Goal: Task Accomplishment & Management: Manage account settings

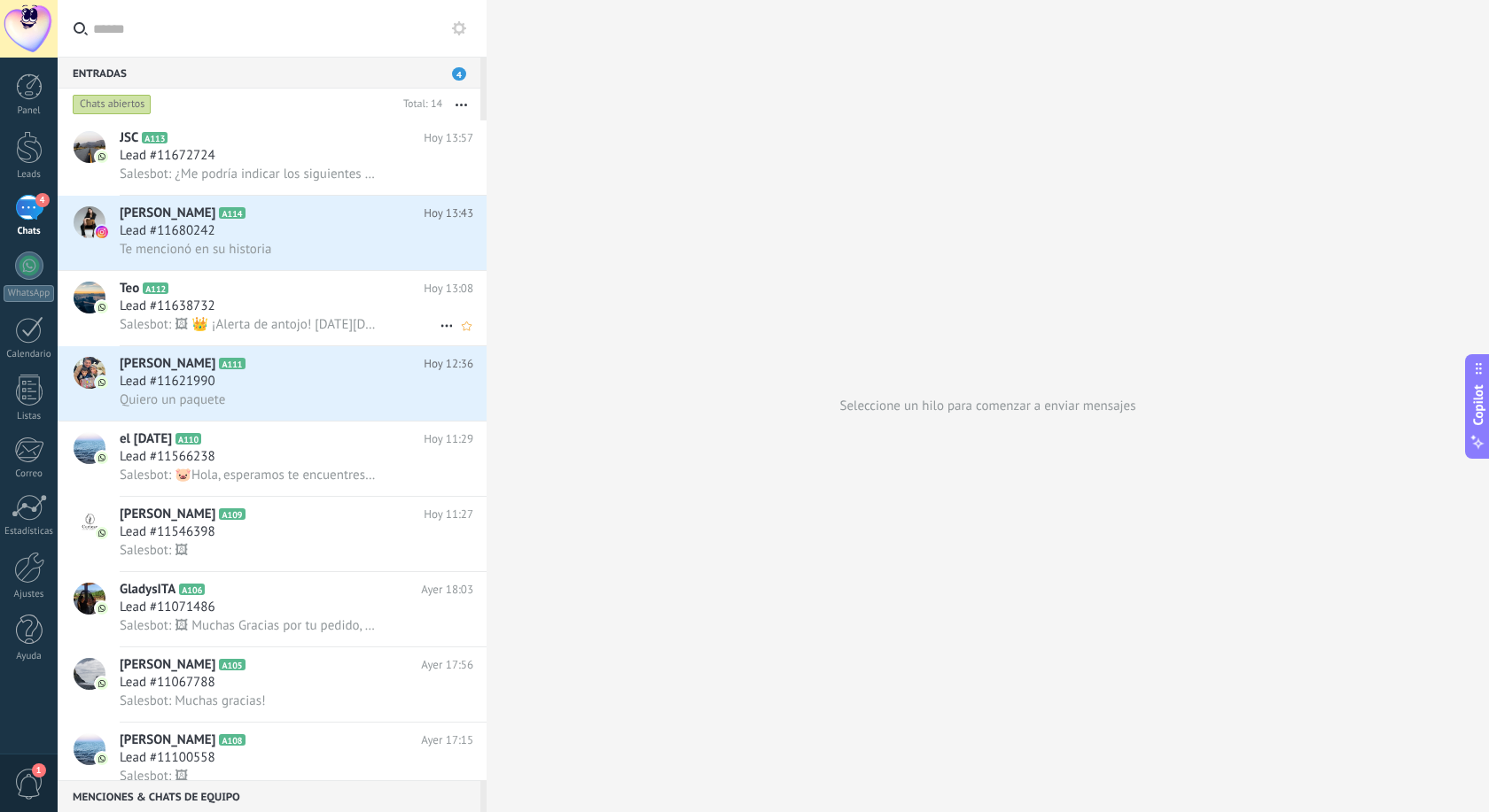
scroll to position [26, 0]
click at [228, 390] on div "Lead #11621990" at bounding box center [296, 382] width 354 height 18
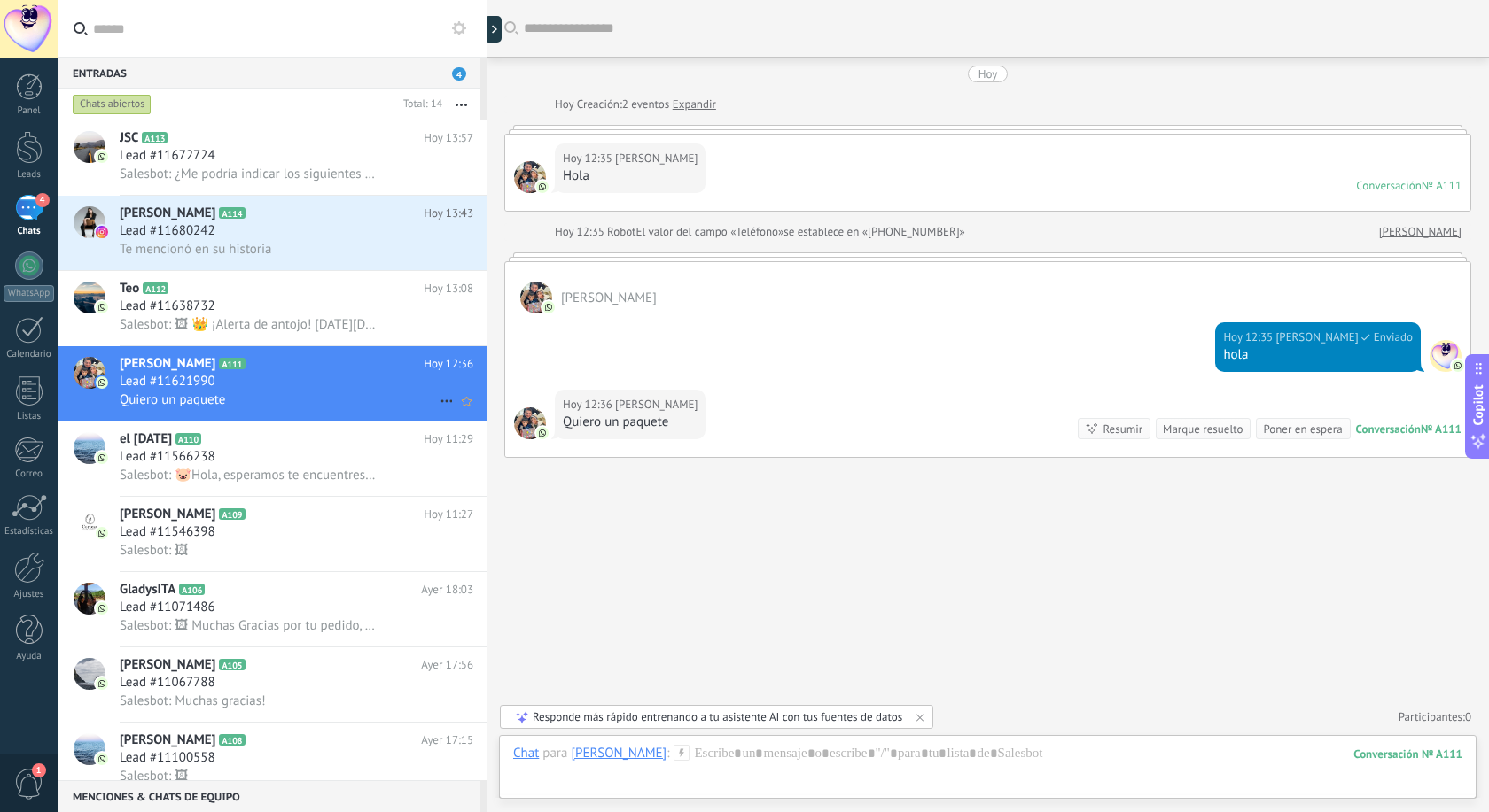
click at [450, 400] on icon at bounding box center [447, 401] width 22 height 22
click at [275, 386] on div at bounding box center [744, 406] width 1489 height 812
click at [219, 364] on span "A111" at bounding box center [232, 364] width 25 height 12
click at [188, 241] on span "Te mencionó en su historia" at bounding box center [194, 249] width 151 height 17
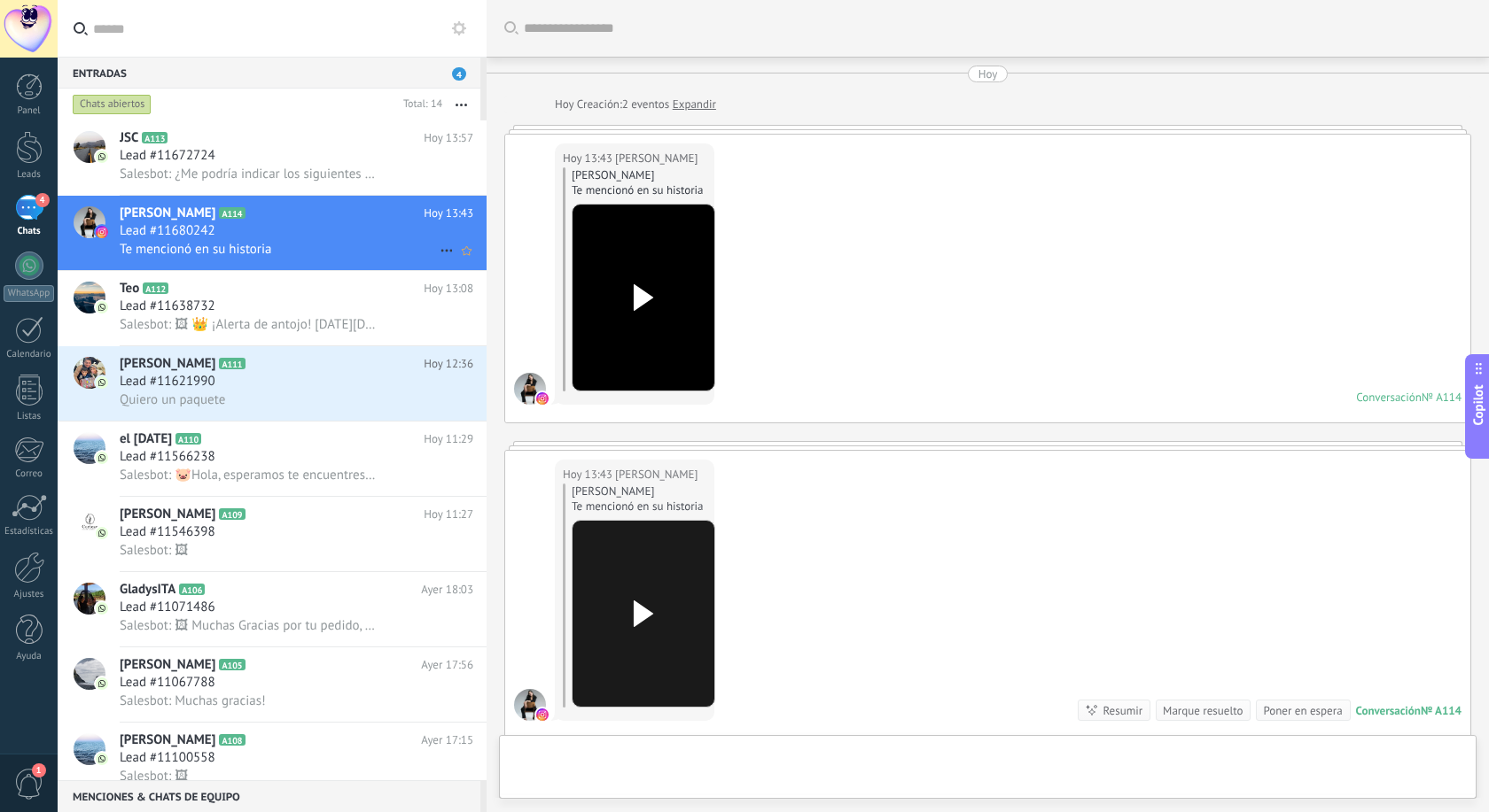
scroll to position [237, 0]
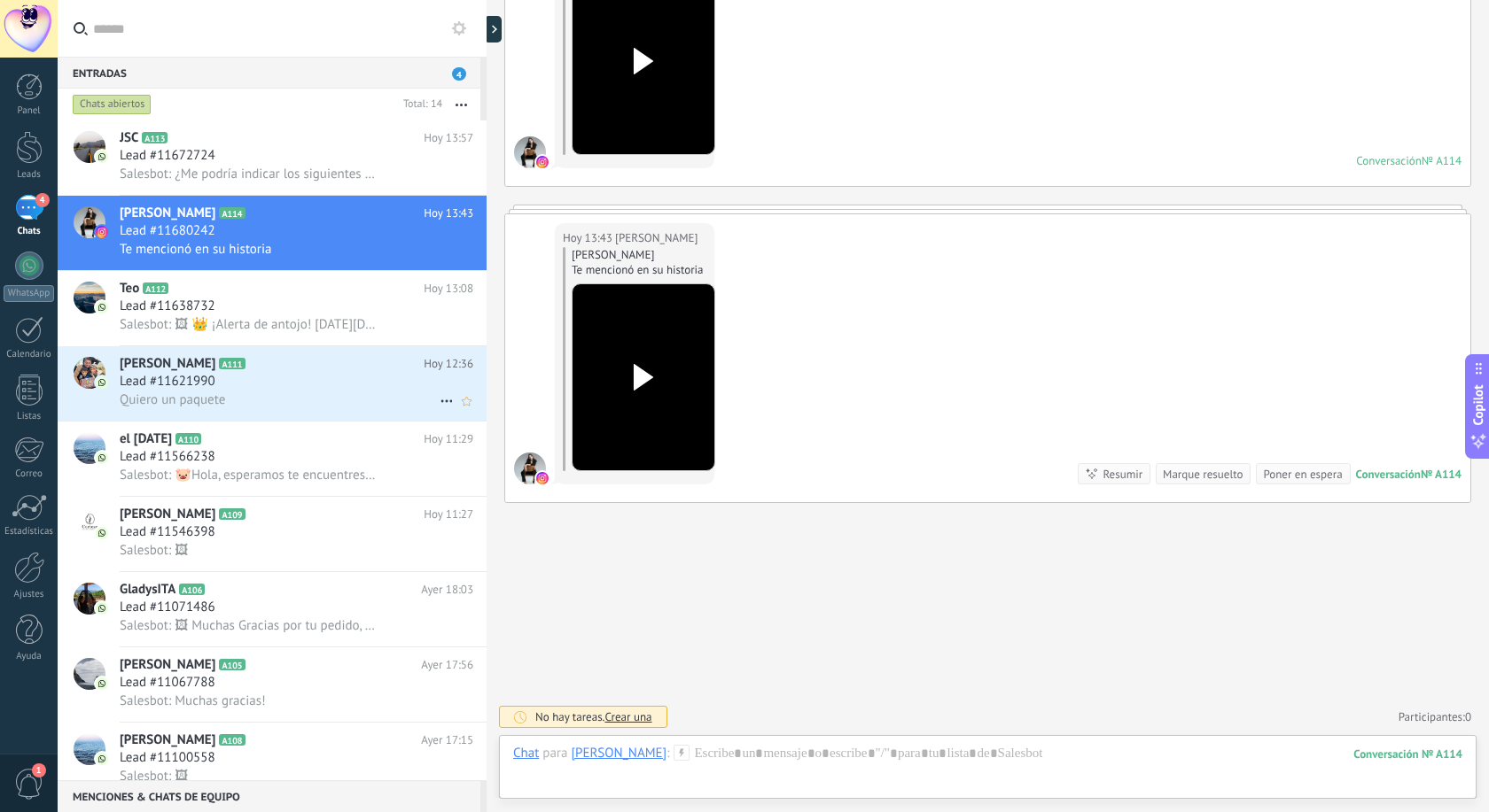
click at [206, 390] on span "Lead #11621990" at bounding box center [167, 382] width 96 height 18
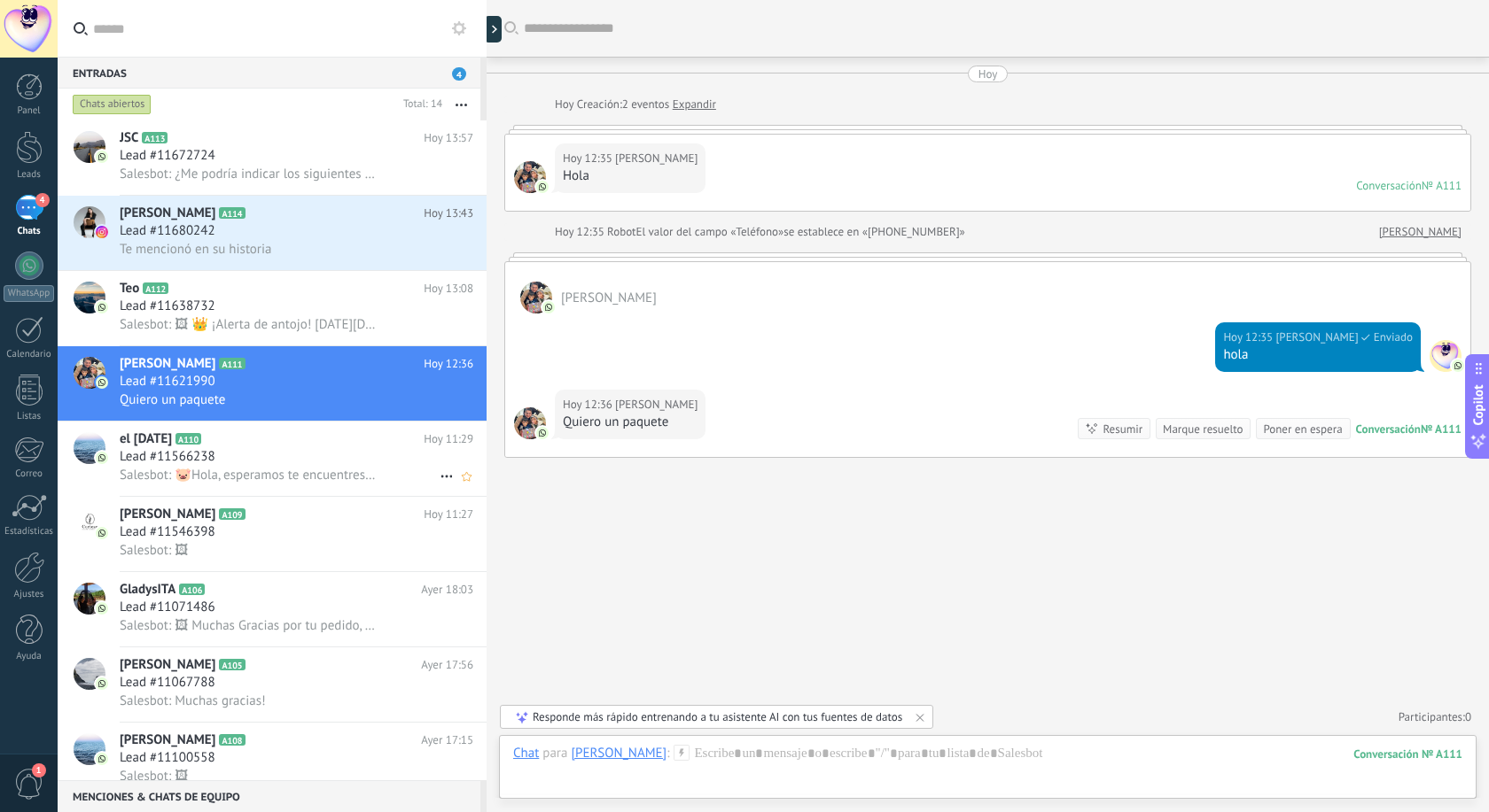
click at [184, 458] on span "Lead #11566238" at bounding box center [167, 458] width 96 height 18
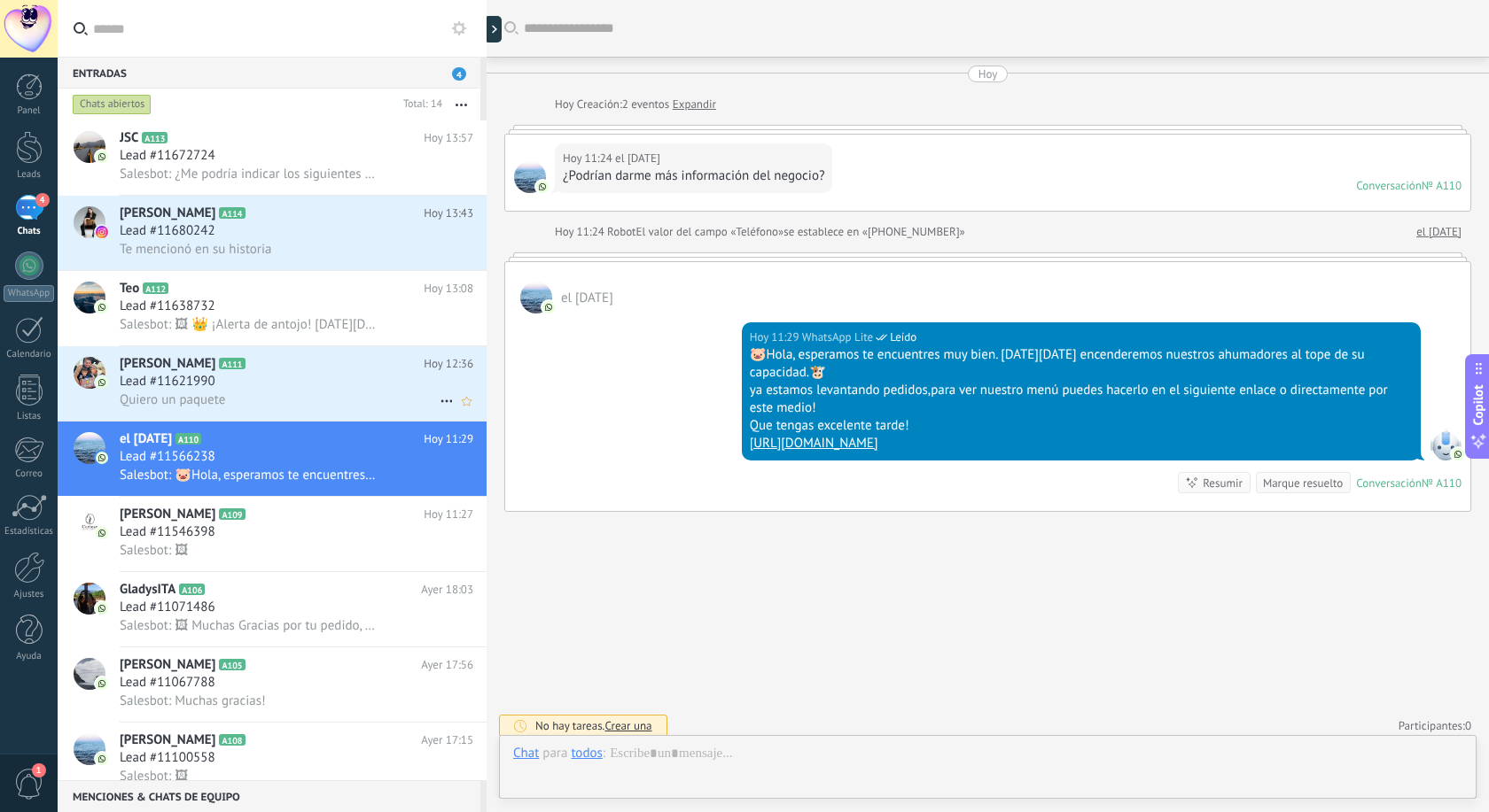
scroll to position [9, 0]
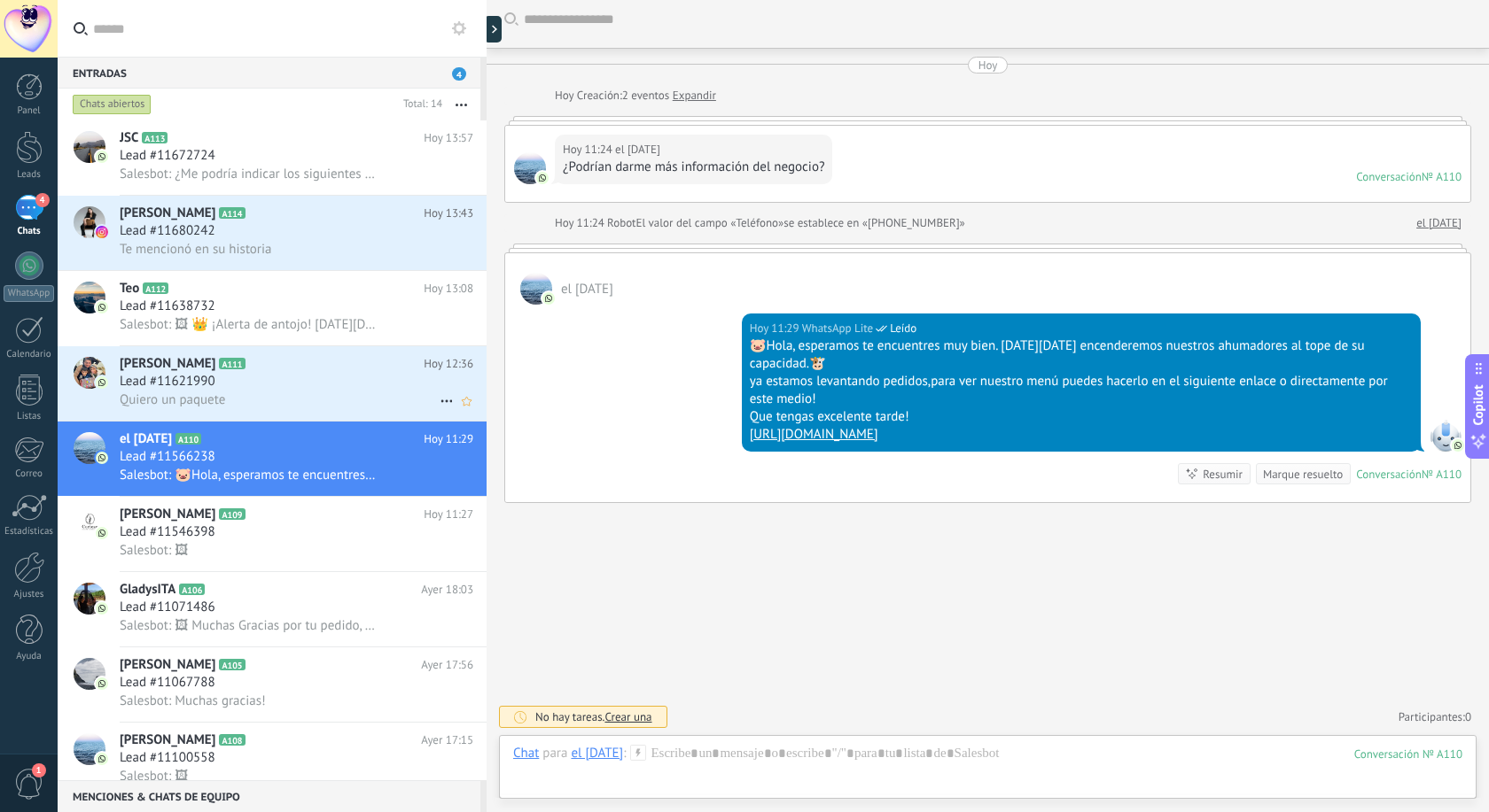
click at [228, 374] on div "Lead #11621990" at bounding box center [296, 382] width 354 height 18
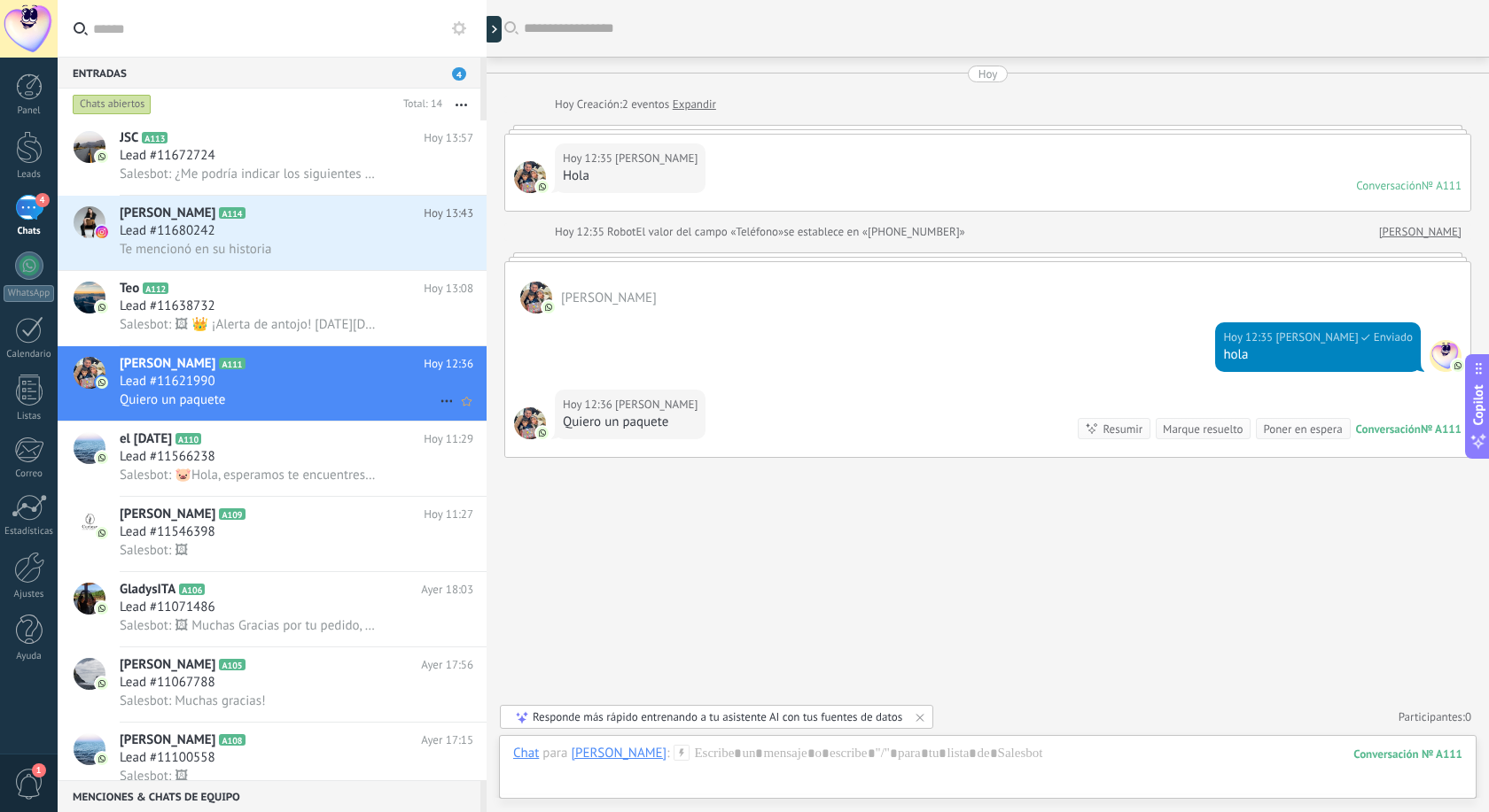
click at [443, 401] on icon at bounding box center [447, 401] width 22 height 22
click at [470, 444] on div "Conversación cerrada" at bounding box center [539, 445] width 175 height 35
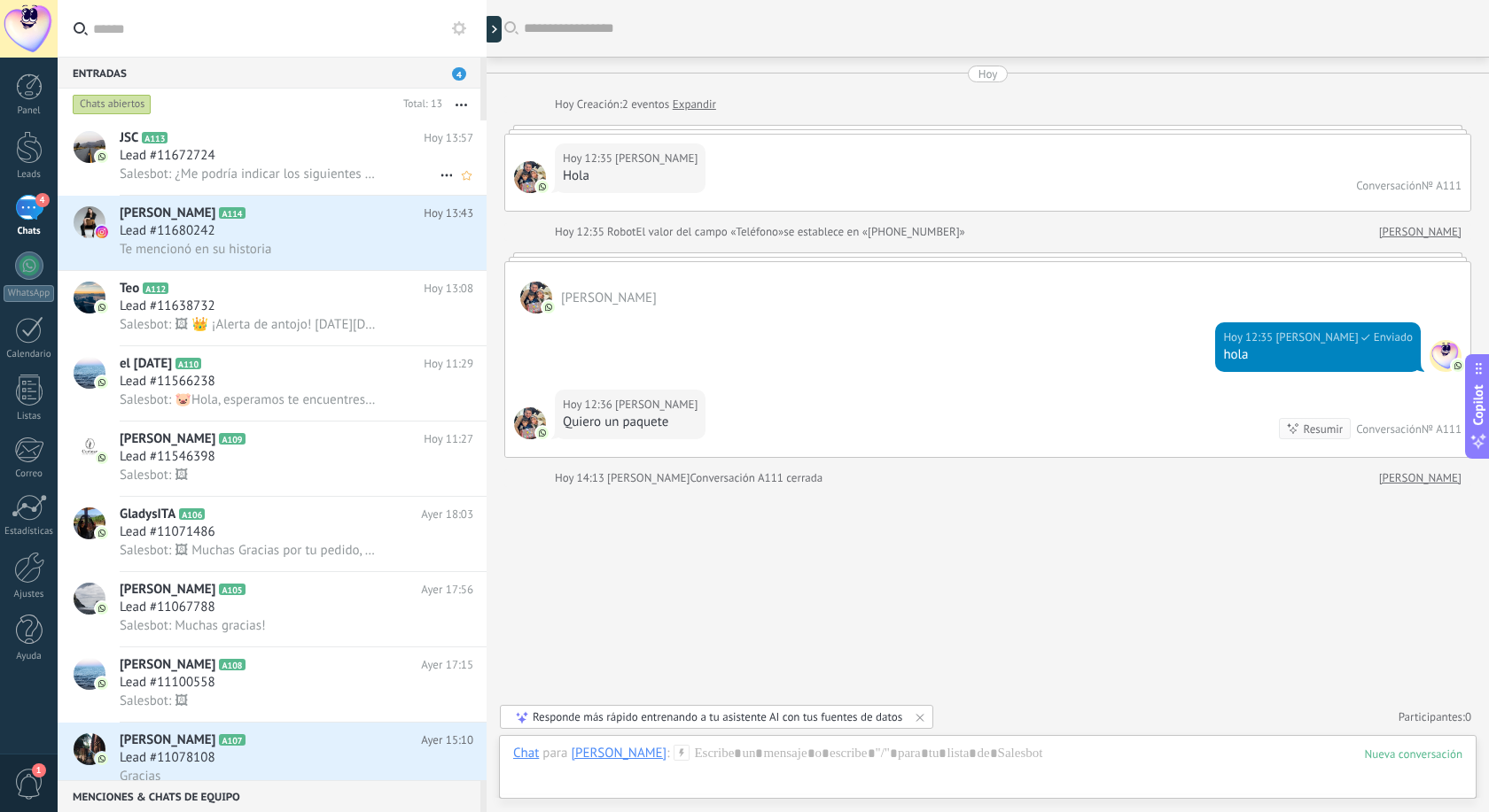
click at [186, 172] on span "Salesbot: ¿Me podría indicar los siguientes datos para la entrega🛻 ? ✅Nombre: ✅…" at bounding box center [247, 174] width 256 height 17
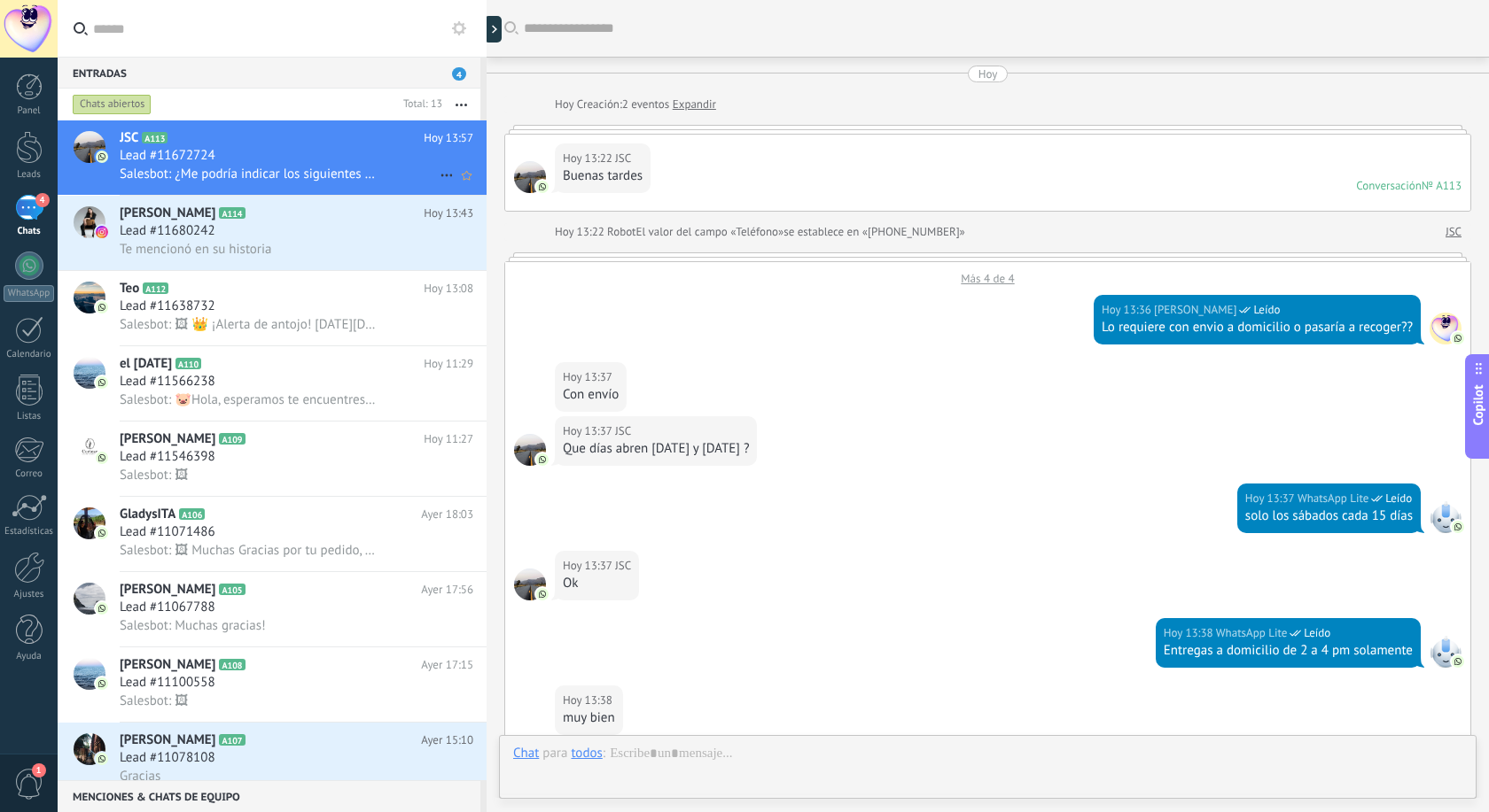
scroll to position [654, 0]
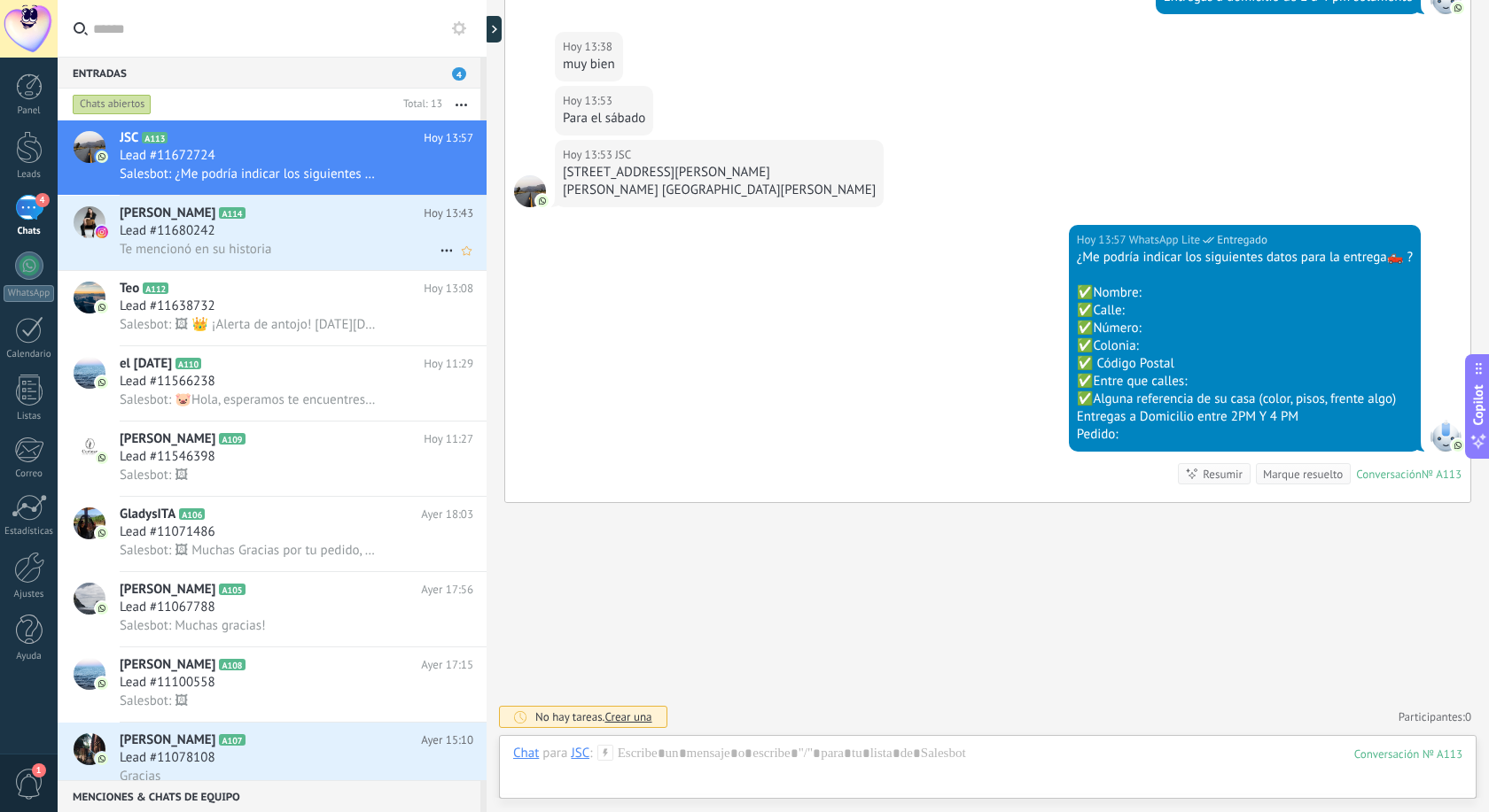
click at [263, 239] on div "Lead #11680242" at bounding box center [296, 231] width 354 height 18
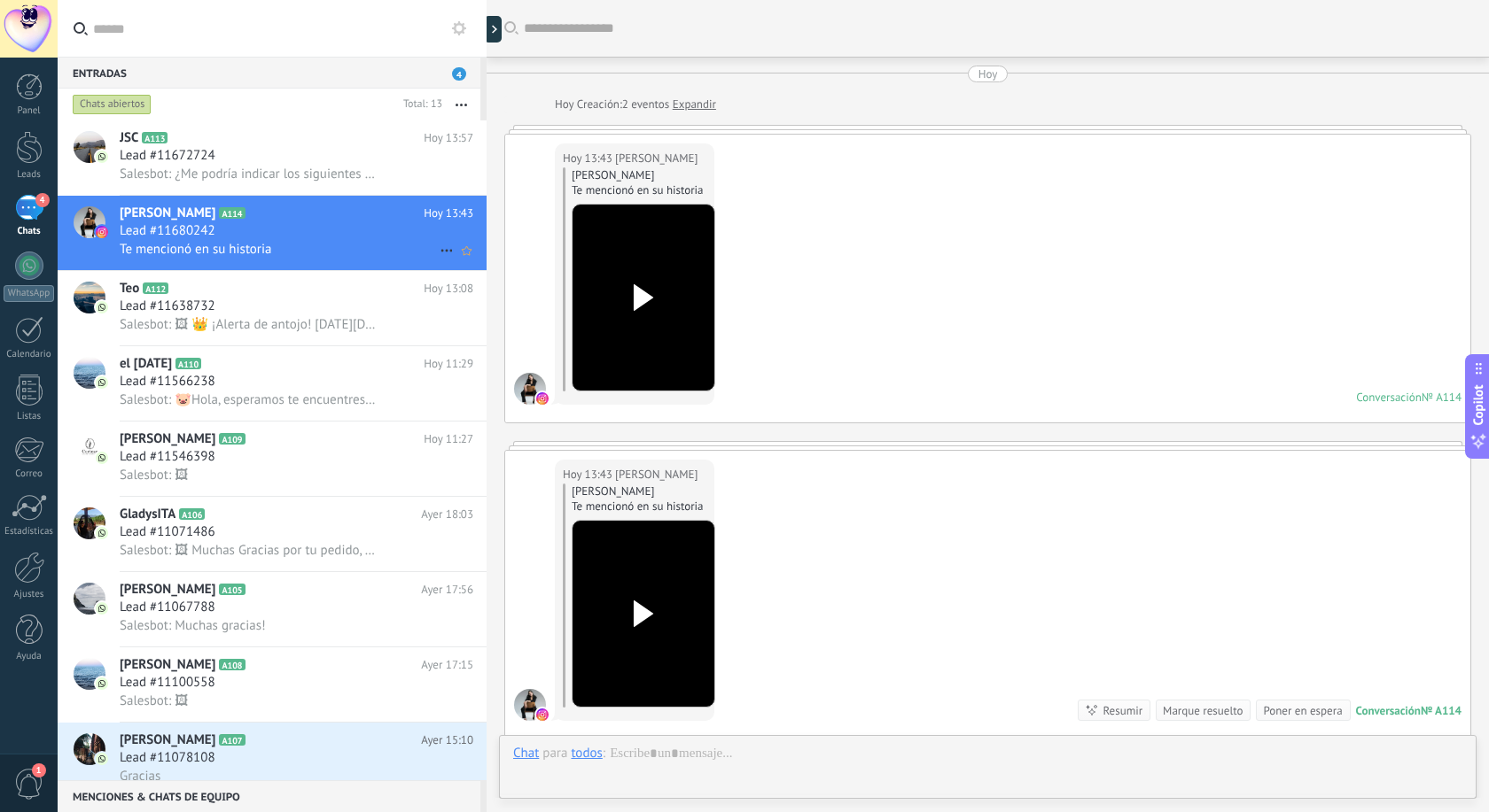
scroll to position [237, 0]
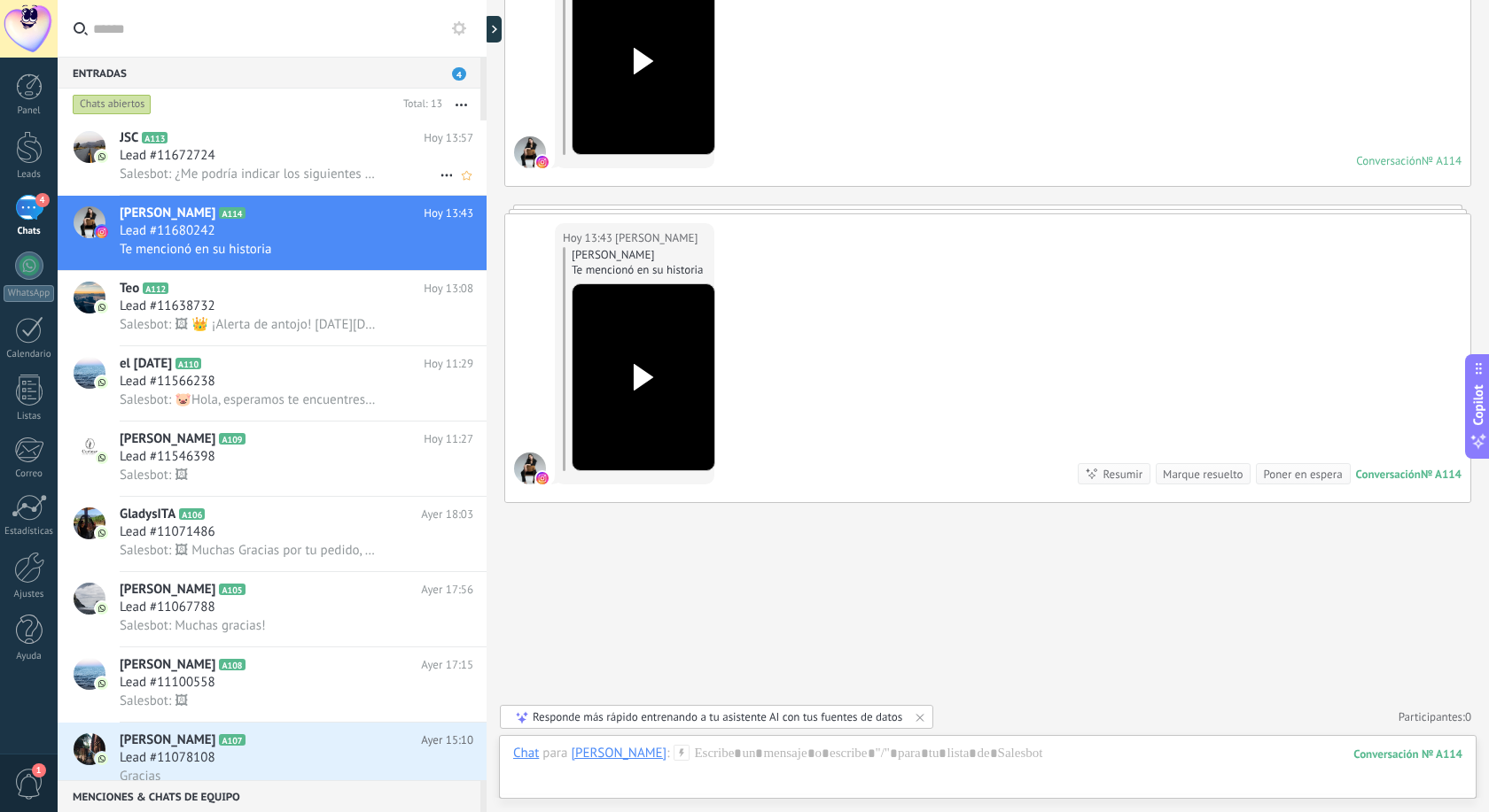
click at [256, 151] on div "Lead #11672724" at bounding box center [296, 156] width 354 height 18
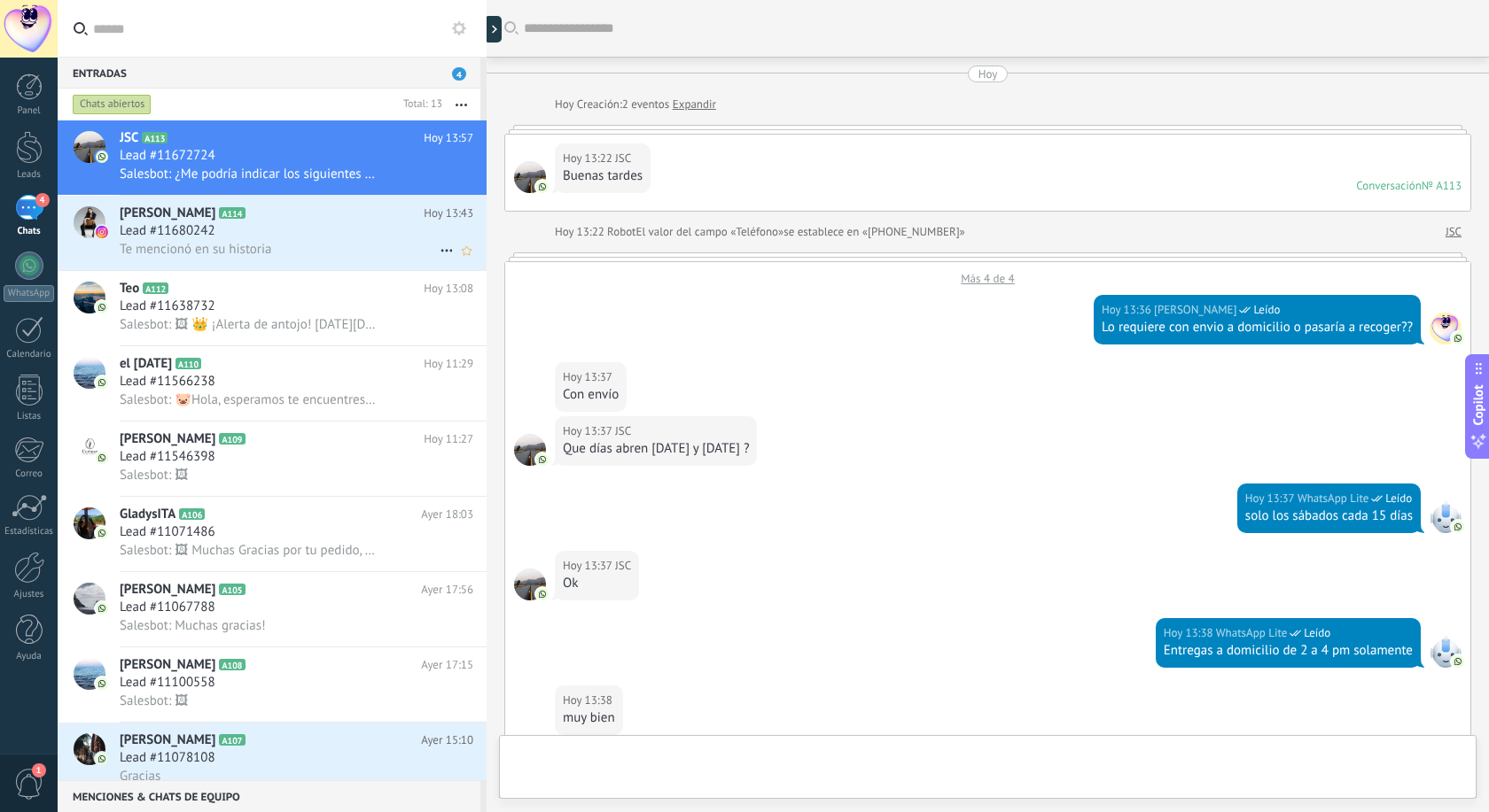
scroll to position [611, 0]
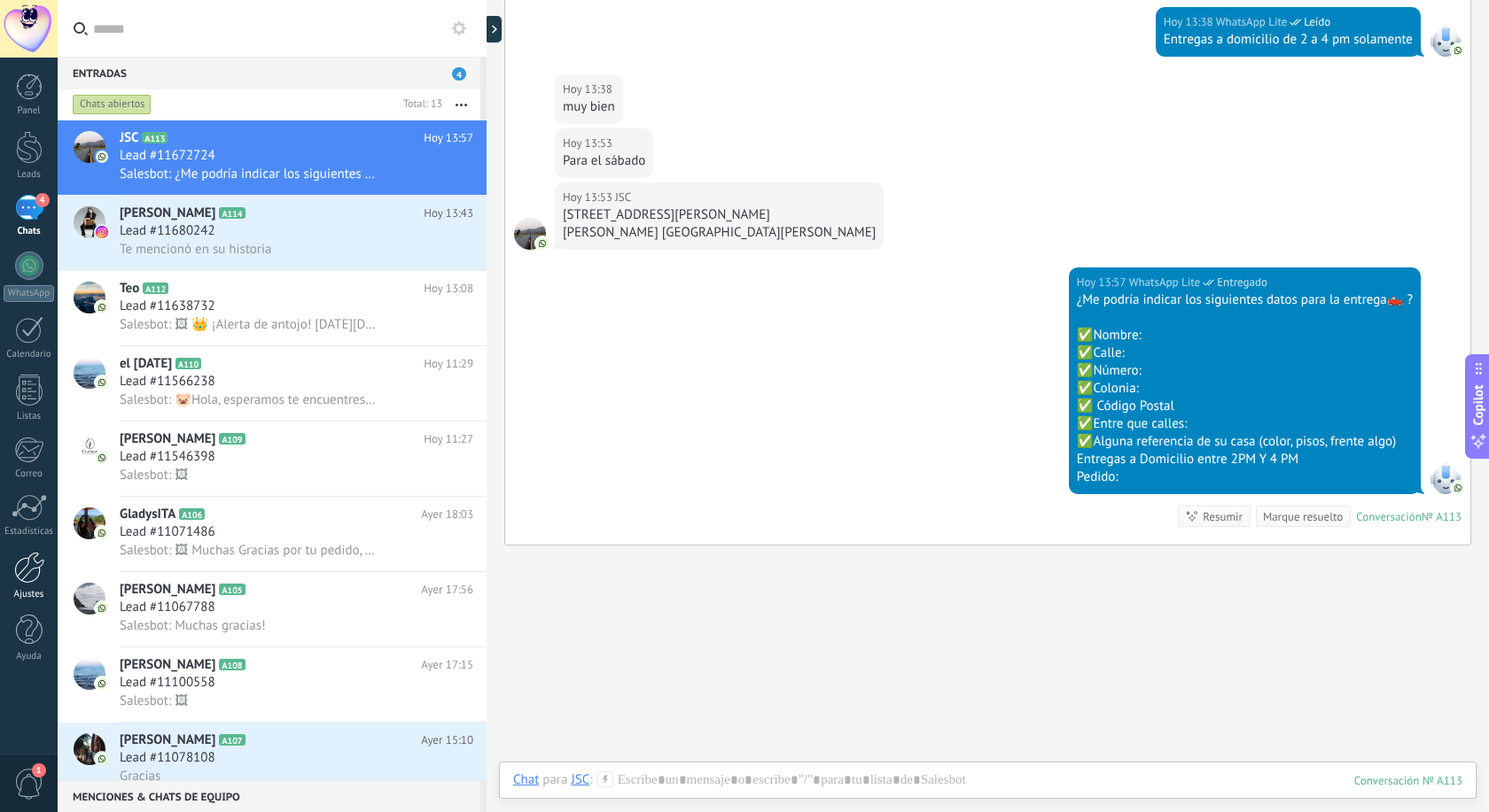
click at [24, 564] on div at bounding box center [29, 567] width 30 height 32
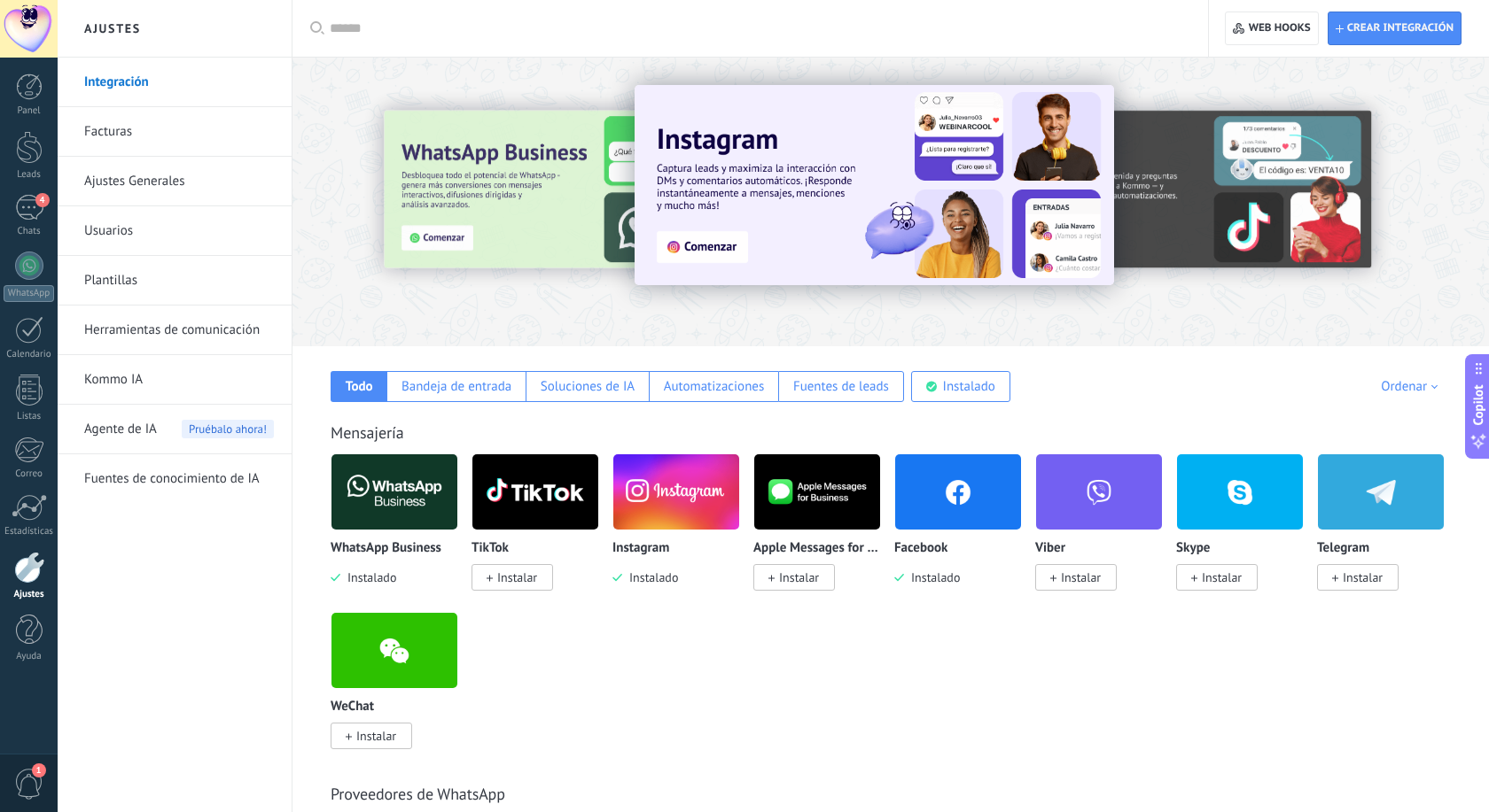
click at [112, 282] on link "Plantillas" at bounding box center [179, 280] width 190 height 50
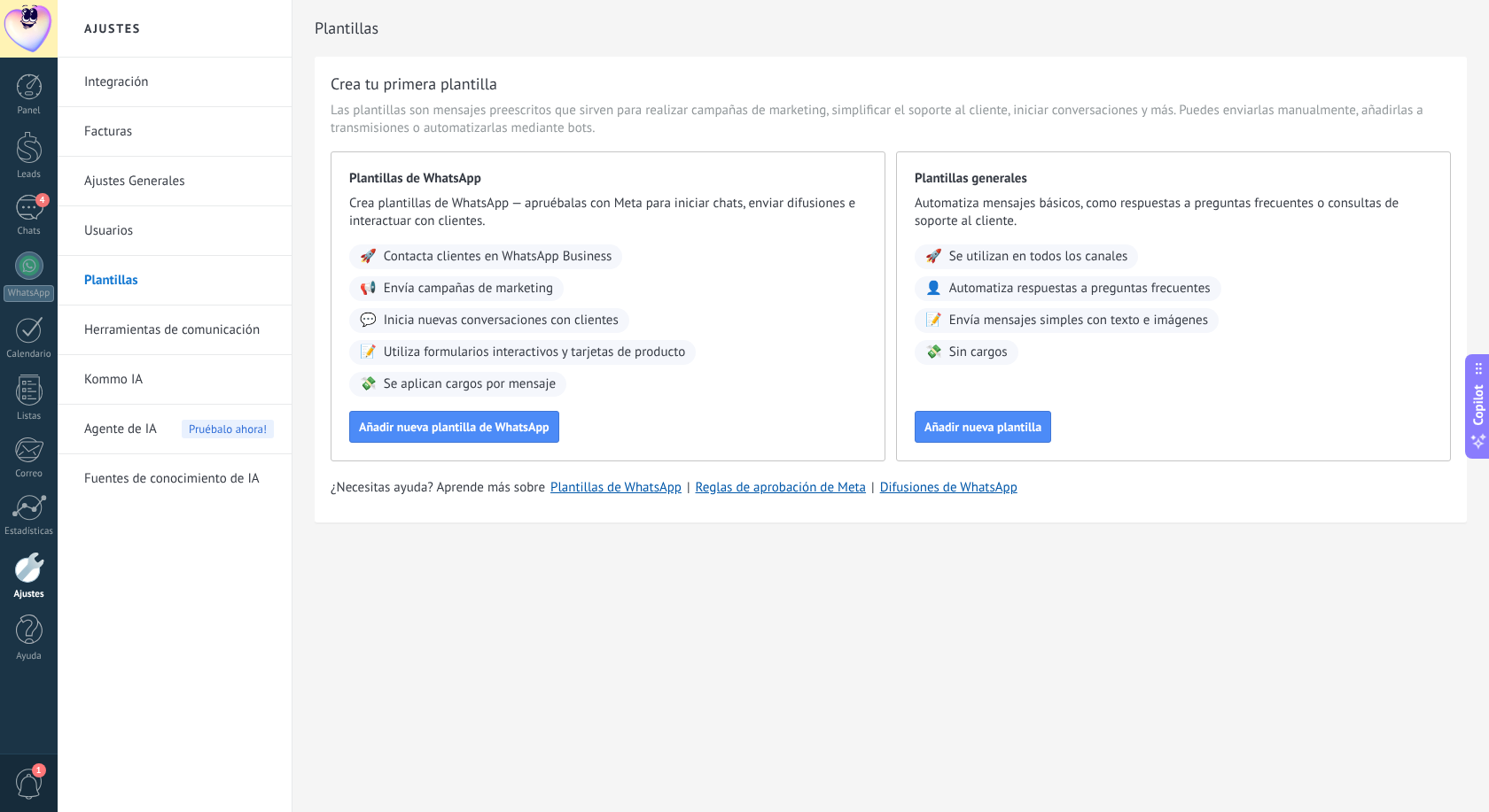
click at [424, 660] on div "Ajustes Integración Facturas Ajustes Generales Usuarios Plantillas Herramientas…" at bounding box center [773, 406] width 1431 height 812
click at [987, 430] on span "Añadir nueva plantilla" at bounding box center [982, 427] width 117 height 13
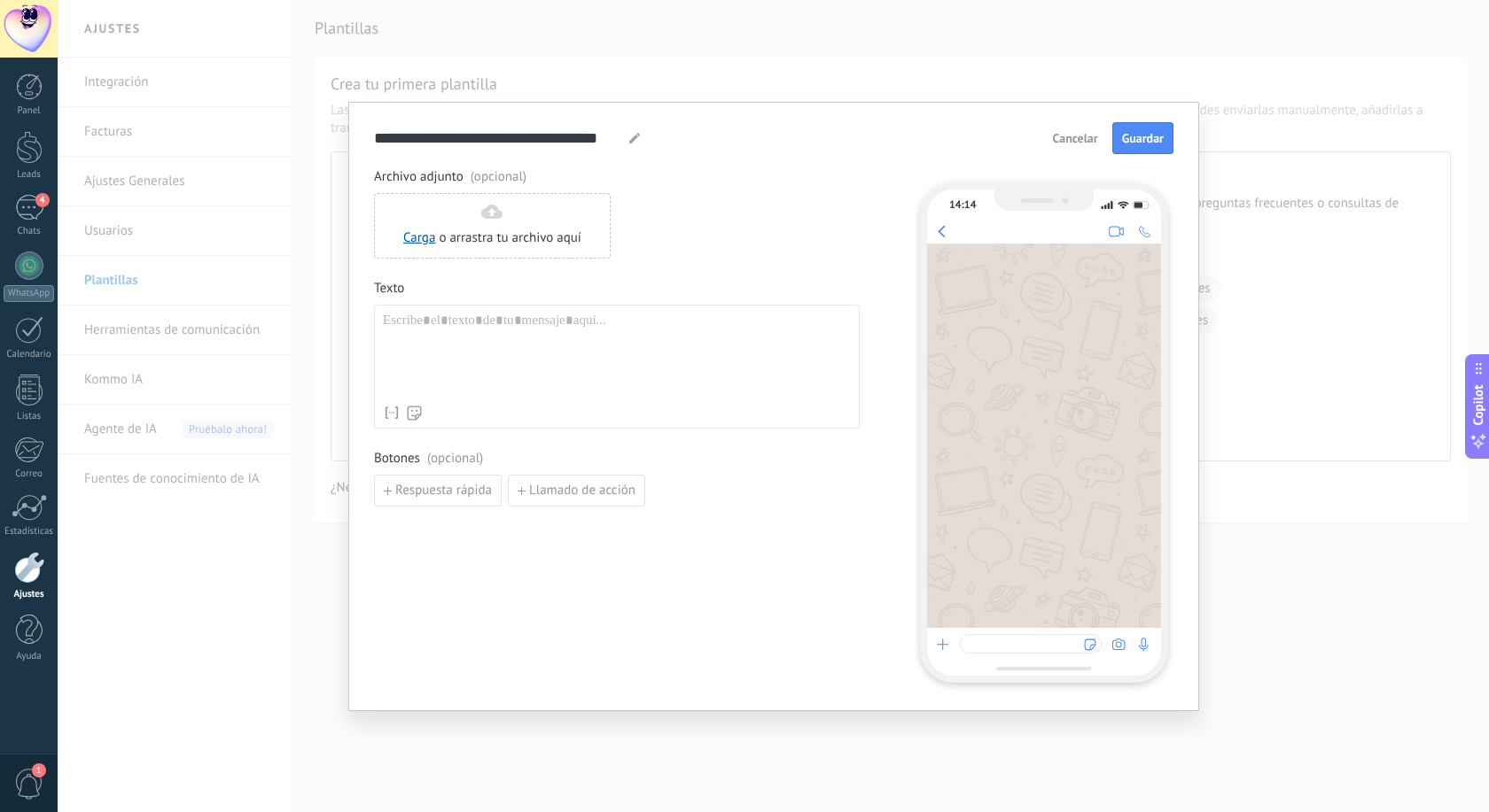
click at [1083, 136] on span "Cancelar" at bounding box center [1076, 138] width 45 height 13
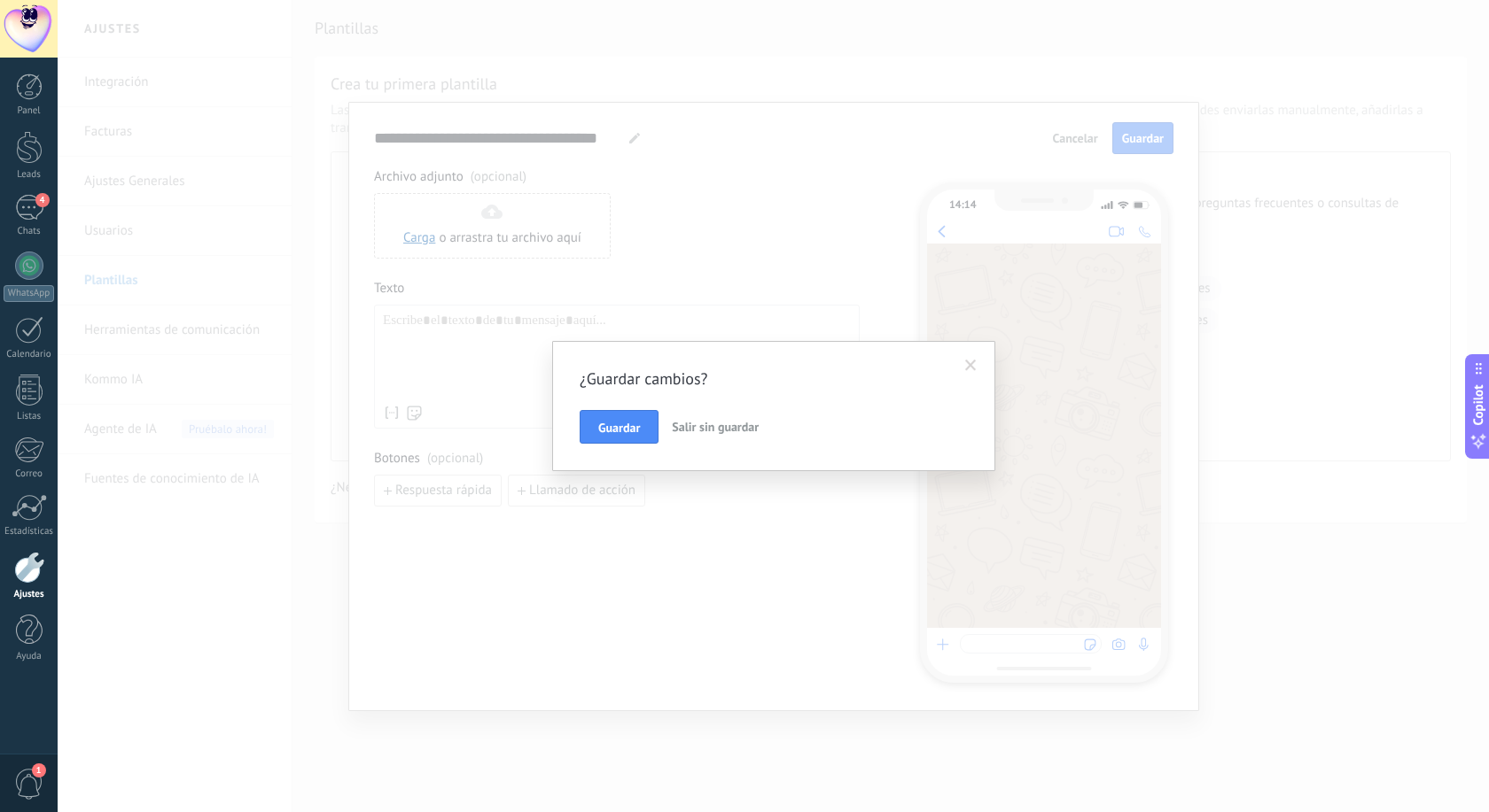
click at [735, 431] on span "Salir sin guardar" at bounding box center [715, 427] width 87 height 16
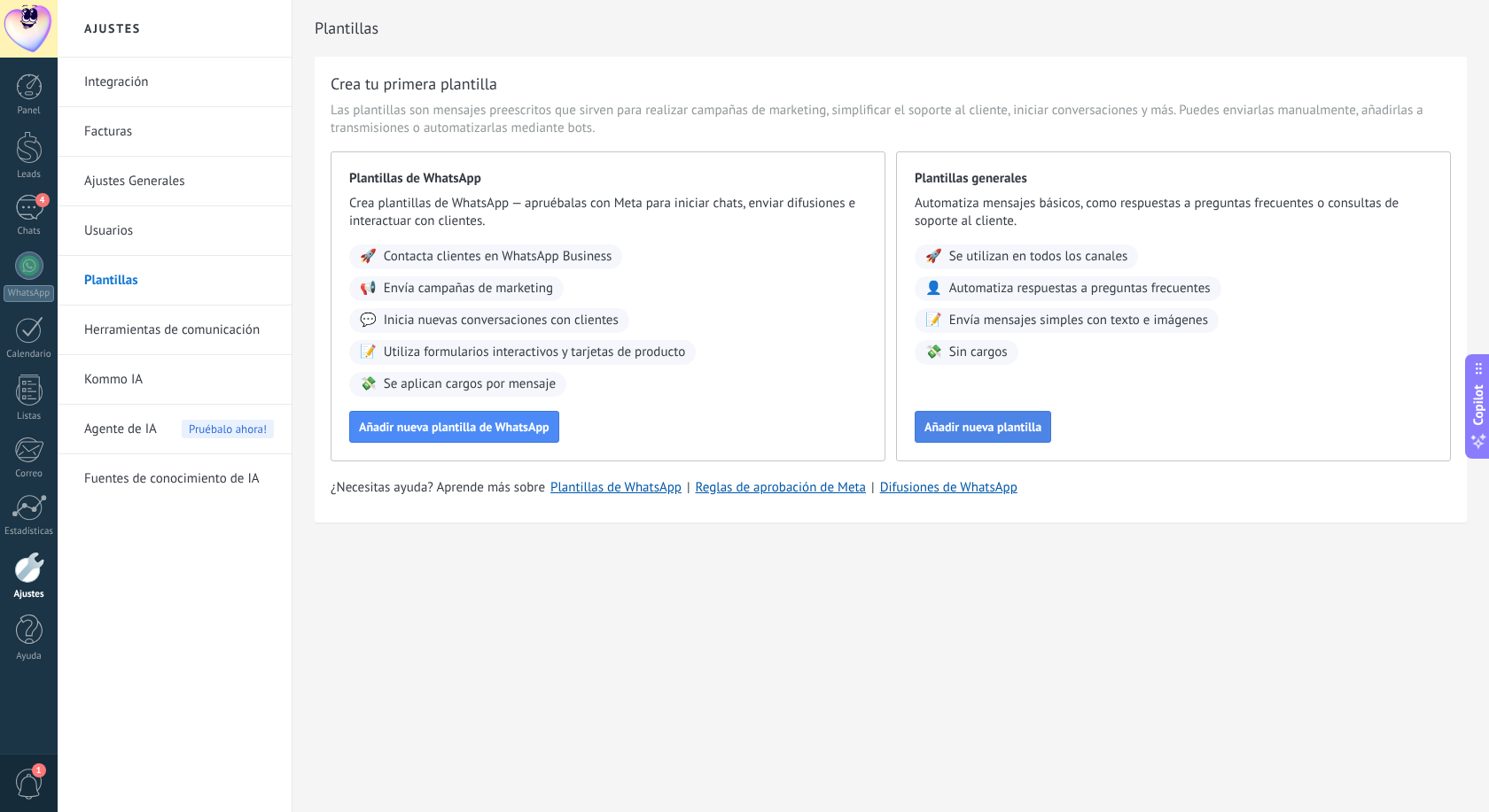
click at [974, 422] on span "Añadir nueva plantilla" at bounding box center [982, 427] width 117 height 13
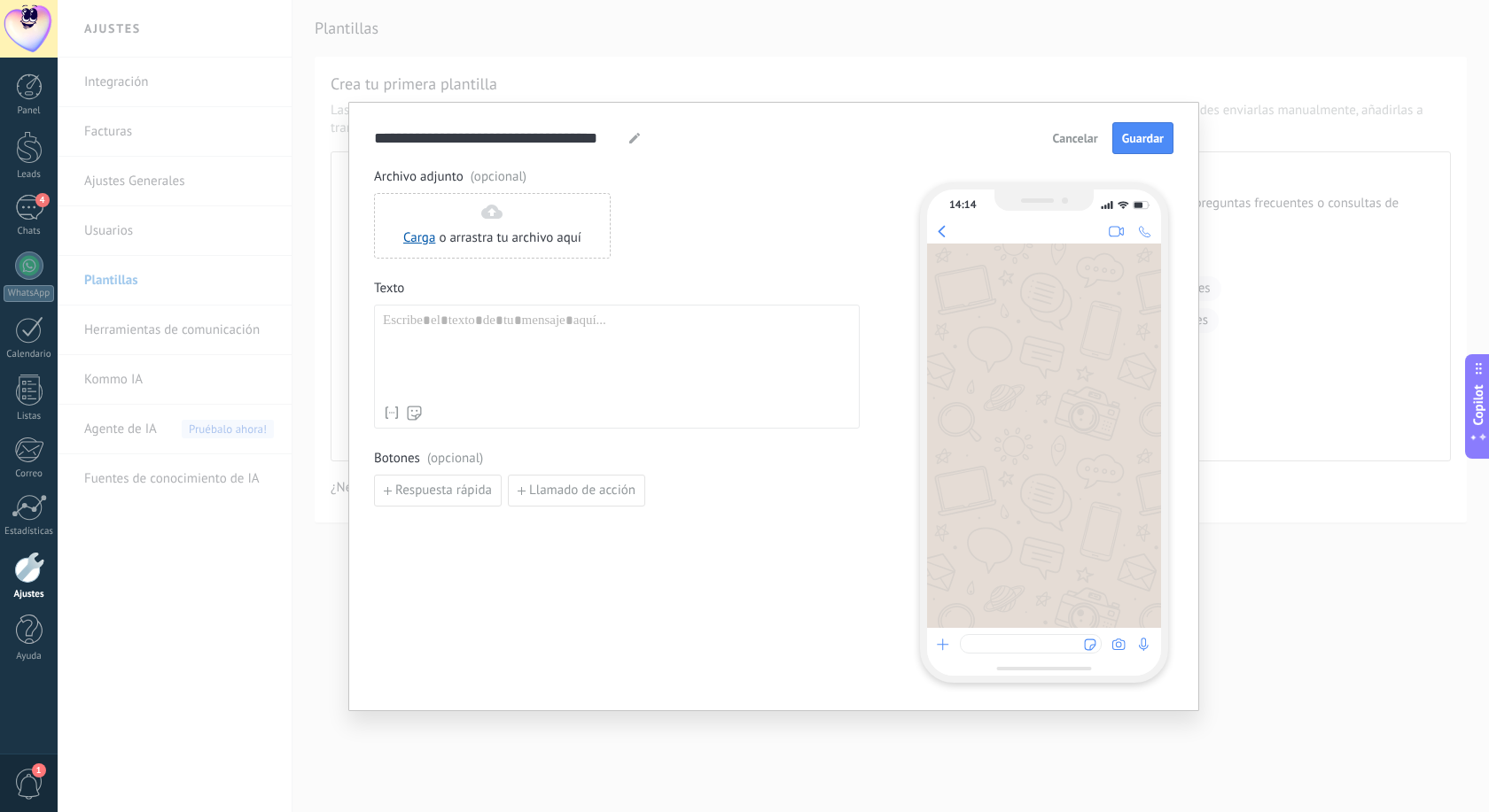
click at [458, 360] on div at bounding box center [616, 354] width 468 height 84
paste div
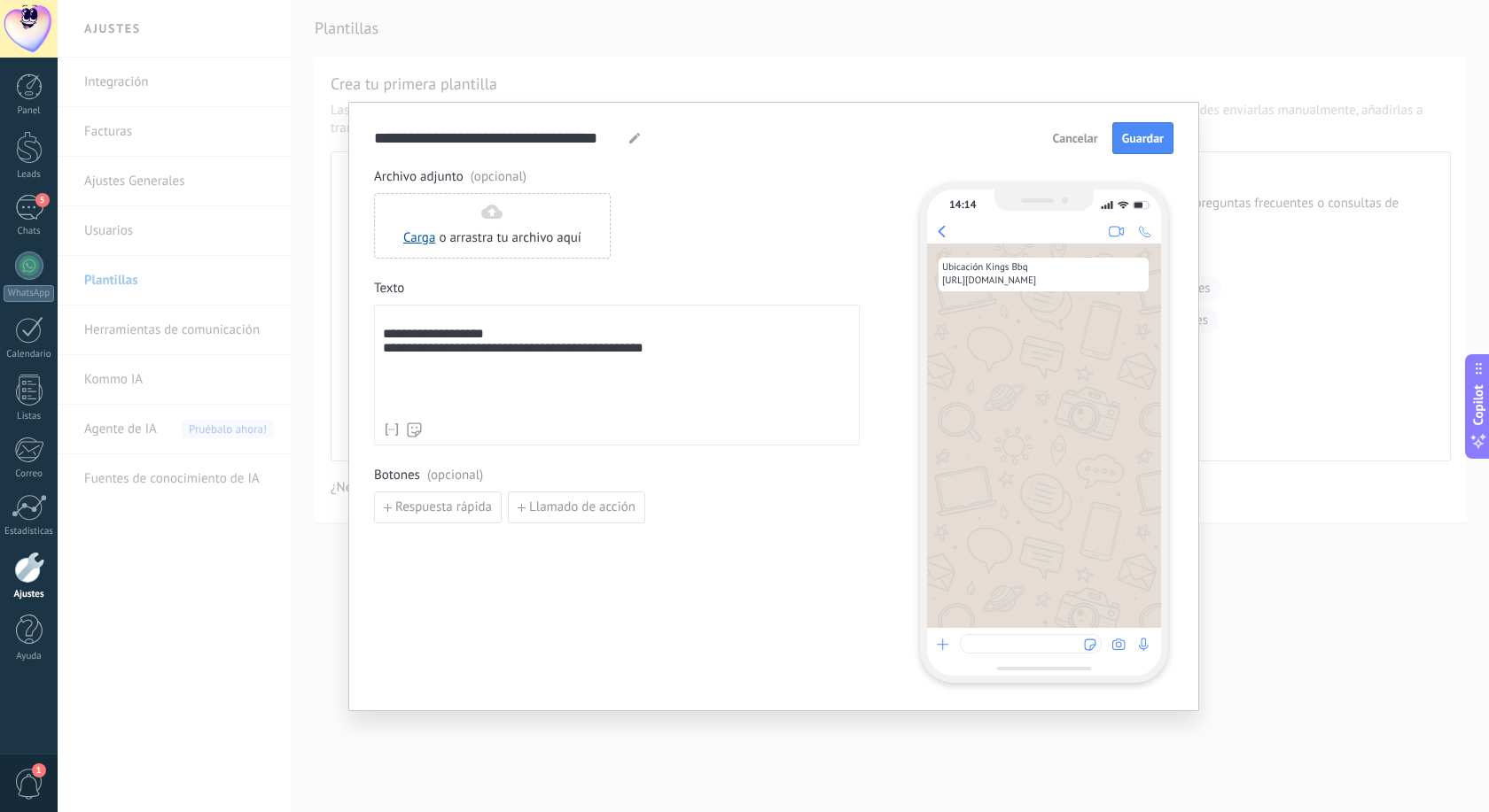
click at [877, 132] on div "**********" at bounding box center [773, 137] width 800 height 32
click at [484, 231] on span "o arrastra tu archivo aquí" at bounding box center [510, 239] width 143 height 18
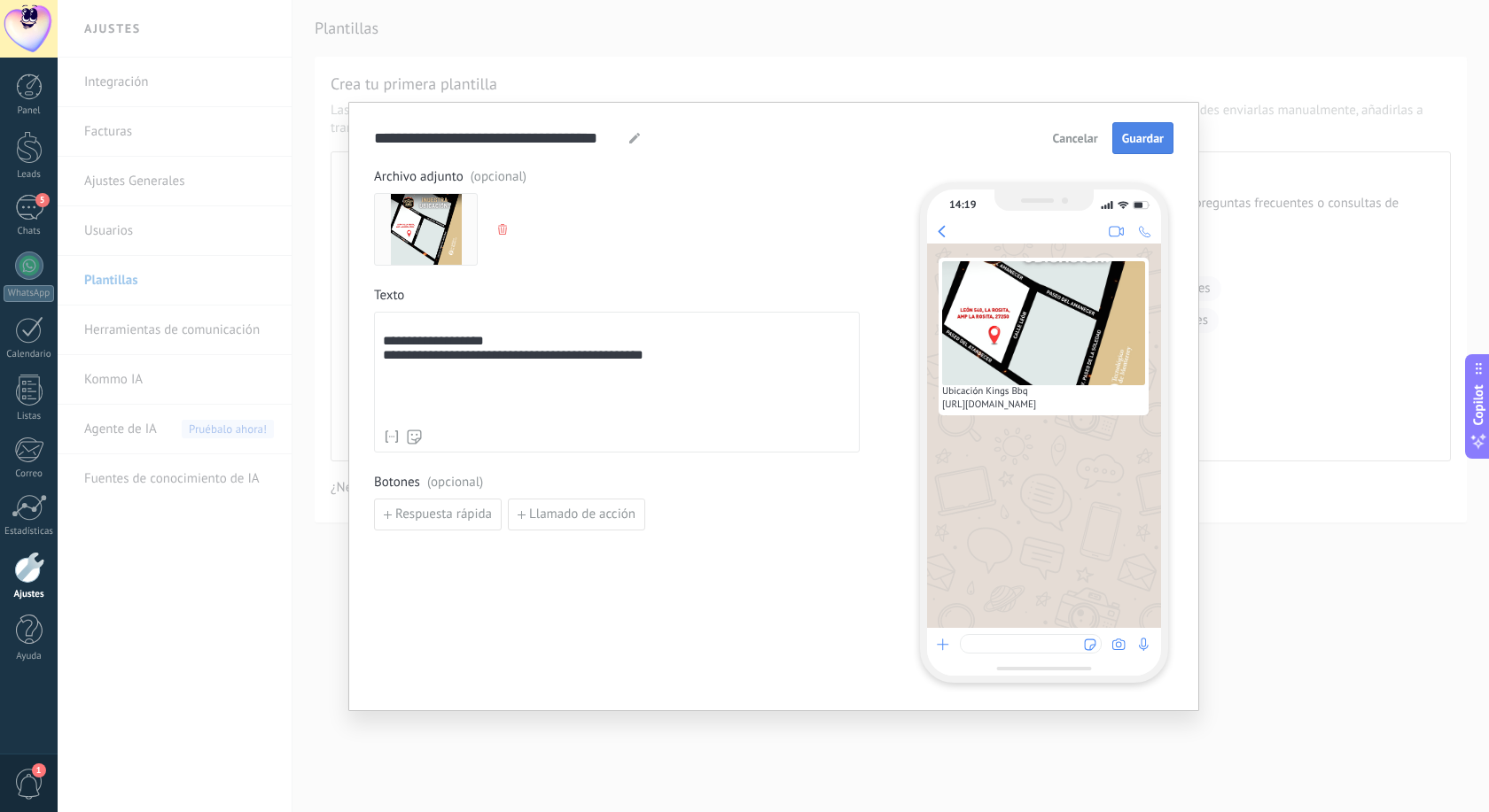
click at [1145, 138] on span "Guardar" at bounding box center [1143, 138] width 42 height 13
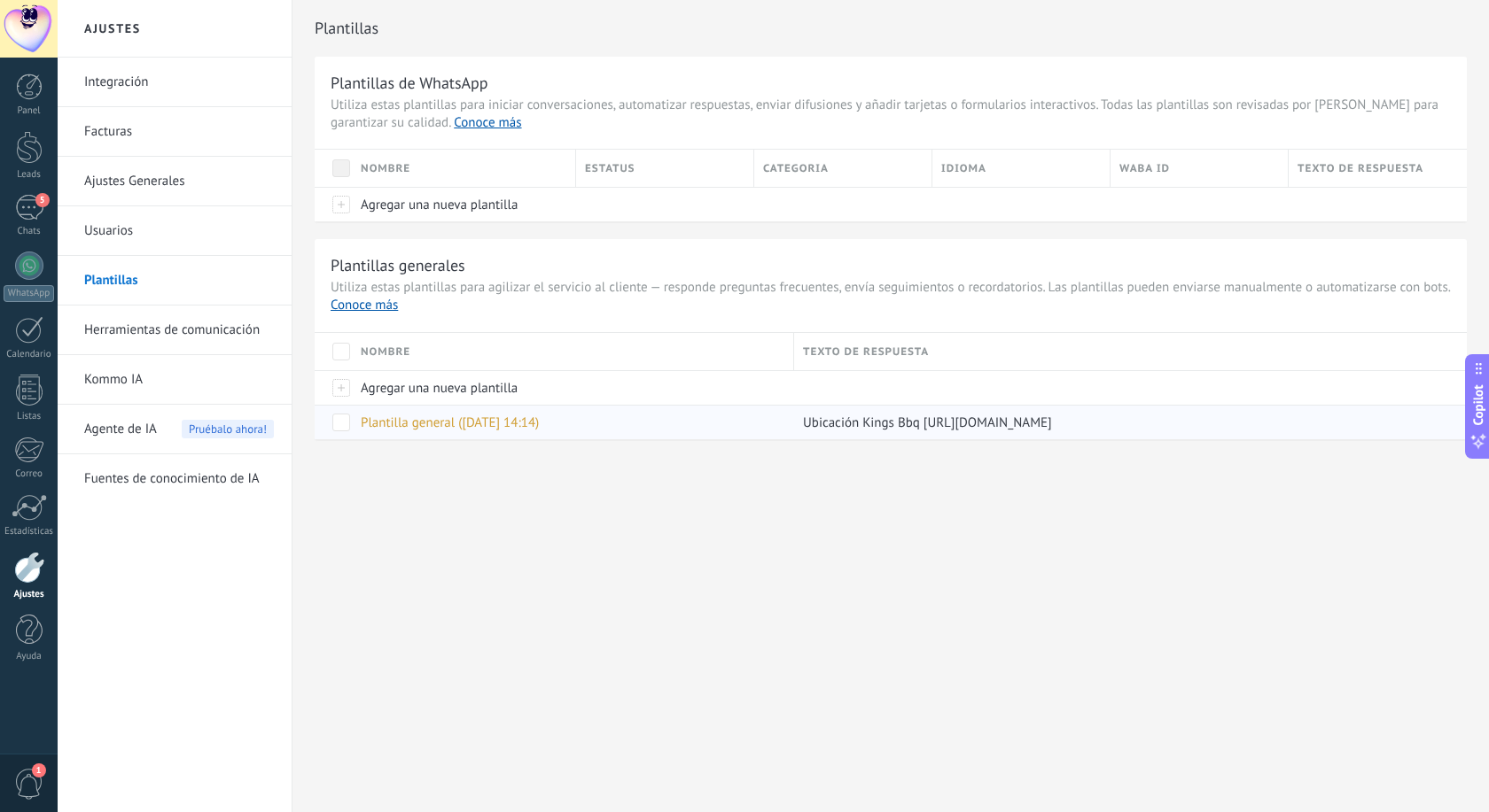
click at [417, 420] on span "Plantilla general (08.10.2025 14:14)" at bounding box center [450, 422] width 178 height 17
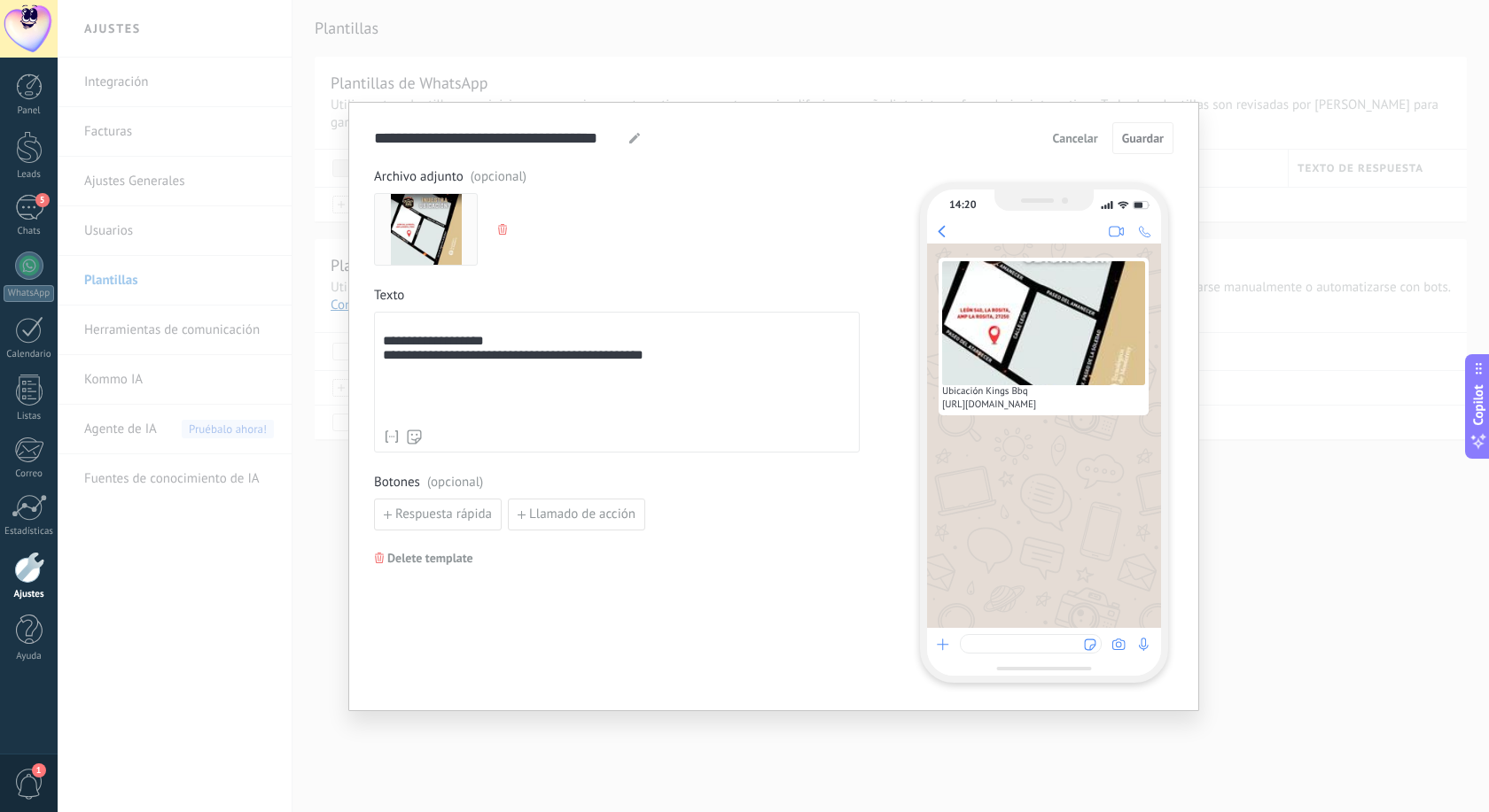
click at [632, 137] on icon at bounding box center [634, 138] width 11 height 11
drag, startPoint x: 619, startPoint y: 139, endPoint x: 177, endPoint y: 165, distance: 442.8
click at [374, 148] on input "**********" at bounding box center [498, 137] width 249 height 21
type input "*********"
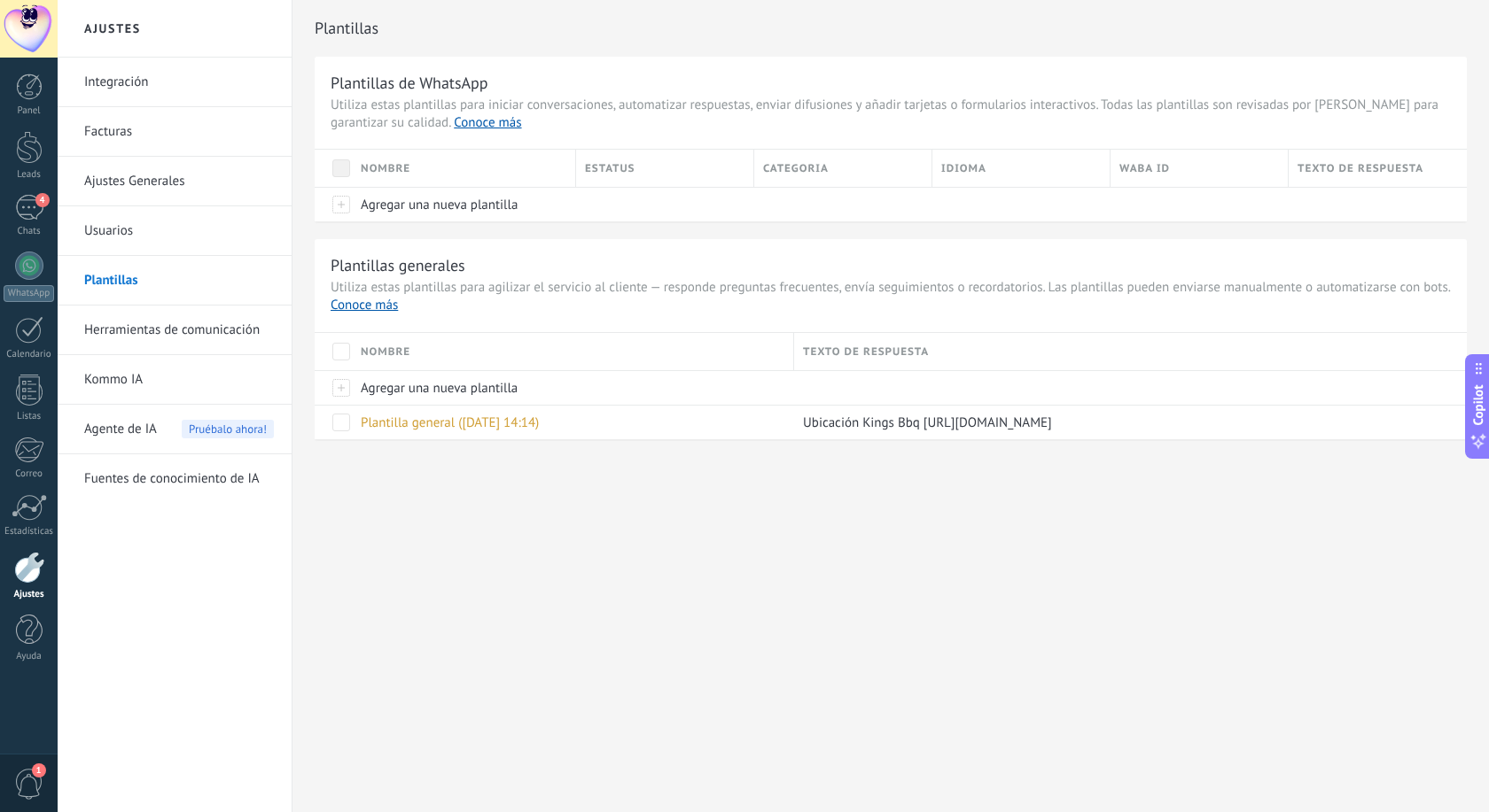
click at [891, 522] on div "Ajustes Integración Facturas Ajustes Generales Usuarios [GEOGRAPHIC_DATA] Herra…" at bounding box center [773, 406] width 1431 height 812
click at [436, 424] on span "Plantilla general ([DATE] 14:14)" at bounding box center [450, 422] width 178 height 17
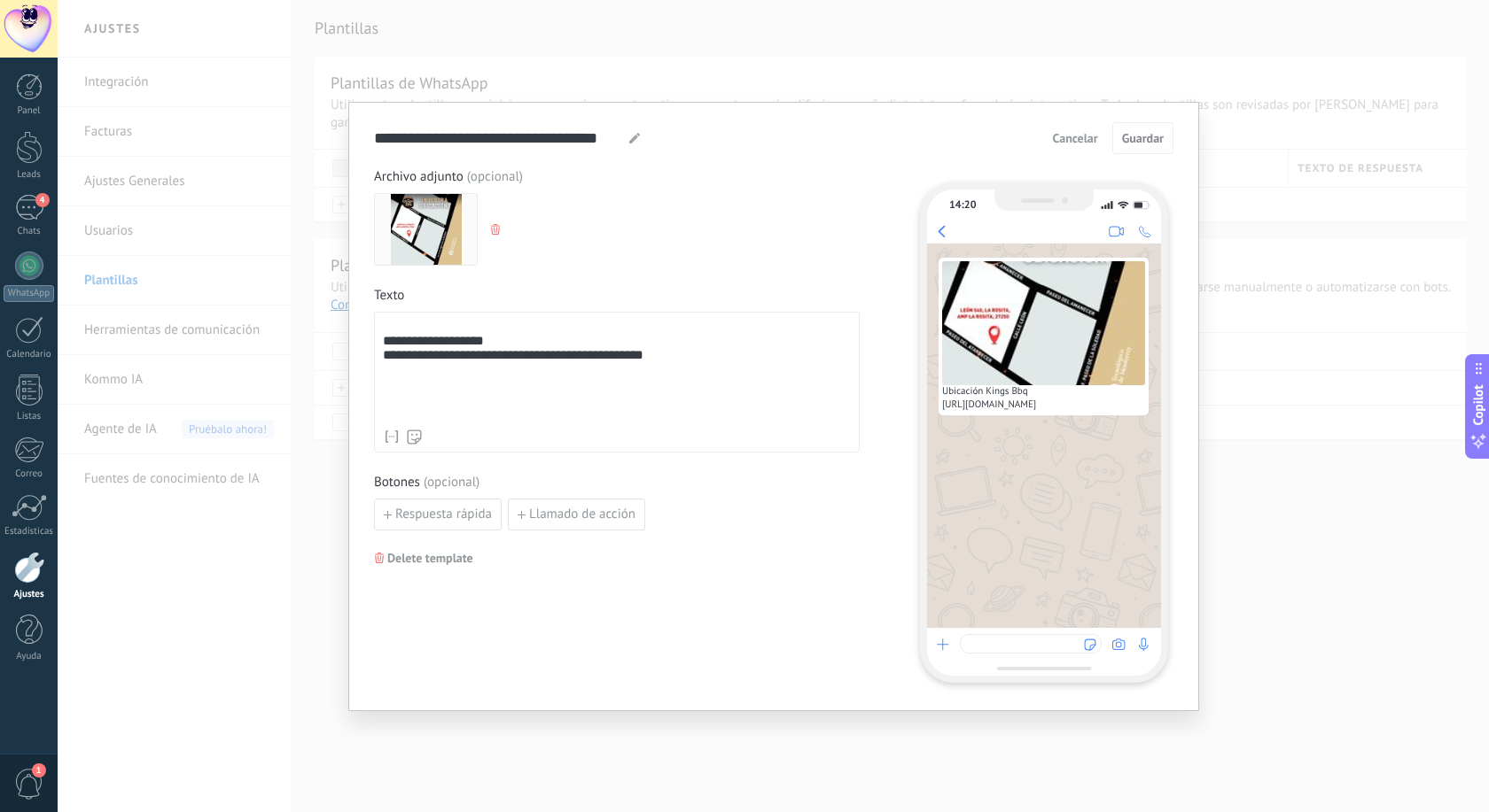
click at [633, 140] on use at bounding box center [634, 138] width 11 height 11
drag, startPoint x: 621, startPoint y: 136, endPoint x: 186, endPoint y: 136, distance: 435.0
click at [374, 136] on input "**********" at bounding box center [498, 137] width 249 height 21
type input "*********"
click at [1154, 137] on span "Guardar" at bounding box center [1143, 138] width 42 height 13
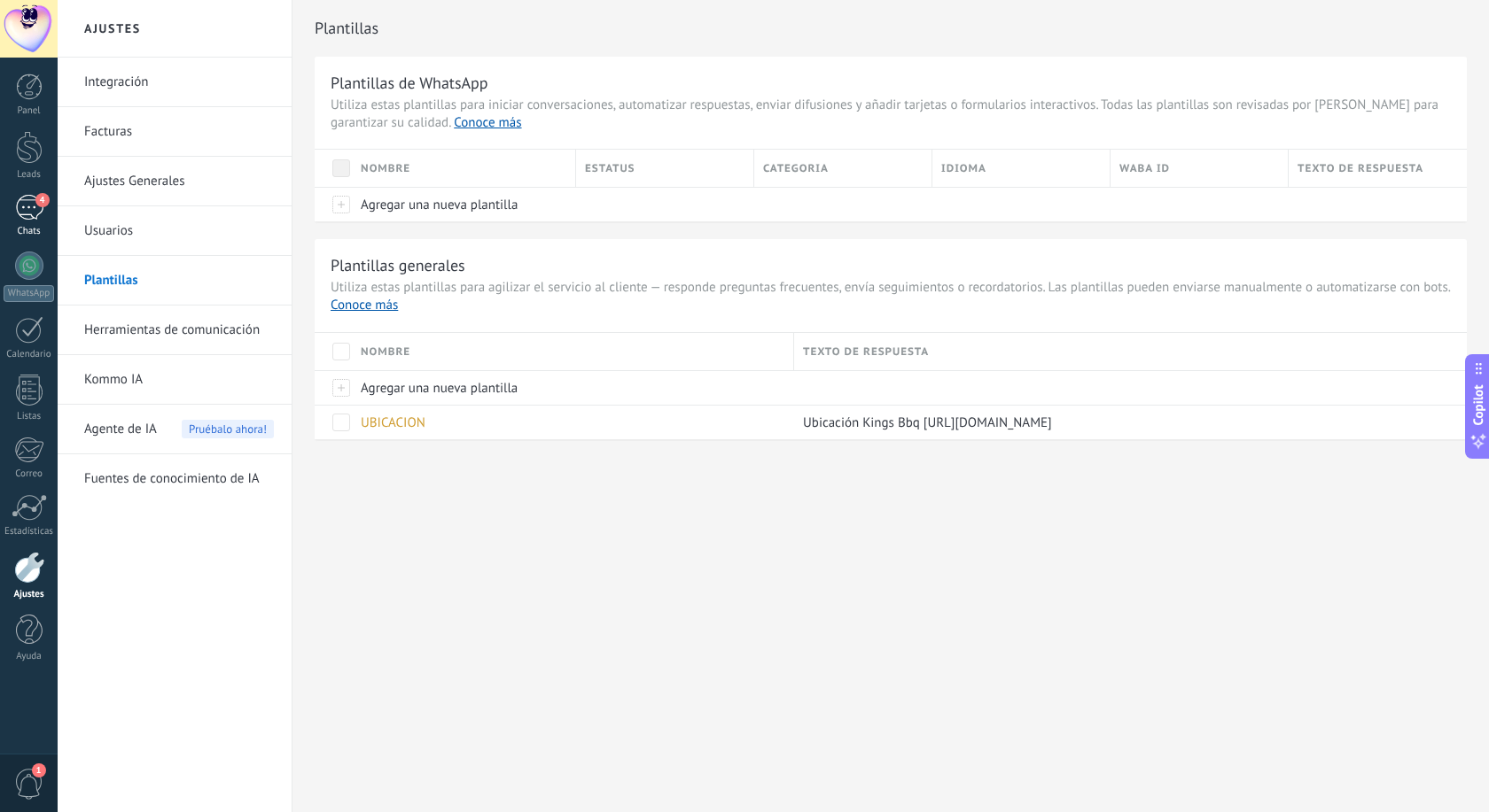
click at [33, 204] on div "4" at bounding box center [29, 207] width 28 height 25
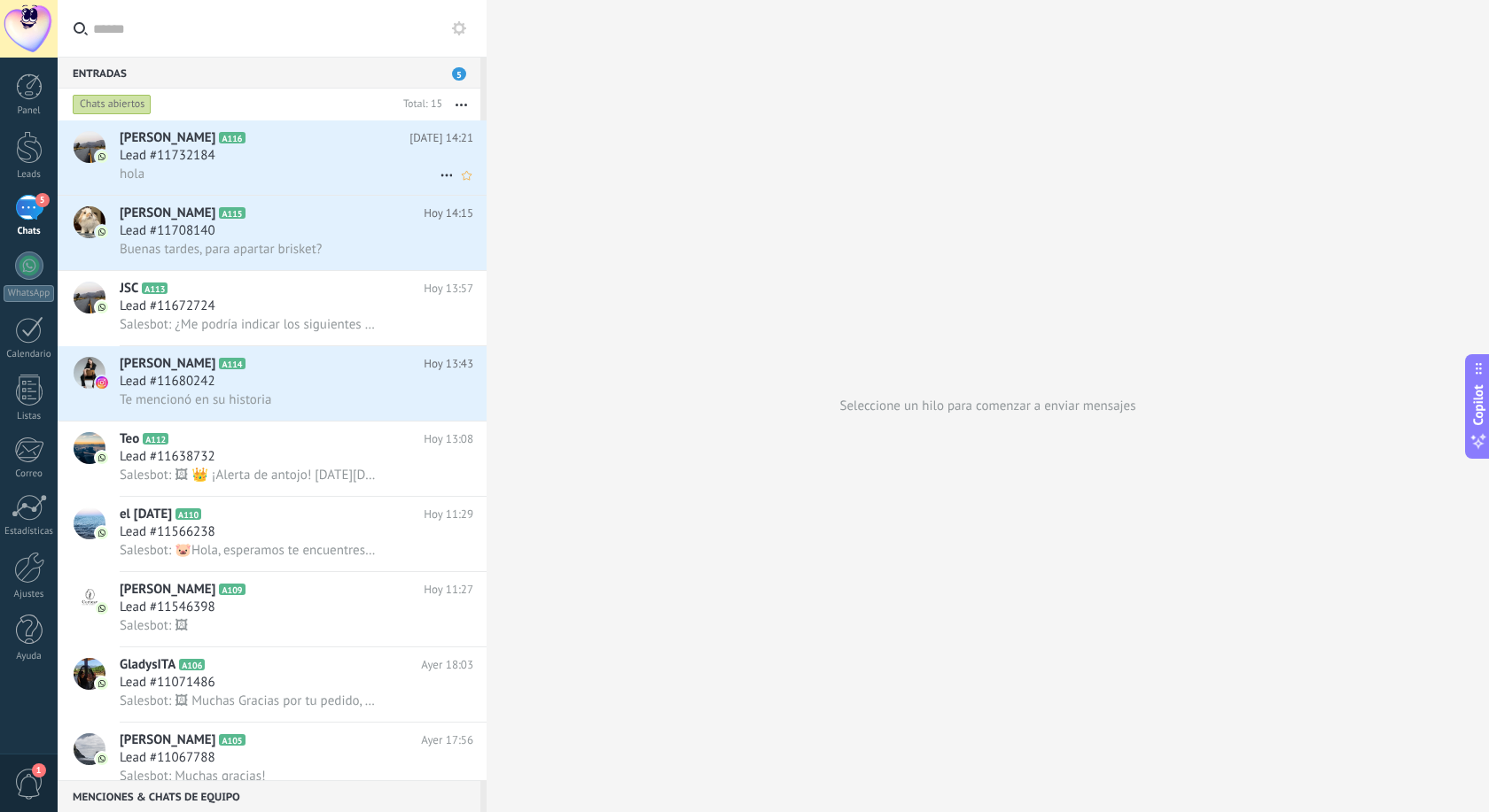
click at [269, 133] on h2 "Rodolfo Reyes A116" at bounding box center [264, 138] width 289 height 18
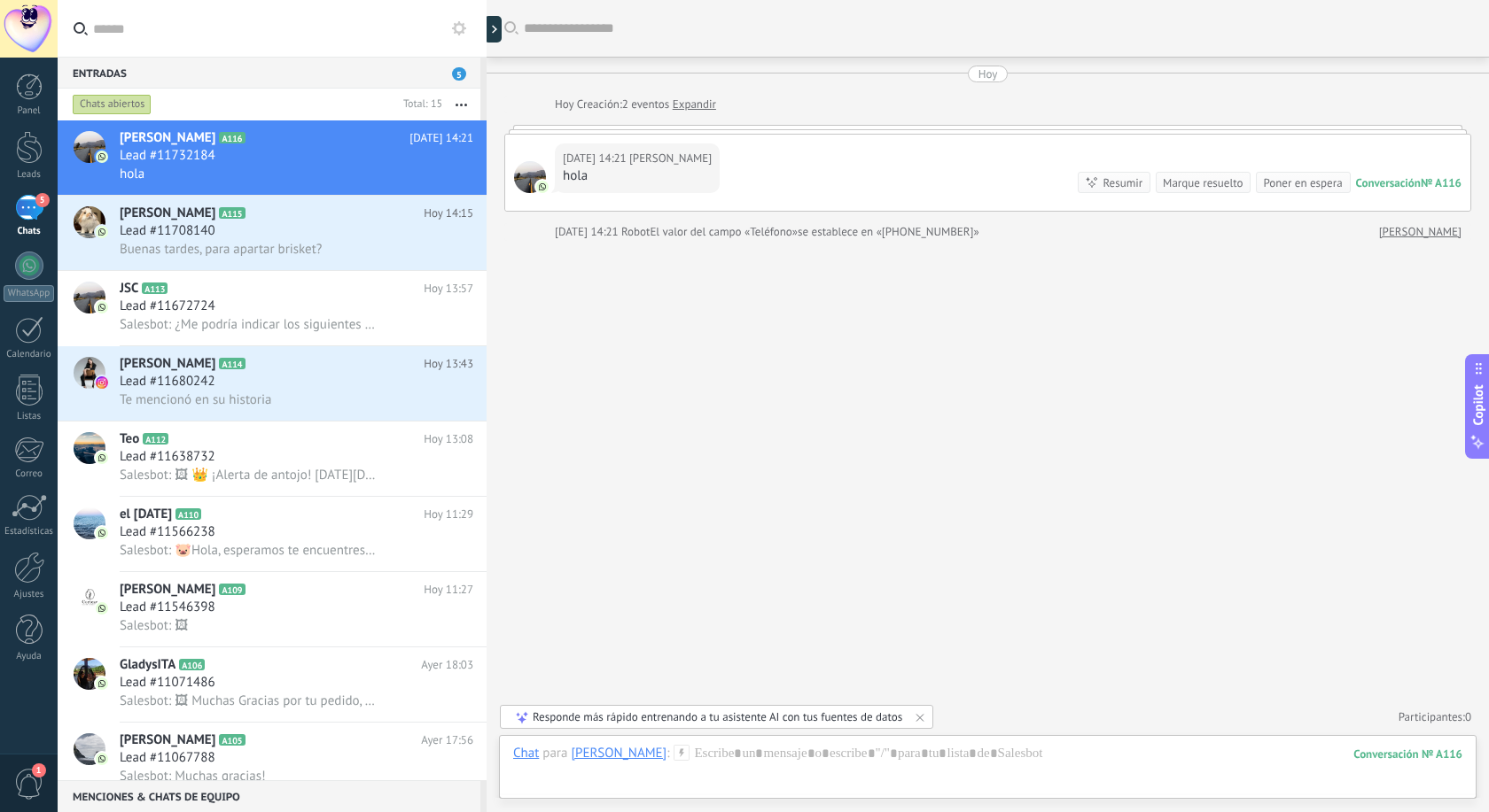
click at [549, 716] on div "Responde más rápido entrenando a tu asistente AI con tus fuentes de datos" at bounding box center [717, 717] width 369 height 15
click at [748, 785] on div at bounding box center [987, 771] width 949 height 53
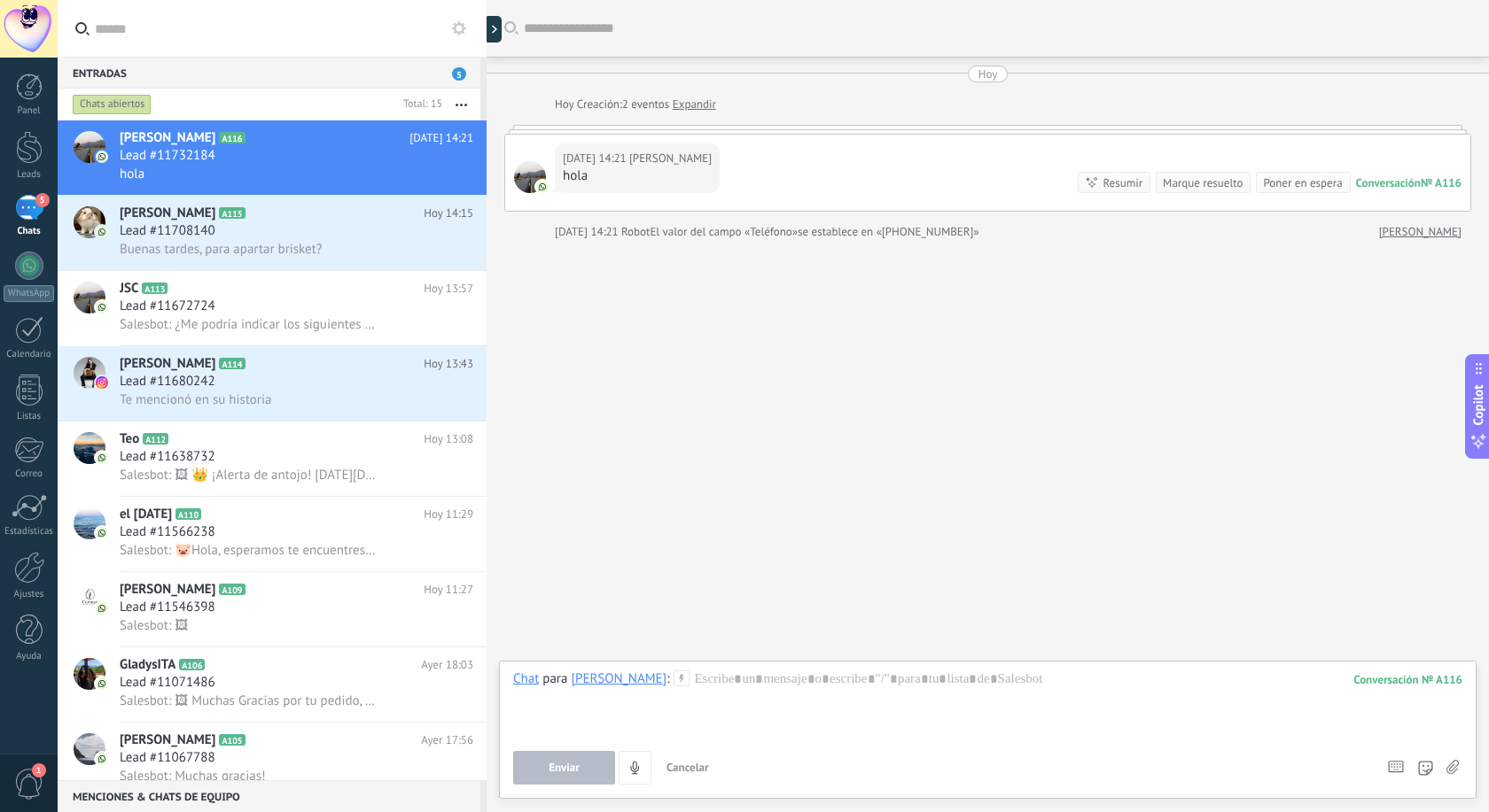
click at [1450, 768] on use at bounding box center [1453, 767] width 13 height 14
click at [0, 0] on input "file" at bounding box center [0, 0] width 0 height 0
click at [715, 718] on div at bounding box center [987, 704] width 949 height 67
click at [674, 678] on use at bounding box center [681, 678] width 15 height 15
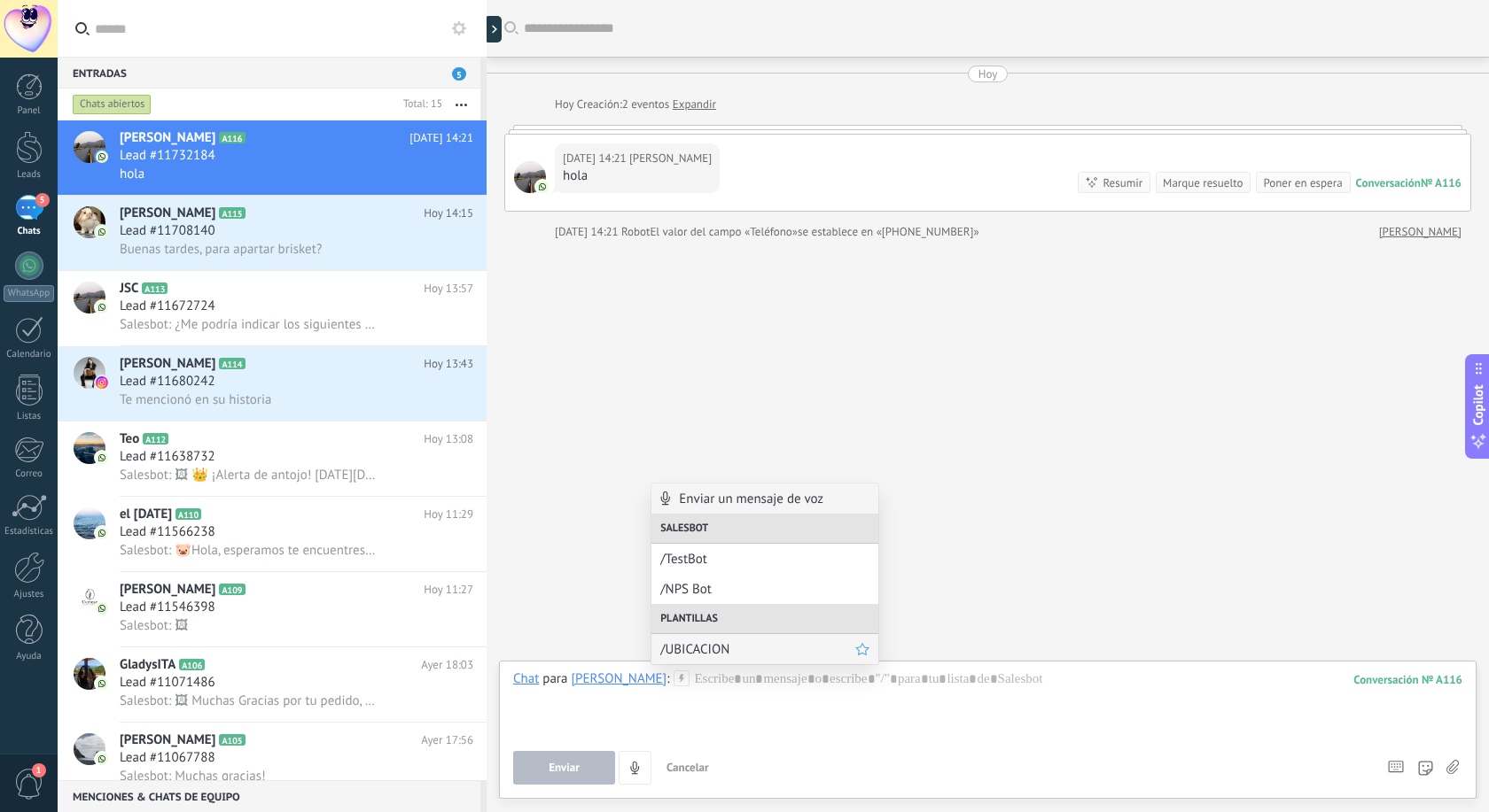
click at [724, 651] on span "/UBICACION" at bounding box center [757, 649] width 194 height 17
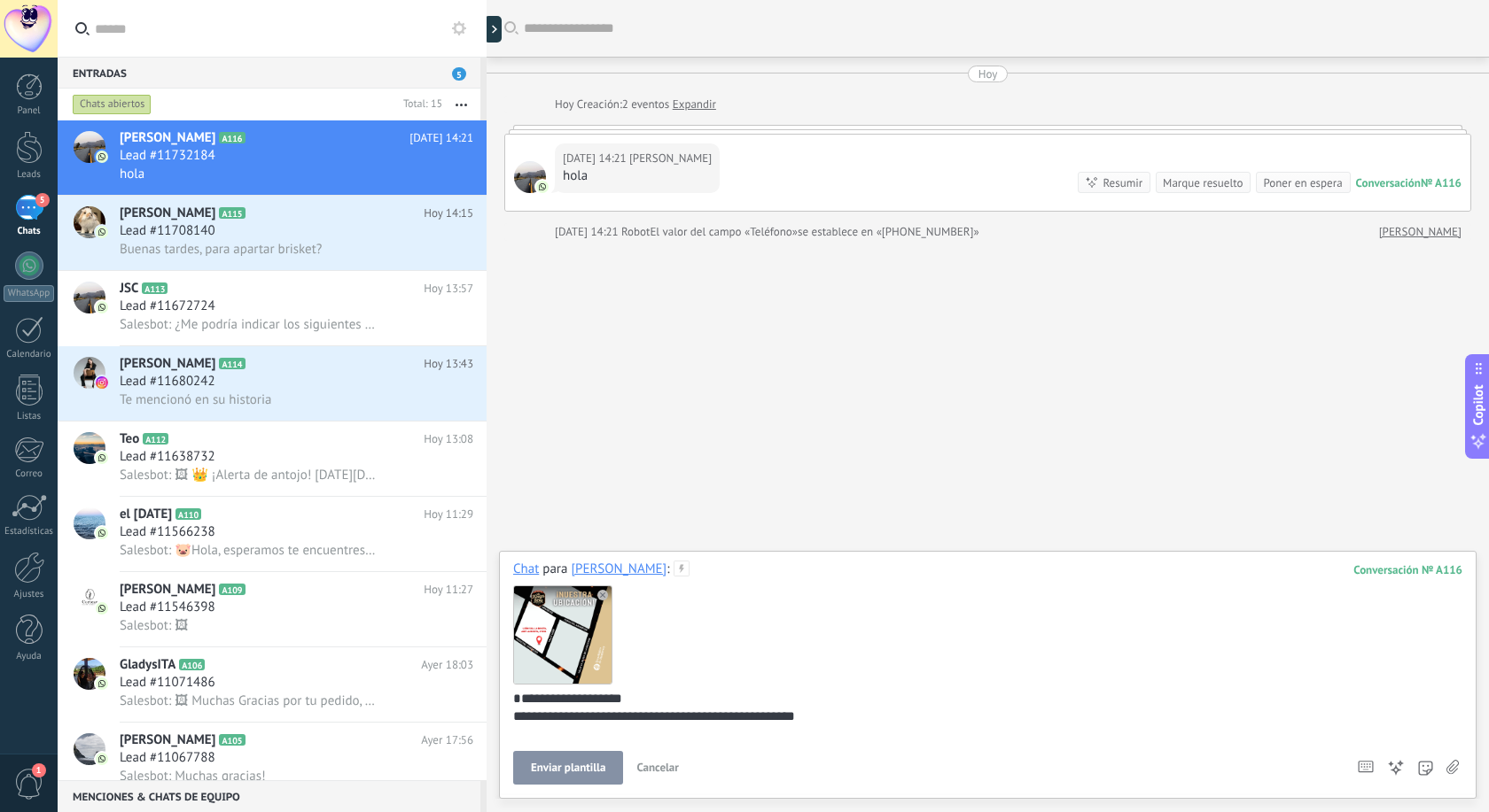
click at [663, 770] on span "Cancelar" at bounding box center [657, 767] width 43 height 15
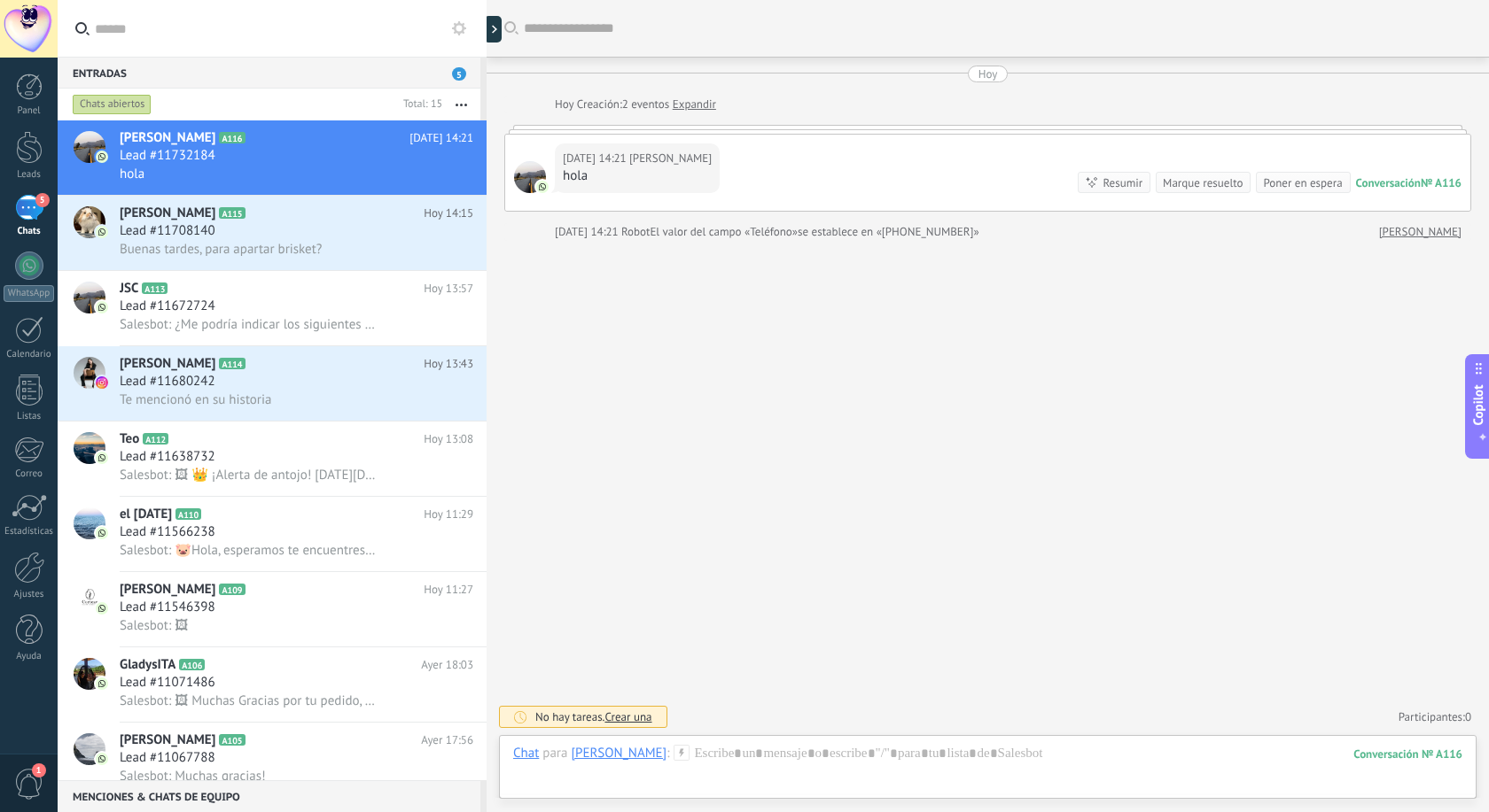
click at [1250, 613] on div "Buscar Carga más Hoy Hoy Creación: 2 eventos Expandir Hoy 14:21 Rodolfo Reyes h…" at bounding box center [988, 406] width 1002 height 812
click at [674, 756] on use at bounding box center [681, 752] width 15 height 15
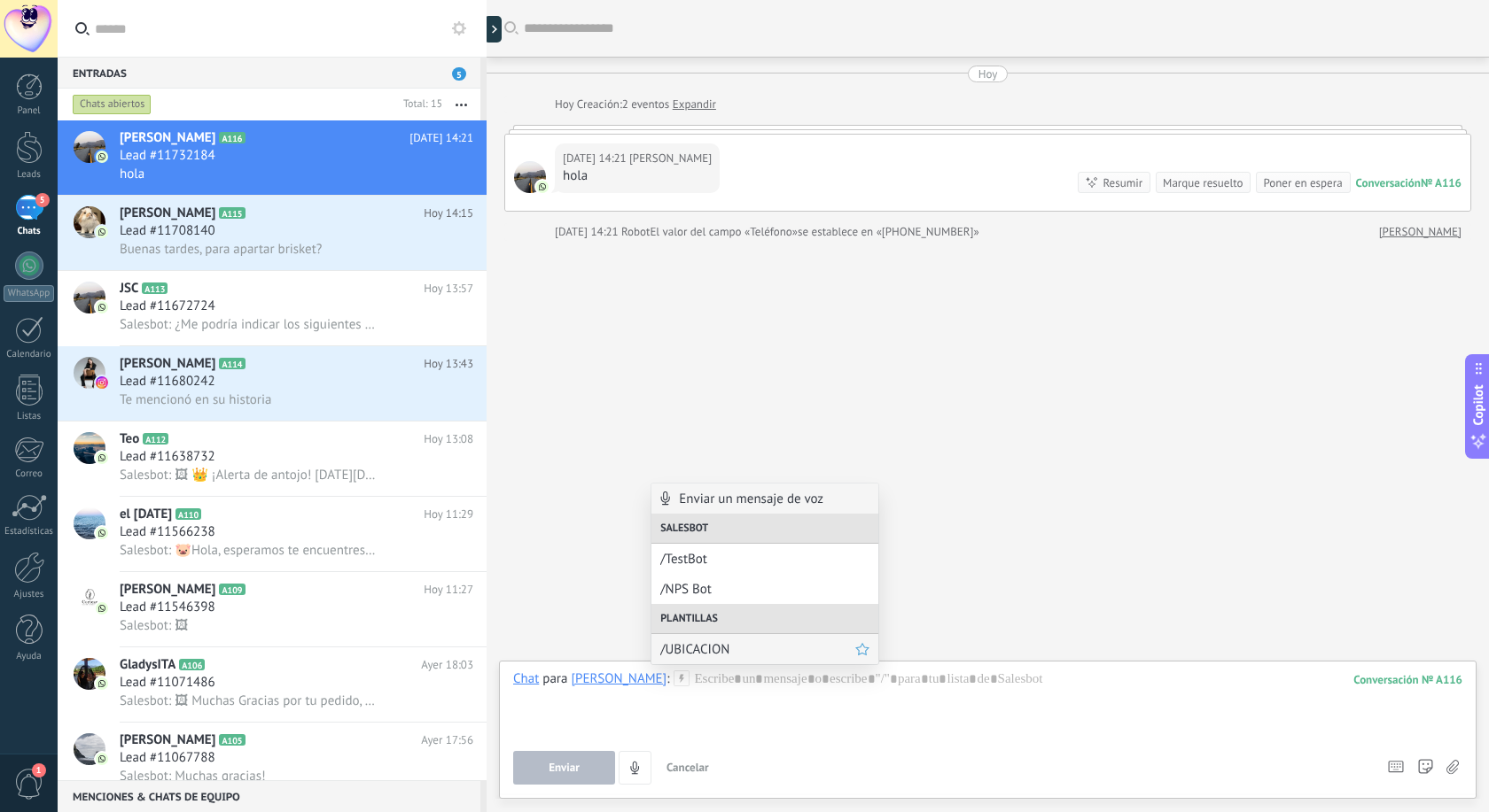
click at [717, 648] on span "/UBICACION" at bounding box center [757, 649] width 194 height 17
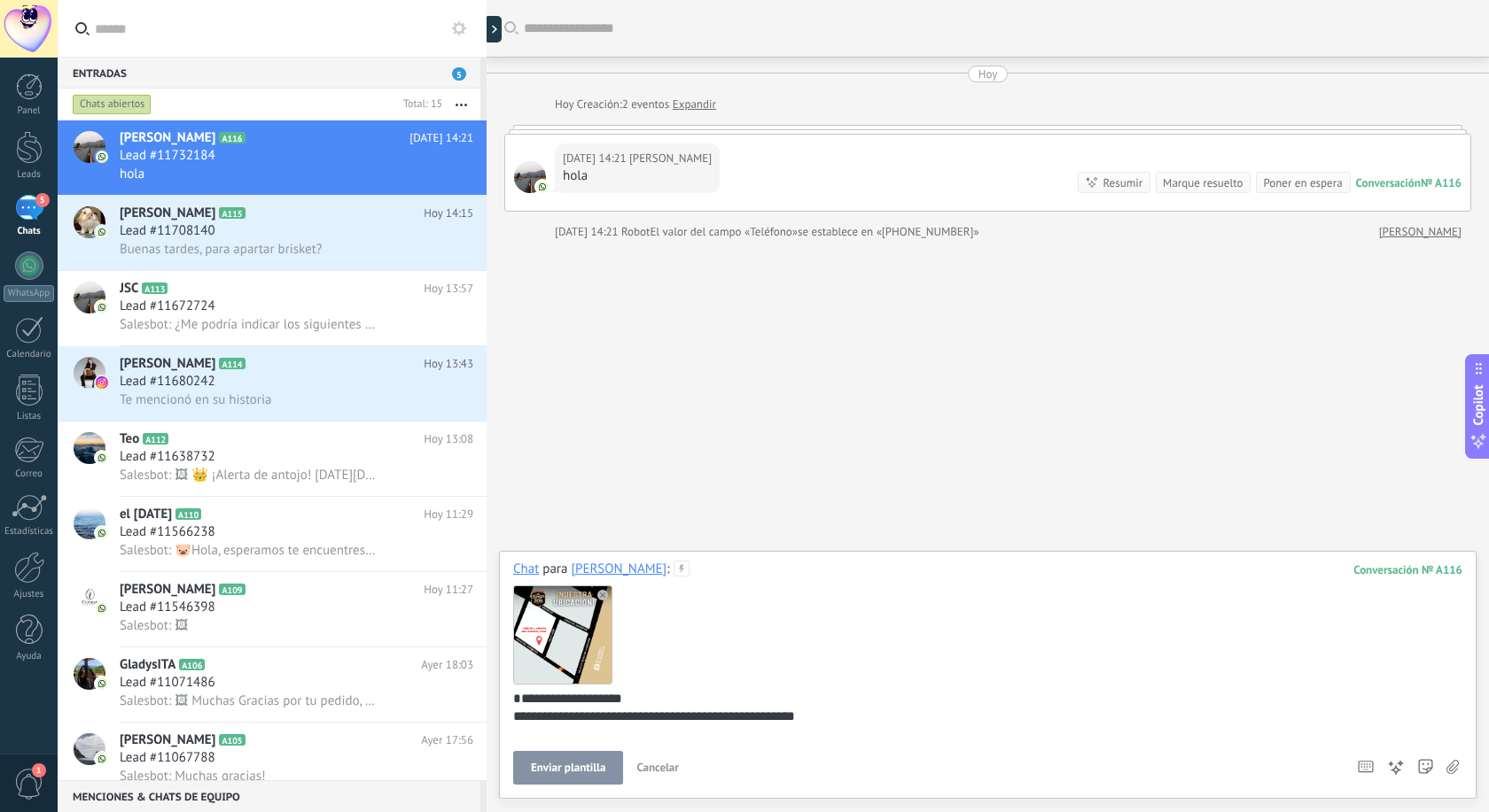
click at [649, 773] on span "Cancelar" at bounding box center [657, 767] width 43 height 15
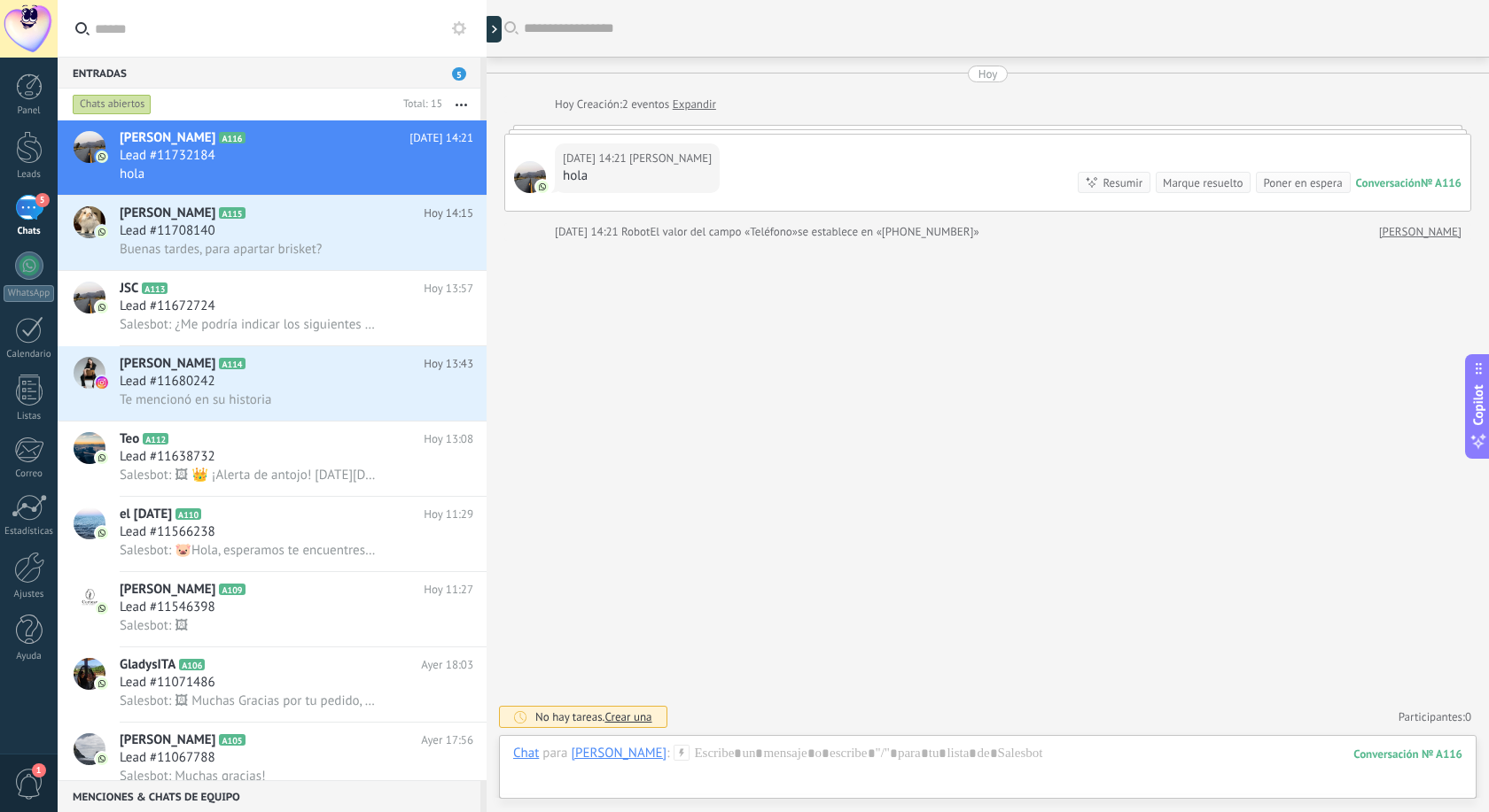
click at [764, 505] on div "Buscar Carga más Hoy Hoy Creación: 2 eventos Expandir Hoy 14:21 Rodolfo Reyes h…" at bounding box center [988, 406] width 1002 height 812
click at [673, 754] on icon at bounding box center [681, 753] width 16 height 16
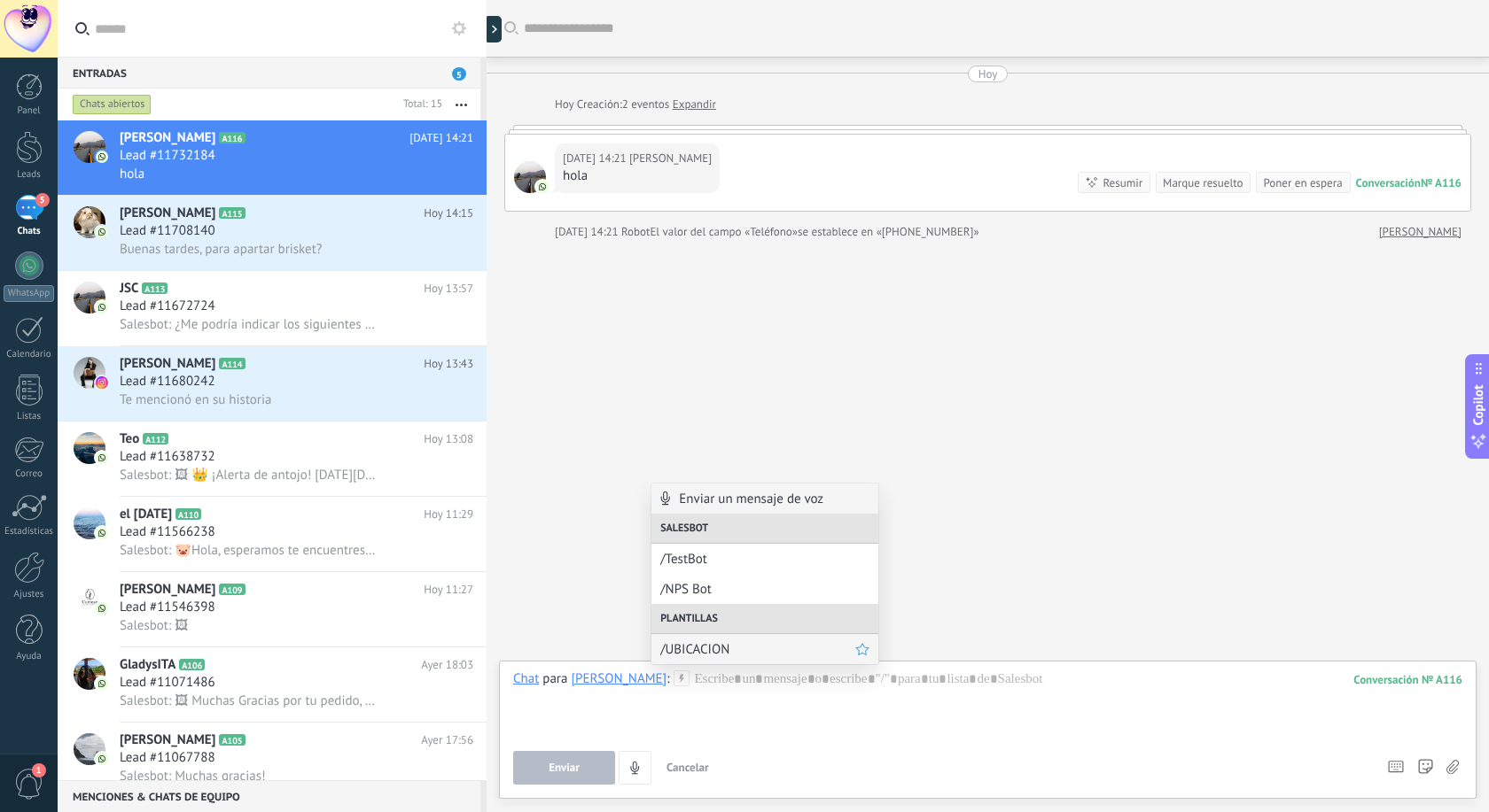
click at [706, 644] on span "/UBICACION" at bounding box center [757, 649] width 194 height 17
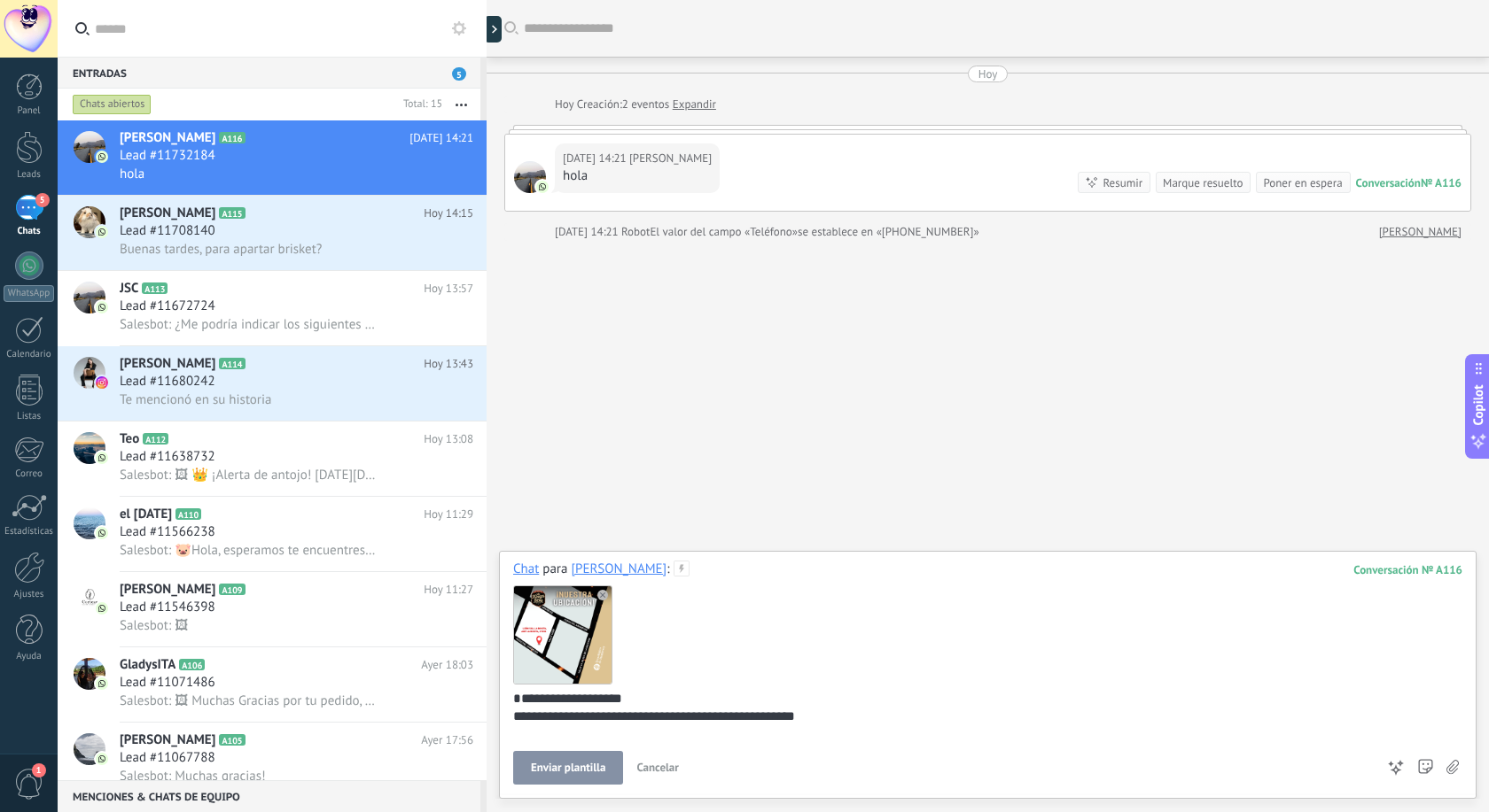
click at [606, 773] on button "Enviar plantilla" at bounding box center [567, 768] width 109 height 33
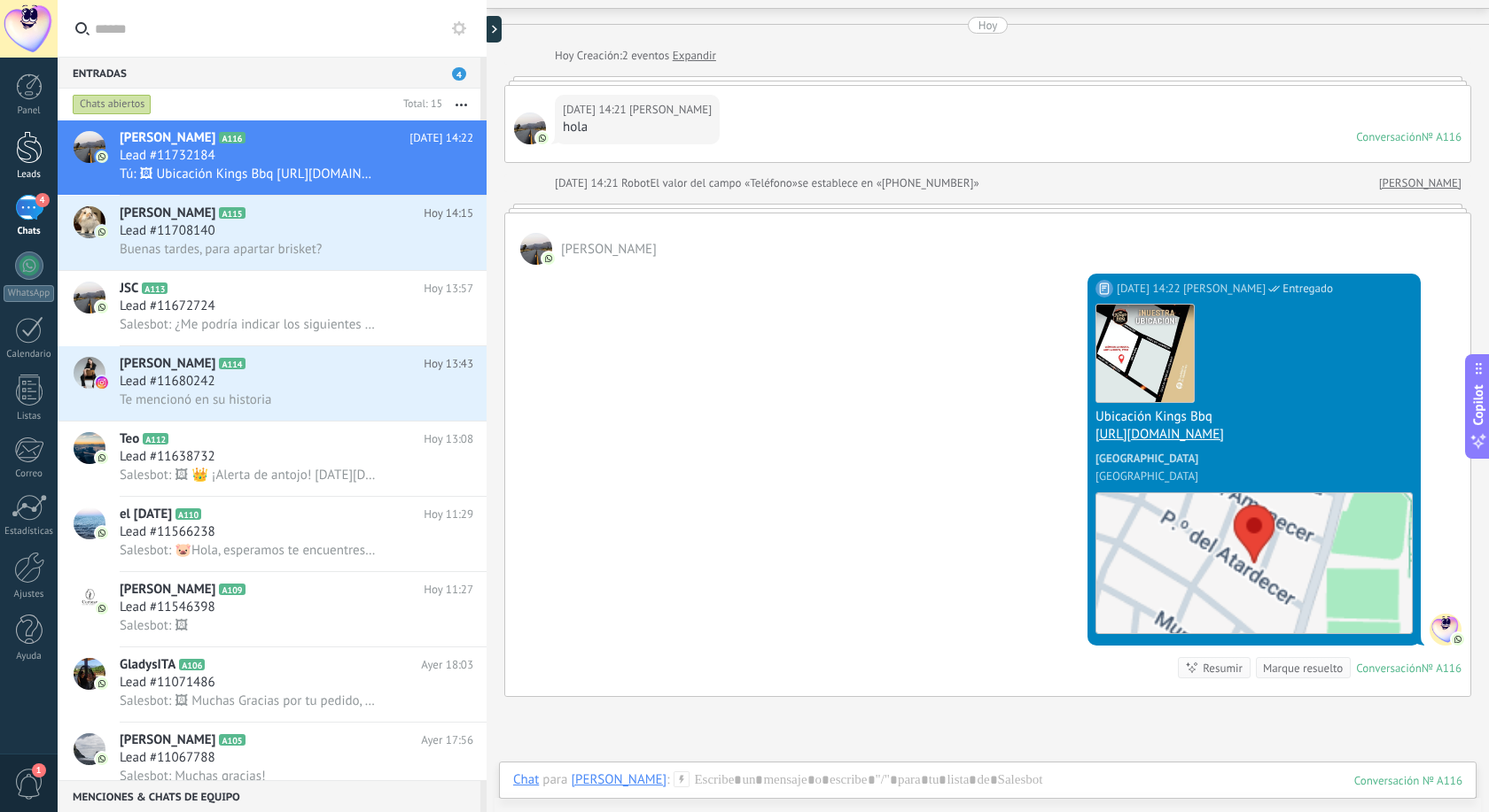
scroll to position [66, 0]
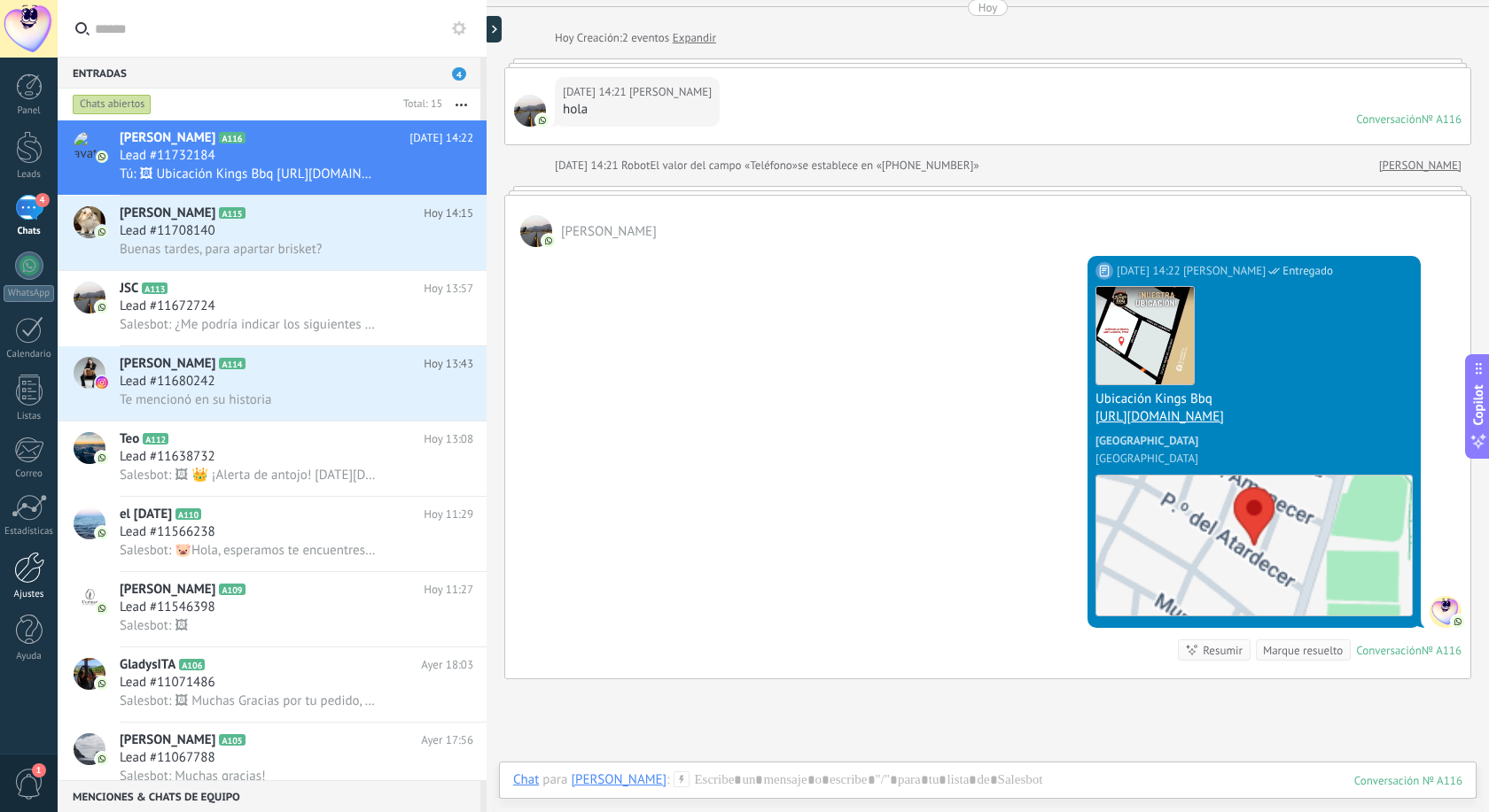
click at [43, 576] on div at bounding box center [29, 567] width 30 height 32
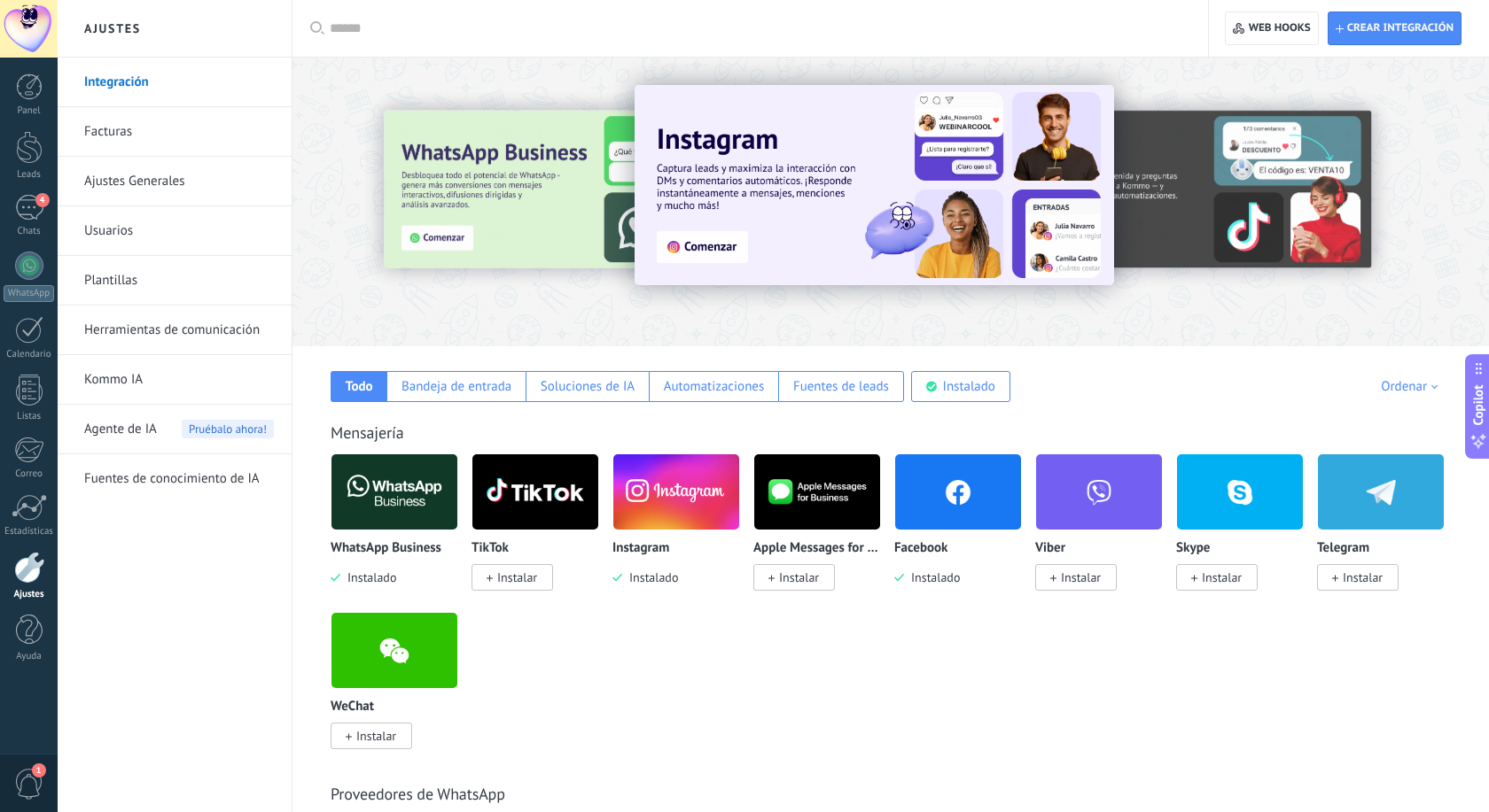
click at [160, 178] on link "Ajustes Generales" at bounding box center [179, 181] width 190 height 50
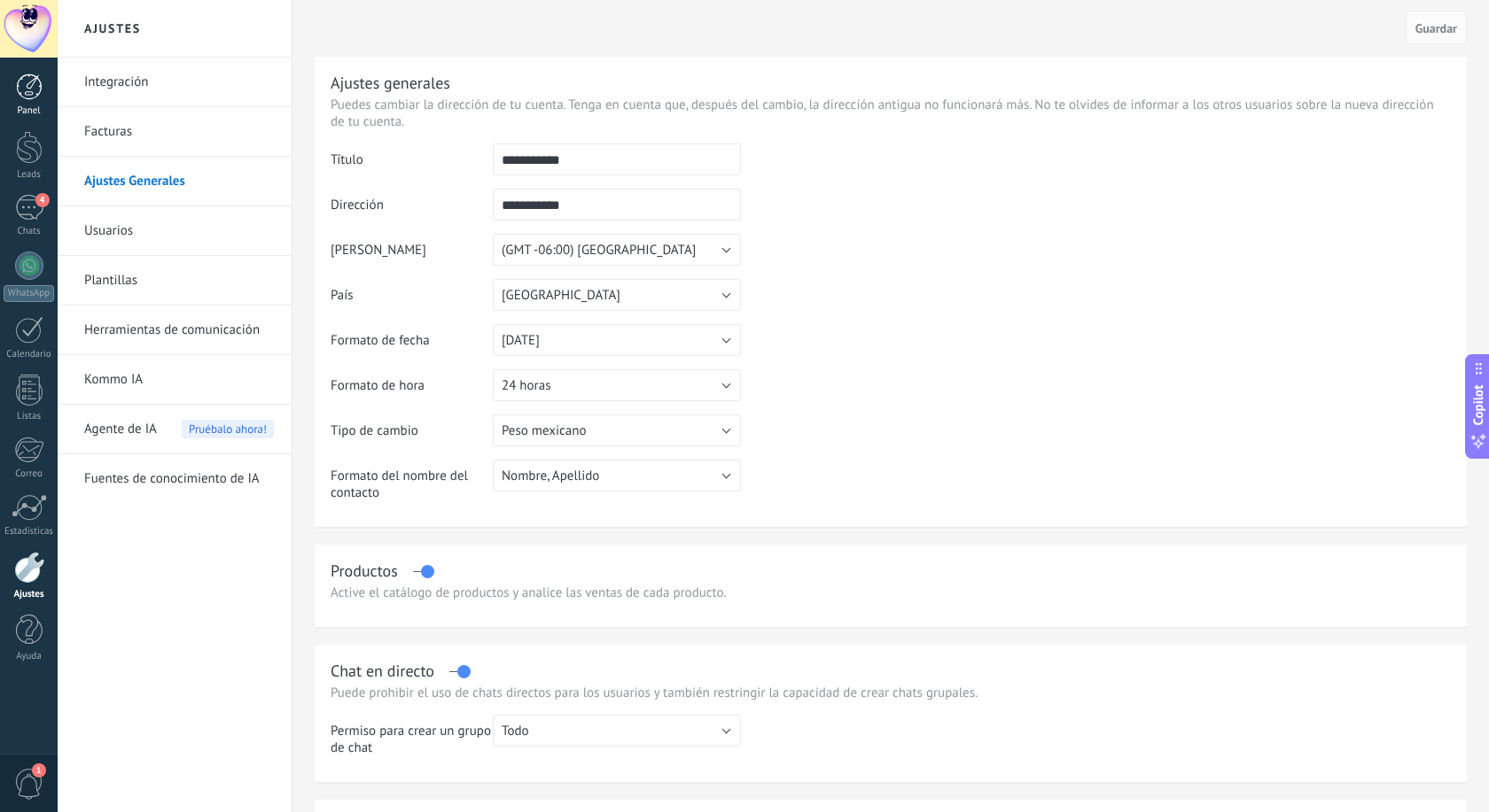
click at [29, 88] on div at bounding box center [29, 86] width 26 height 26
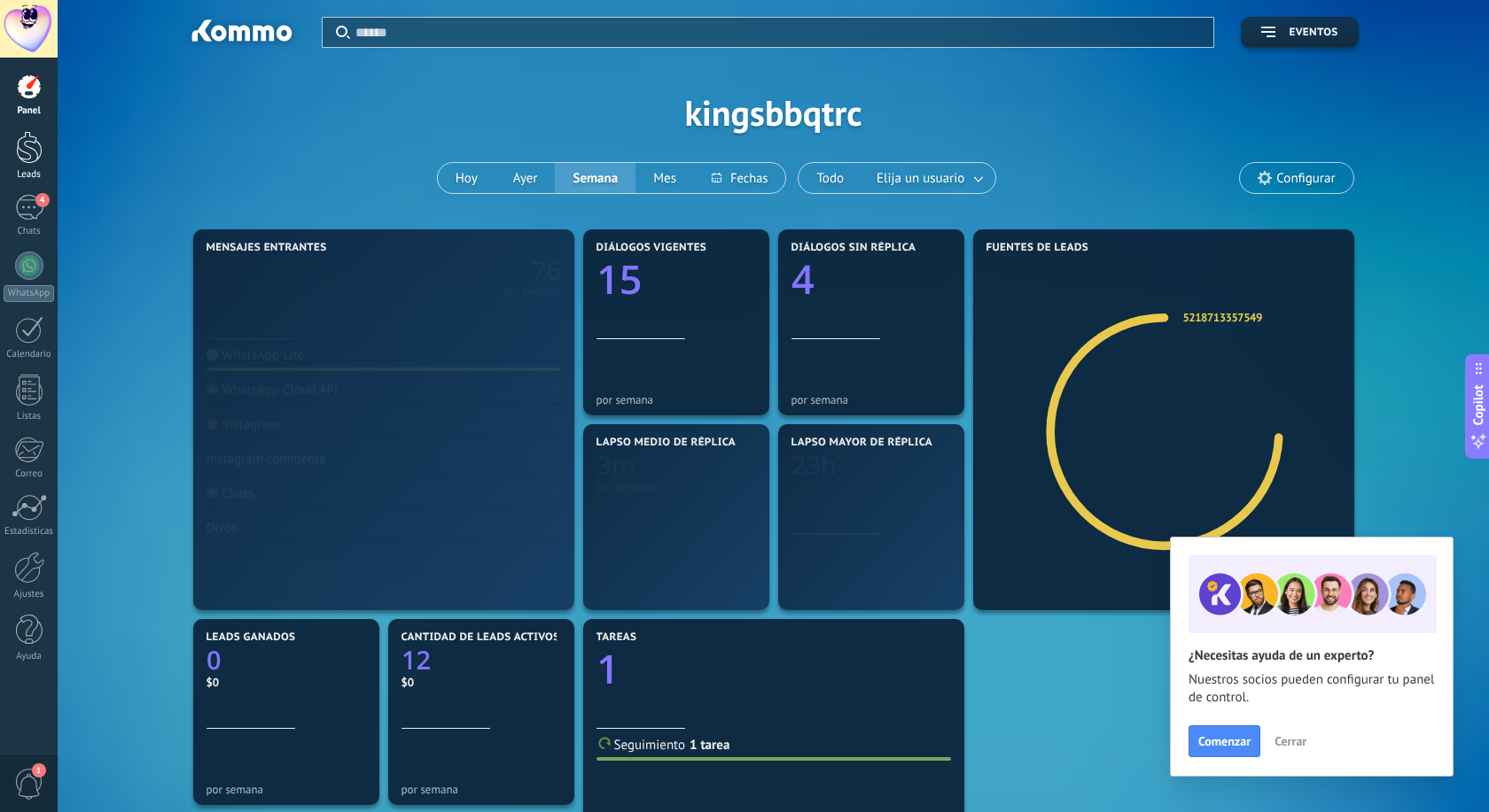
click at [29, 138] on div at bounding box center [29, 147] width 26 height 33
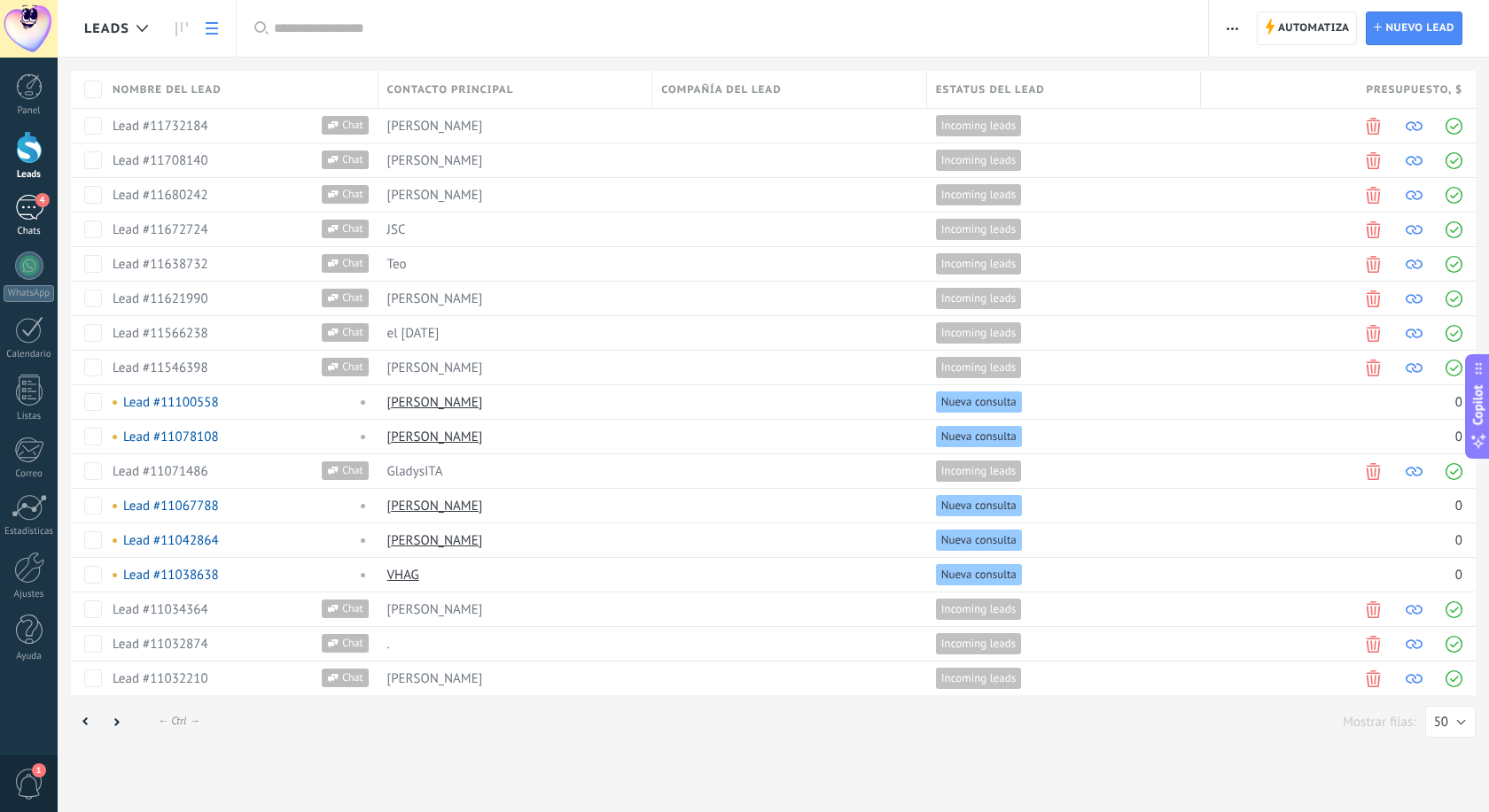
click at [37, 210] on div "4" at bounding box center [29, 207] width 28 height 25
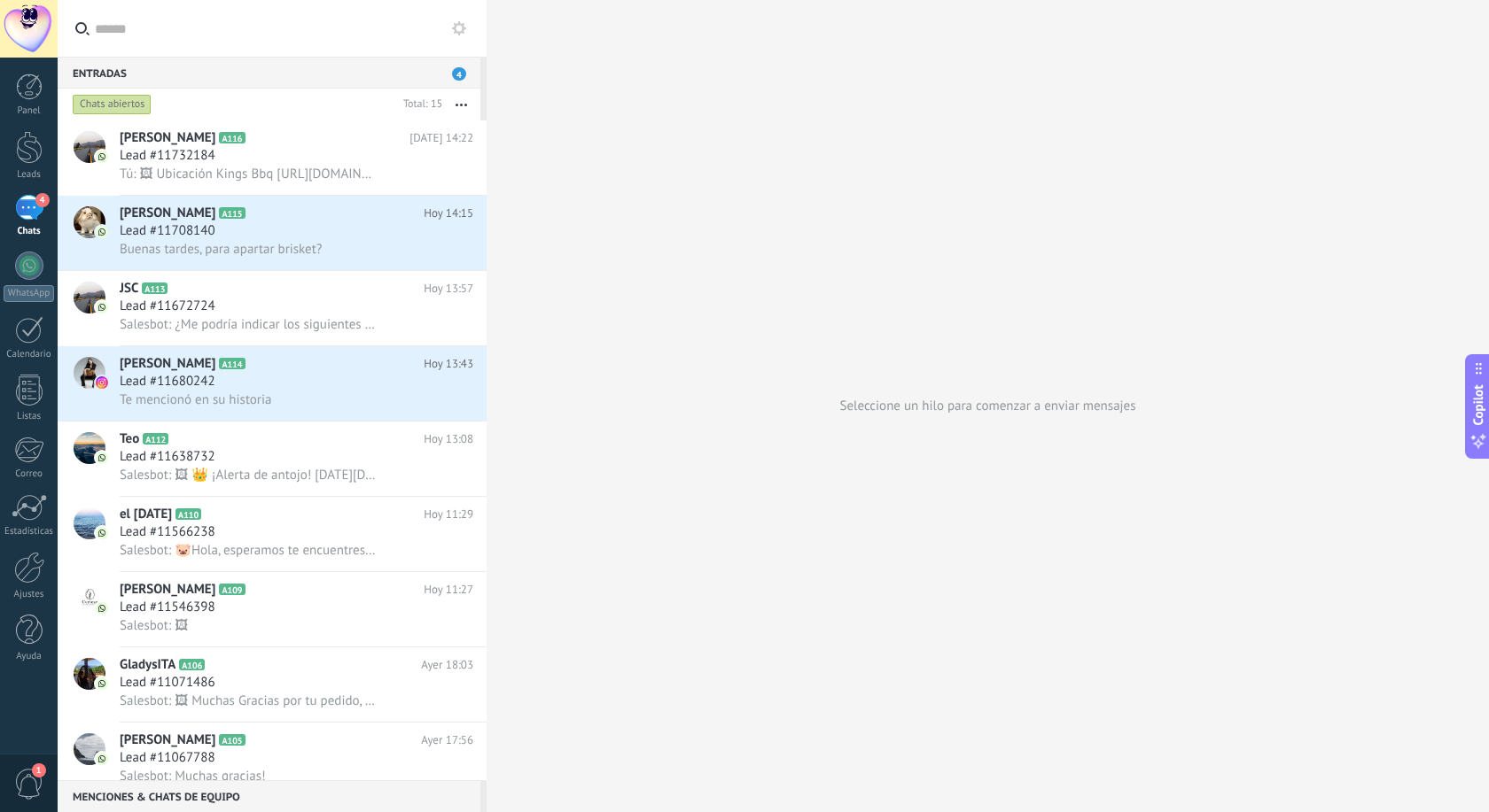
click at [460, 102] on button "button" at bounding box center [461, 104] width 38 height 32
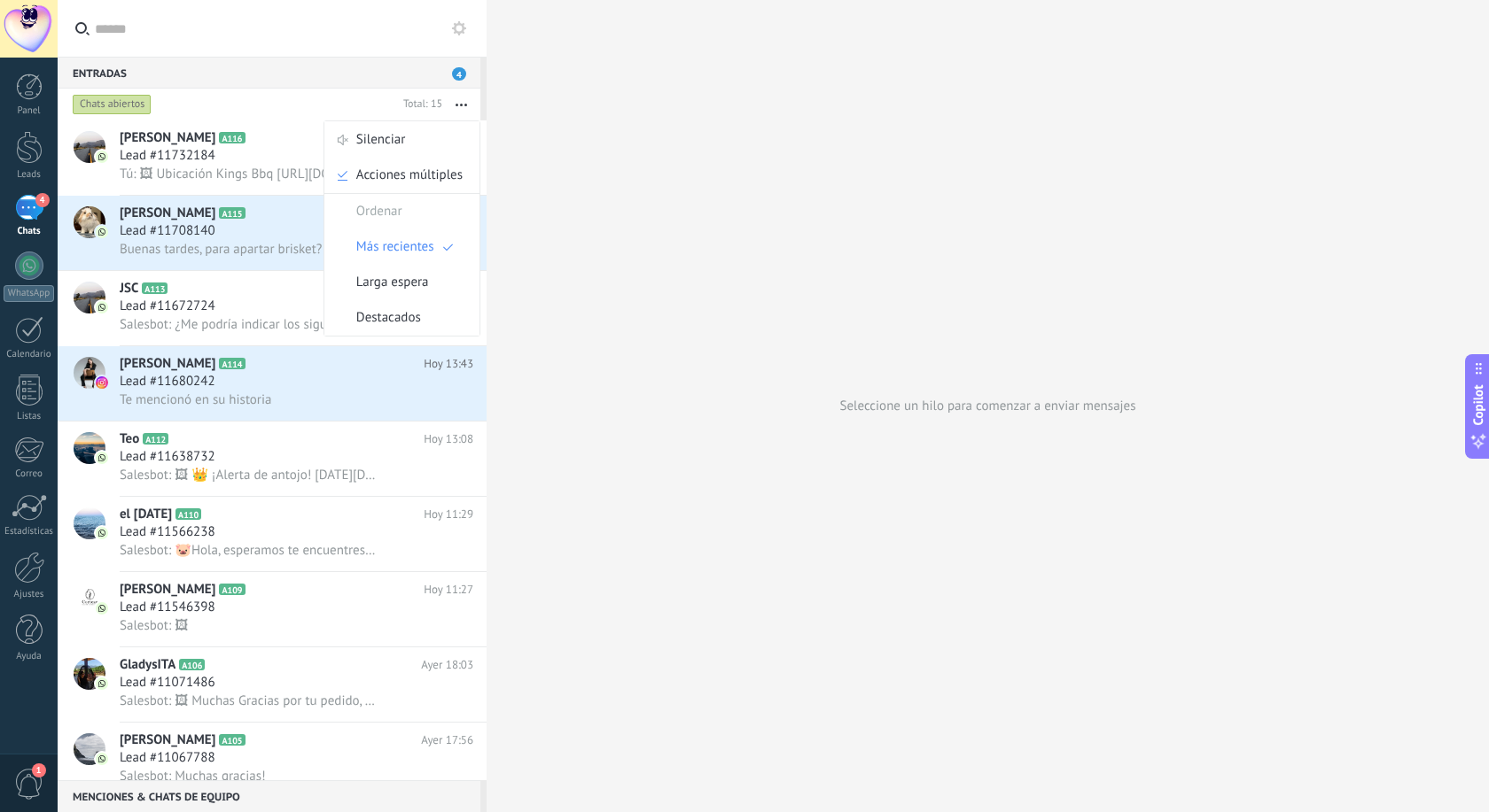
click at [261, 35] on input "text" at bounding box center [281, 28] width 374 height 57
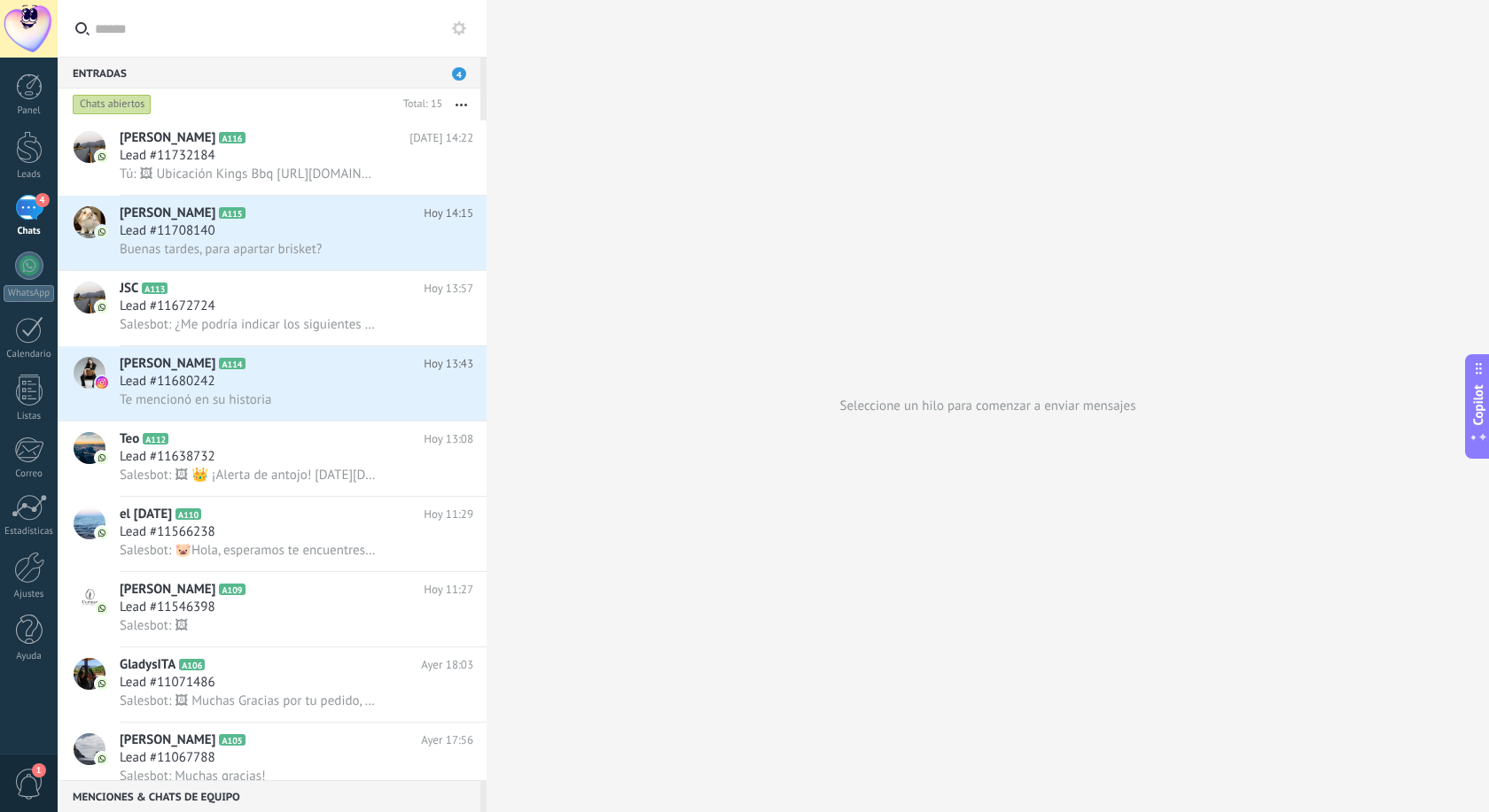
click at [458, 28] on icon at bounding box center [460, 29] width 14 height 14
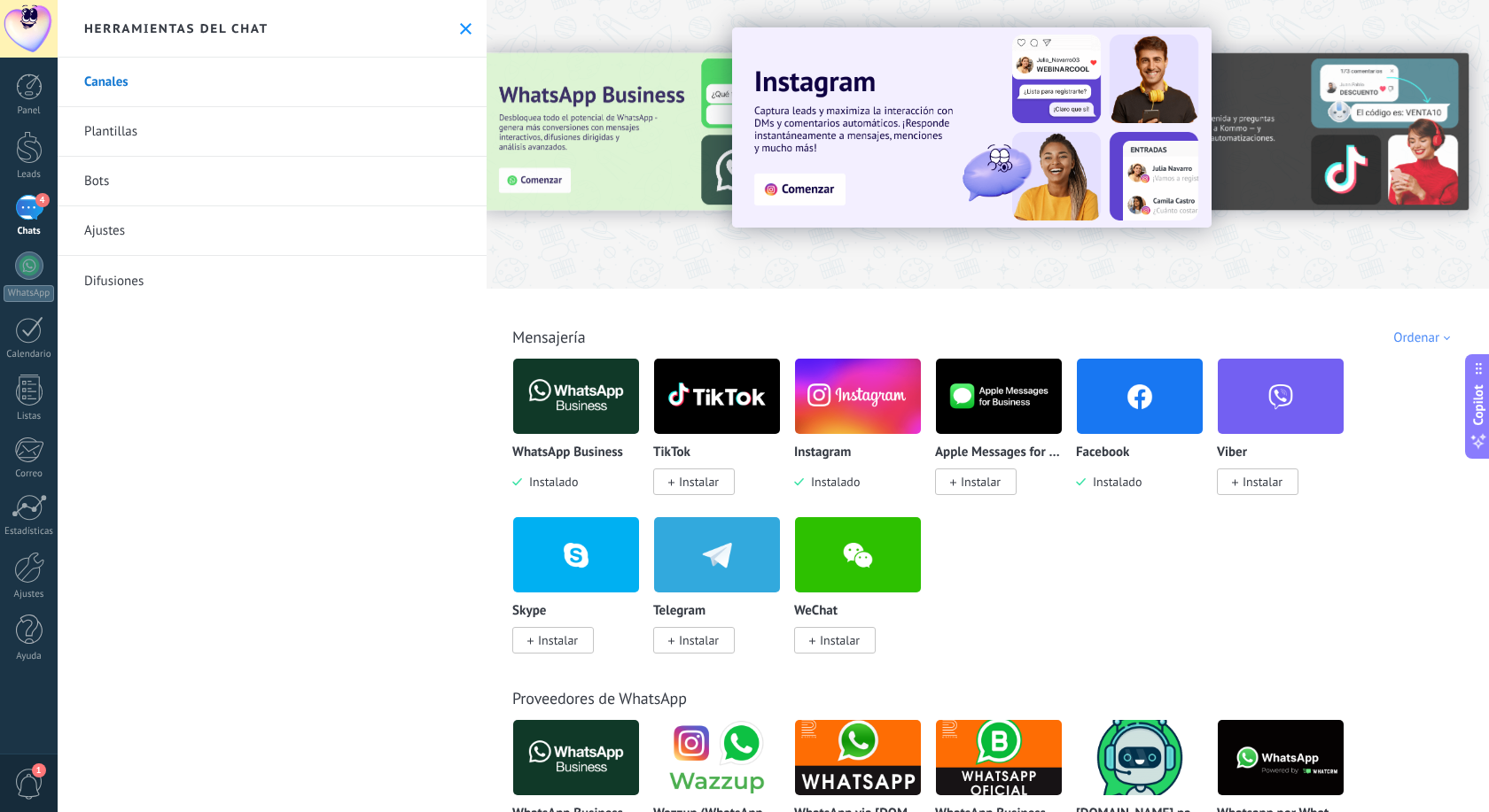
click at [149, 140] on link "Plantillas" at bounding box center [272, 132] width 429 height 50
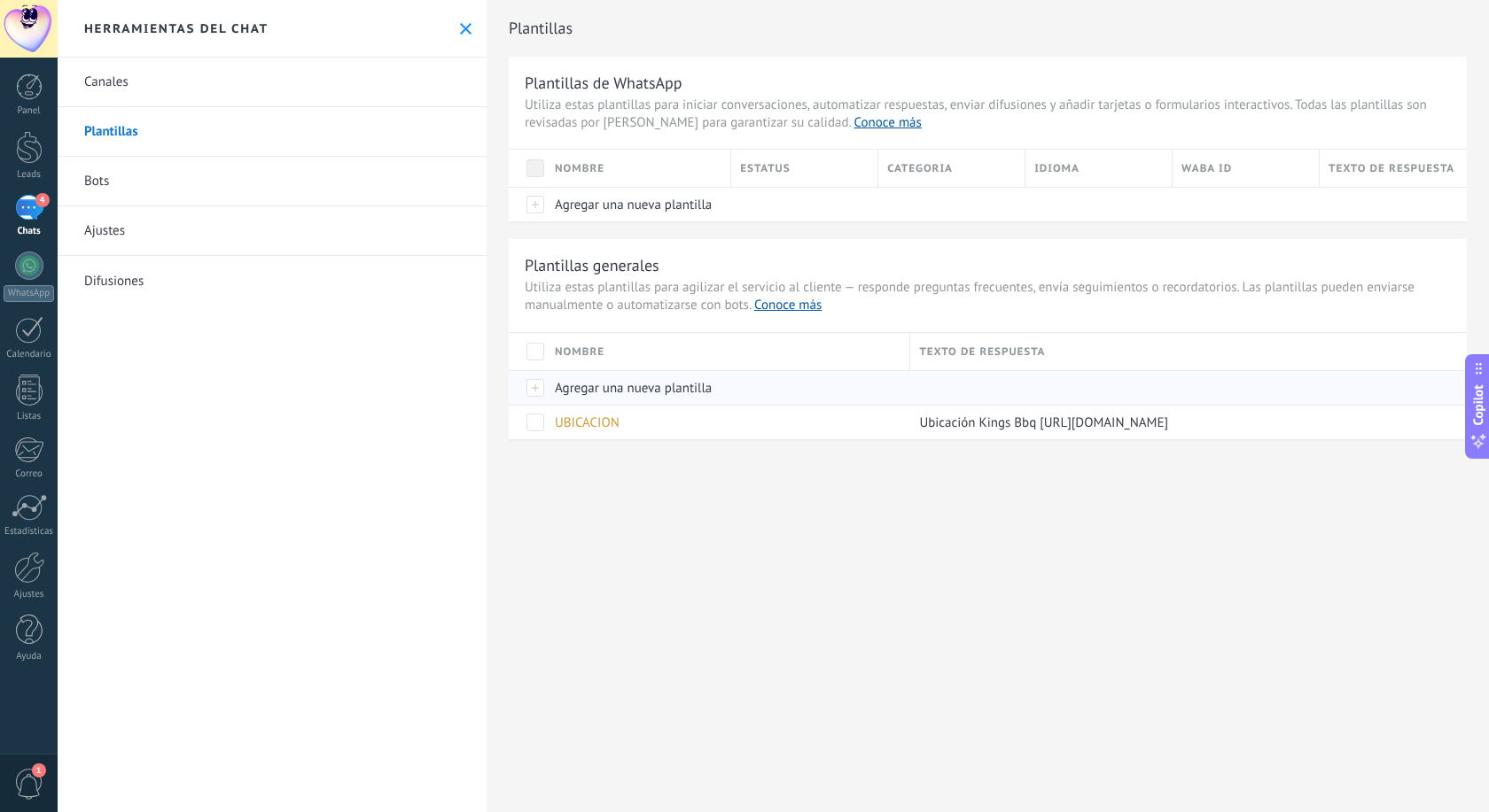
click at [582, 388] on span "Agregar una nueva plantilla" at bounding box center [632, 388] width 156 height 17
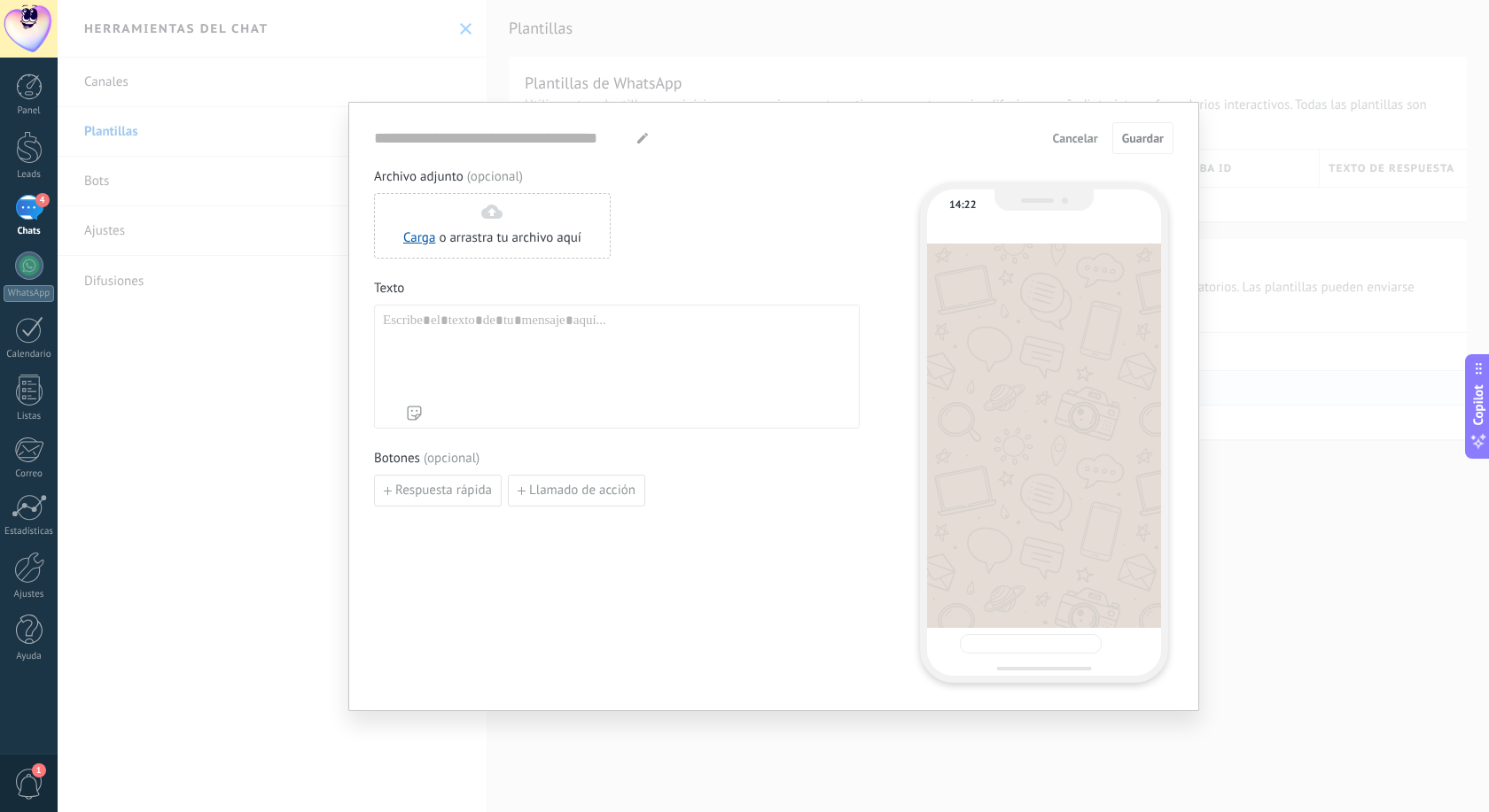
type input "**********"
click at [1086, 135] on span "Cancelar" at bounding box center [1076, 138] width 45 height 13
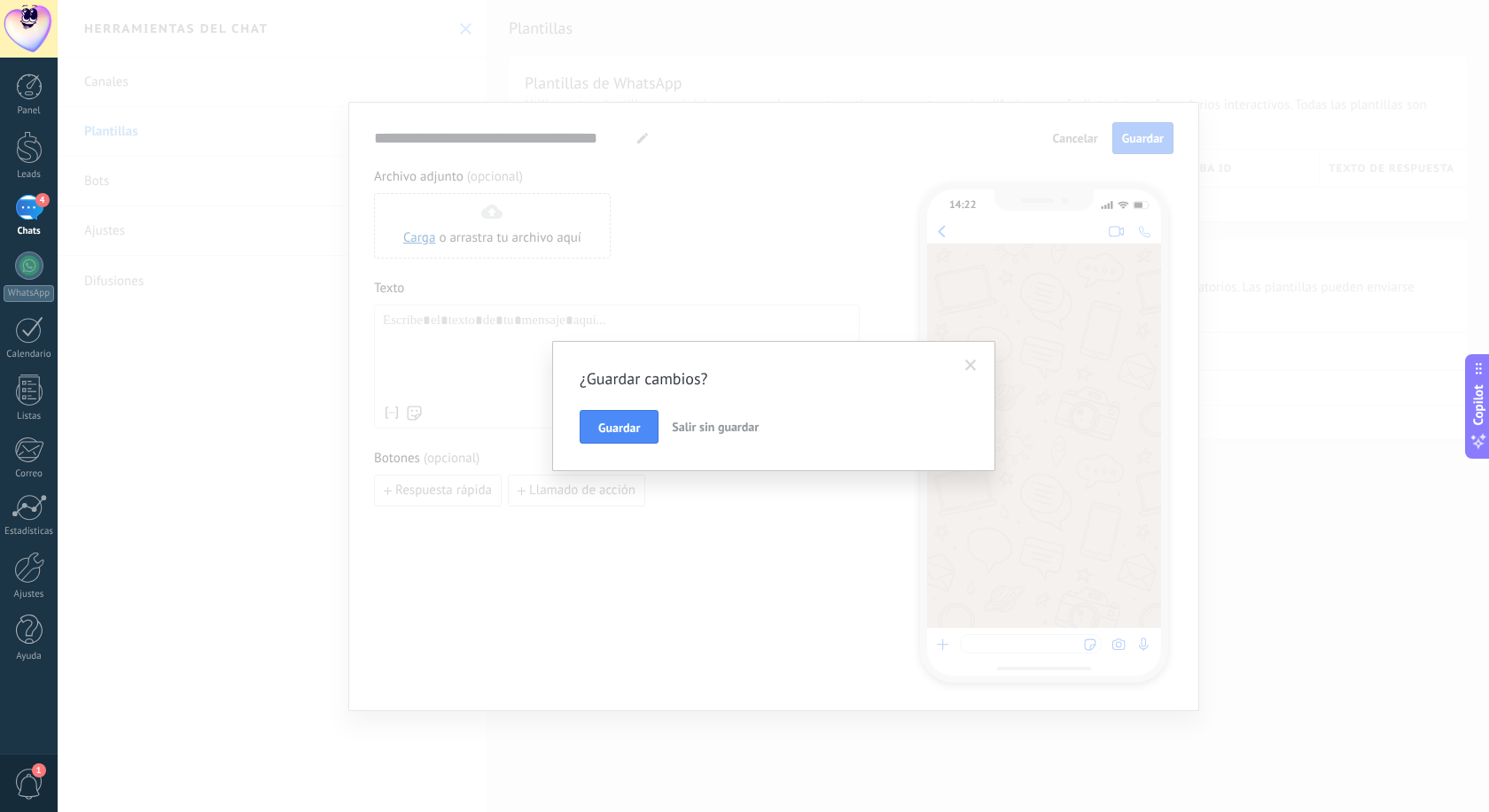
click at [698, 430] on span "Salir sin guardar" at bounding box center [715, 427] width 87 height 16
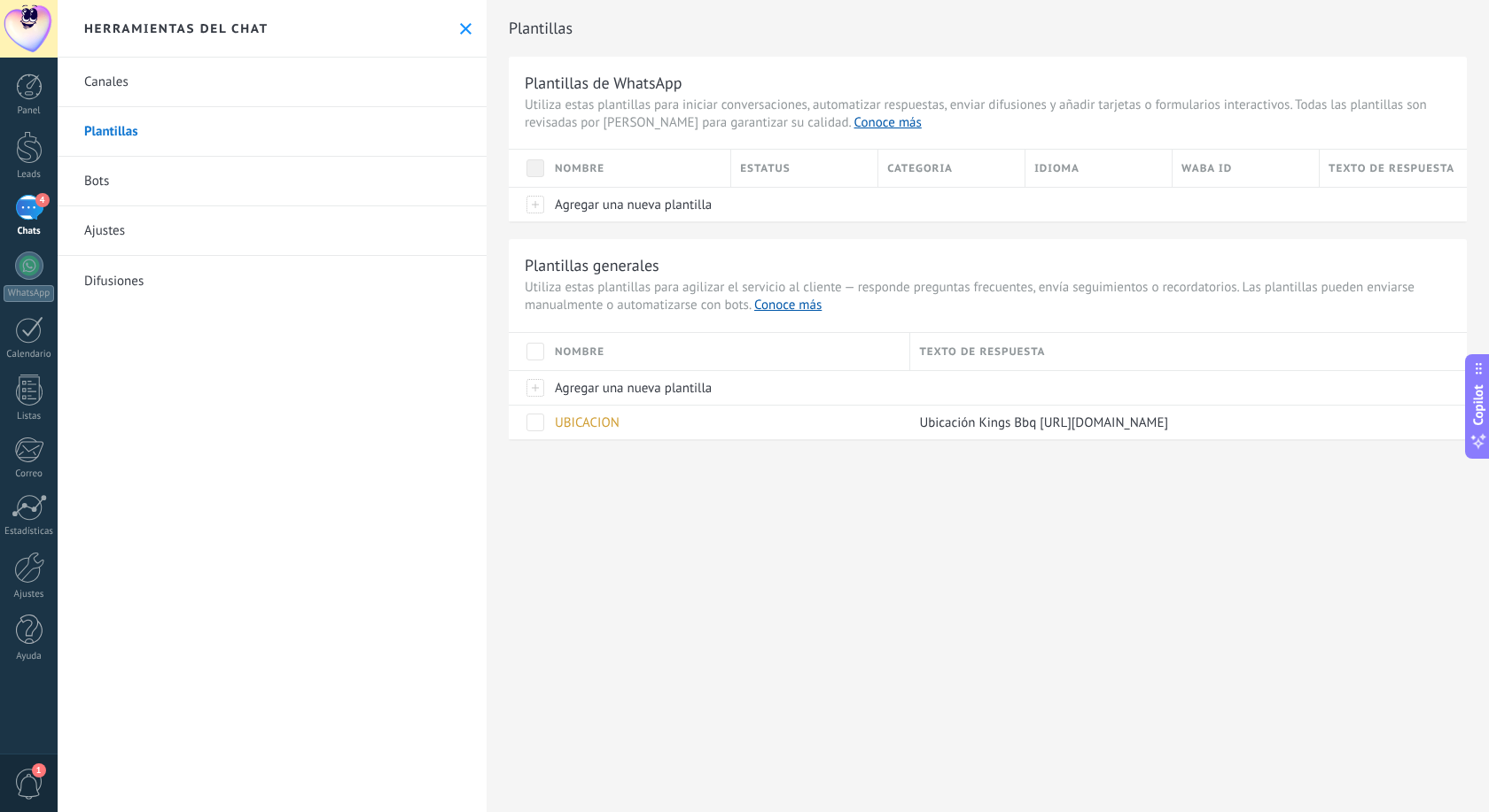
click at [467, 31] on use at bounding box center [465, 28] width 12 height 12
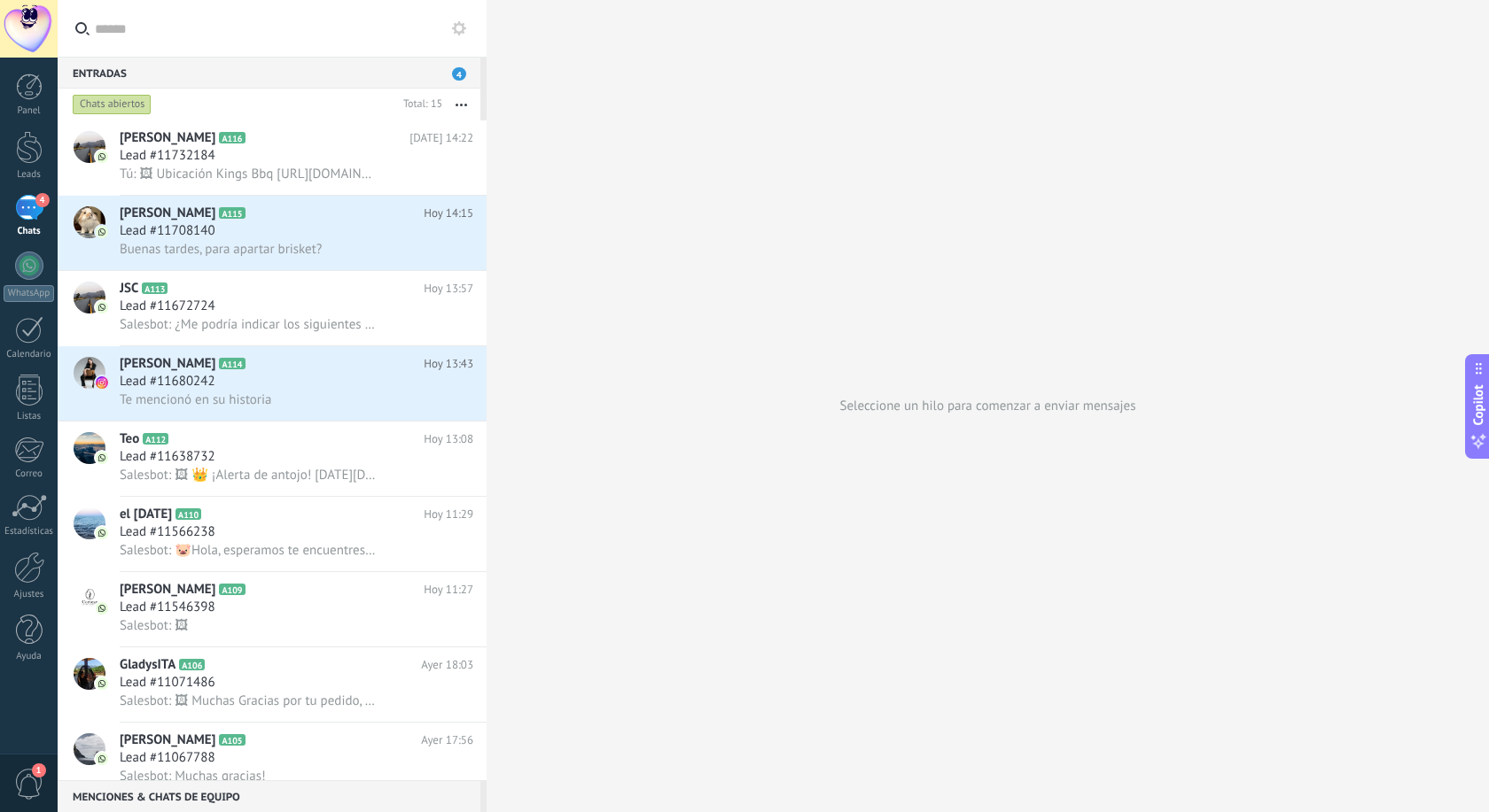
click at [460, 103] on button "button" at bounding box center [461, 104] width 38 height 32
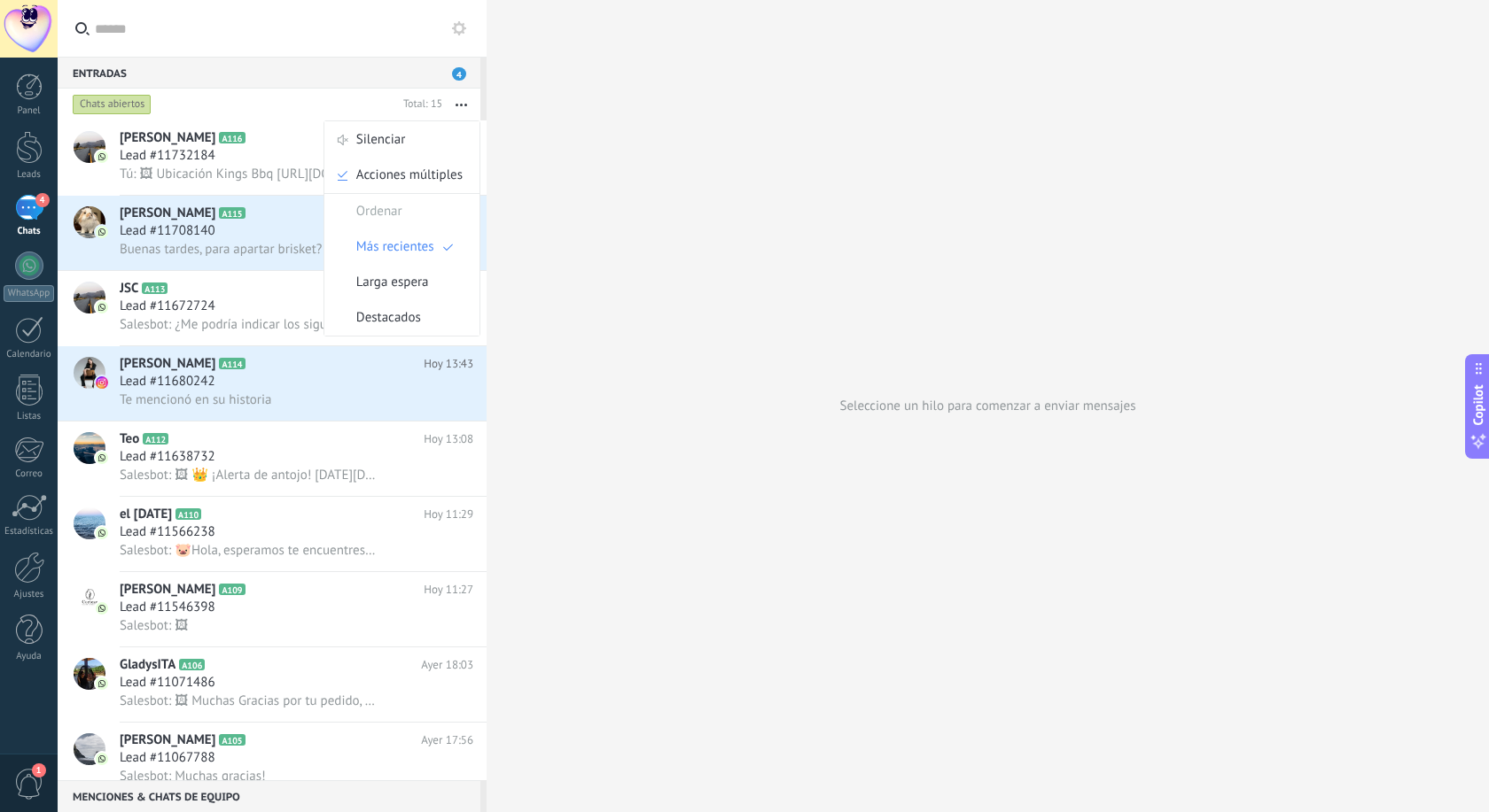
click at [461, 22] on icon at bounding box center [460, 29] width 14 height 14
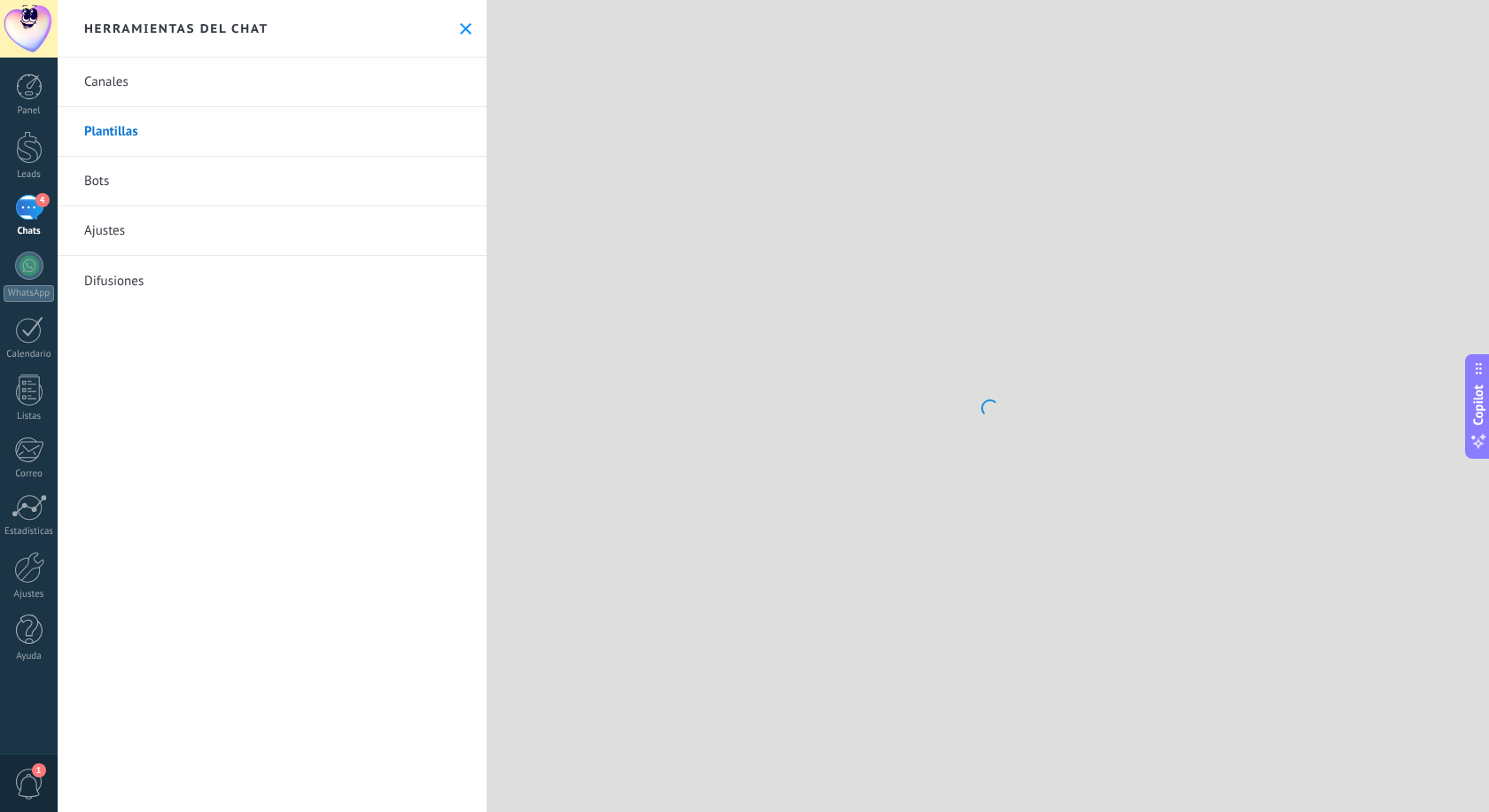
click at [142, 135] on link "Plantillas" at bounding box center [272, 132] width 429 height 50
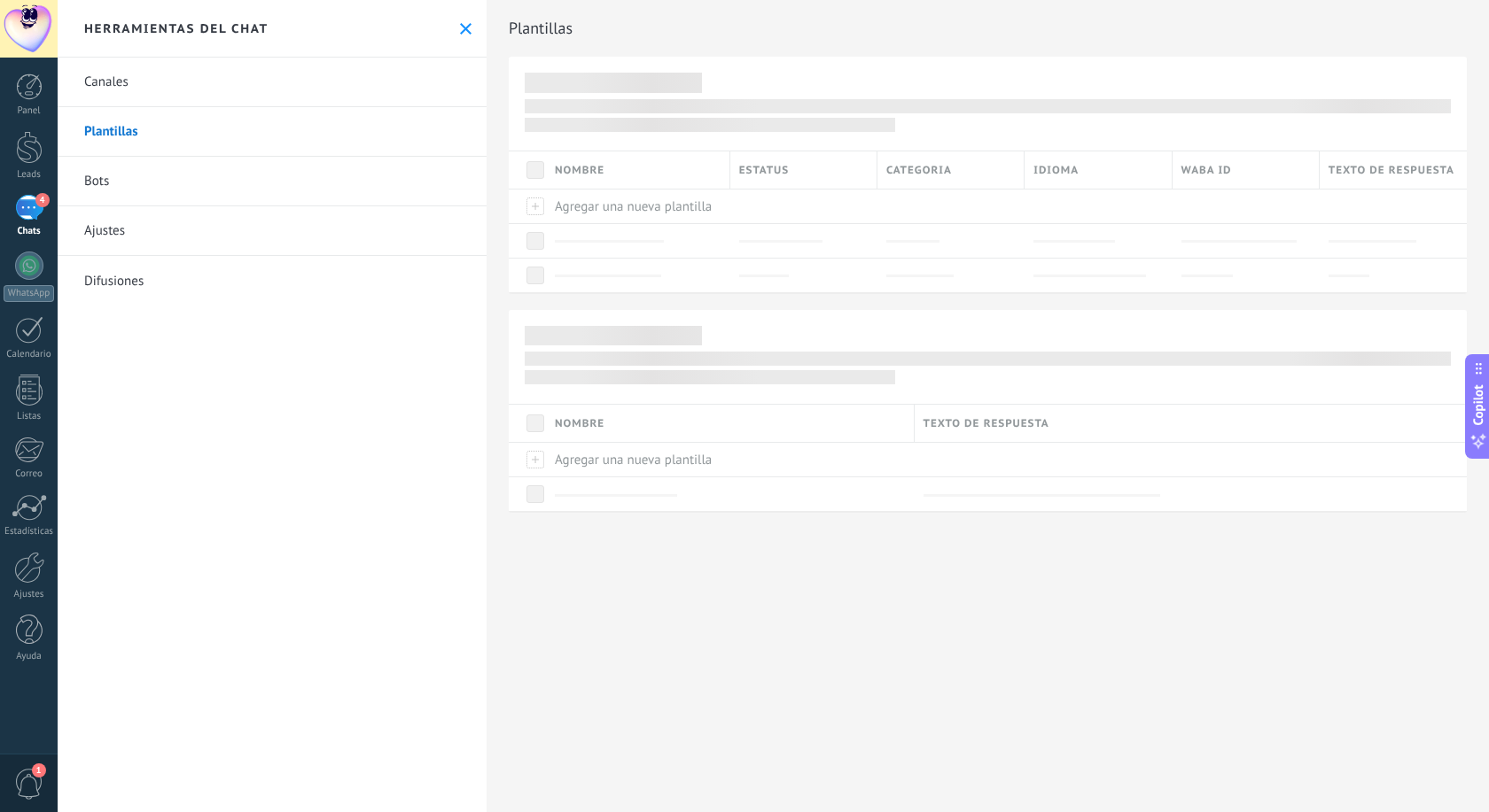
click at [109, 137] on link "Plantillas" at bounding box center [272, 132] width 429 height 50
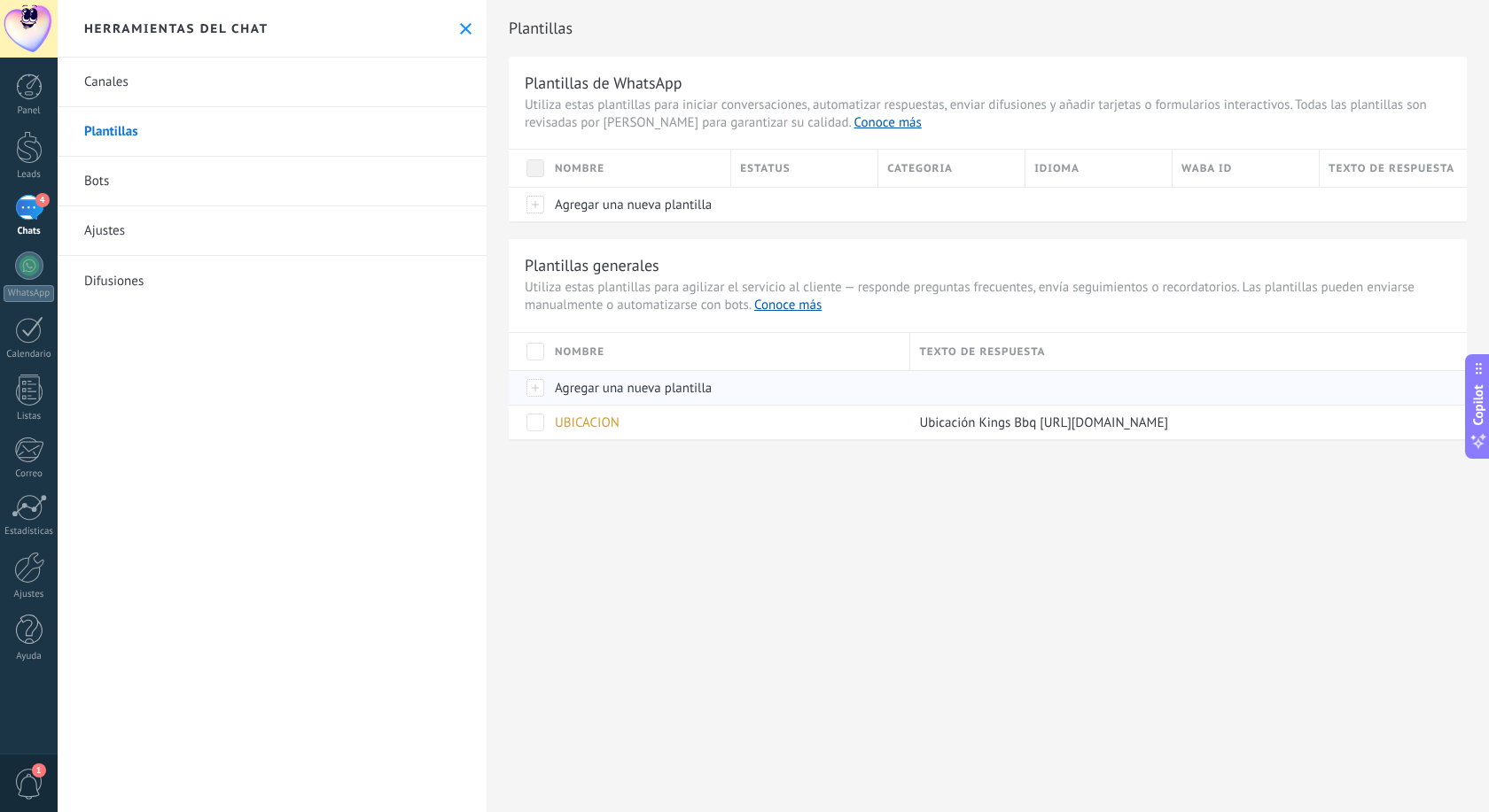
click at [612, 383] on span "Agregar una nueva plantilla" at bounding box center [632, 388] width 156 height 17
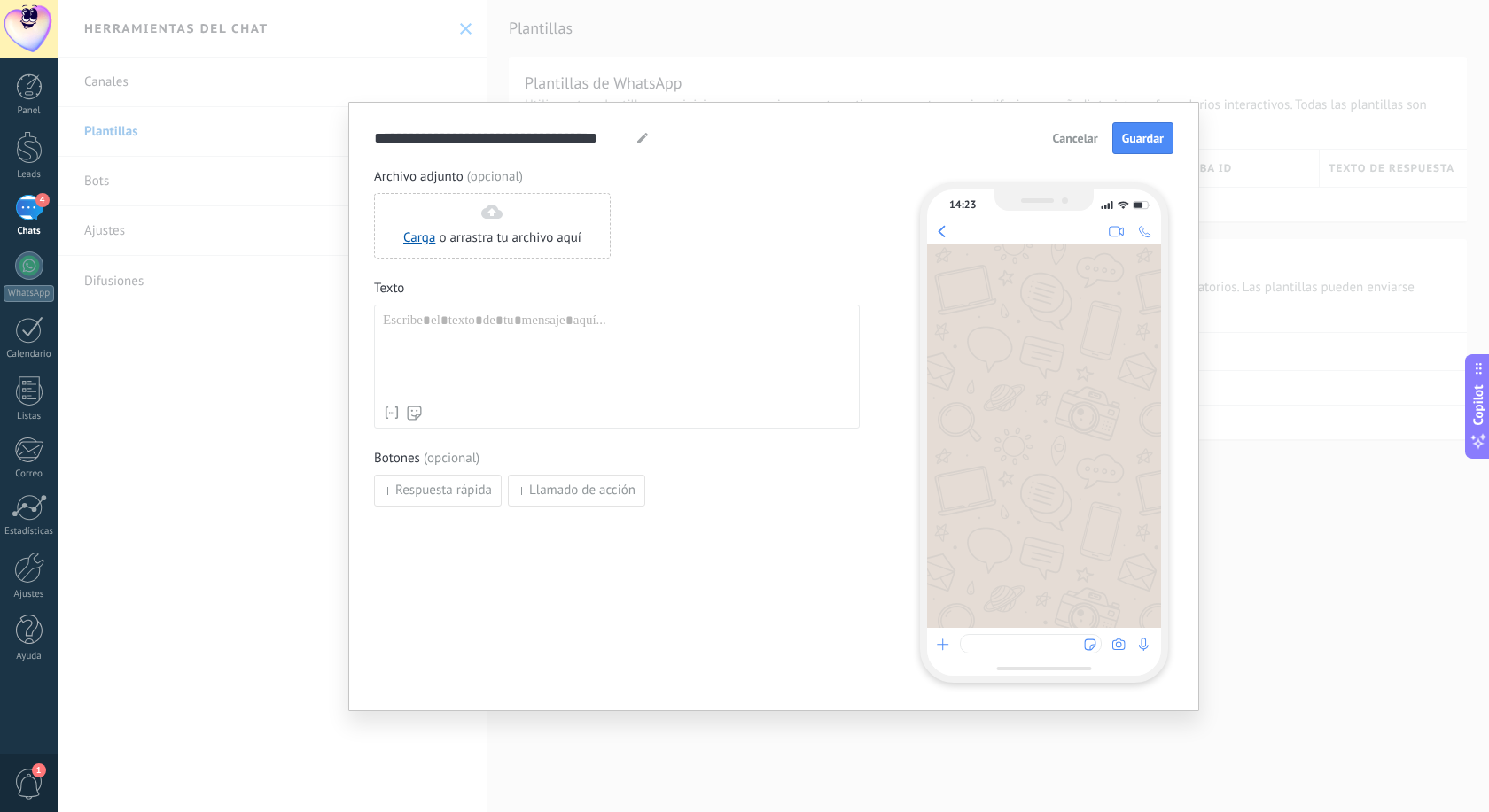
click at [453, 322] on div at bounding box center [616, 354] width 468 height 84
paste div
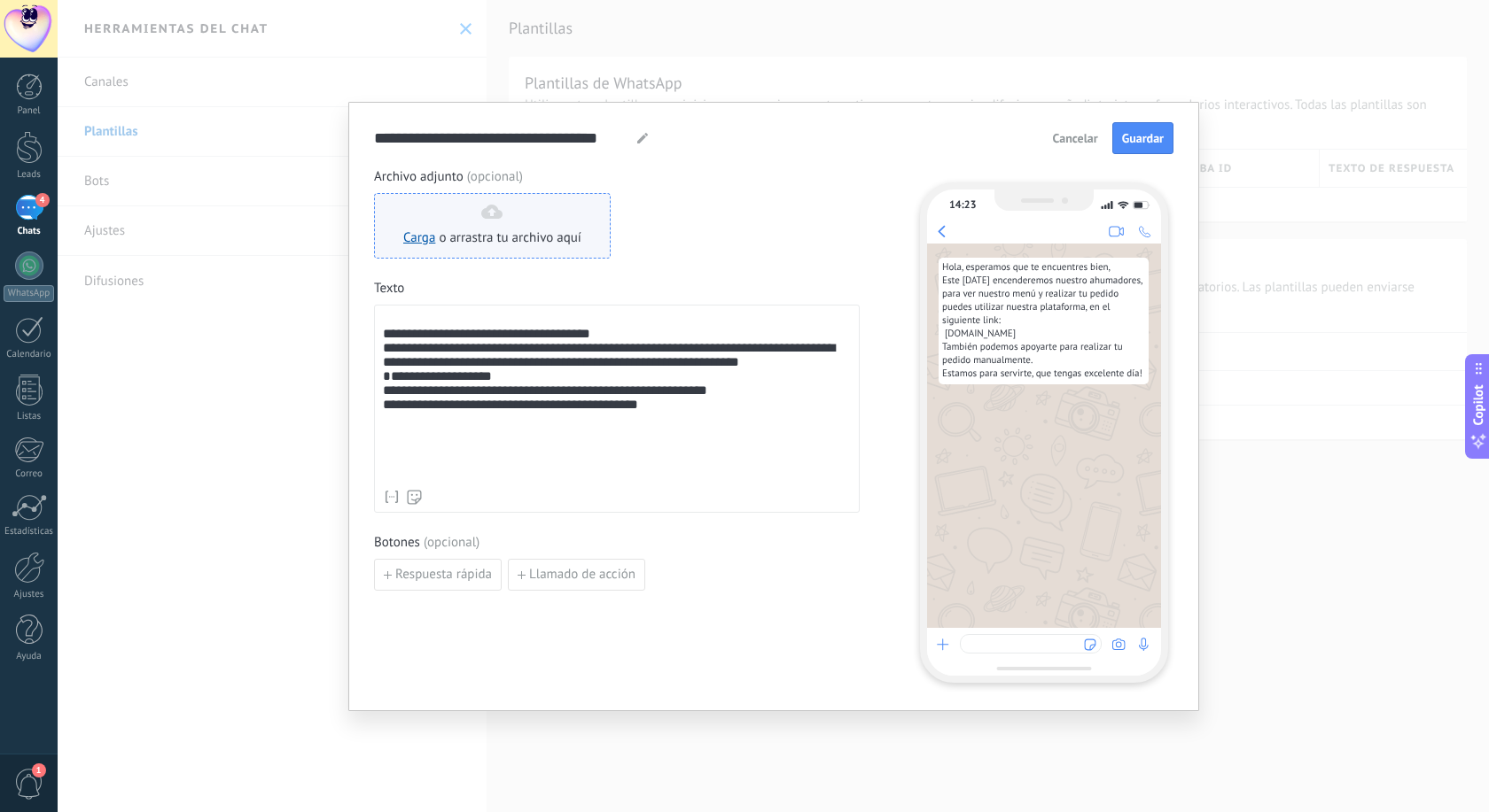
click at [481, 208] on div "Carga o arrastra tu archivo aquí Arrastra aquí" at bounding box center [492, 225] width 178 height 42
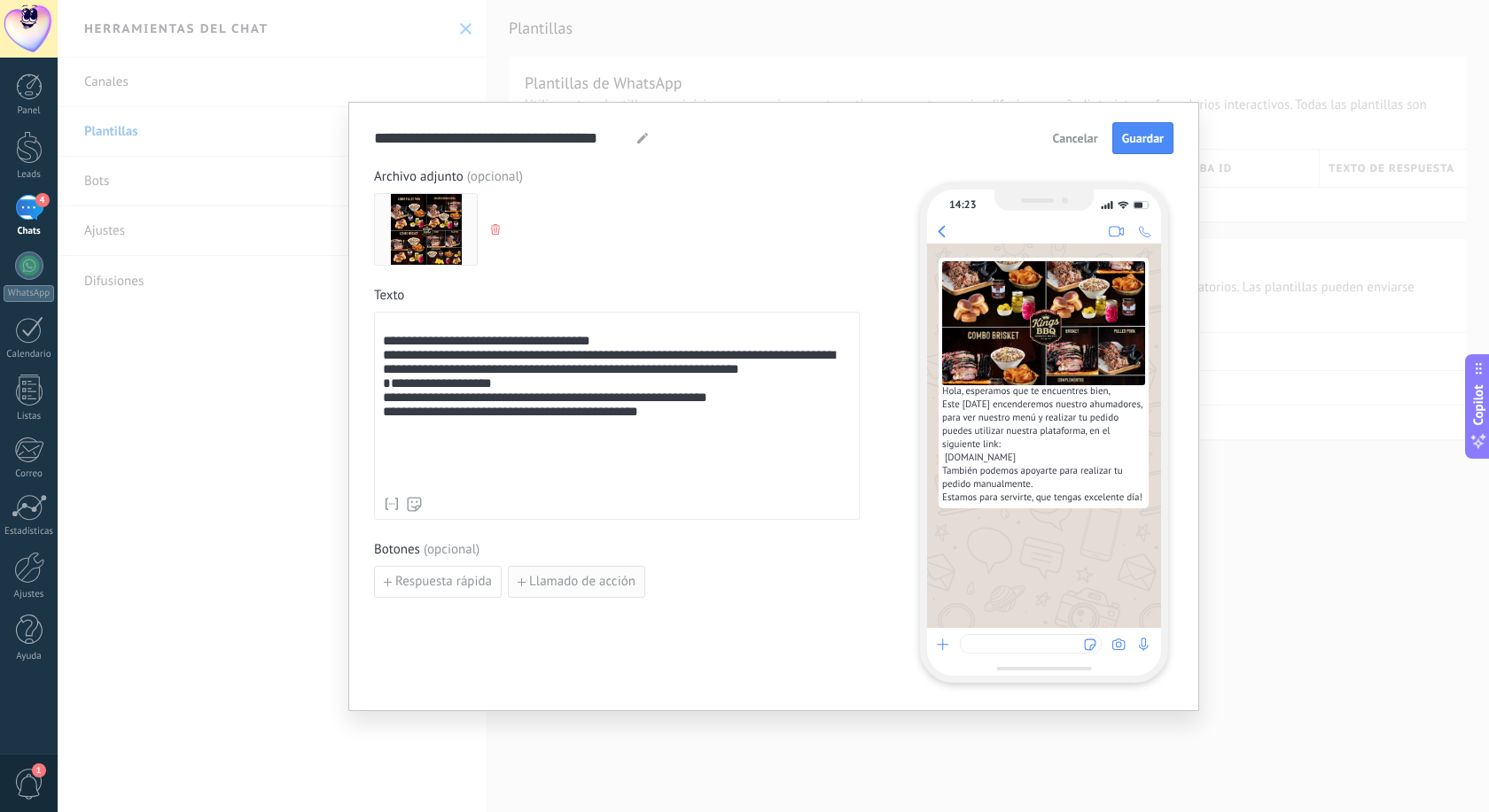
click at [562, 584] on span "Llamado de acción" at bounding box center [583, 582] width 107 height 13
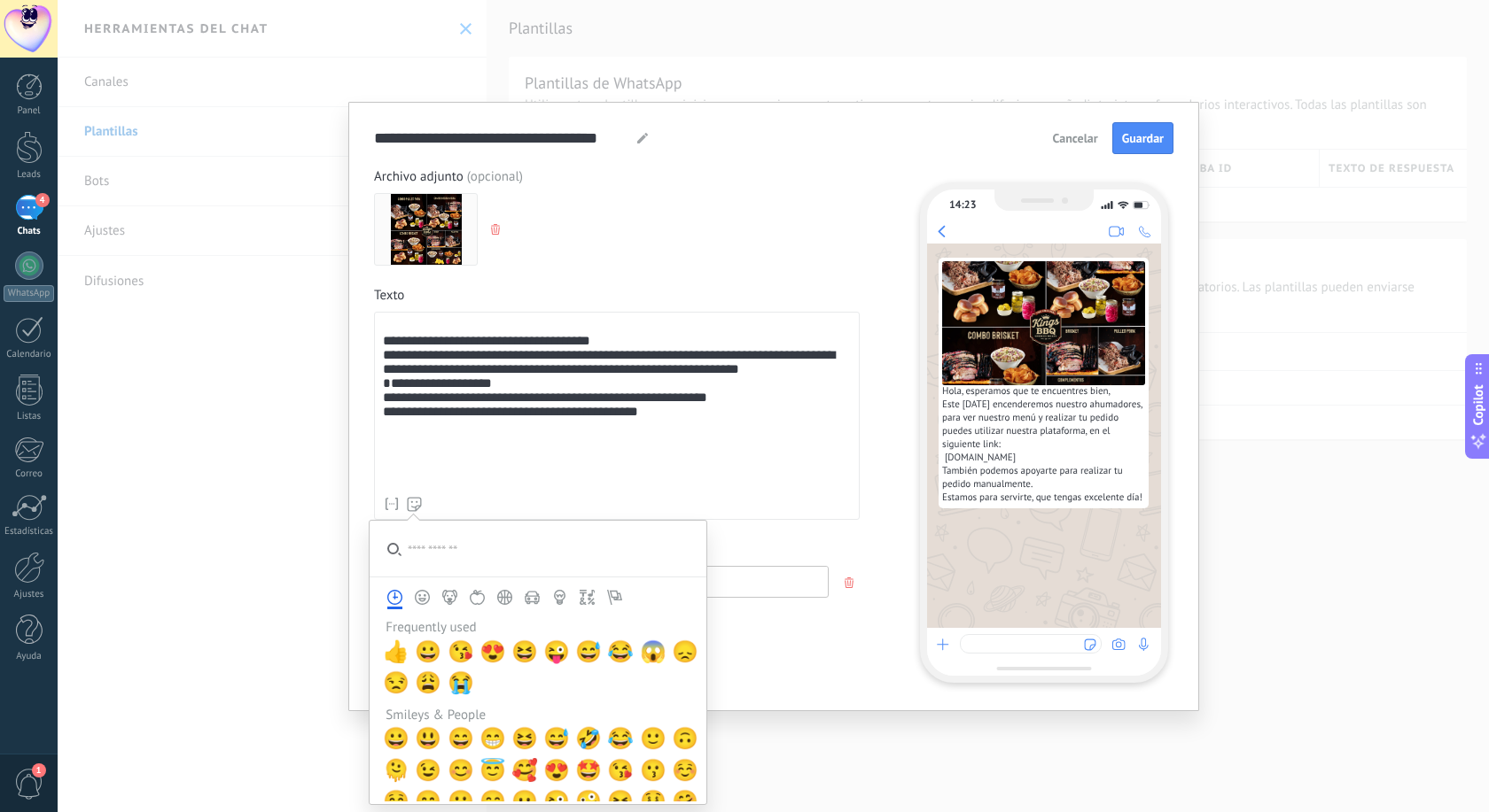
click at [694, 448] on div "**********" at bounding box center [616, 404] width 468 height 168
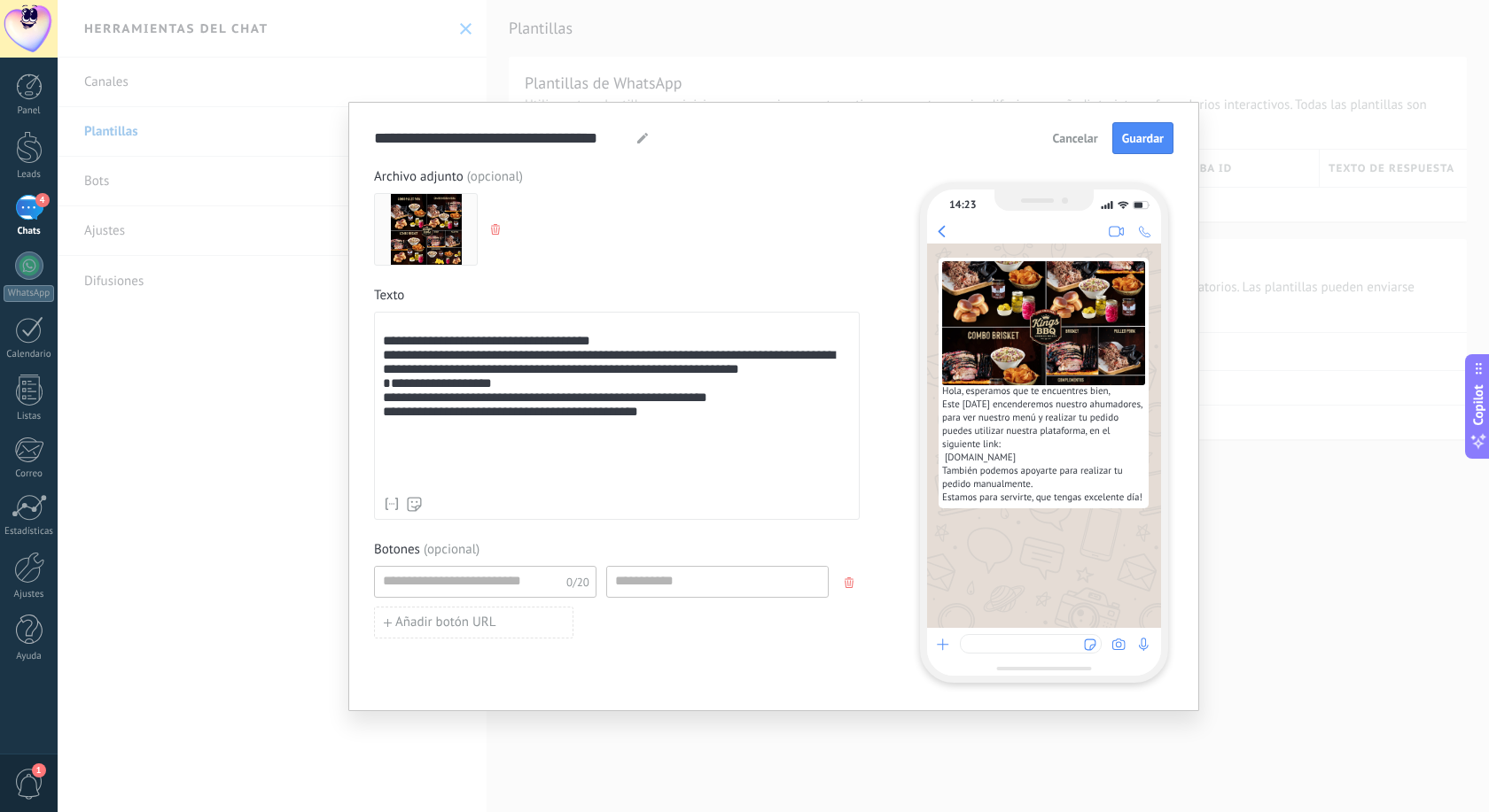
click at [858, 575] on button "button" at bounding box center [850, 582] width 28 height 26
click at [441, 578] on span "Respuesta rápida" at bounding box center [443, 582] width 97 height 13
click at [665, 543] on div "Botones (opcional) 0/20 Añadir quick reply" at bounding box center [616, 590] width 486 height 98
click at [615, 581] on span "button" at bounding box center [611, 582] width 13 height 11
click at [410, 345] on div "**********" at bounding box center [616, 404] width 468 height 168
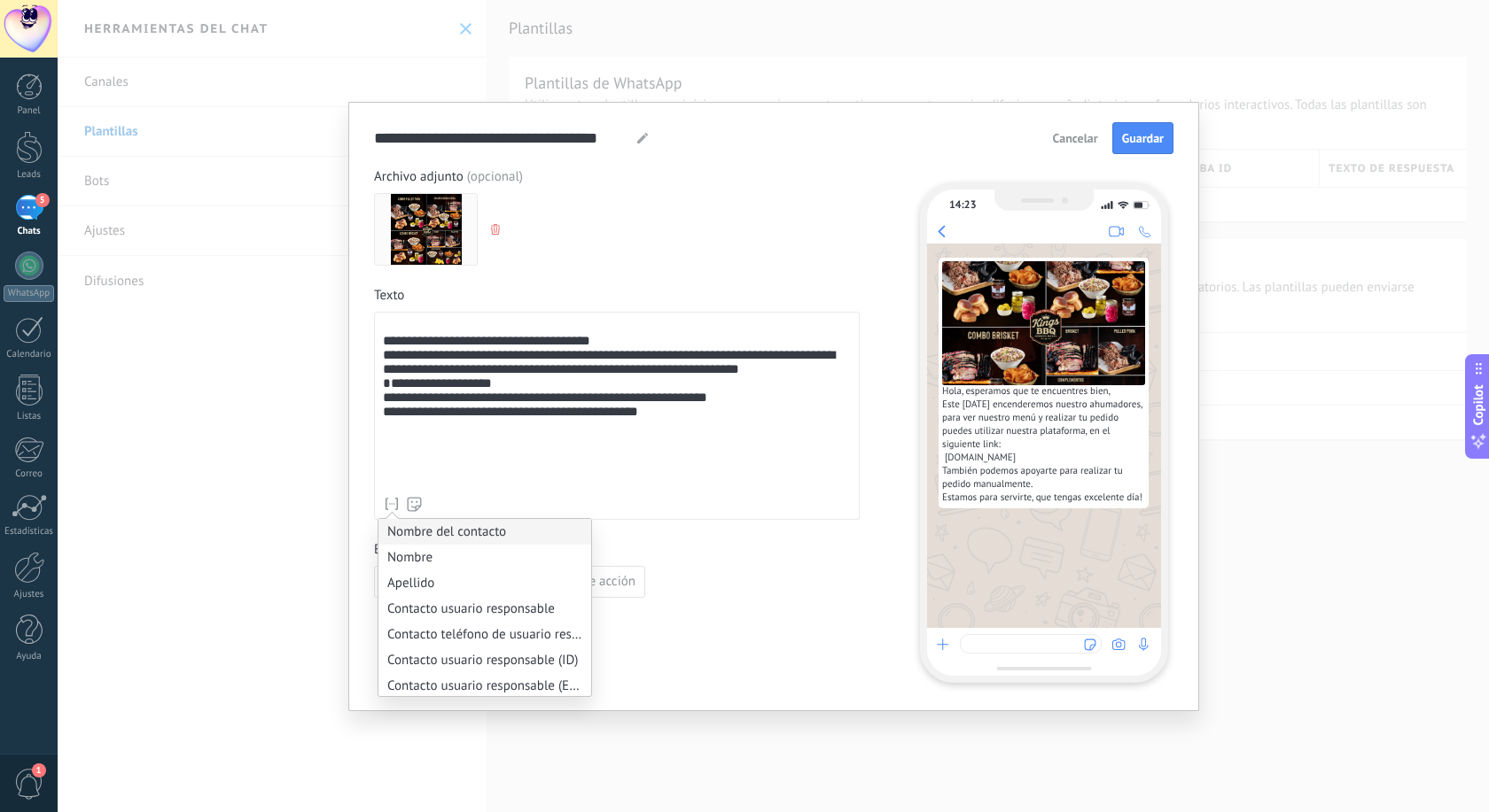
click at [405, 532] on li "Nombre del contacto" at bounding box center [484, 532] width 213 height 25
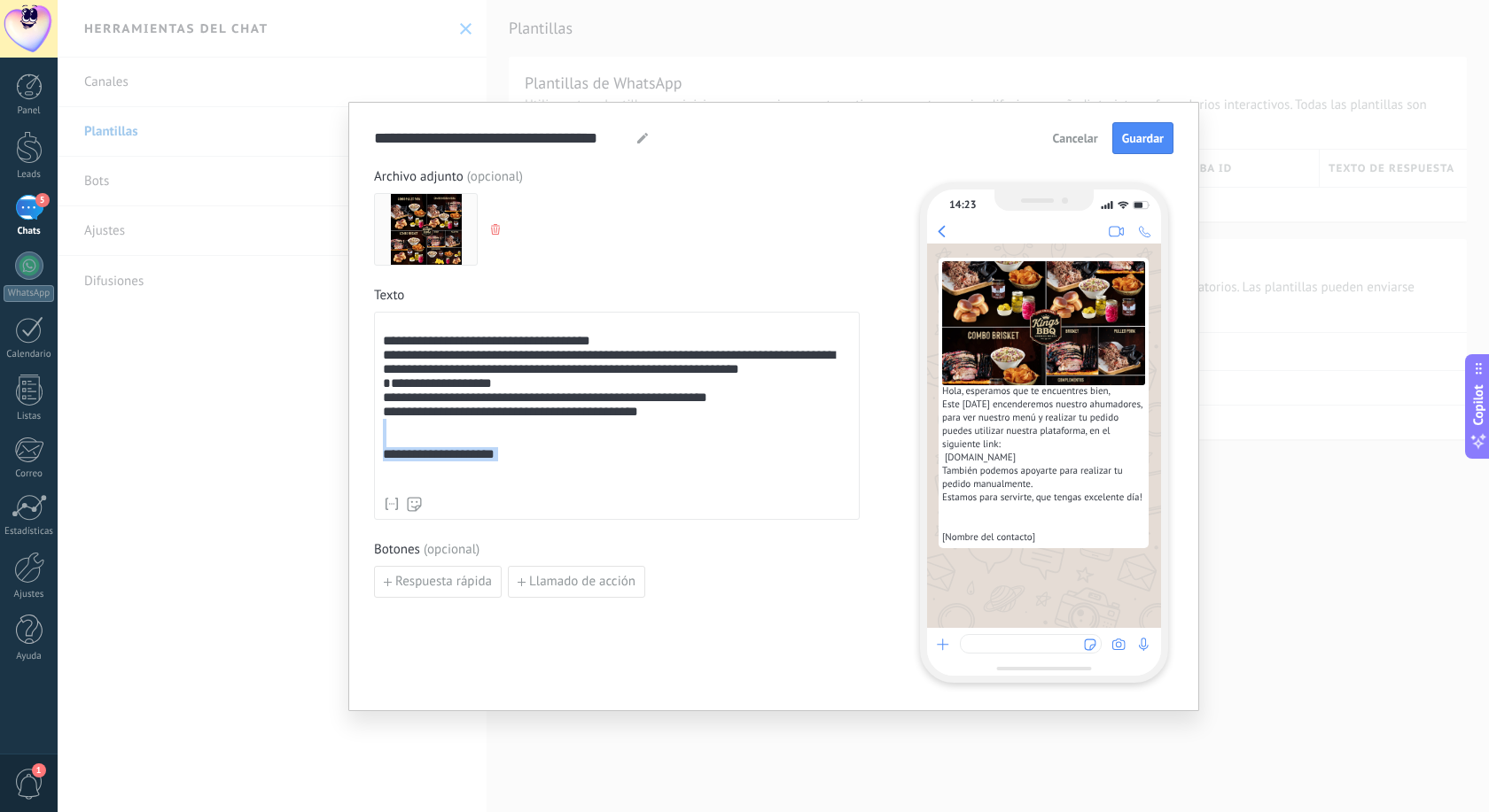
drag, startPoint x: 508, startPoint y: 477, endPoint x: 327, endPoint y: 469, distance: 181.2
click at [383, 469] on div "**********" at bounding box center [616, 404] width 468 height 168
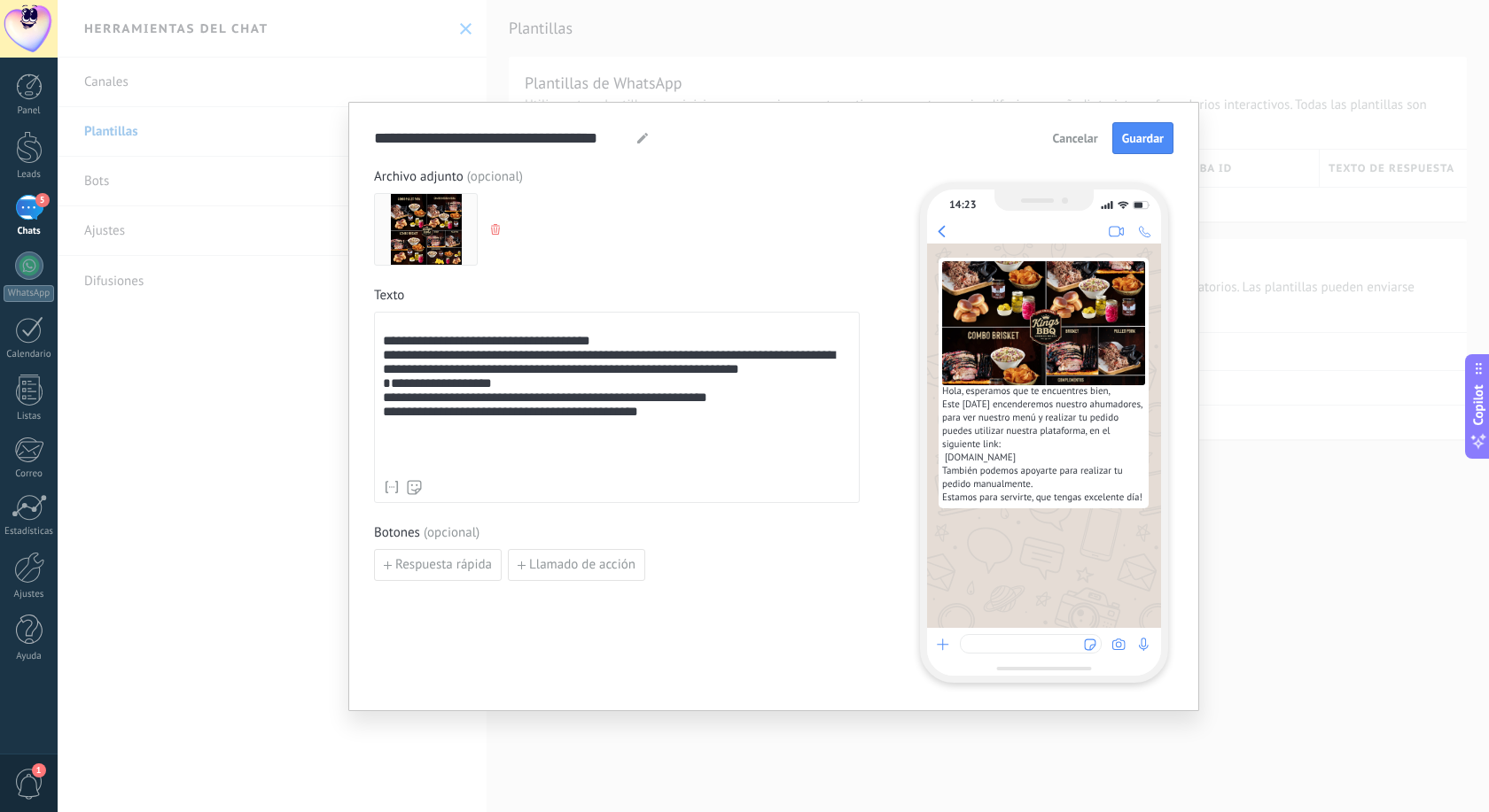
click at [408, 348] on div "**********" at bounding box center [616, 395] width 468 height 151
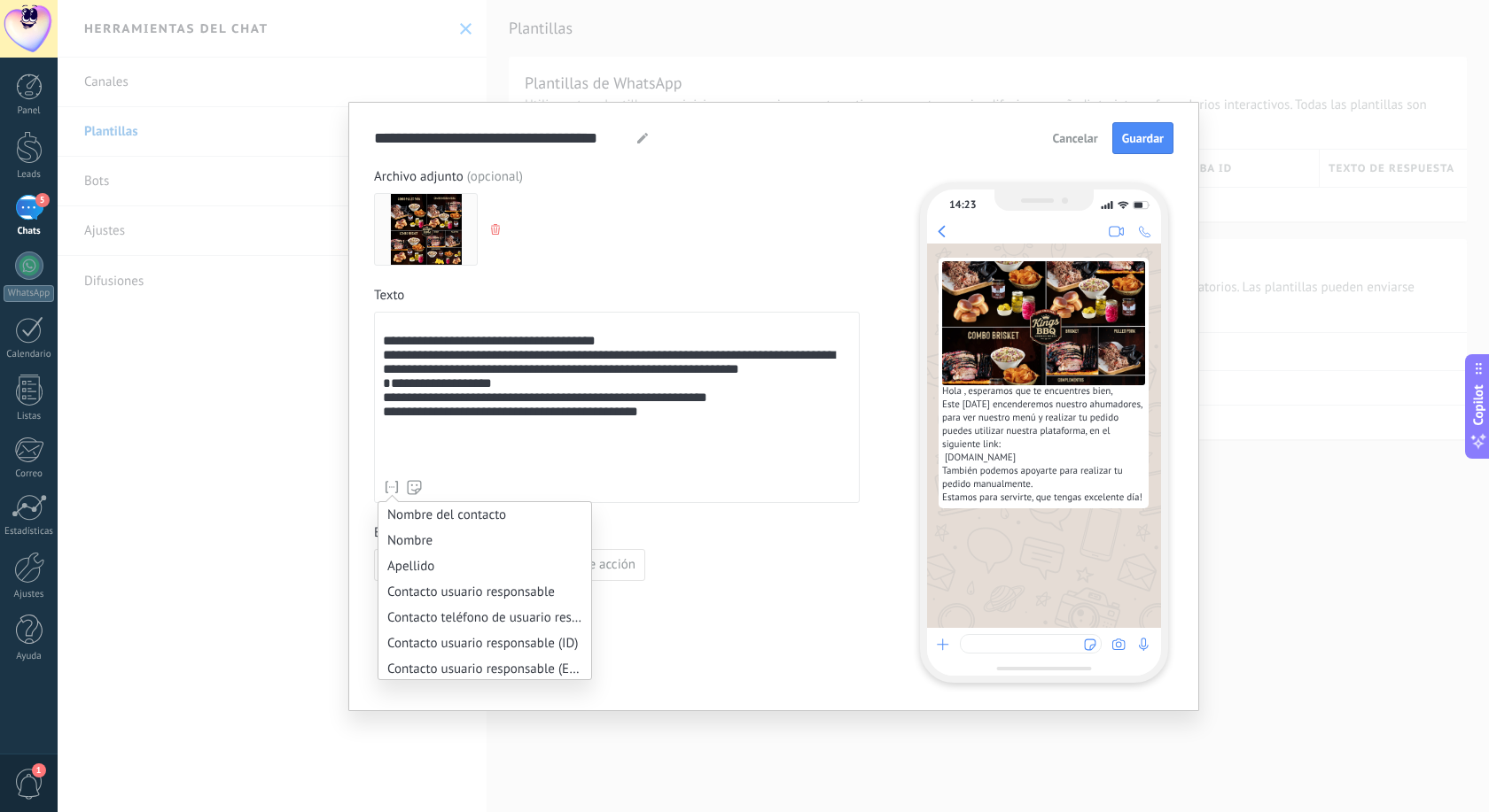
click at [396, 490] on icon at bounding box center [392, 487] width 18 height 18
click at [407, 508] on li "Nombre del contacto" at bounding box center [484, 515] width 213 height 25
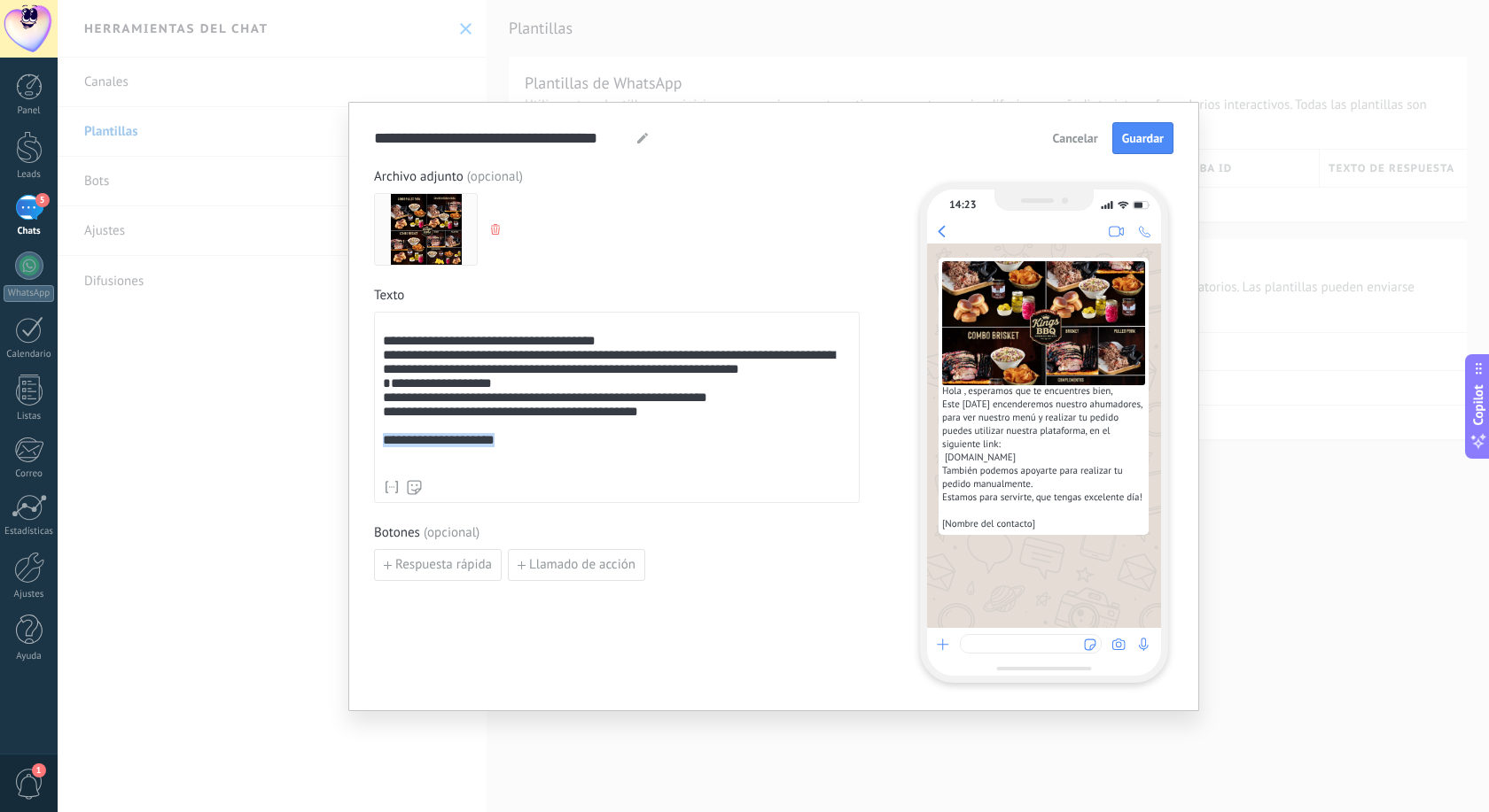
drag, startPoint x: 507, startPoint y: 461, endPoint x: 347, endPoint y: 460, distance: 160.0
click at [383, 460] on div "**********" at bounding box center [616, 395] width 468 height 151
click at [408, 344] on div "**********" at bounding box center [616, 395] width 468 height 151
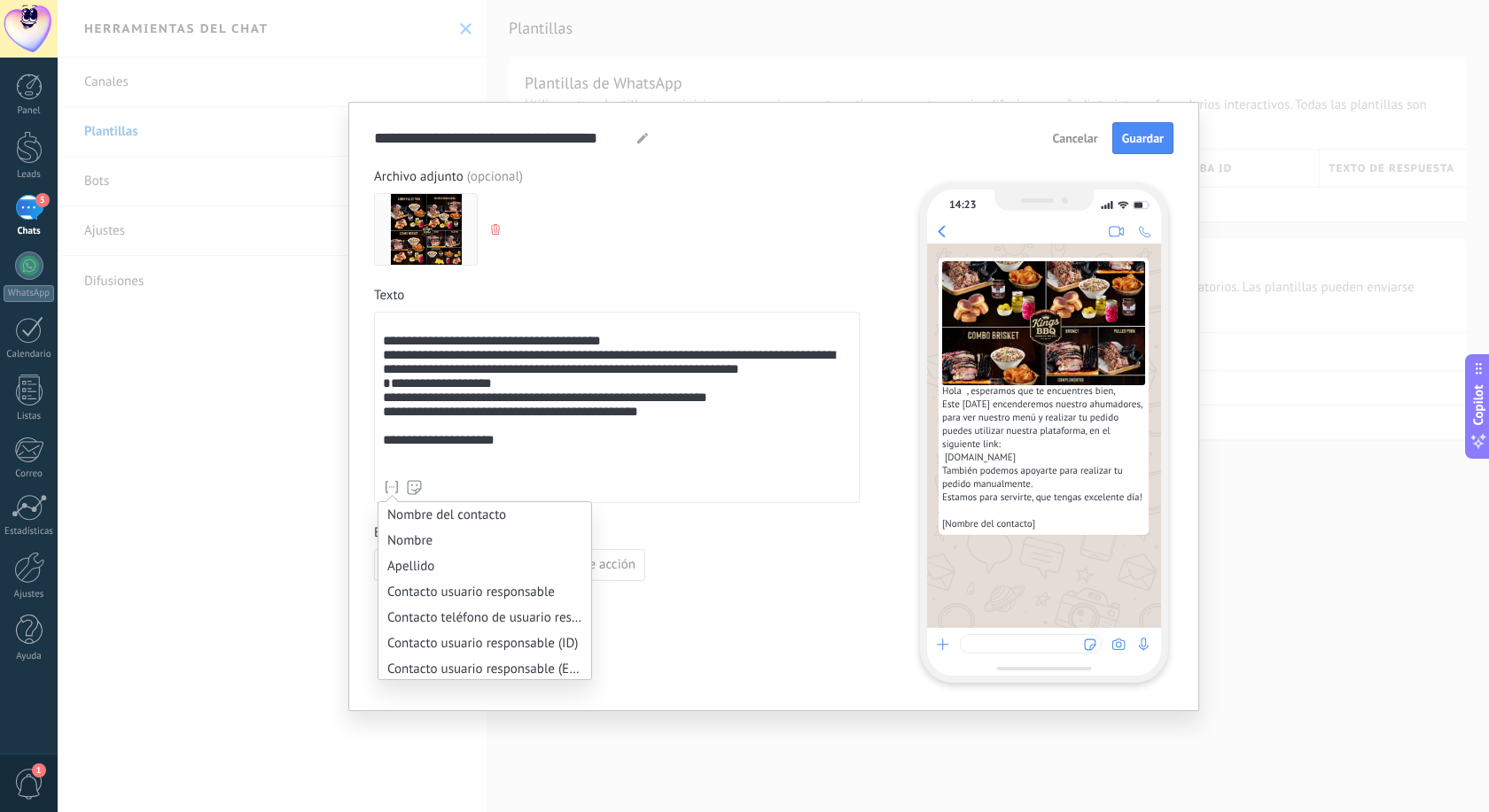
click at [391, 484] on icon at bounding box center [392, 487] width 18 height 18
click at [397, 517] on li "Nombre del contacto" at bounding box center [484, 515] width 213 height 25
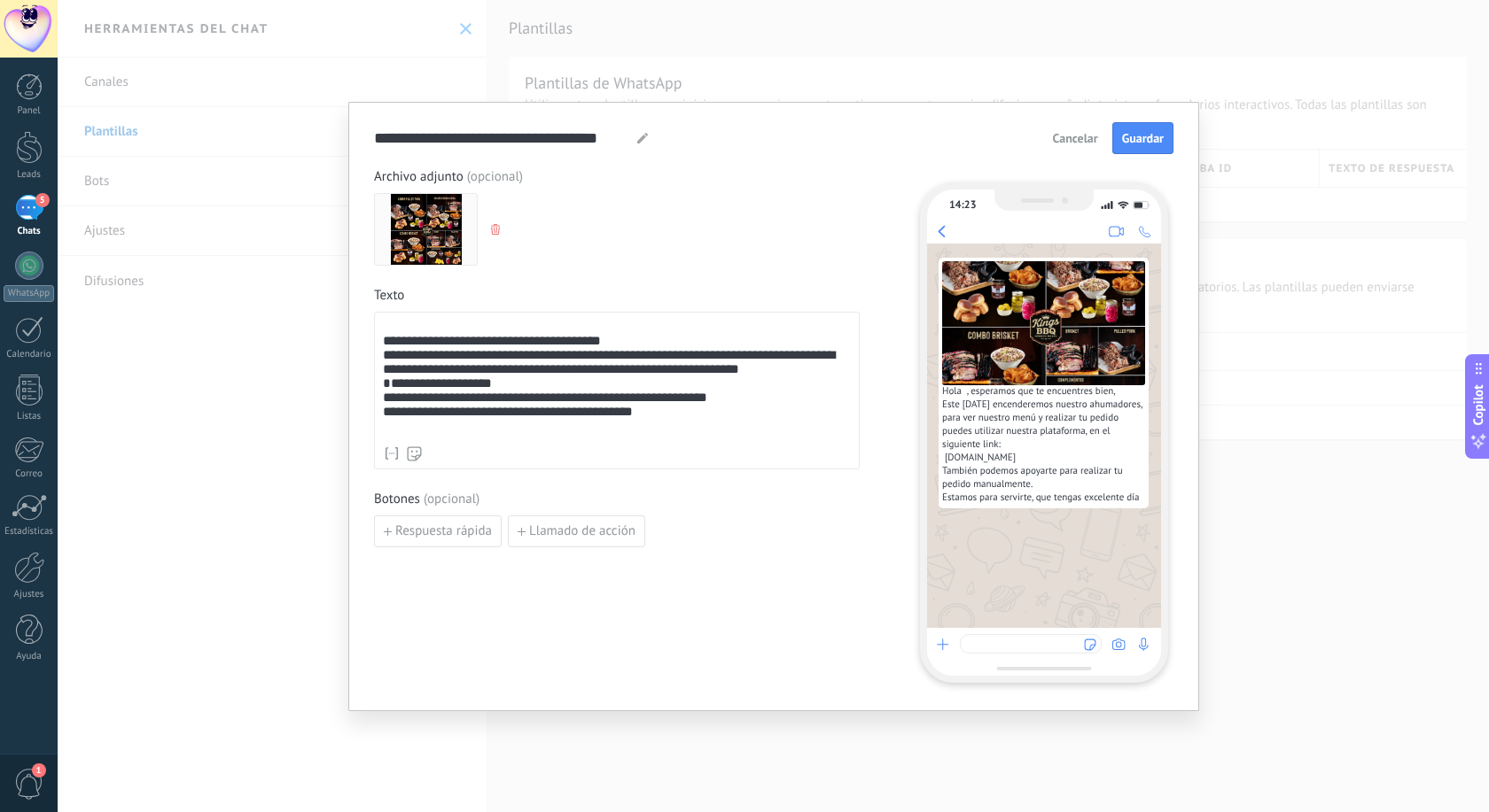
click at [412, 345] on div "**********" at bounding box center [616, 379] width 468 height 118
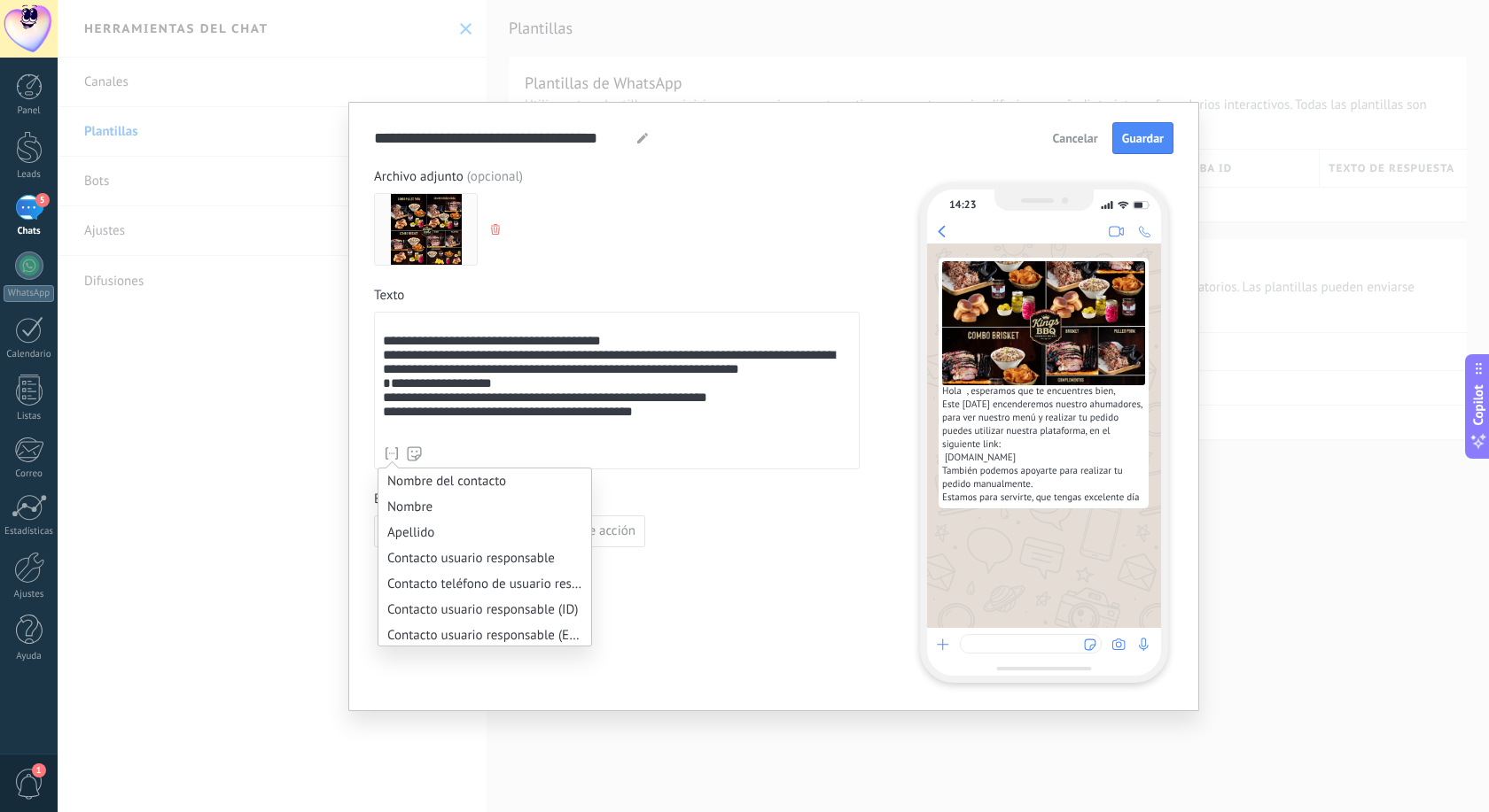
click at [392, 449] on icon at bounding box center [392, 454] width 18 height 18
click at [398, 477] on li "Nombre del contacto" at bounding box center [484, 481] width 213 height 25
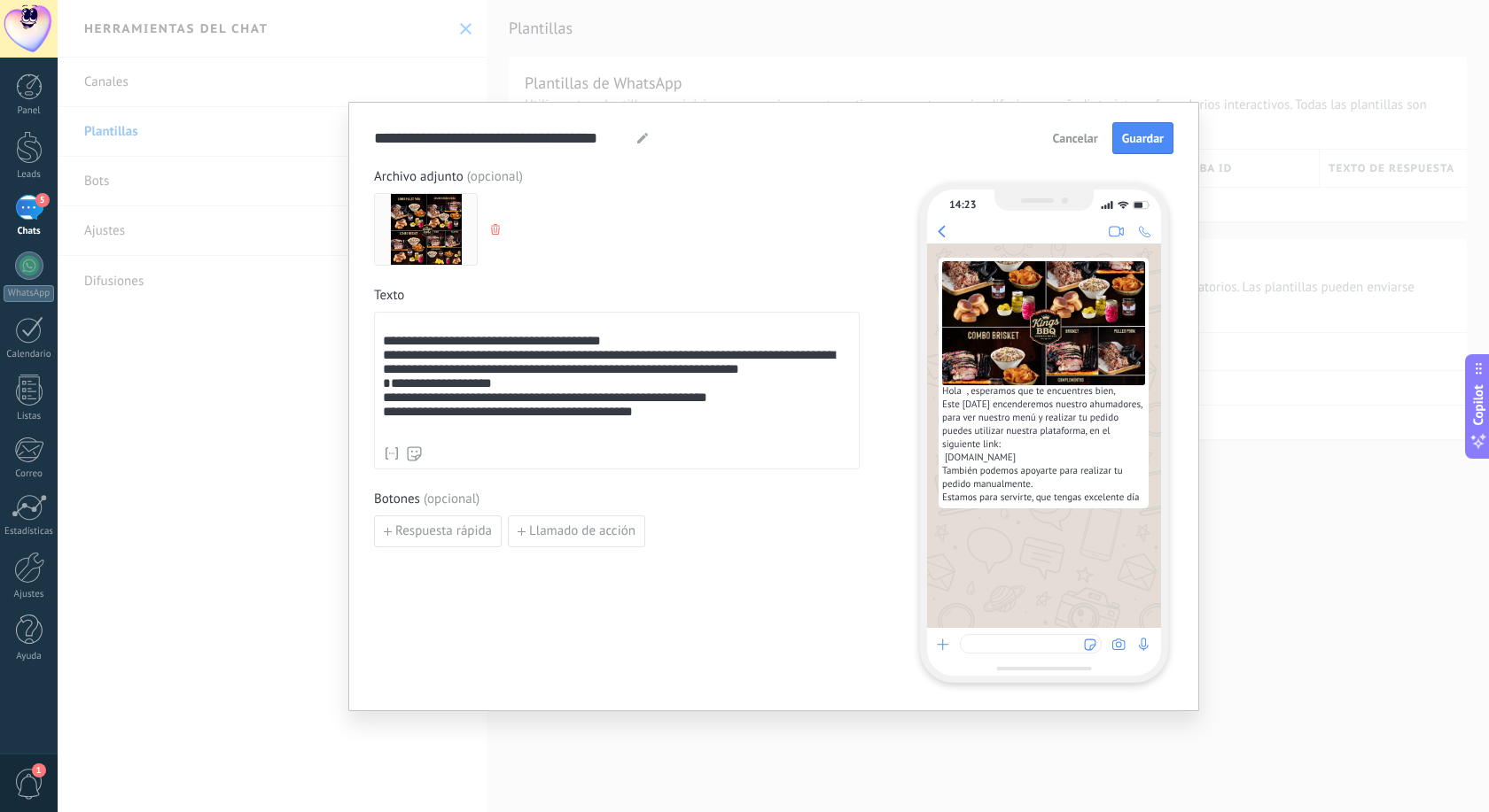
click at [416, 346] on div "**********" at bounding box center [616, 379] width 468 height 118
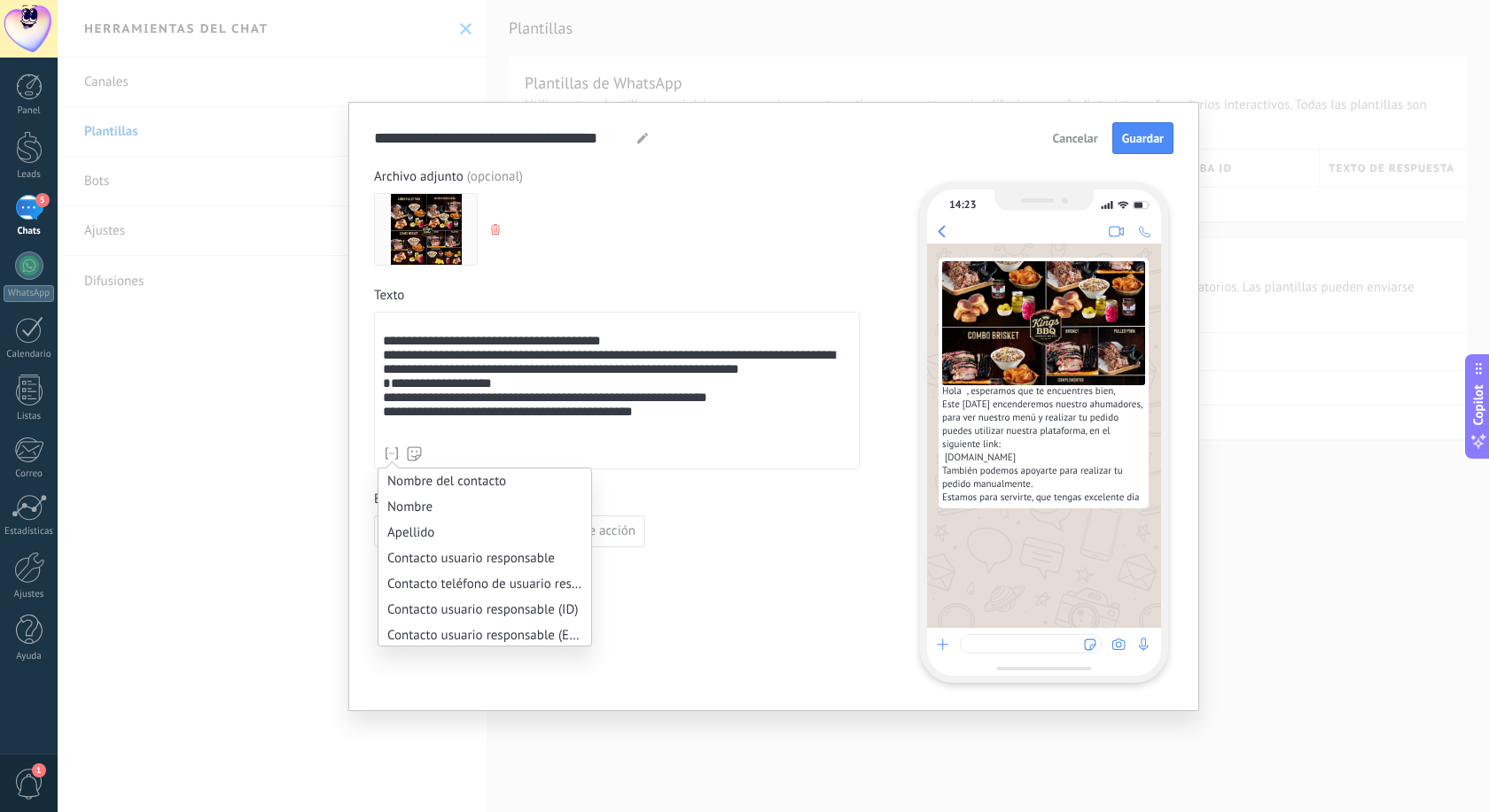
click at [781, 552] on div "**********" at bounding box center [616, 425] width 486 height 514
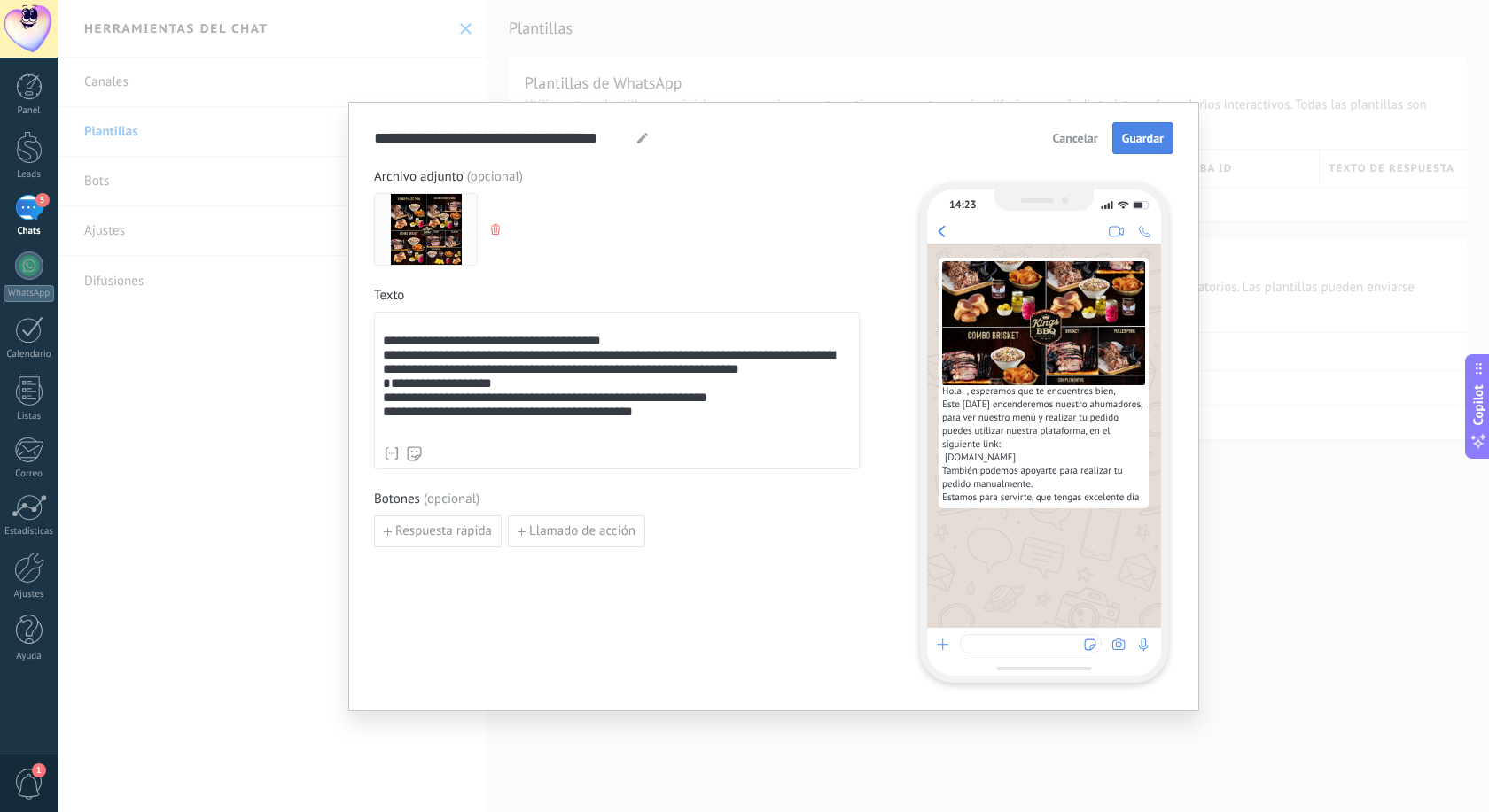
click at [1145, 139] on span "Guardar" at bounding box center [1143, 138] width 42 height 13
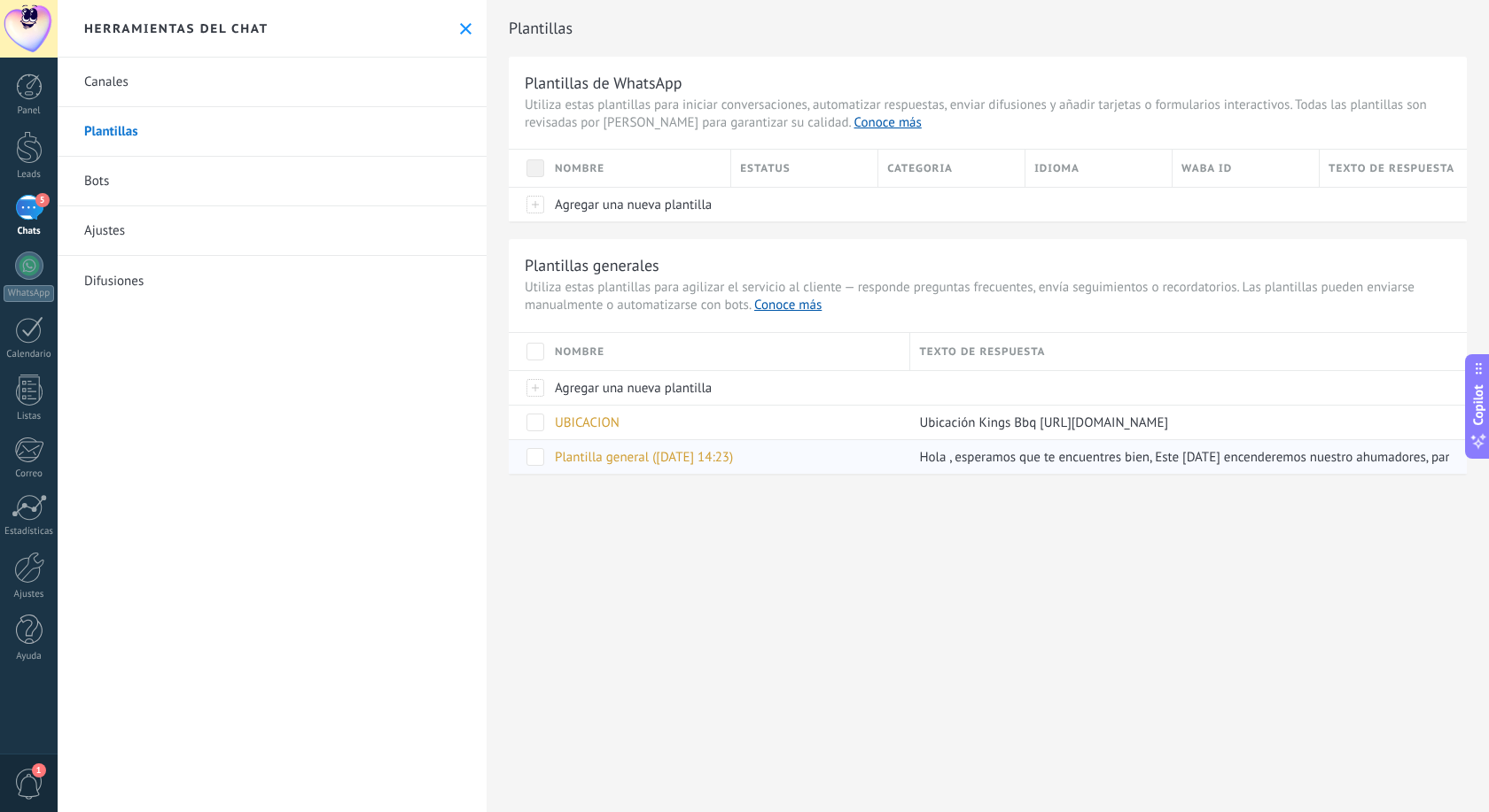
click at [663, 459] on span "Plantilla general (08.10.2025 14:23)" at bounding box center [643, 458] width 178 height 17
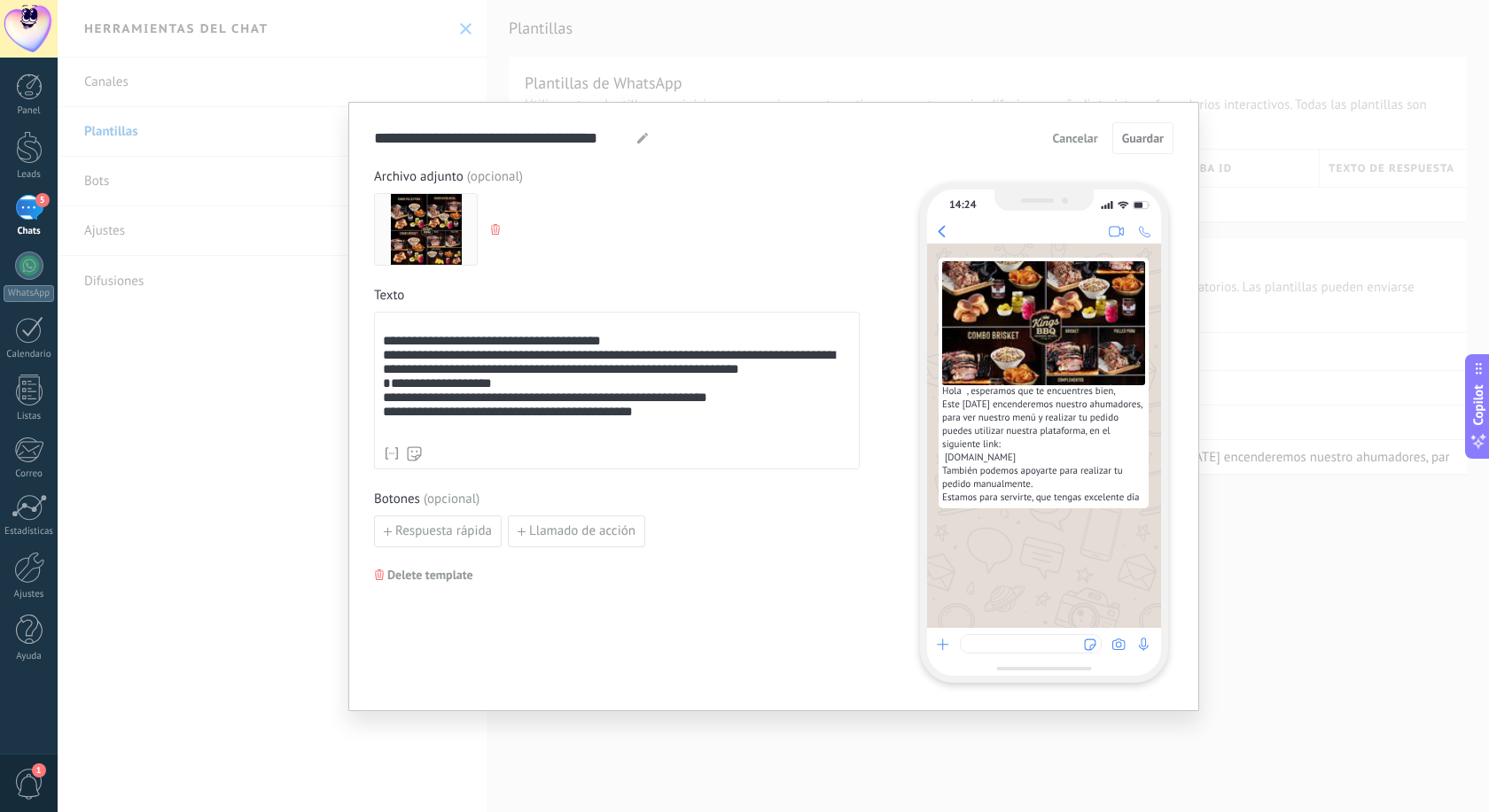
click at [644, 137] on use at bounding box center [642, 138] width 11 height 11
click at [573, 124] on div "**********" at bounding box center [773, 137] width 800 height 32
click at [621, 139] on input "**********" at bounding box center [498, 137] width 249 height 21
drag, startPoint x: 621, startPoint y: 139, endPoint x: 230, endPoint y: 142, distance: 391.0
click at [374, 142] on input "**********" at bounding box center [498, 137] width 249 height 21
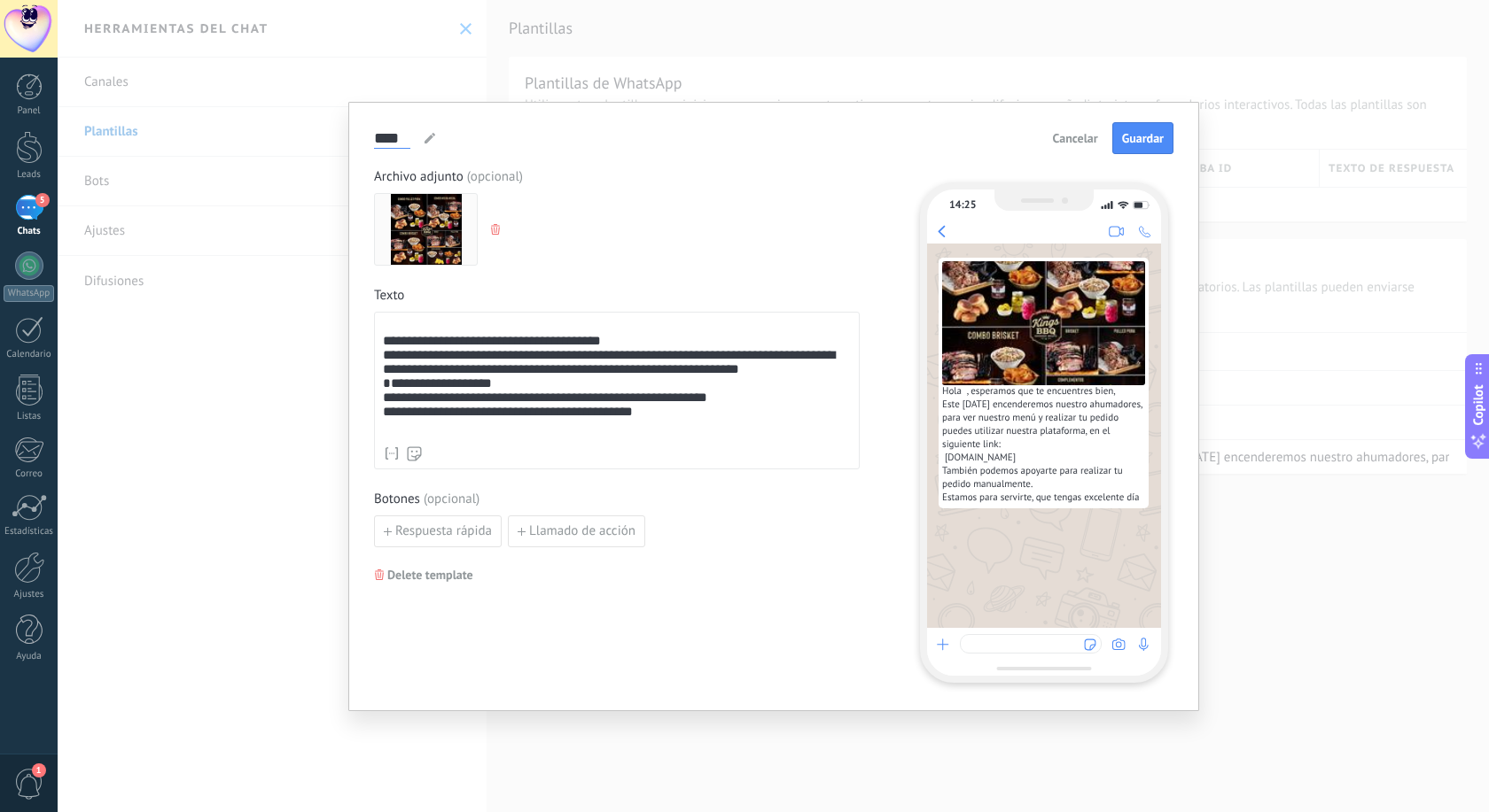
type input "****"
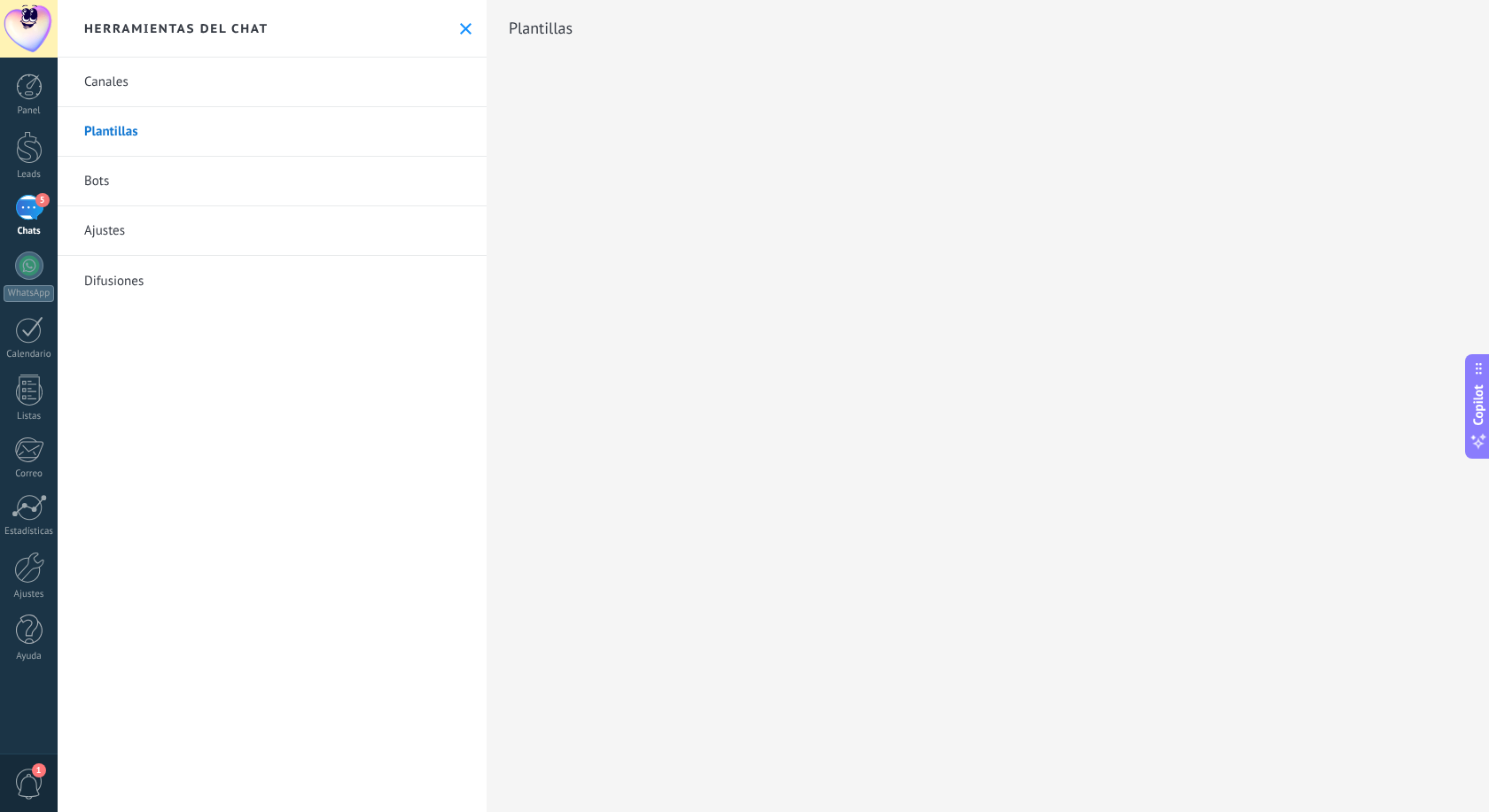
click at [143, 137] on link "Plantillas" at bounding box center [272, 132] width 429 height 50
click at [37, 207] on div "5" at bounding box center [29, 207] width 28 height 25
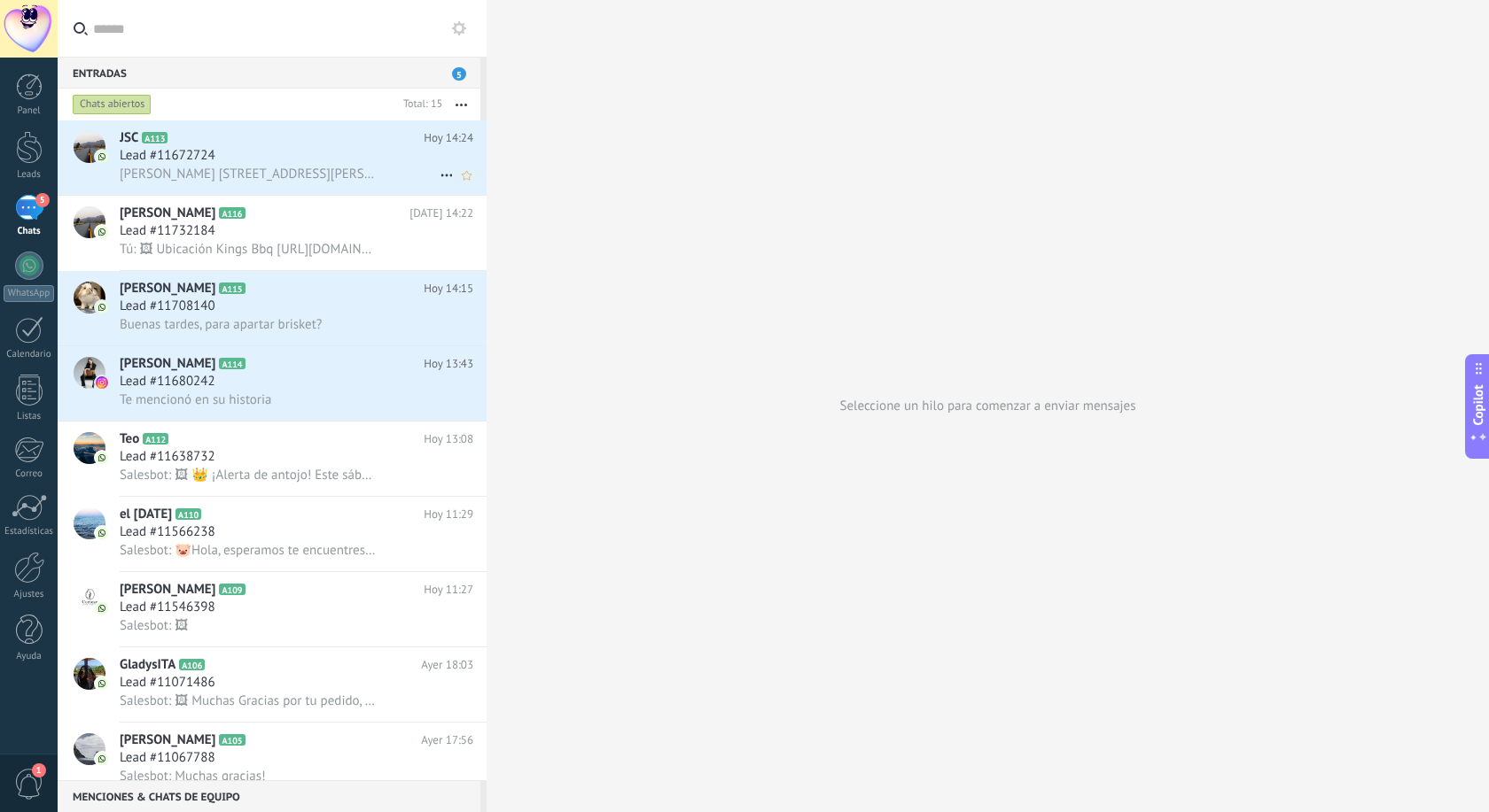
click at [279, 147] on div "Lead #11672724" at bounding box center [296, 156] width 354 height 18
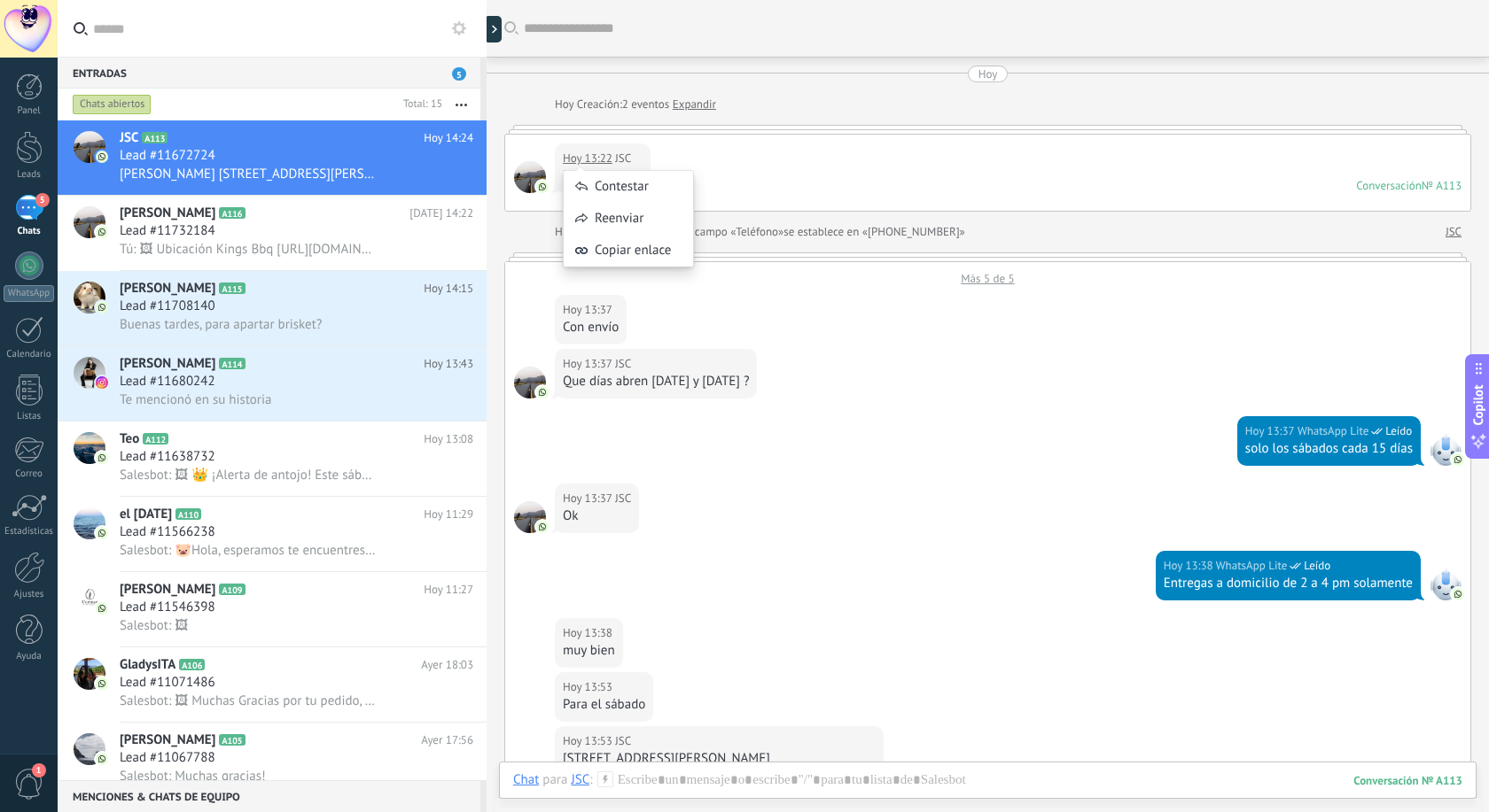
click at [867, 145] on div "Hoy 13:22 JSC Buenas tardes Conversación № A113 Conversación № A113" at bounding box center [987, 173] width 965 height 76
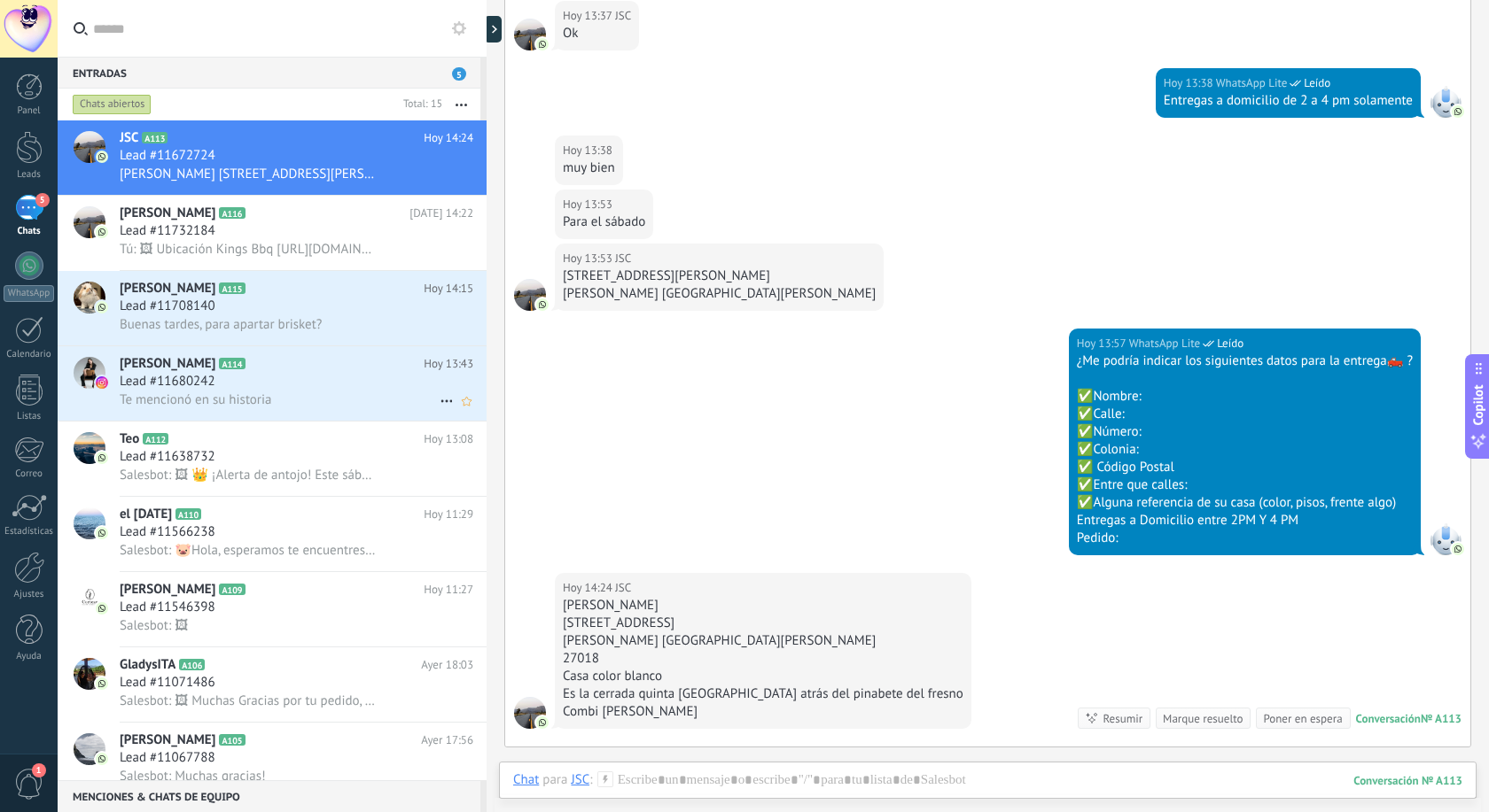
scroll to position [606, 0]
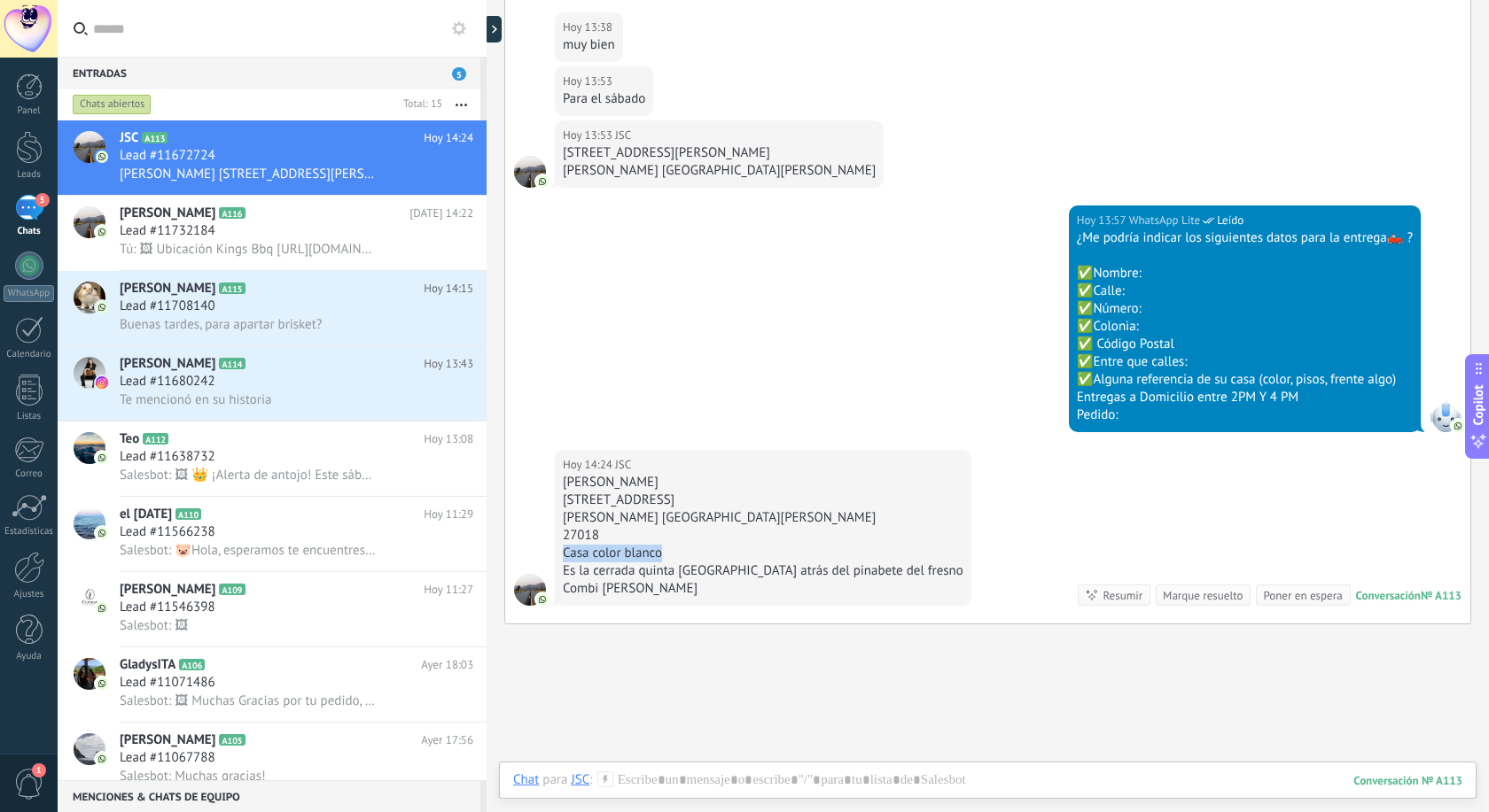
drag, startPoint x: 669, startPoint y: 552, endPoint x: 555, endPoint y: 547, distance: 114.1
click at [555, 547] on div "Hoy 14:24 JSC Joel Santibañez Cuellar Calle quinta Los Ángeles 106 Quintas San …" at bounding box center [763, 528] width 416 height 156
click at [675, 588] on div "Combi [PERSON_NAME]" at bounding box center [763, 590] width 401 height 18
drag, startPoint x: 567, startPoint y: 549, endPoint x: 825, endPoint y: 575, distance: 259.3
click at [774, 572] on div "Joel Santibañez Cuellar Calle quinta Los Ángeles 106 Quintas San Isidro 27018 C…" at bounding box center [763, 535] width 401 height 124
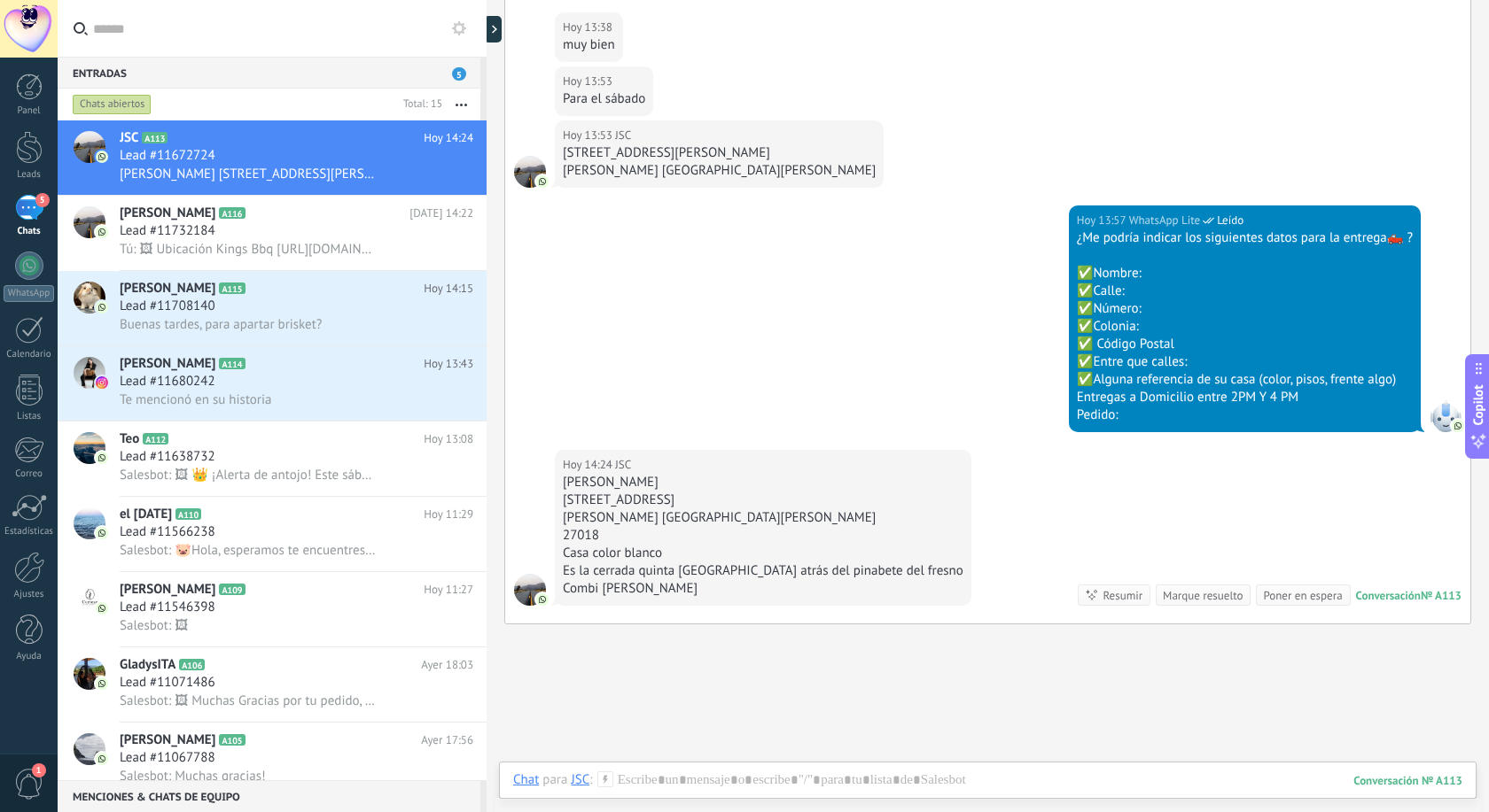
click at [828, 572] on div "Es la cerrada quinta [GEOGRAPHIC_DATA] atrás del pinabete del fresno" at bounding box center [763, 571] width 401 height 18
drag, startPoint x: 563, startPoint y: 554, endPoint x: 942, endPoint y: 580, distance: 379.9
click at [942, 580] on div "Hoy 14:24 JSC Joel Santibañez Cuellar Calle quinta Los Ángeles 106 Quintas San …" at bounding box center [987, 537] width 965 height 174
copy div "Casa color blanco Es la cerrada quinta Los Ángeles atrás del pinabete del fresno"
click at [659, 776] on div at bounding box center [987, 798] width 949 height 53
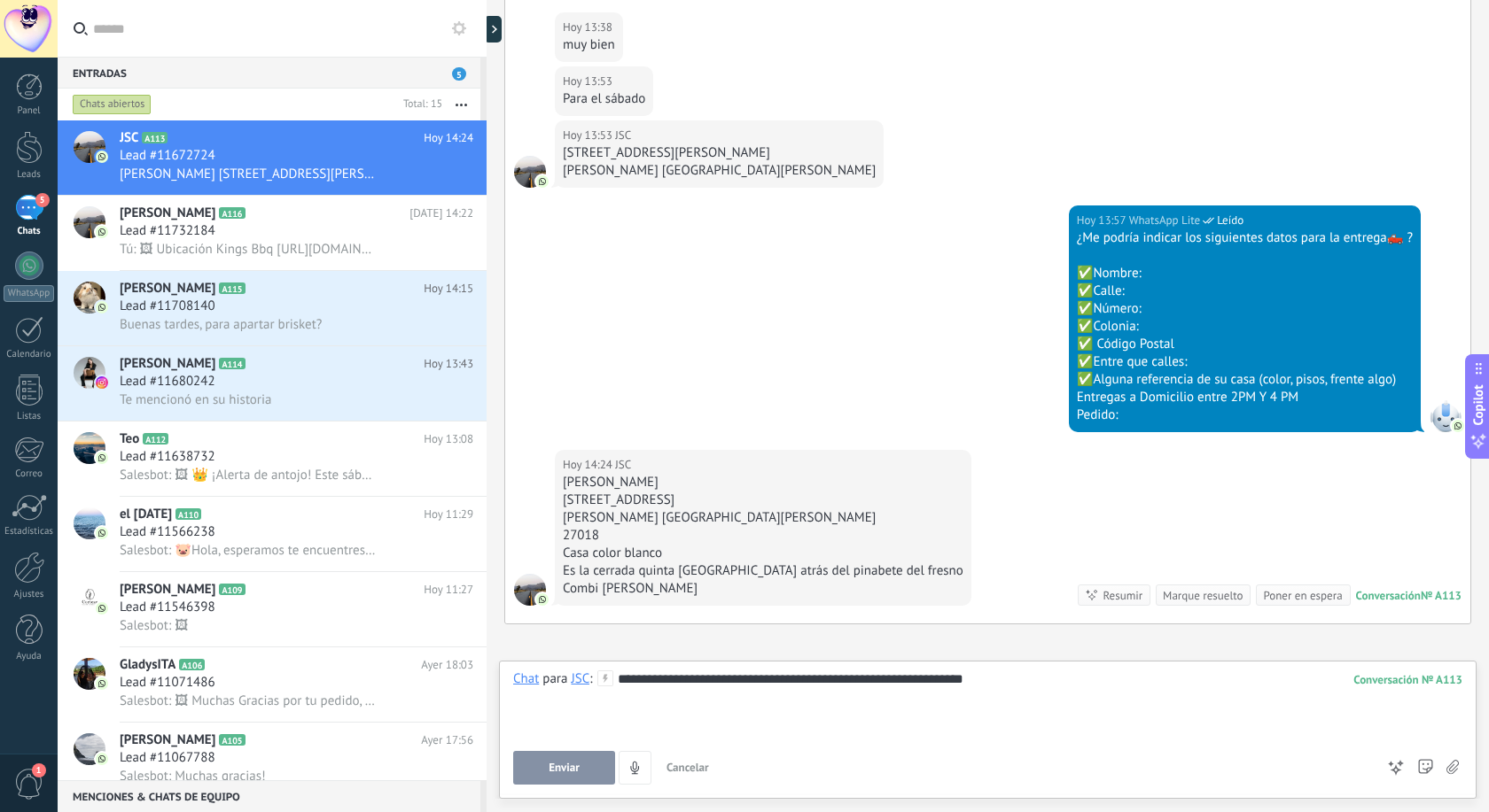
click at [881, 719] on div "**********" at bounding box center [987, 704] width 949 height 67
click at [561, 762] on span "Enviar" at bounding box center [564, 768] width 31 height 13
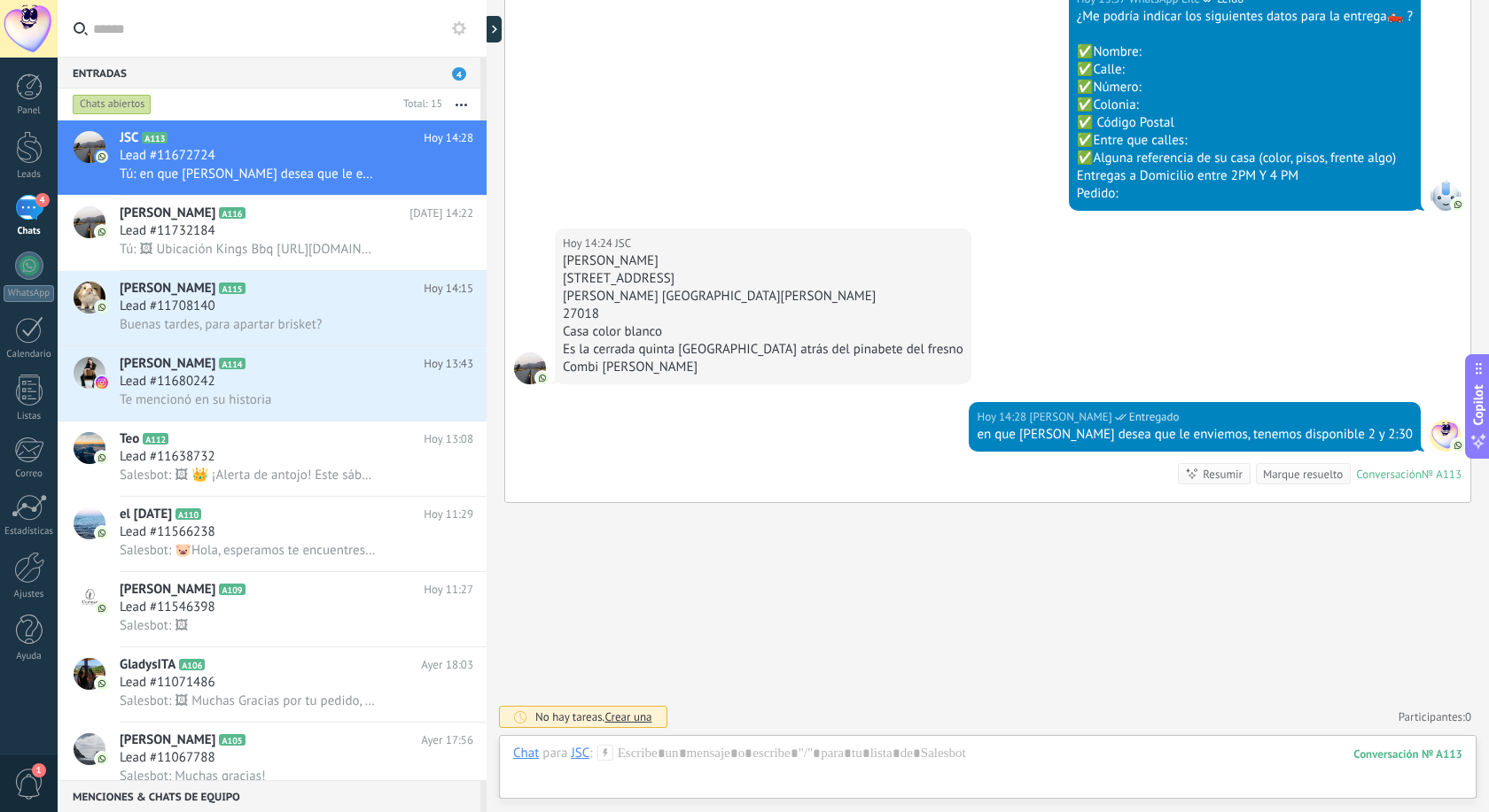
click at [458, 32] on use at bounding box center [460, 29] width 14 height 14
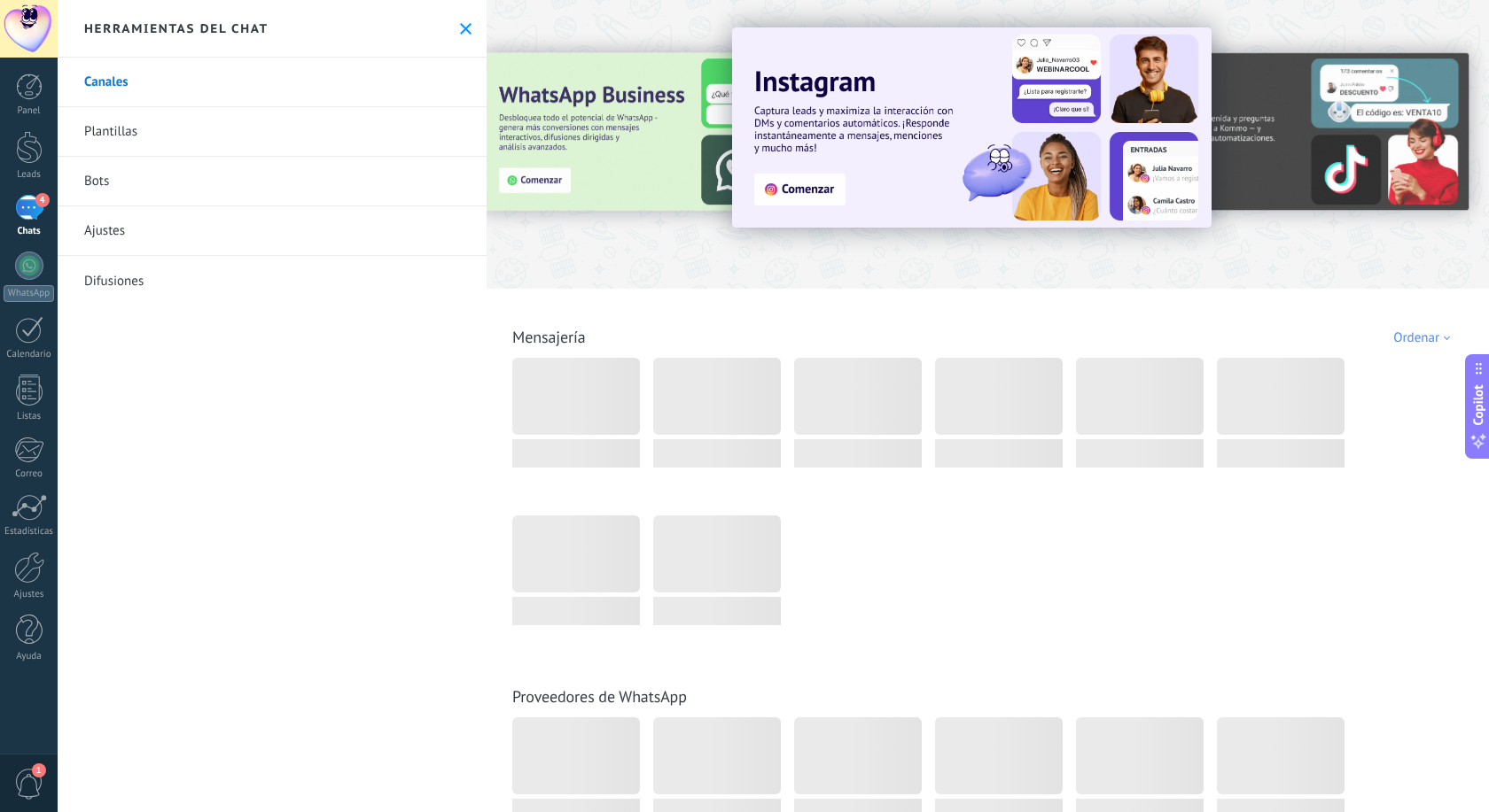
click at [188, 133] on link "Plantillas" at bounding box center [272, 132] width 429 height 50
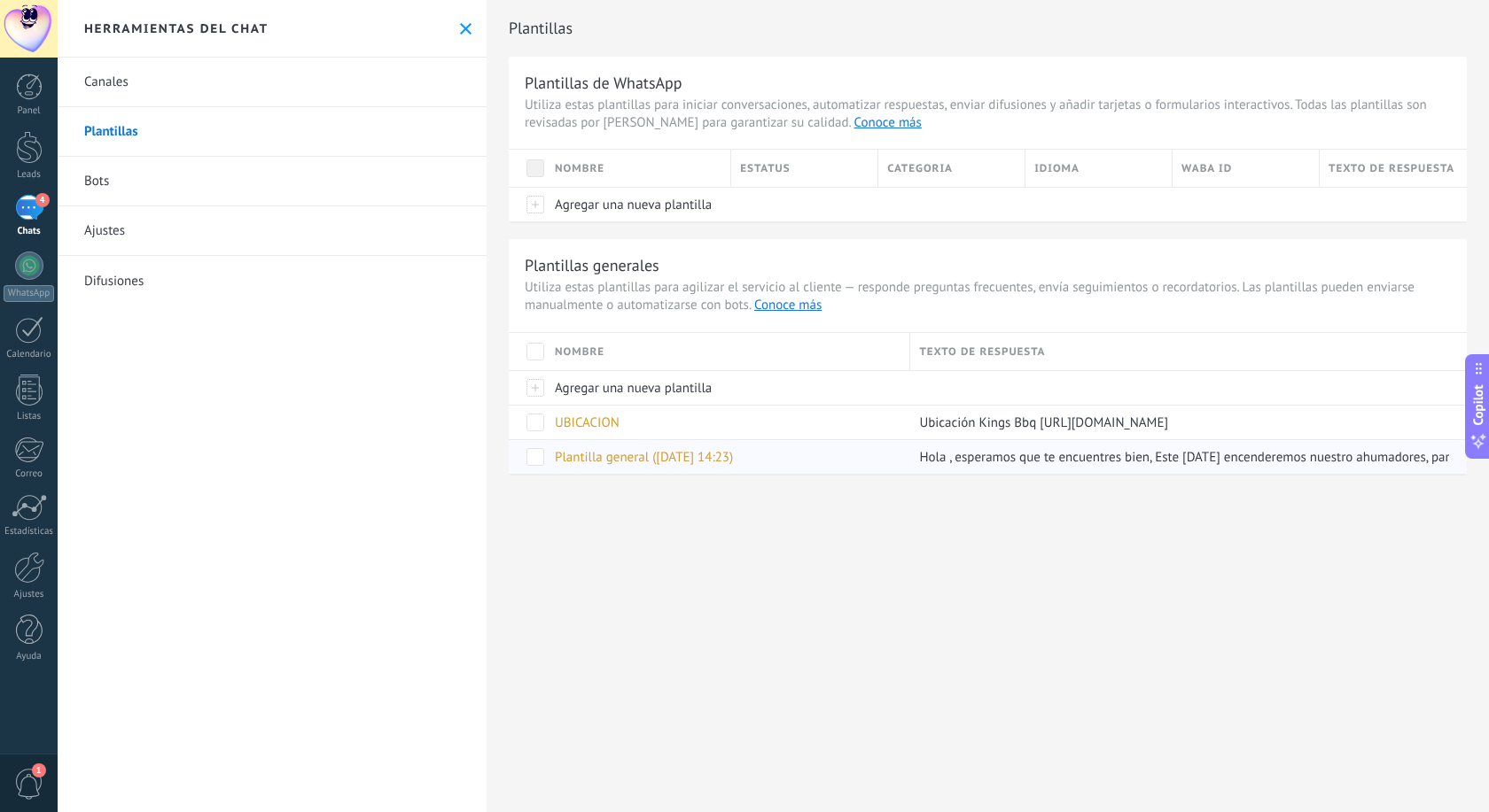
click at [601, 461] on span "Plantilla general (08.10.2025 14:23)" at bounding box center [643, 458] width 178 height 17
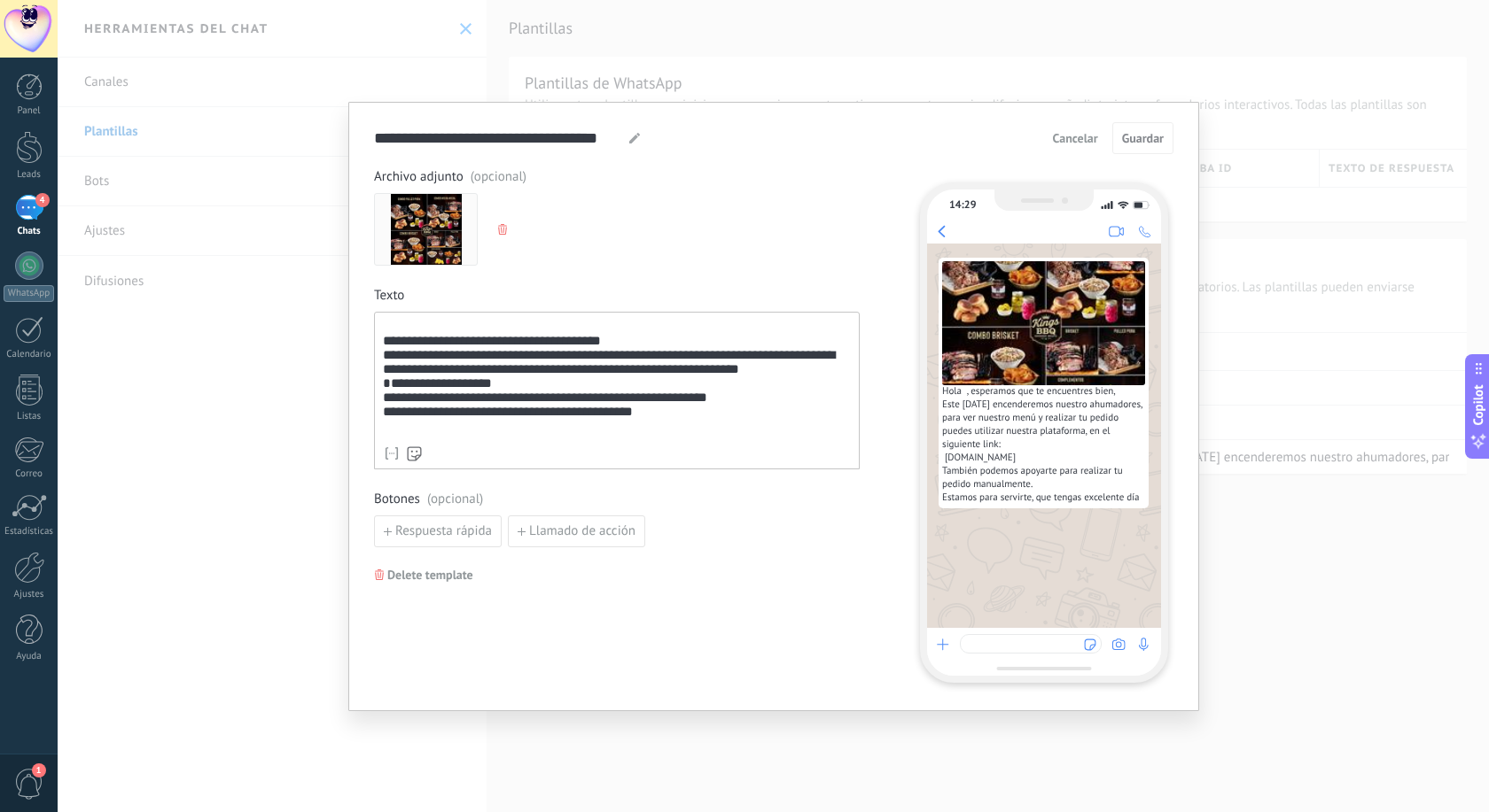
click at [631, 138] on icon at bounding box center [634, 138] width 11 height 11
drag, startPoint x: 616, startPoint y: 130, endPoint x: 311, endPoint y: 122, distance: 305.1
click at [374, 127] on input "**********" at bounding box center [498, 137] width 249 height 21
type input "****"
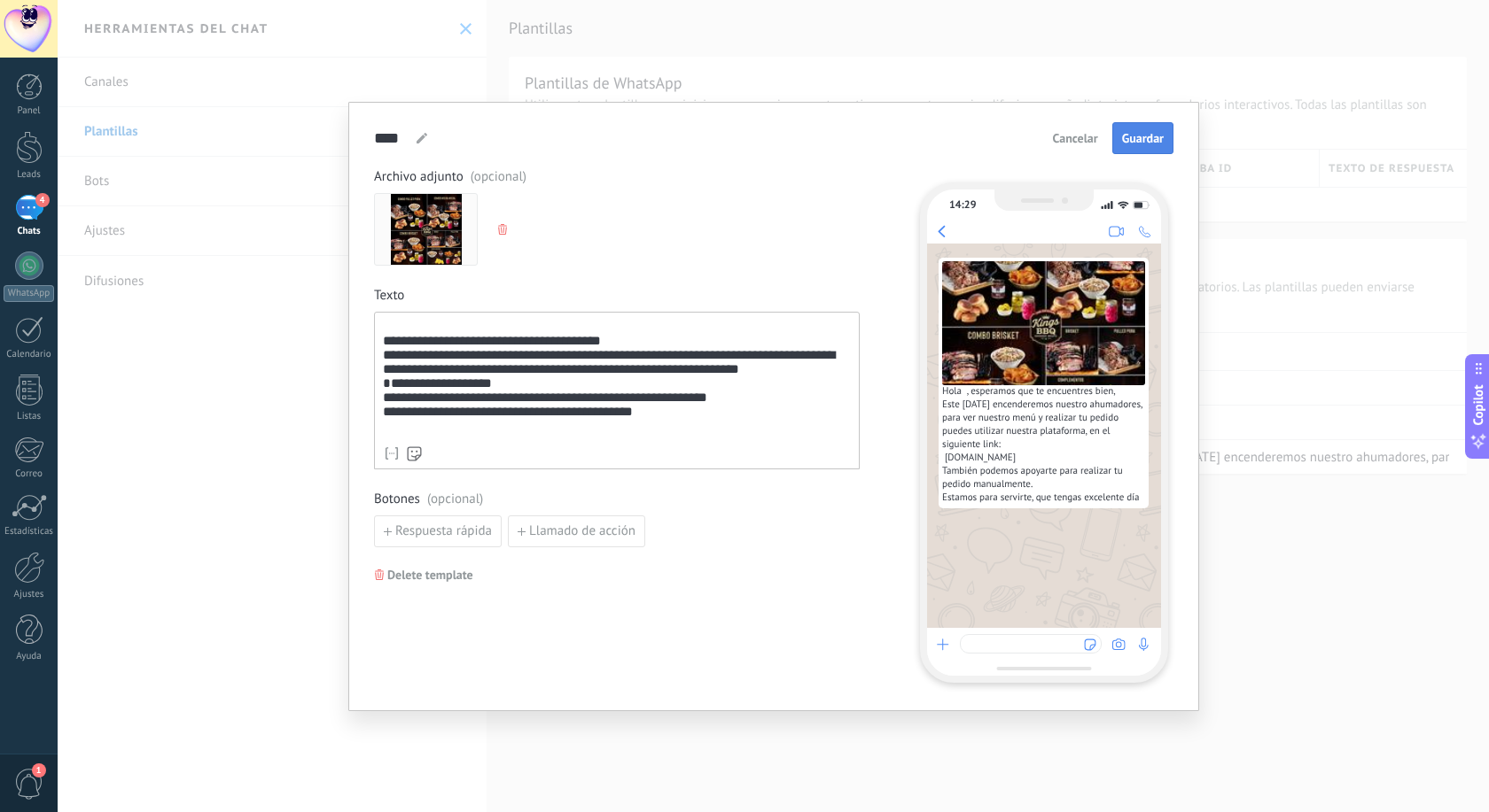
click at [1166, 144] on button "Guardar" at bounding box center [1143, 137] width 62 height 32
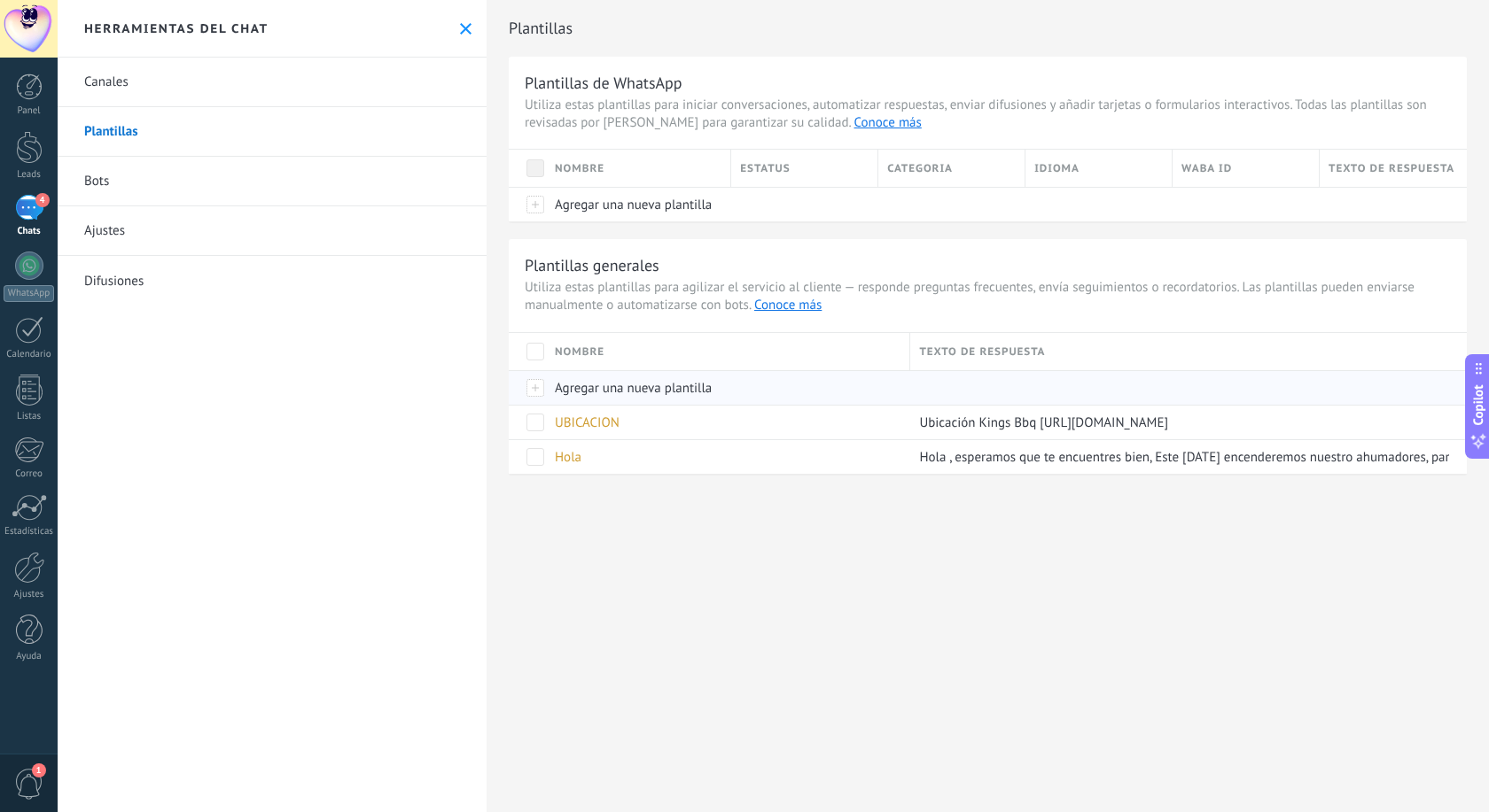
click at [580, 385] on span "Agregar una nueva plantilla" at bounding box center [632, 388] width 156 height 17
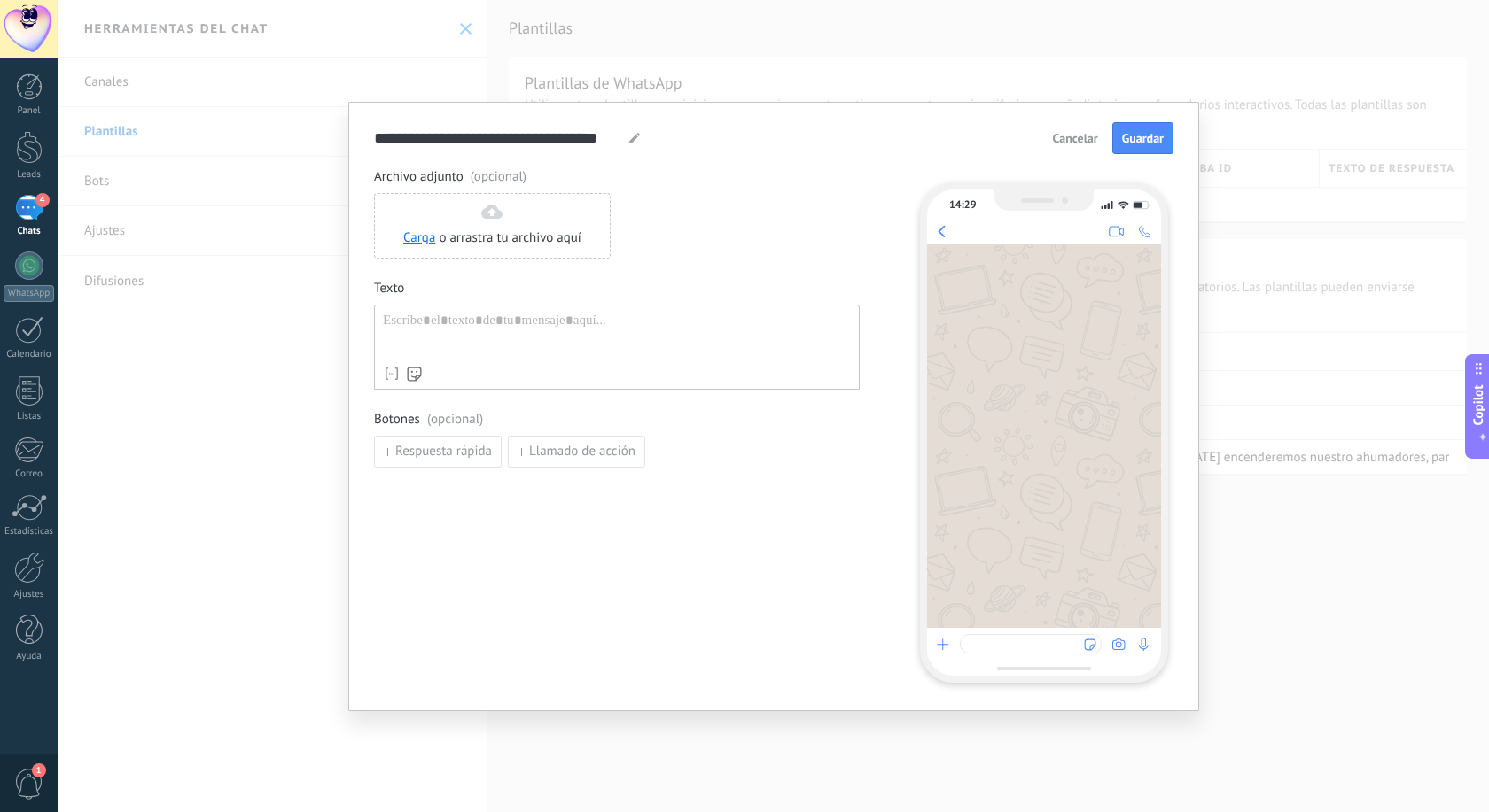
click at [443, 344] on div at bounding box center [616, 335] width 468 height 45
paste div
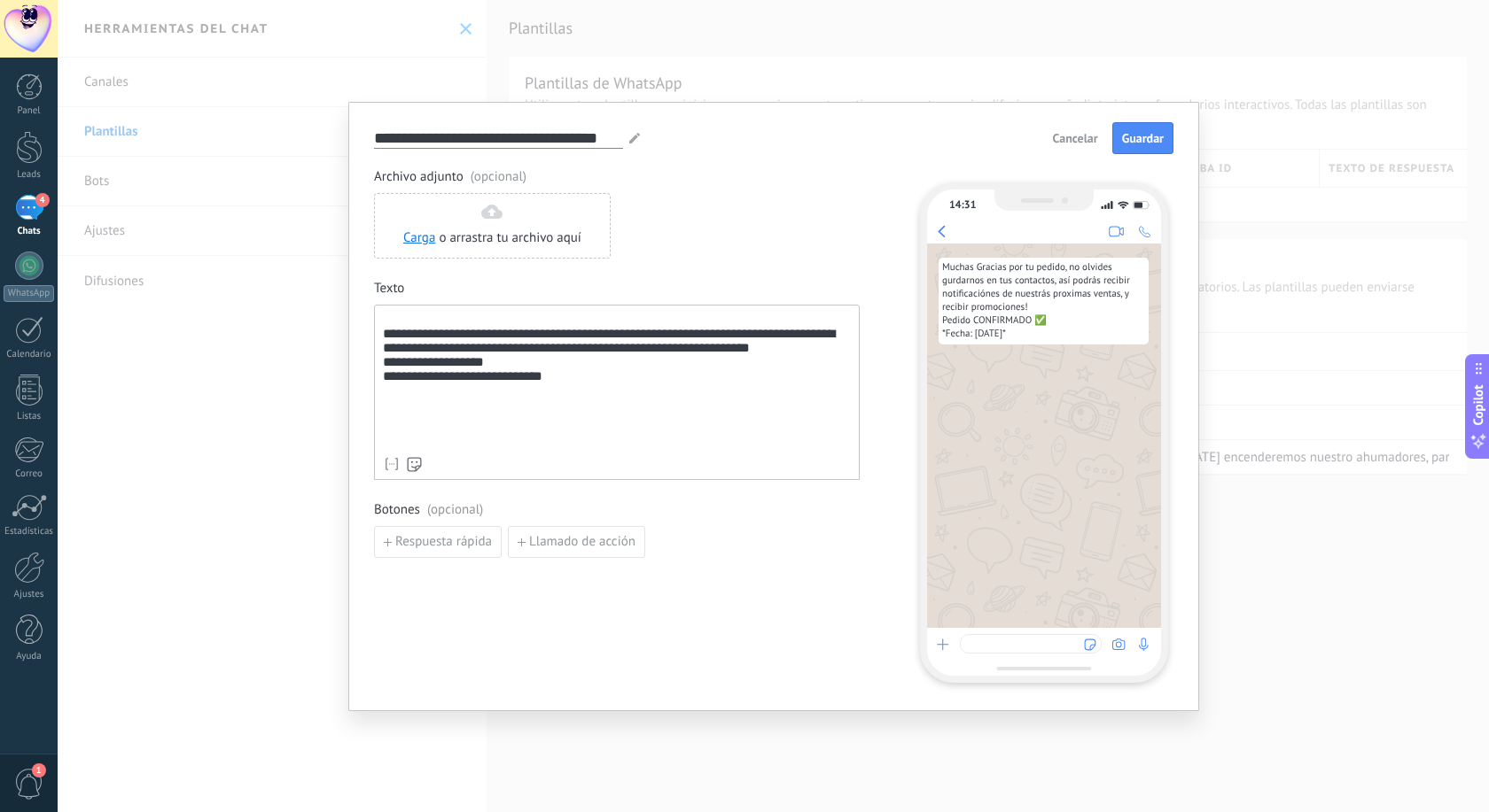
click at [574, 133] on input "**********" at bounding box center [498, 137] width 249 height 21
click at [627, 137] on div "**********" at bounding box center [507, 138] width 268 height 22
drag, startPoint x: 617, startPoint y: 137, endPoint x: -156, endPoint y: 94, distance: 774.2
click at [374, 127] on input "**********" at bounding box center [498, 137] width 249 height 21
type input "**********"
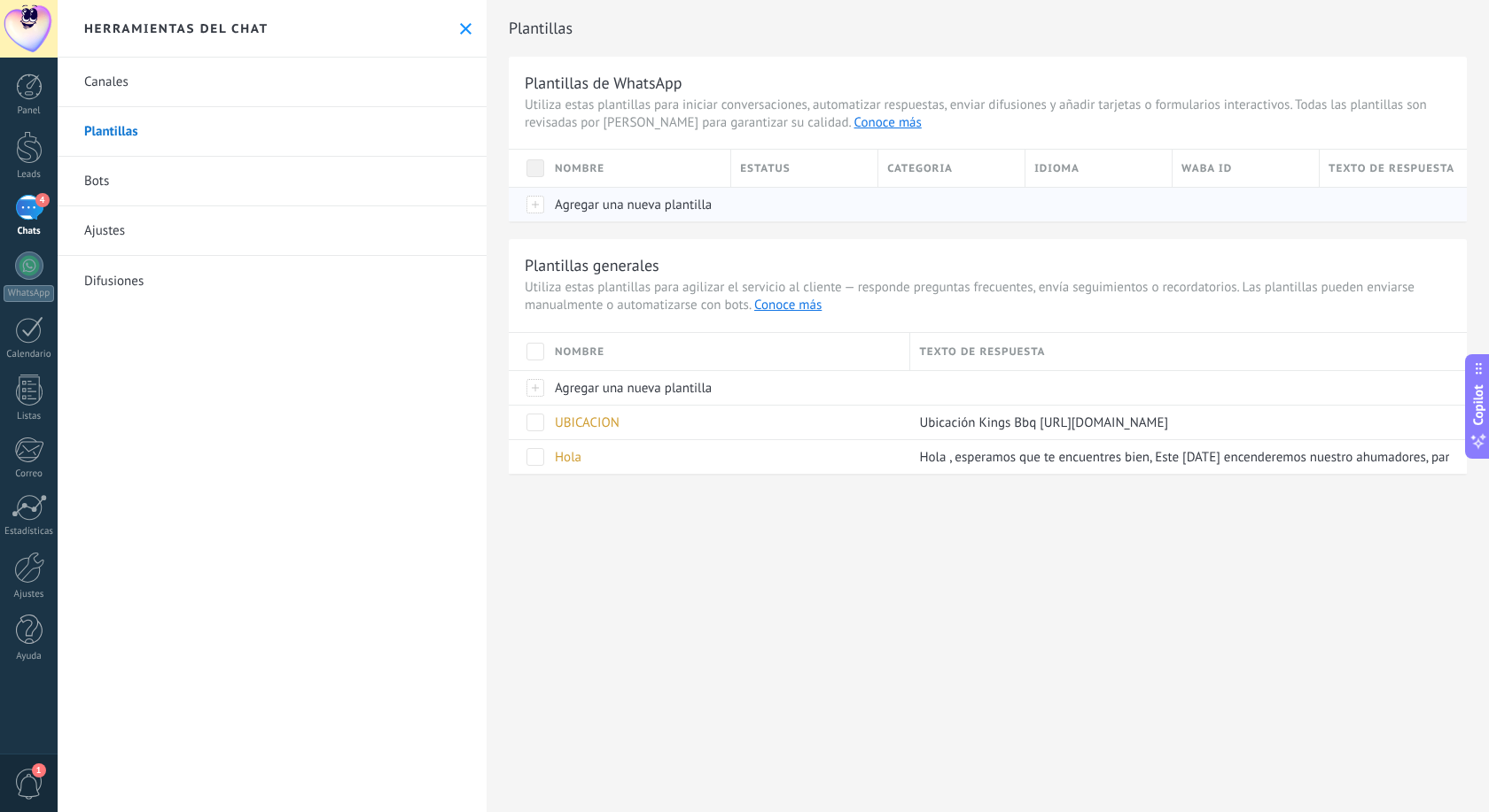
click at [655, 211] on span "Agregar una nueva plantilla" at bounding box center [632, 204] width 156 height 17
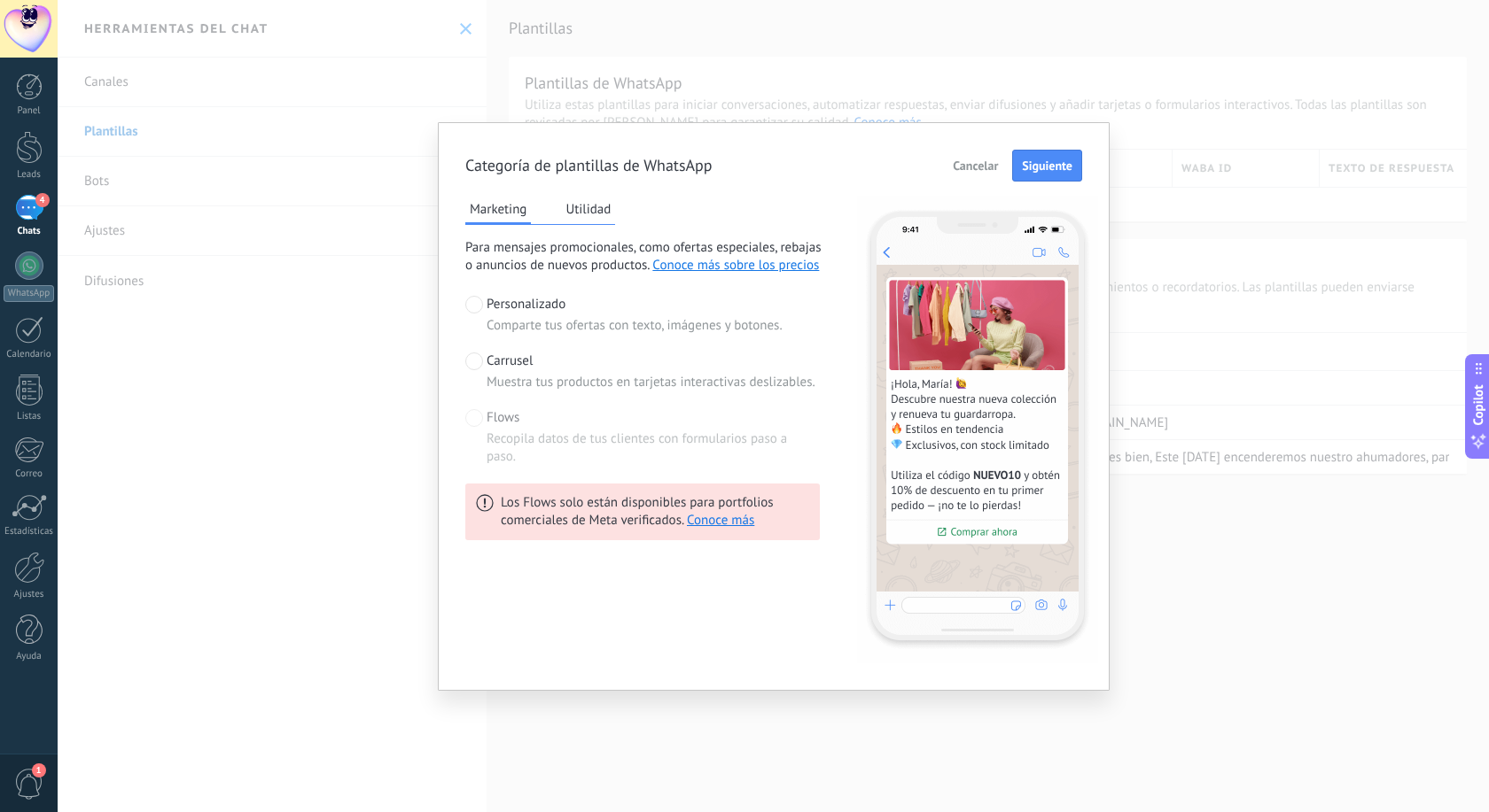
click at [988, 164] on span "Cancelar" at bounding box center [975, 165] width 45 height 13
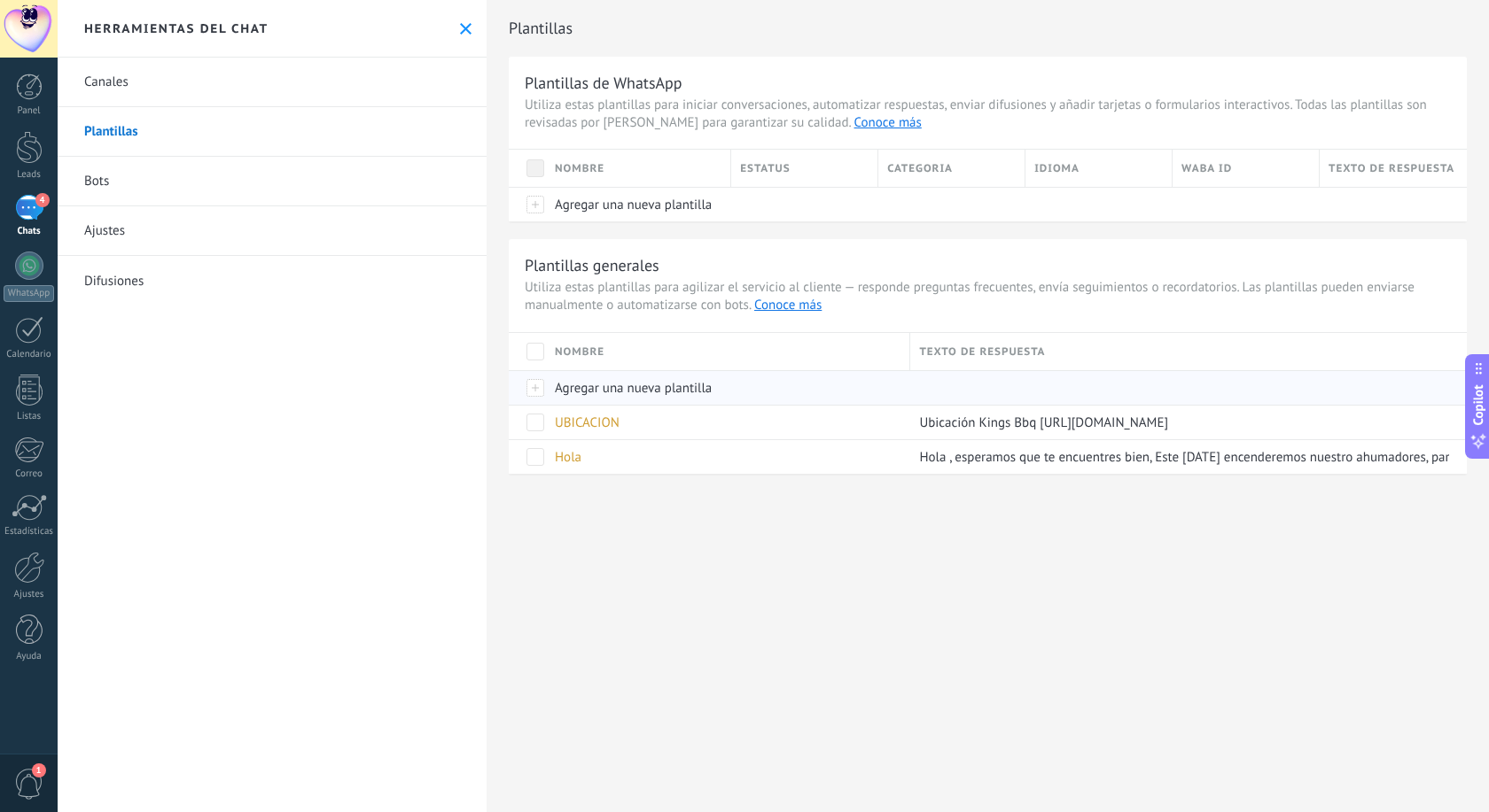
click at [607, 390] on span "Agregar una nueva plantilla" at bounding box center [632, 388] width 156 height 17
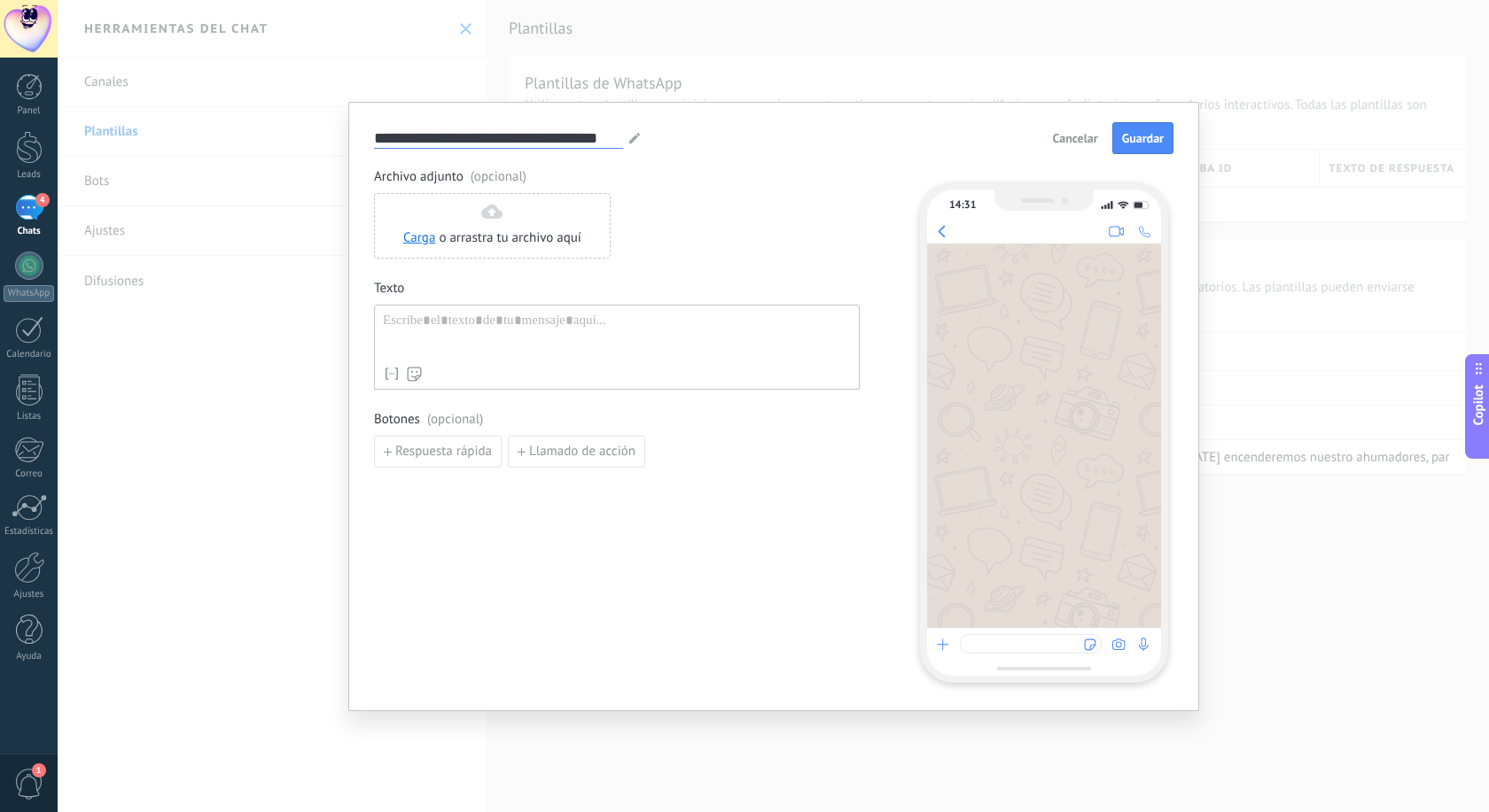
drag, startPoint x: 616, startPoint y: 132, endPoint x: 194, endPoint y: 142, distance: 422.1
click at [374, 145] on input "**********" at bounding box center [498, 137] width 249 height 21
type input "**********"
click at [456, 342] on div at bounding box center [616, 335] width 468 height 45
paste div
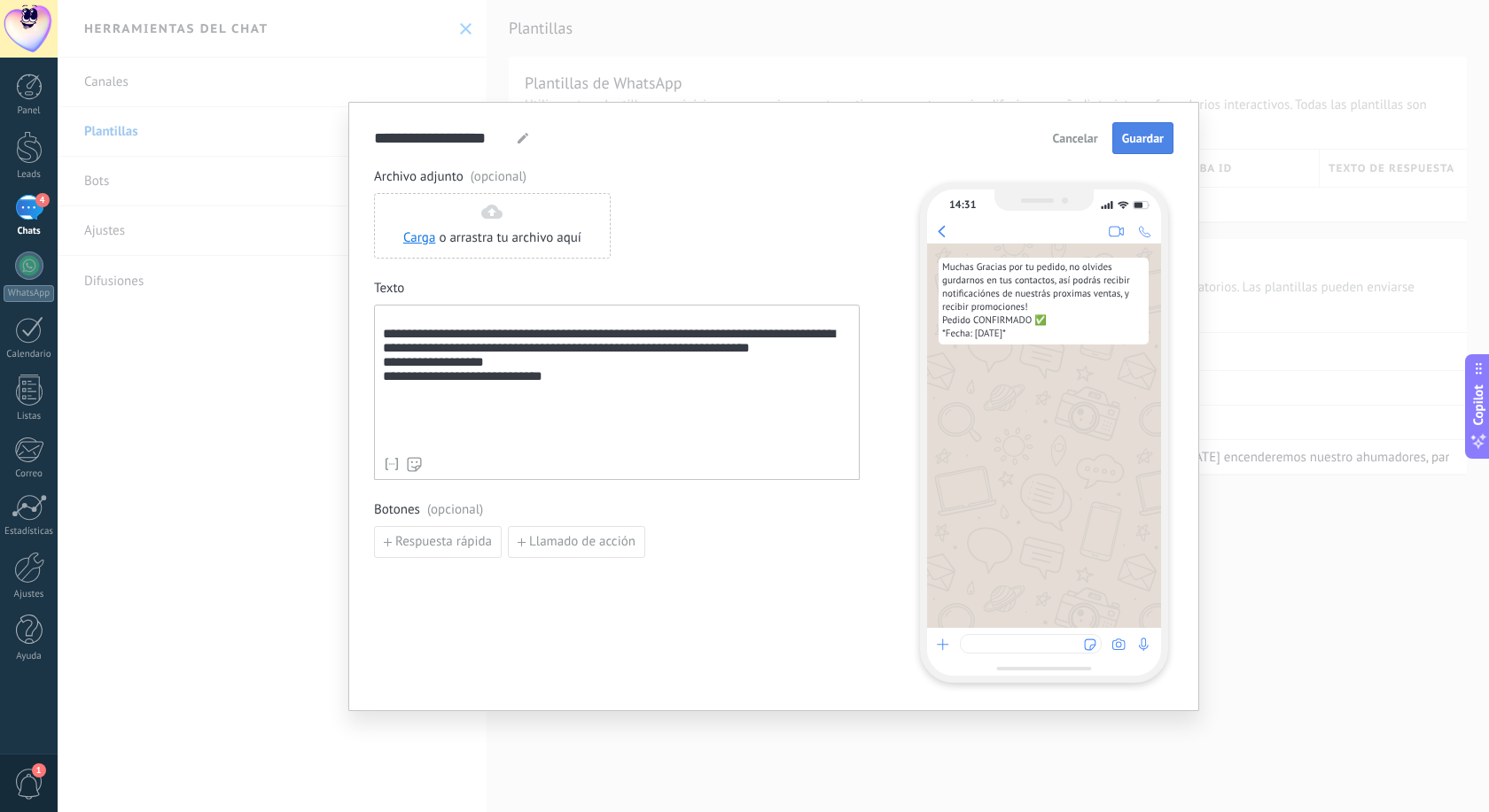
click at [1152, 145] on span "Guardar" at bounding box center [1143, 138] width 42 height 13
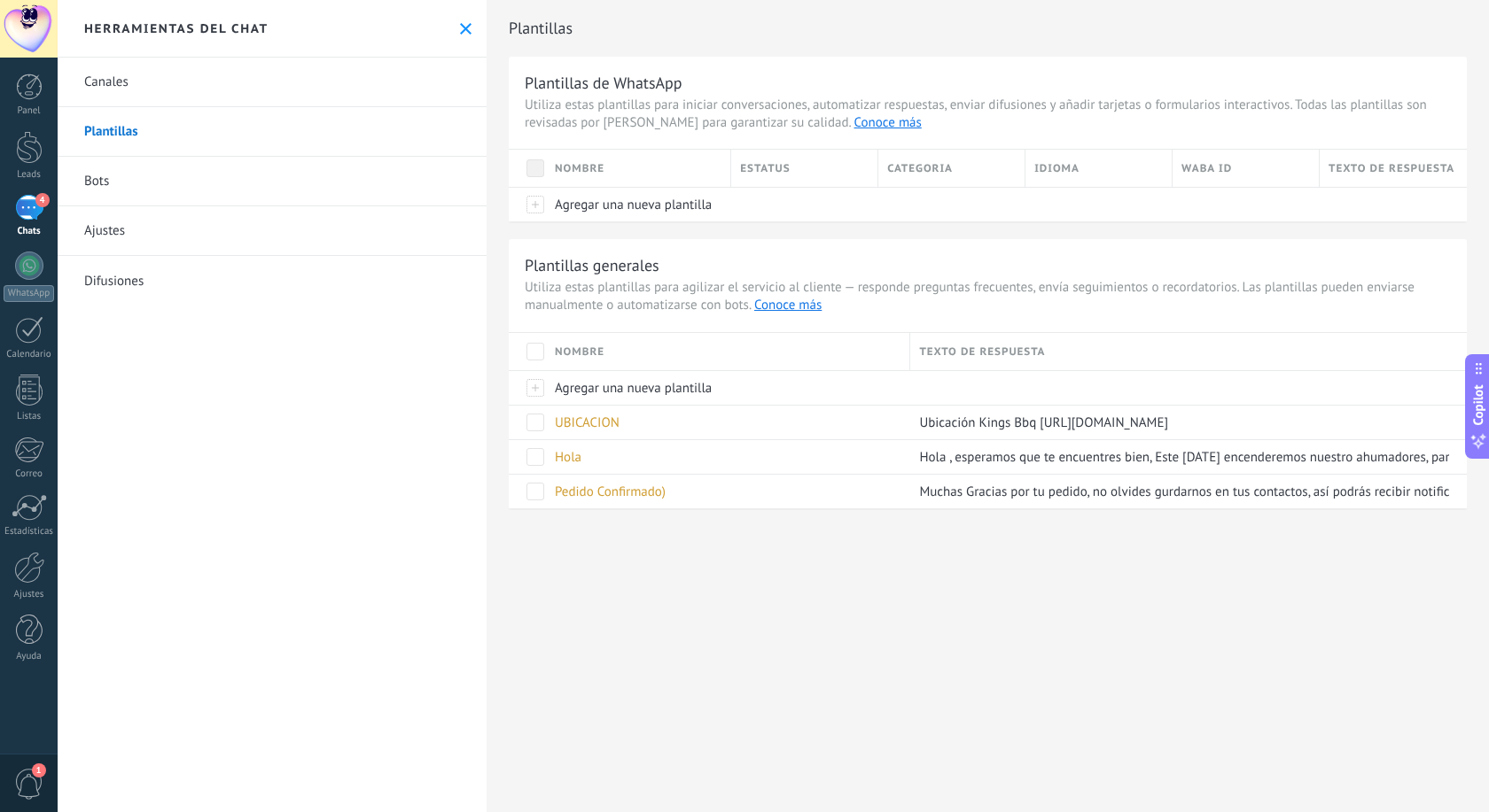
click at [31, 206] on div "4" at bounding box center [29, 207] width 28 height 25
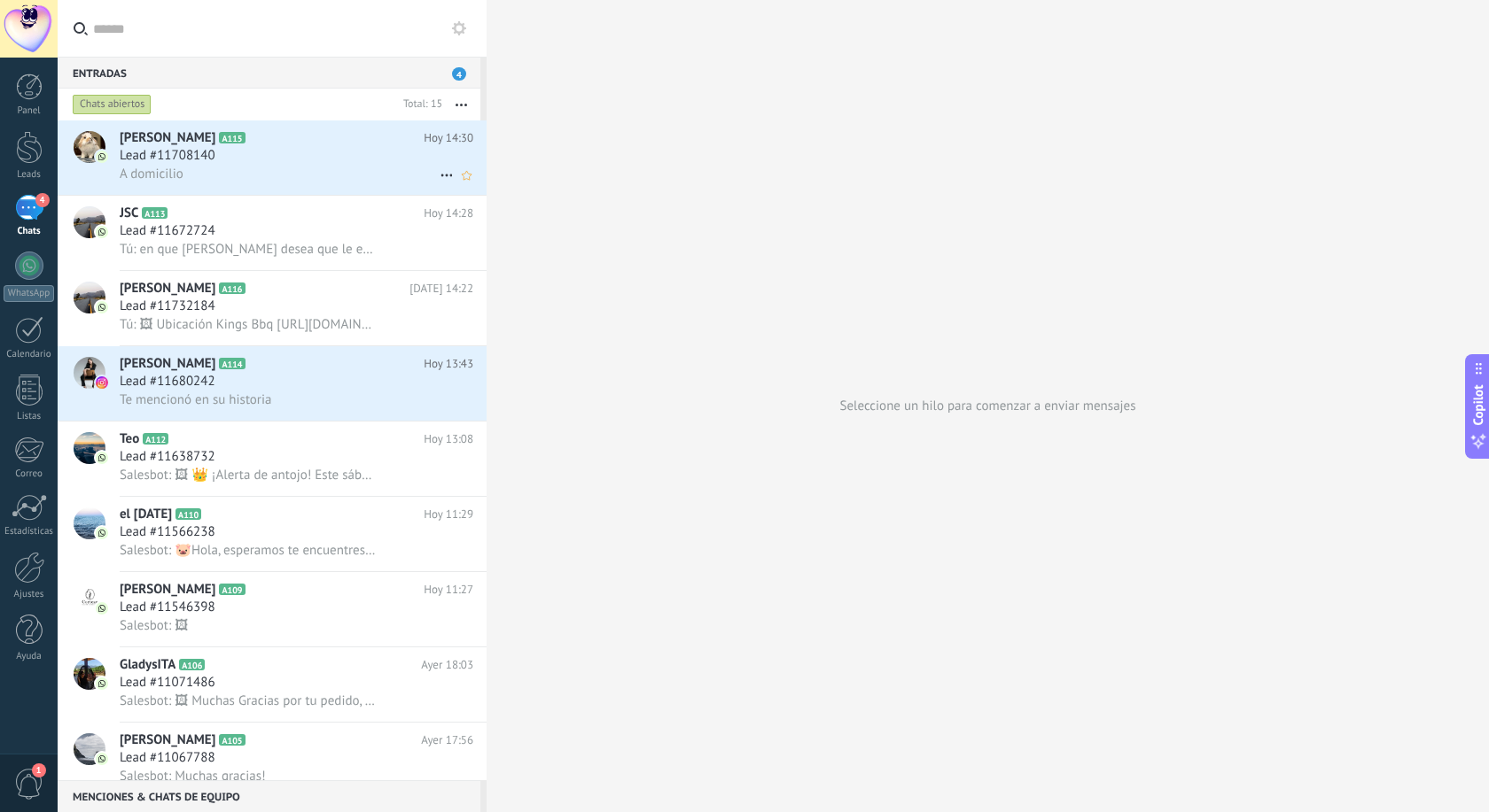
click at [210, 164] on span "Lead #11708140" at bounding box center [167, 156] width 96 height 18
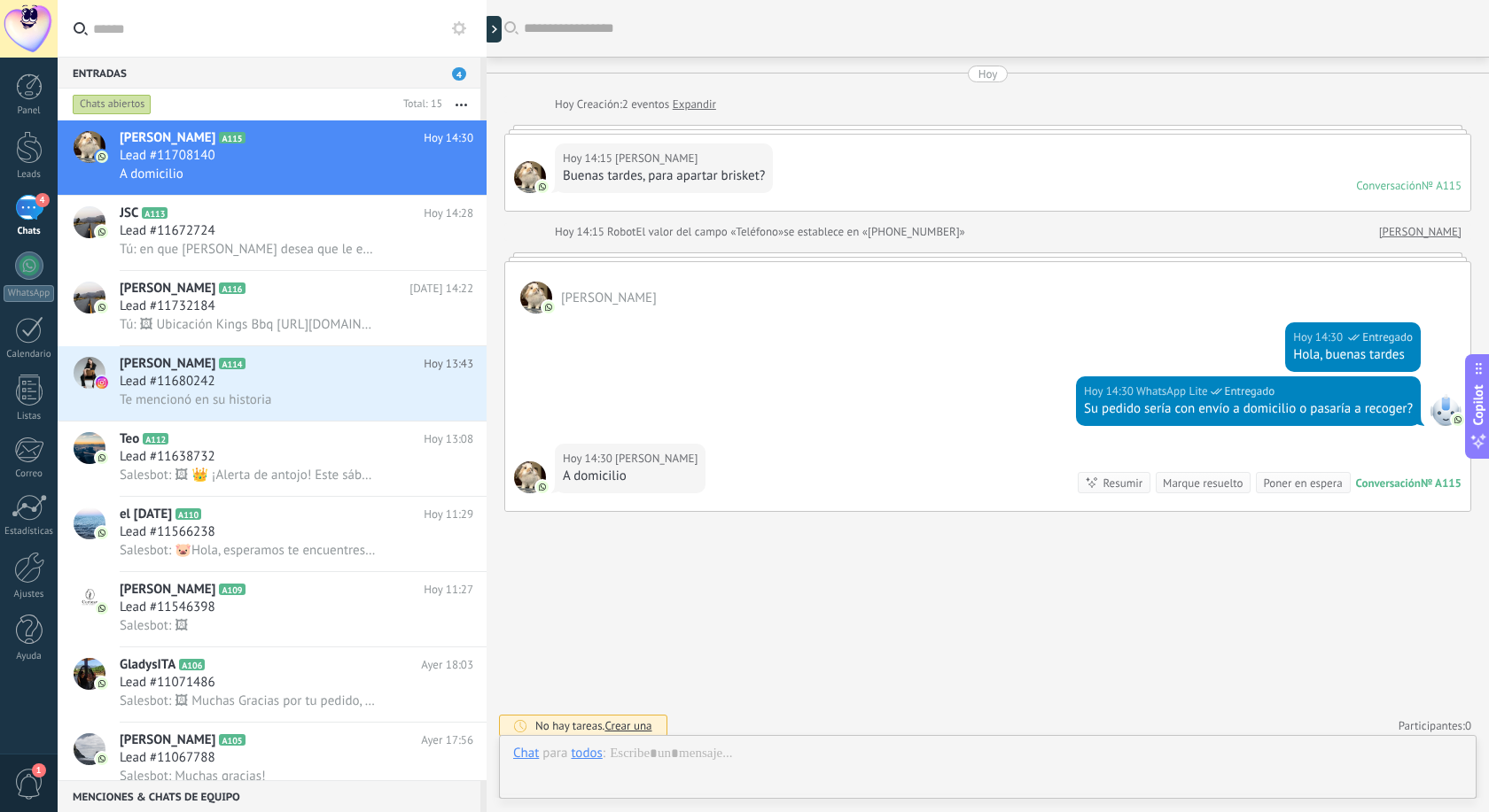
scroll to position [9, 0]
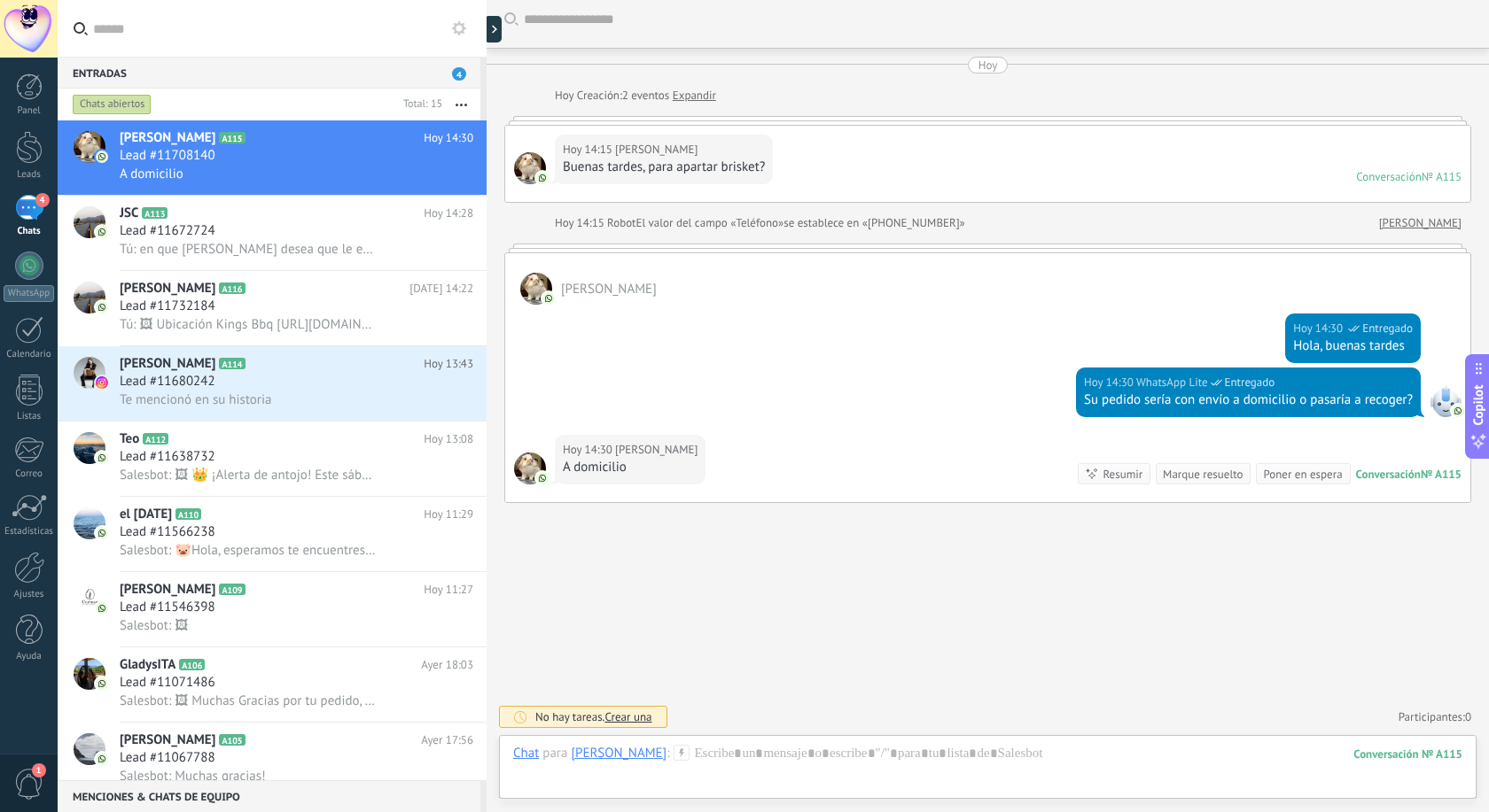
click at [674, 753] on icon at bounding box center [681, 753] width 16 height 16
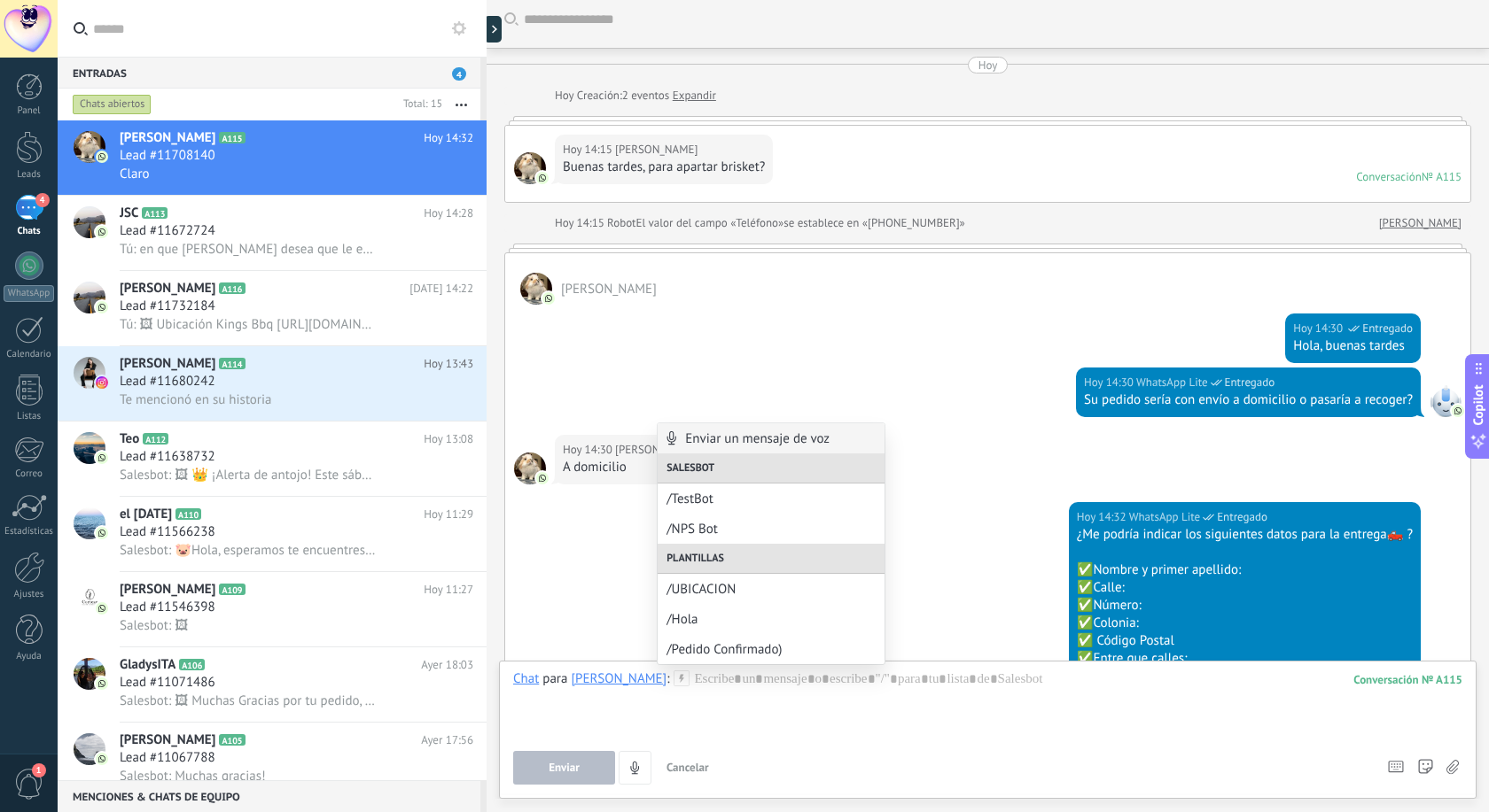
scroll to position [321, 0]
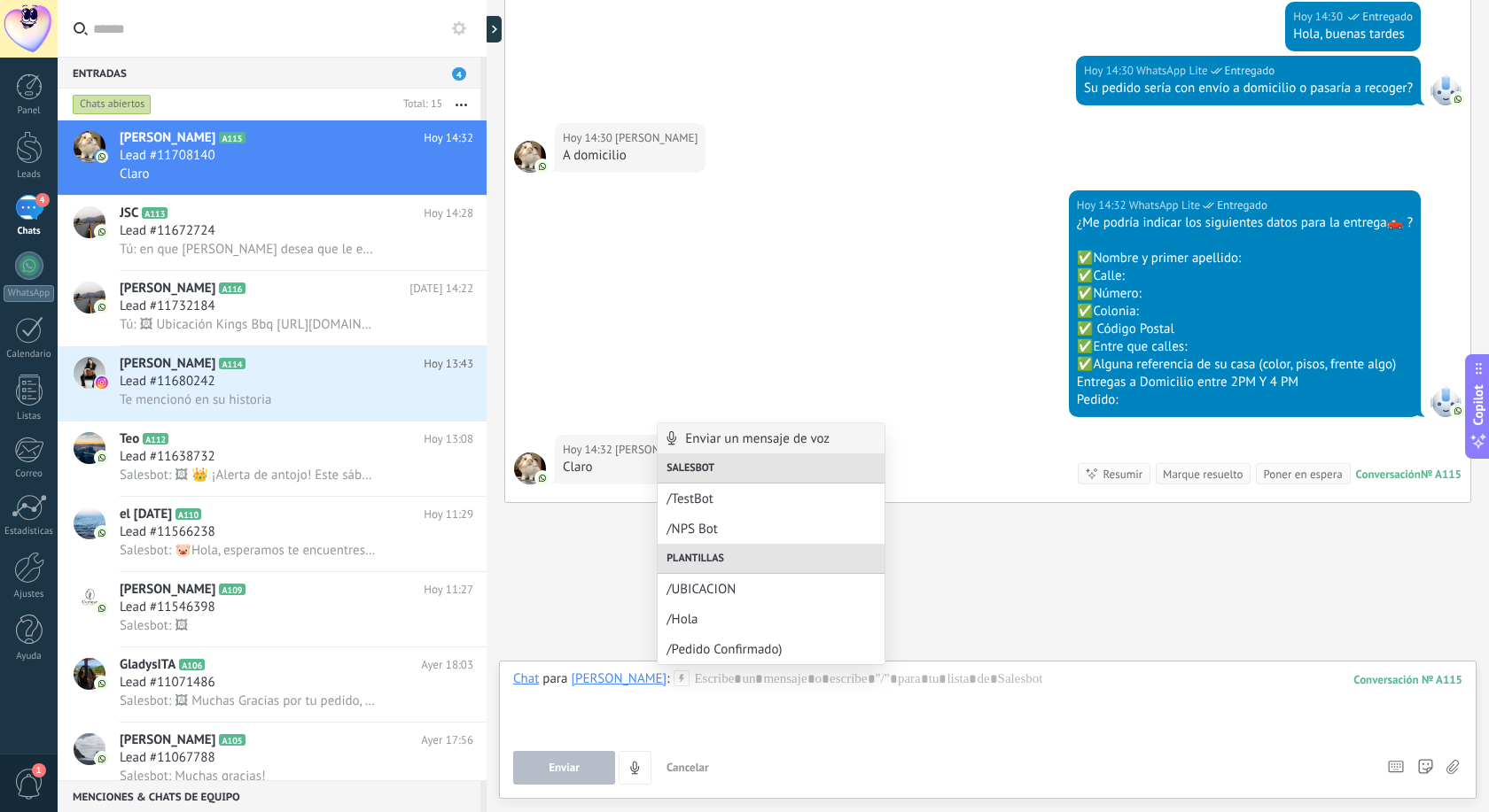
click at [461, 33] on icon at bounding box center [460, 29] width 14 height 14
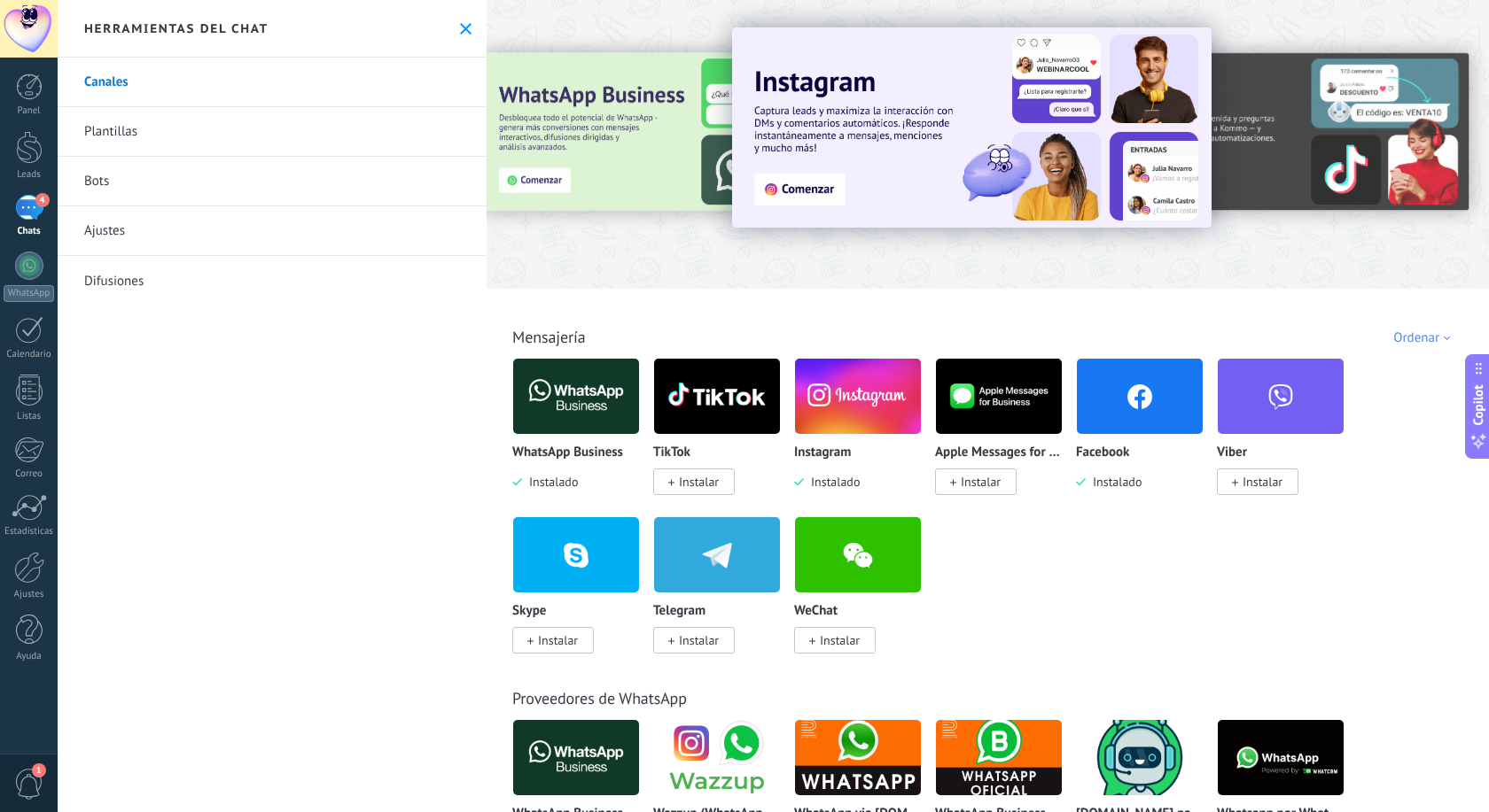
click at [318, 135] on link "Plantillas" at bounding box center [272, 132] width 429 height 50
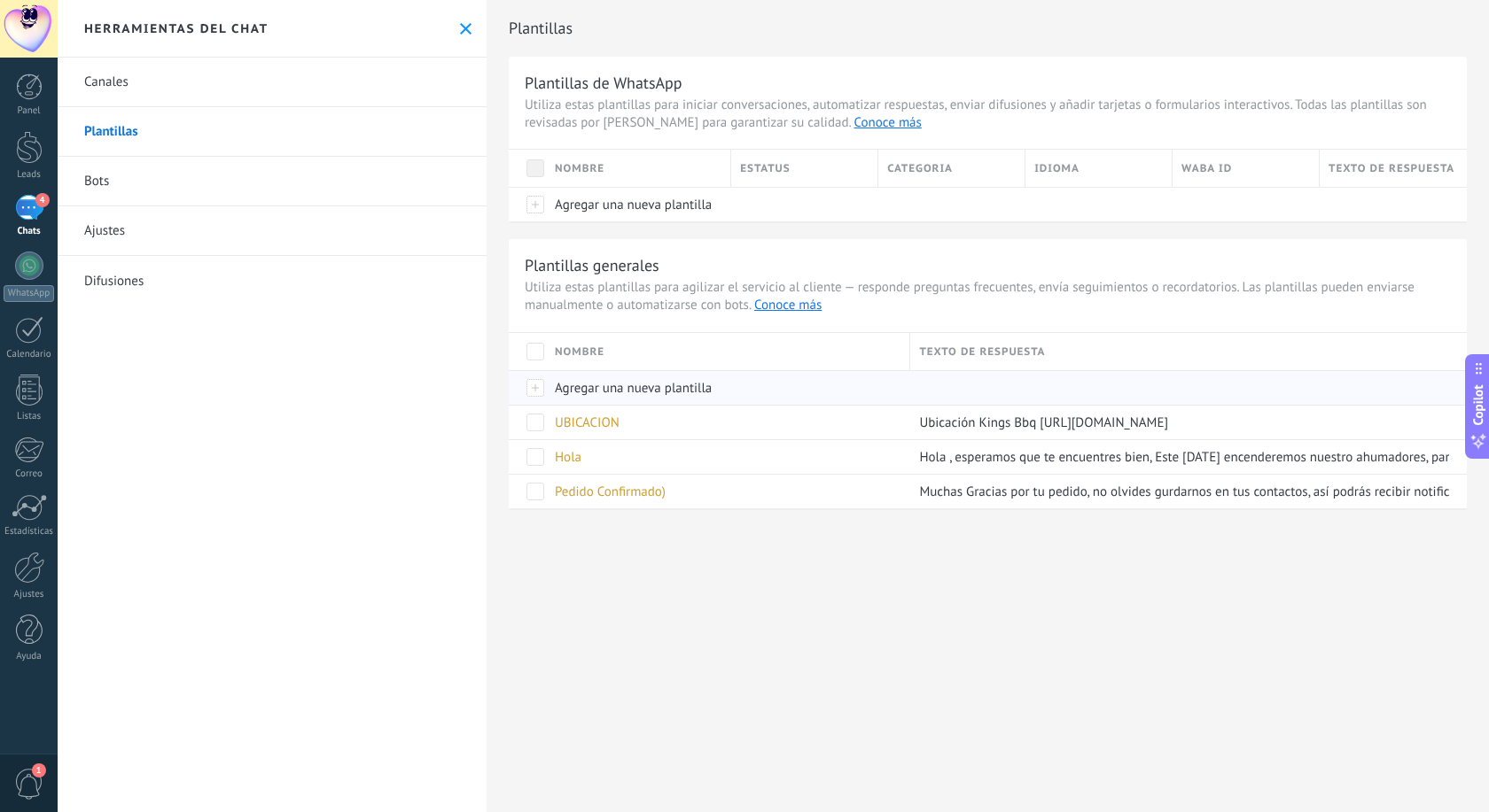
click at [597, 391] on span "Agregar una nueva plantilla" at bounding box center [632, 388] width 156 height 17
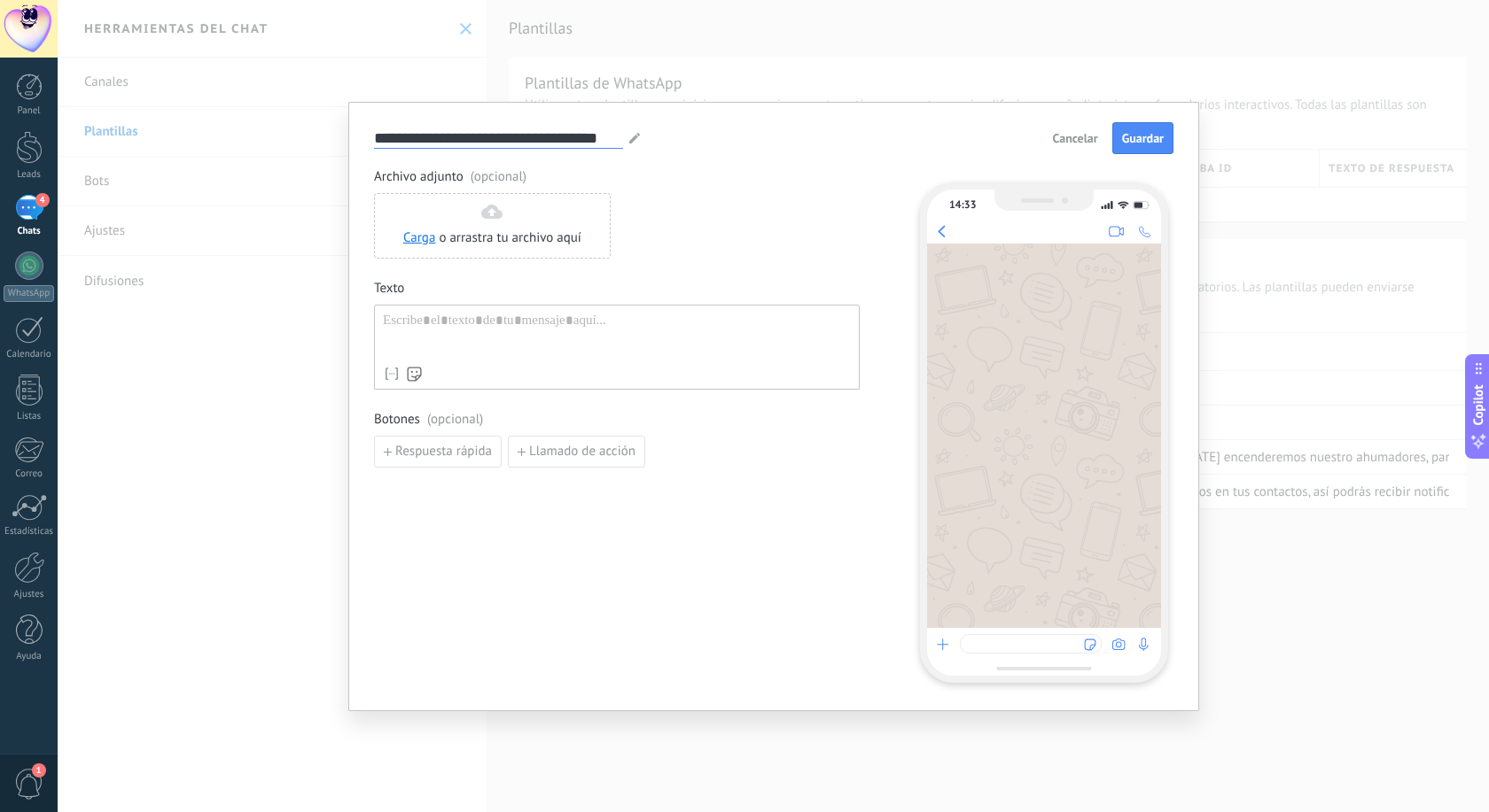
click at [454, 140] on input "**********" at bounding box center [498, 137] width 249 height 21
drag, startPoint x: 620, startPoint y: 136, endPoint x: 181, endPoint y: 80, distance: 442.6
click at [374, 127] on input "**********" at bounding box center [498, 137] width 249 height 21
type input "**********"
click at [442, 308] on div "Nombre del contacto Nombre Apellido Contacto usuario responsable Contacto teléf…" at bounding box center [616, 347] width 486 height 85
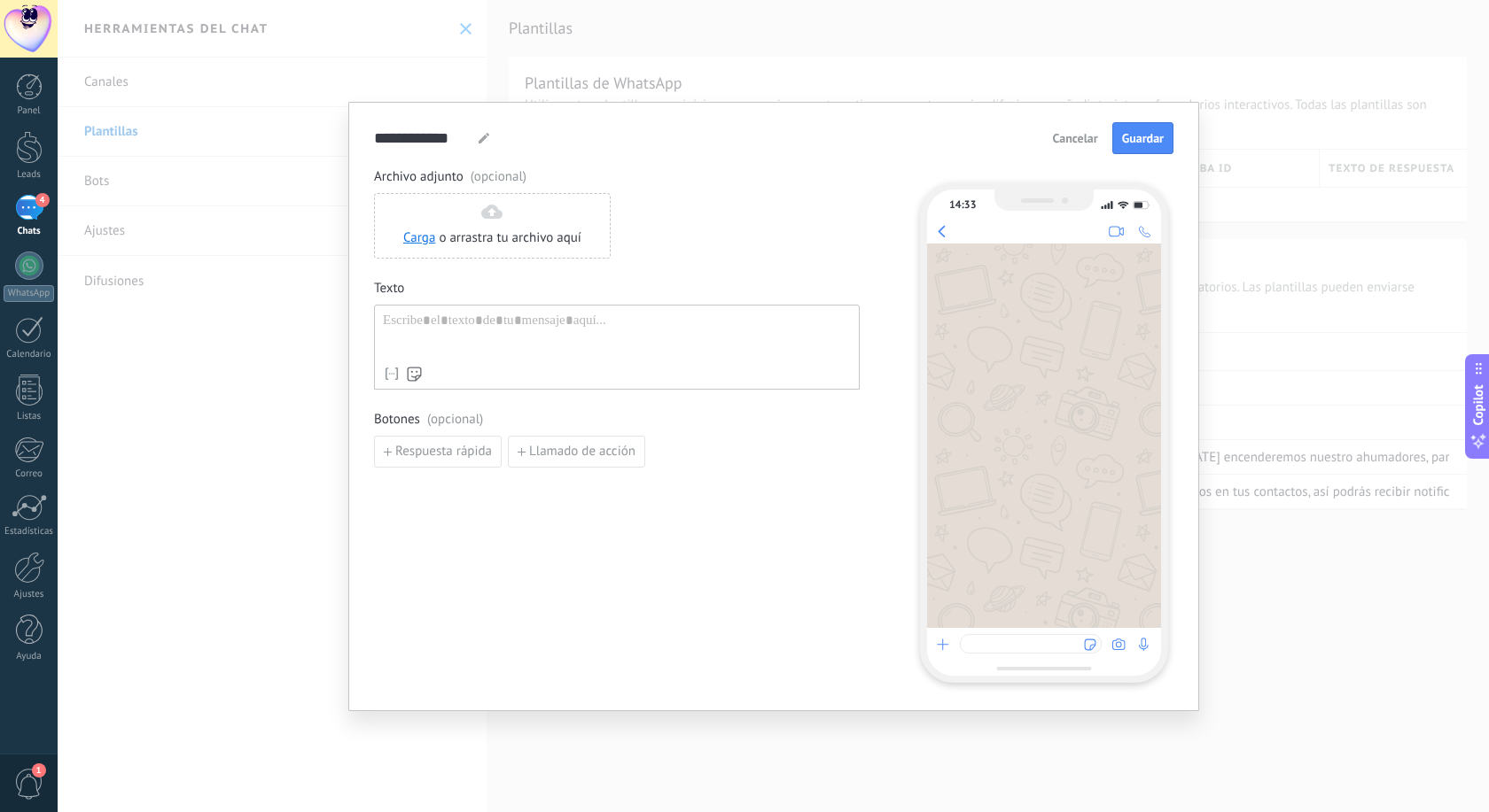
click at [436, 322] on div at bounding box center [616, 335] width 468 height 45
paste div
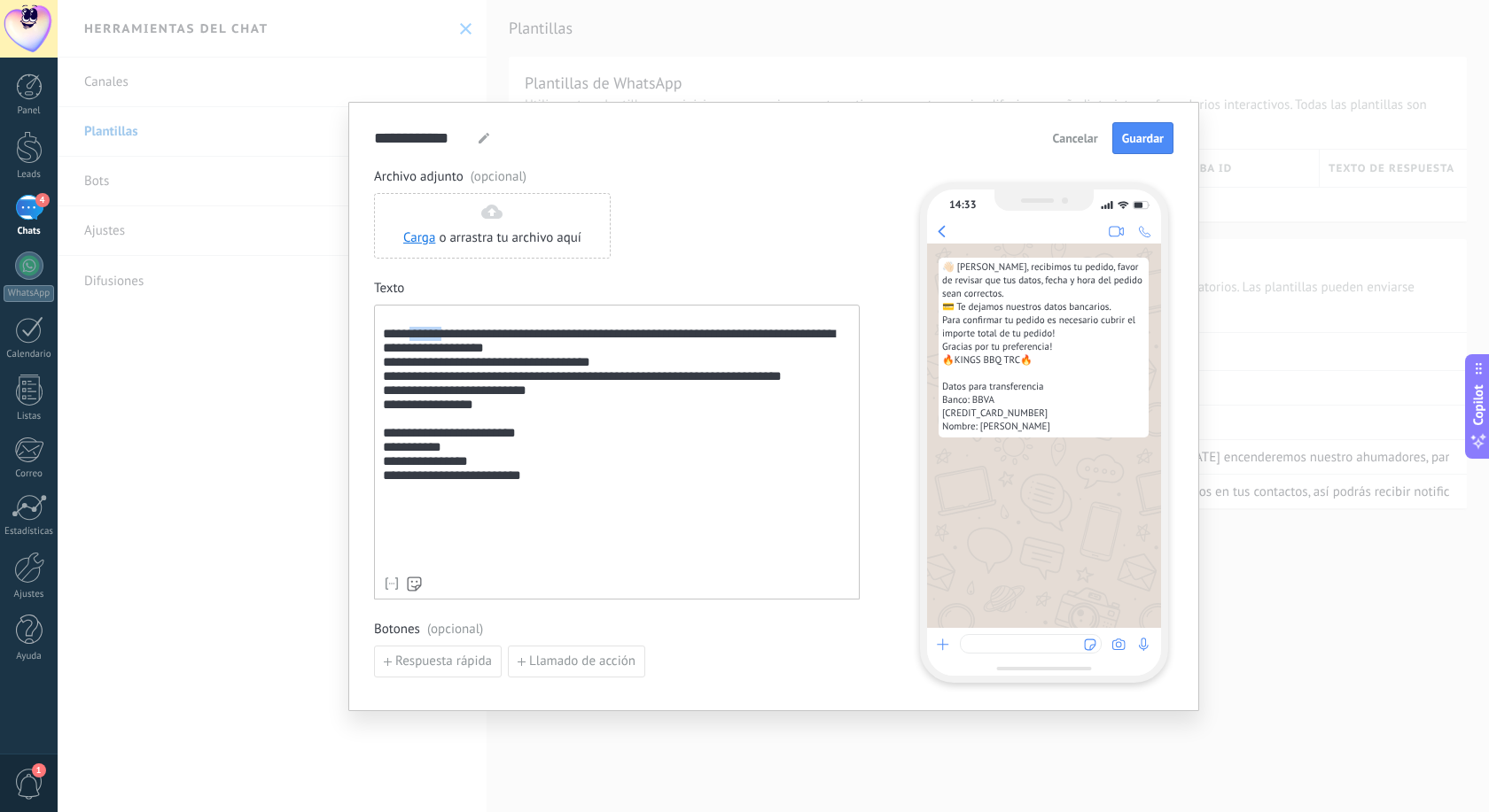
drag, startPoint x: 440, startPoint y: 336, endPoint x: 406, endPoint y: 335, distance: 34.0
click at [406, 335] on div "**********" at bounding box center [616, 440] width 468 height 255
click at [1142, 138] on span "Guardar" at bounding box center [1143, 138] width 42 height 13
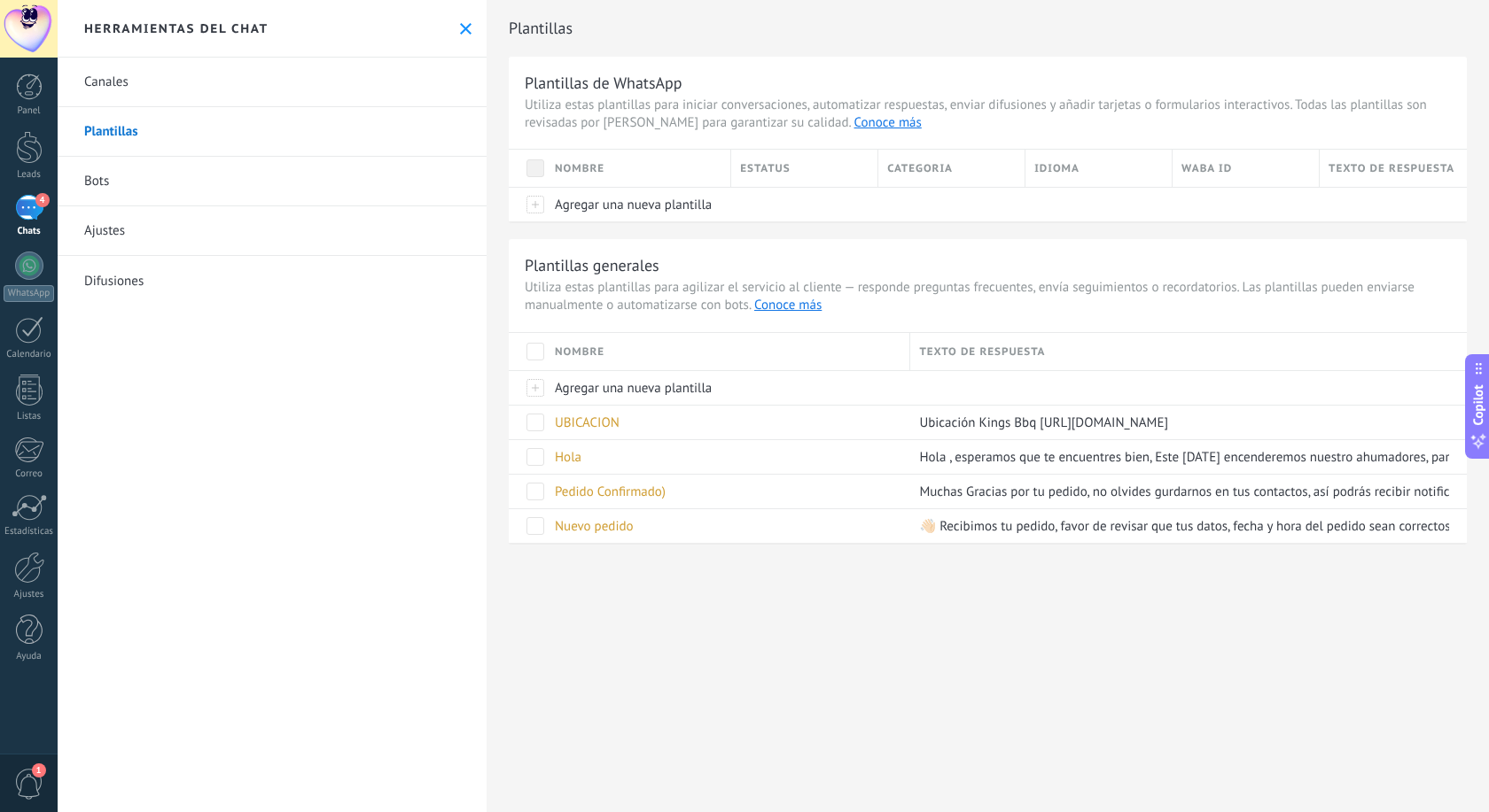
click at [657, 577] on div "Plantillas Plantillas de WhatsApp Utiliza estas plantillas para iniciar convers…" at bounding box center [988, 290] width 1002 height 581
click at [28, 212] on div "4" at bounding box center [29, 207] width 28 height 25
click at [582, 387] on span "Agregar una nueva plantilla" at bounding box center [632, 388] width 156 height 17
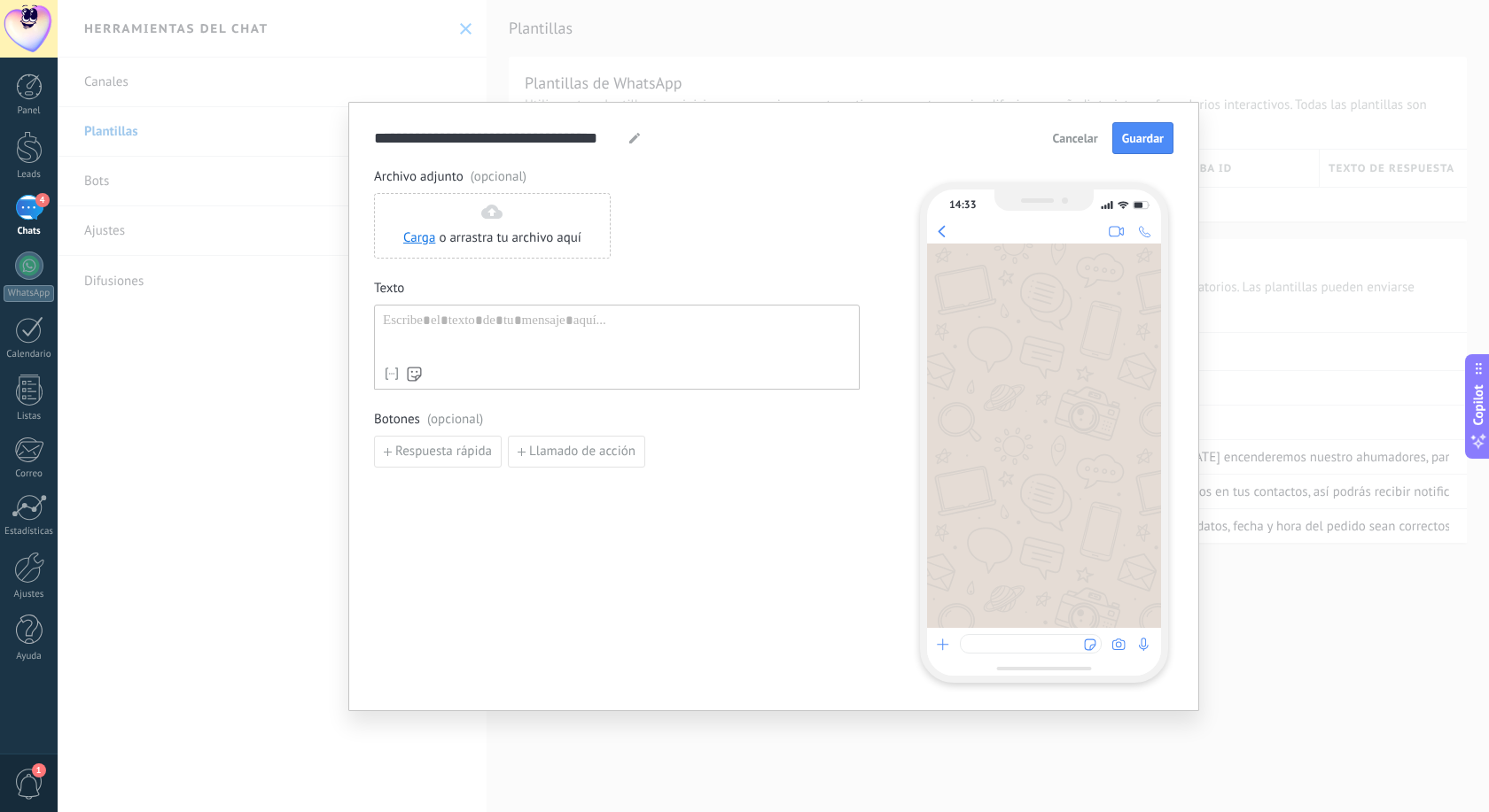
click at [631, 139] on use at bounding box center [634, 138] width 11 height 11
drag, startPoint x: 619, startPoint y: 137, endPoint x: 163, endPoint y: 108, distance: 456.9
click at [374, 127] on input "**********" at bounding box center [498, 137] width 249 height 21
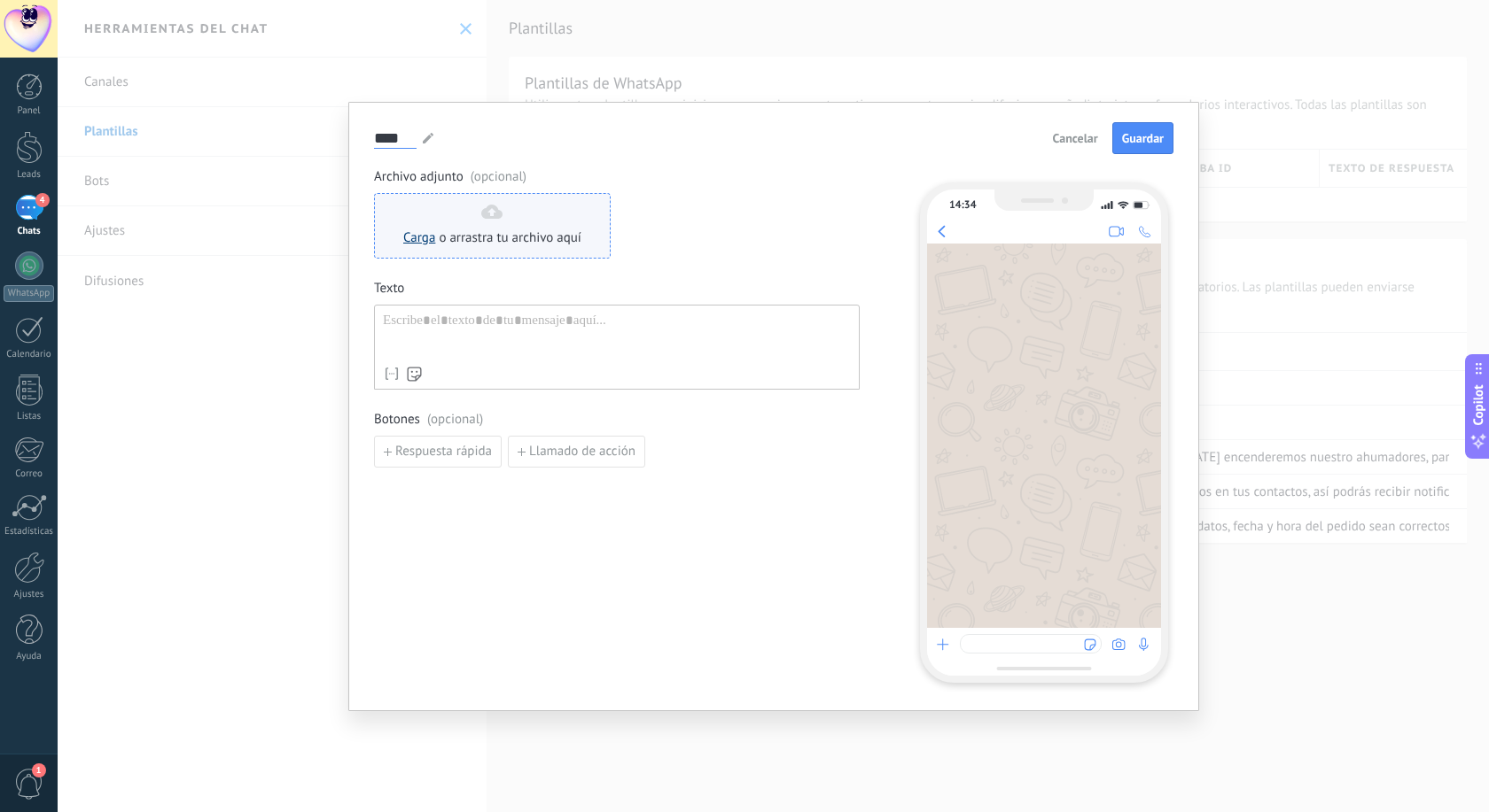
type input "****"
click at [411, 234] on link "Carga" at bounding box center [419, 238] width 32 height 17
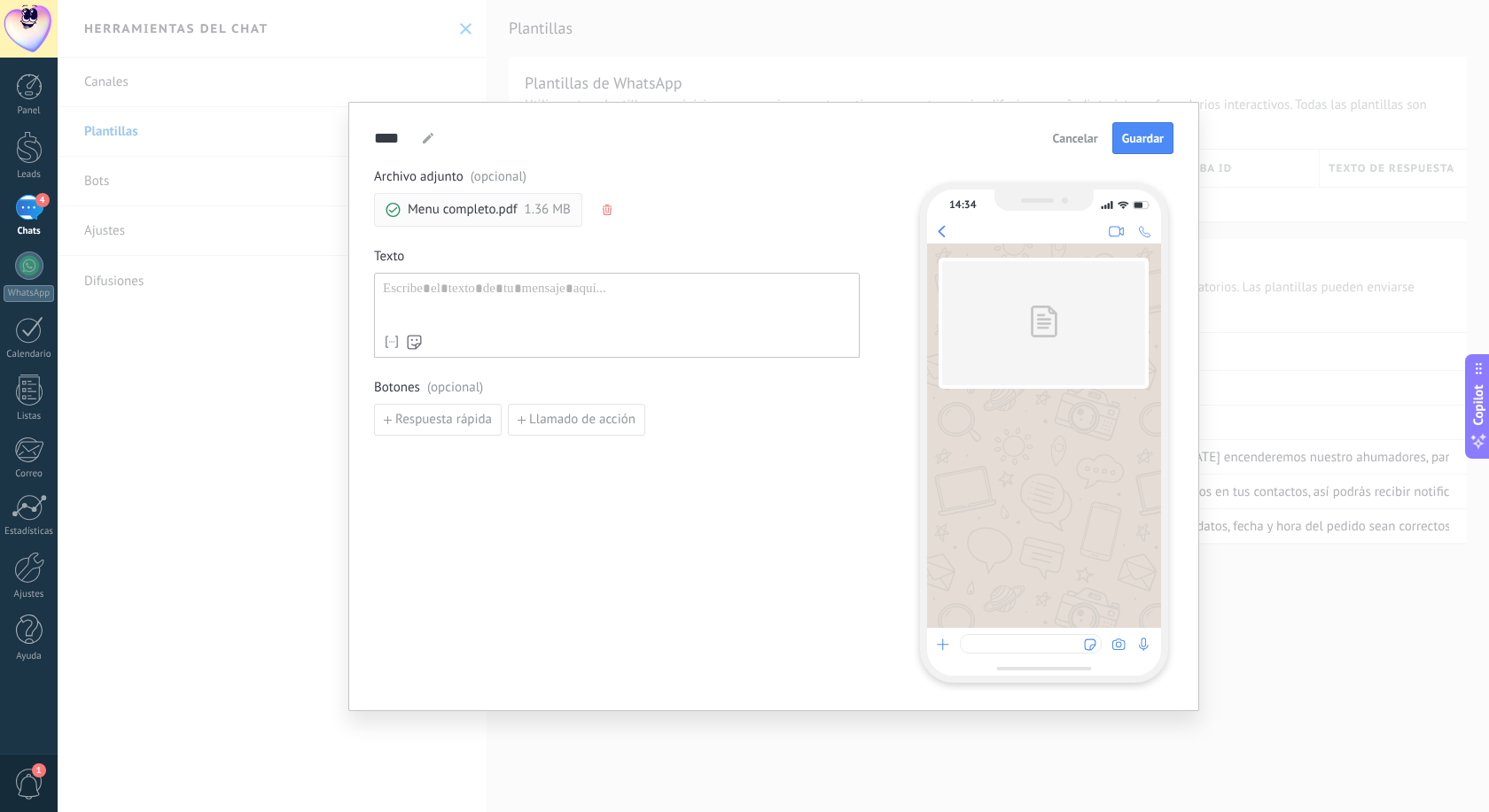
click at [601, 212] on div "Archivo adjunto (opcional) Menu completo.pdf 1.36 MB" at bounding box center [616, 197] width 486 height 59
click at [610, 212] on icon "button" at bounding box center [607, 210] width 9 height 11
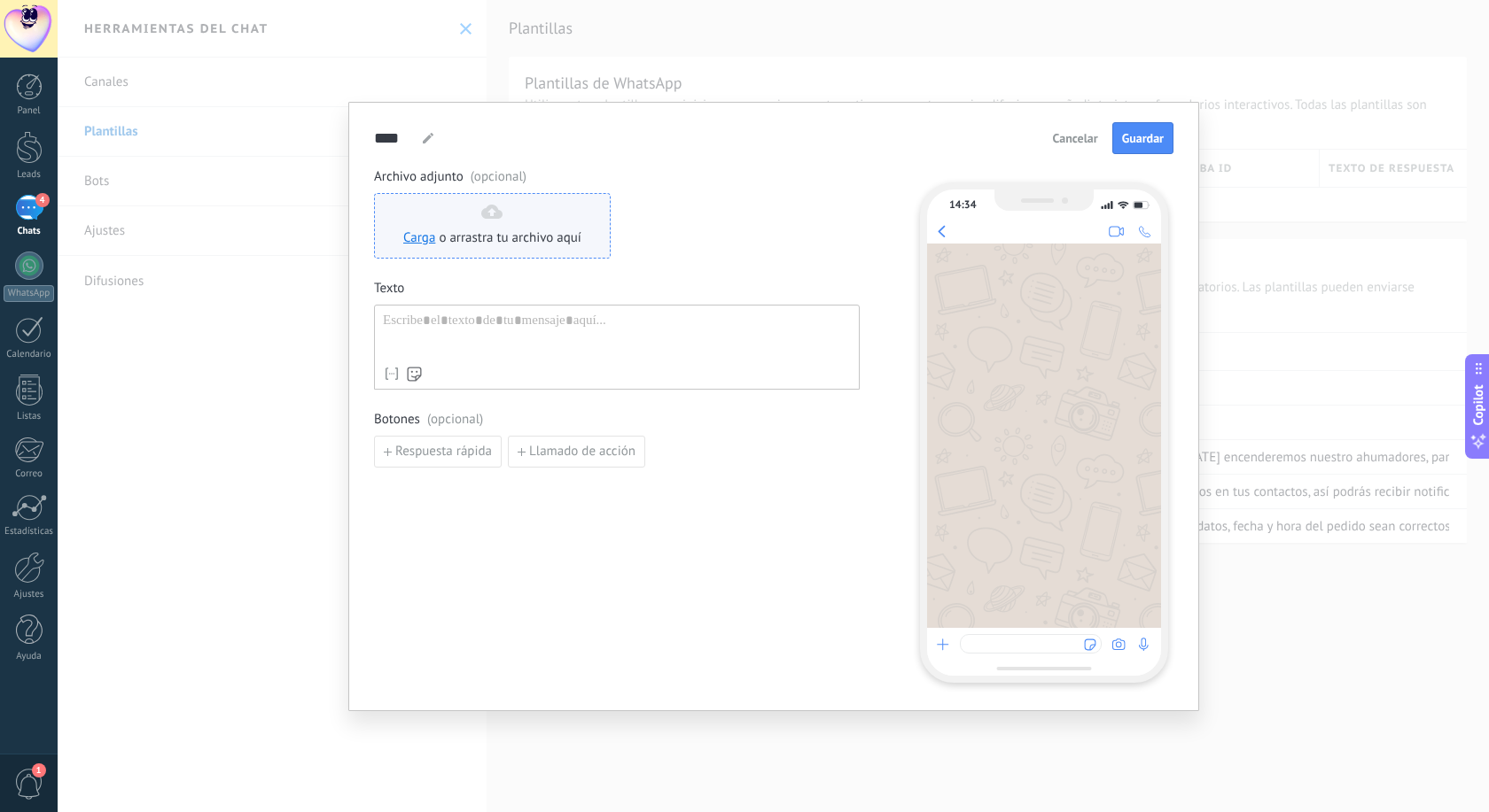
click at [498, 220] on div "Carga o arrastra tu archivo aquí Arrastra aquí" at bounding box center [492, 225] width 178 height 42
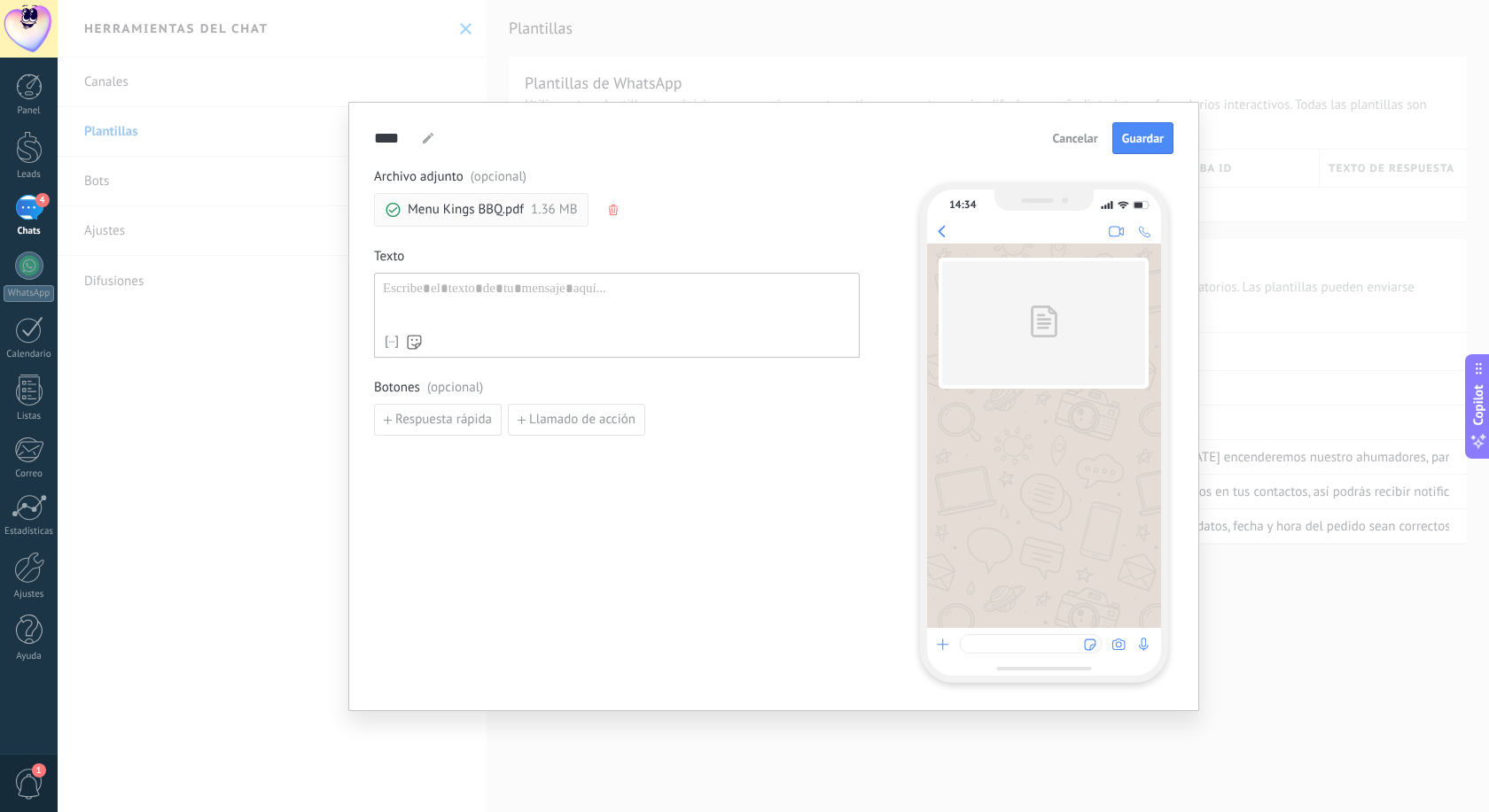
click at [450, 289] on div at bounding box center [616, 304] width 468 height 45
click at [1169, 134] on button "Guardar" at bounding box center [1143, 137] width 62 height 32
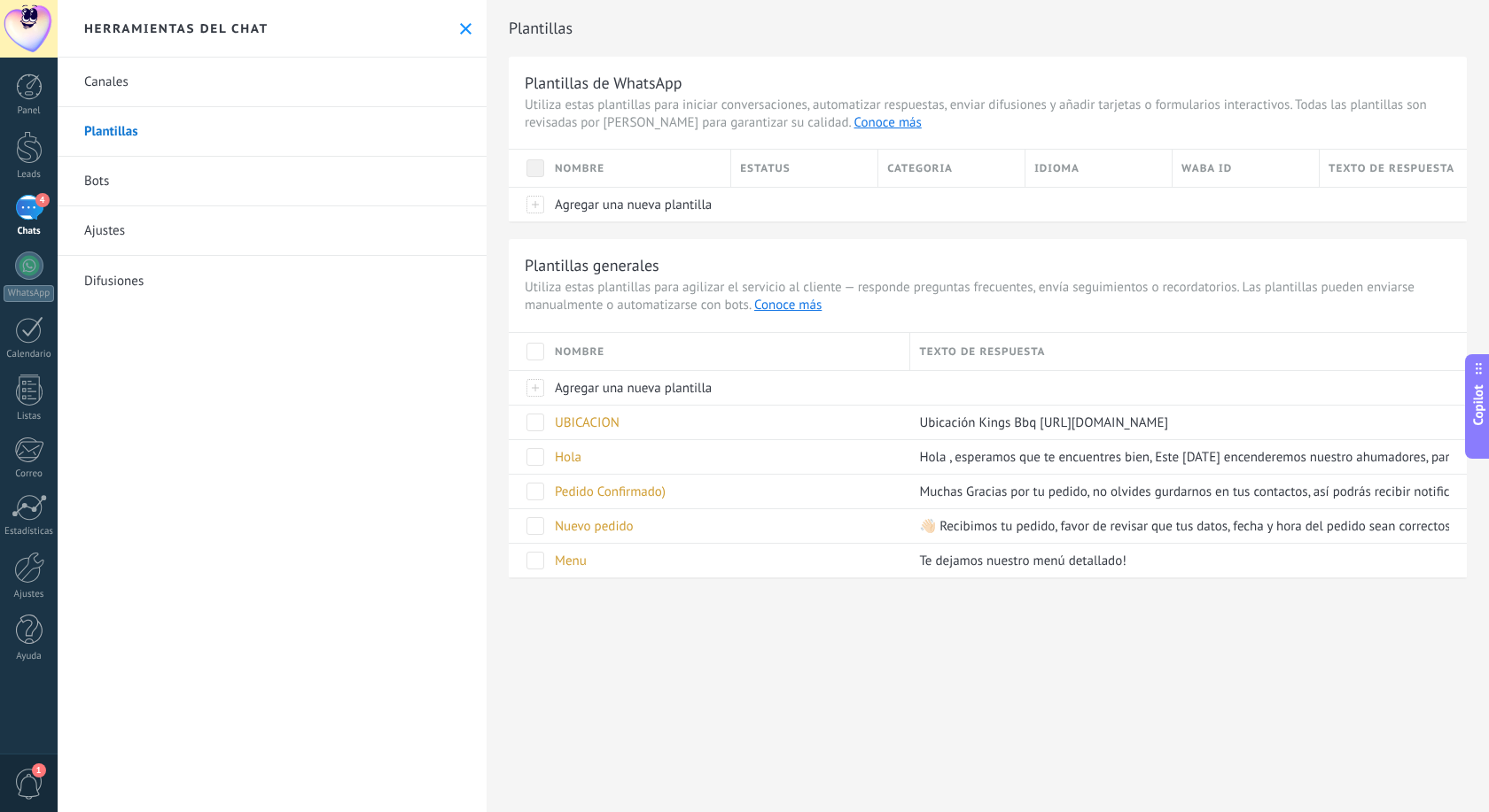
click at [28, 215] on div "4" at bounding box center [29, 207] width 28 height 25
click at [33, 210] on div "4" at bounding box center [29, 207] width 28 height 25
click at [20, 212] on div "4" at bounding box center [29, 207] width 28 height 25
click at [466, 33] on icon at bounding box center [465, 28] width 12 height 12
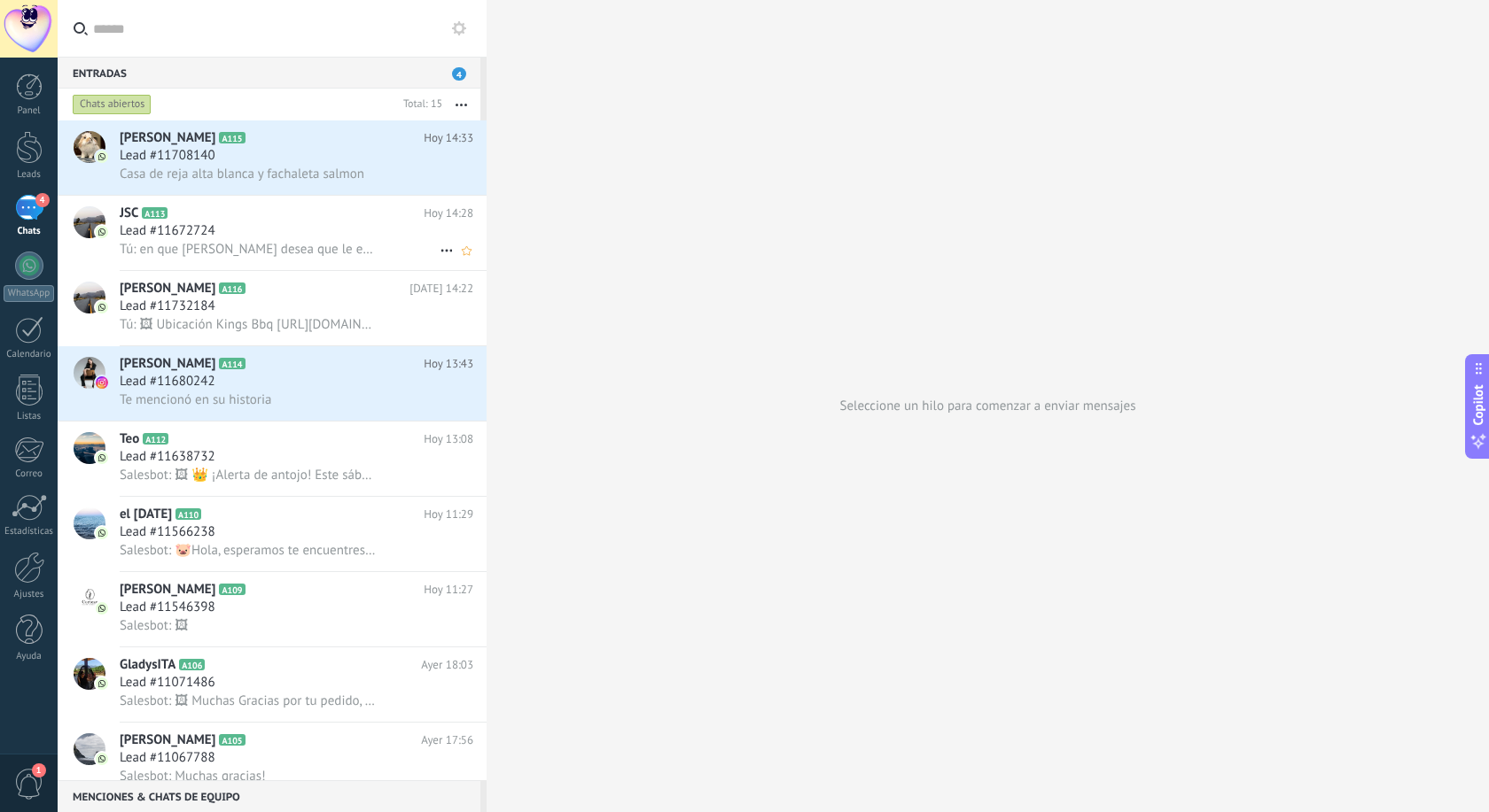
click at [234, 219] on h2 "JSC A113" at bounding box center [271, 213] width 304 height 18
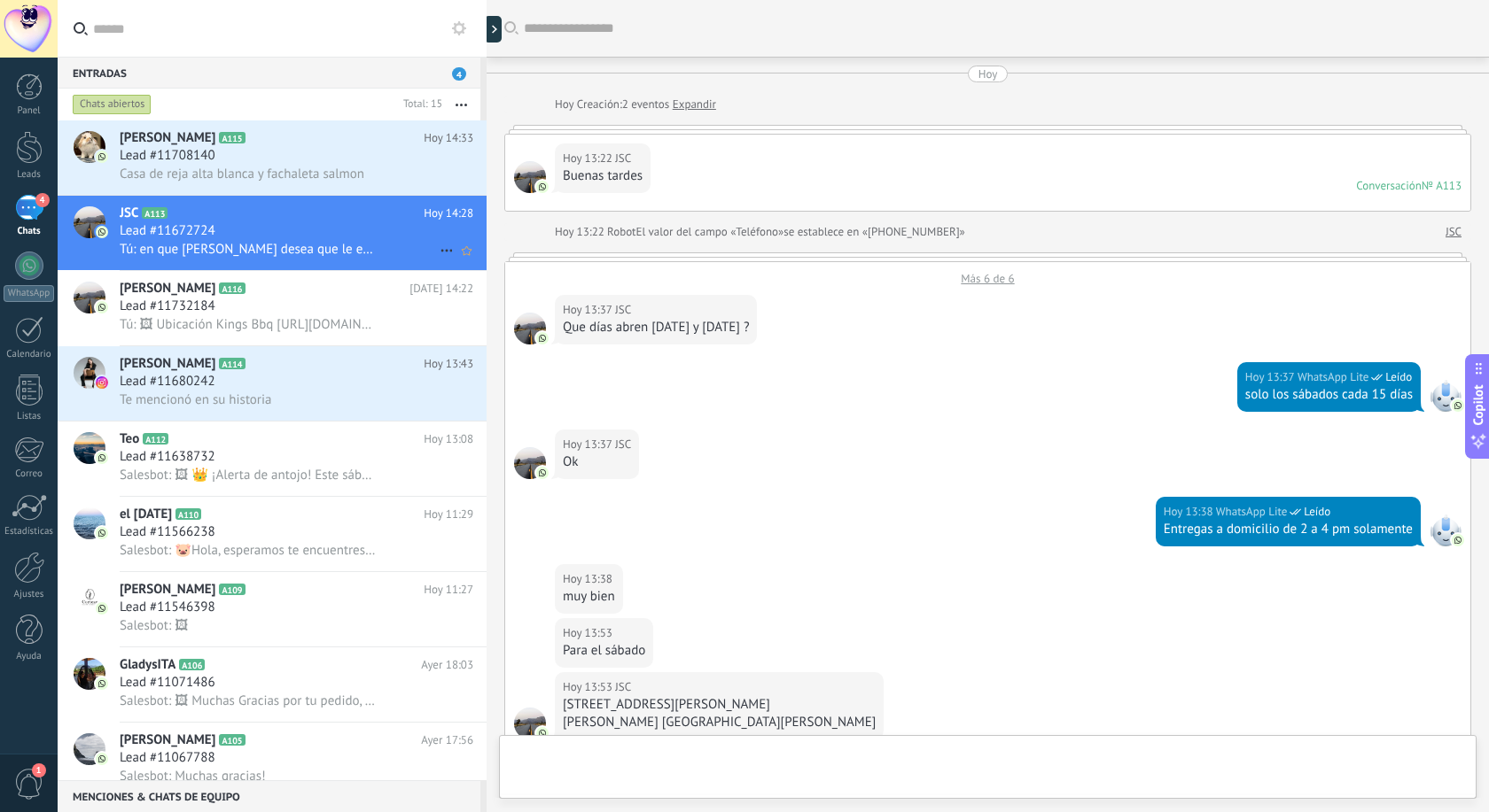
scroll to position [773, 0]
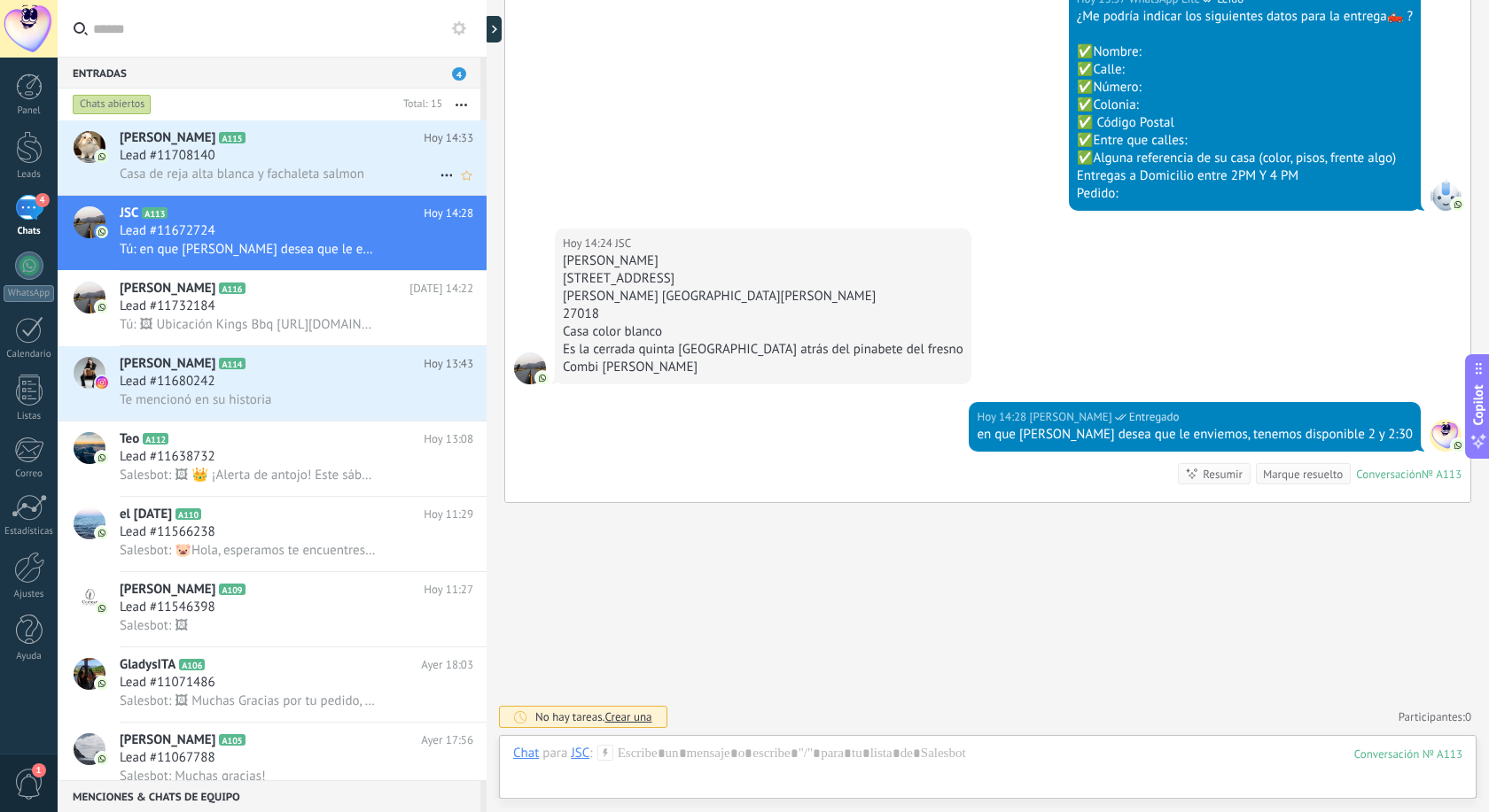
click at [214, 155] on span "Lead #11708140" at bounding box center [167, 156] width 96 height 18
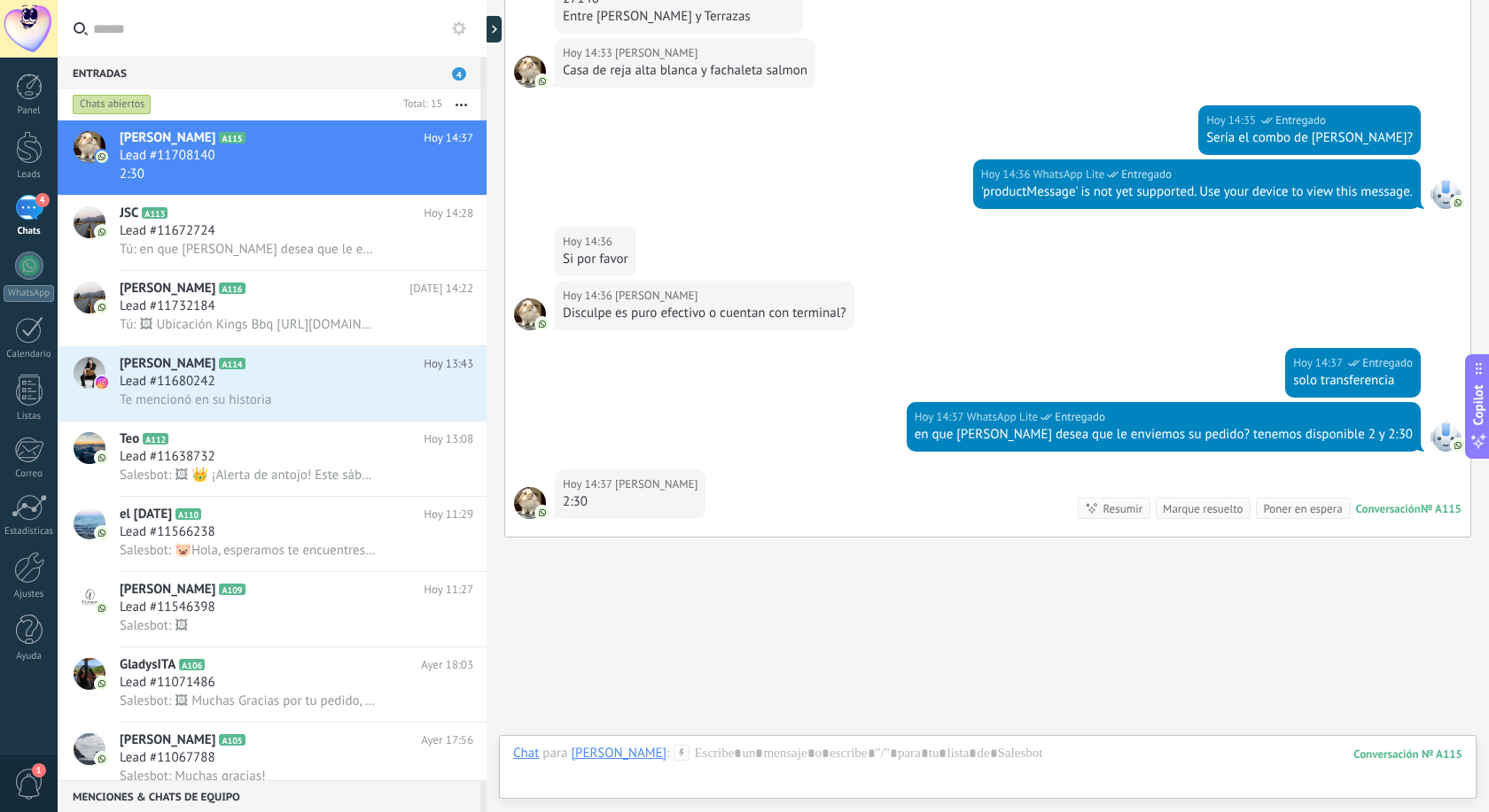
scroll to position [930, 0]
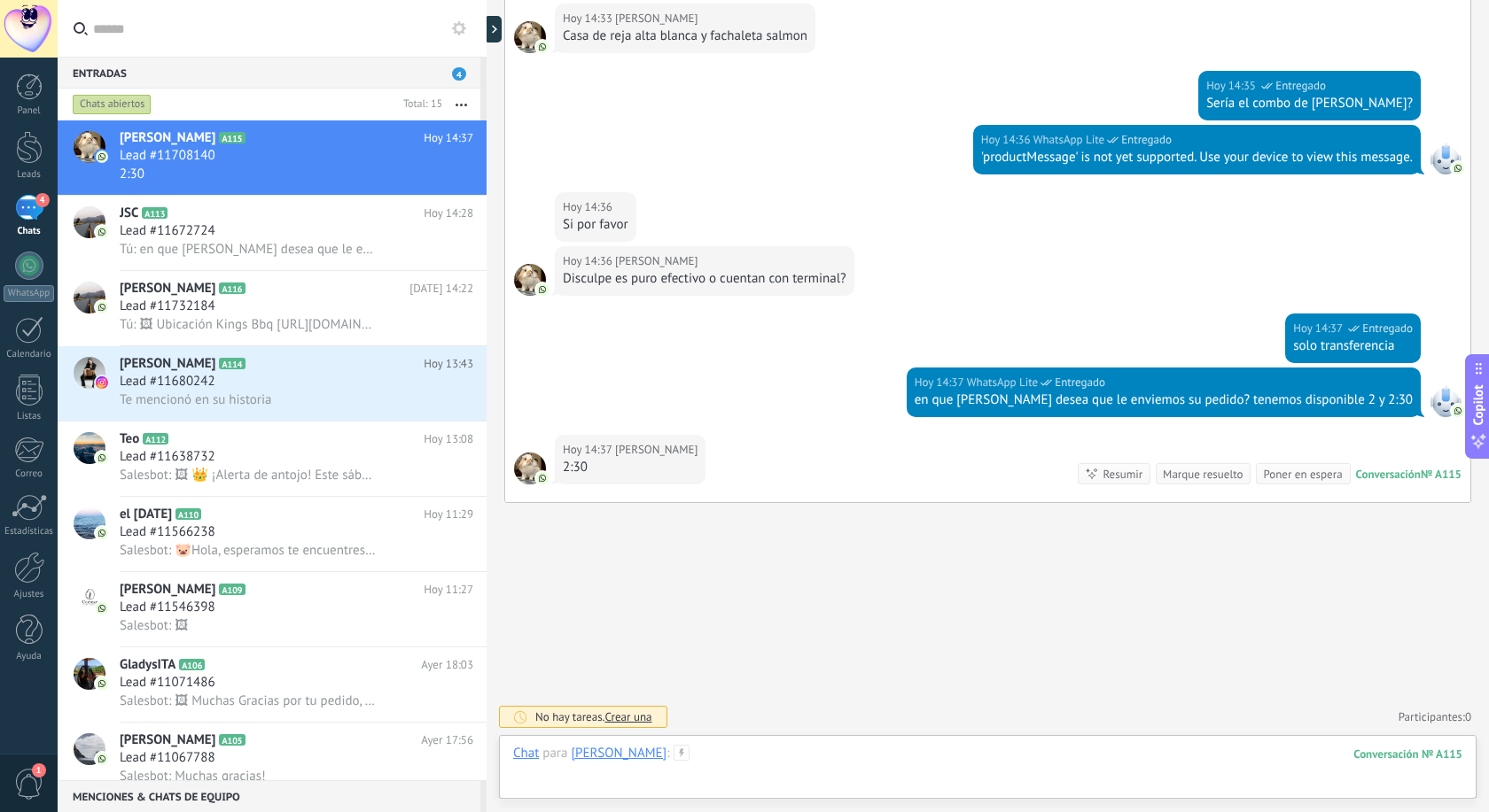
click at [732, 777] on div at bounding box center [987, 771] width 949 height 53
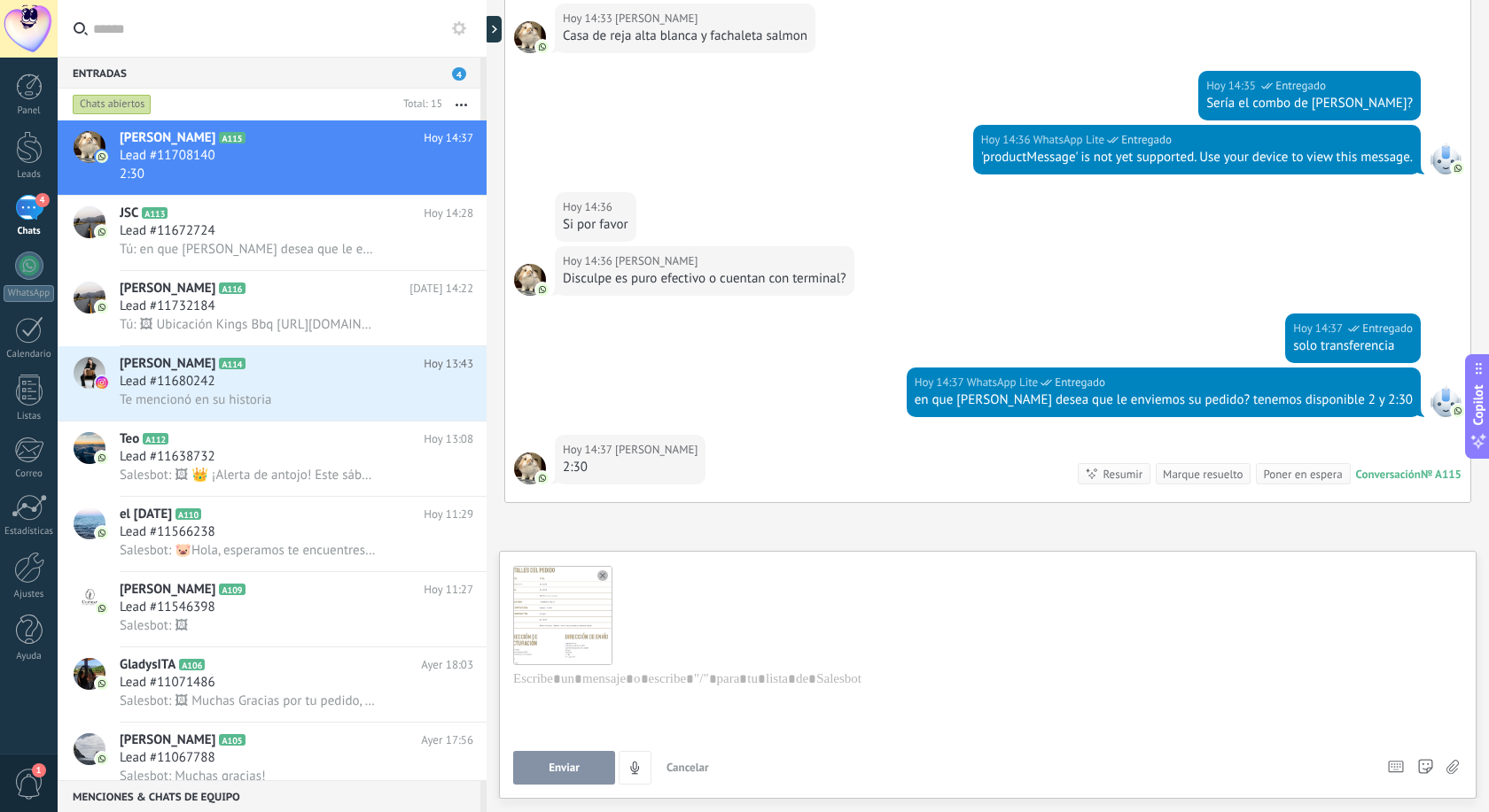
scroll to position [0, 0]
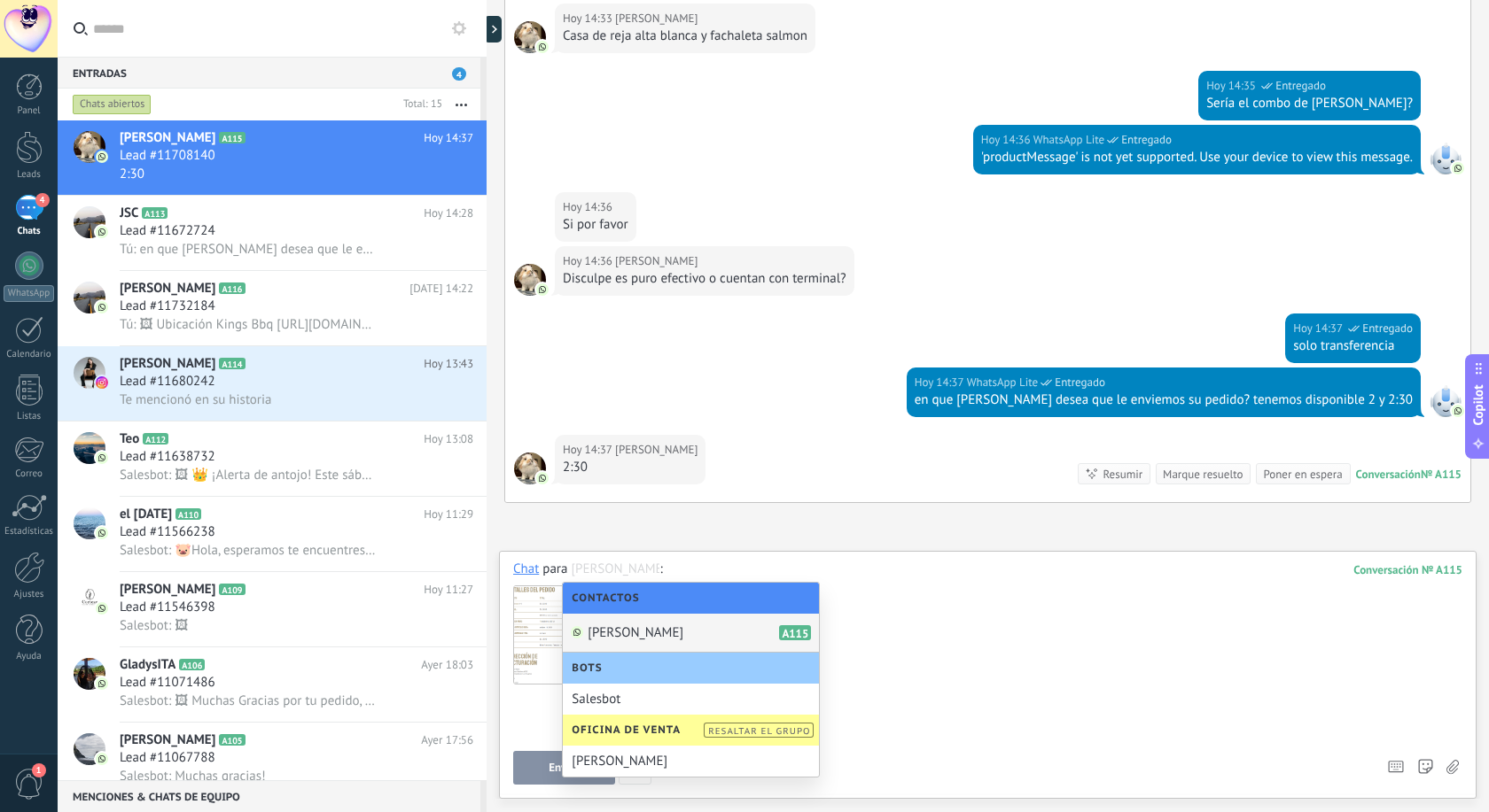
click at [564, 764] on div "Laura" at bounding box center [690, 761] width 256 height 31
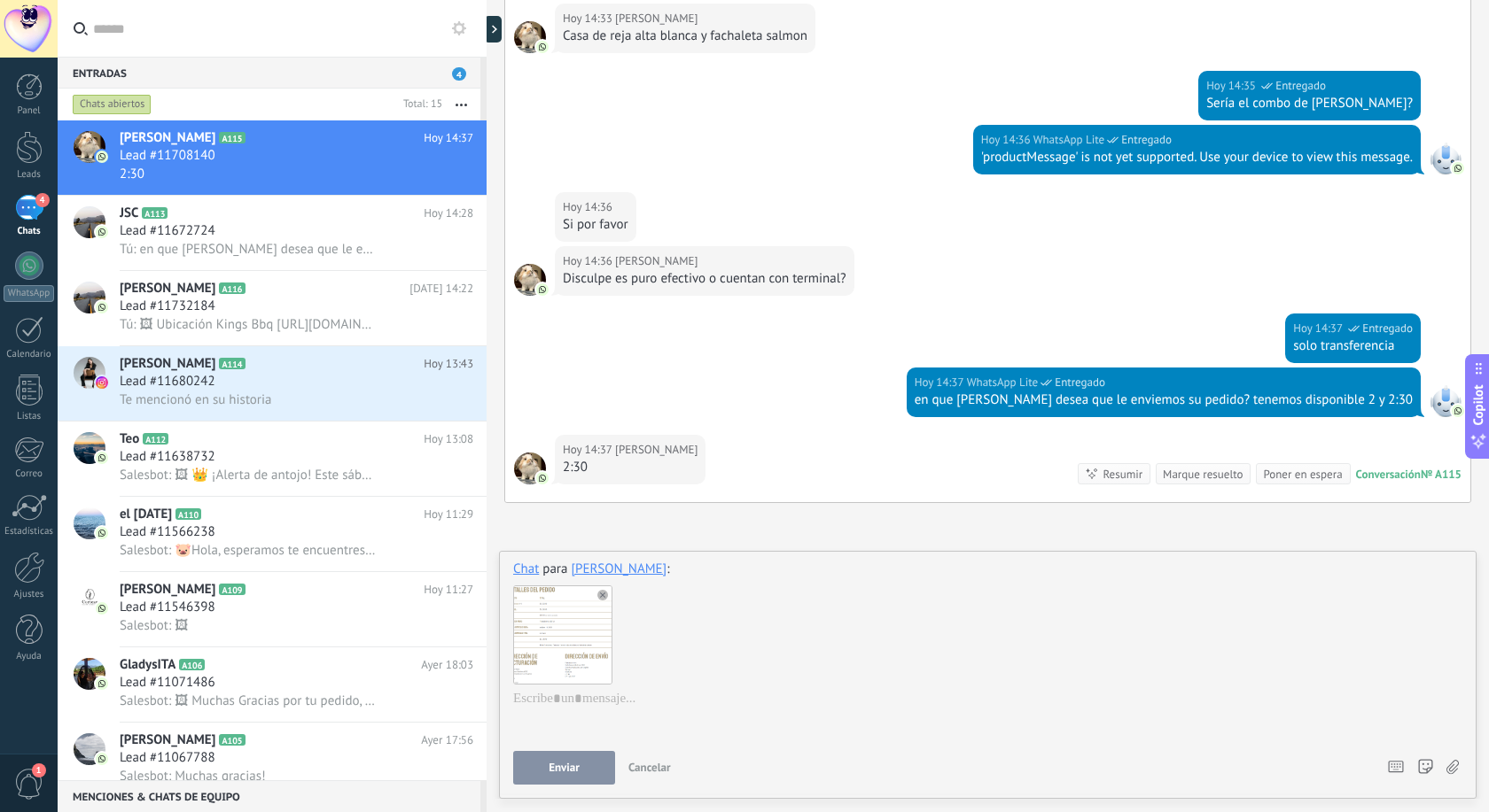
click at [564, 769] on span "Enviar" at bounding box center [564, 768] width 31 height 13
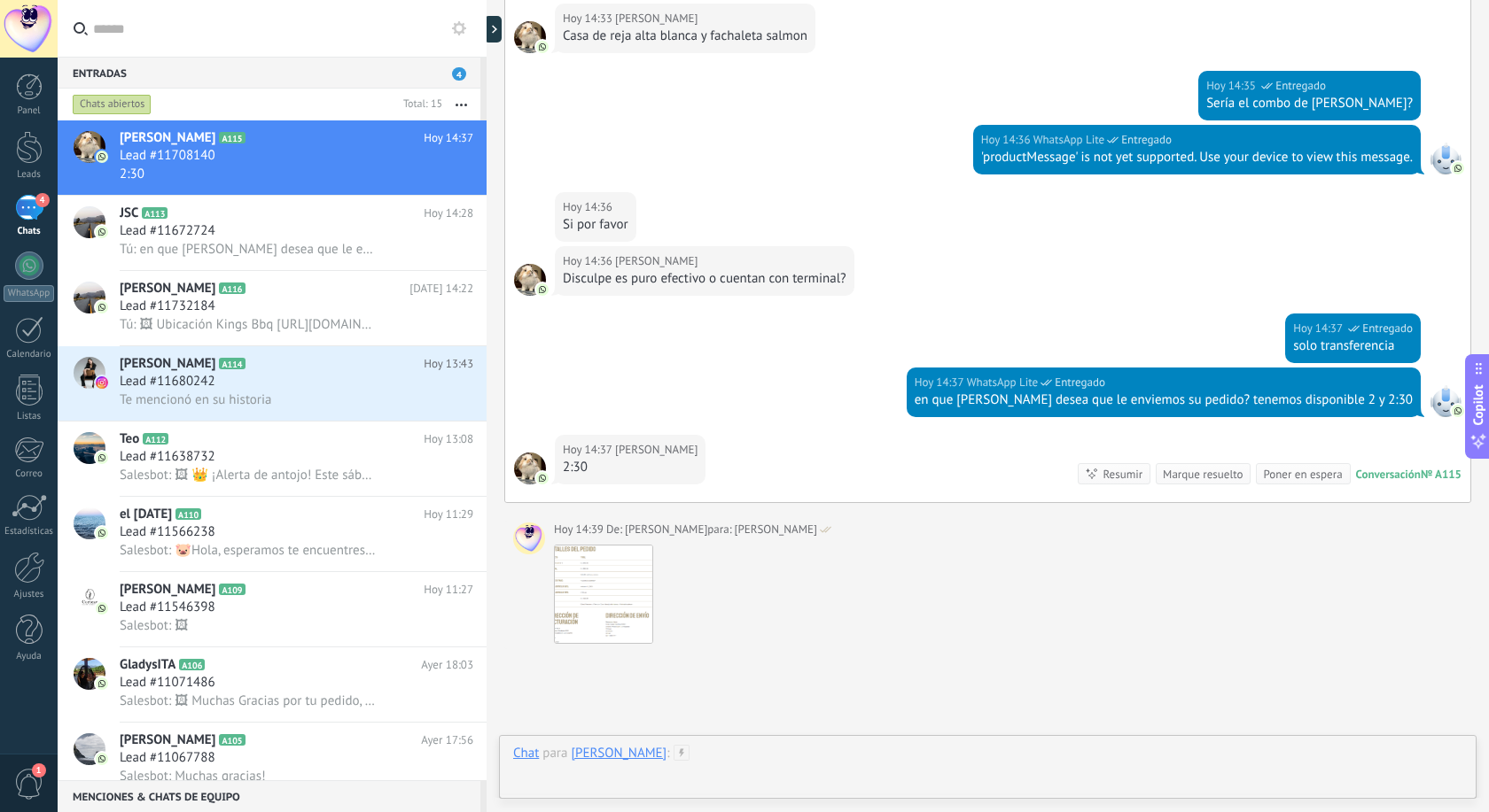
click at [562, 781] on div at bounding box center [987, 771] width 949 height 53
click at [591, 678] on div "Laura" at bounding box center [619, 679] width 96 height 16
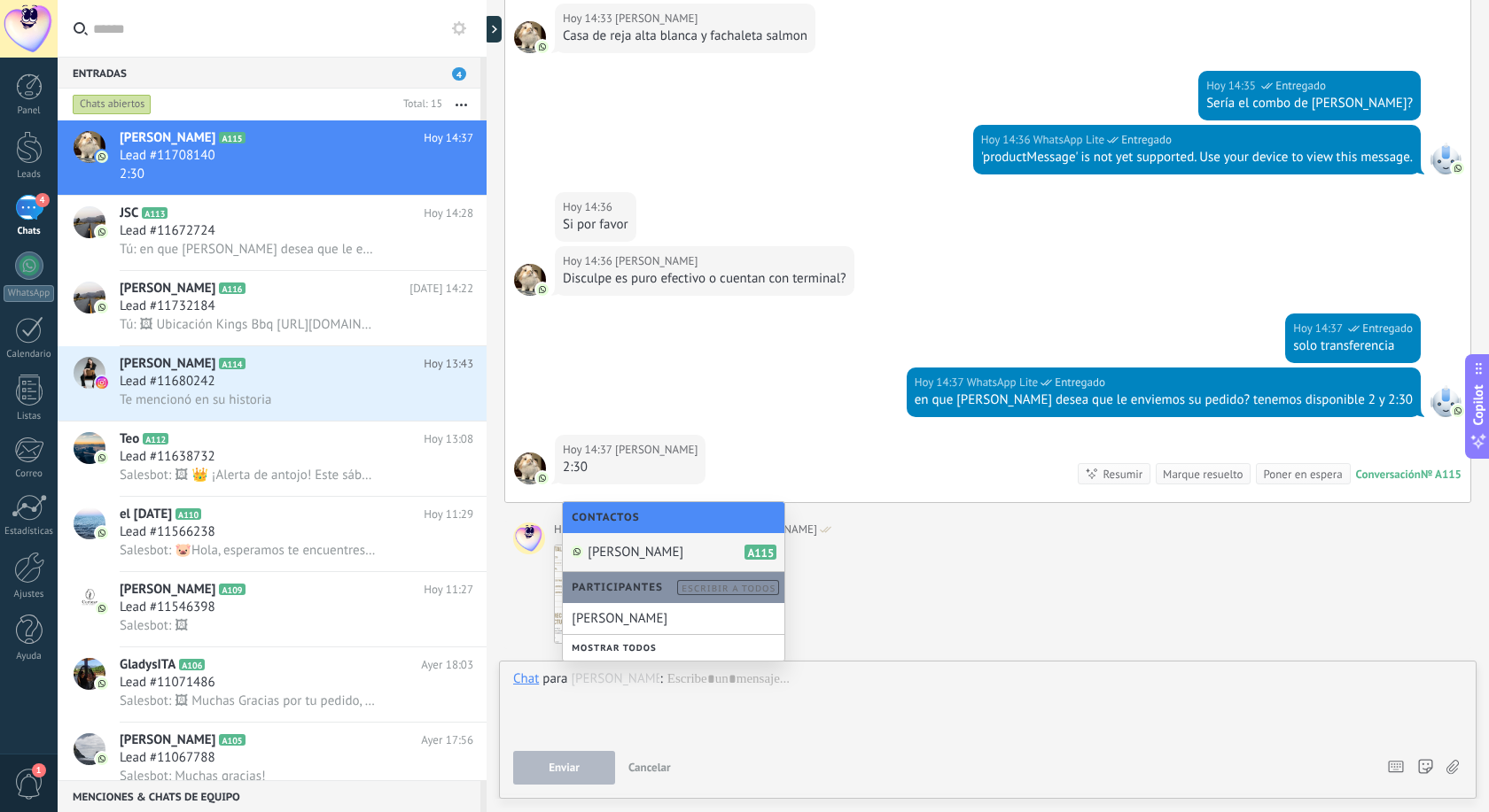
click at [611, 551] on span "[PERSON_NAME]" at bounding box center [635, 552] width 96 height 17
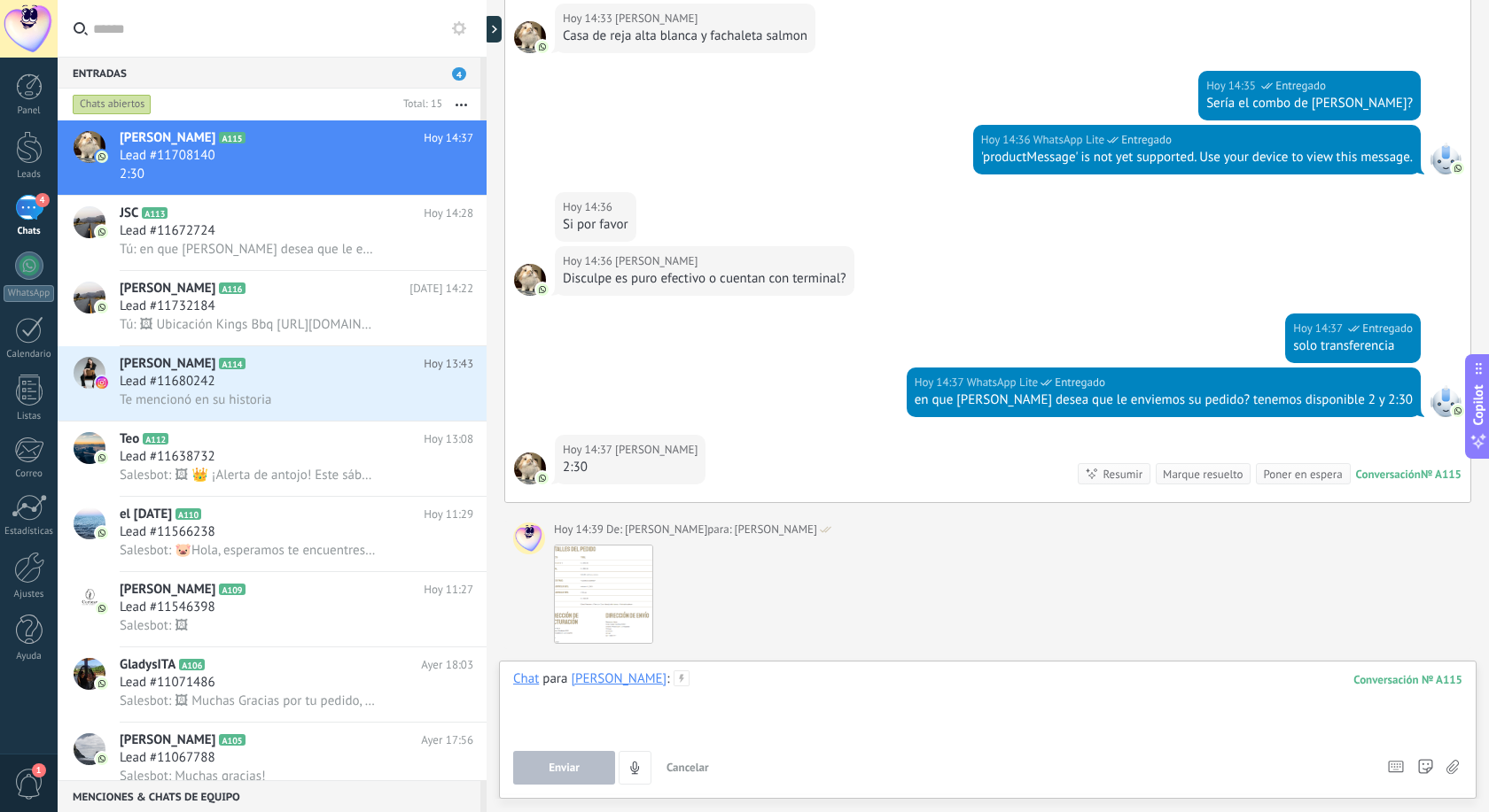
click at [585, 706] on div at bounding box center [987, 704] width 949 height 67
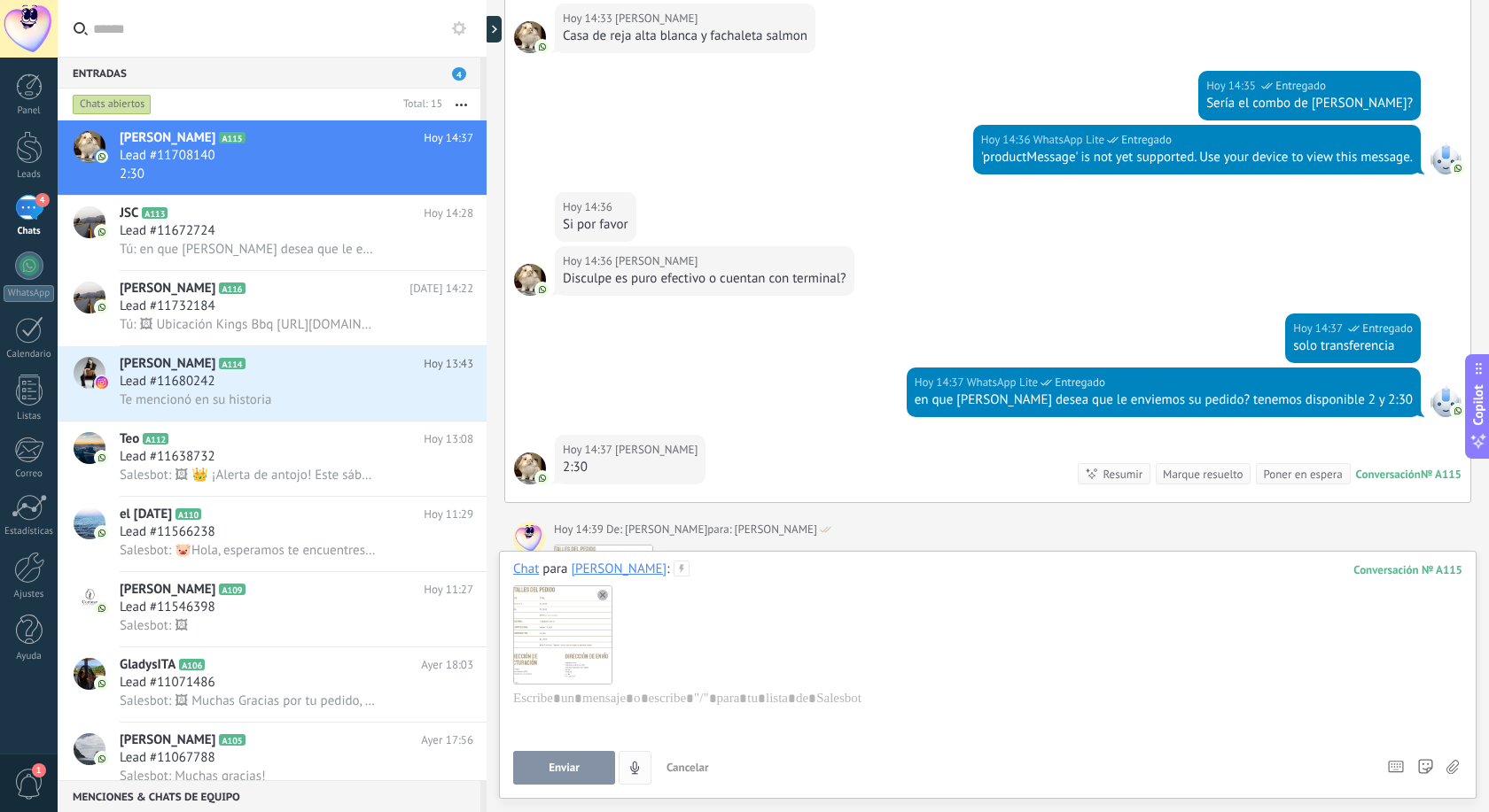
click at [585, 769] on button "Enviar" at bounding box center [564, 768] width 102 height 33
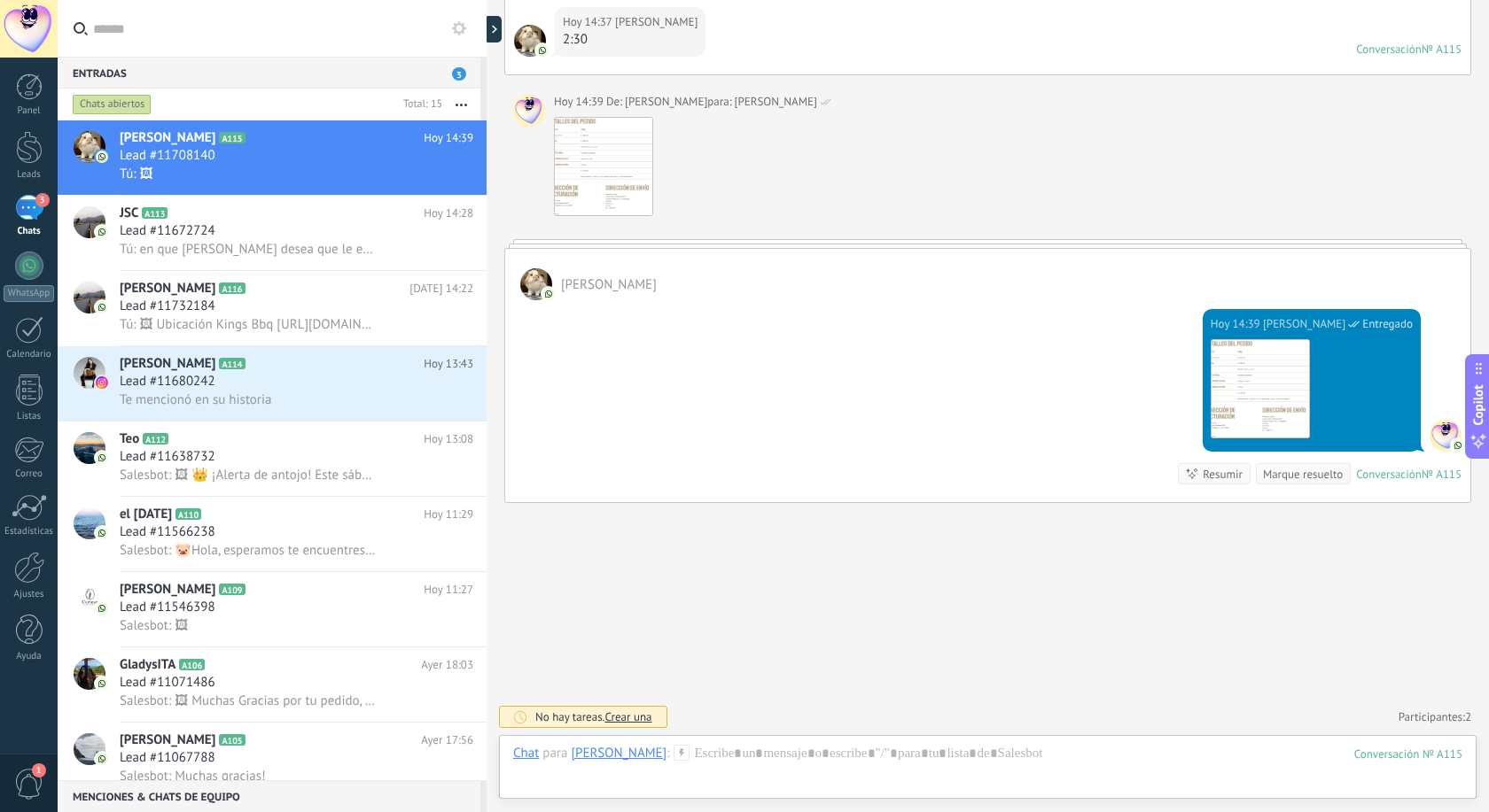
click at [673, 754] on icon at bounding box center [681, 753] width 16 height 16
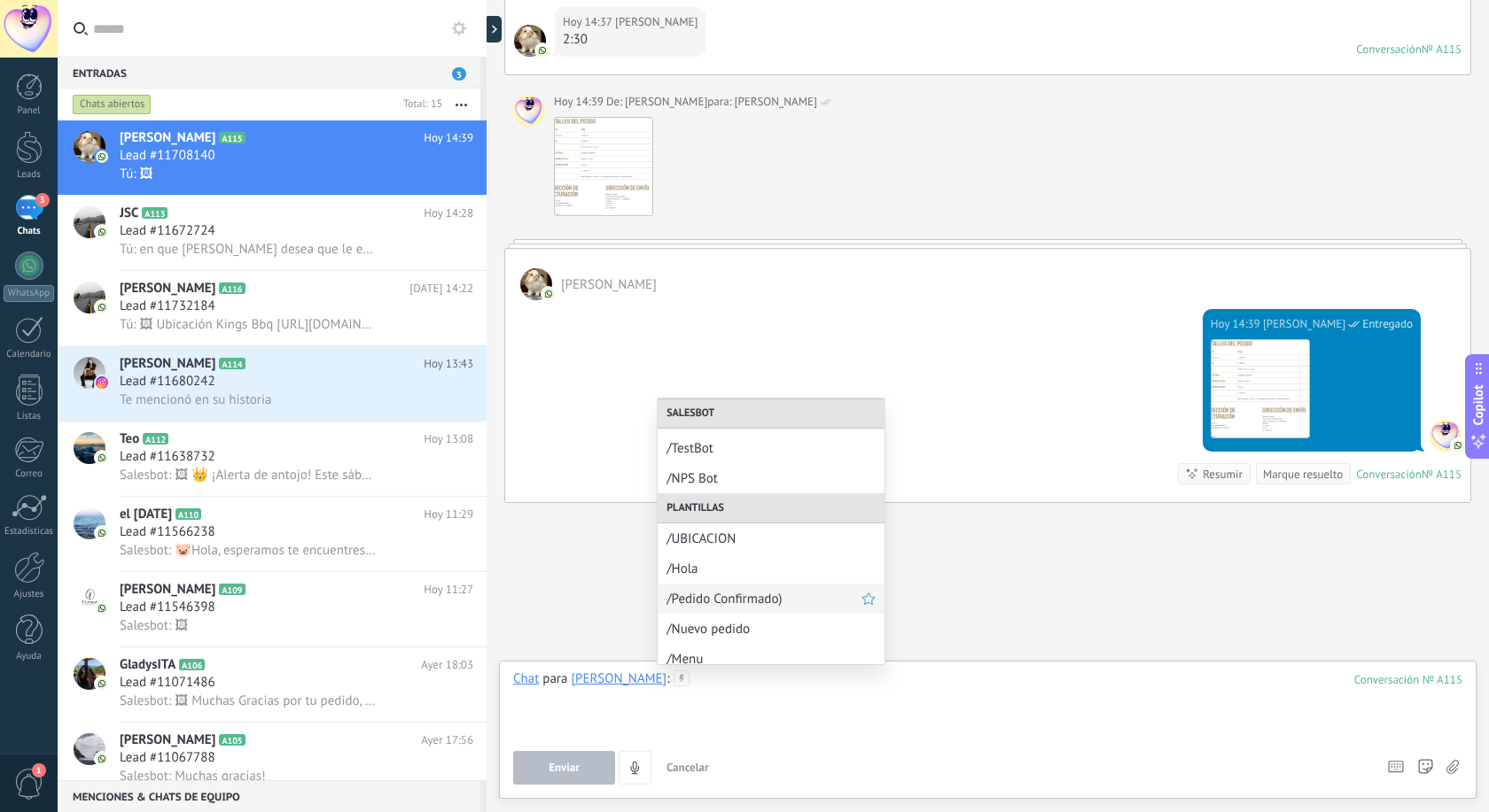
scroll to position [35, 0]
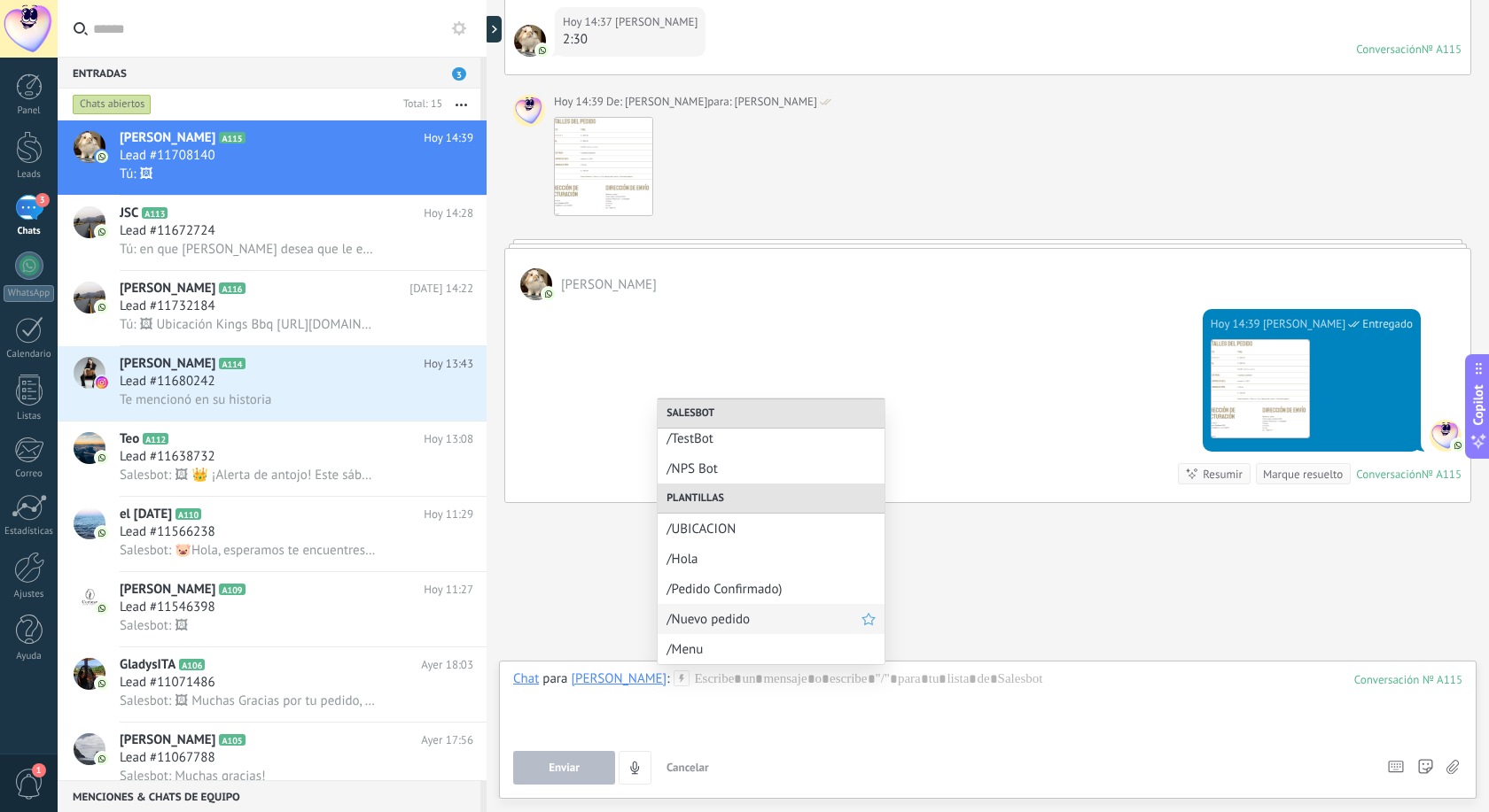
click at [726, 616] on span "/Nuevo pedido" at bounding box center [763, 619] width 194 height 17
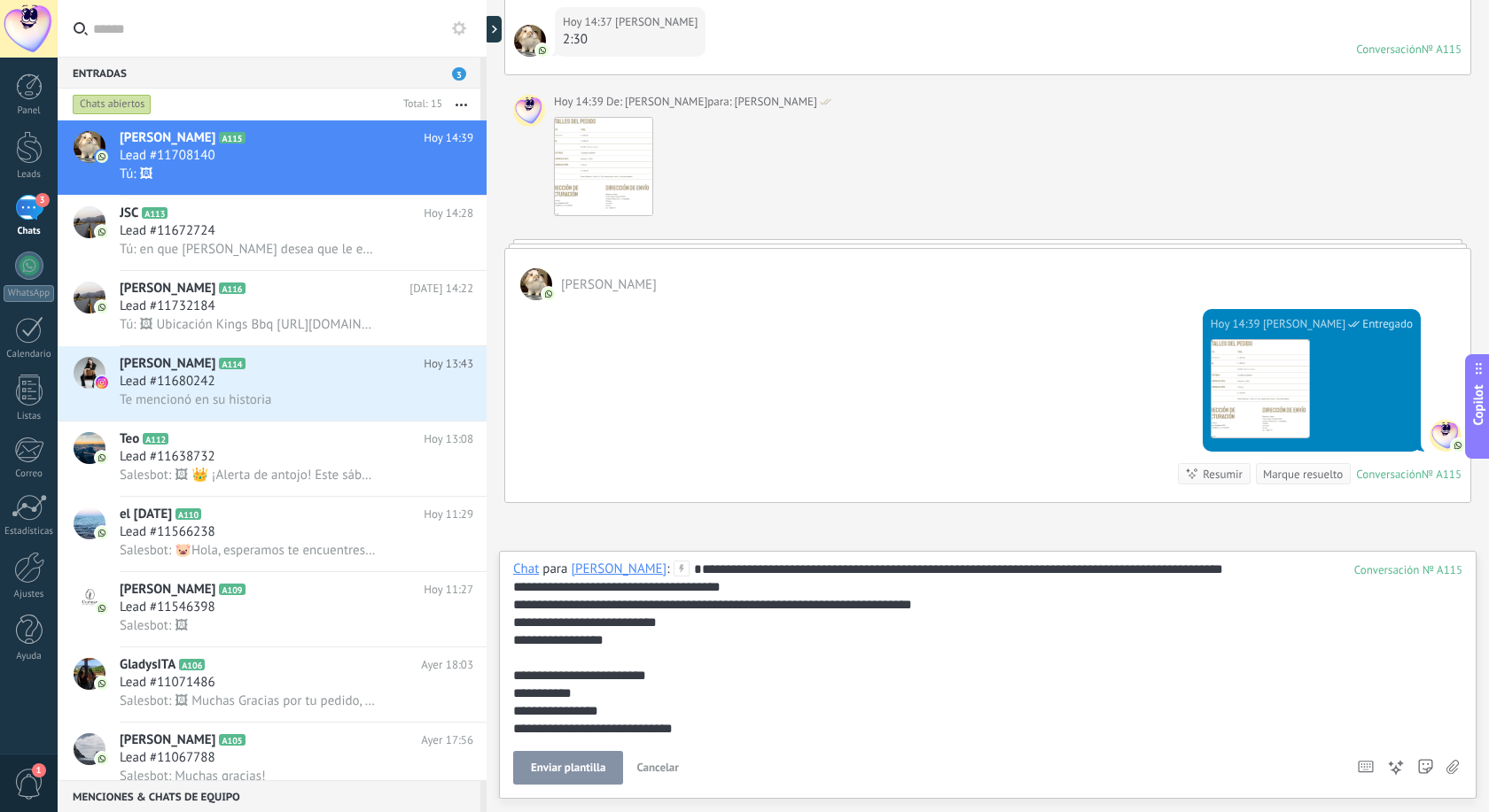
click at [565, 773] on span "Enviar plantilla" at bounding box center [568, 768] width 74 height 13
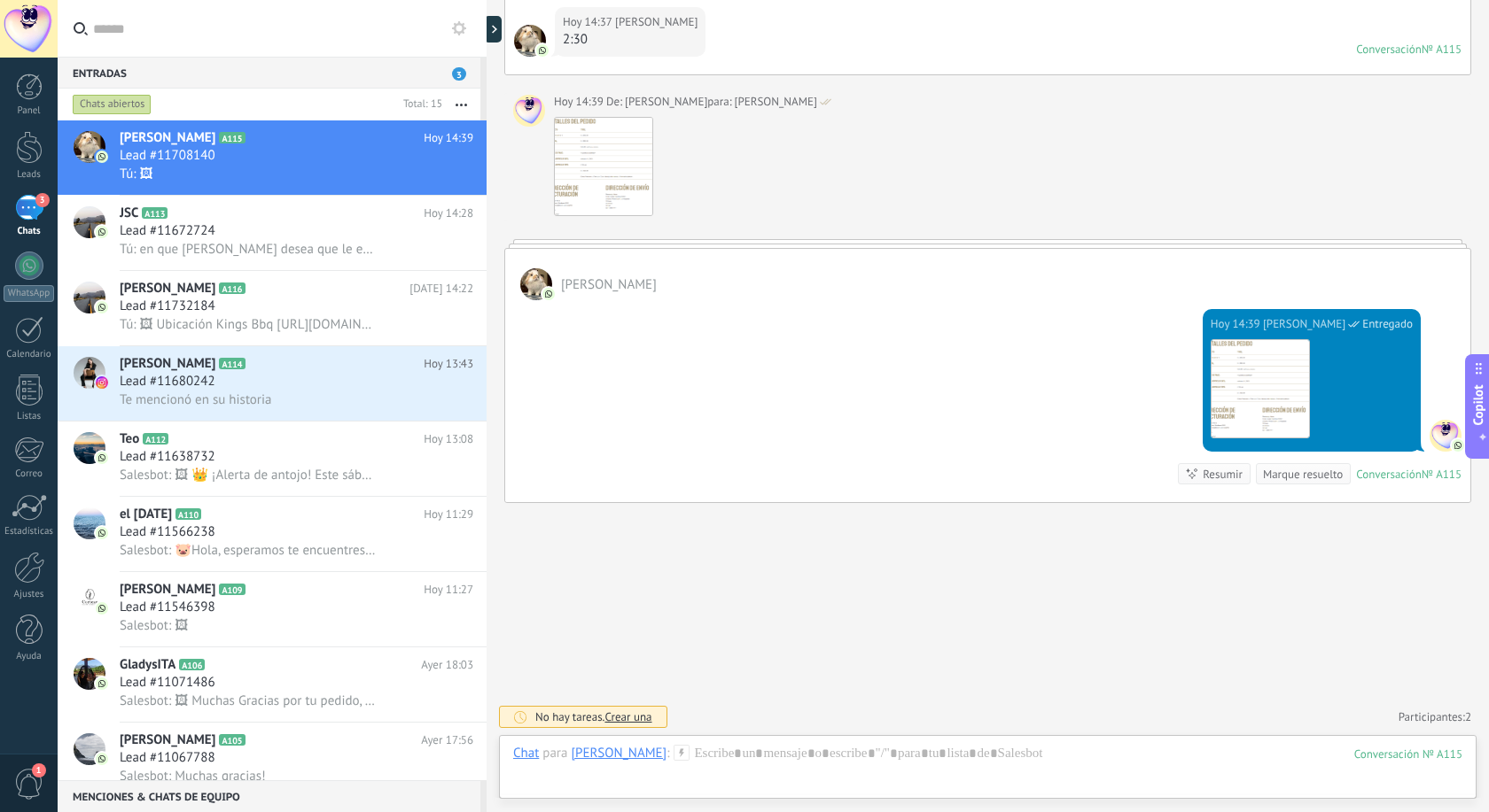
scroll to position [1572, 0]
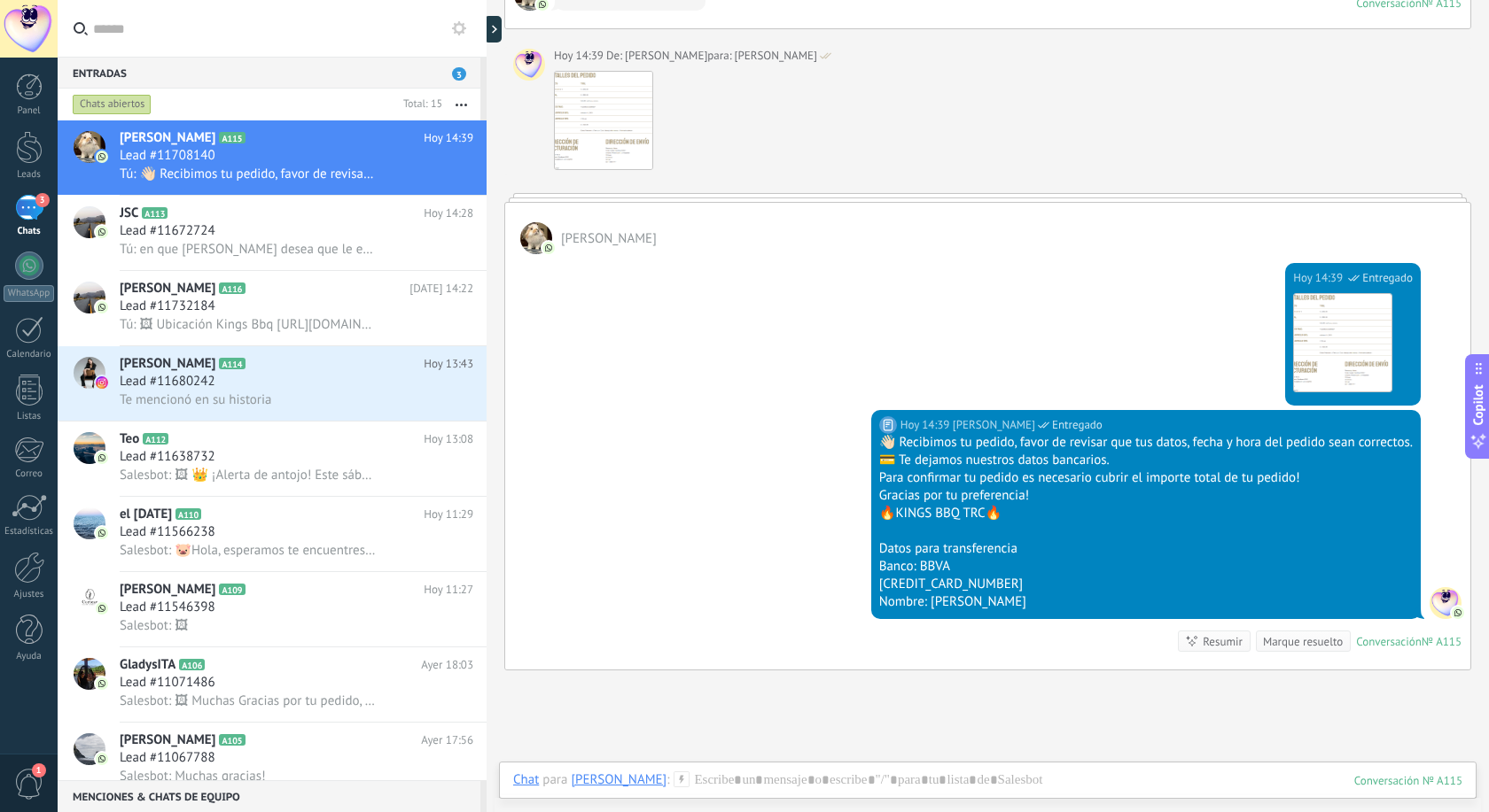
scroll to position [1370, 0]
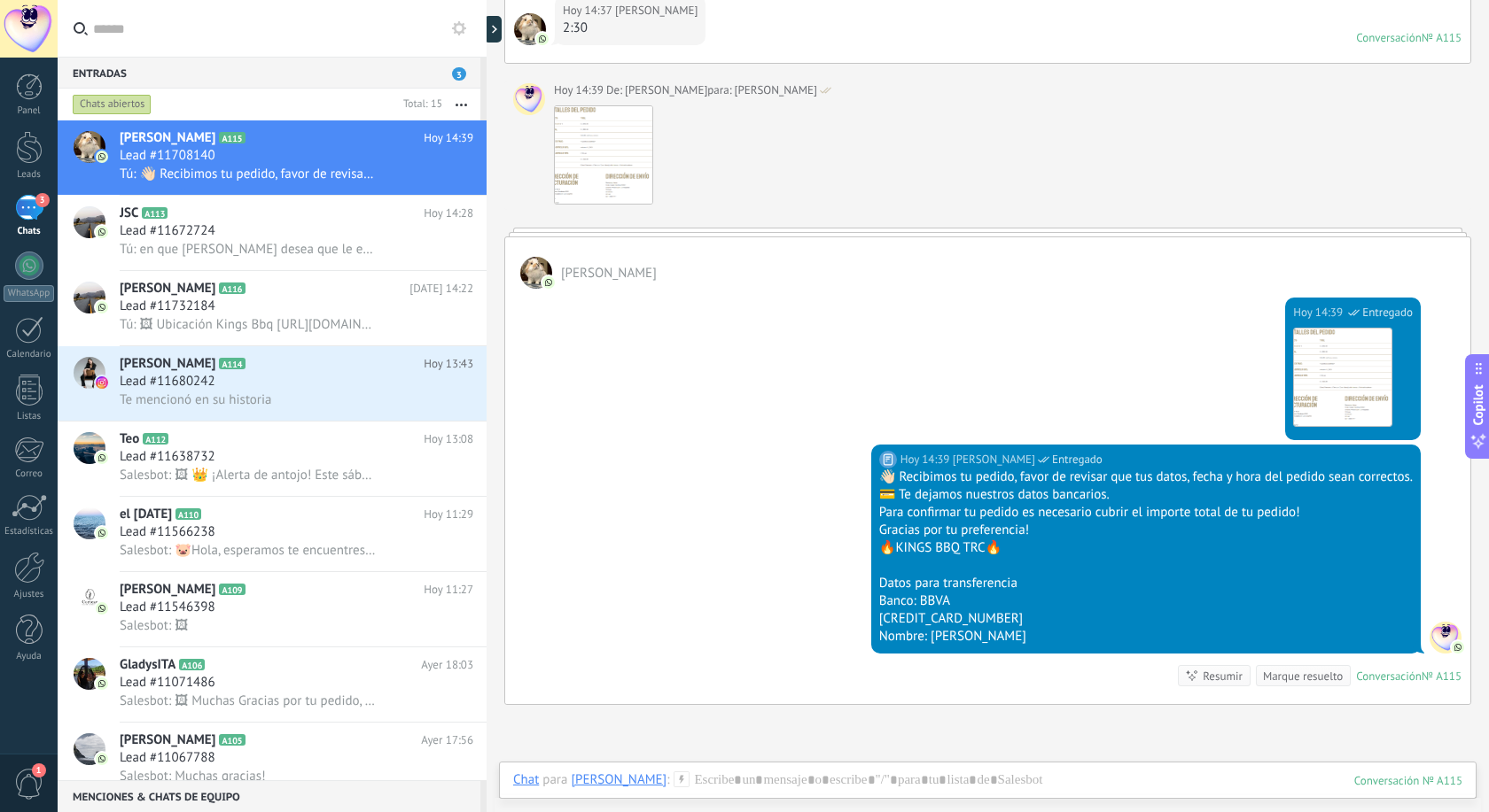
click at [459, 25] on icon at bounding box center [460, 29] width 14 height 14
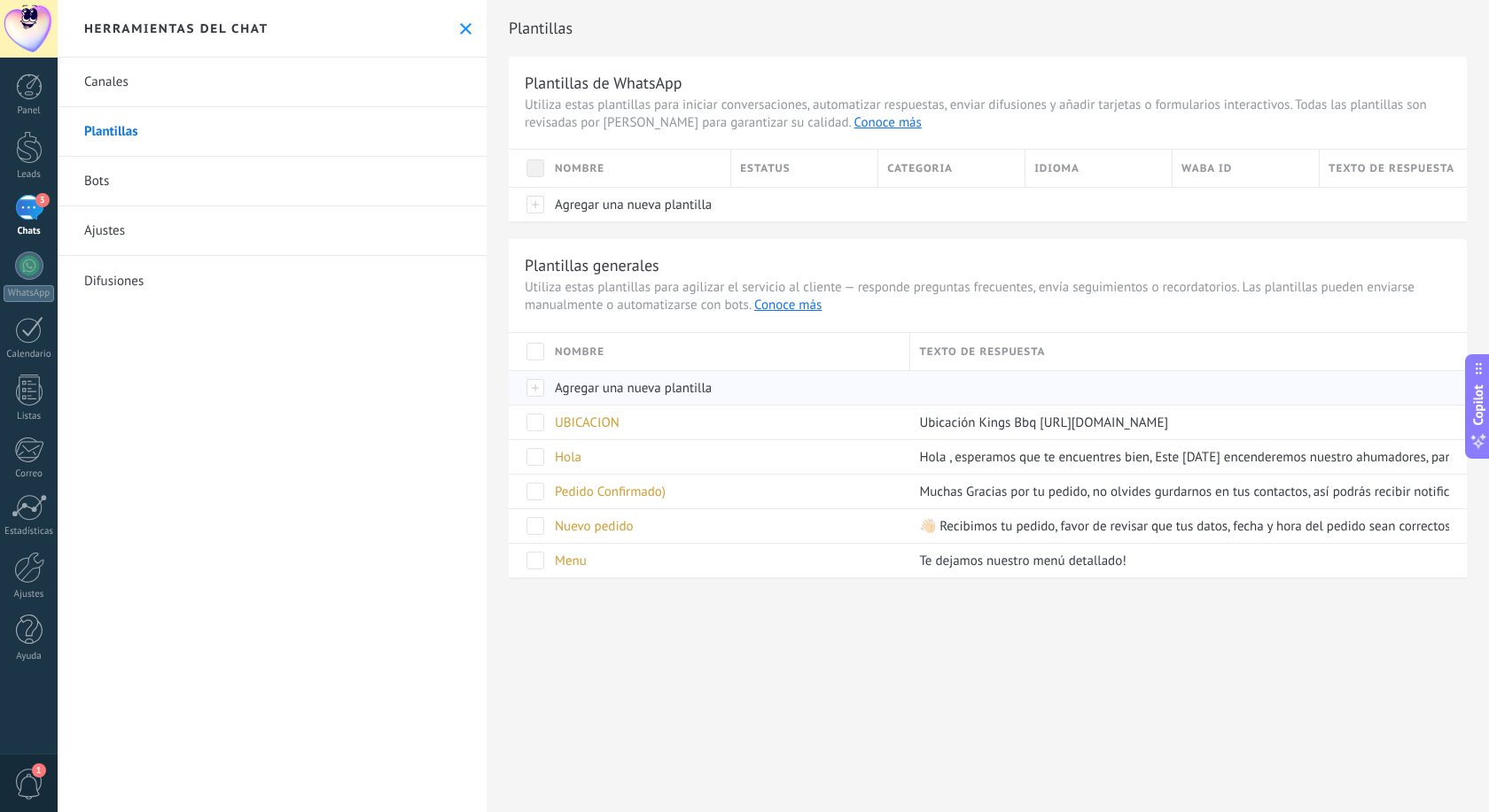
click at [595, 385] on span "Agregar una nueva plantilla" at bounding box center [632, 388] width 156 height 17
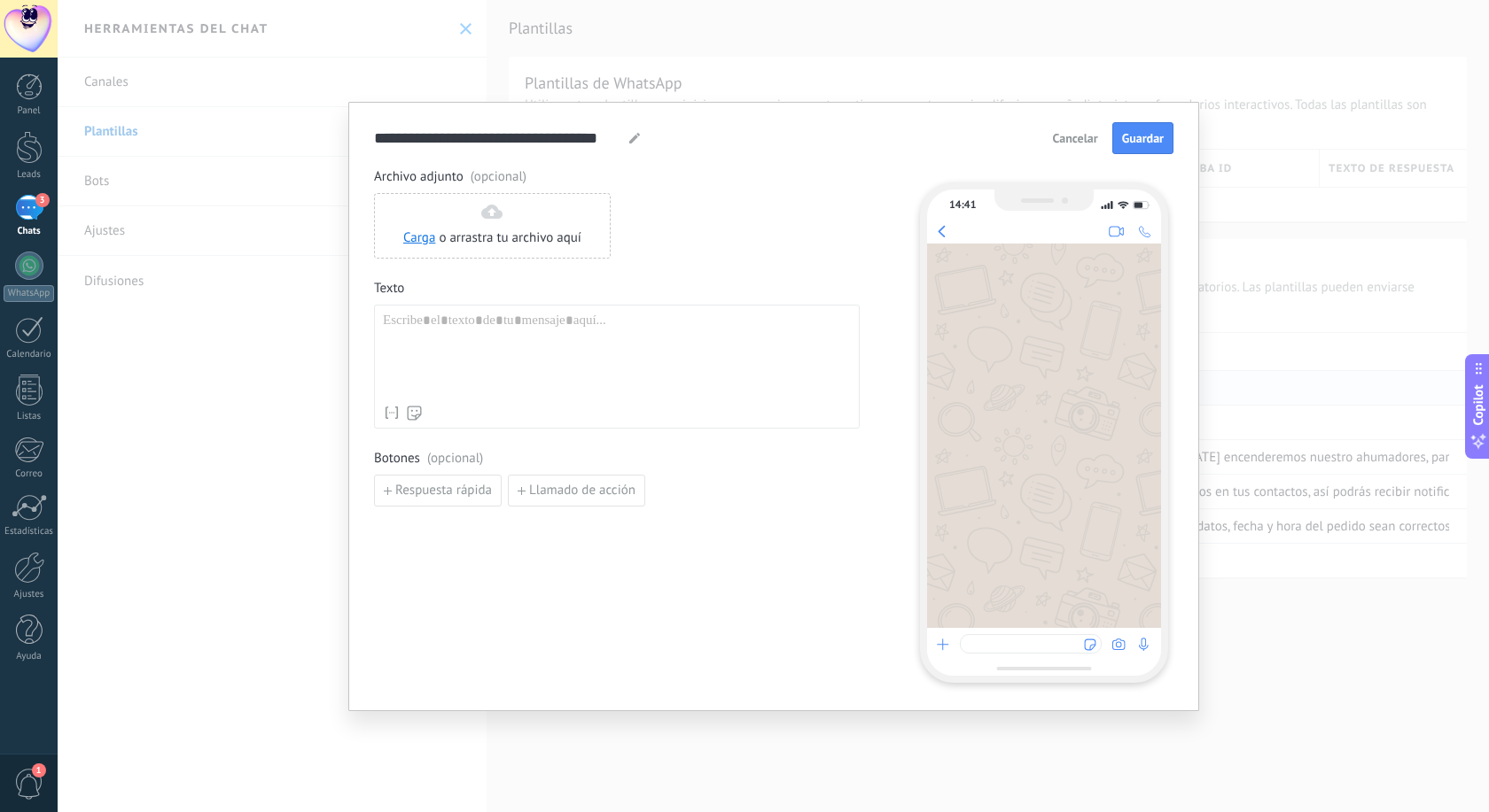
scroll to position [1370, 0]
click at [426, 335] on div at bounding box center [616, 354] width 468 height 84
paste div
click at [476, 137] on input "**********" at bounding box center [498, 137] width 249 height 21
drag, startPoint x: 616, startPoint y: 136, endPoint x: 272, endPoint y: 139, distance: 344.0
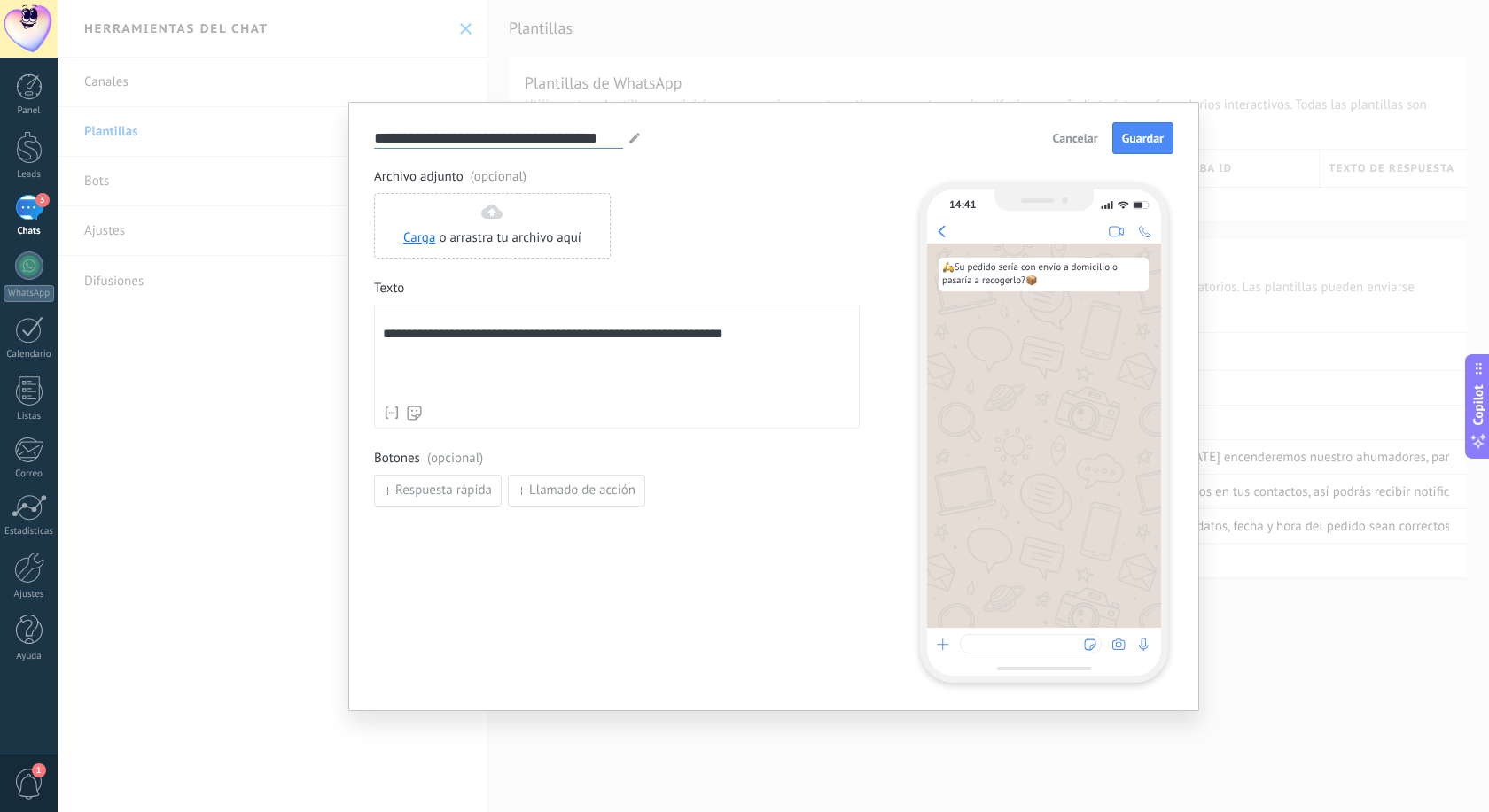
click at [374, 139] on input "**********" at bounding box center [498, 137] width 249 height 21
type input "**********"
click at [1143, 149] on button "Guardar" at bounding box center [1143, 137] width 62 height 32
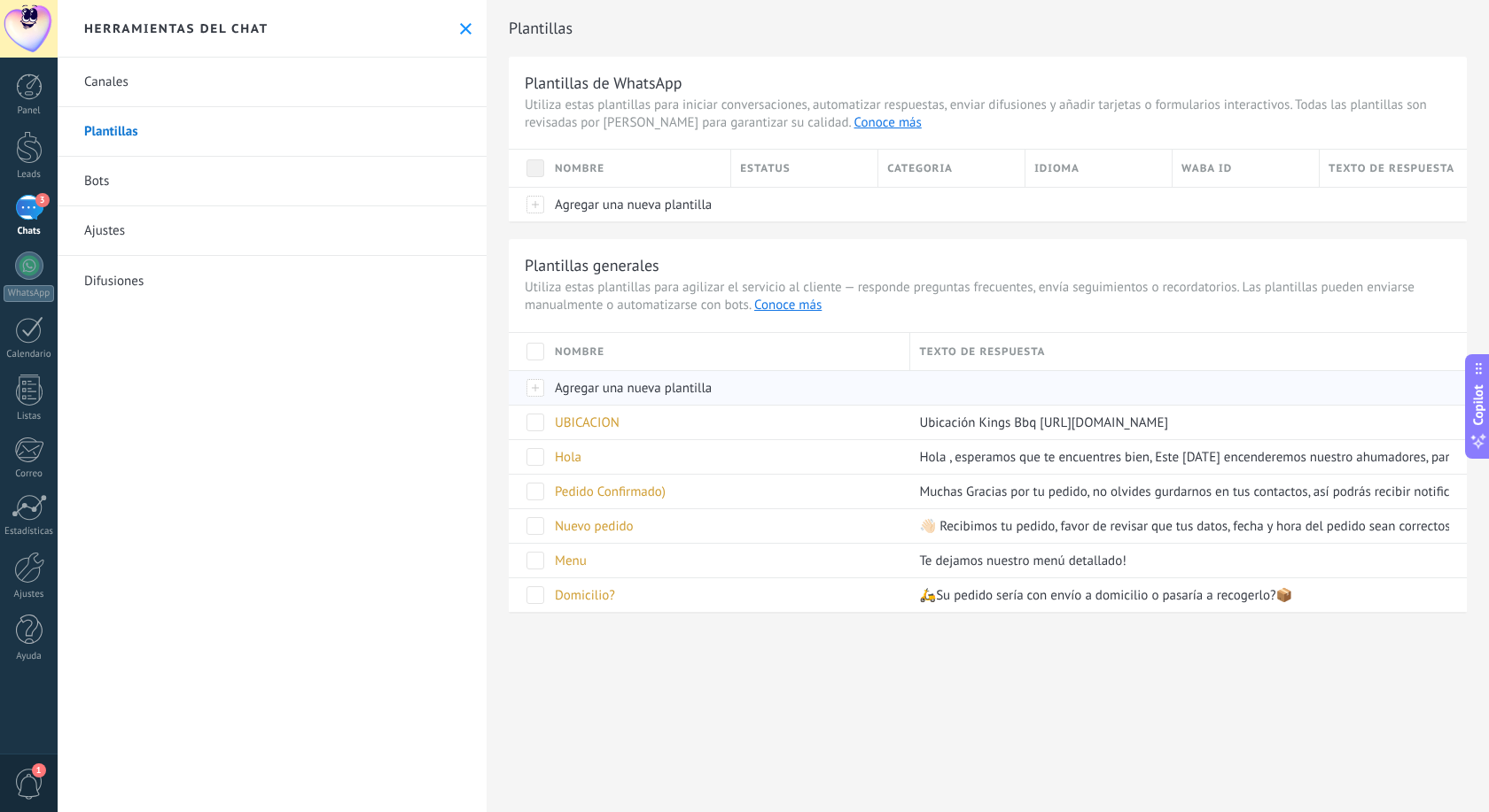
click at [605, 392] on span "Agregar una nueva plantilla" at bounding box center [632, 388] width 156 height 17
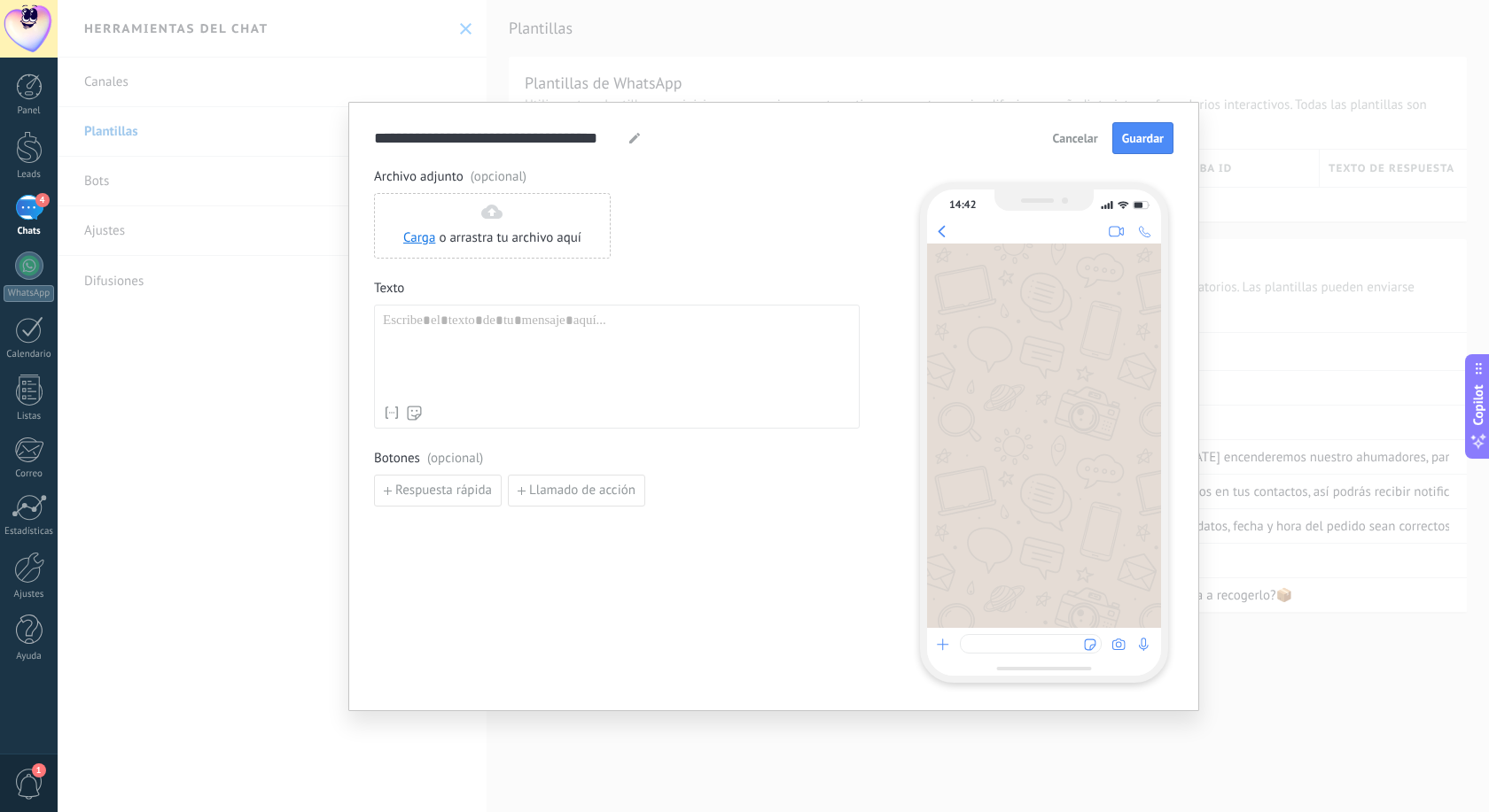
scroll to position [1408, 0]
click at [563, 132] on input "**********" at bounding box center [498, 137] width 249 height 21
drag, startPoint x: 616, startPoint y: 136, endPoint x: -29, endPoint y: 110, distance: 645.5
click at [374, 127] on input "**********" at bounding box center [498, 137] width 249 height 21
type input "**********"
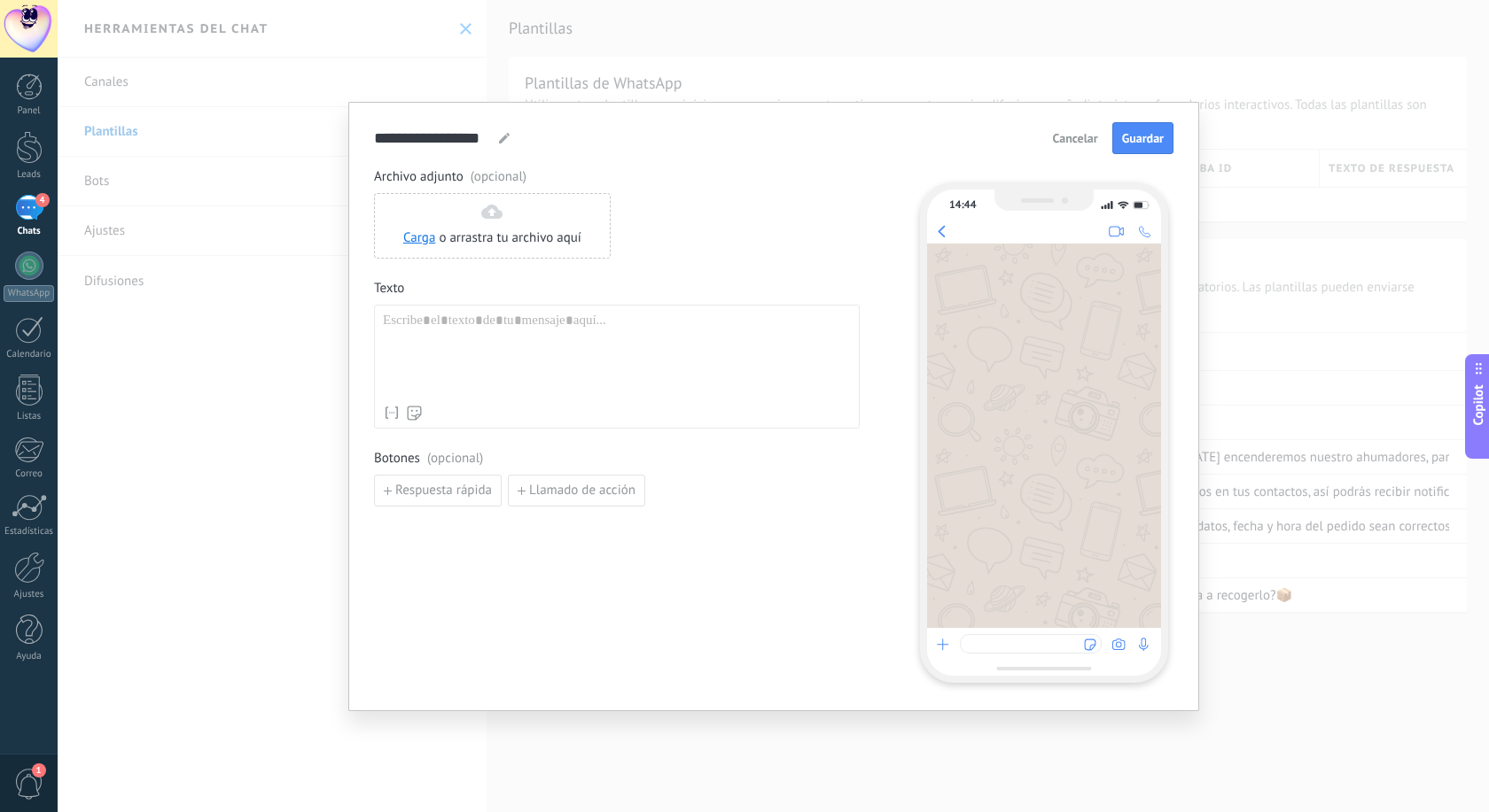
click at [450, 336] on div at bounding box center [616, 354] width 468 height 84
paste div
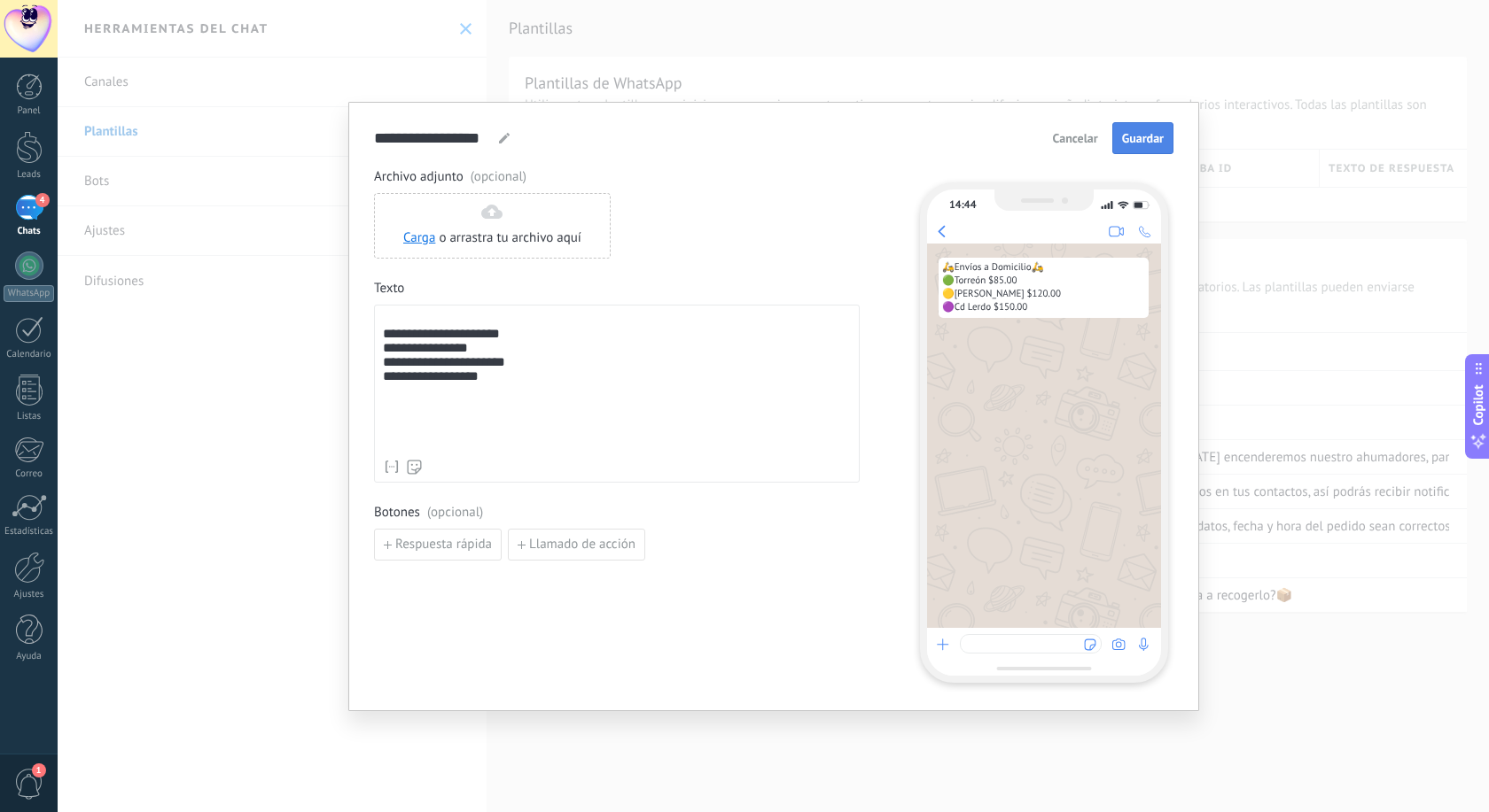
click at [1153, 151] on button "Guardar" at bounding box center [1143, 137] width 62 height 32
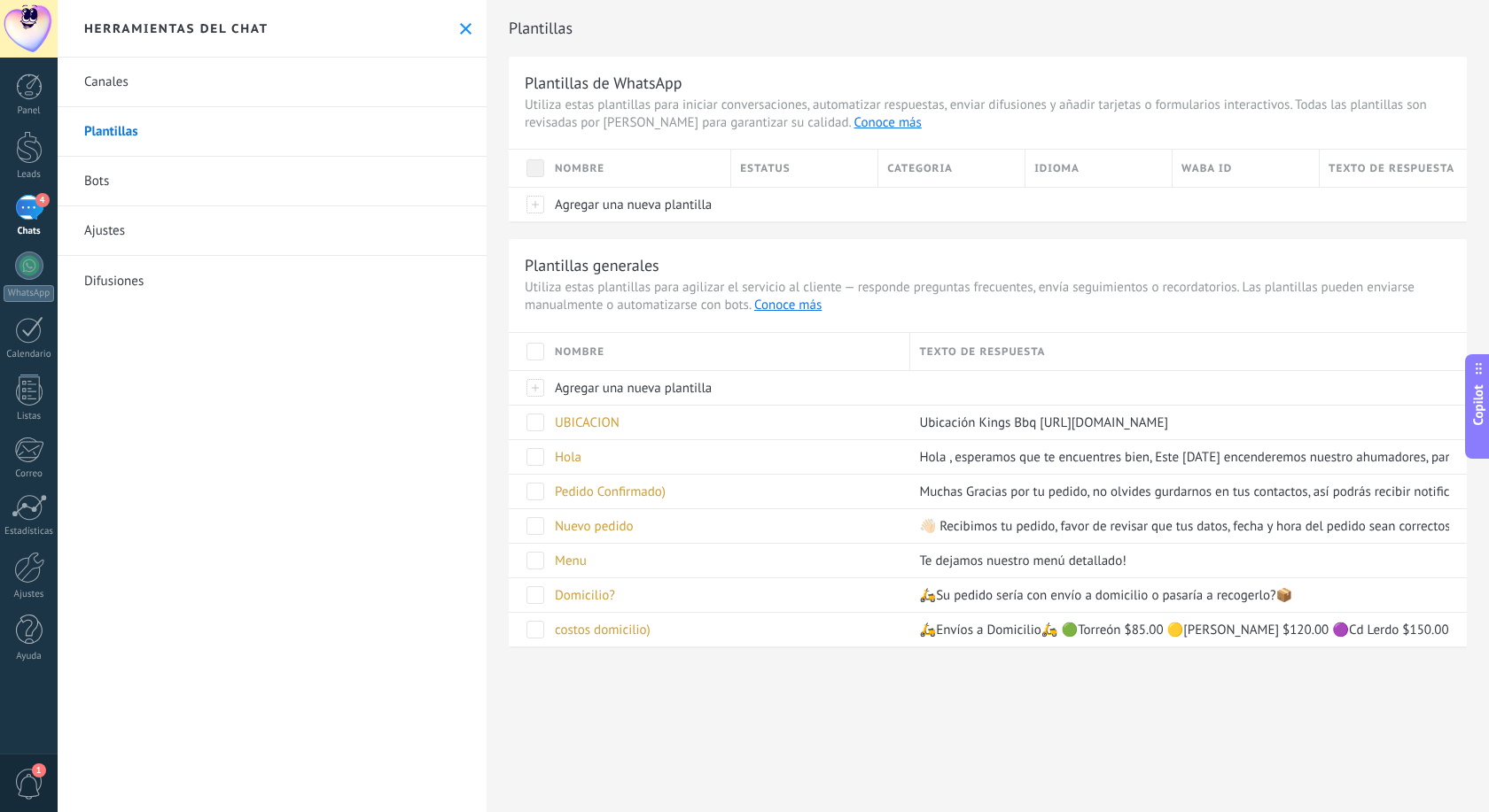
scroll to position [1512, 0]
click at [466, 28] on use at bounding box center [465, 28] width 12 height 12
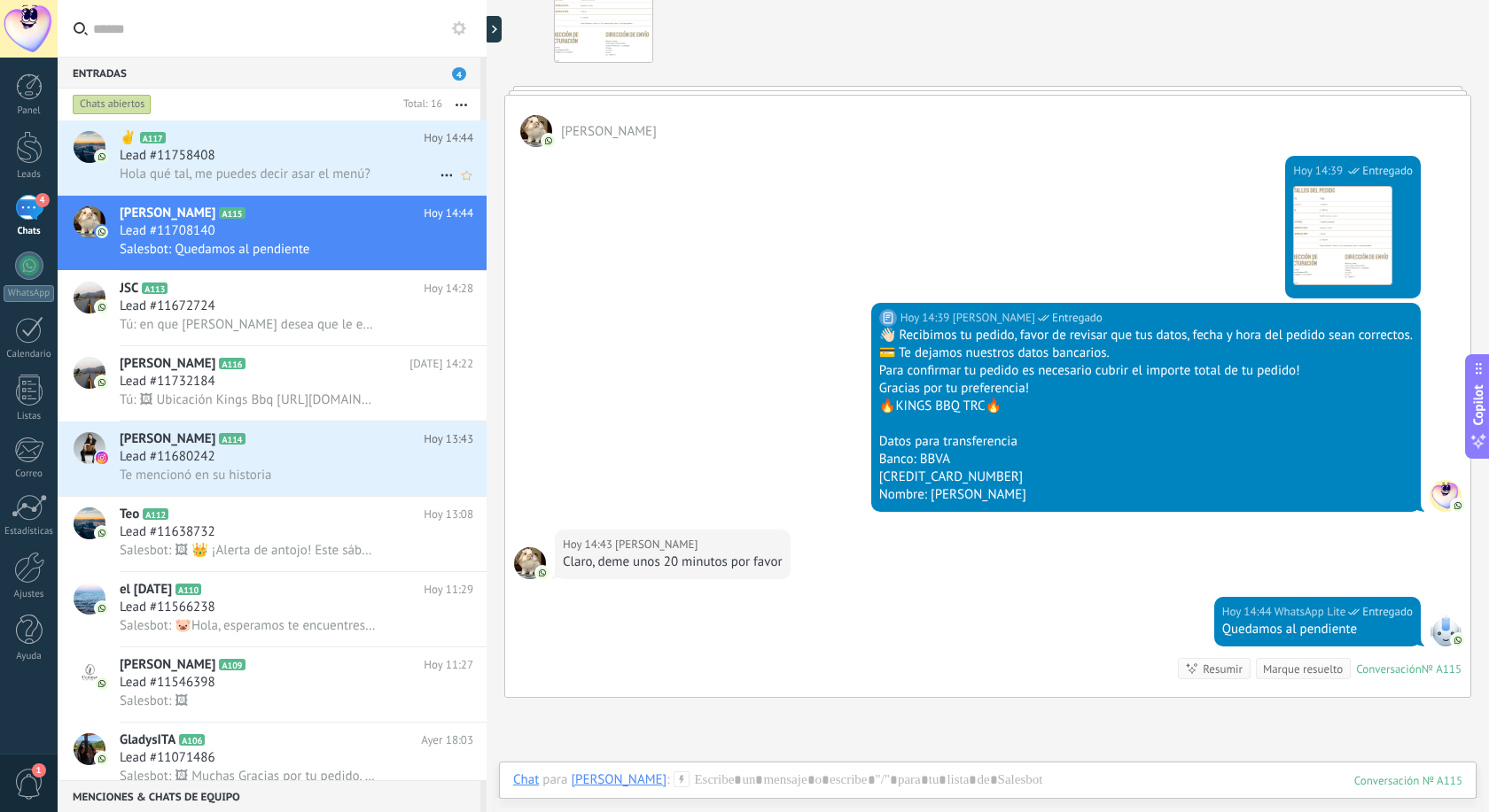
click at [207, 155] on span "Lead #11758408" at bounding box center [167, 156] width 96 height 18
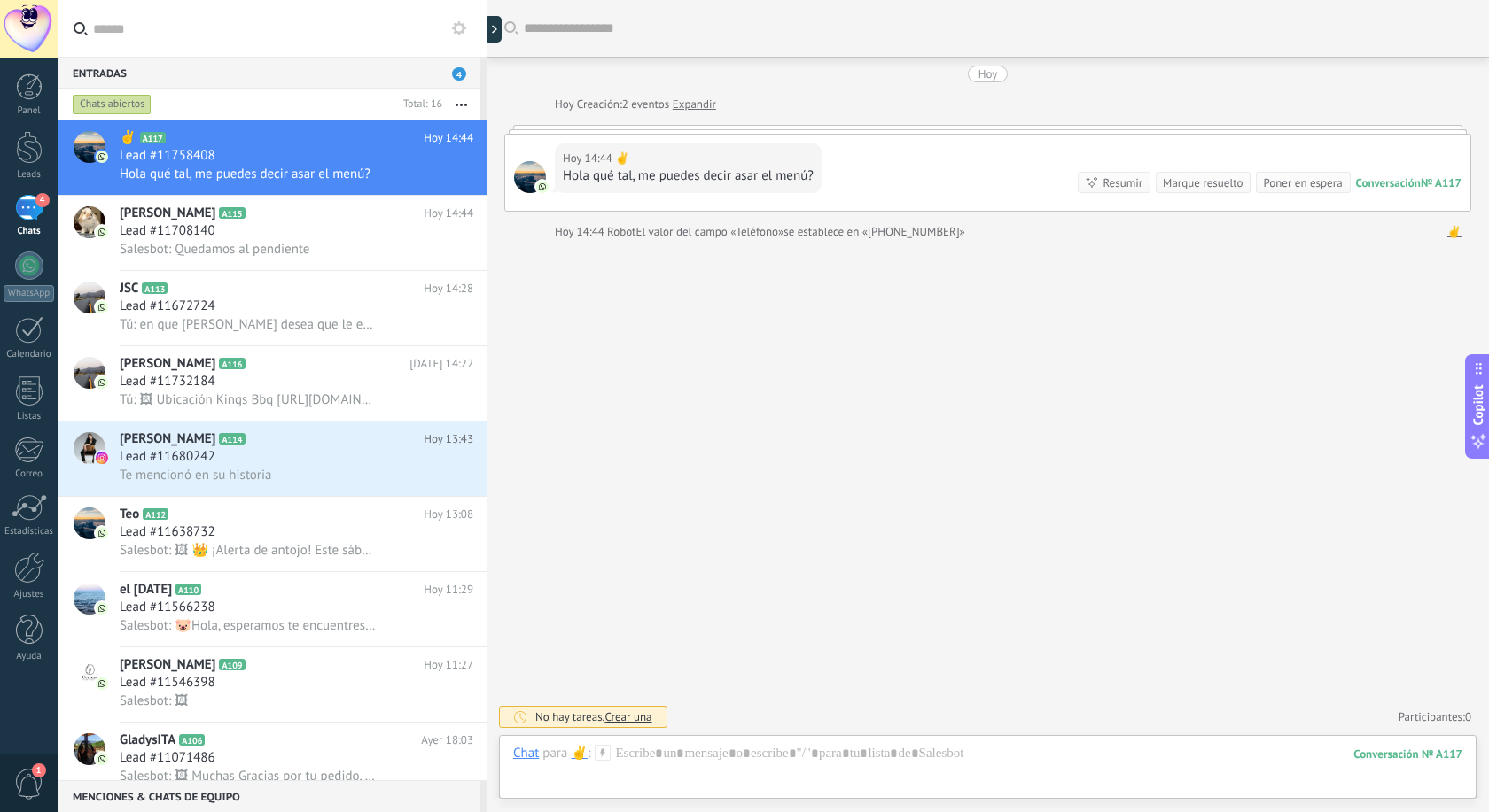
click at [605, 754] on use at bounding box center [602, 752] width 15 height 15
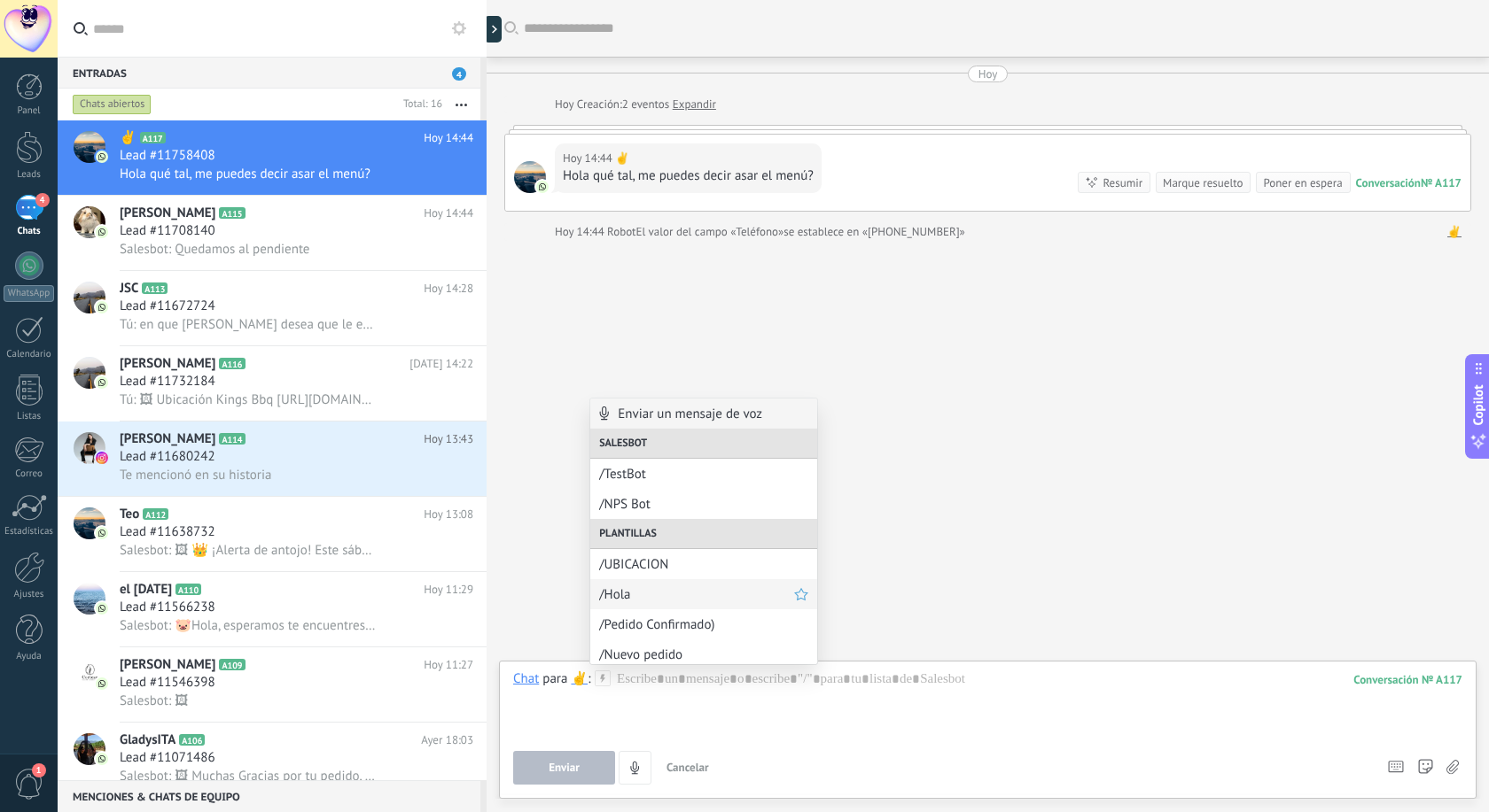
click at [666, 587] on span "/Hola" at bounding box center [696, 594] width 194 height 17
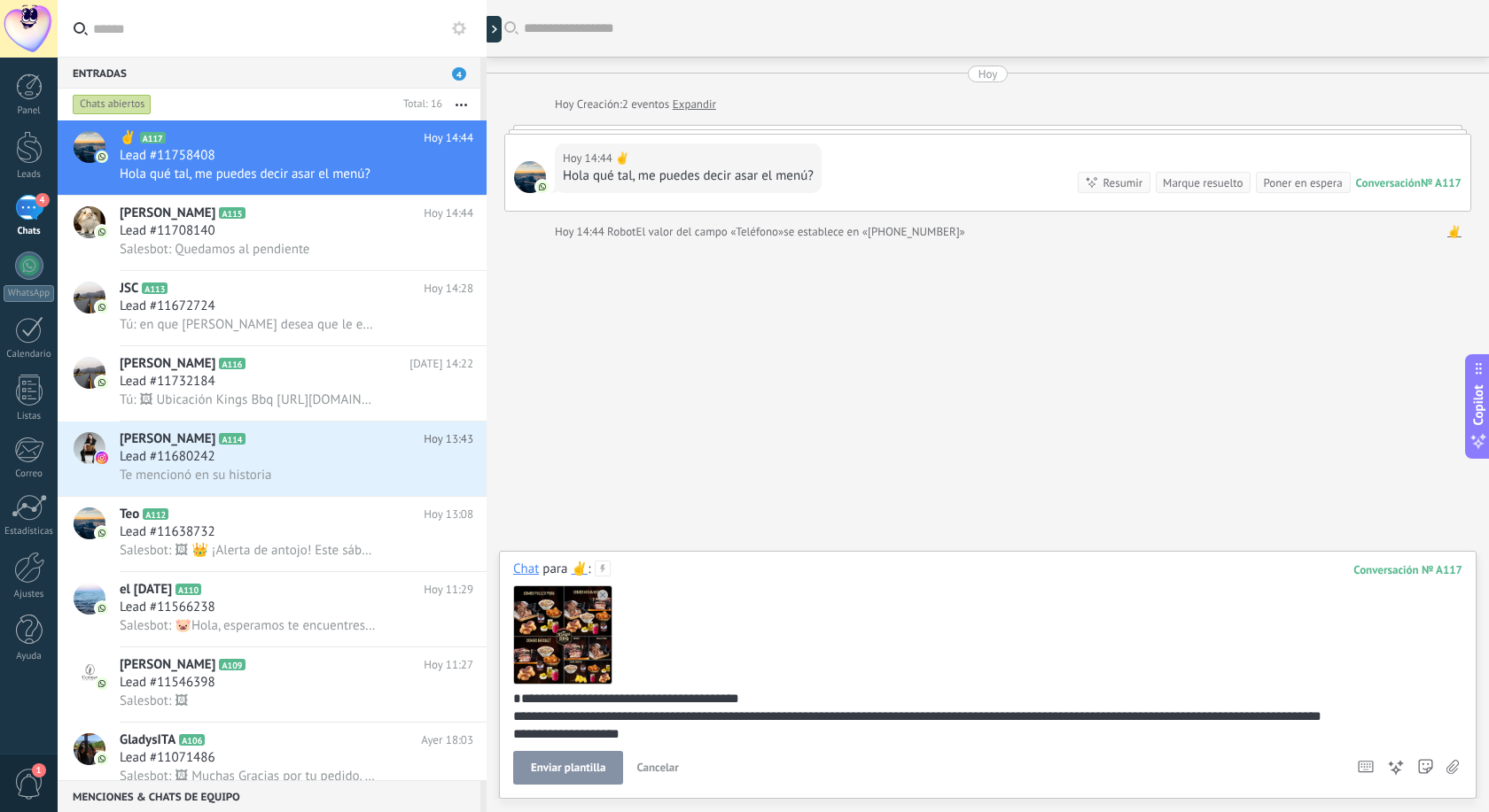
scroll to position [59, 0]
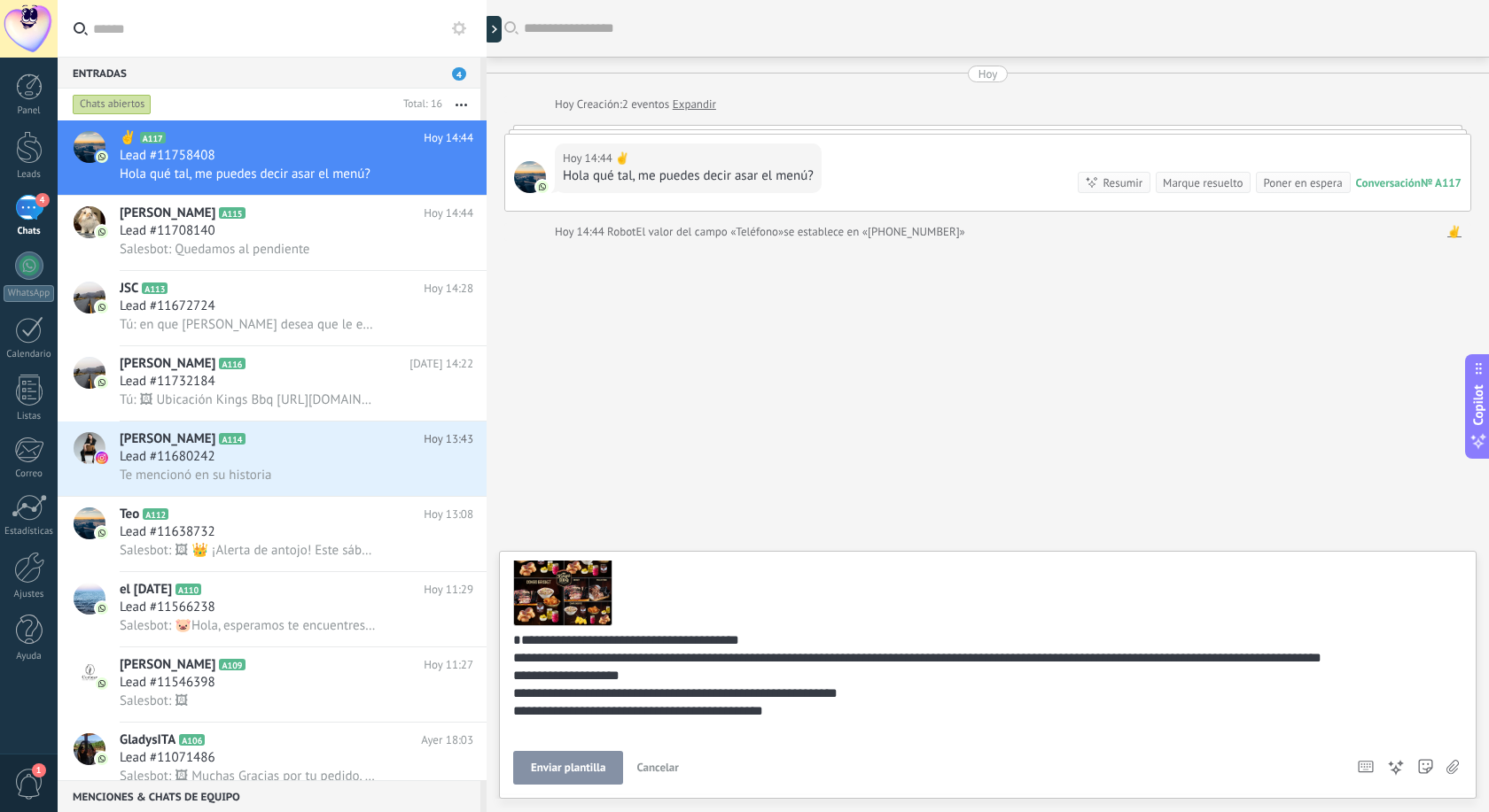
click at [568, 765] on span "Enviar plantilla" at bounding box center [568, 768] width 74 height 13
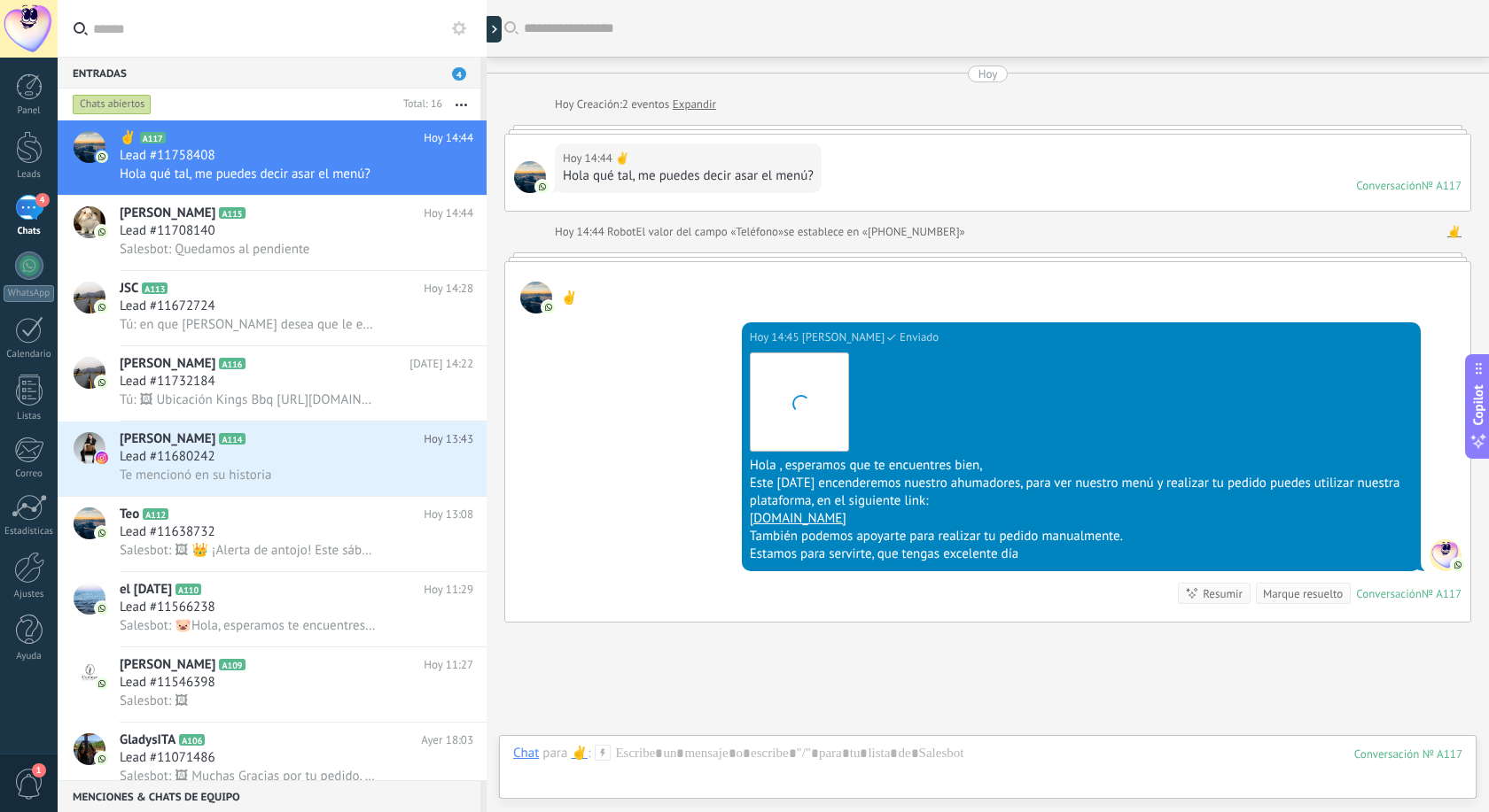
scroll to position [119, 0]
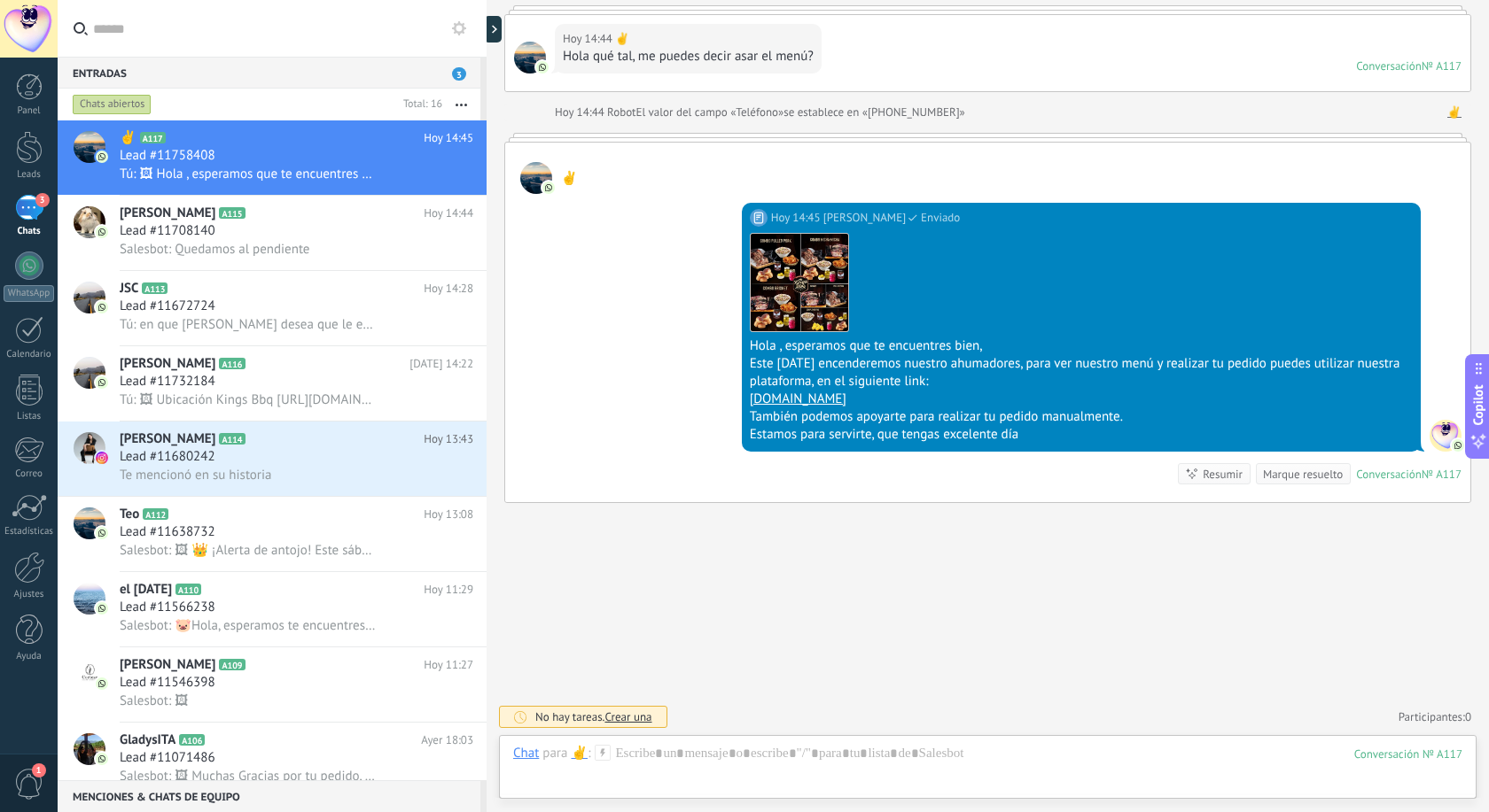
click at [602, 754] on icon at bounding box center [602, 753] width 16 height 16
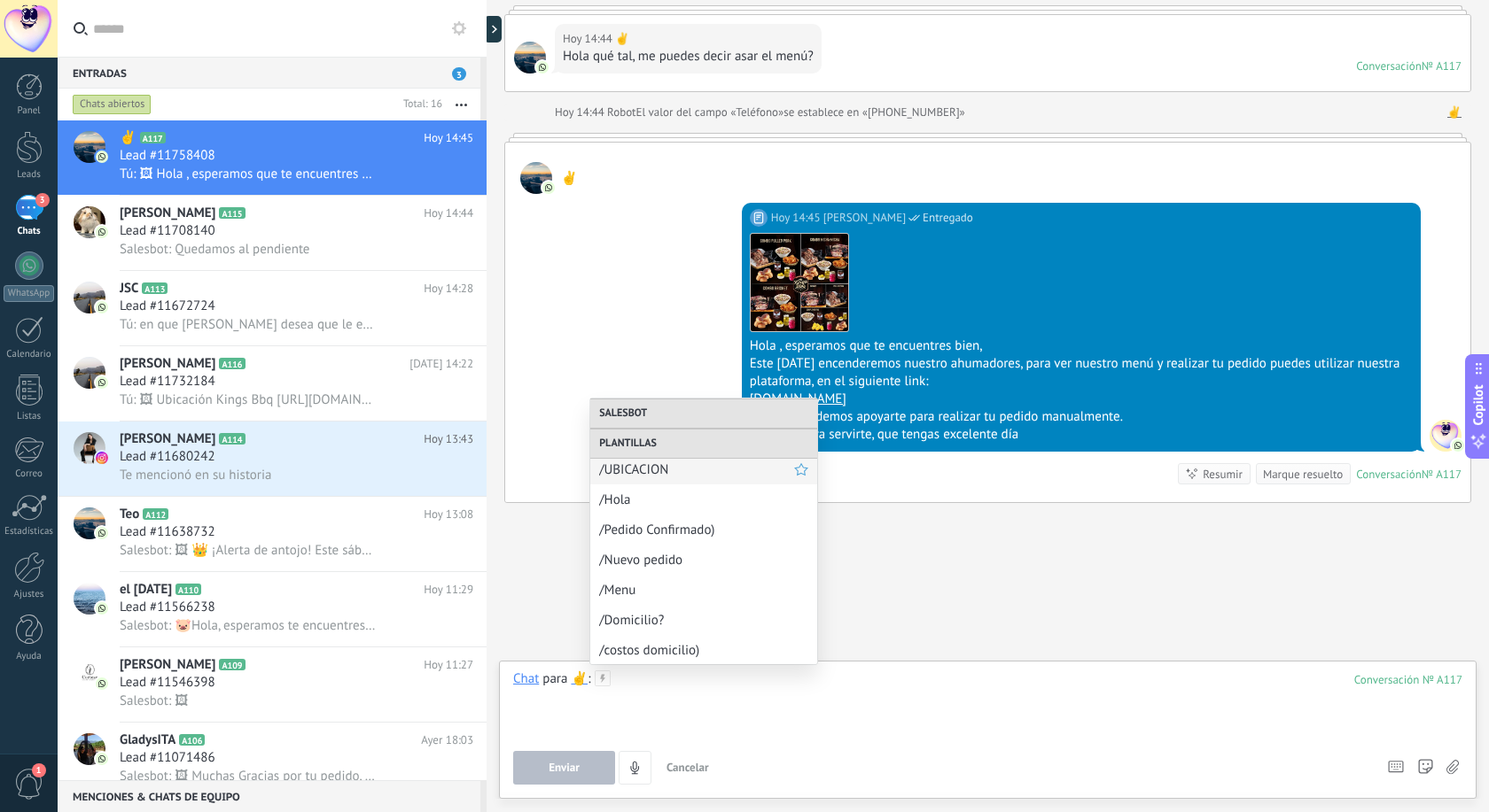
scroll to position [96, 0]
click at [658, 583] on span "/Menu" at bounding box center [696, 590] width 194 height 17
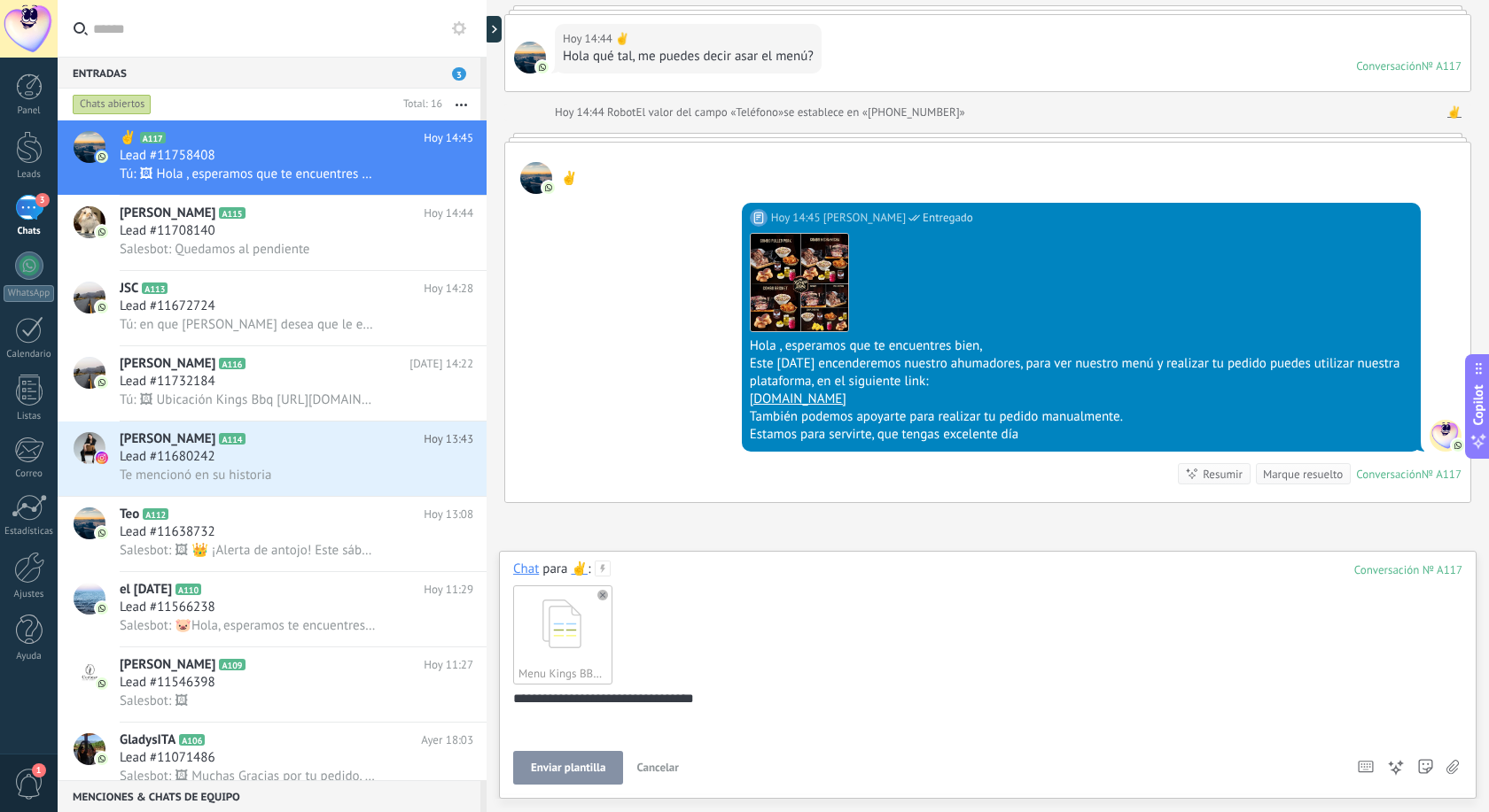
click at [579, 768] on span "Enviar plantilla" at bounding box center [568, 768] width 74 height 13
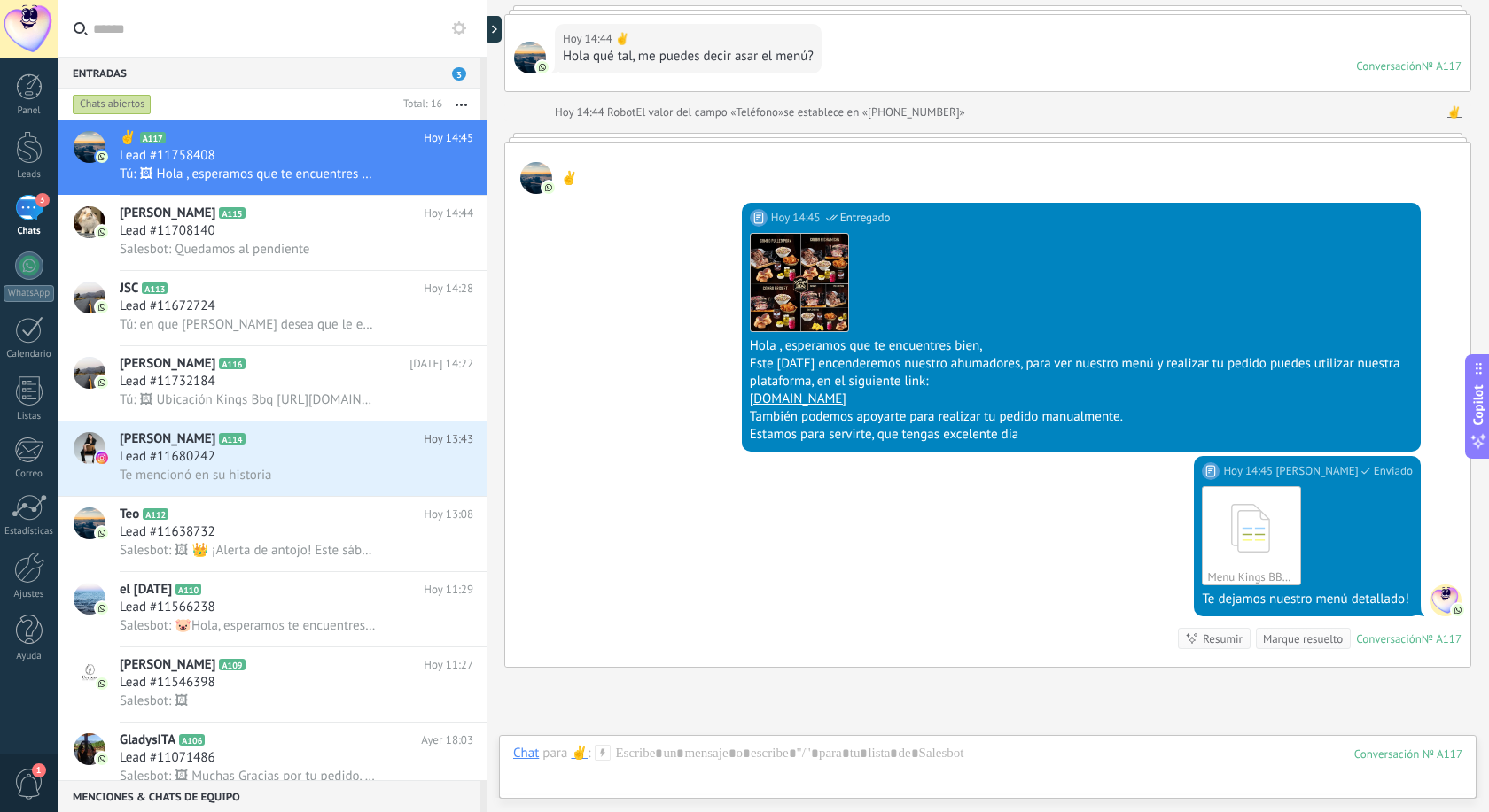
scroll to position [284, 0]
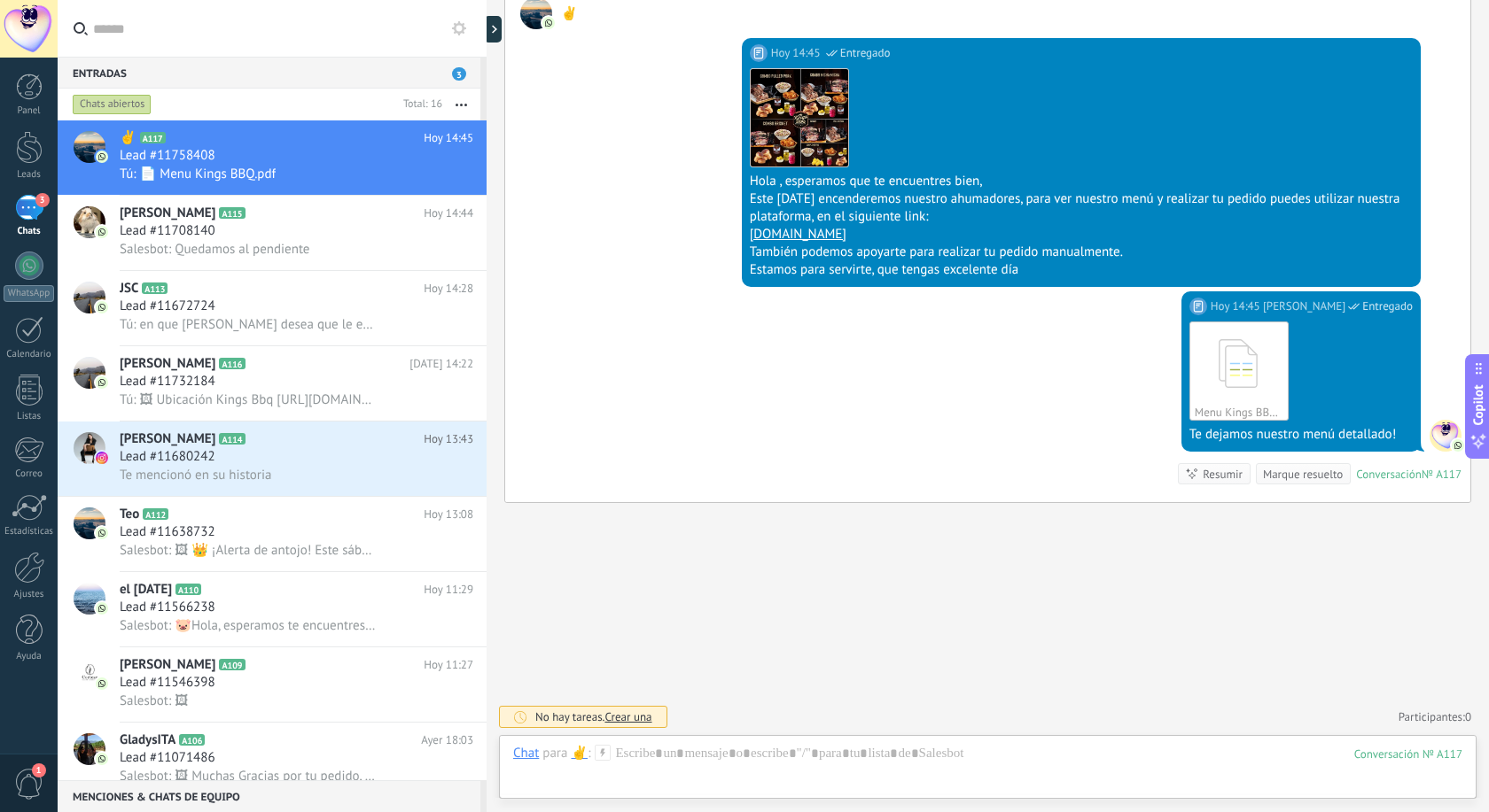
click at [786, 333] on div "Hoy 14:45 Rodolfo Entregado Menu Kings BBQ.pdf Descargar Te dejamos nuestro men…" at bounding box center [987, 396] width 965 height 211
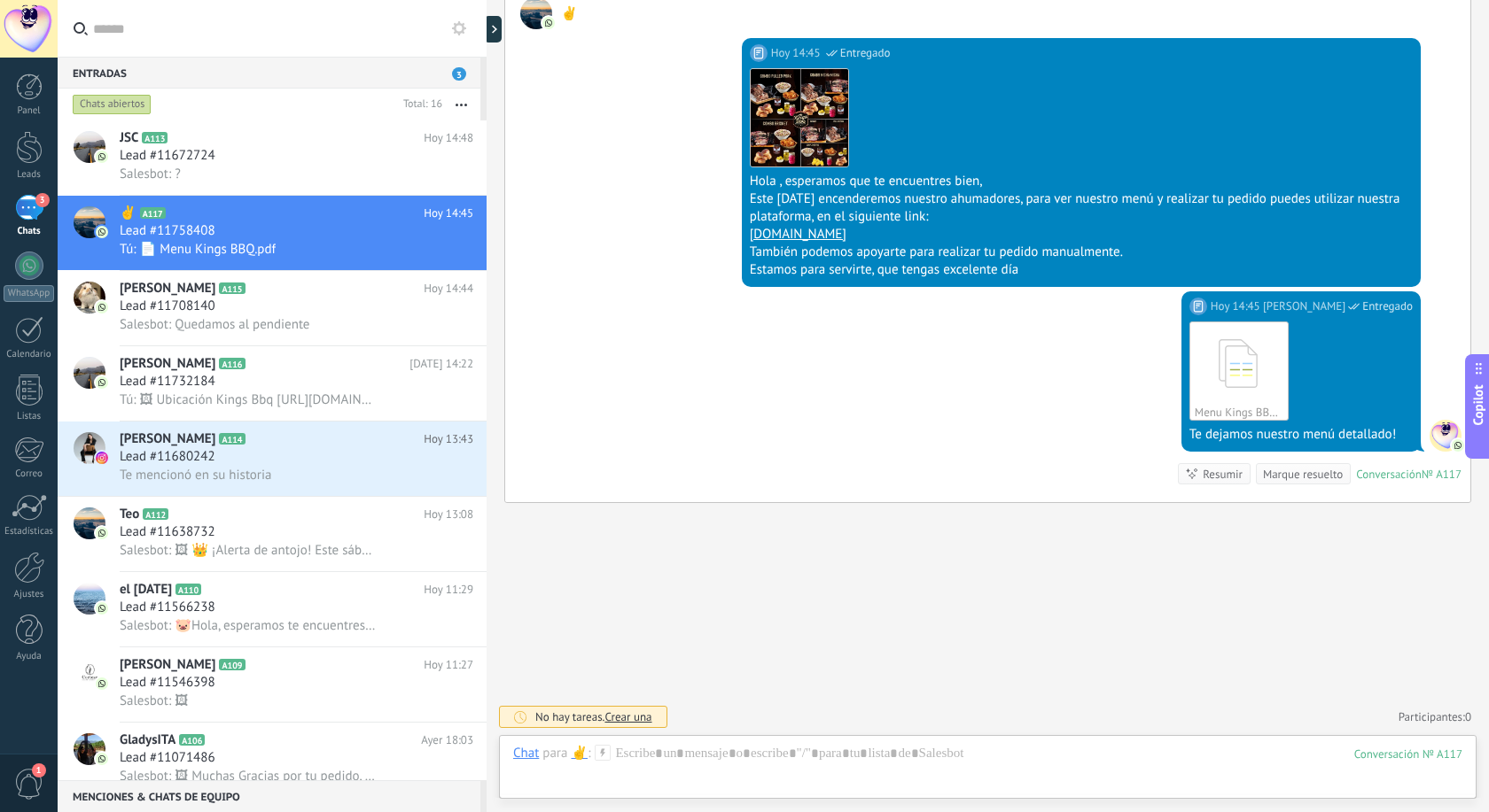
click at [463, 24] on use at bounding box center [460, 29] width 14 height 14
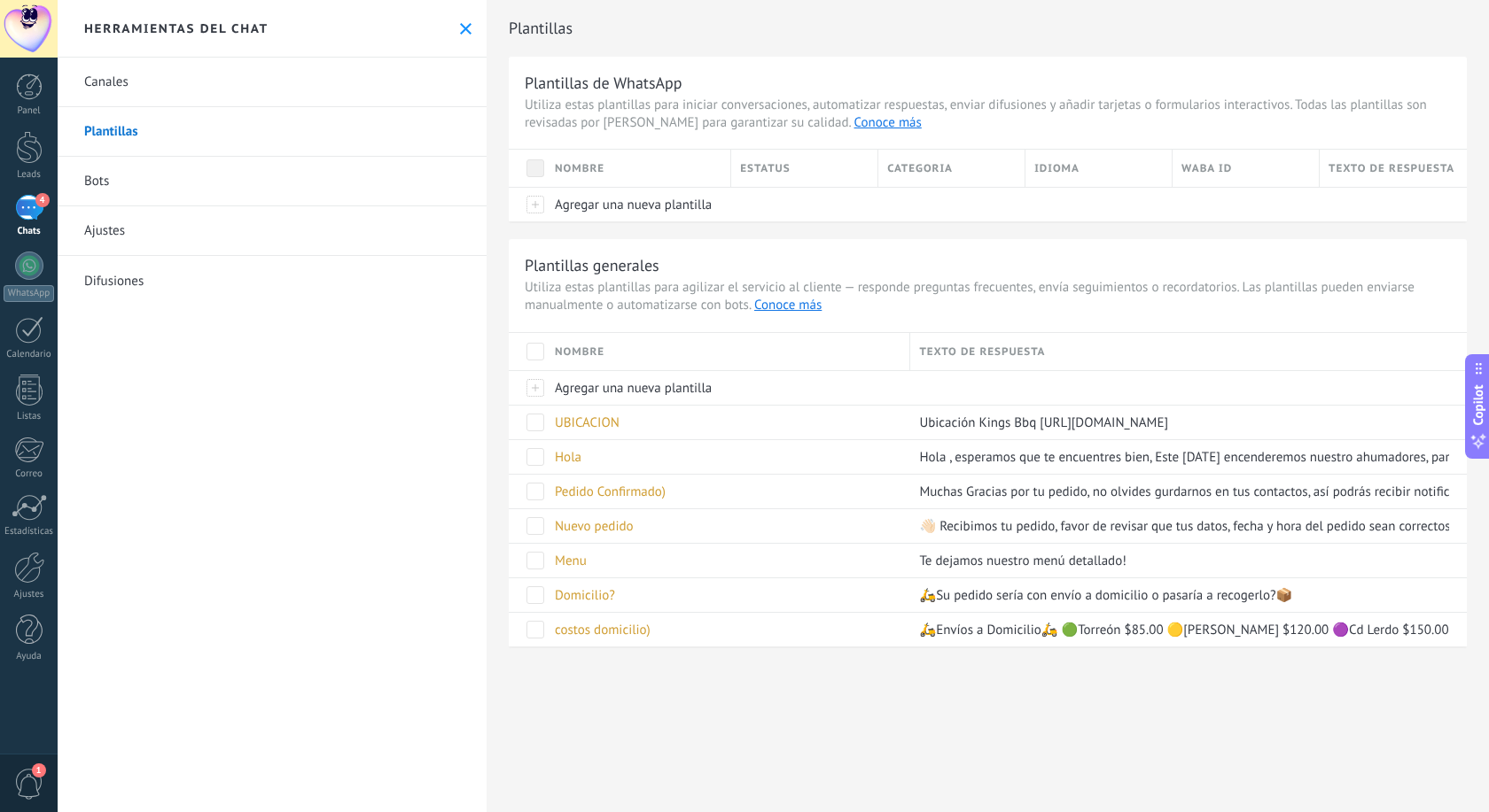
scroll to position [319, 0]
click at [659, 393] on span "Agregar una nueva plantilla" at bounding box center [632, 388] width 156 height 17
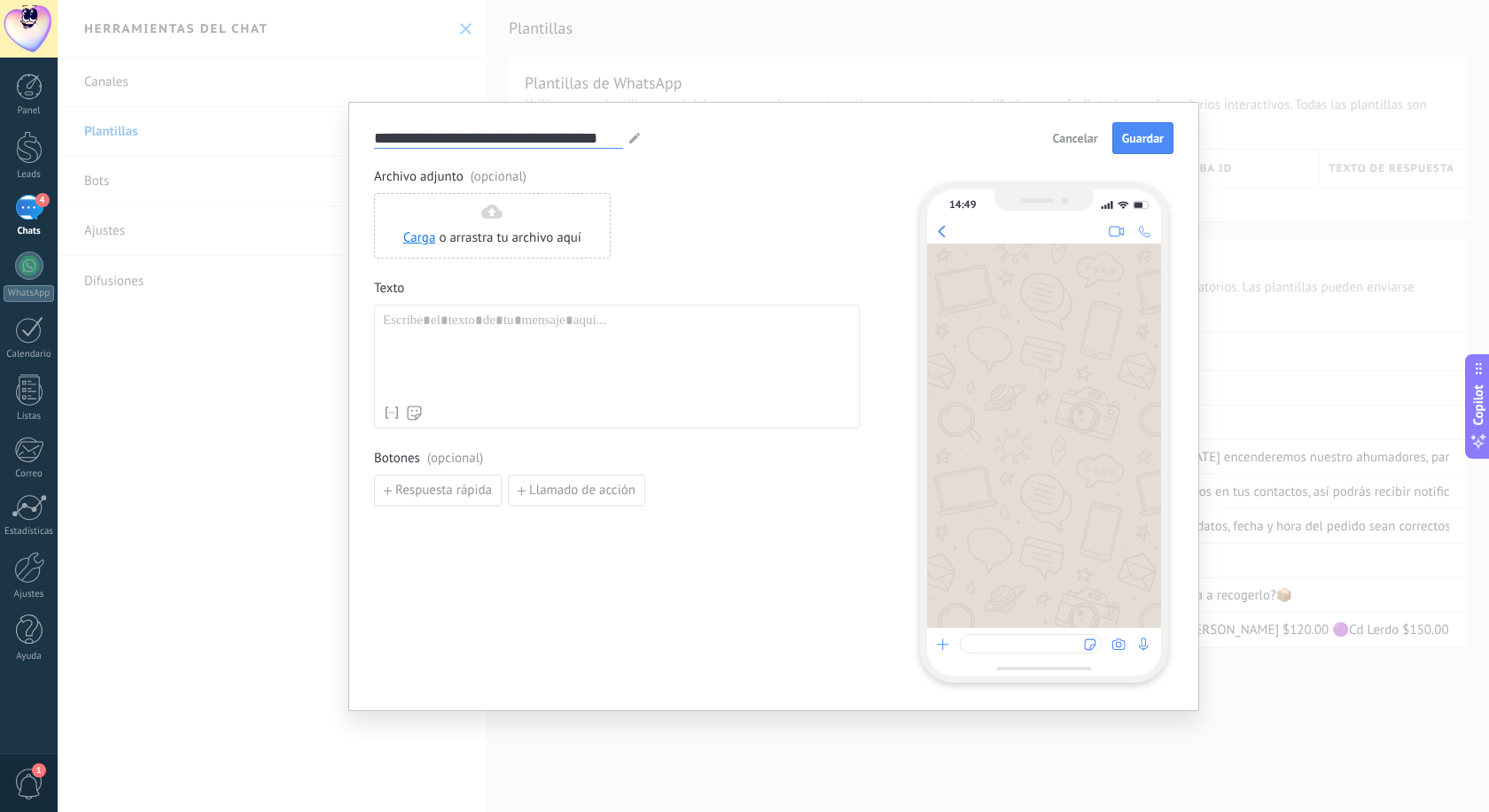
drag, startPoint x: 618, startPoint y: 137, endPoint x: 278, endPoint y: 133, distance: 340.0
click at [374, 132] on input "**********" at bounding box center [498, 137] width 249 height 21
type input "*"
type input "**********"
click at [411, 336] on div at bounding box center [616, 354] width 468 height 84
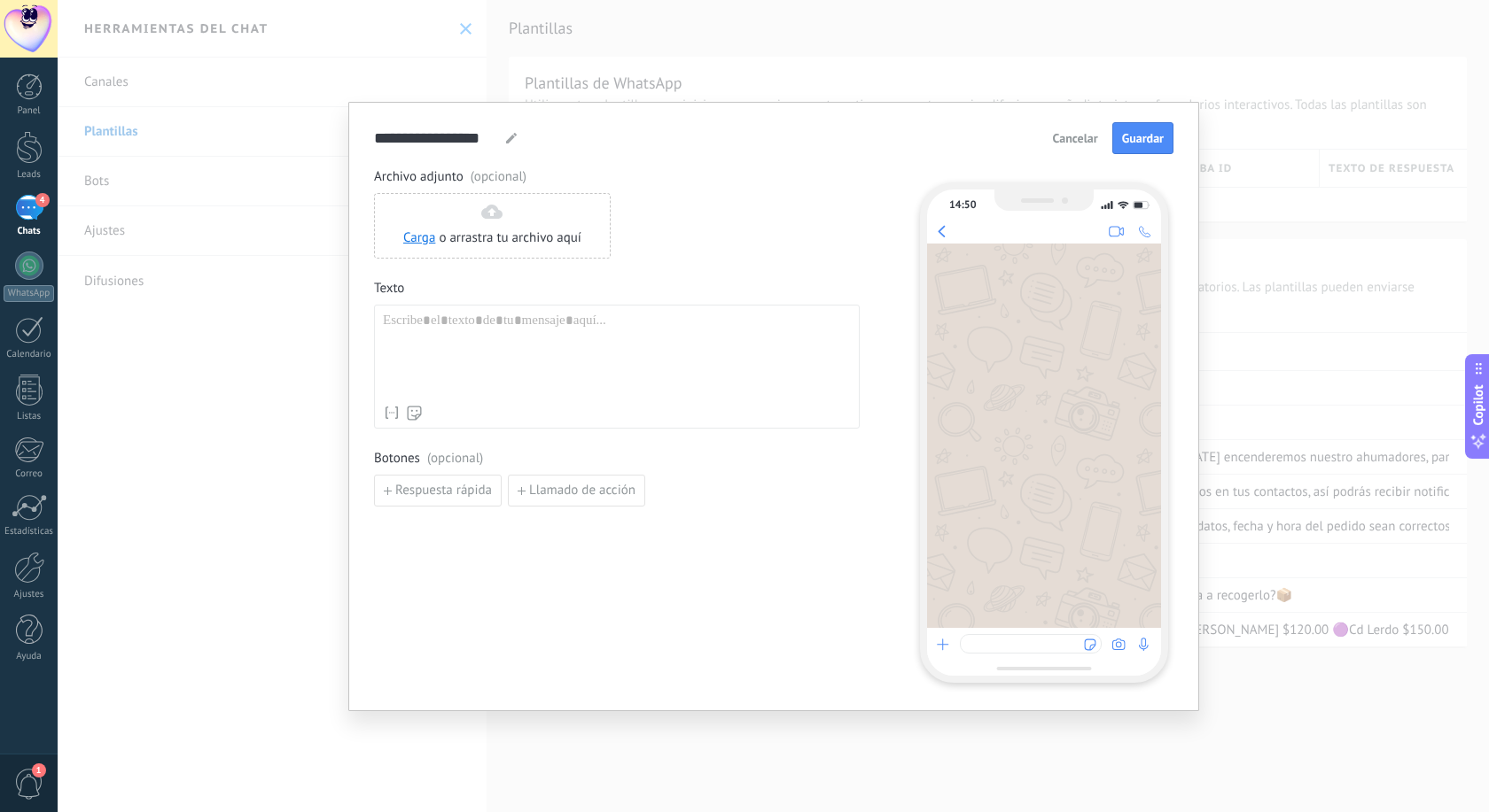
paste div
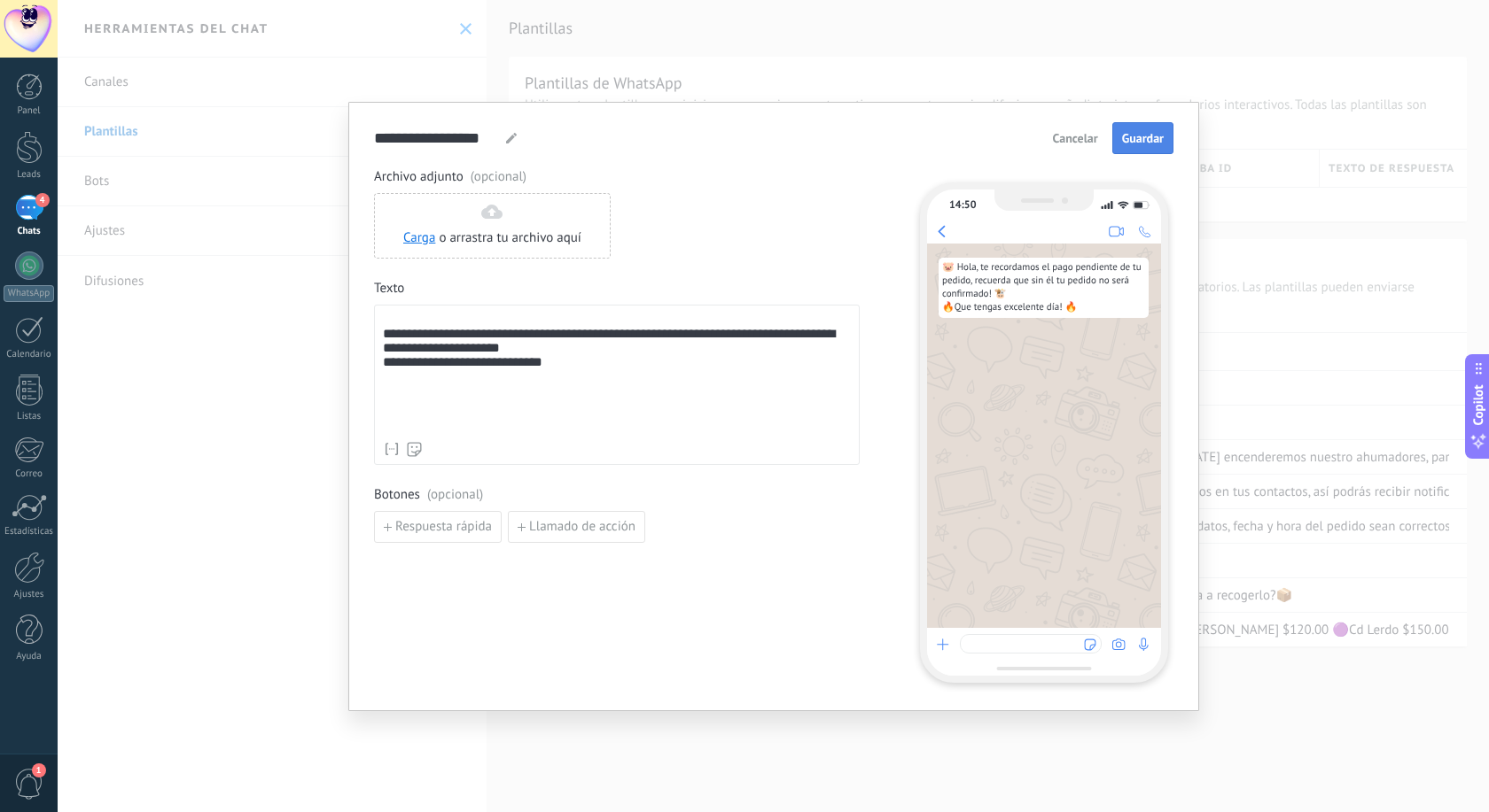
click at [1162, 143] on span "Guardar" at bounding box center [1143, 138] width 42 height 13
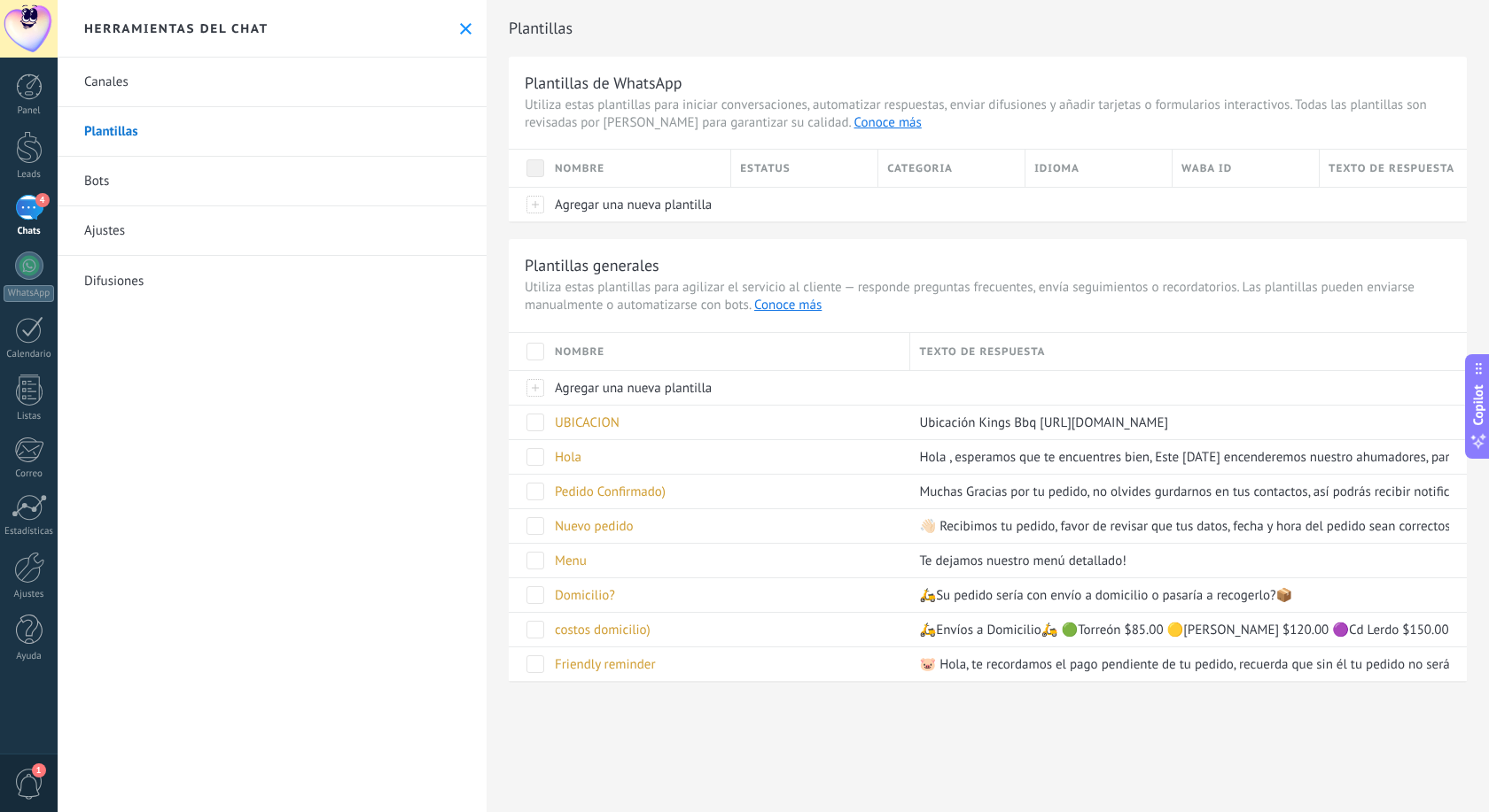
click at [463, 25] on use at bounding box center [465, 28] width 12 height 12
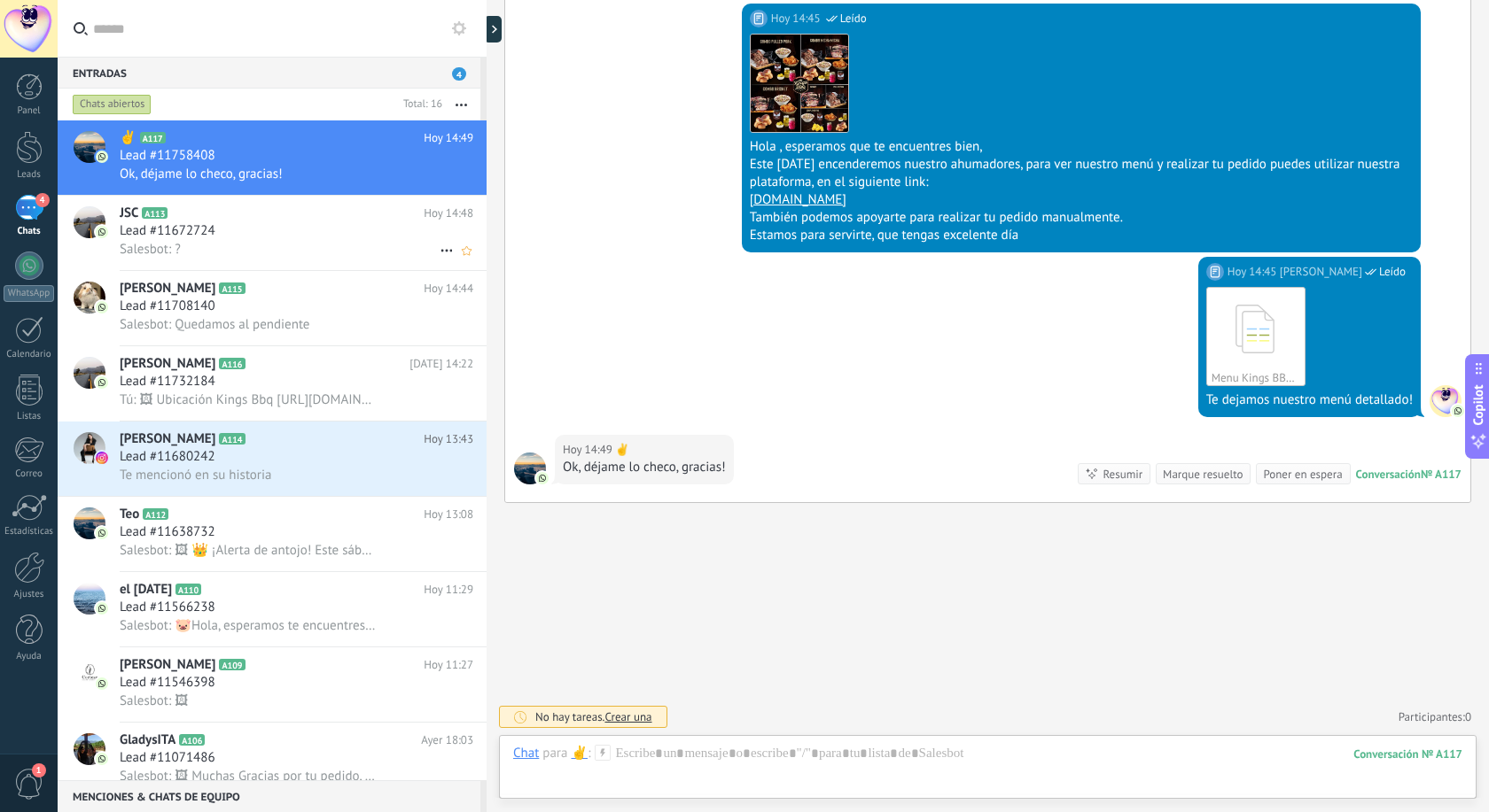
click at [207, 231] on span "Lead #11672724" at bounding box center [167, 231] width 96 height 18
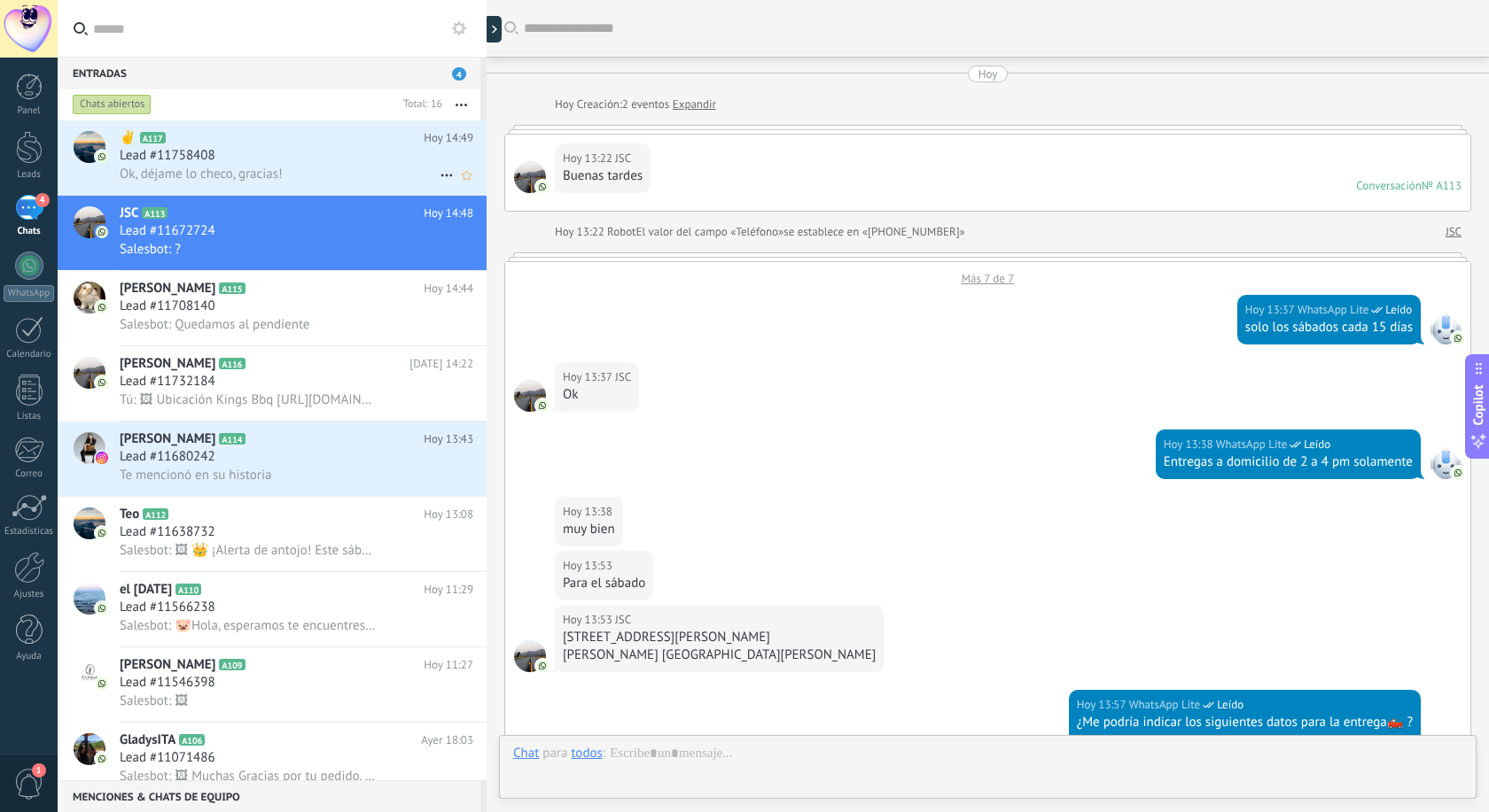
click at [205, 157] on span "Lead #11758408" at bounding box center [167, 156] width 96 height 18
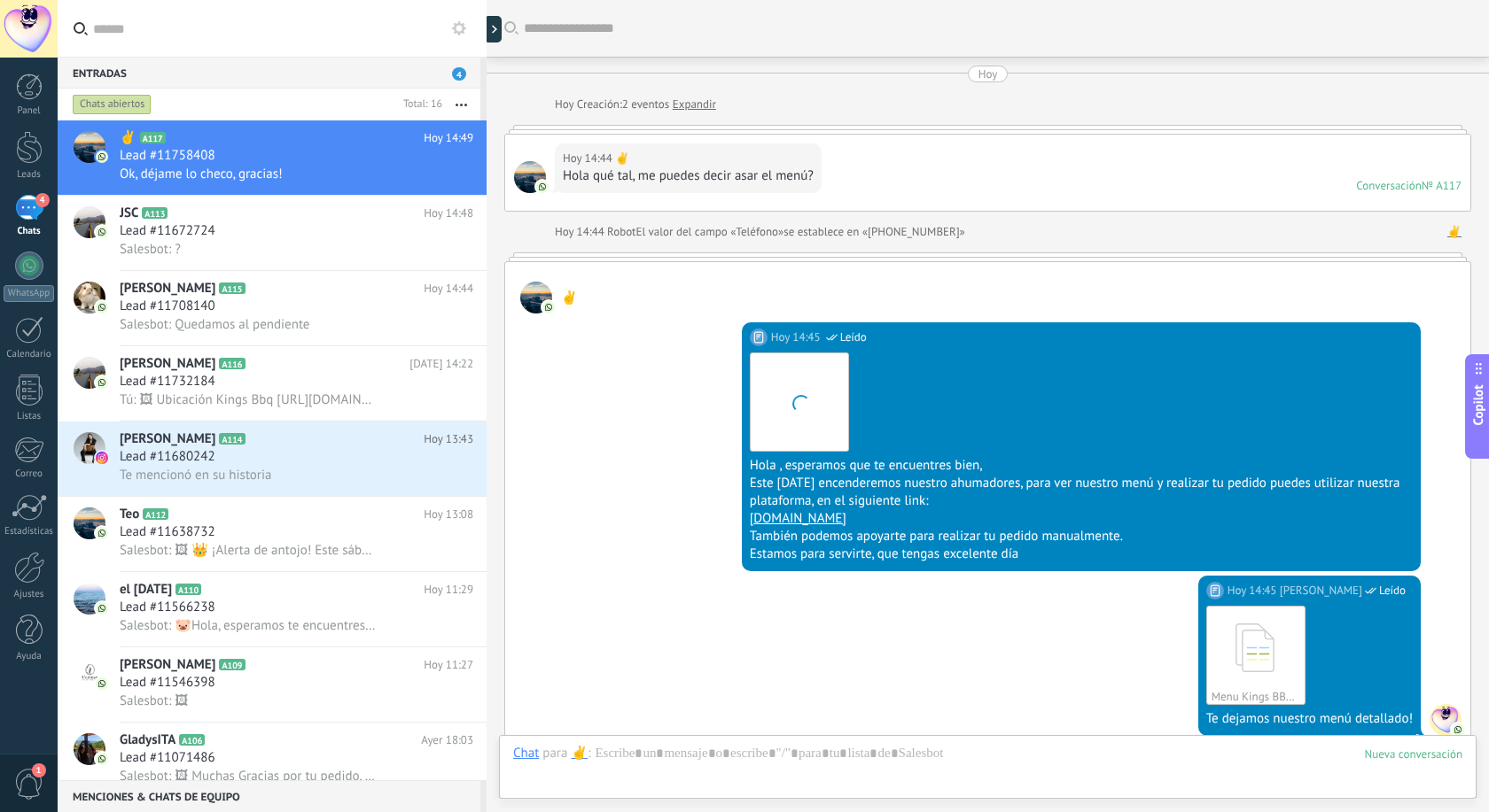
scroll to position [319, 0]
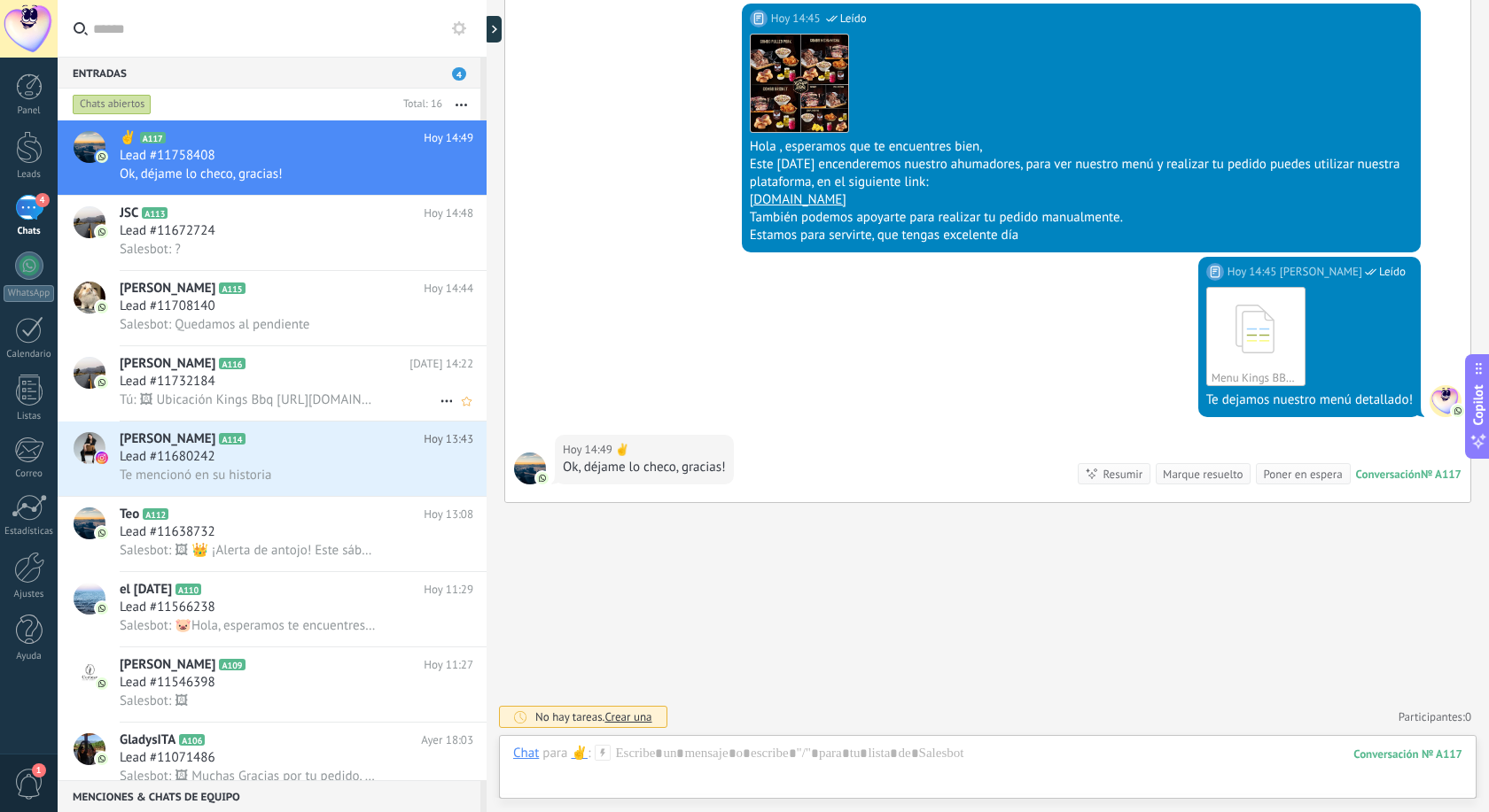
click at [290, 390] on div "Lead #11732184" at bounding box center [296, 382] width 354 height 18
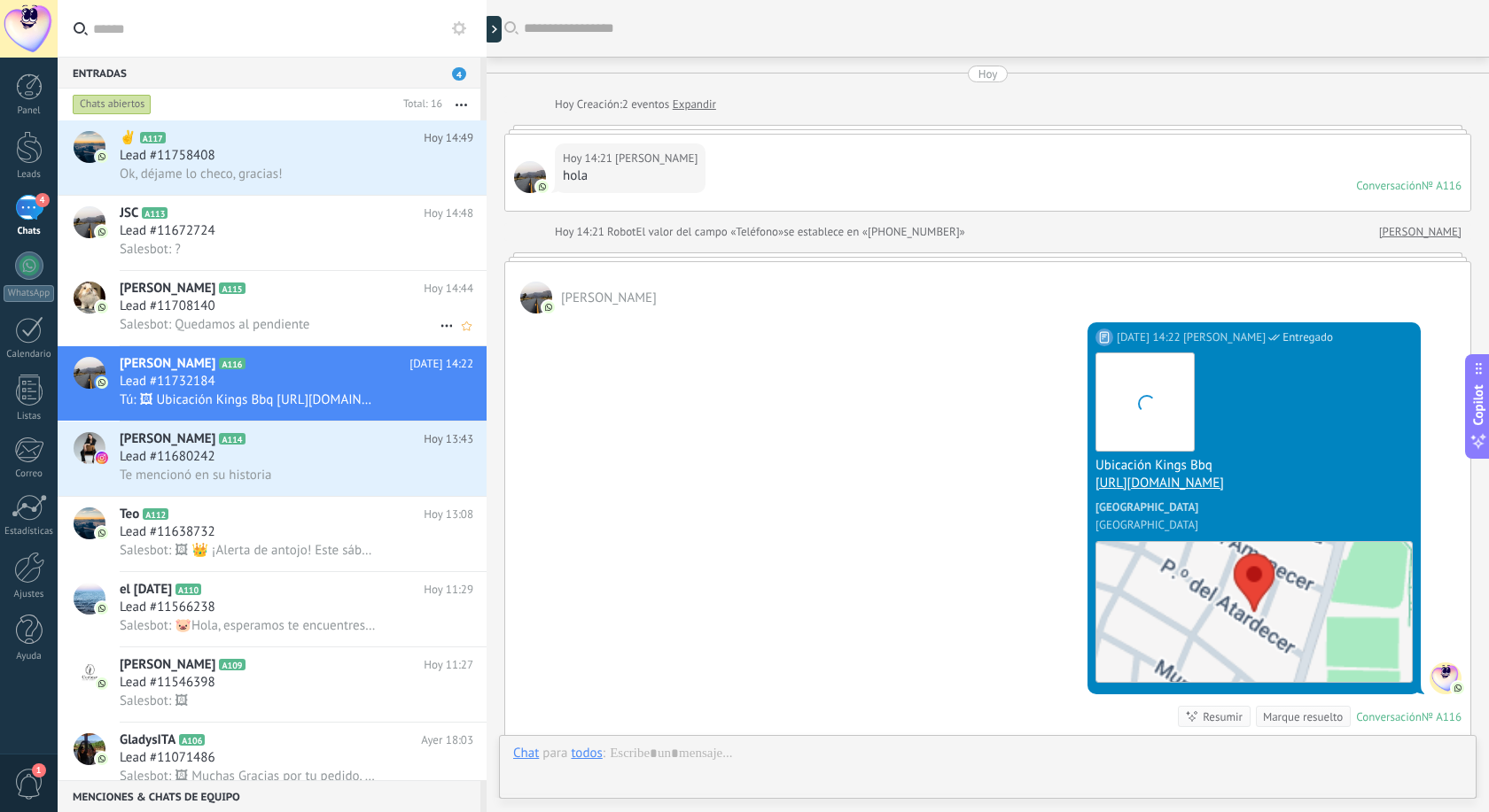
scroll to position [49, 0]
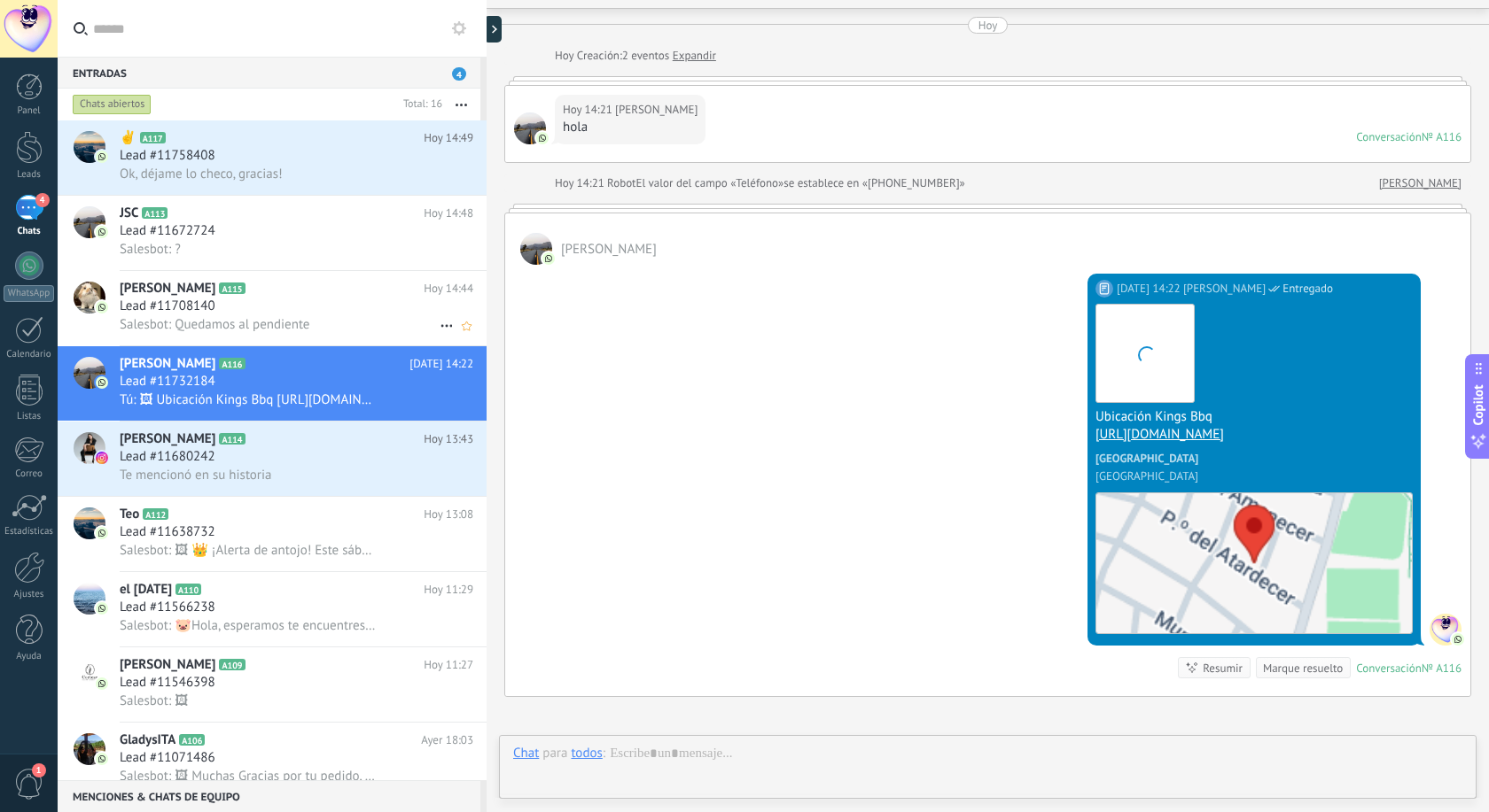
click at [232, 302] on div "Lead #11708140" at bounding box center [296, 307] width 354 height 18
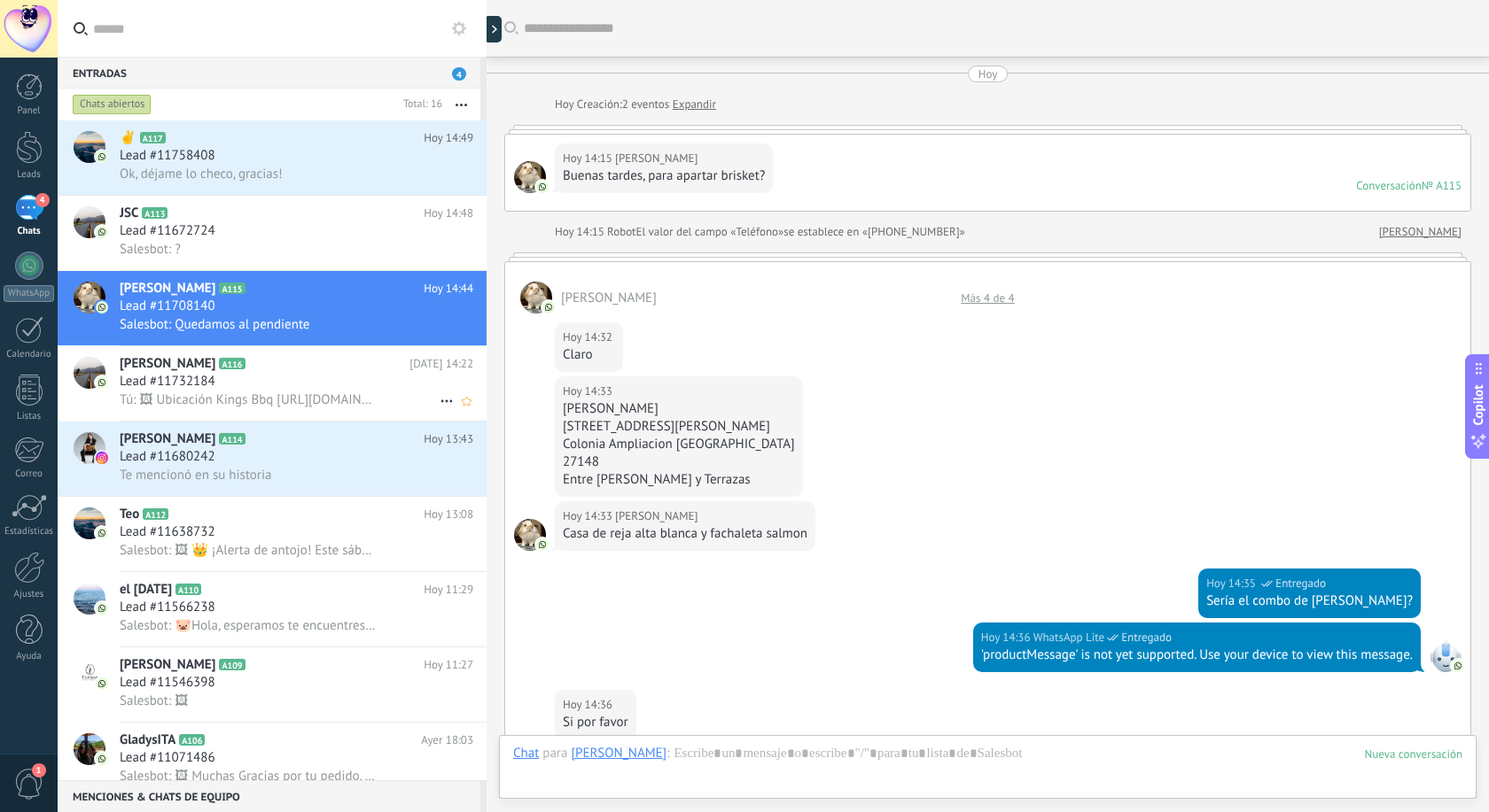
scroll to position [1274, 0]
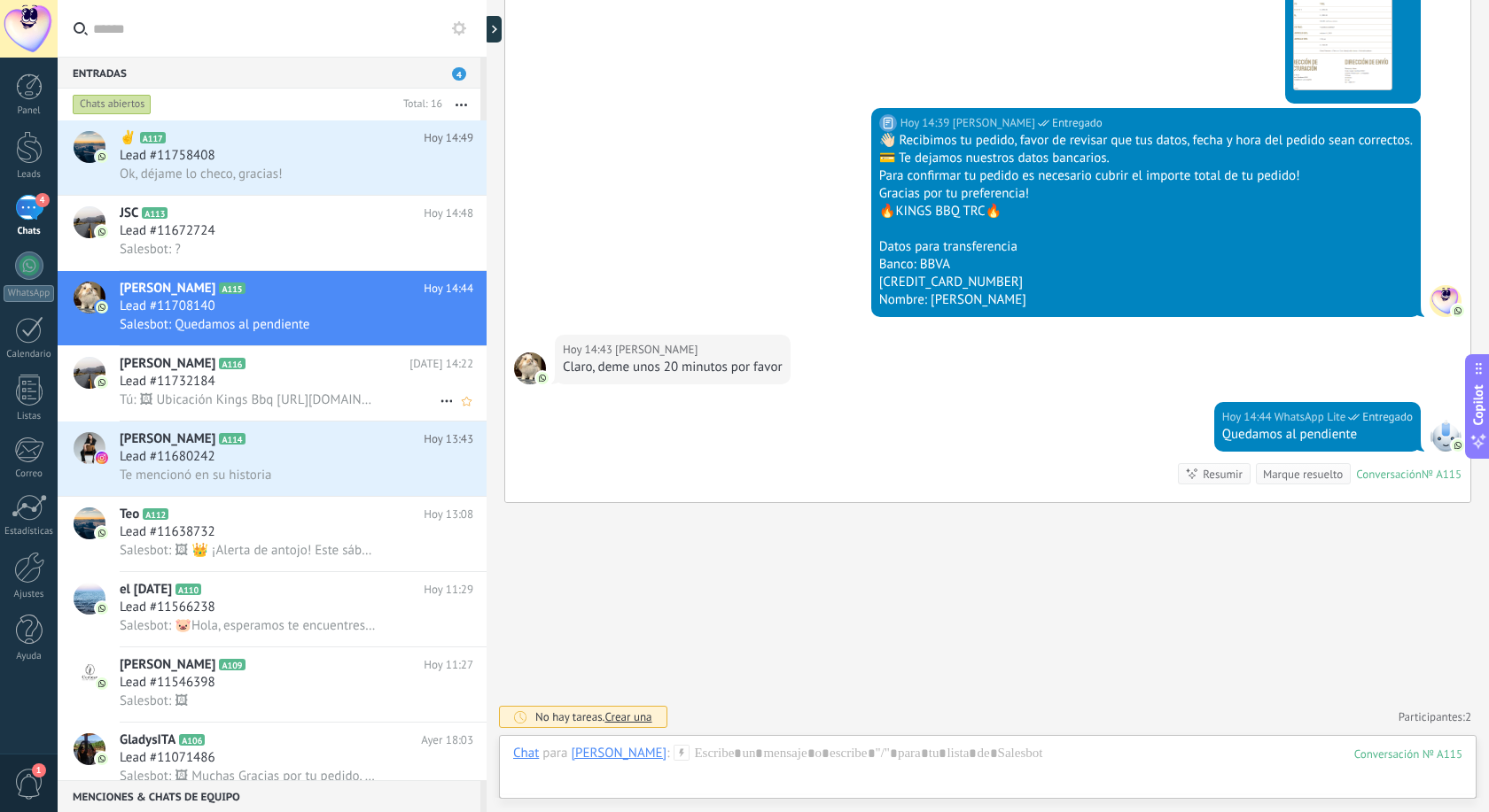
click at [269, 379] on div "Lead #11732184" at bounding box center [296, 382] width 354 height 18
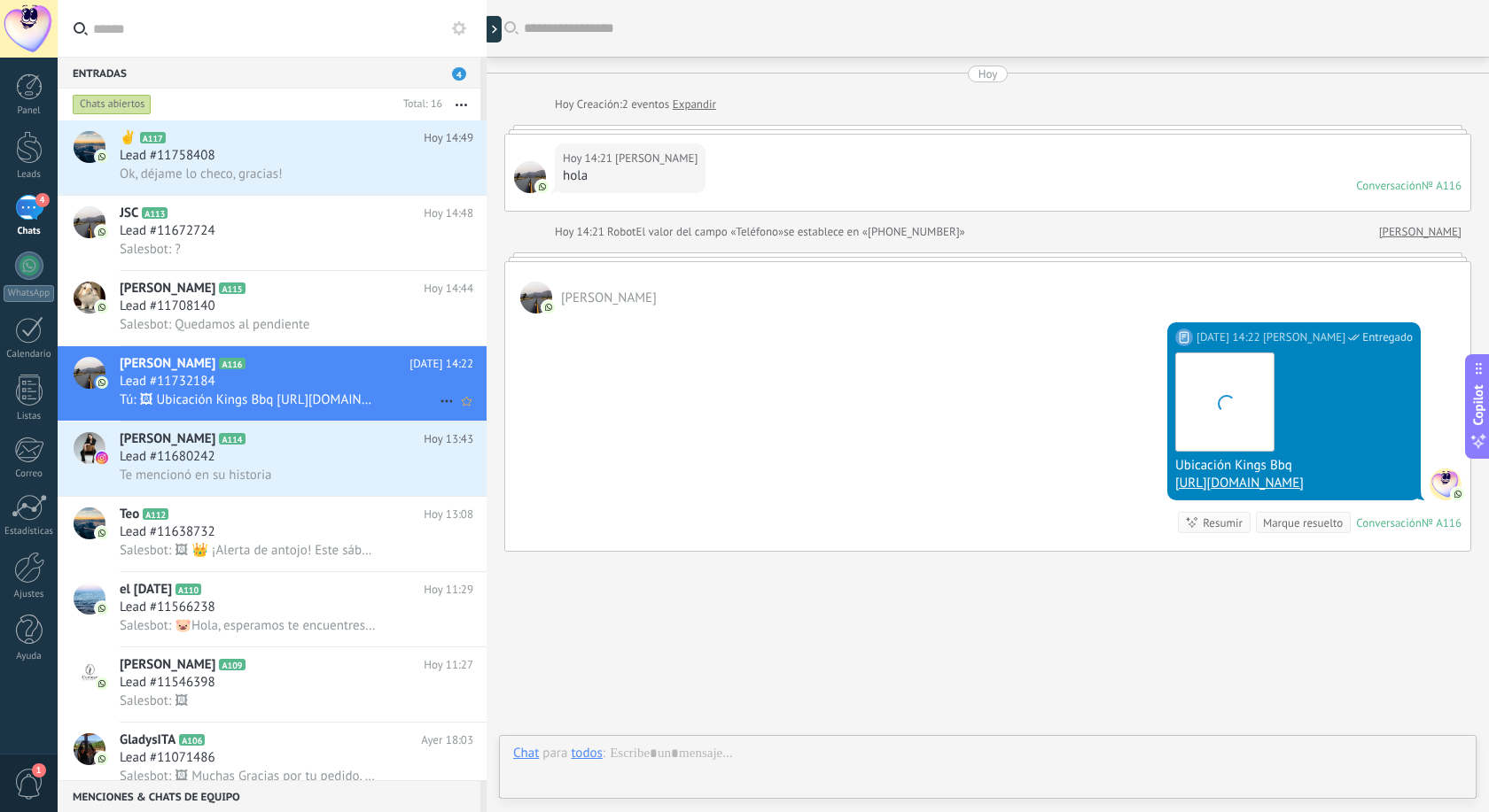
scroll to position [49, 0]
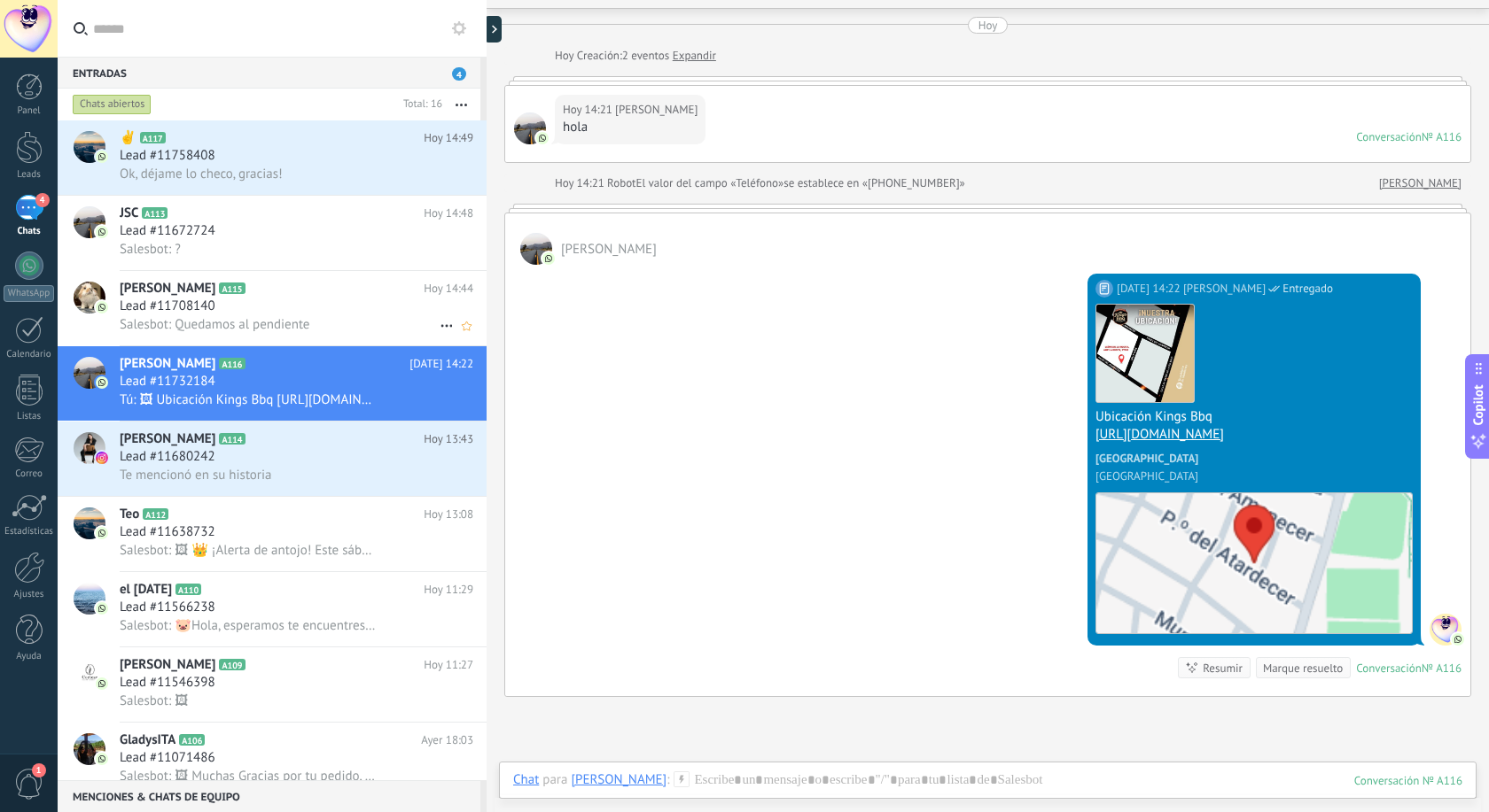
click at [215, 307] on h3 "Lead #11708140" at bounding box center [172, 307] width 105 height 18
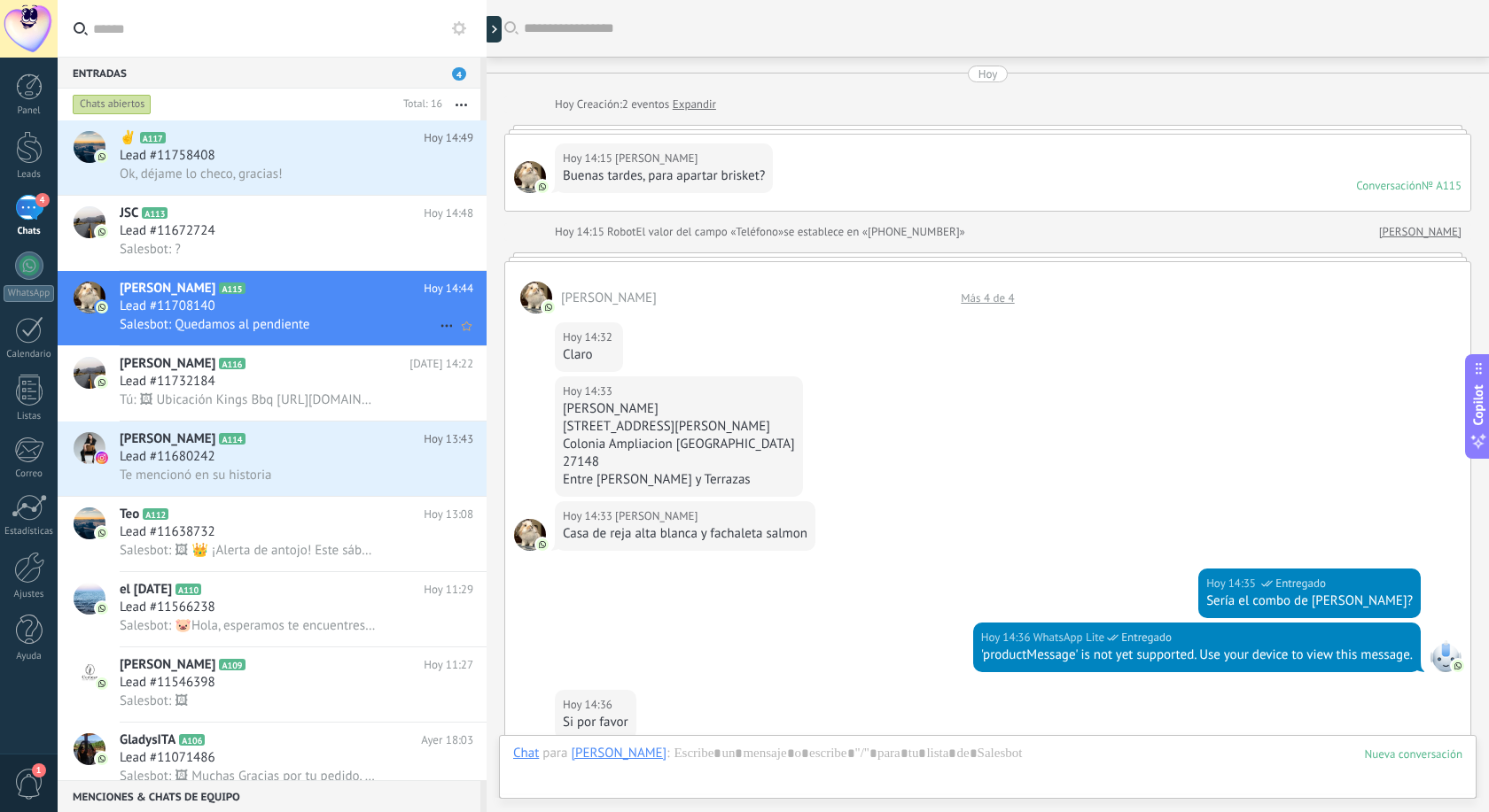
scroll to position [1274, 0]
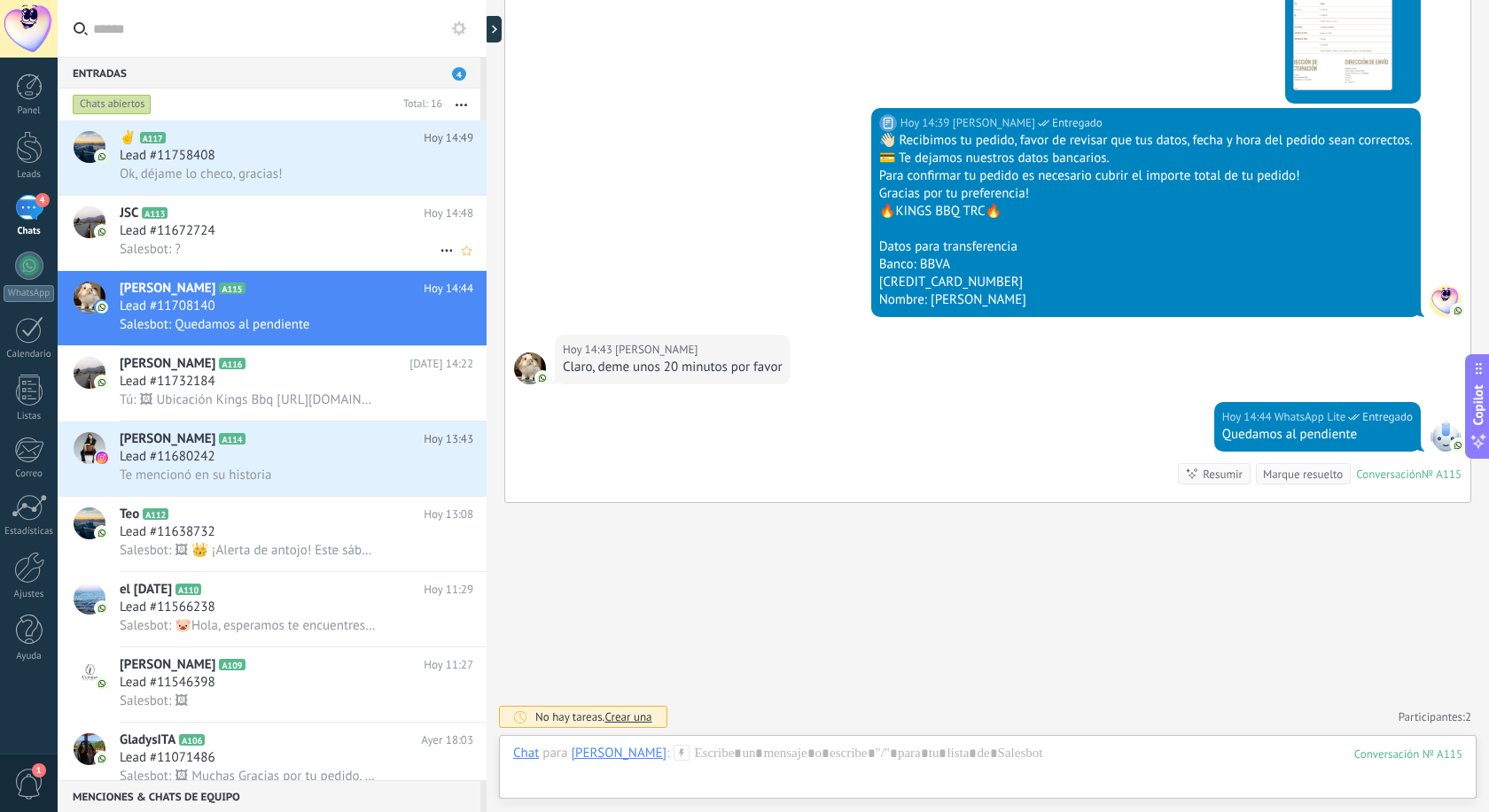
click at [225, 240] on div "Salesbot: ?" at bounding box center [296, 249] width 354 height 19
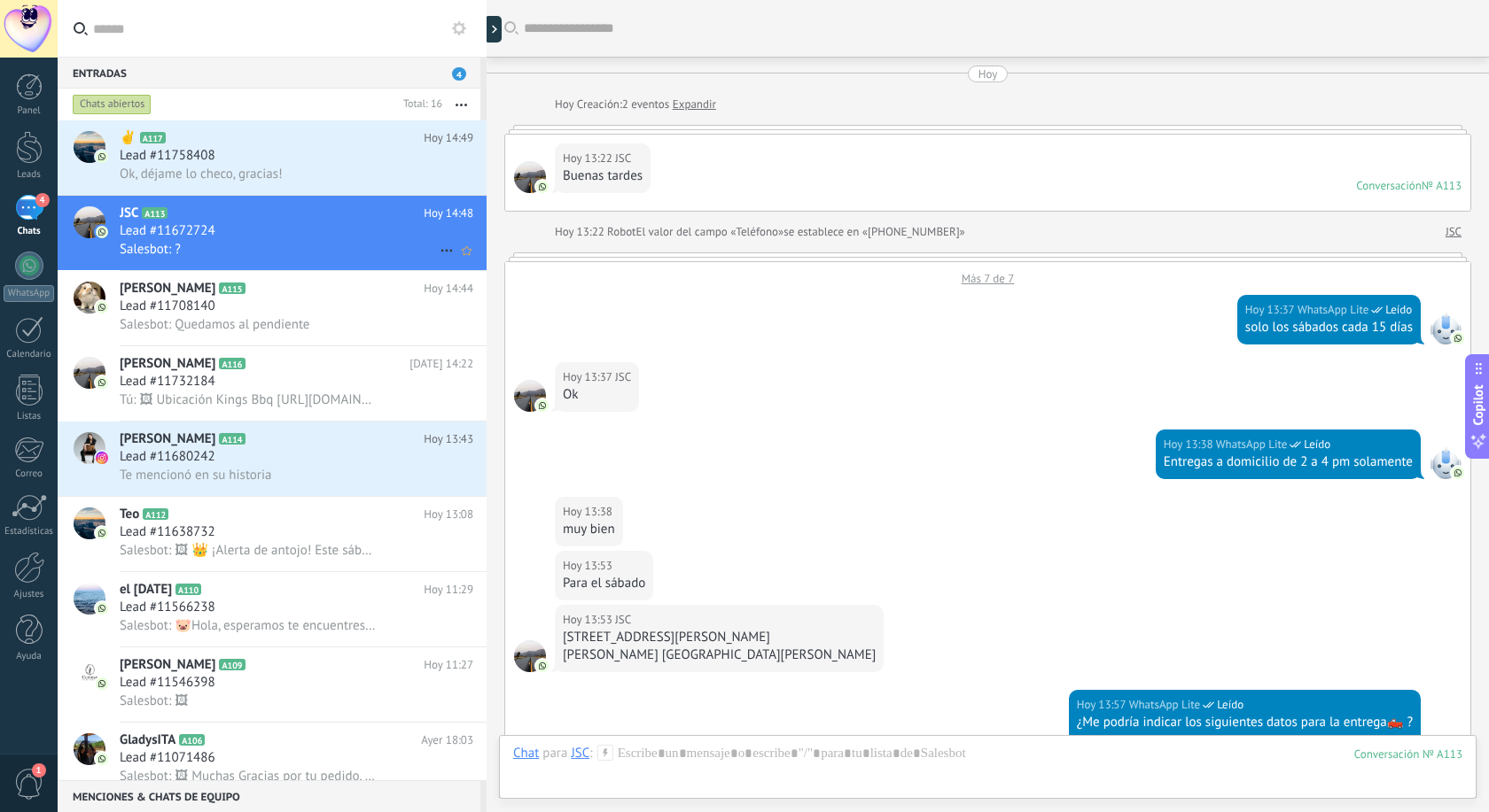
scroll to position [773, 0]
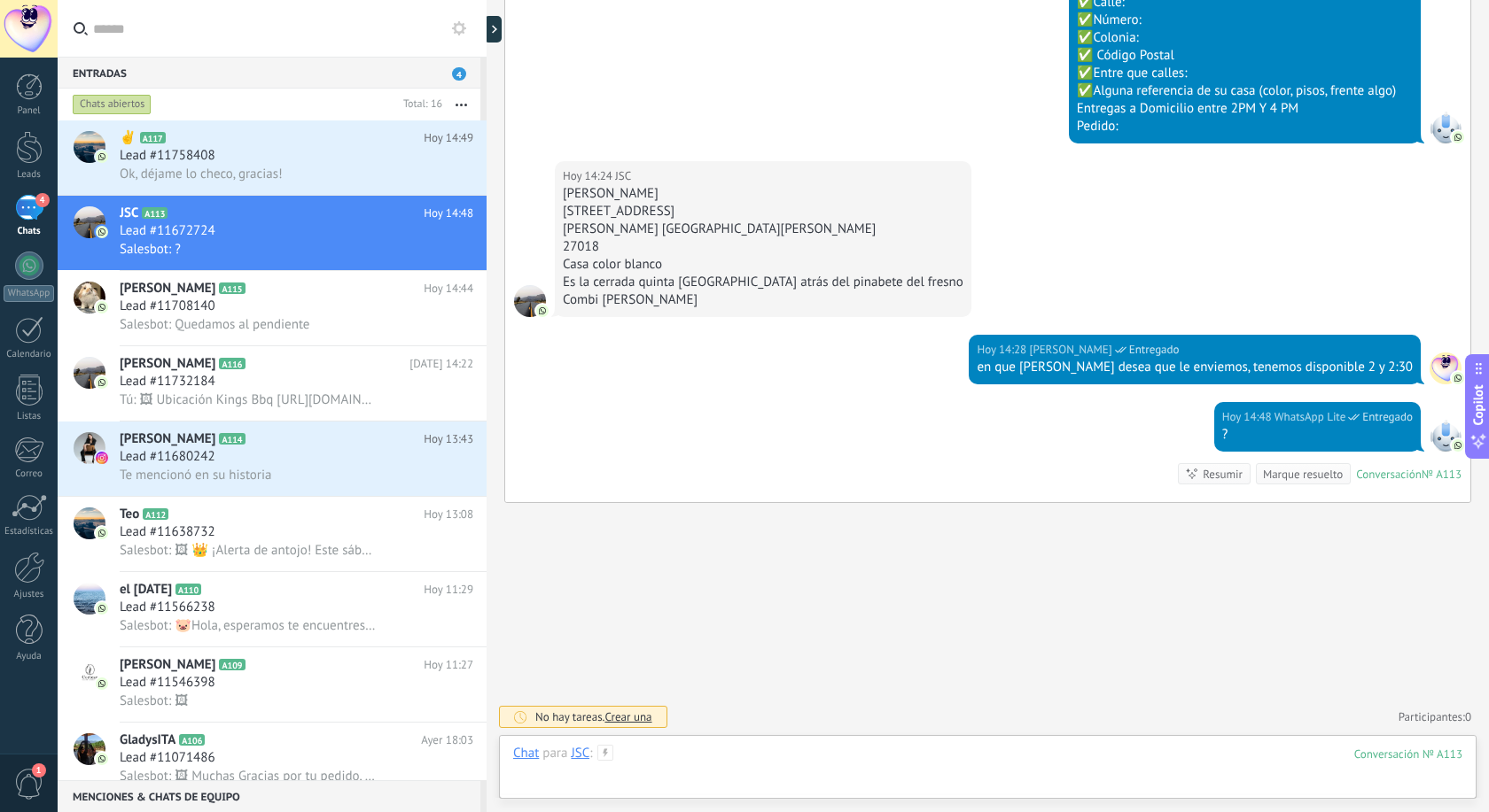
click at [752, 781] on div at bounding box center [987, 771] width 949 height 53
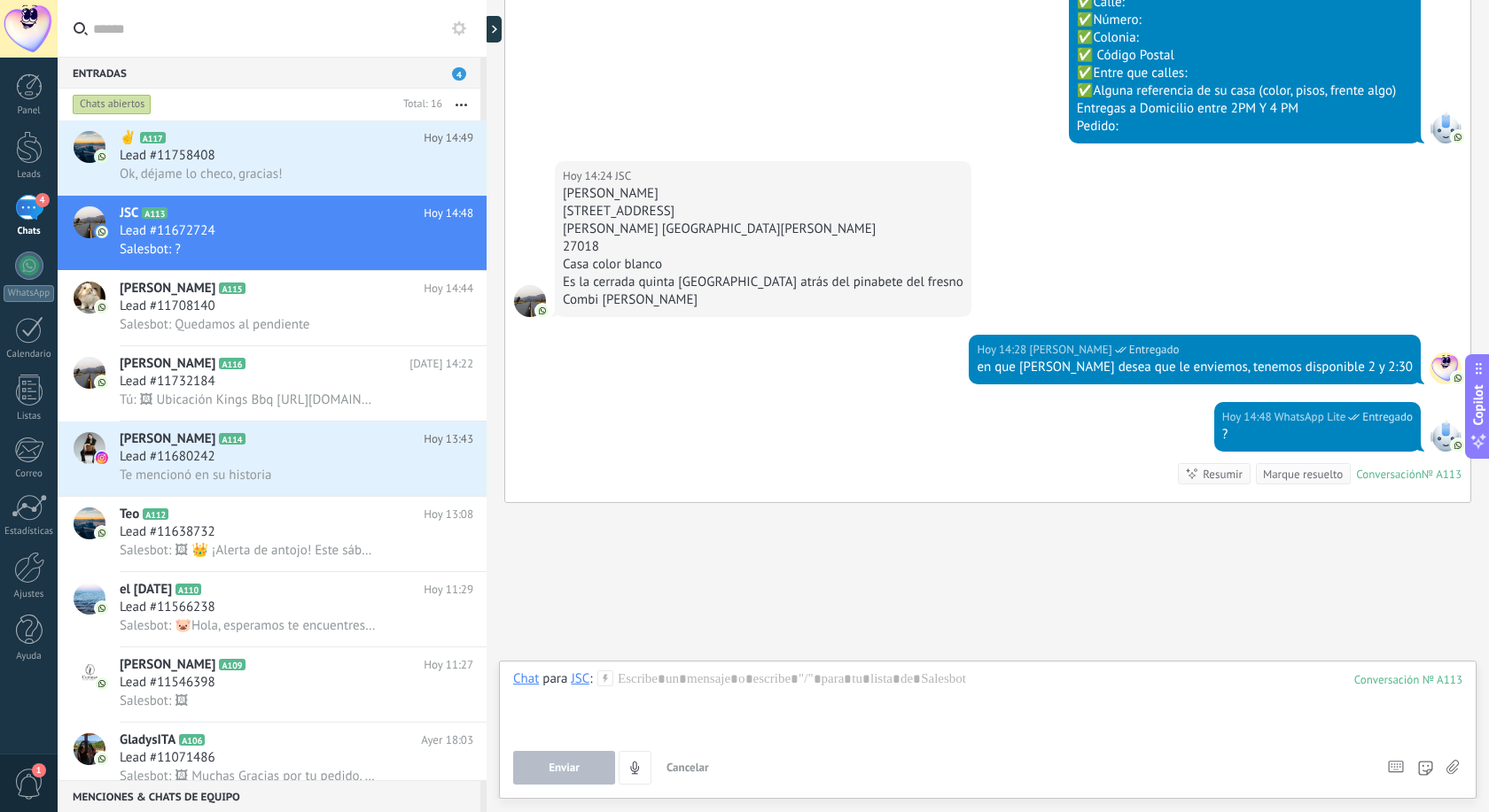
click at [1425, 769] on icon at bounding box center [1425, 768] width 15 height 15
click at [1423, 763] on icon at bounding box center [1425, 768] width 15 height 15
click at [1427, 771] on use at bounding box center [1425, 768] width 14 height 14
click at [931, 701] on div at bounding box center [987, 704] width 949 height 67
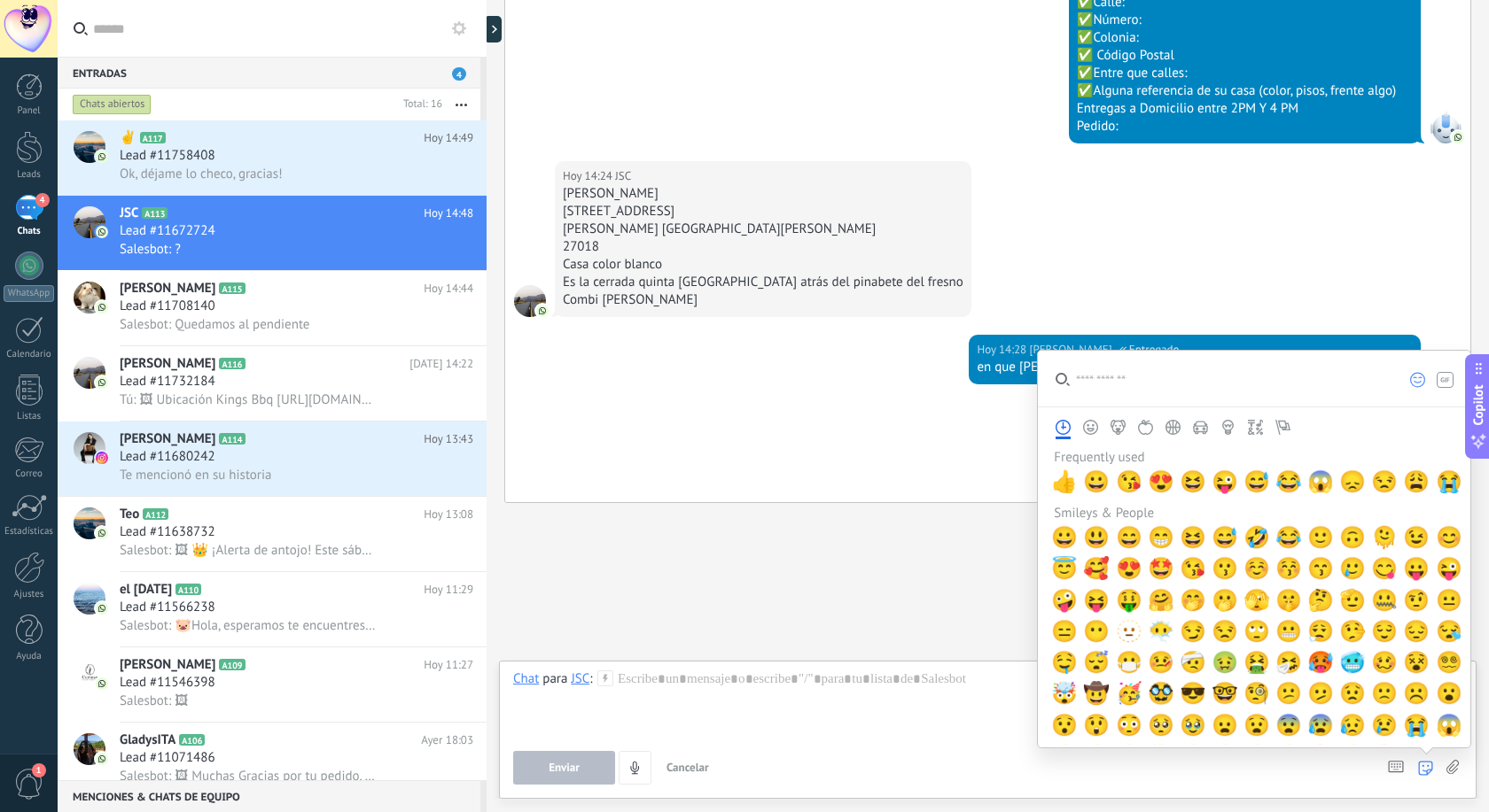
click at [1429, 771] on use at bounding box center [1425, 768] width 14 height 14
click at [1229, 382] on input "search" at bounding box center [1214, 379] width 354 height 56
click at [886, 751] on div "Enviar Cancelar Rastrear clics en links ? Reducir links largos y rastrear clics…" at bounding box center [942, 768] width 858 height 33
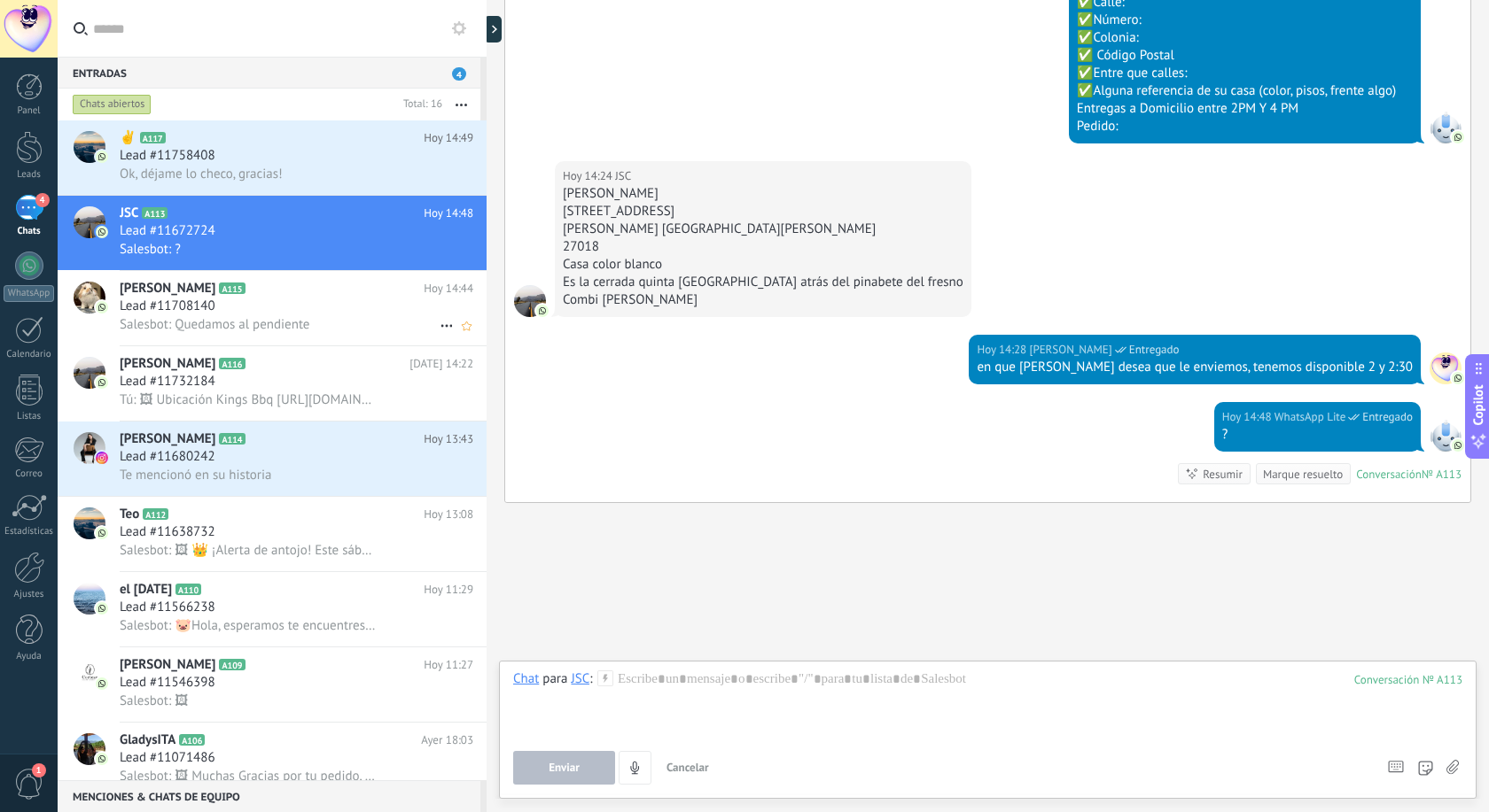
click at [275, 297] on div "Lead #11708140" at bounding box center [296, 307] width 354 height 18
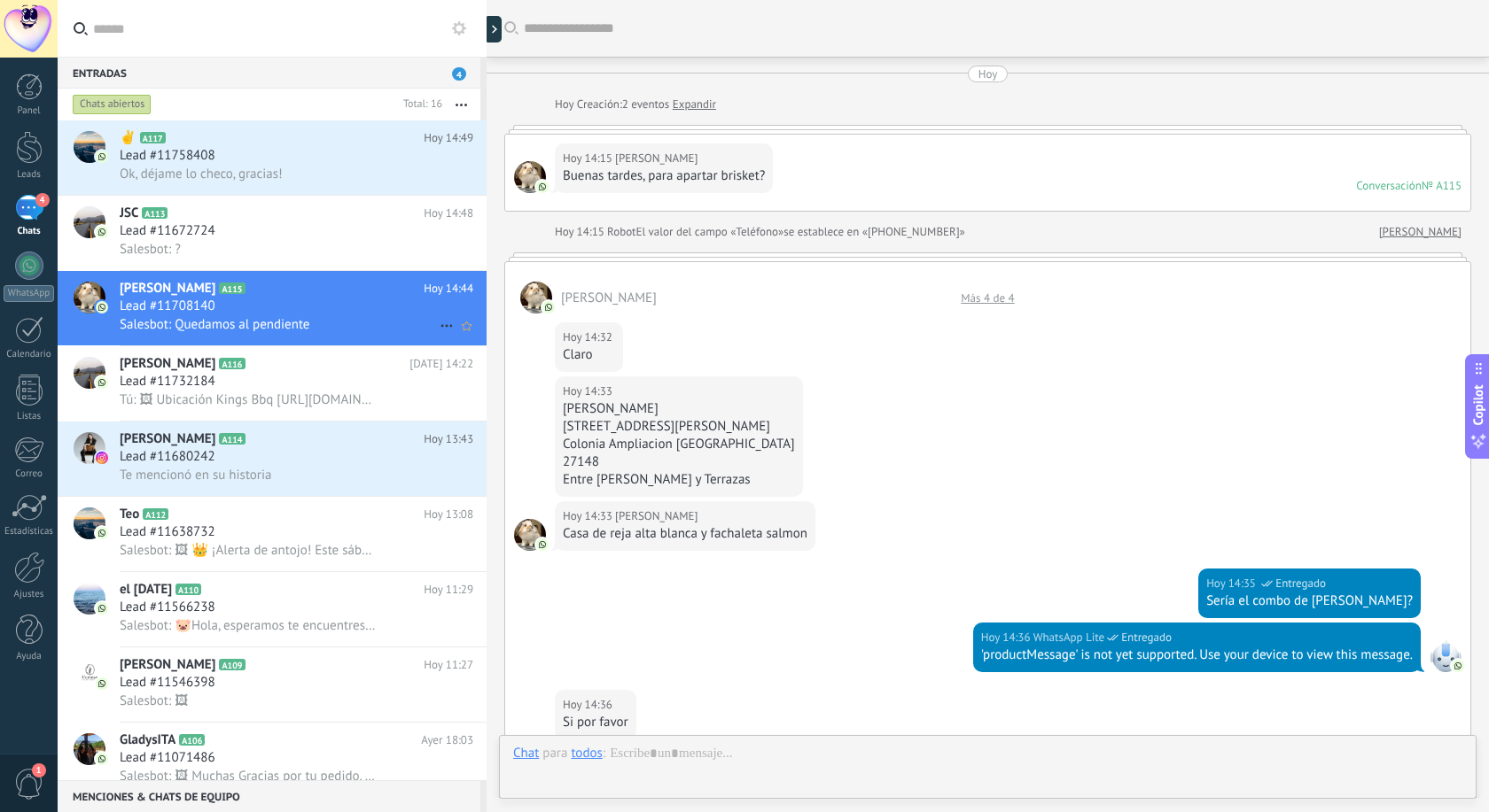
scroll to position [1274, 0]
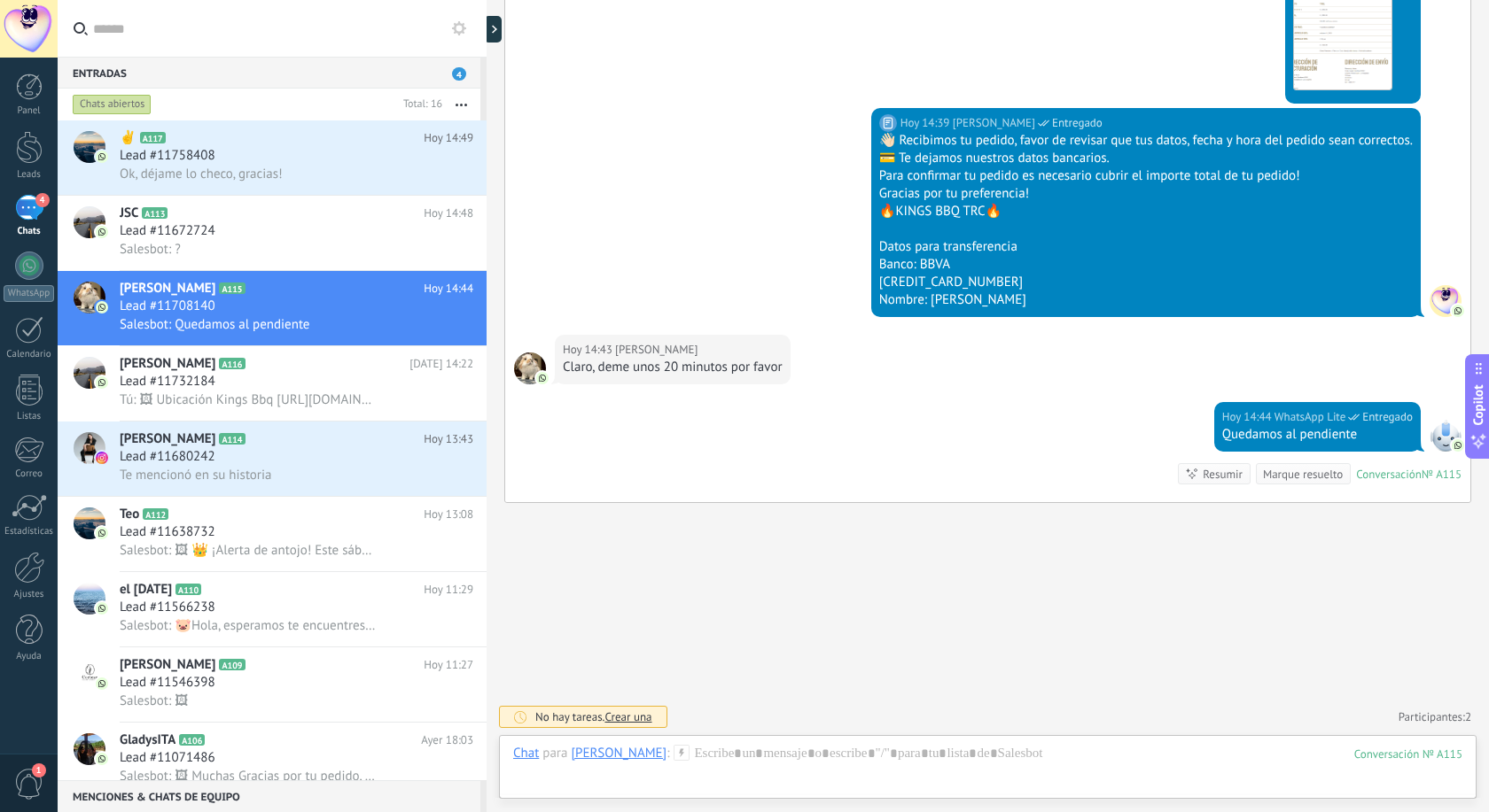
click at [462, 23] on icon at bounding box center [460, 29] width 14 height 14
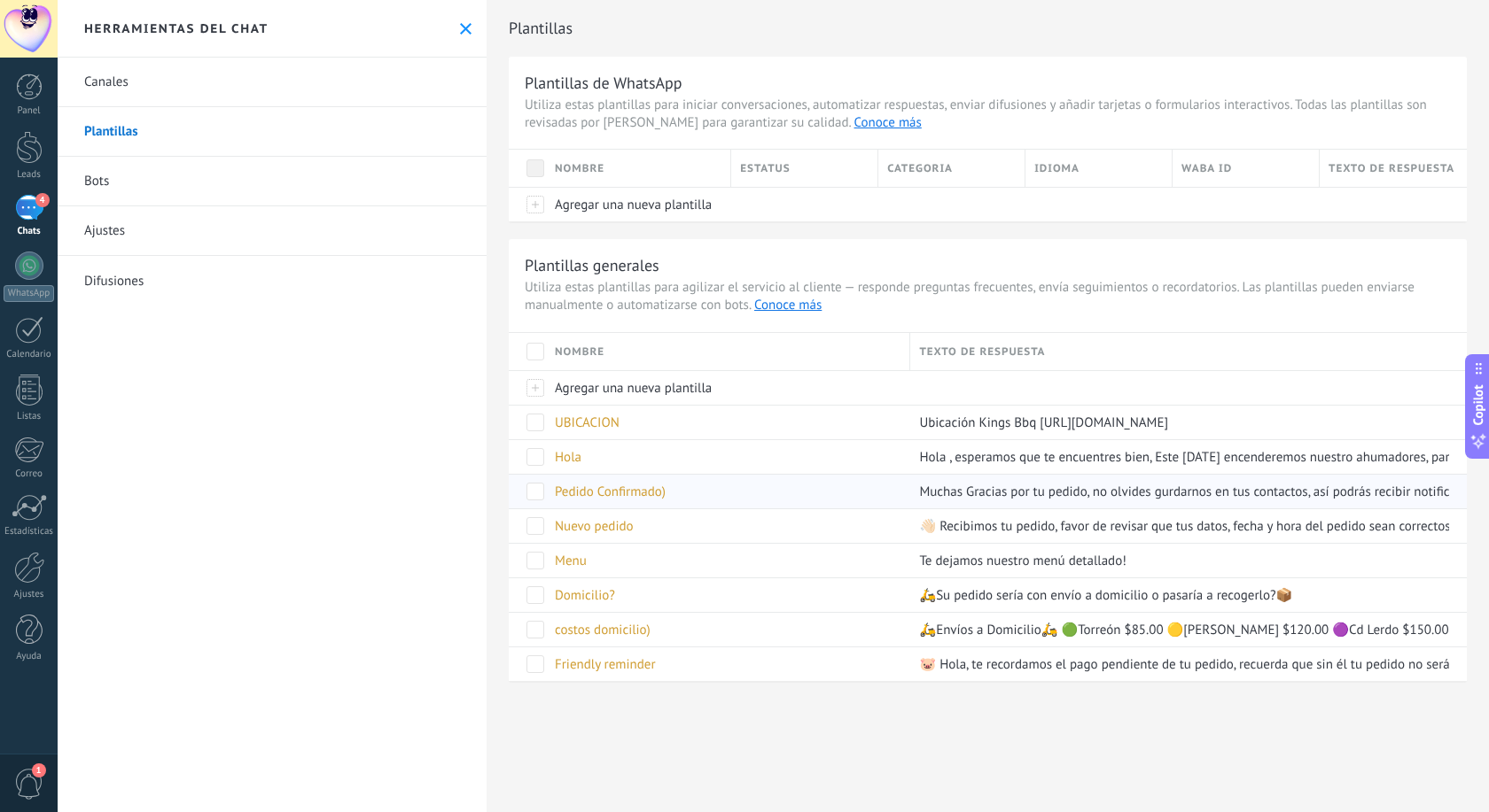
click at [645, 485] on span "Pedido Confirmado)" at bounding box center [610, 492] width 110 height 17
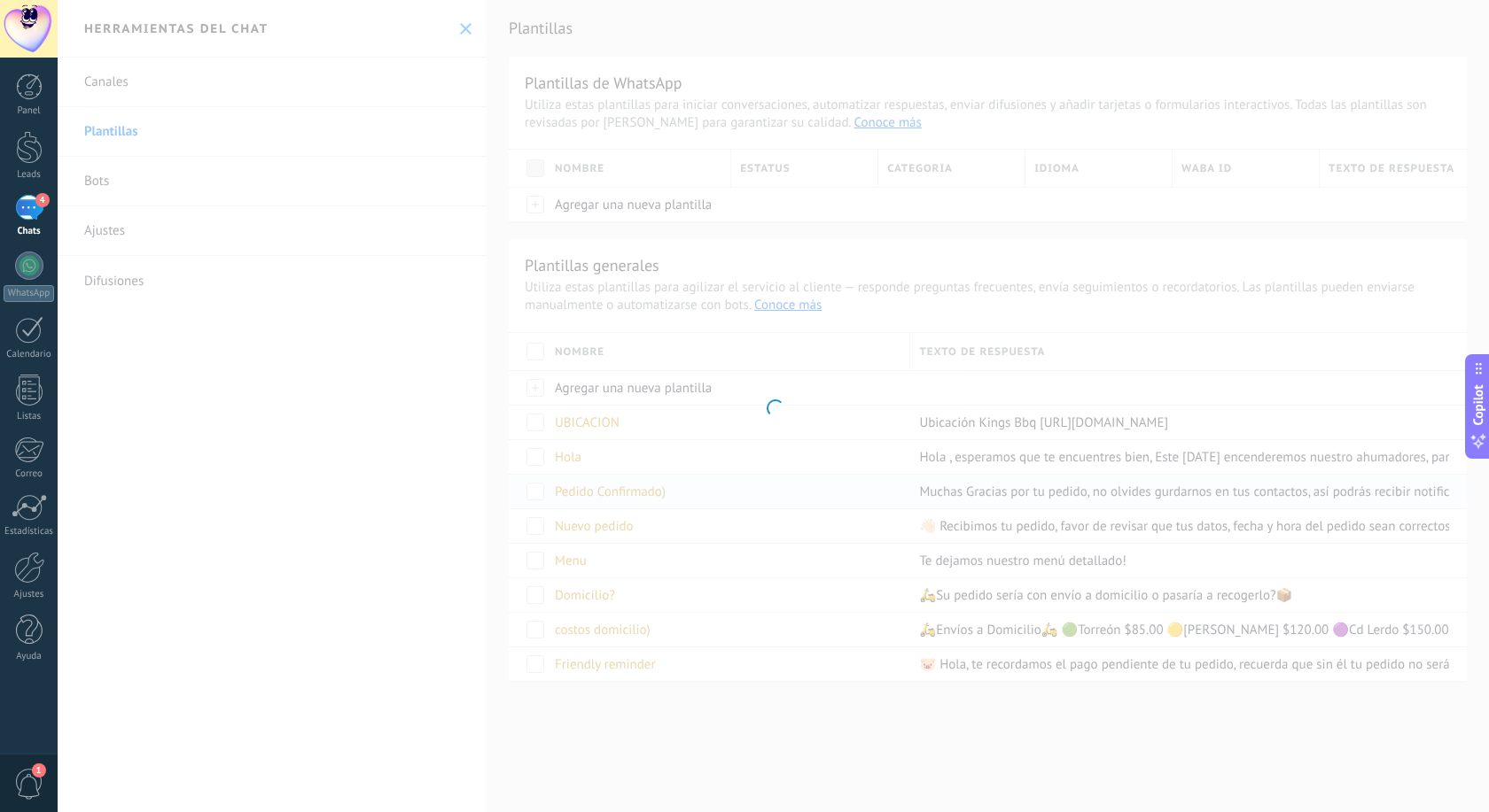
scroll to position [1274, 0]
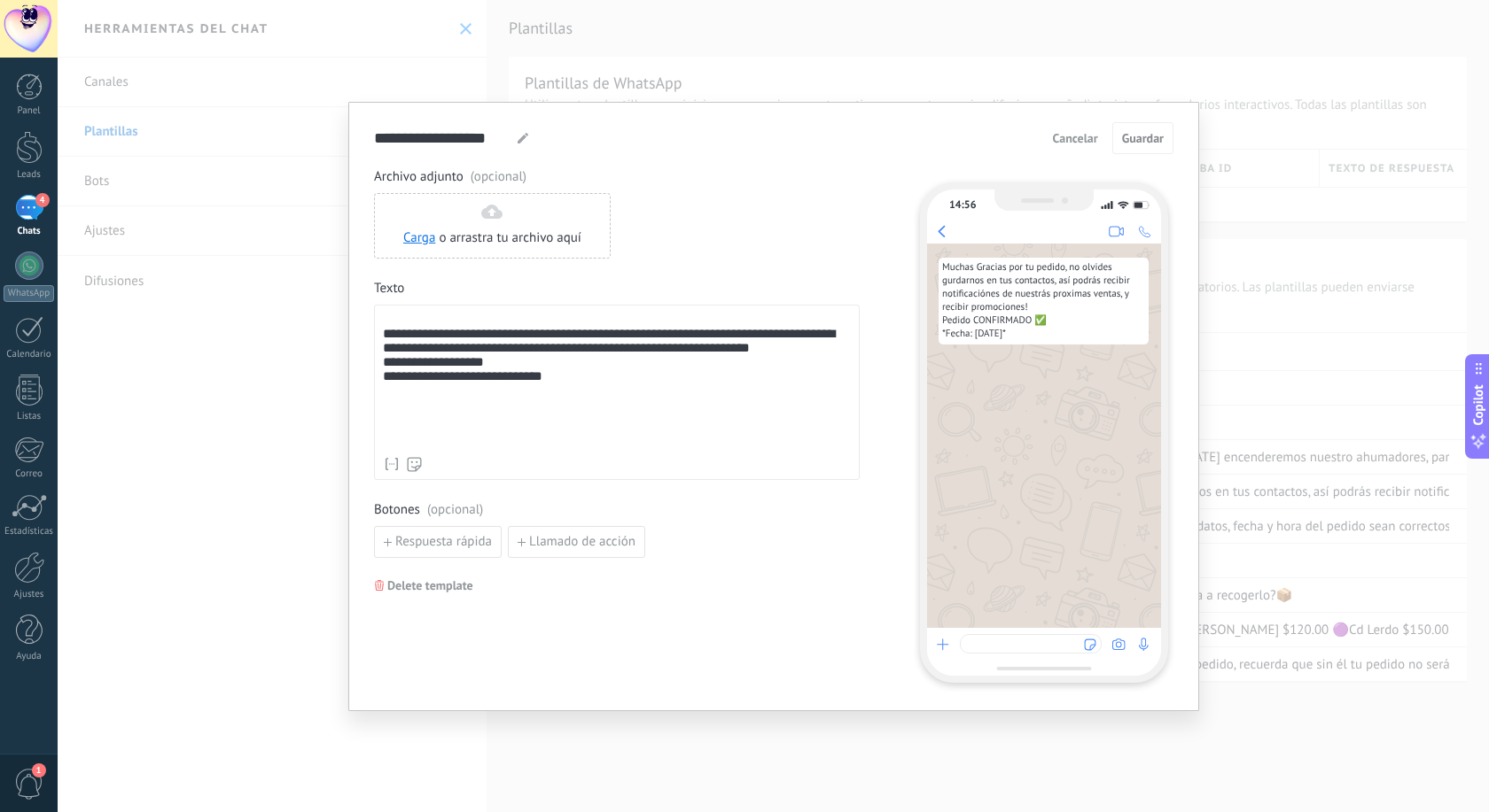
click at [1078, 142] on span "Cancelar" at bounding box center [1076, 138] width 45 height 13
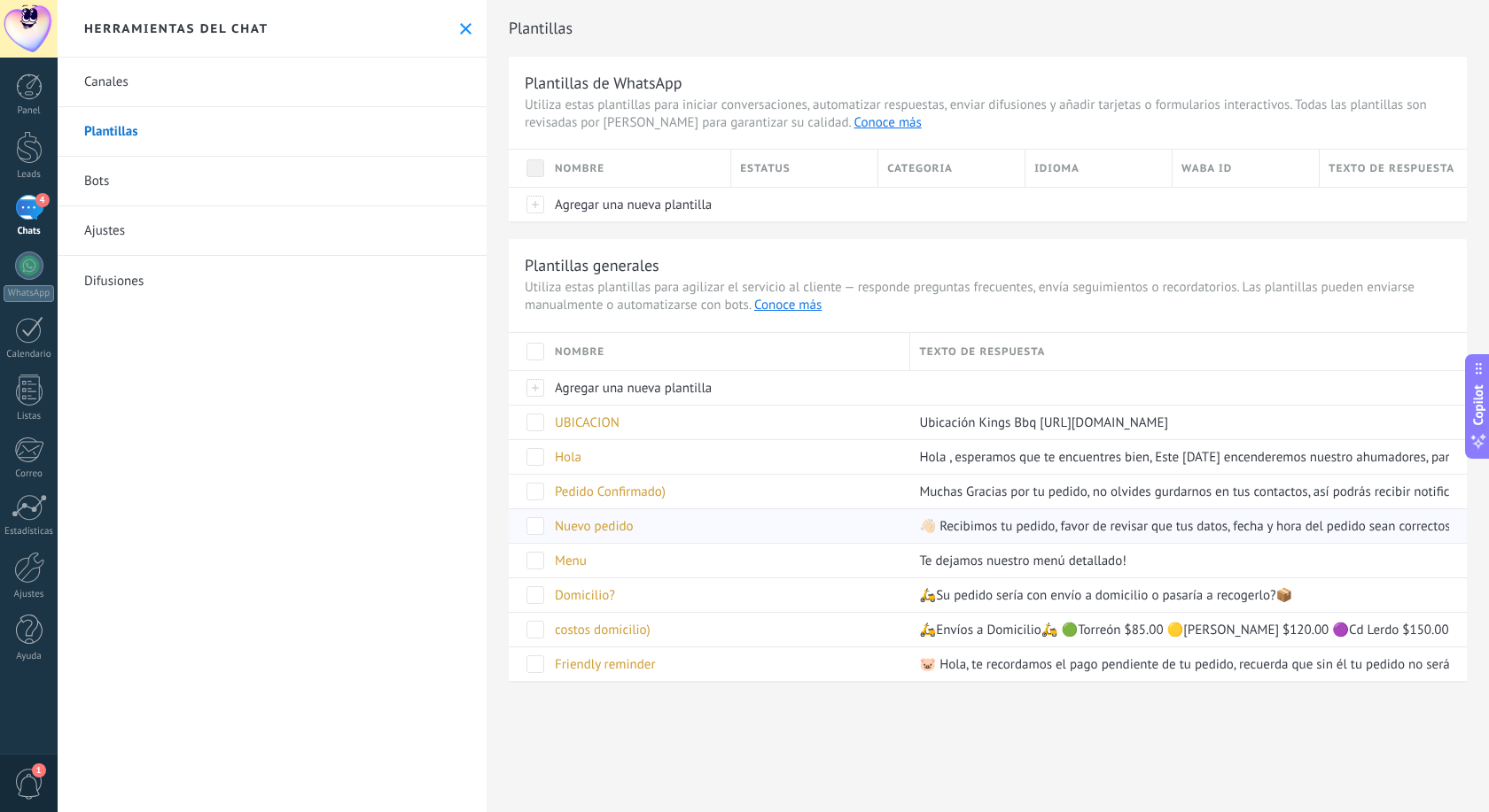
click at [613, 528] on span "Nuevo pedido" at bounding box center [593, 526] width 79 height 17
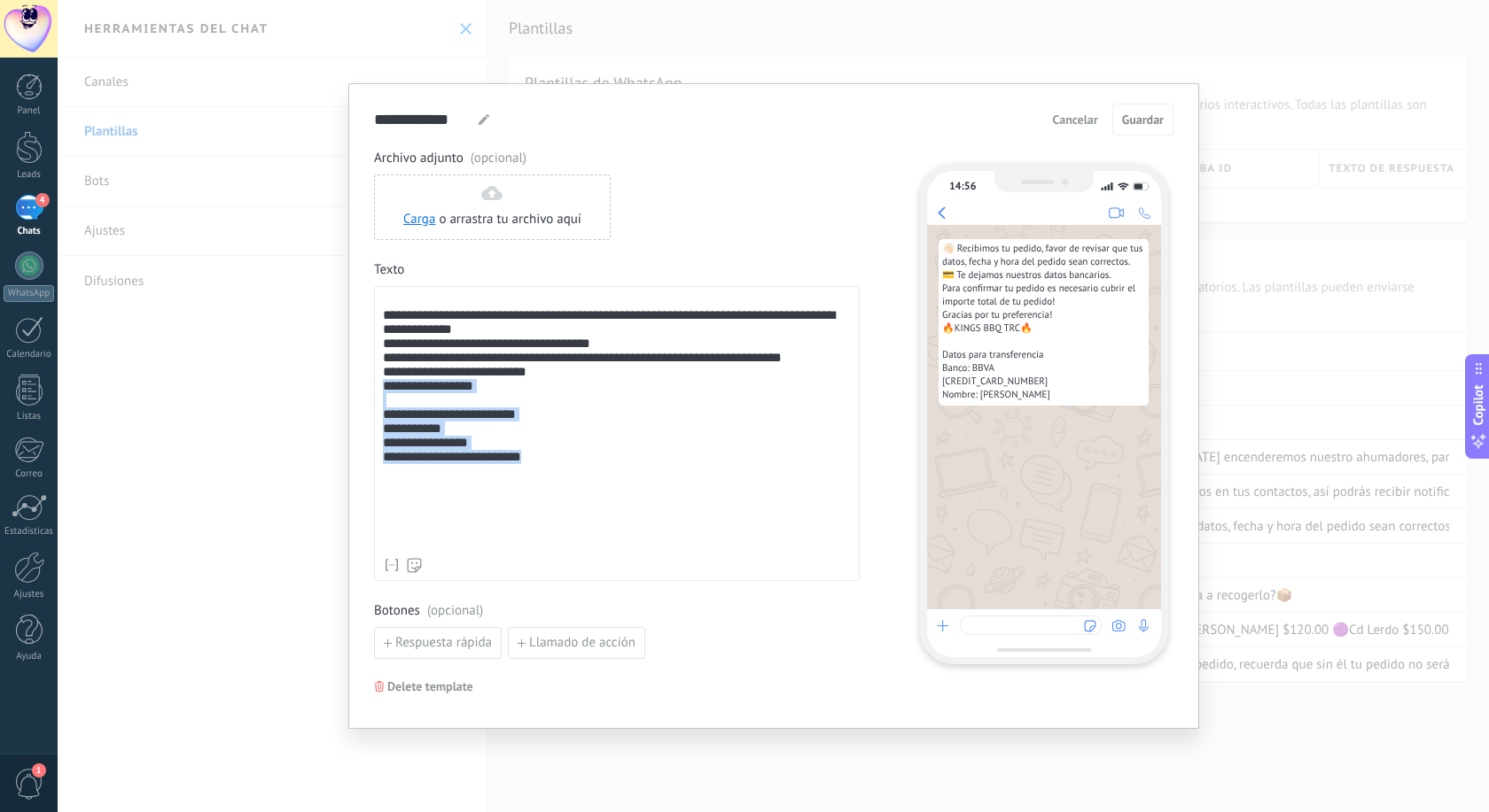
drag, startPoint x: 576, startPoint y: 489, endPoint x: 369, endPoint y: 402, distance: 224.5
click at [383, 402] on div "**********" at bounding box center [616, 421] width 468 height 255
copy div "**********"
click at [822, 32] on div "**********" at bounding box center [773, 406] width 1431 height 812
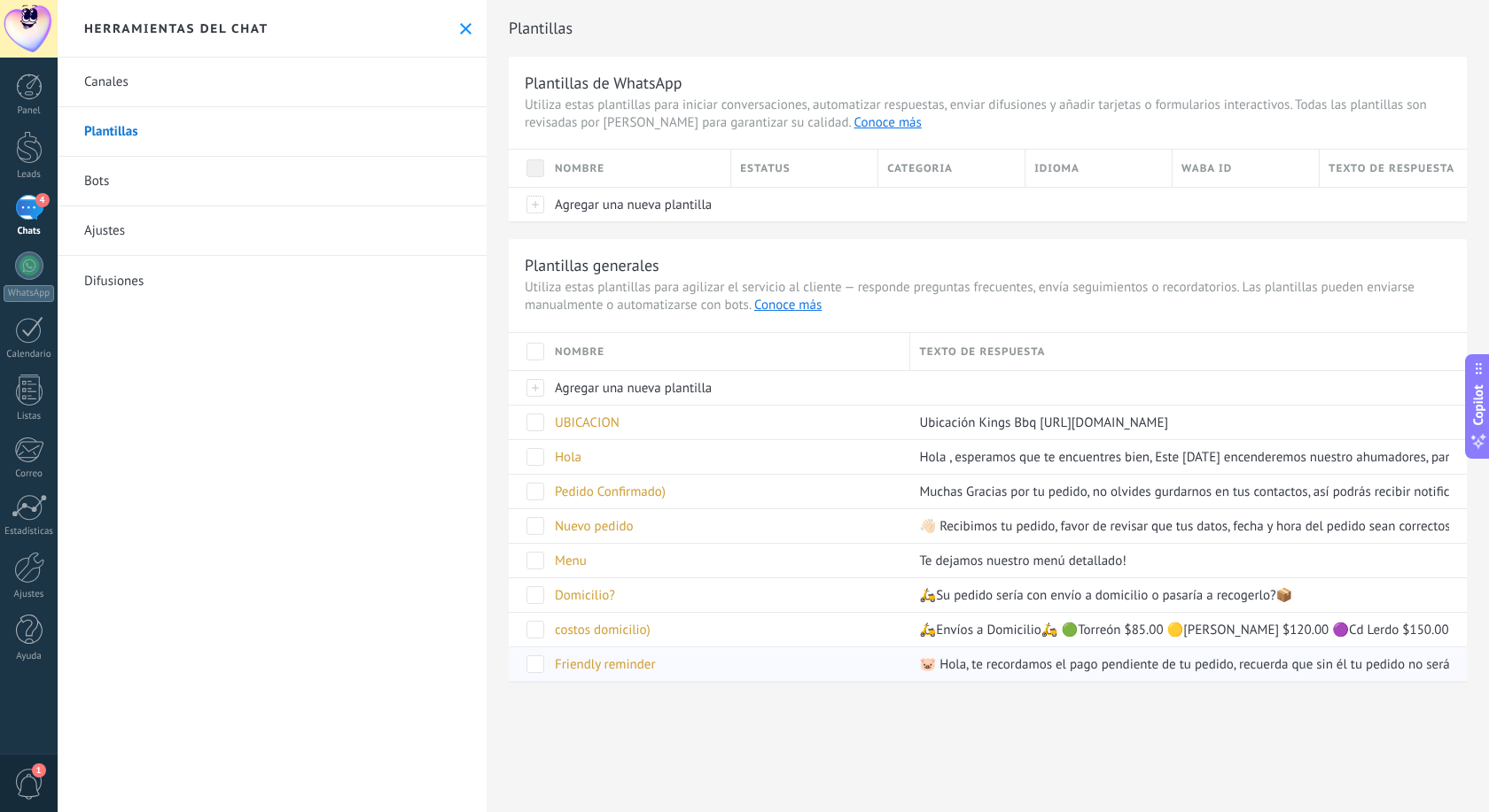
click at [619, 665] on span "Friendly reminder" at bounding box center [605, 665] width 101 height 17
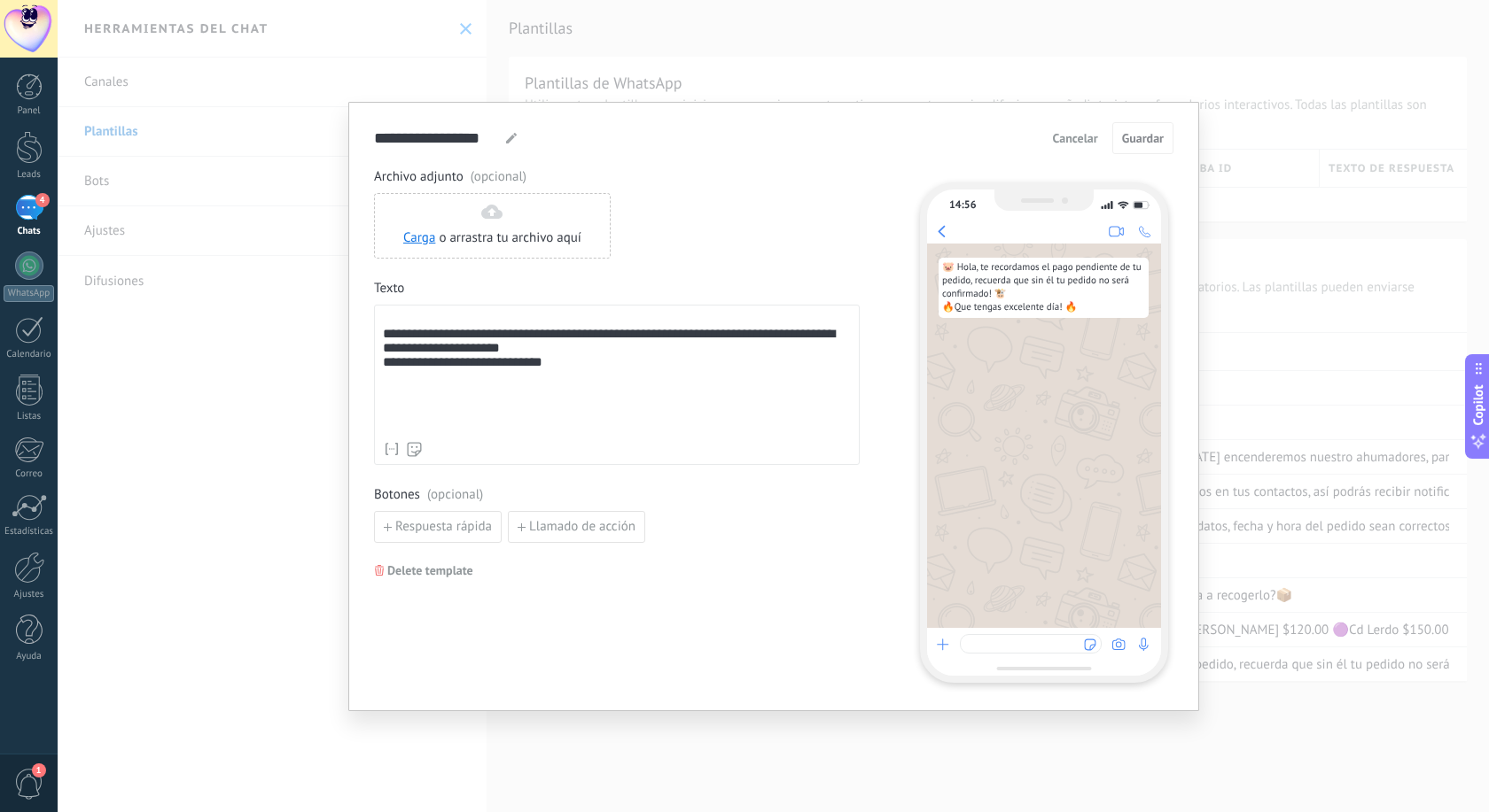
click at [536, 407] on div "**********" at bounding box center [616, 373] width 468 height 120
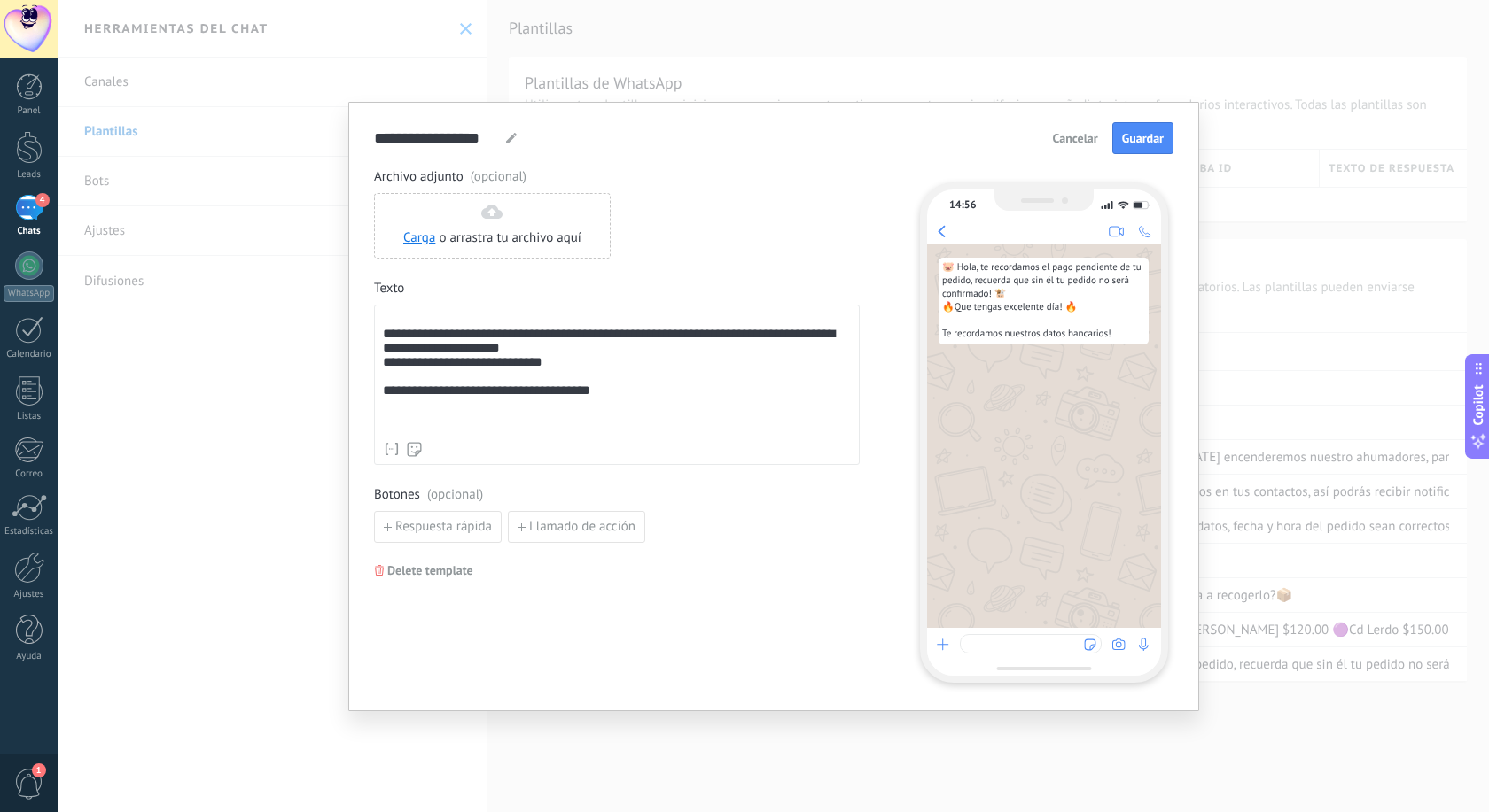
click at [383, 404] on div "**********" at bounding box center [616, 373] width 468 height 120
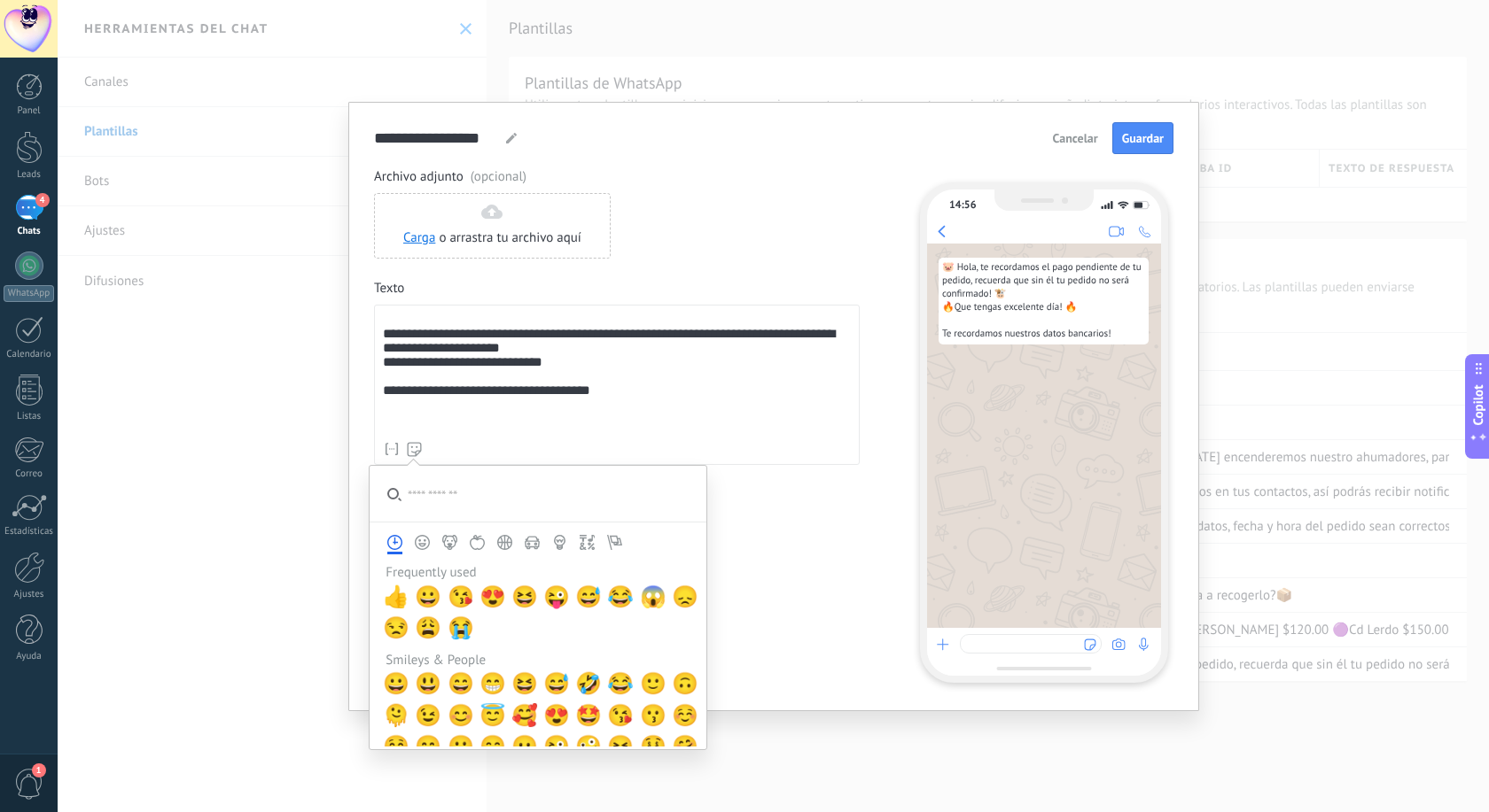
click at [516, 542] on button "Activity (emoji control)" at bounding box center [505, 543] width 27 height 15
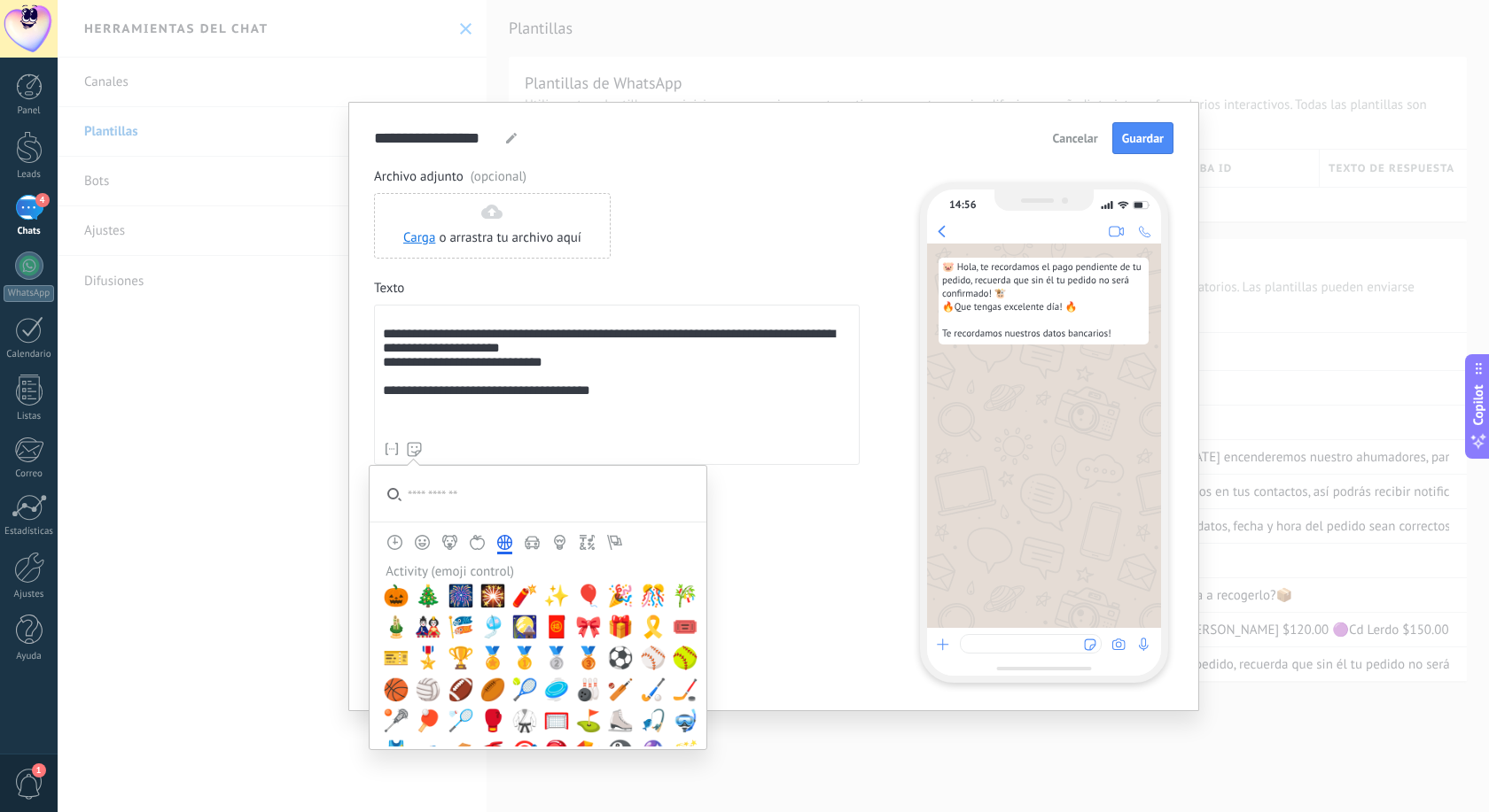
click at [531, 543] on icon "Travel & Places" at bounding box center [532, 543] width 15 height 15
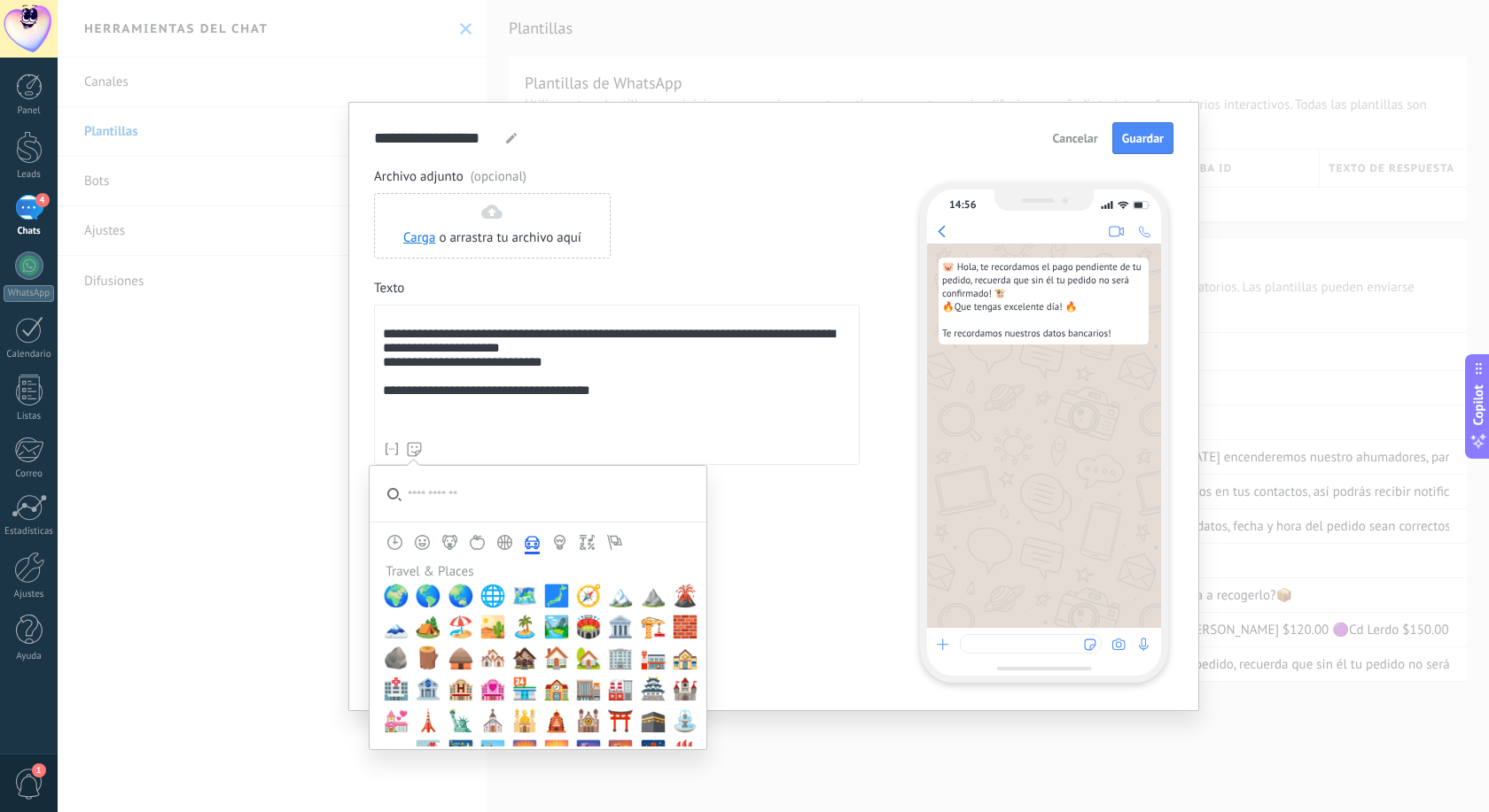
click at [548, 543] on button "Objects" at bounding box center [559, 543] width 27 height 15
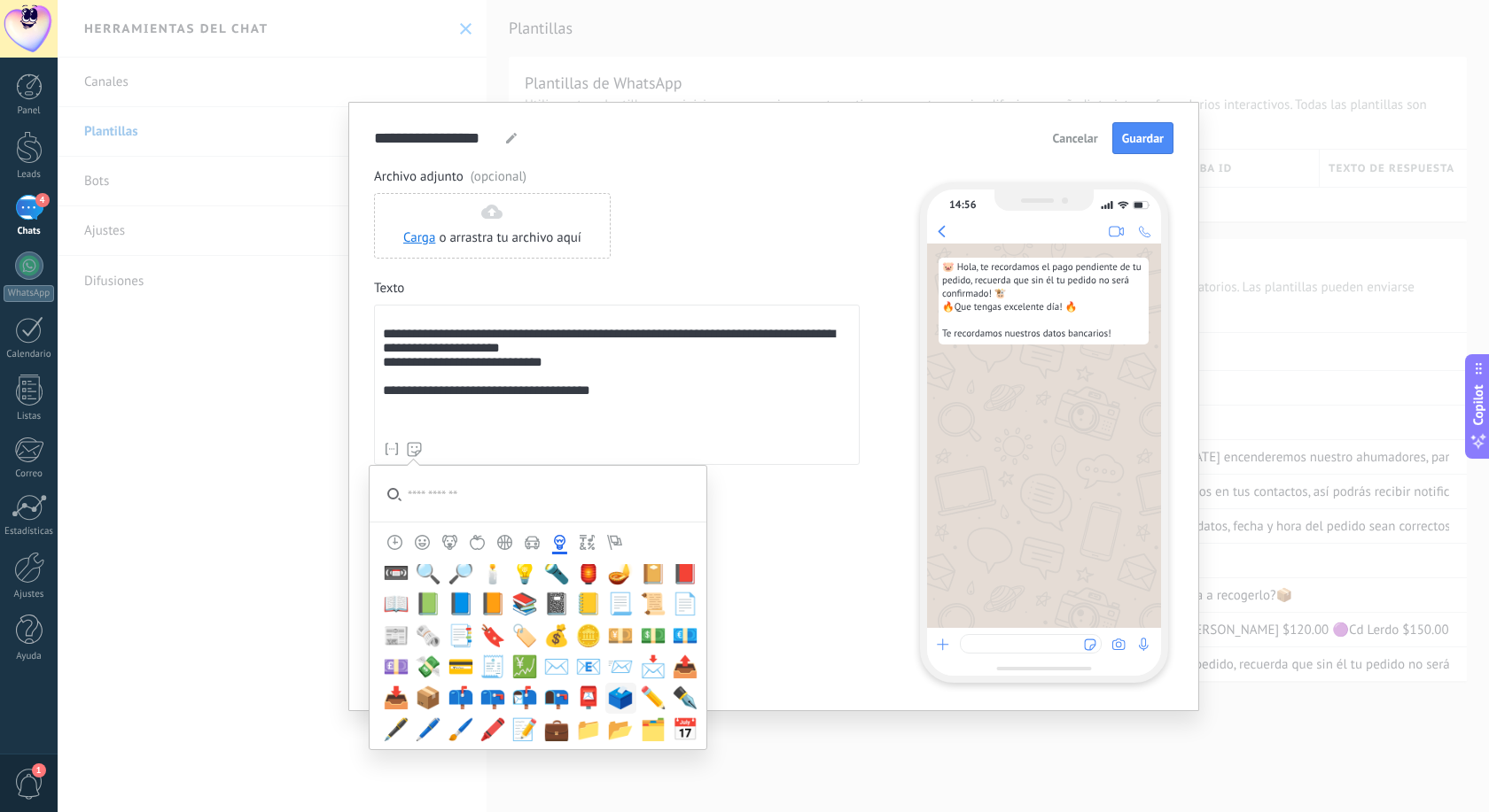
scroll to position [4047, 0]
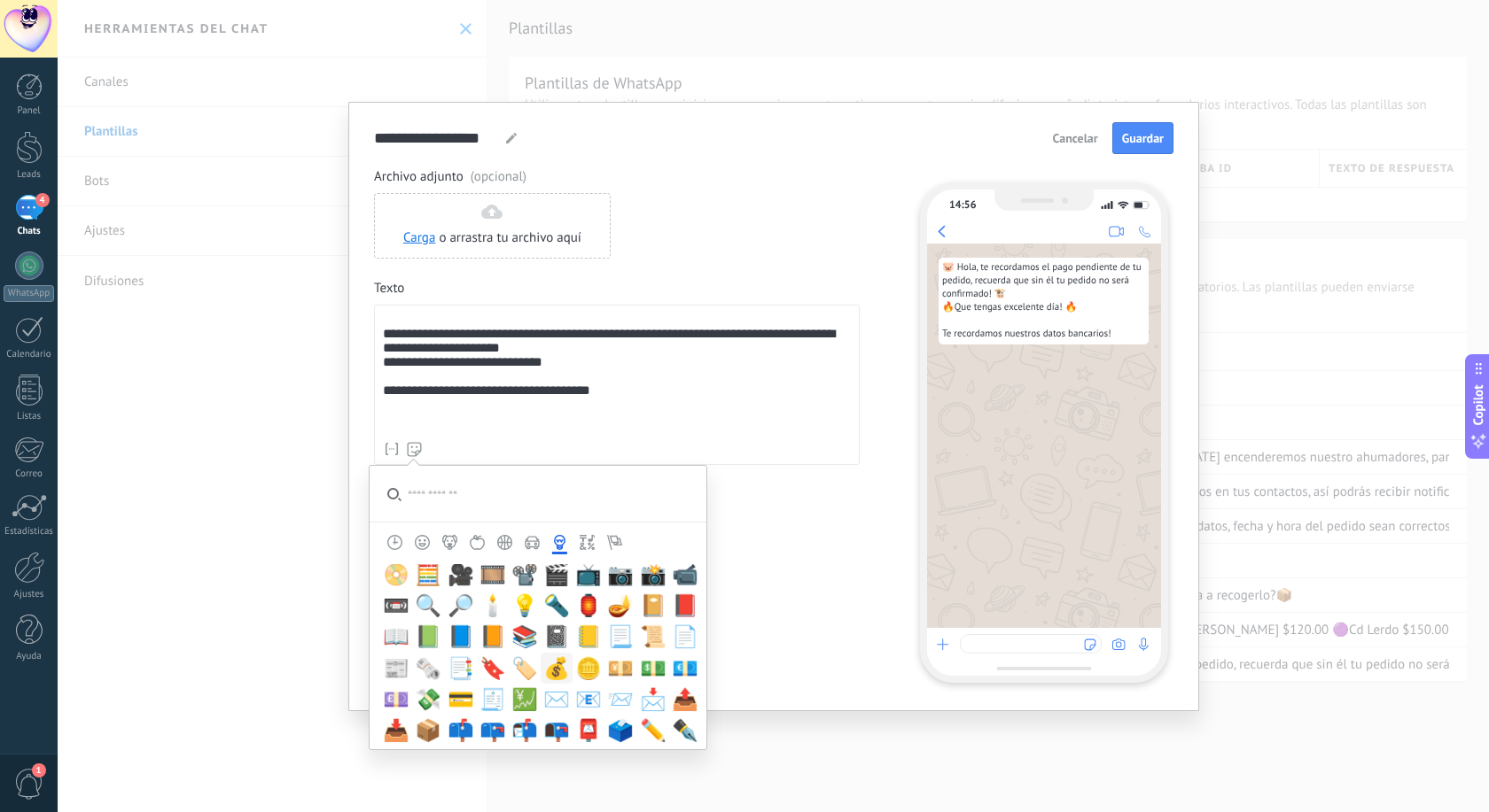
click at [555, 664] on span "💰" at bounding box center [555, 668] width 26 height 24
click at [556, 434] on div "**********" at bounding box center [616, 385] width 486 height 161
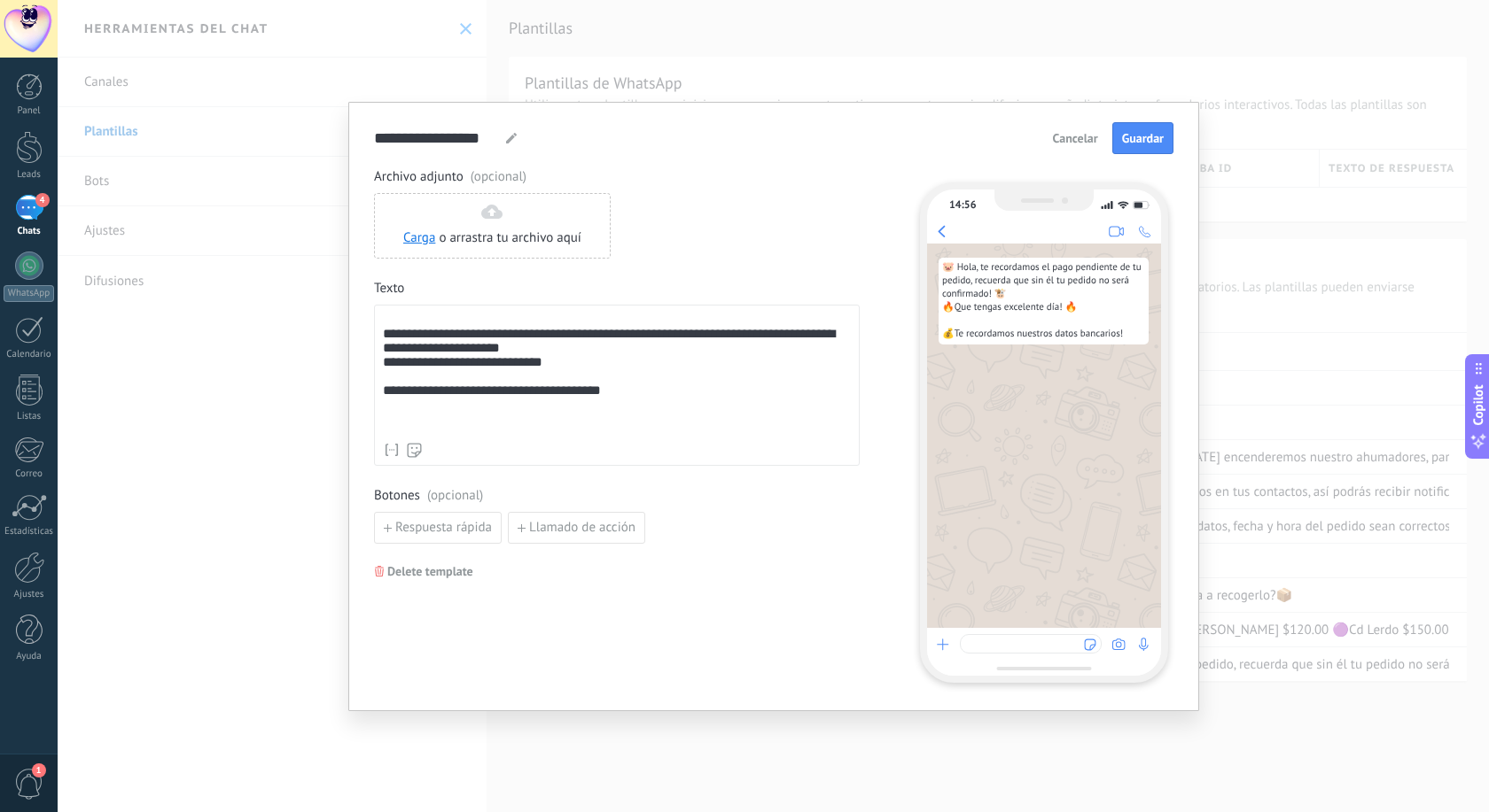
click at [461, 429] on div "**********" at bounding box center [616, 373] width 468 height 121
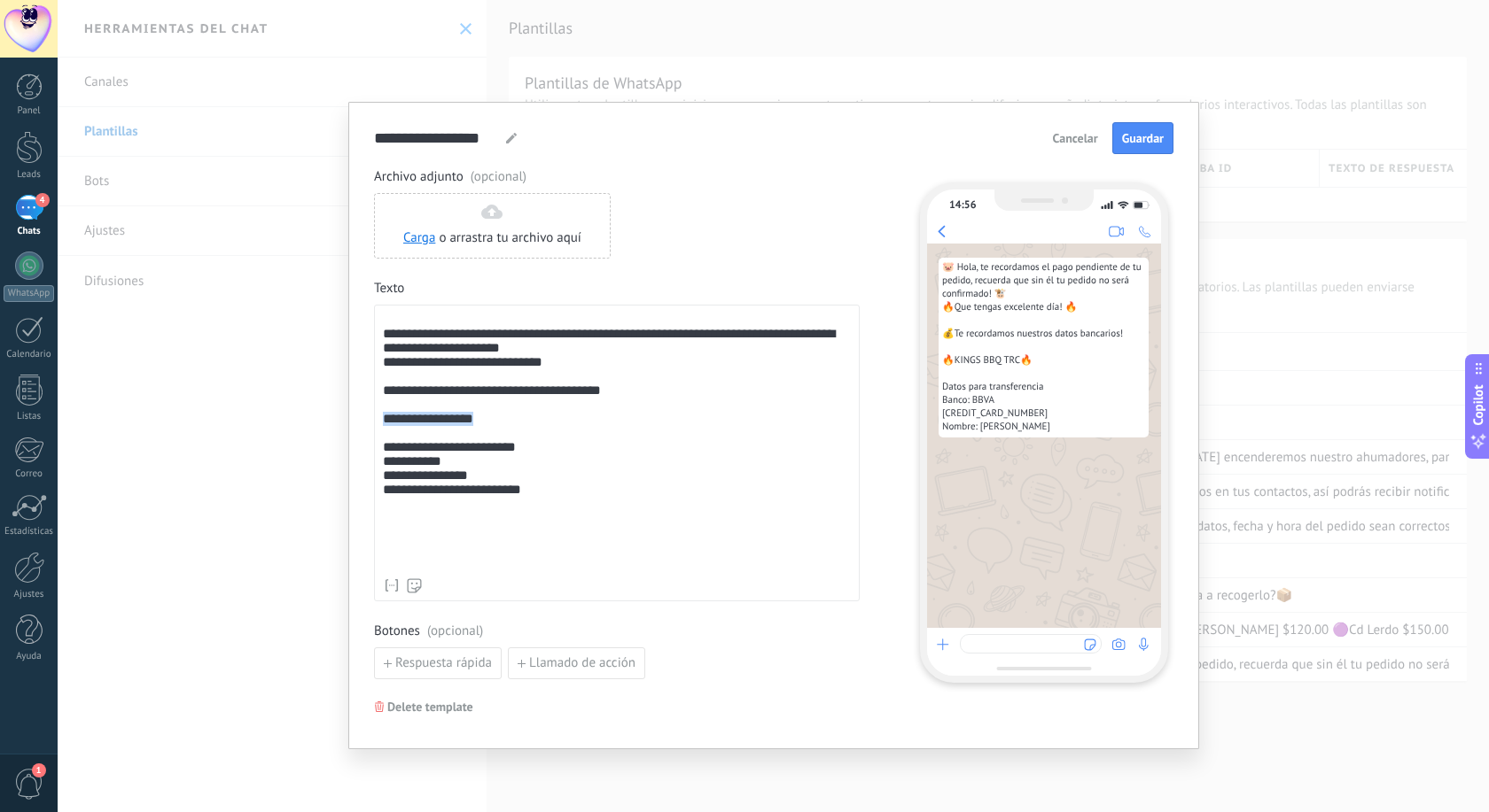
drag, startPoint x: 515, startPoint y: 444, endPoint x: 382, endPoint y: 440, distance: 133.1
click at [383, 440] on div "**********" at bounding box center [616, 441] width 468 height 257
click at [386, 477] on div "**********" at bounding box center [616, 440] width 468 height 256
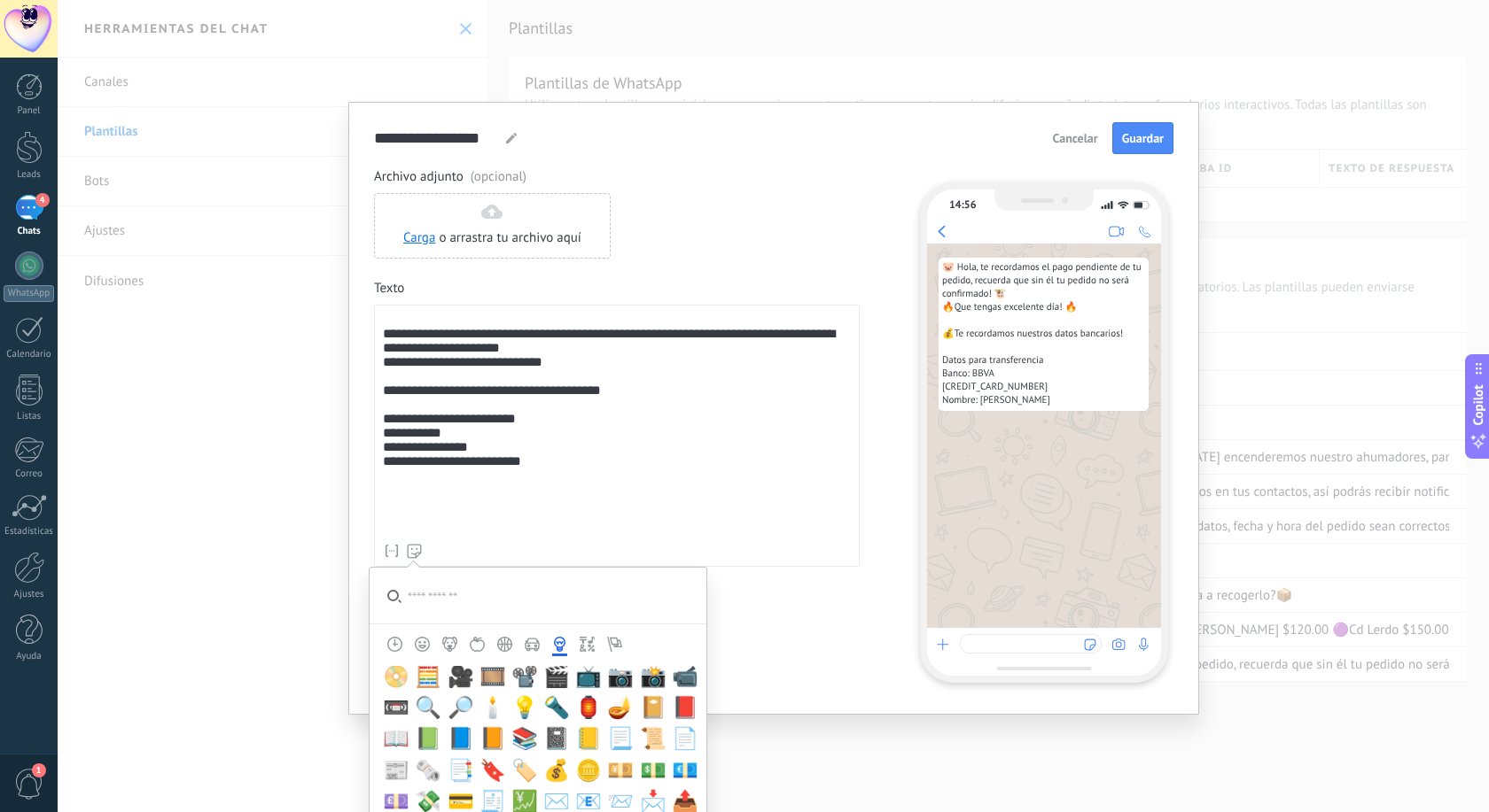
click at [414, 548] on icon at bounding box center [414, 551] width 15 height 15
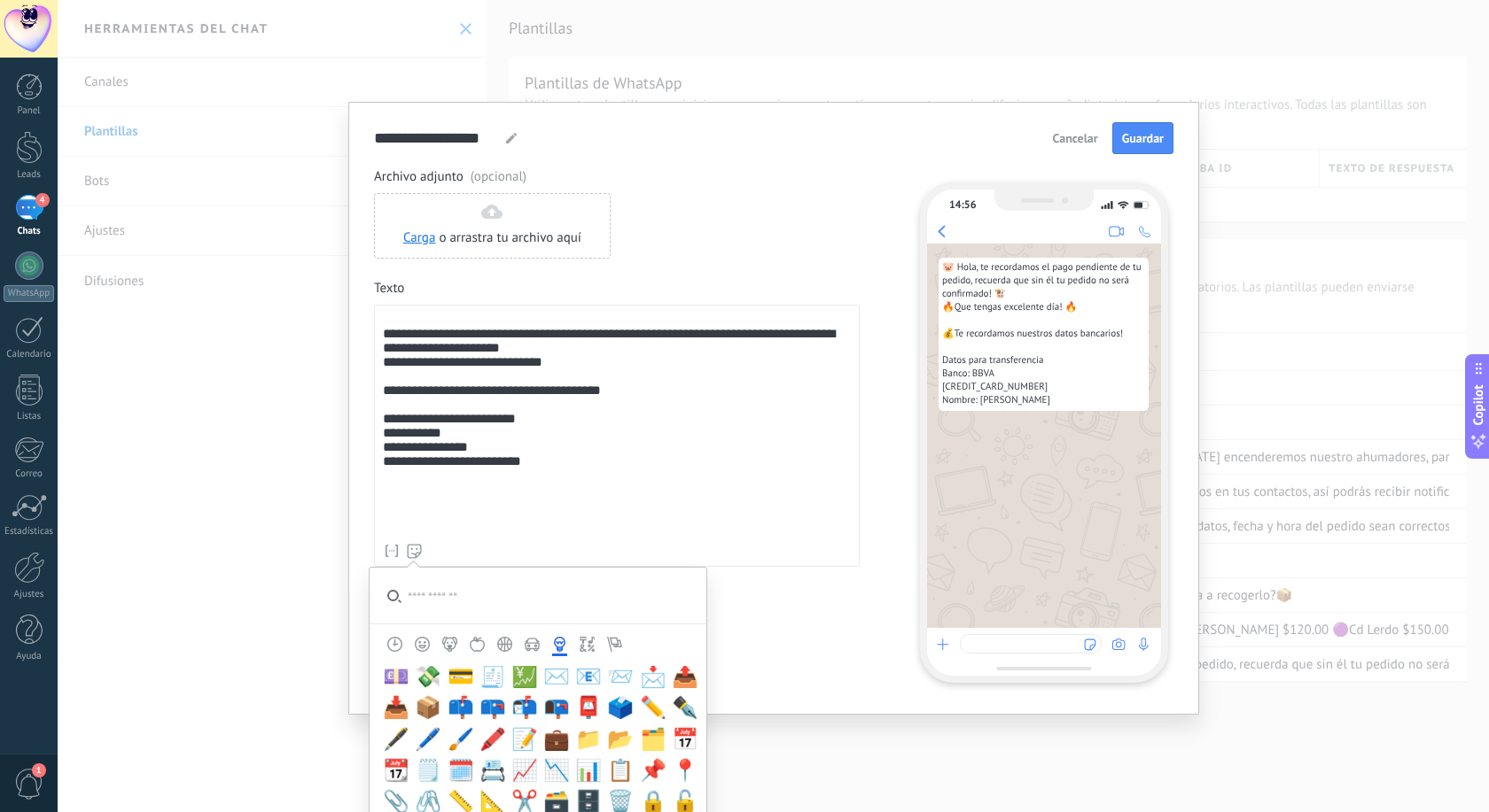
scroll to position [4149, 0]
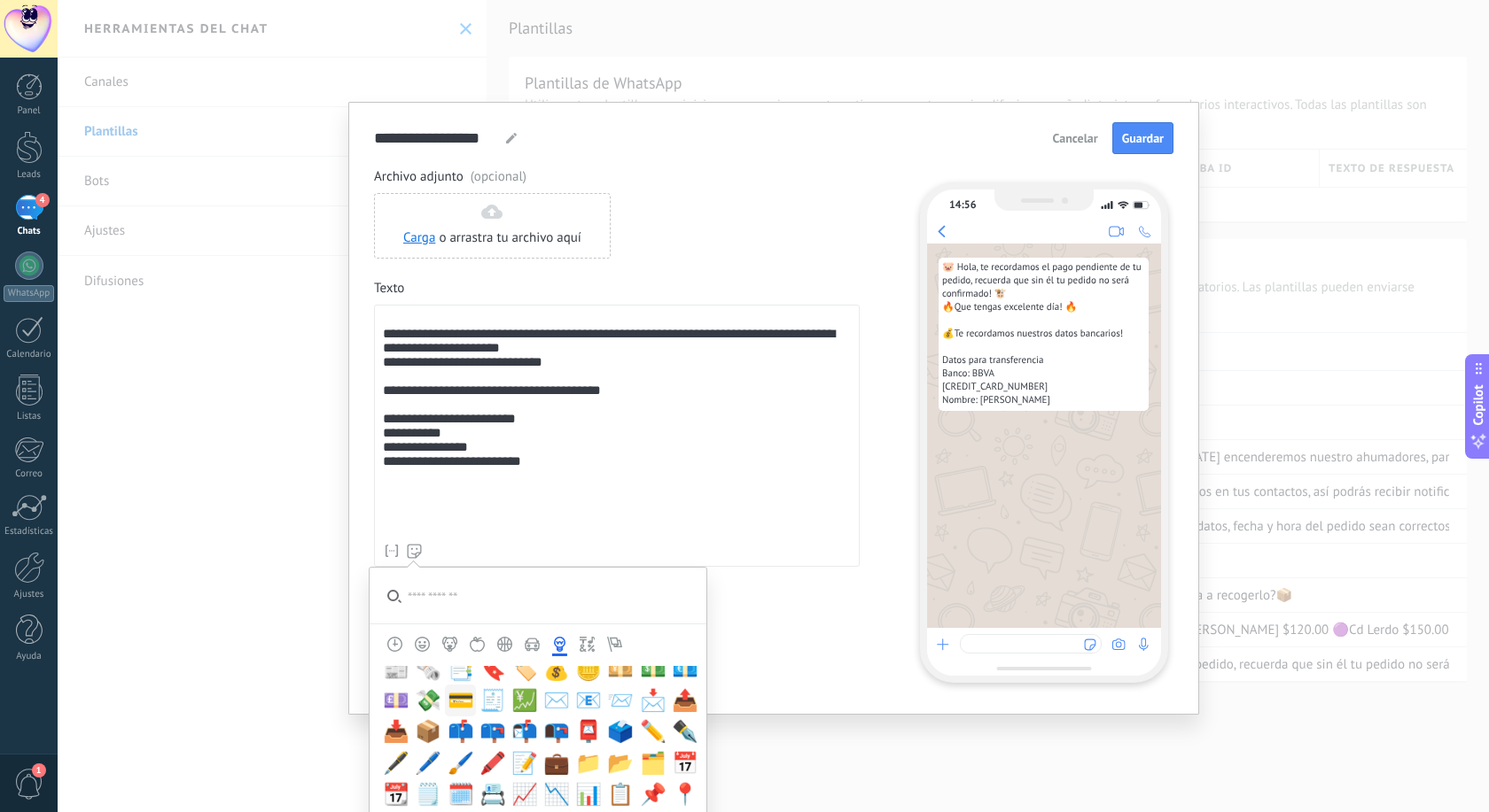
click at [466, 705] on span "💳" at bounding box center [460, 700] width 26 height 24
click at [458, 704] on span "💳" at bounding box center [460, 700] width 26 height 24
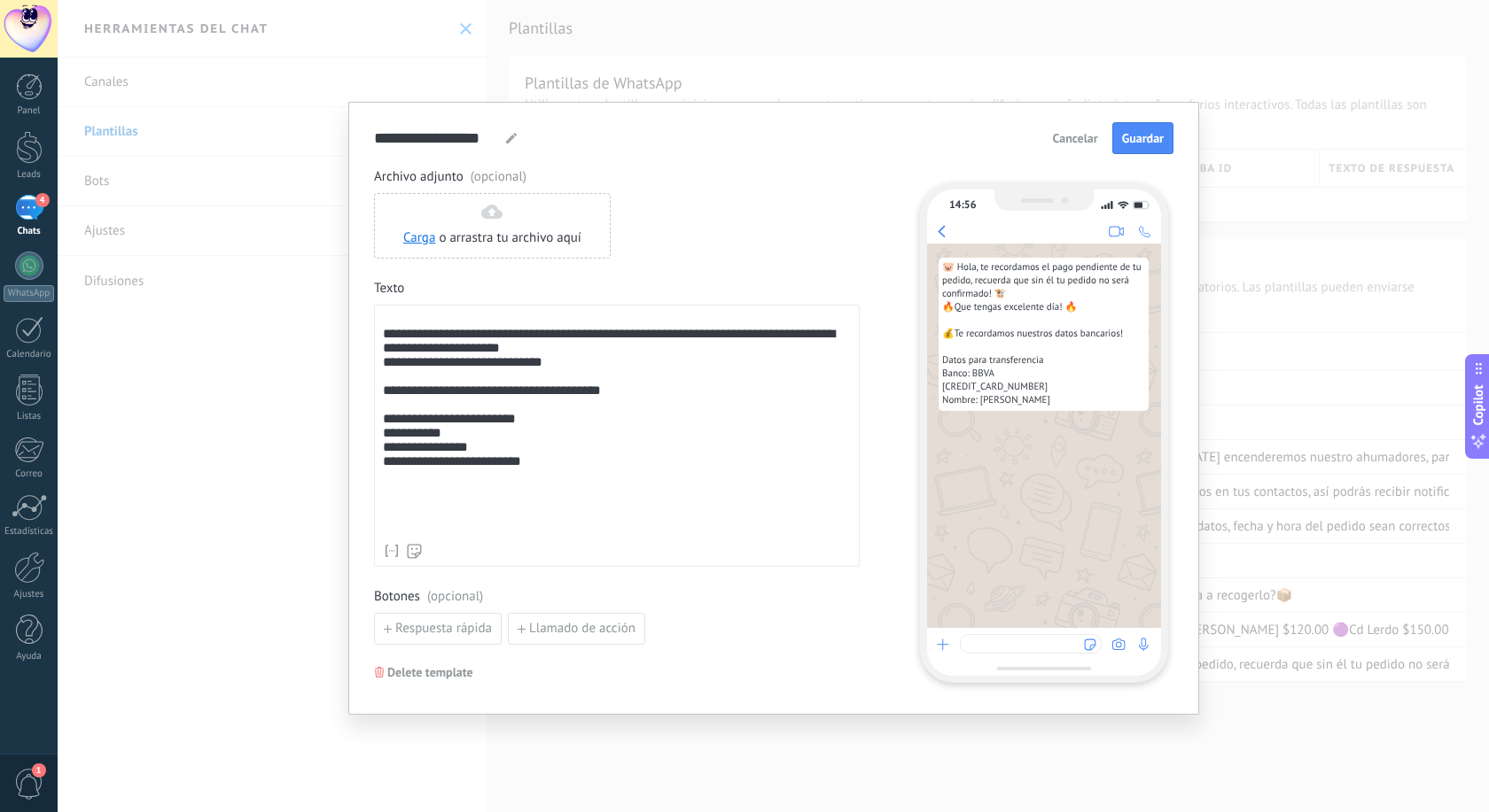
click at [379, 440] on div "**********" at bounding box center [616, 436] width 486 height 262
click at [385, 440] on div "**********" at bounding box center [616, 424] width 468 height 222
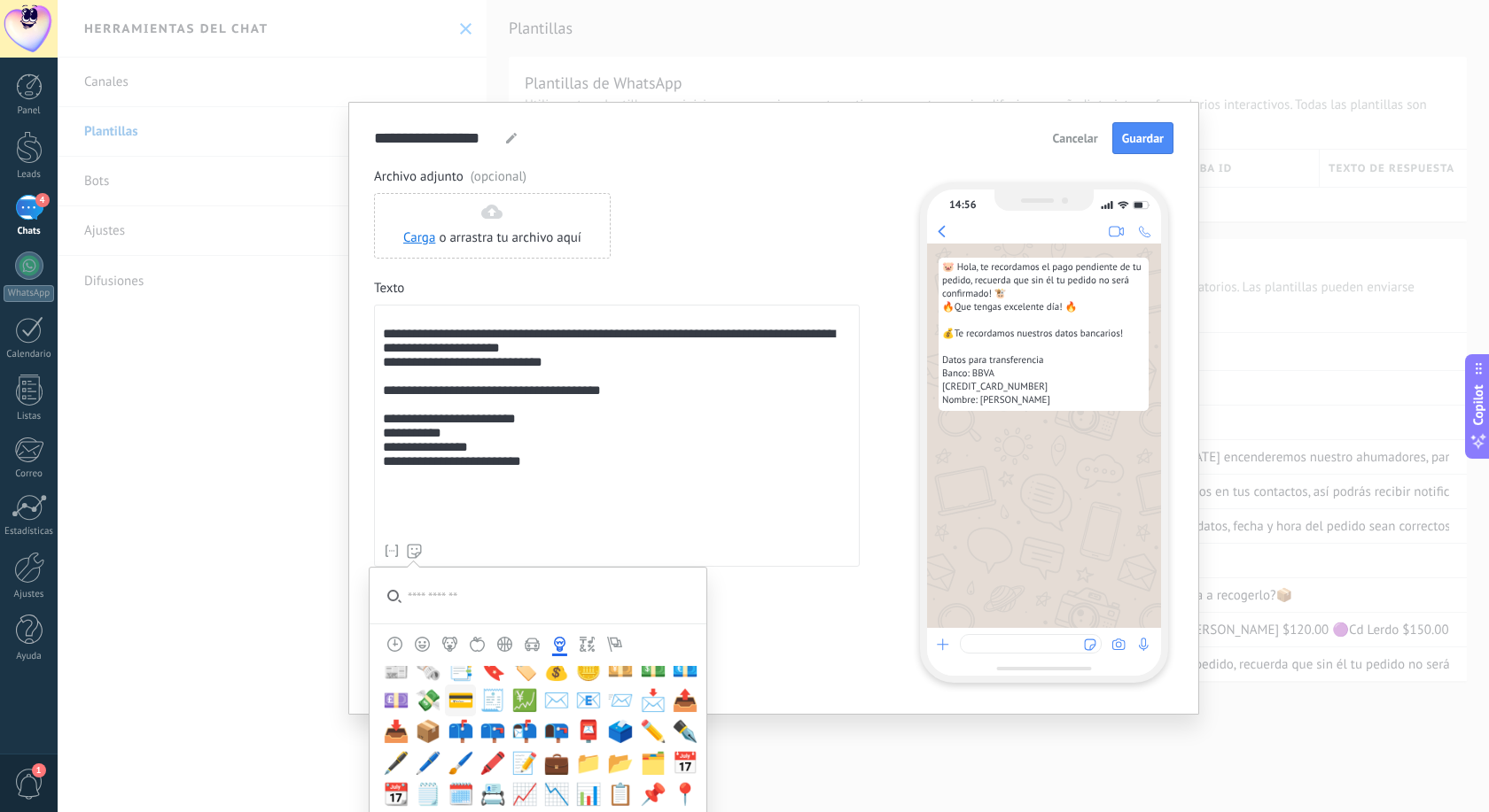
click at [456, 703] on span "💳" at bounding box center [460, 700] width 26 height 24
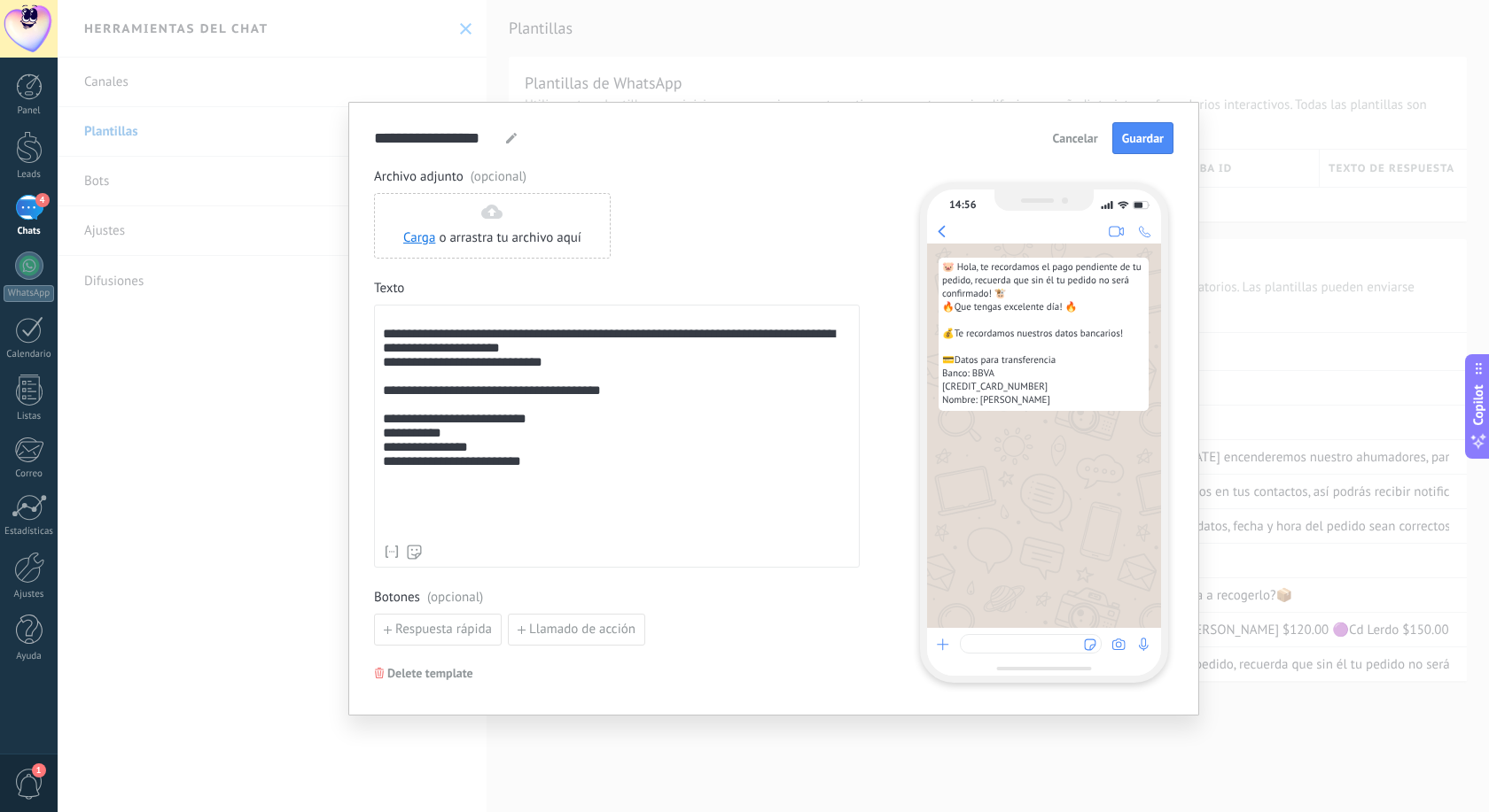
click at [555, 486] on div "**********" at bounding box center [616, 424] width 468 height 223
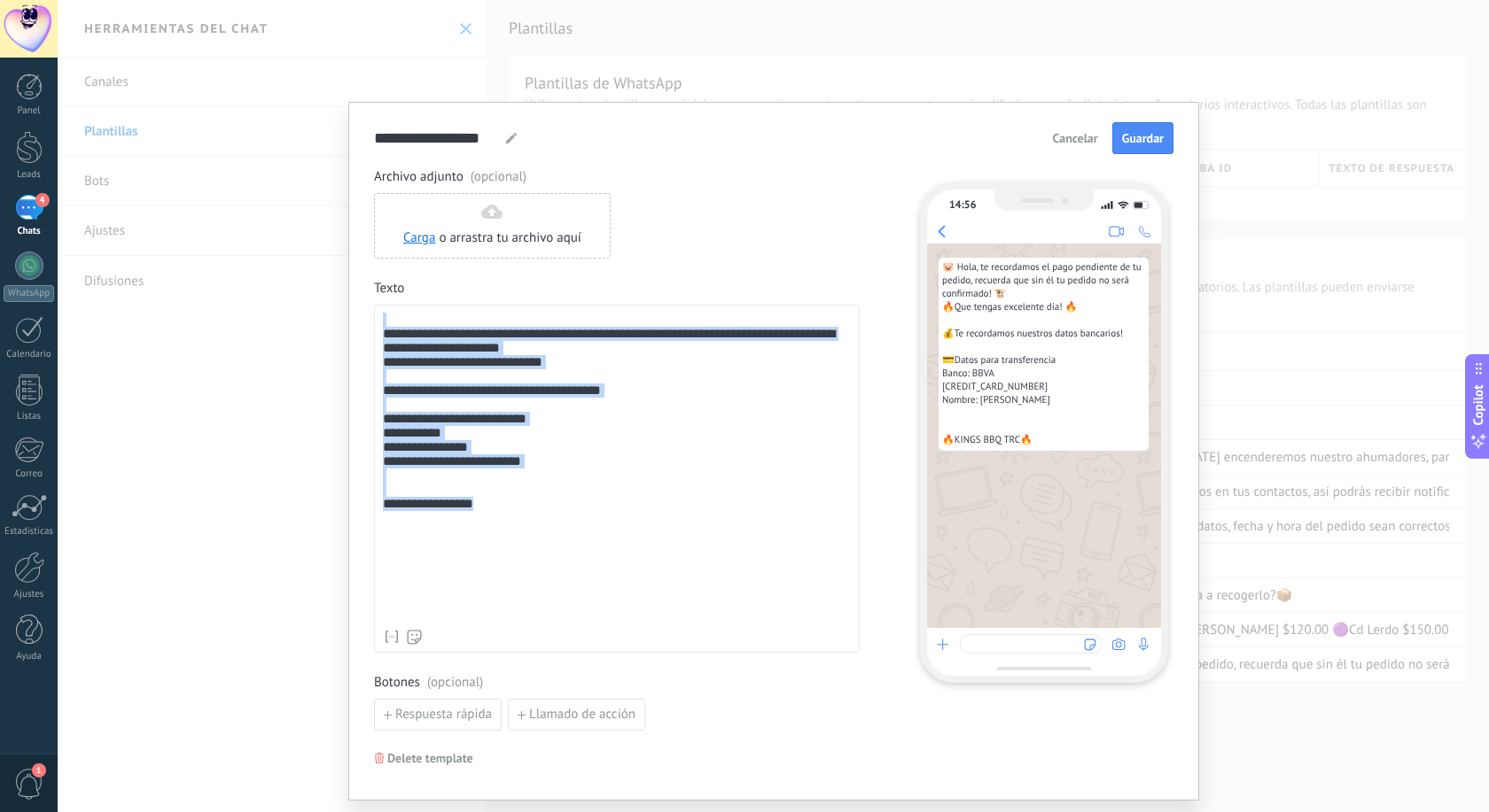
drag, startPoint x: 542, startPoint y: 542, endPoint x: 348, endPoint y: 295, distance: 314.1
click at [383, 313] on div "**********" at bounding box center [616, 467] width 468 height 308
copy div "**********"
click at [1142, 136] on span "Guardar" at bounding box center [1143, 138] width 42 height 13
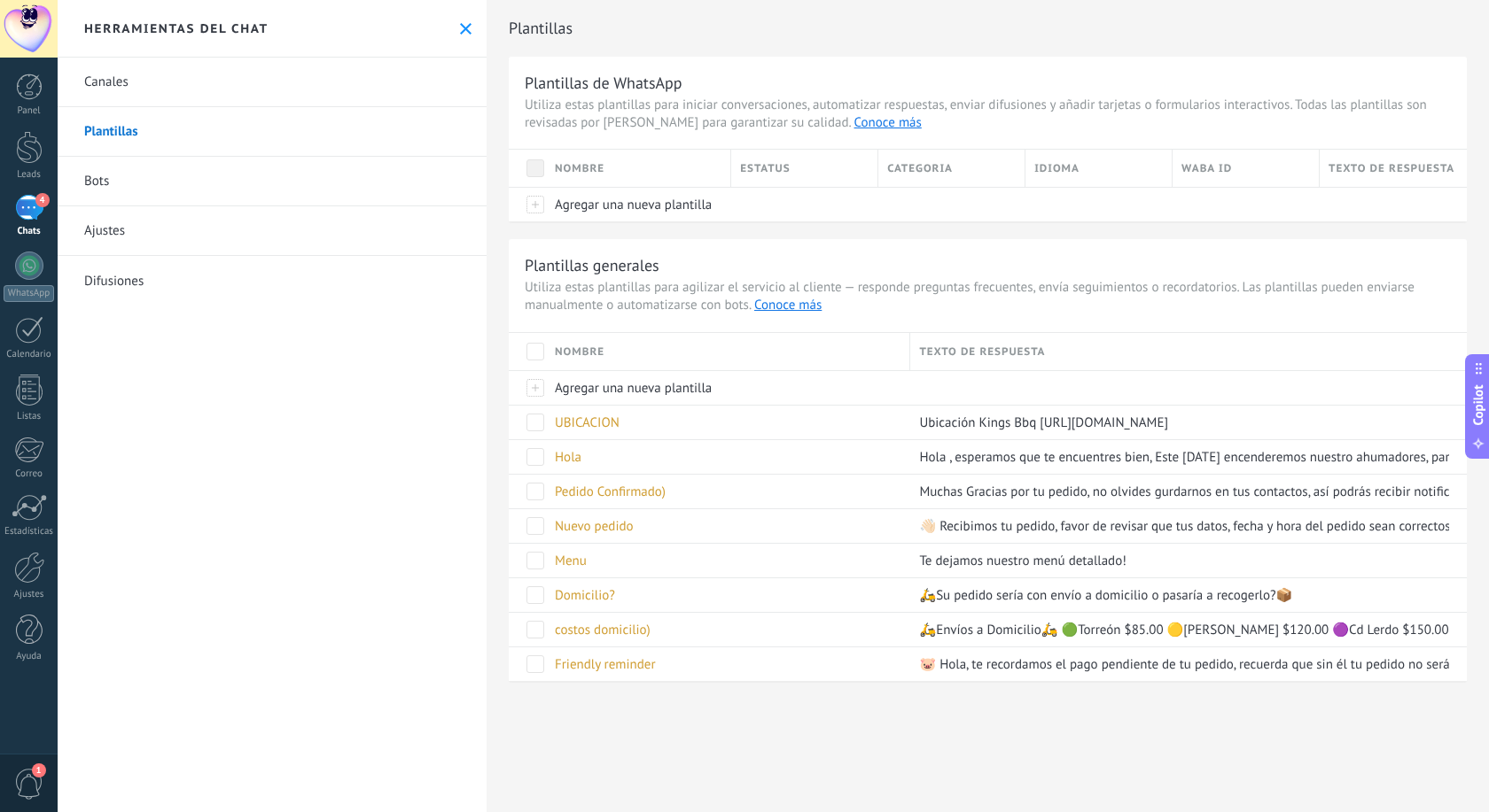
scroll to position [1274, 0]
click at [620, 665] on span "Friendly reminder" at bounding box center [605, 665] width 101 height 17
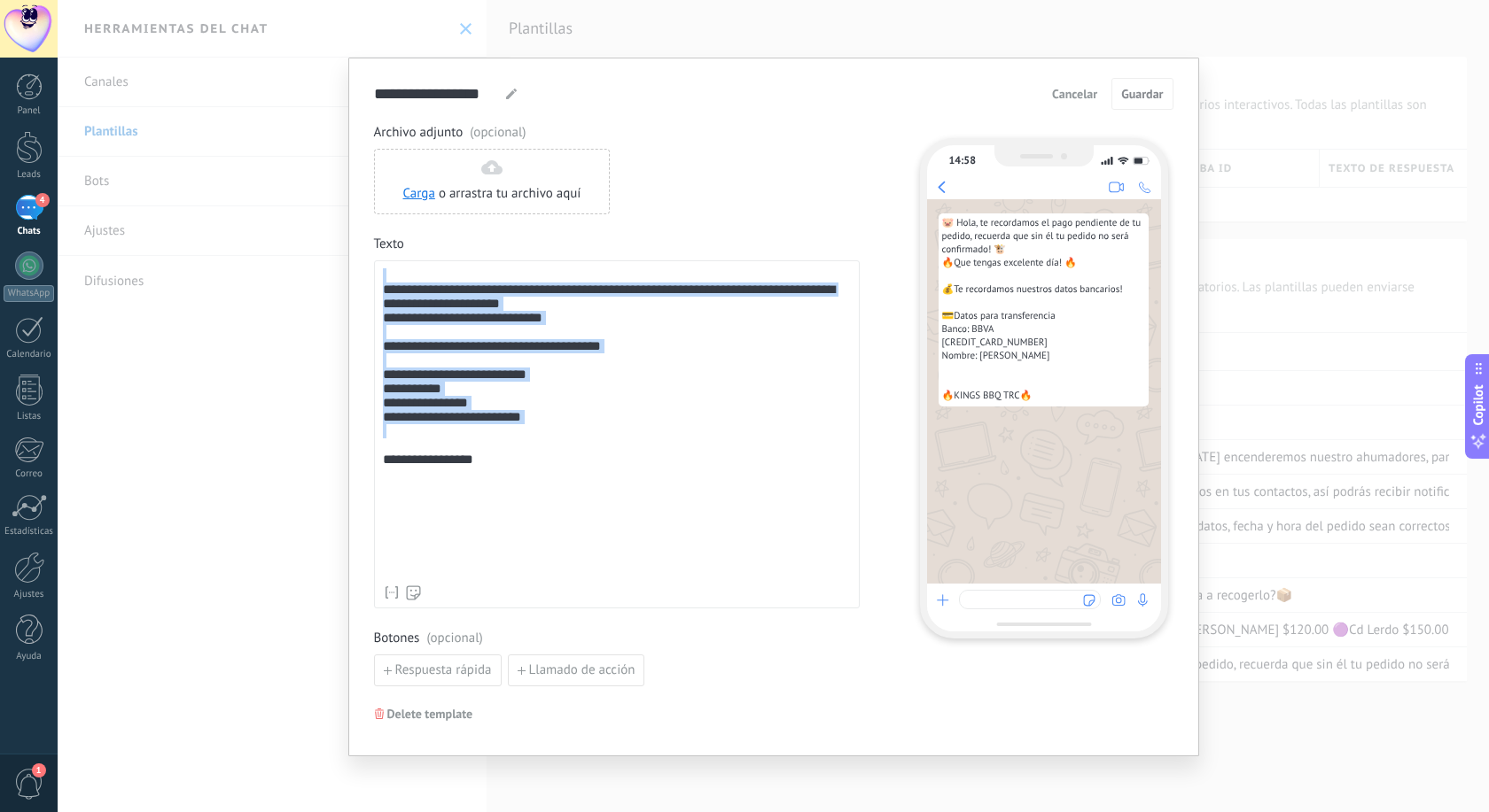
drag, startPoint x: 536, startPoint y: 491, endPoint x: 246, endPoint y: 111, distance: 478.0
click at [383, 269] on div "**********" at bounding box center [616, 422] width 468 height 308
drag, startPoint x: 536, startPoint y: 510, endPoint x: 324, endPoint y: 215, distance: 363.3
click at [383, 269] on div "**********" at bounding box center [616, 422] width 468 height 308
paste div
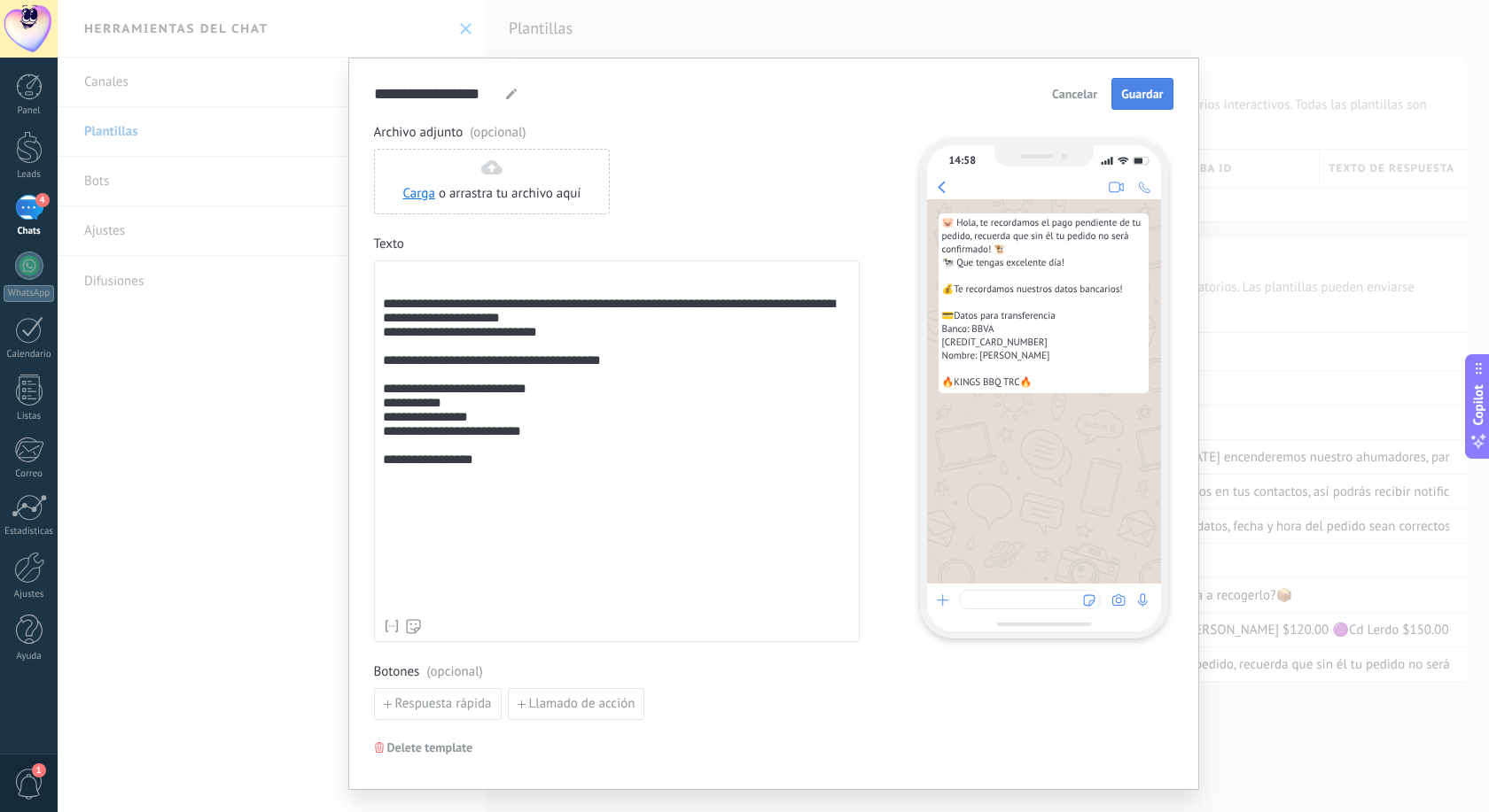
click at [1134, 89] on span "Guardar" at bounding box center [1142, 94] width 42 height 13
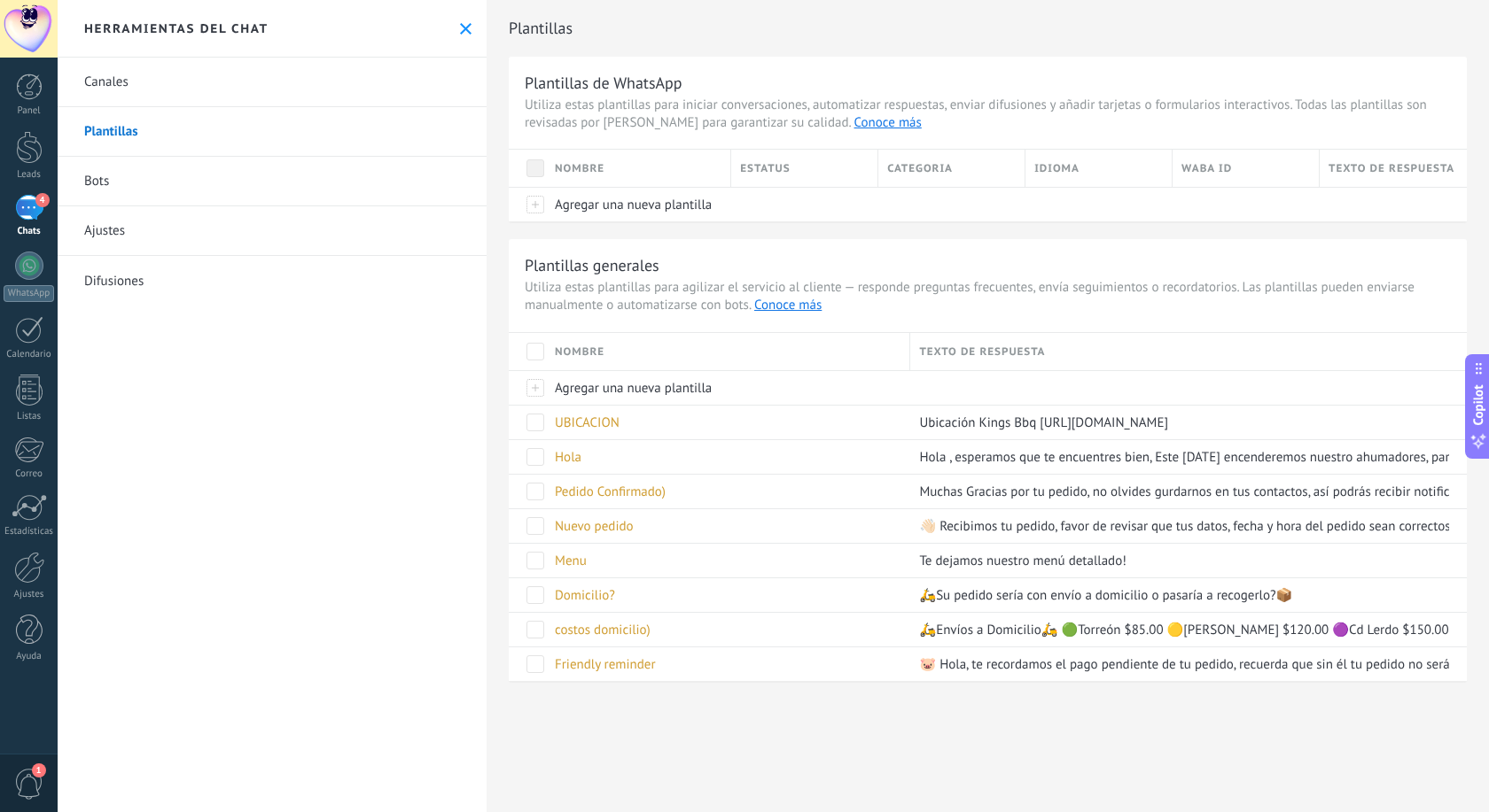
click at [470, 27] on icon at bounding box center [465, 28] width 12 height 12
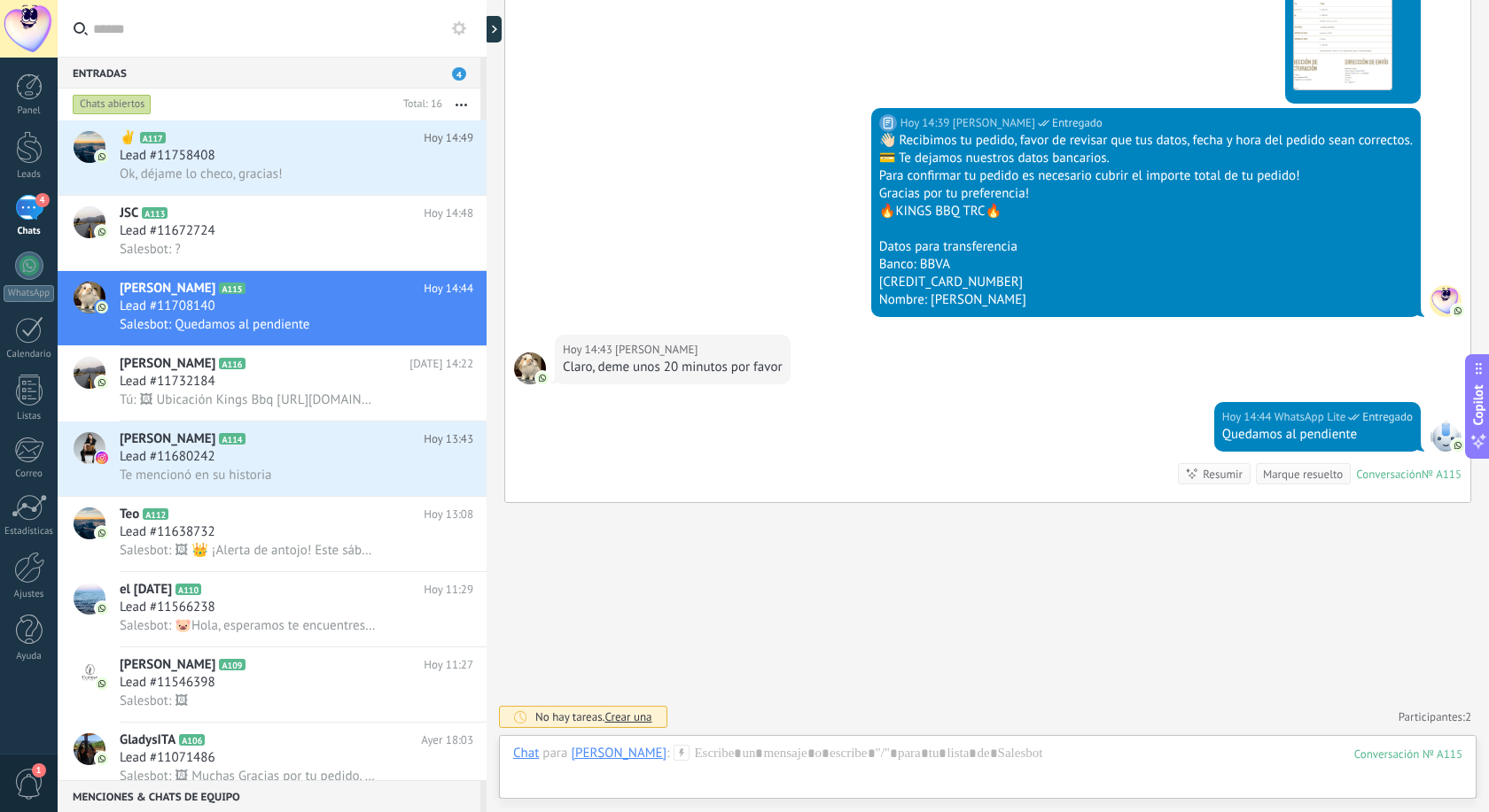
click at [138, 26] on input "text" at bounding box center [282, 28] width 379 height 57
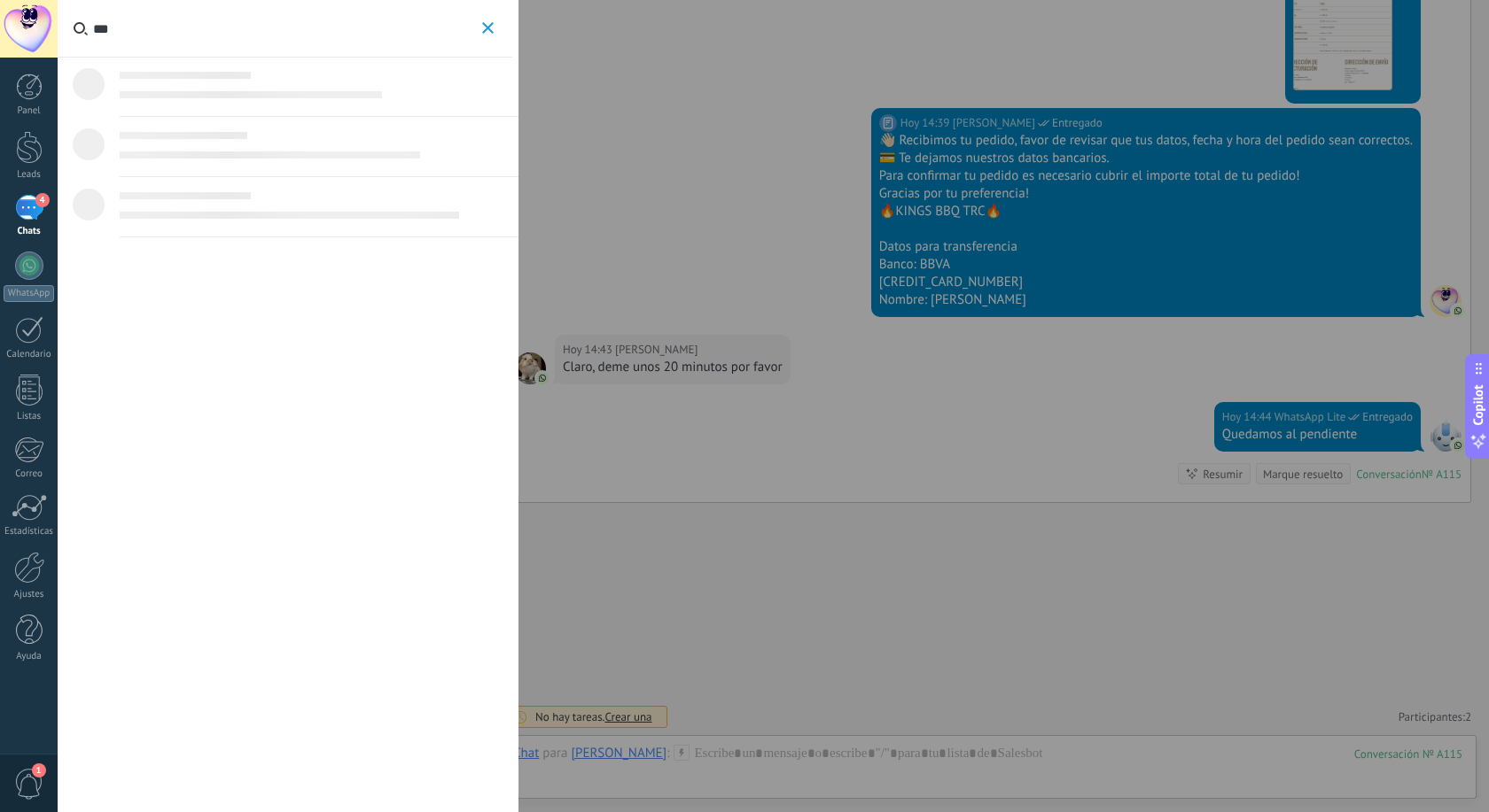
scroll to position [1274, 0]
type input "******"
click at [485, 24] on icon "button" at bounding box center [488, 27] width 12 height 12
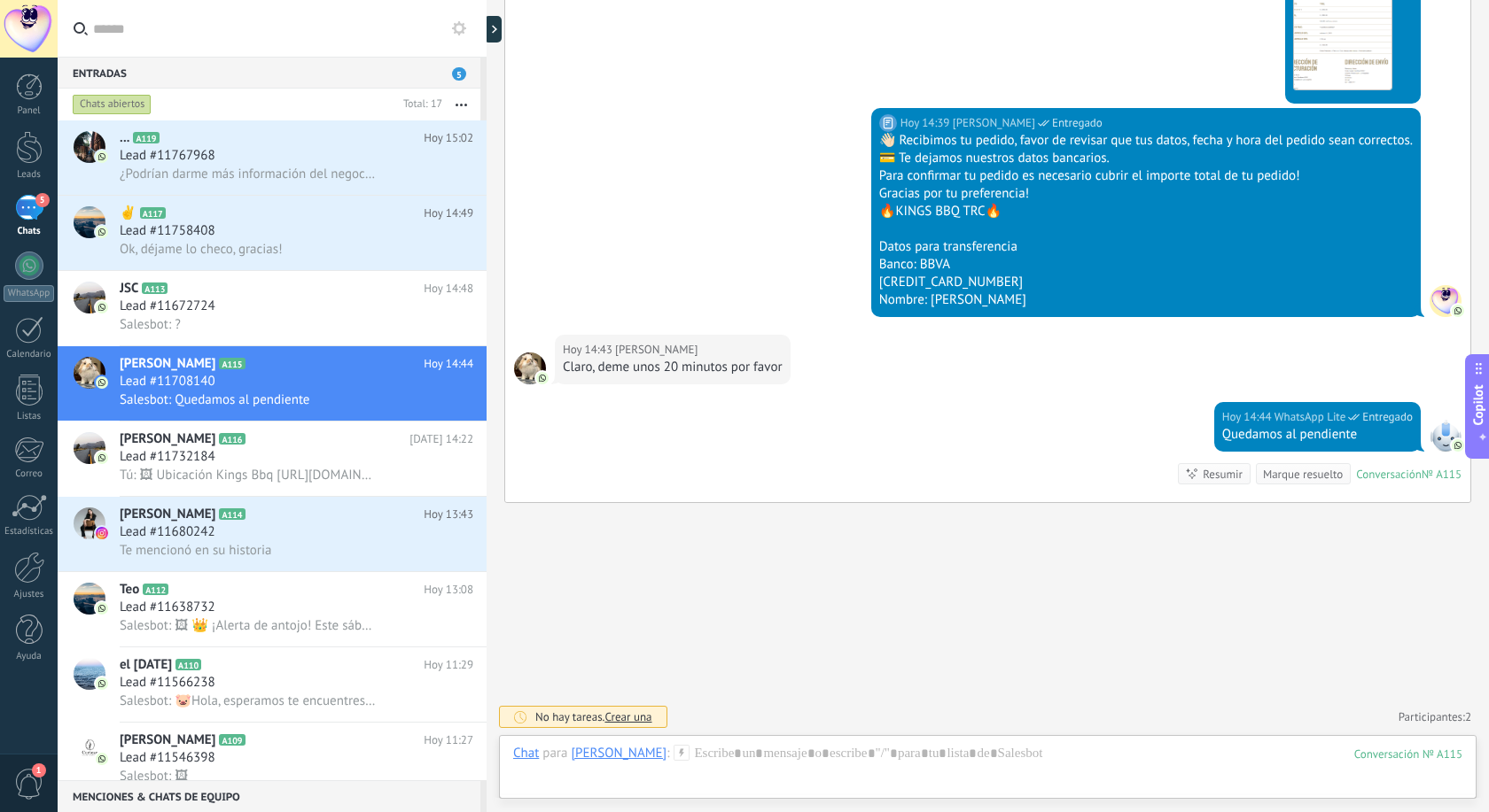
scroll to position [1274, 0]
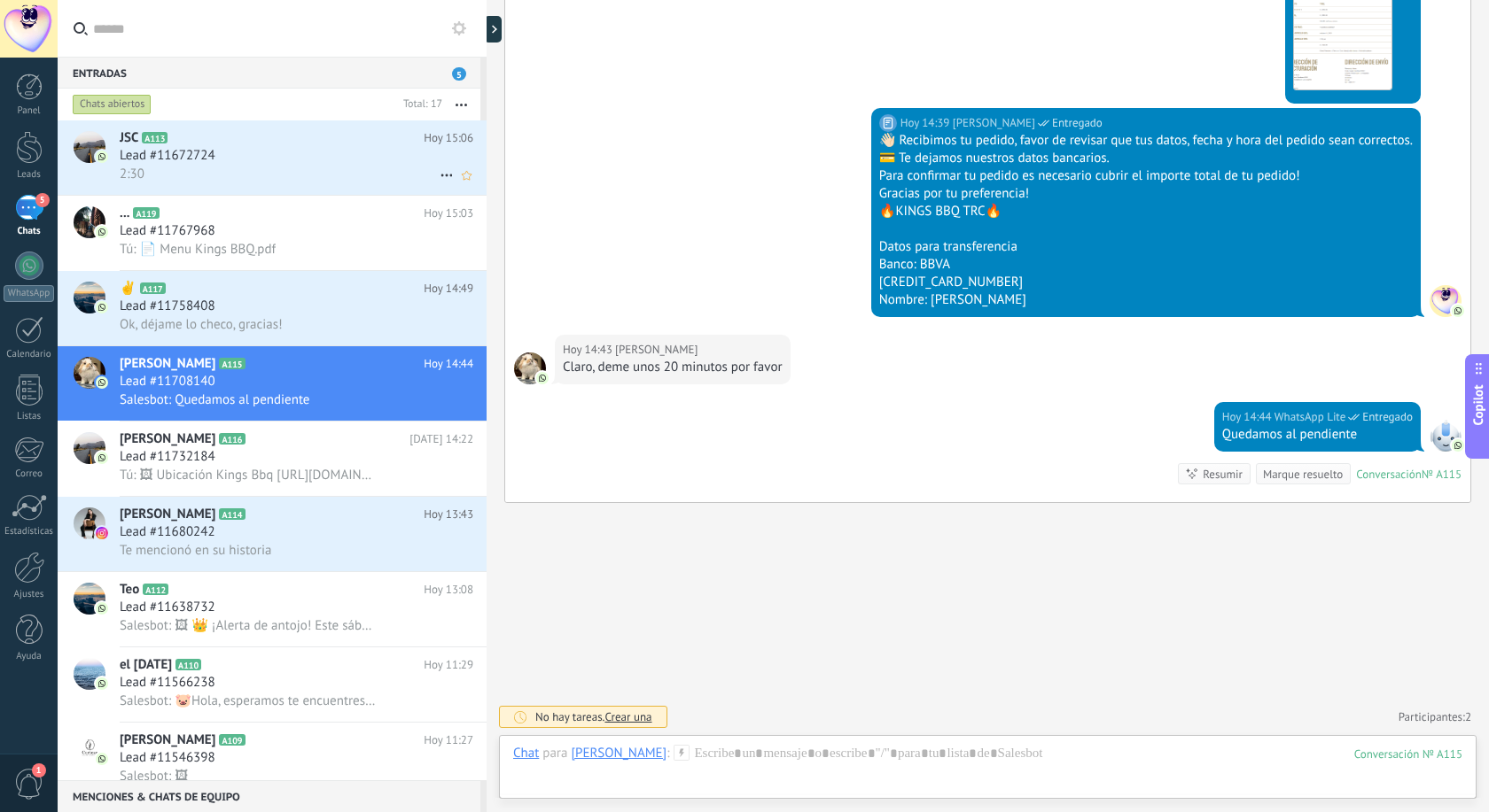
click at [233, 175] on div "2:30" at bounding box center [296, 174] width 354 height 19
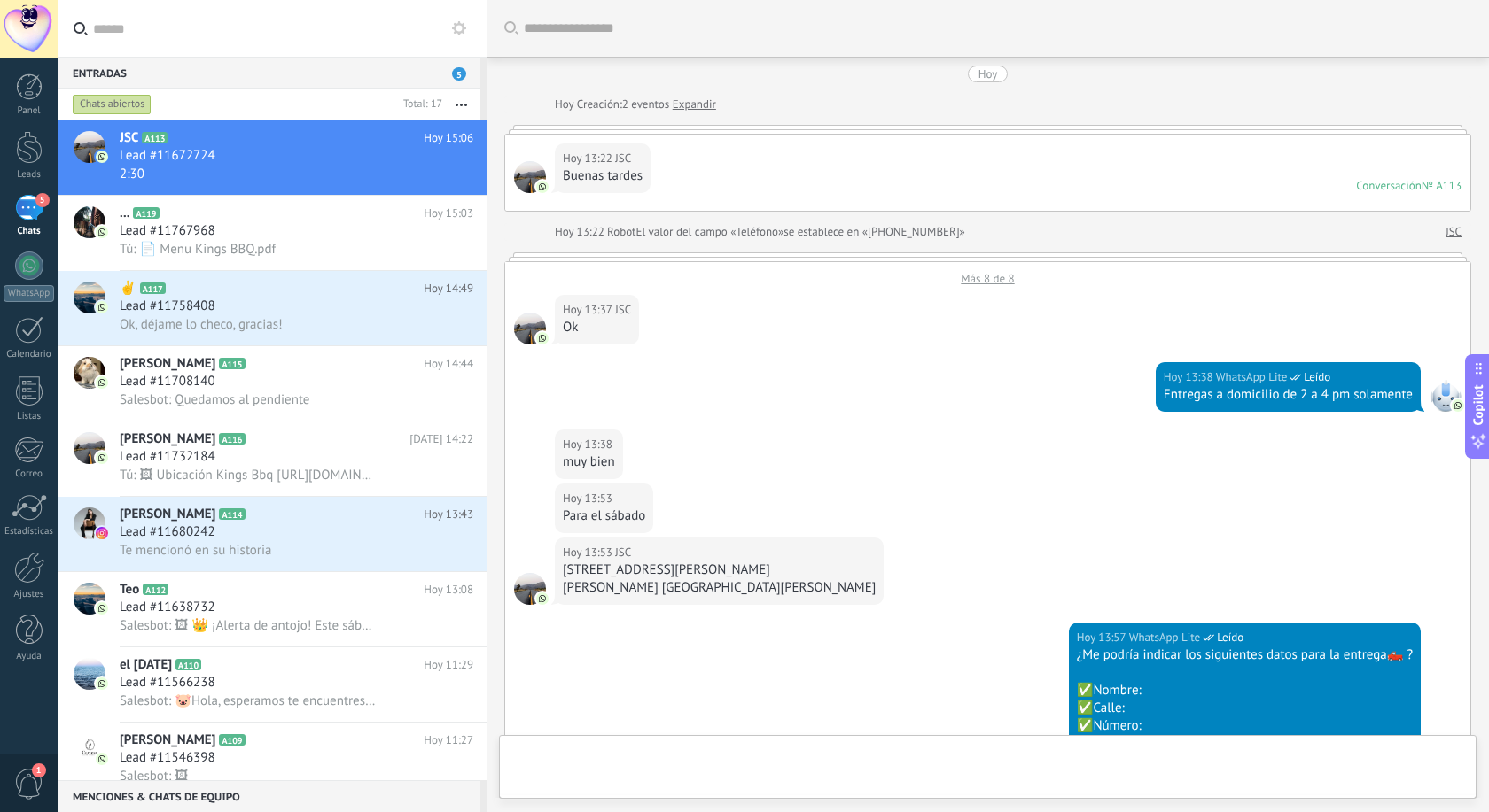
scroll to position [741, 0]
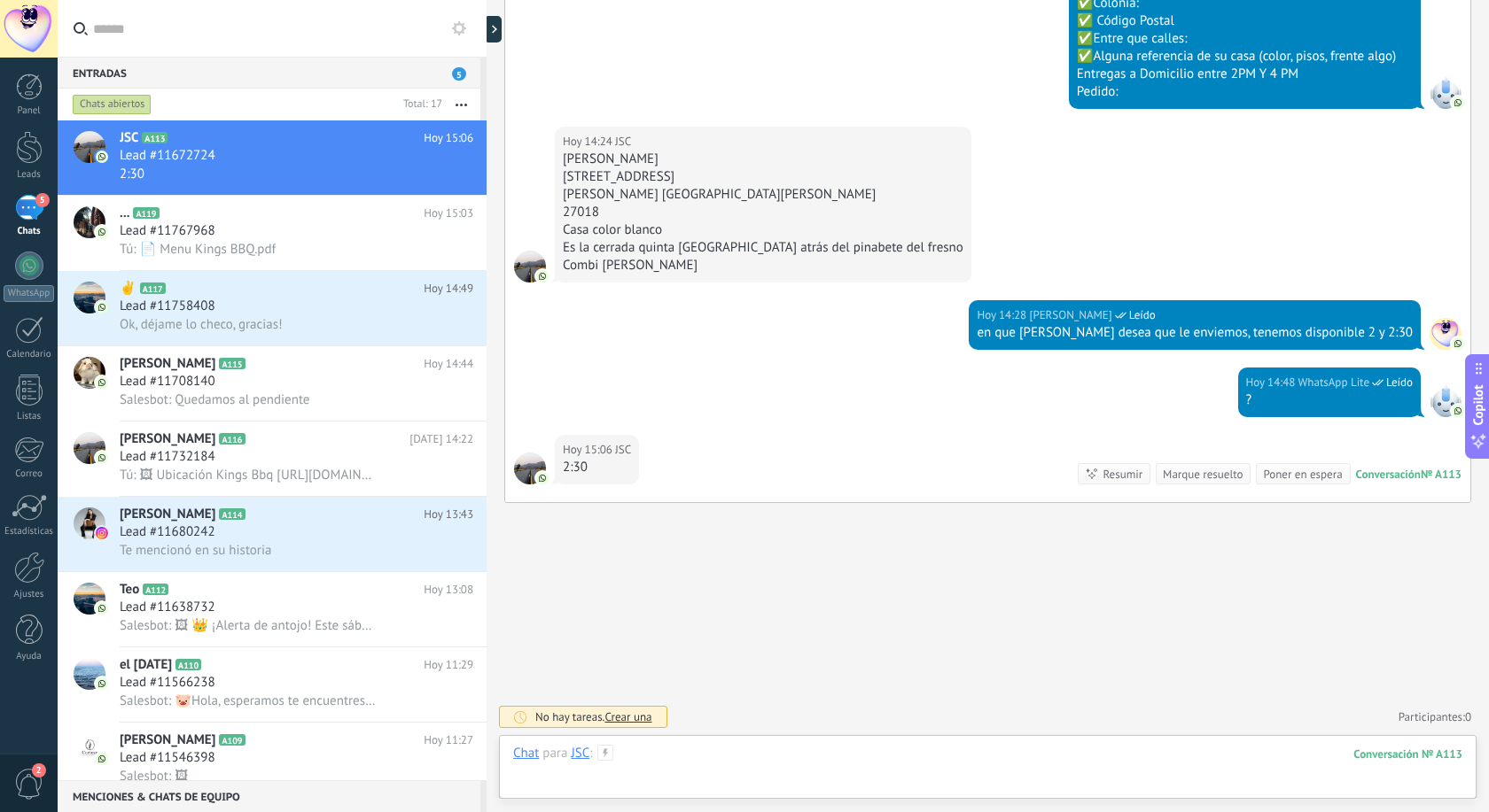
click at [715, 763] on div at bounding box center [987, 771] width 949 height 53
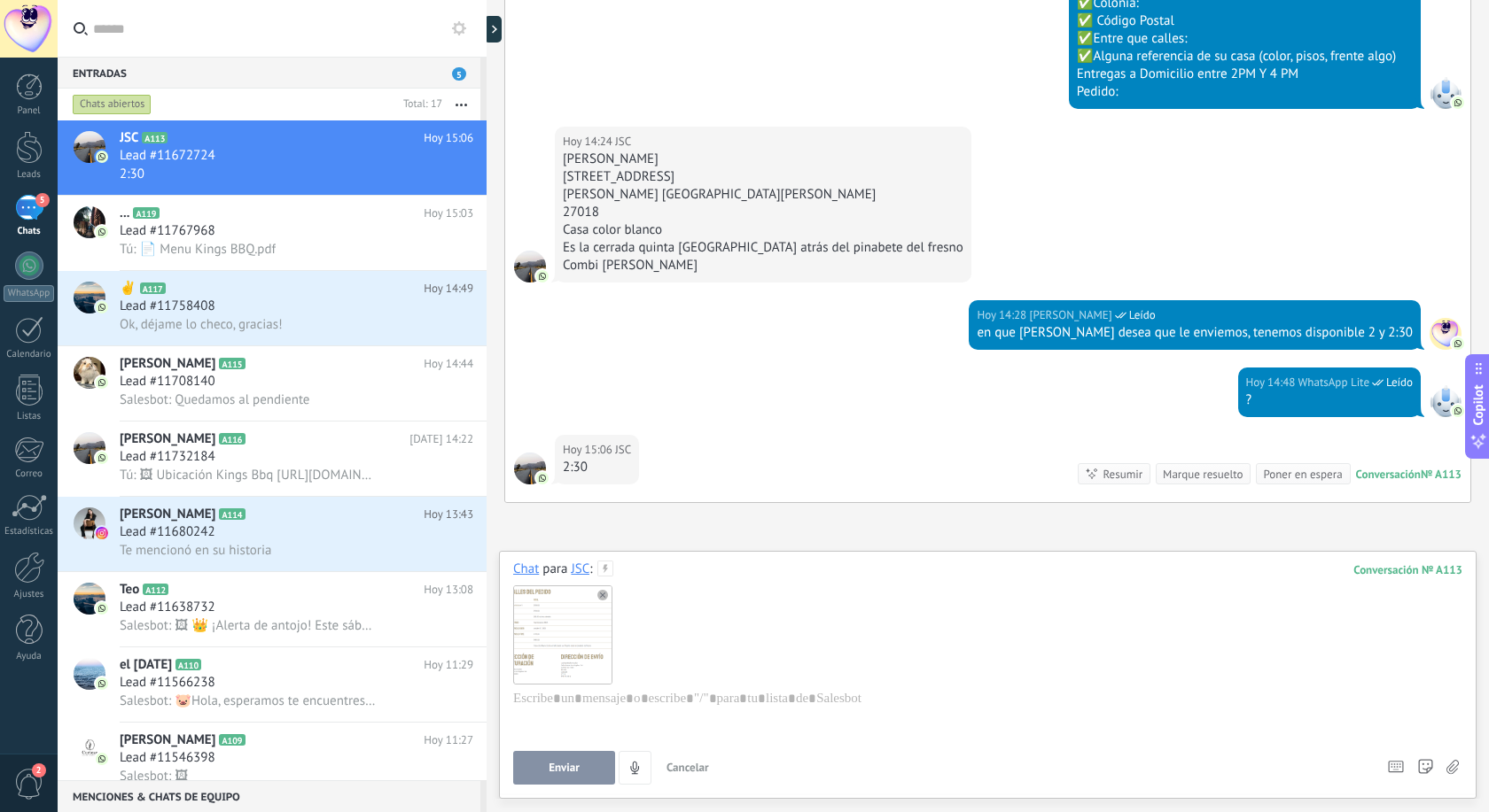
click at [545, 764] on button "Enviar" at bounding box center [564, 768] width 102 height 33
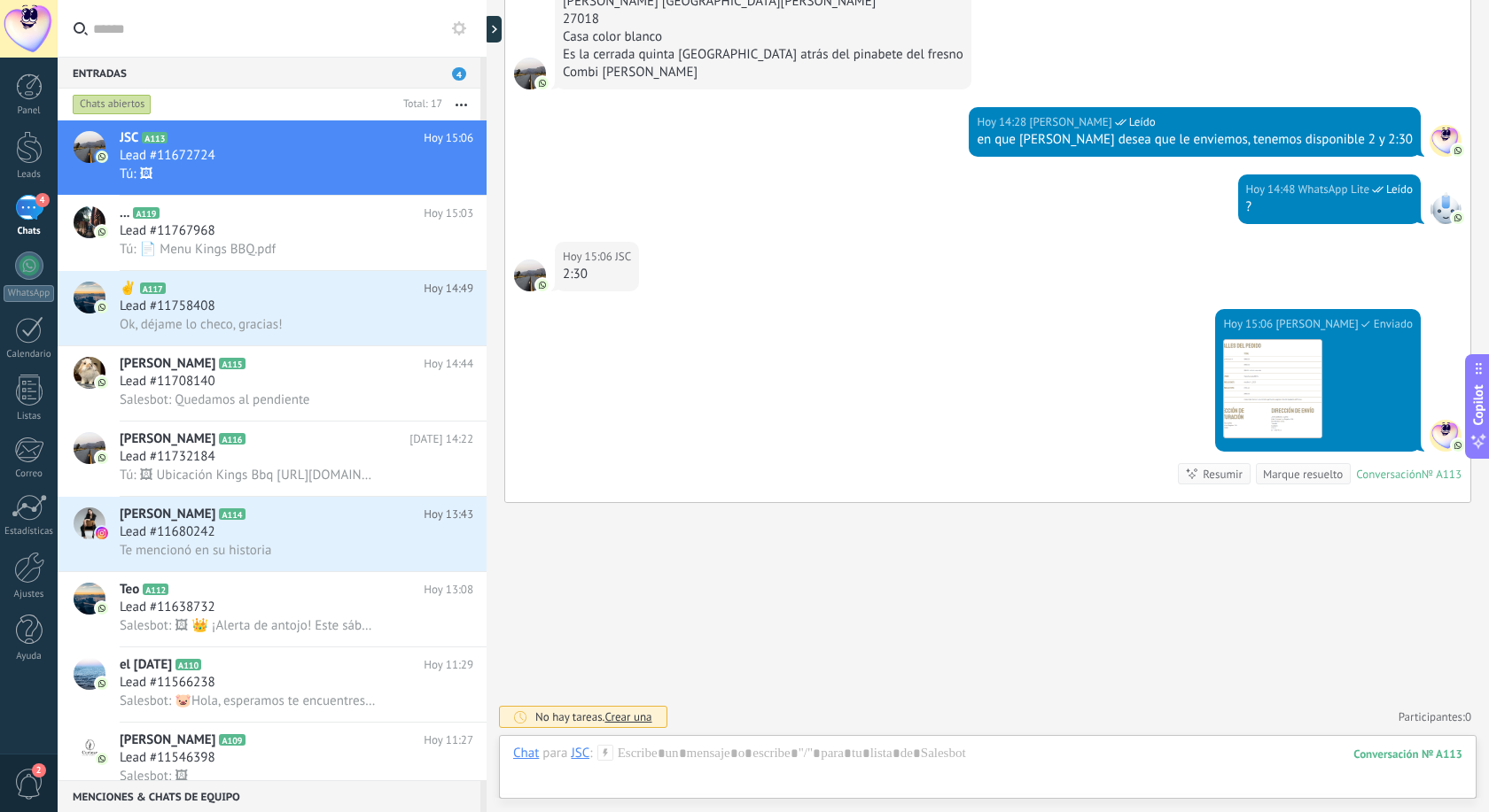
click at [605, 756] on icon at bounding box center [605, 753] width 16 height 16
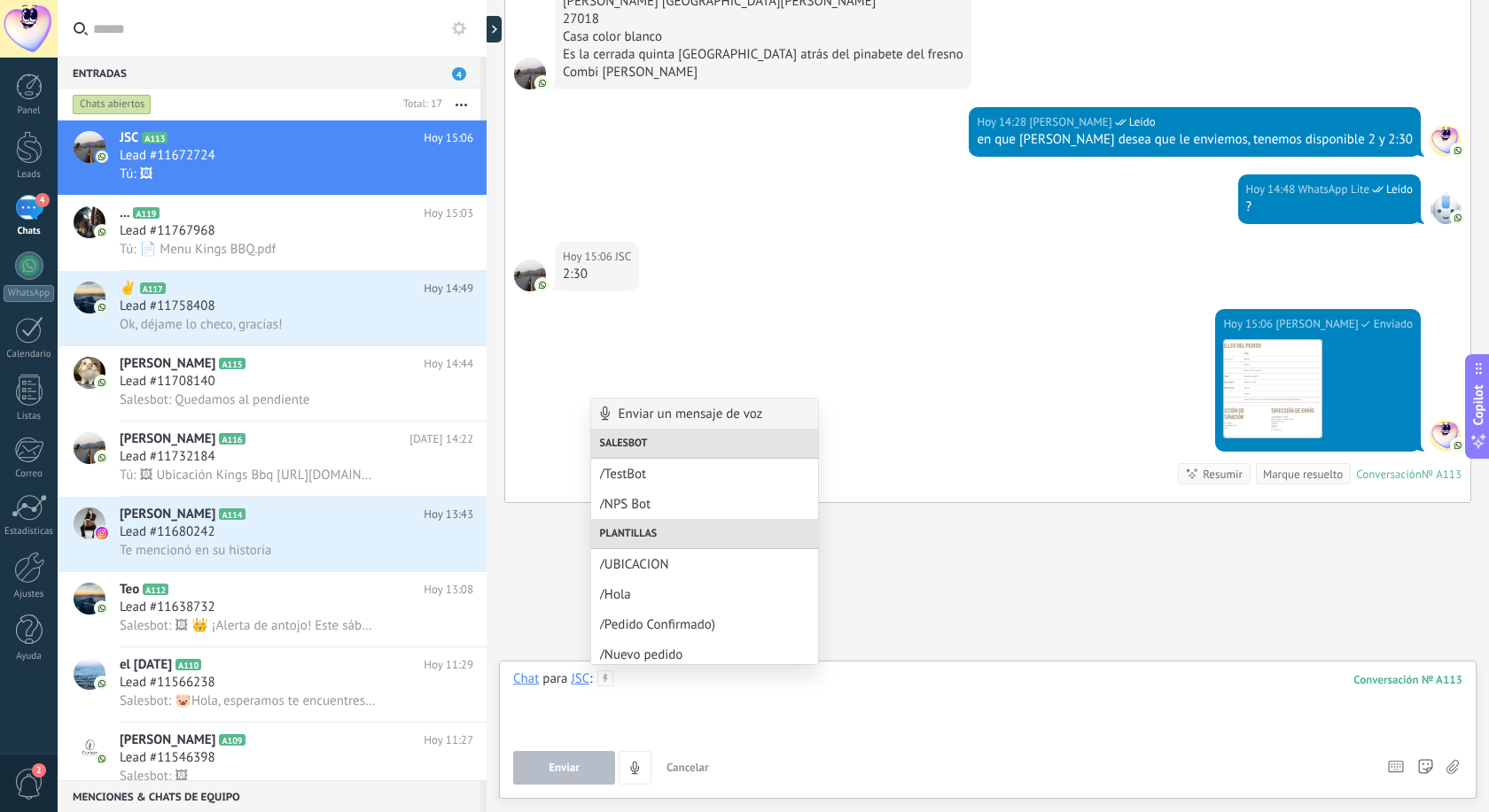
scroll to position [126, 0]
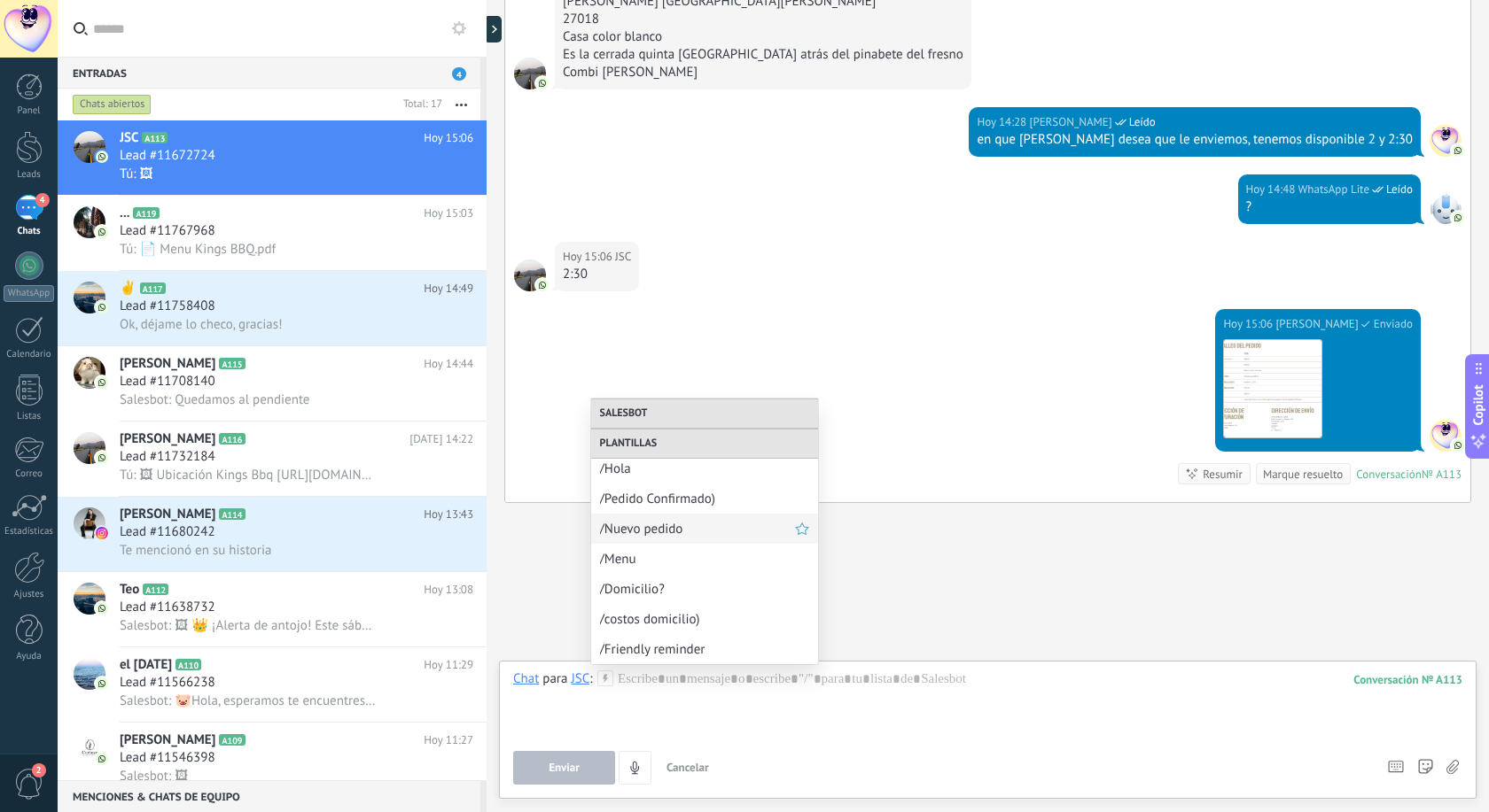
click at [661, 528] on span "/Nuevo pedido" at bounding box center [697, 529] width 194 height 17
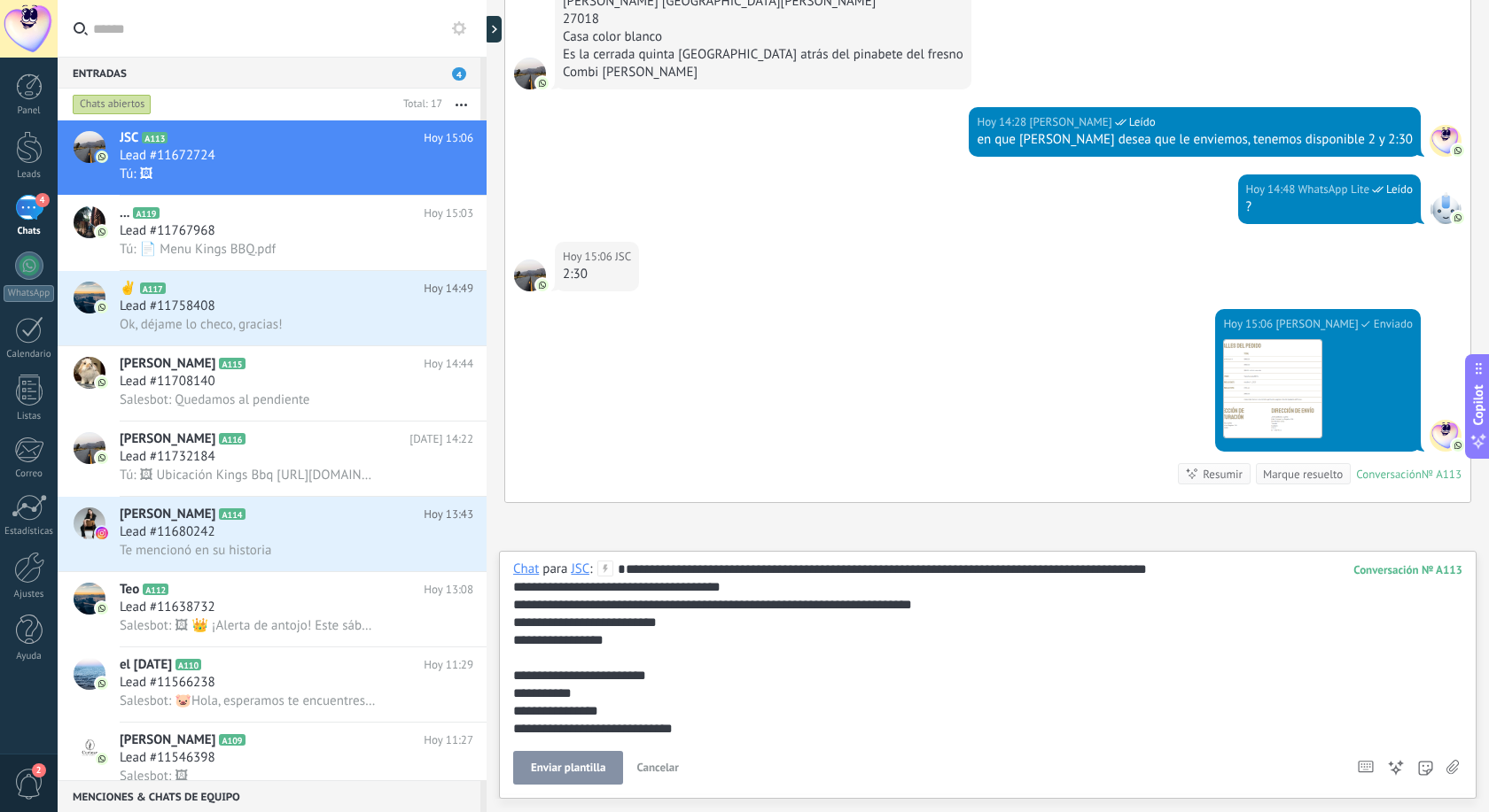
click at [574, 760] on button "Enviar plantilla" at bounding box center [567, 768] width 109 height 33
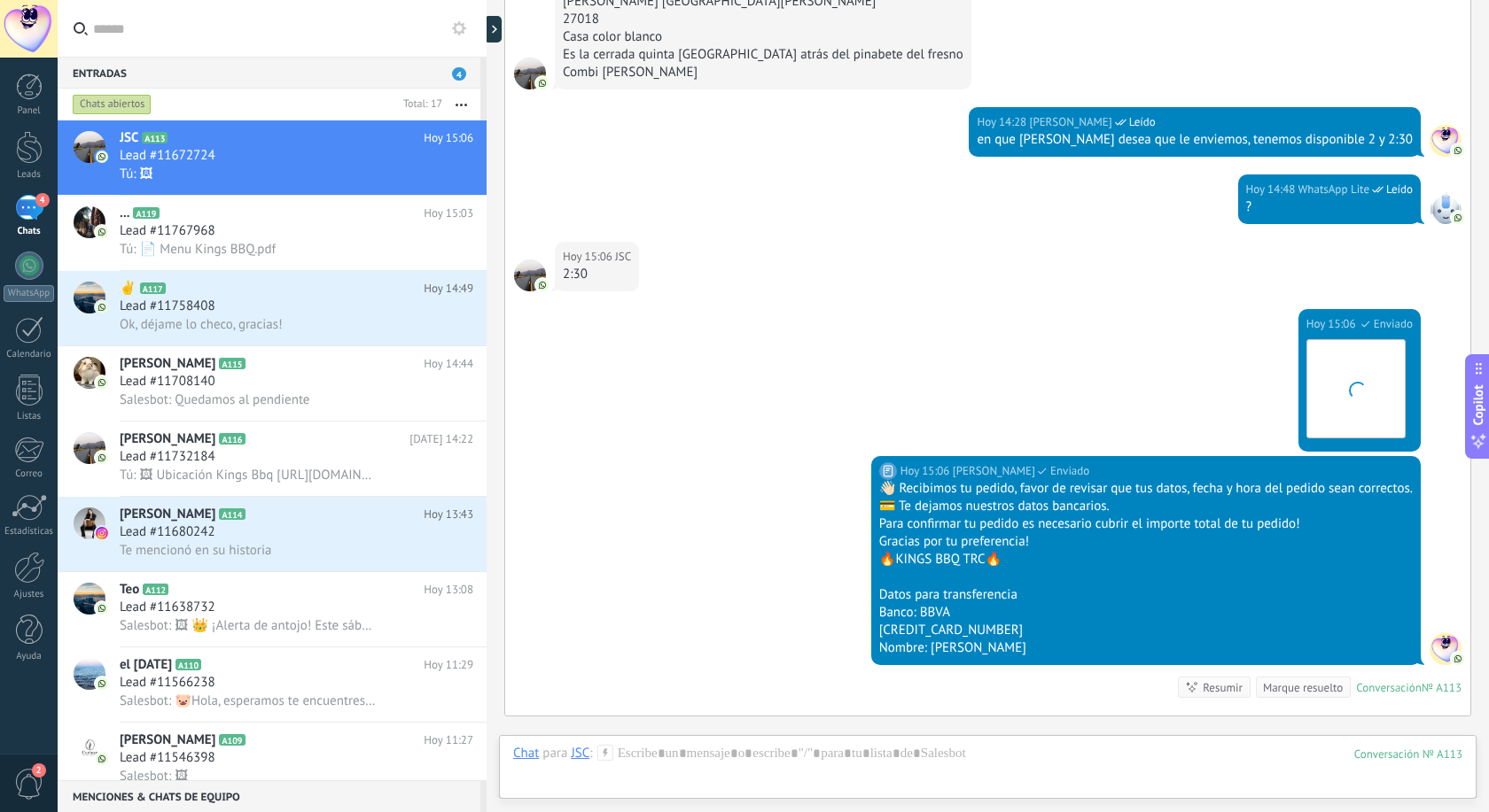
scroll to position [1147, 0]
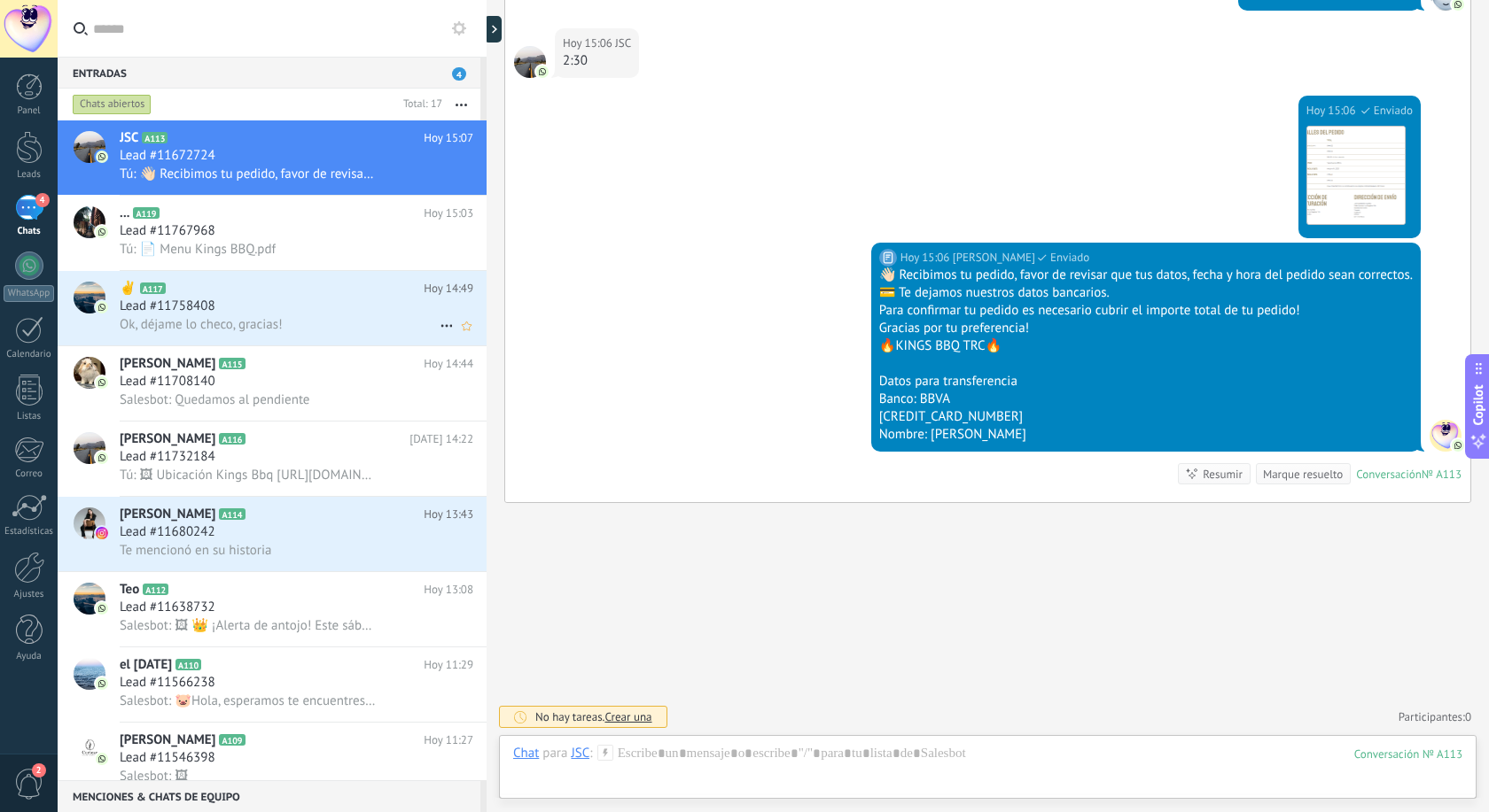
click at [299, 301] on div "Lead #11758408" at bounding box center [296, 307] width 354 height 18
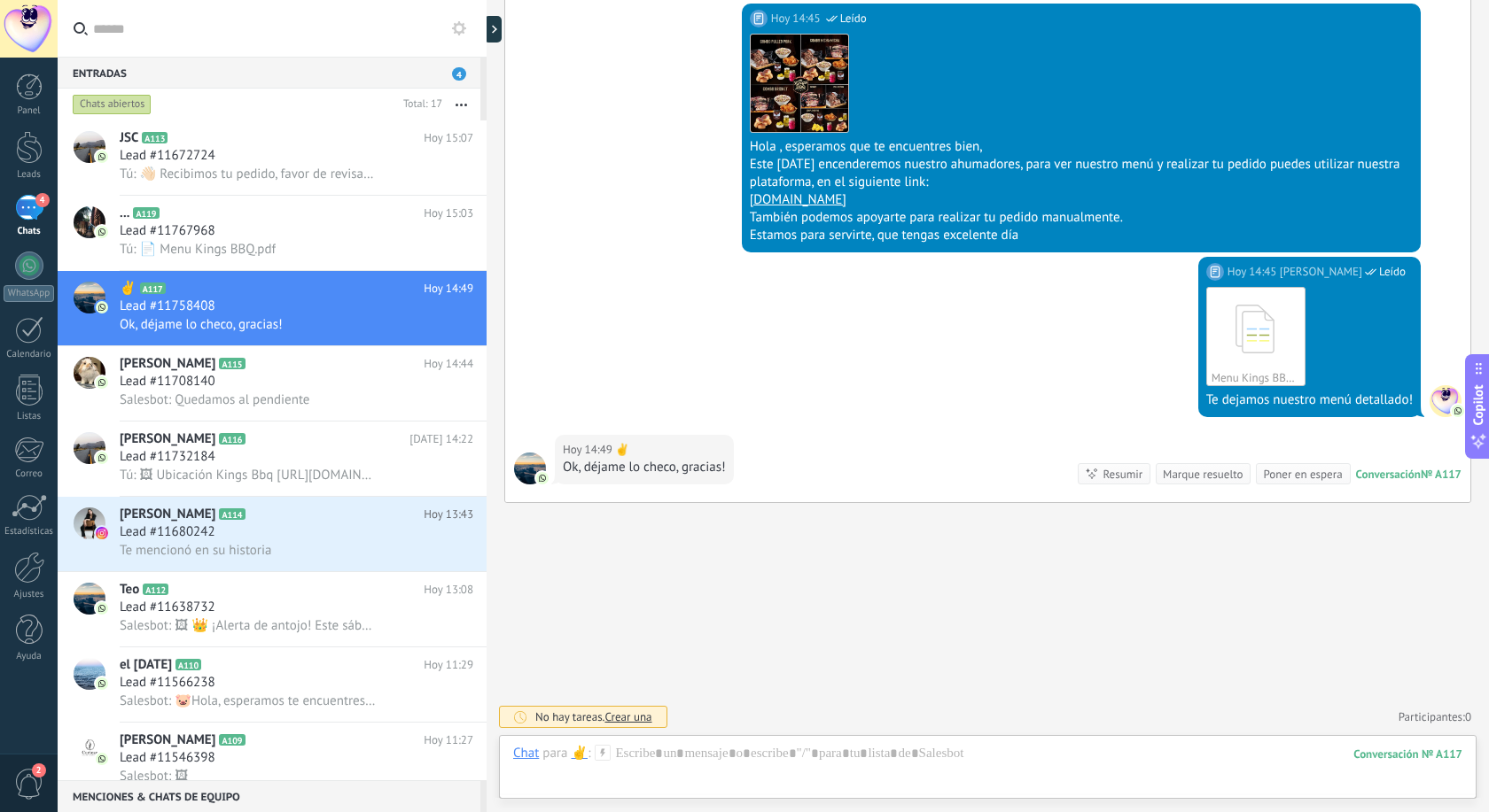
scroll to position [117, 0]
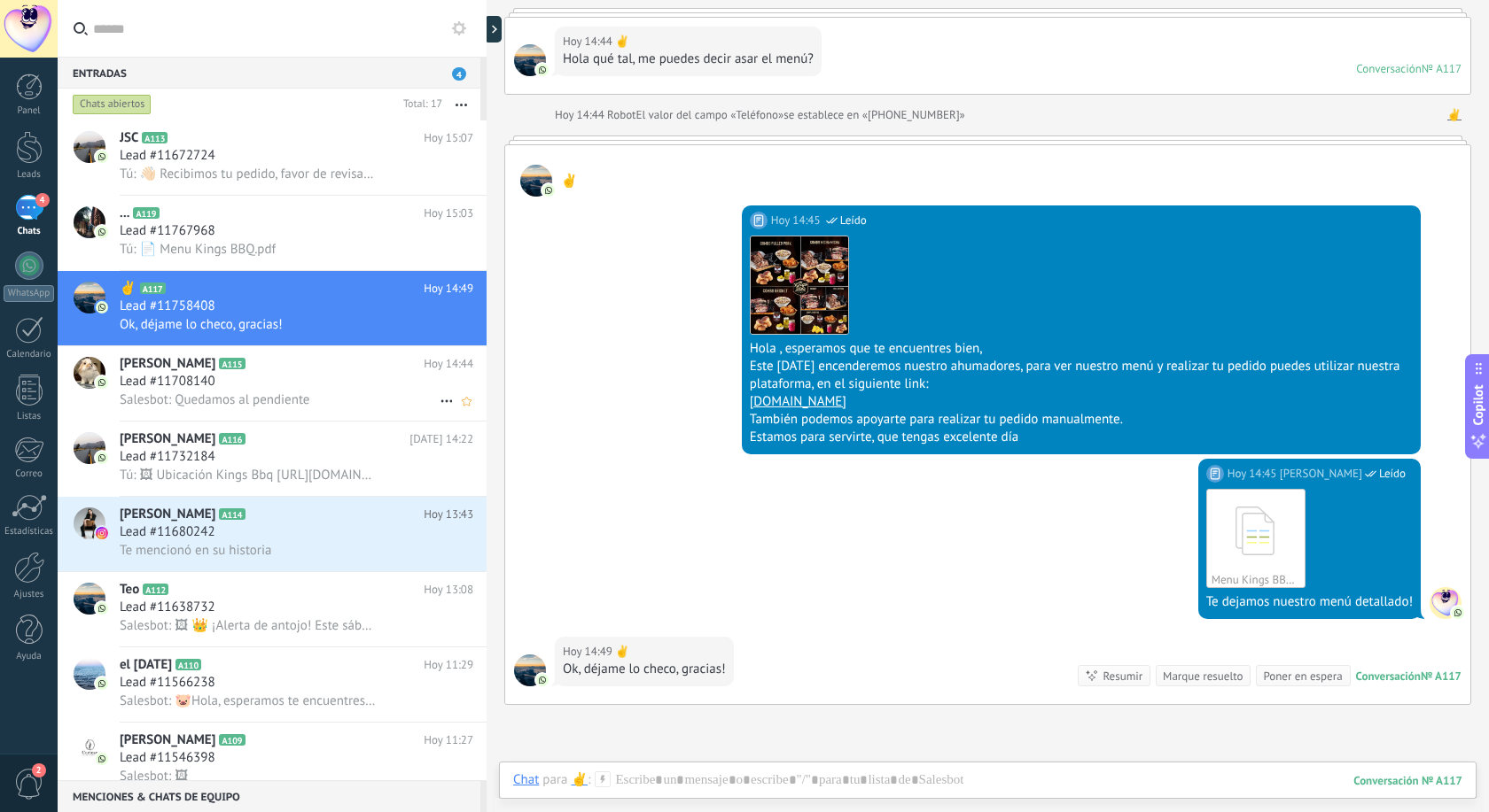
click at [260, 377] on div "Lead #11708140" at bounding box center [296, 382] width 354 height 18
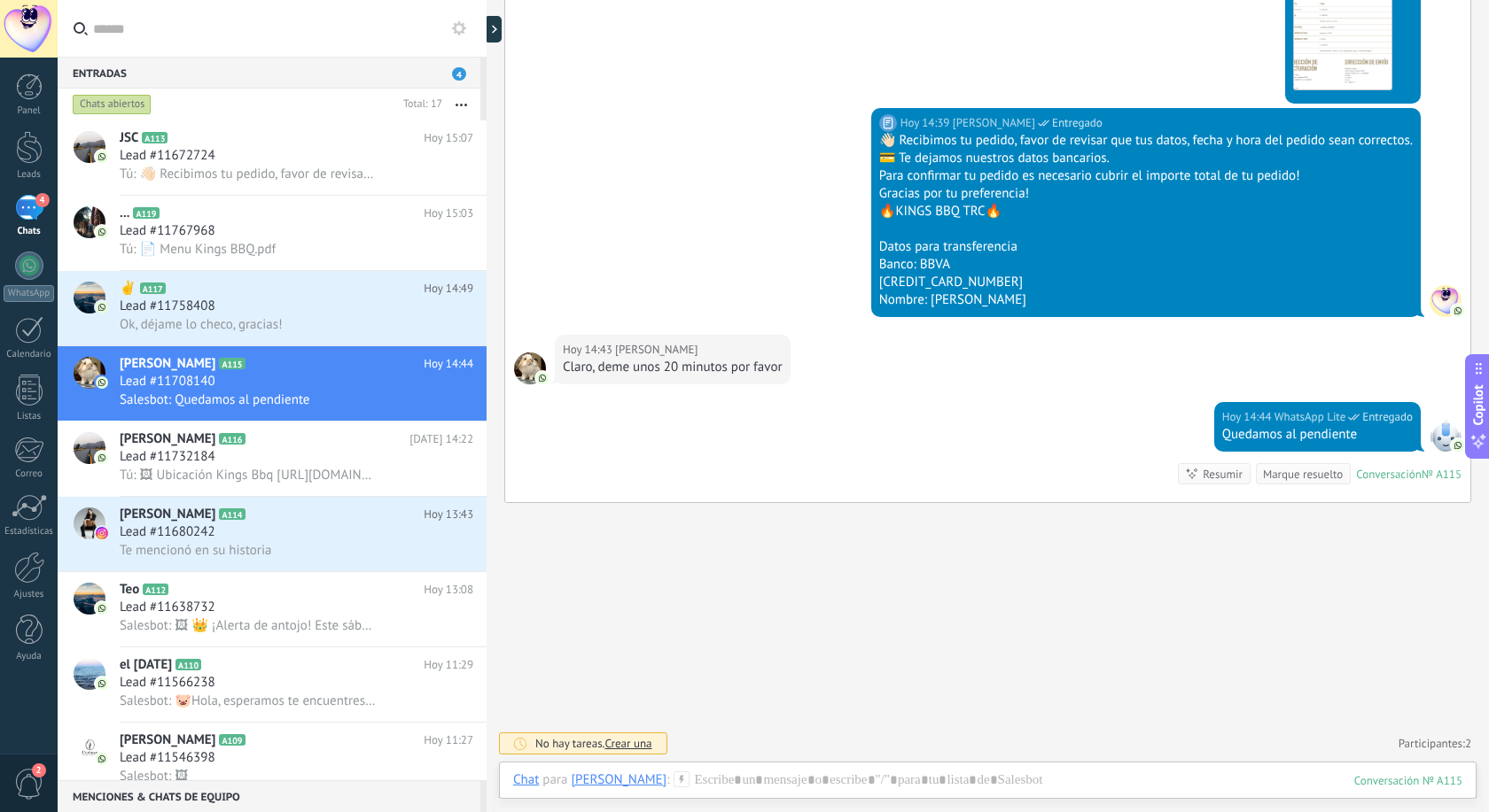
scroll to position [971, 0]
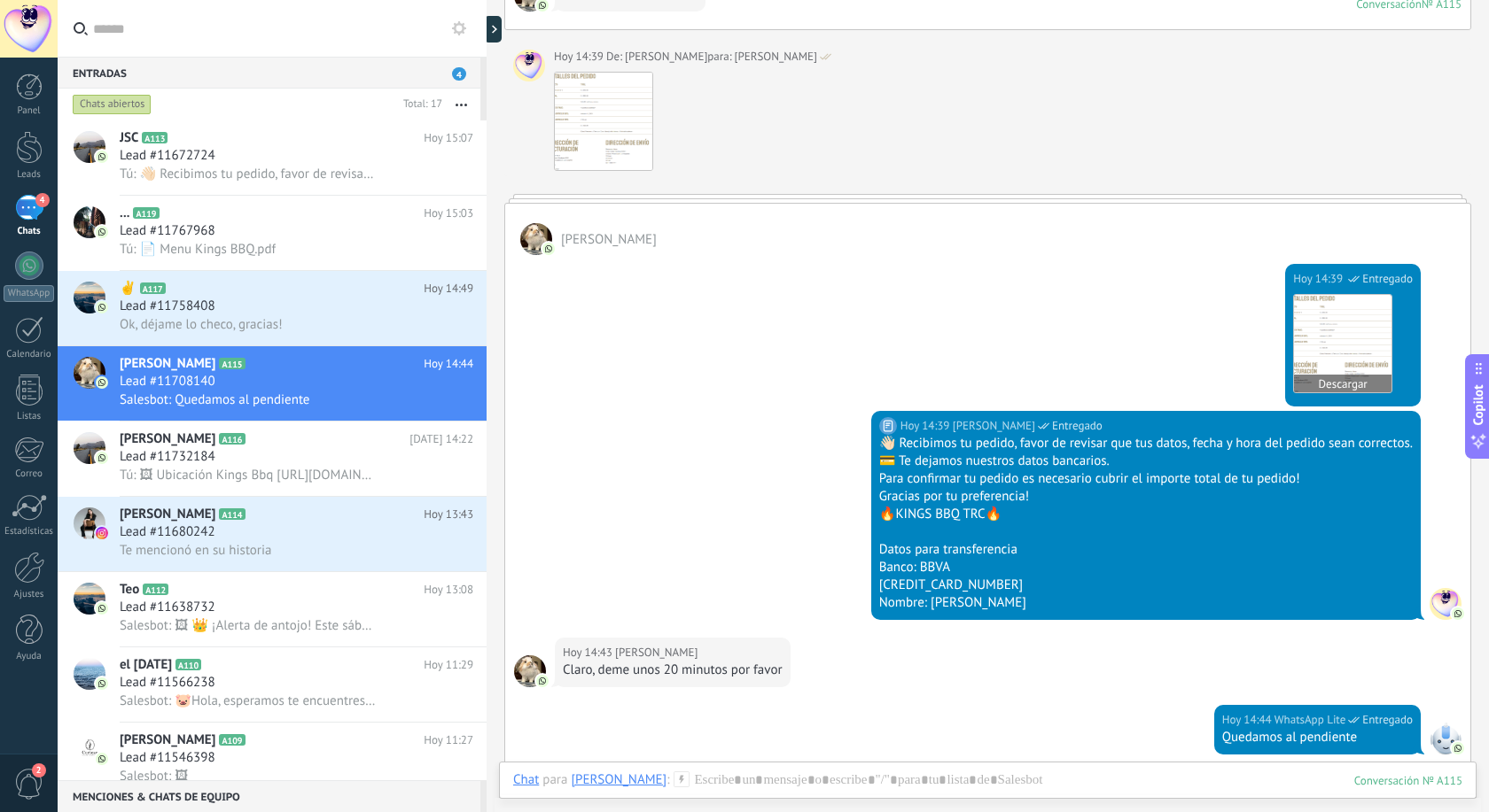
click at [1342, 326] on img at bounding box center [1342, 344] width 98 height 98
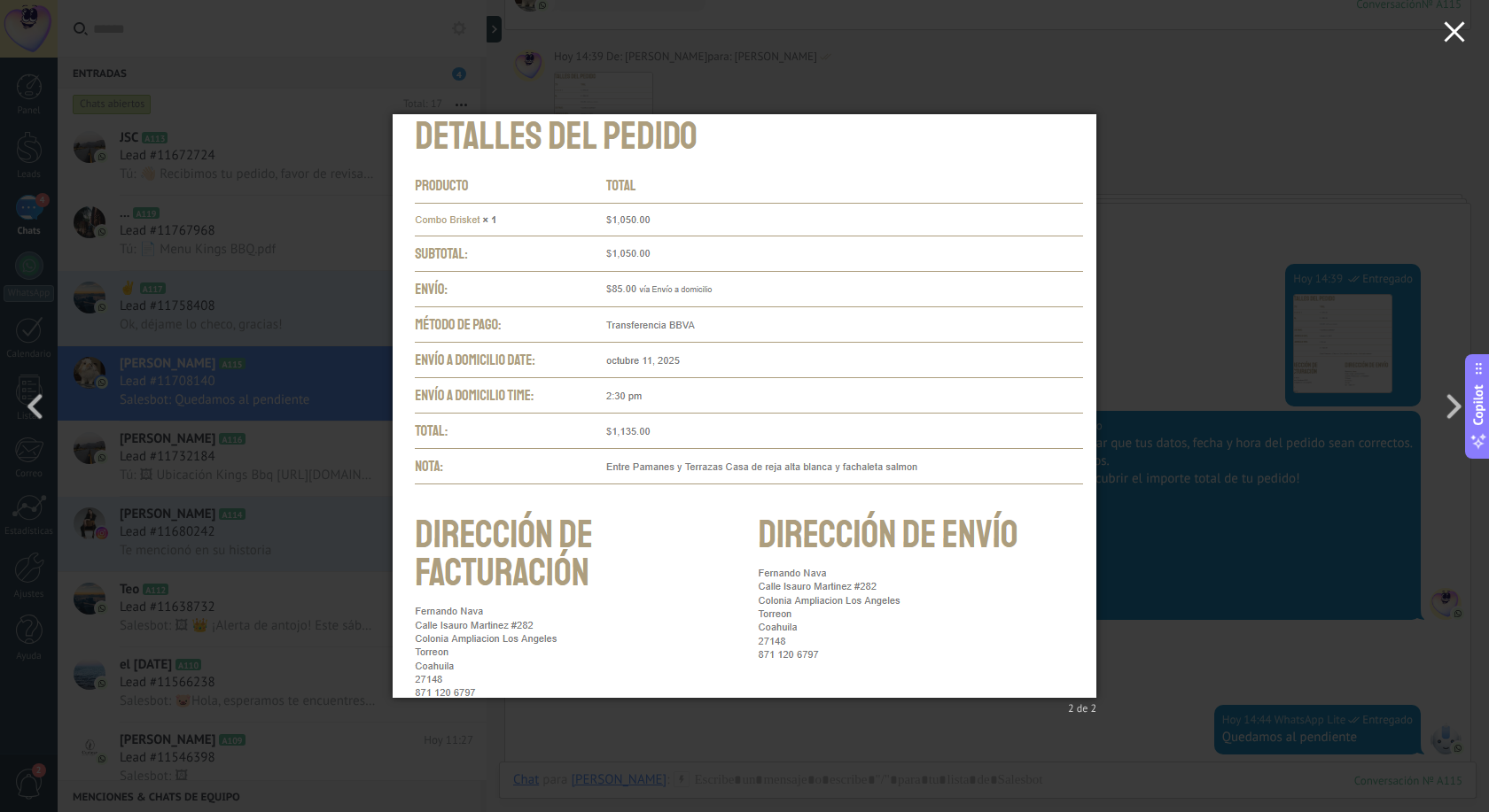
click at [1449, 39] on use "button" at bounding box center [1454, 32] width 21 height 21
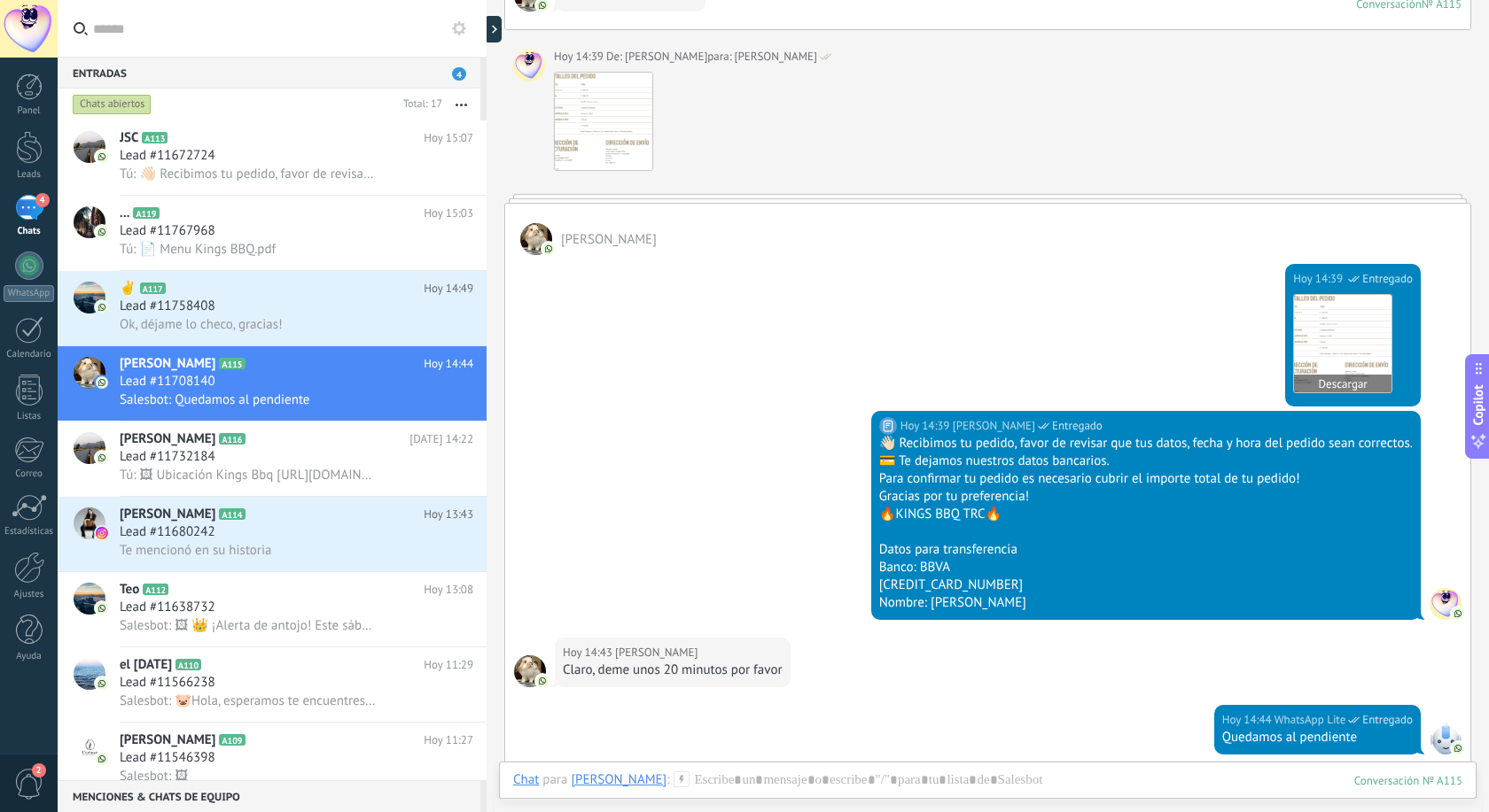
click at [1314, 306] on img at bounding box center [1342, 344] width 98 height 98
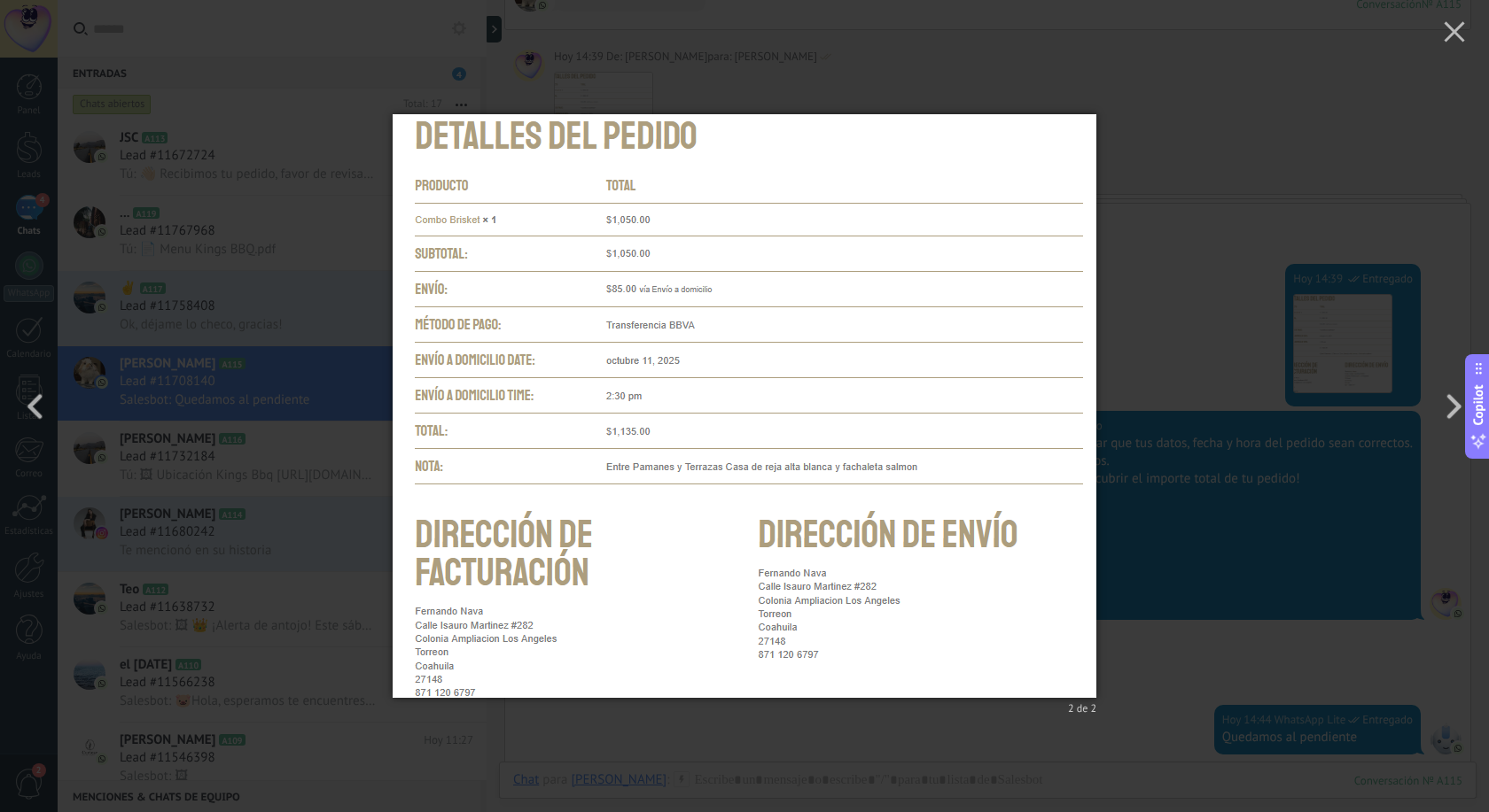
click at [1280, 188] on div "2 de 2" at bounding box center [744, 406] width 1489 height 812
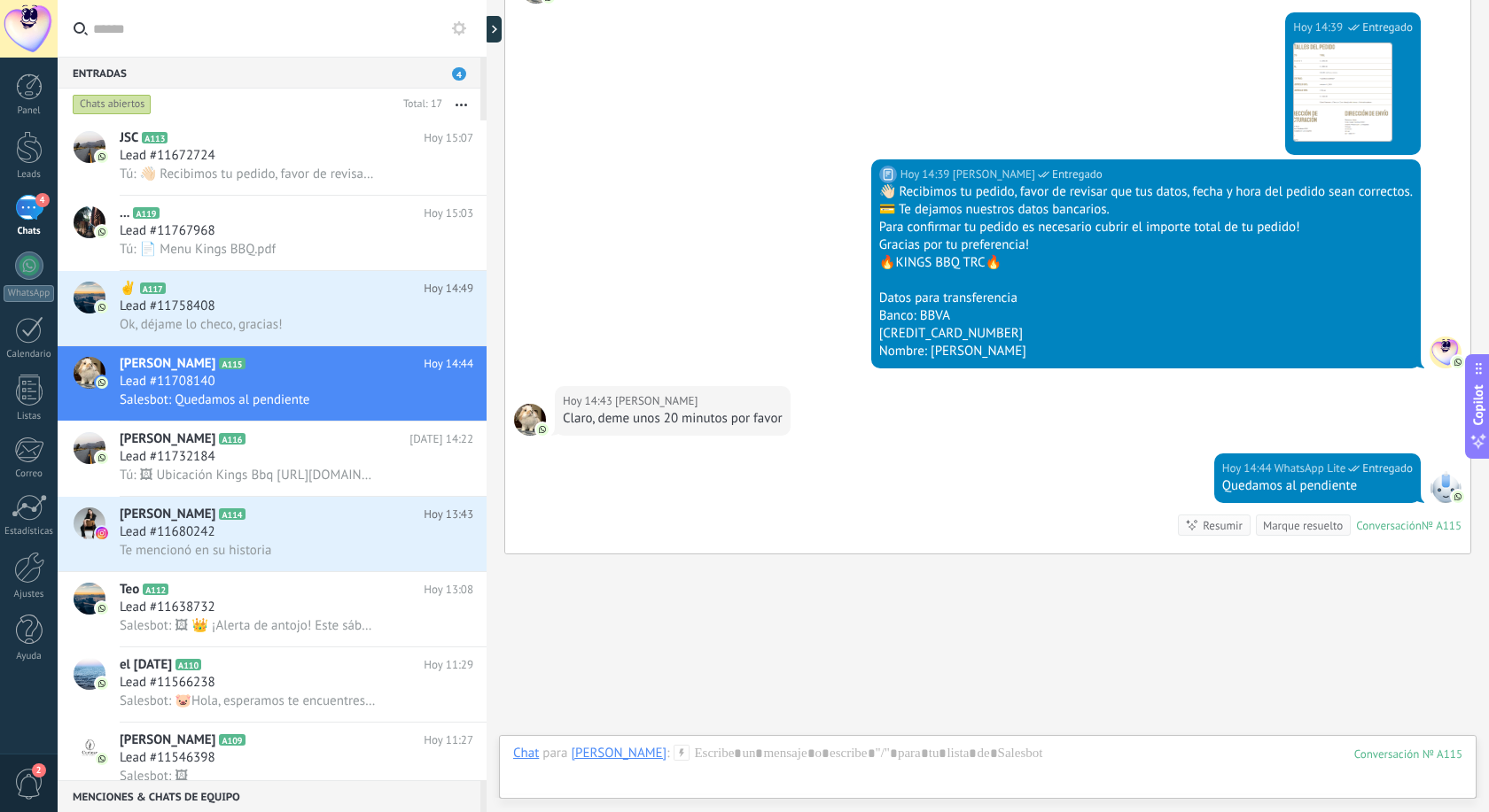
scroll to position [1274, 0]
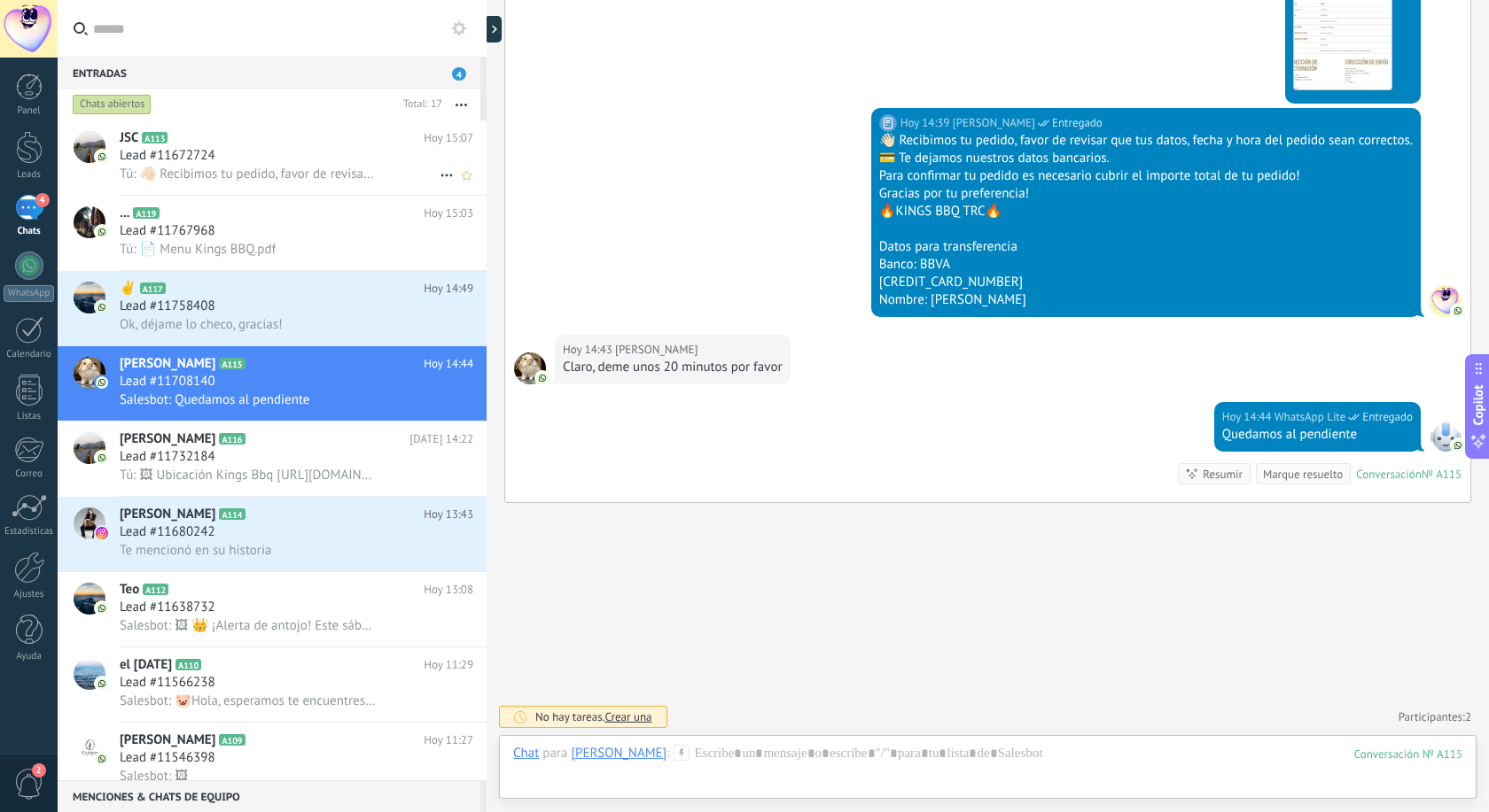
click at [194, 151] on span "Lead #11672724" at bounding box center [167, 156] width 96 height 18
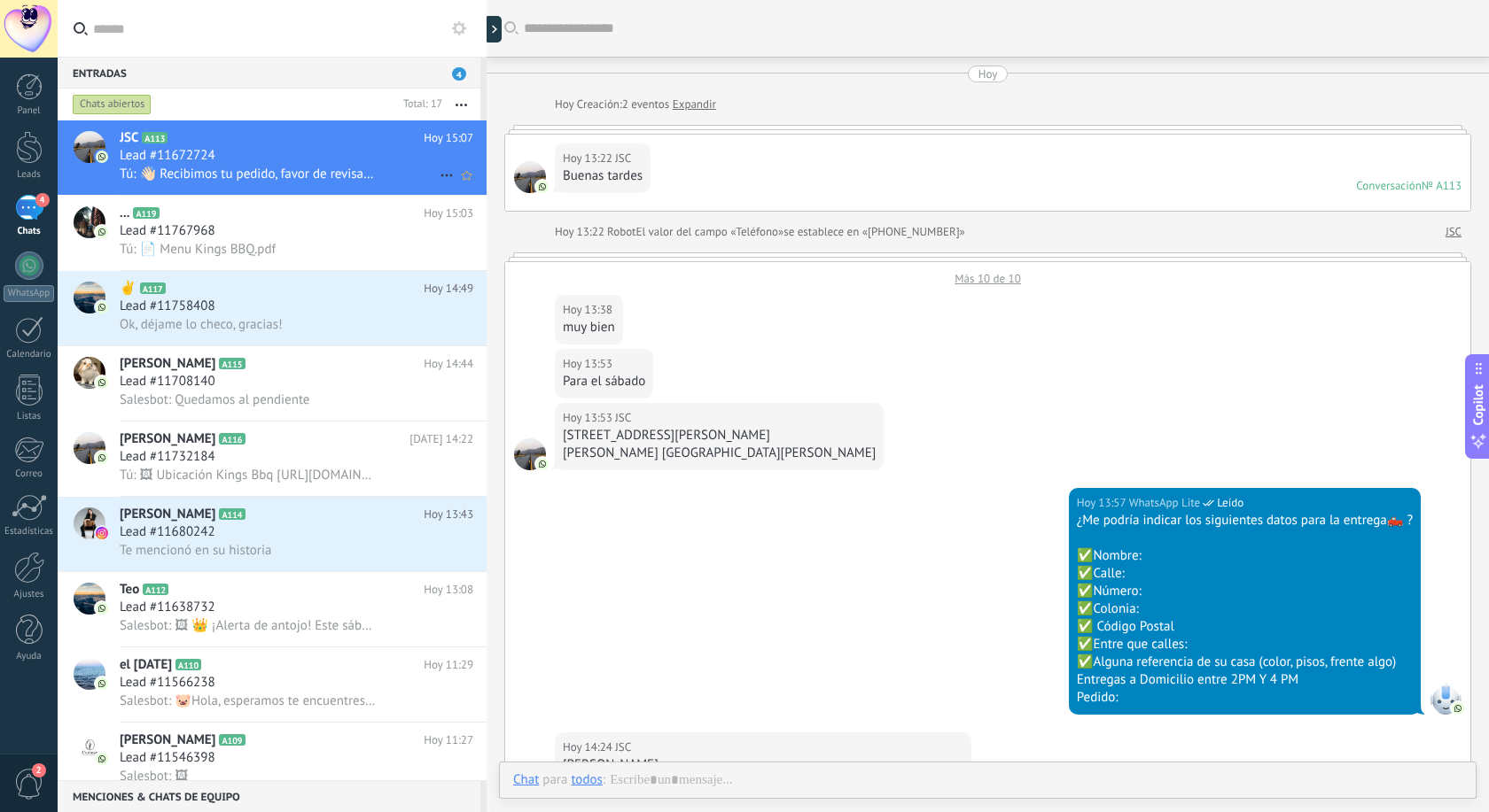
scroll to position [978, 0]
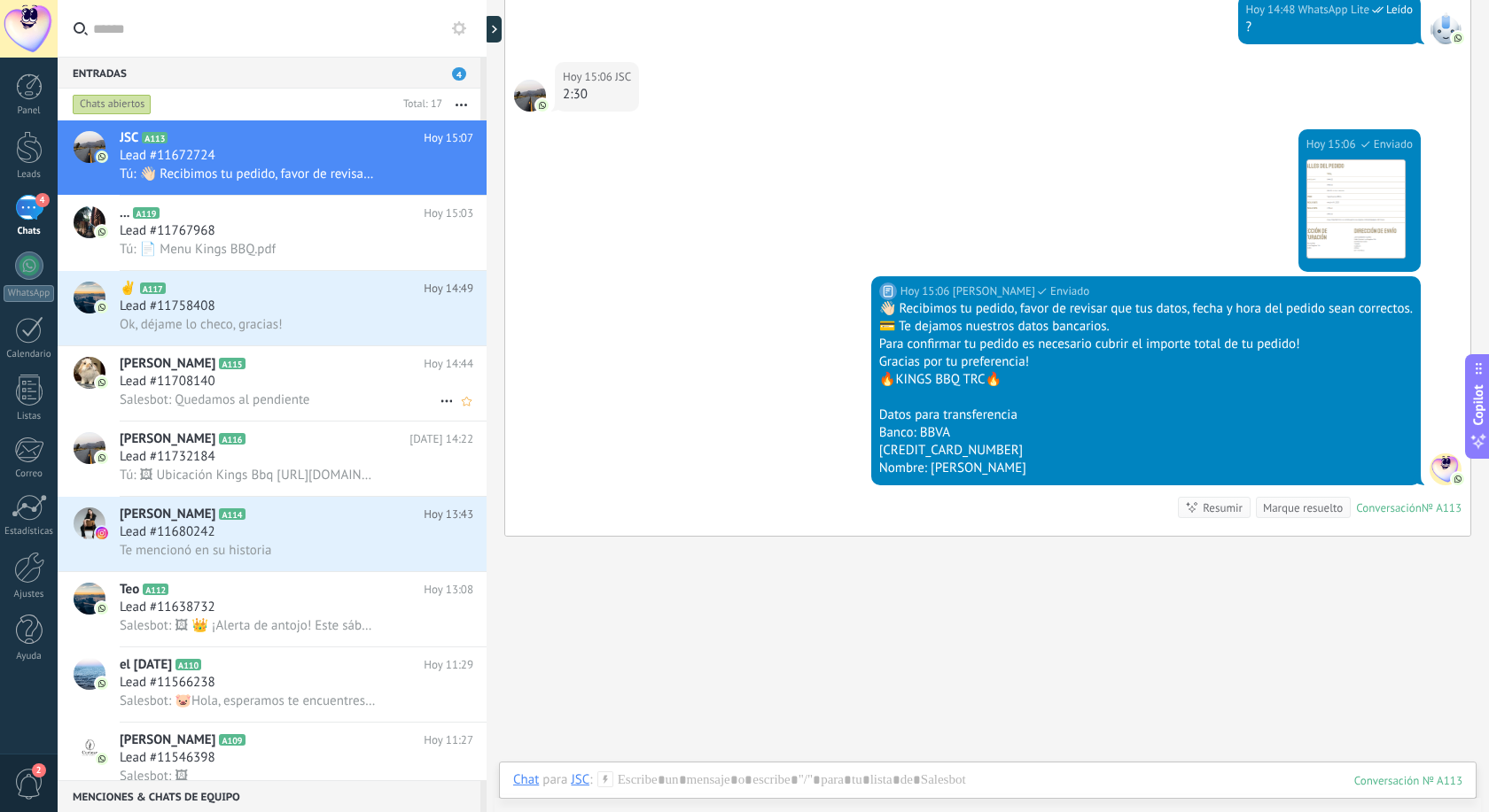
click at [162, 382] on span "Lead #11708140" at bounding box center [167, 382] width 96 height 18
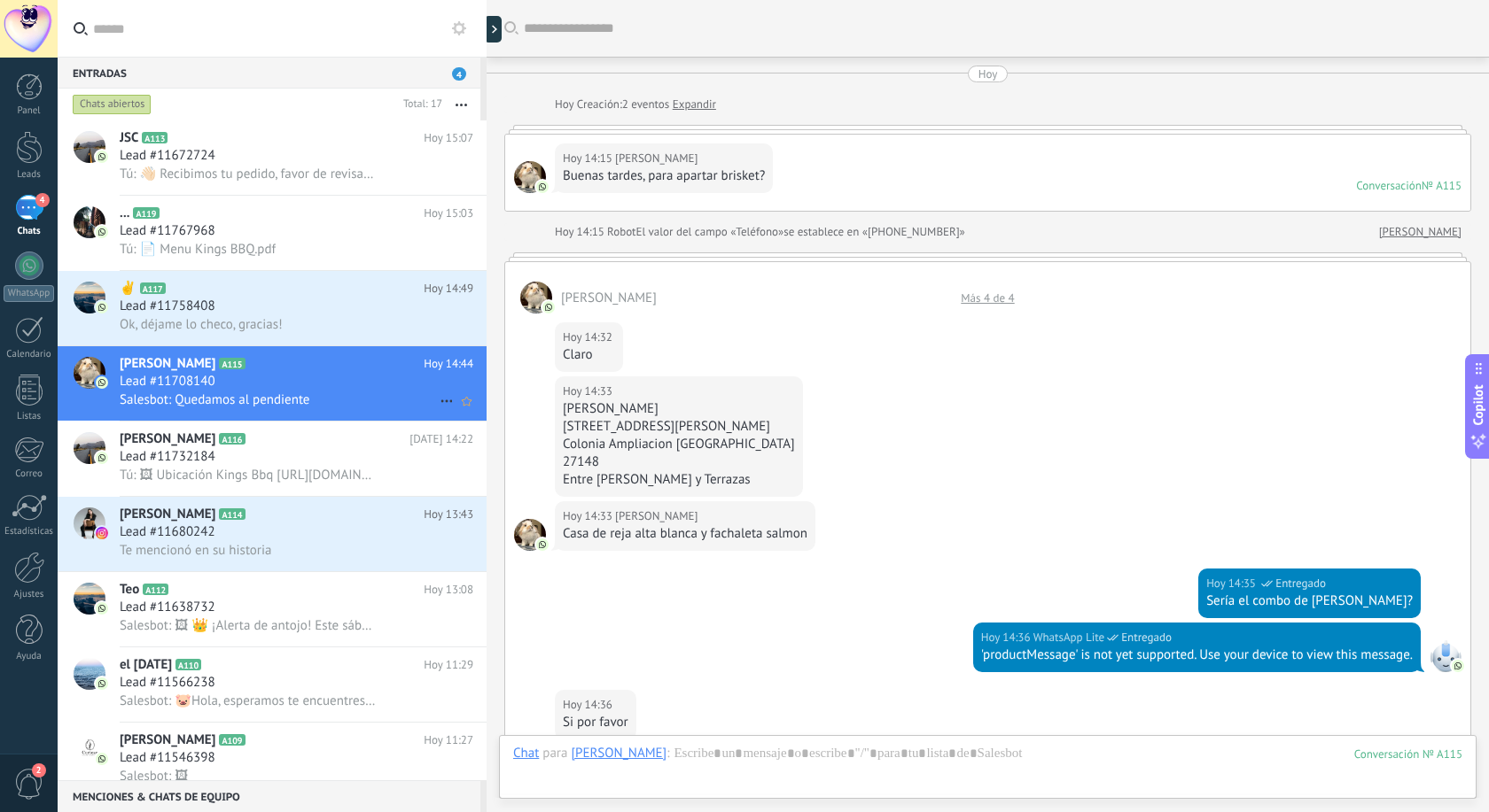
scroll to position [1274, 0]
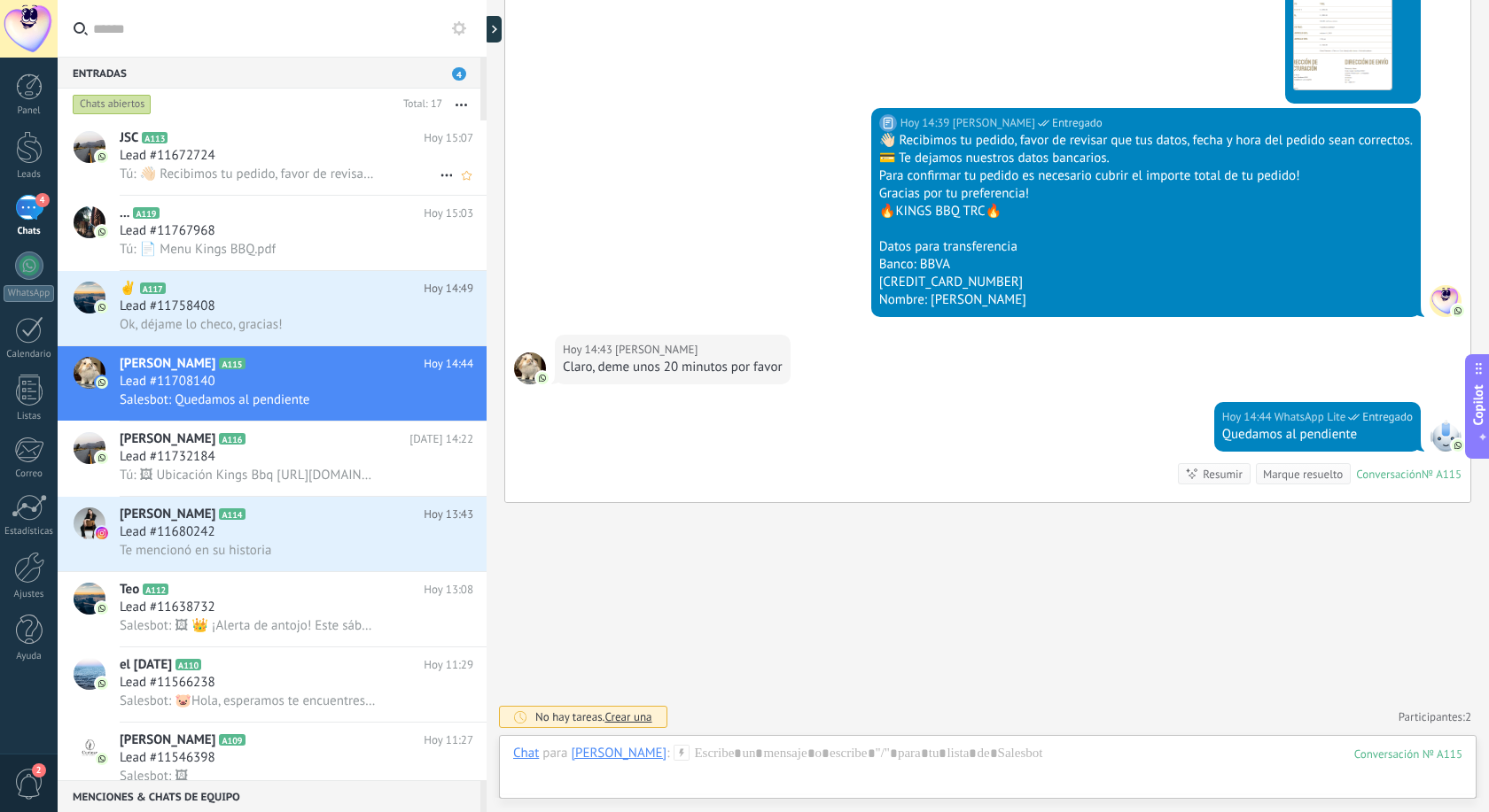
click at [269, 160] on div "Lead #11672724" at bounding box center [296, 156] width 354 height 18
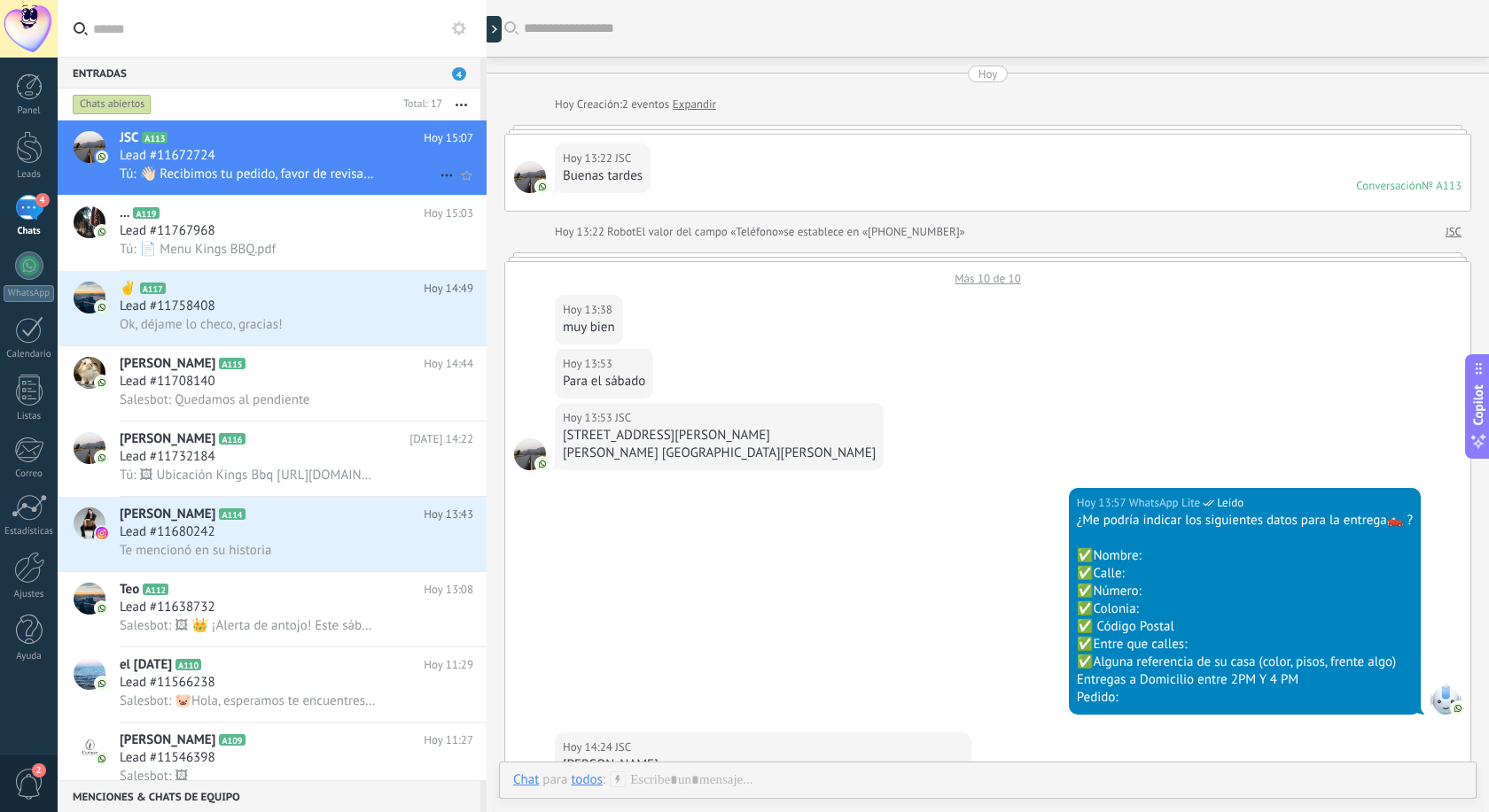
scroll to position [978, 0]
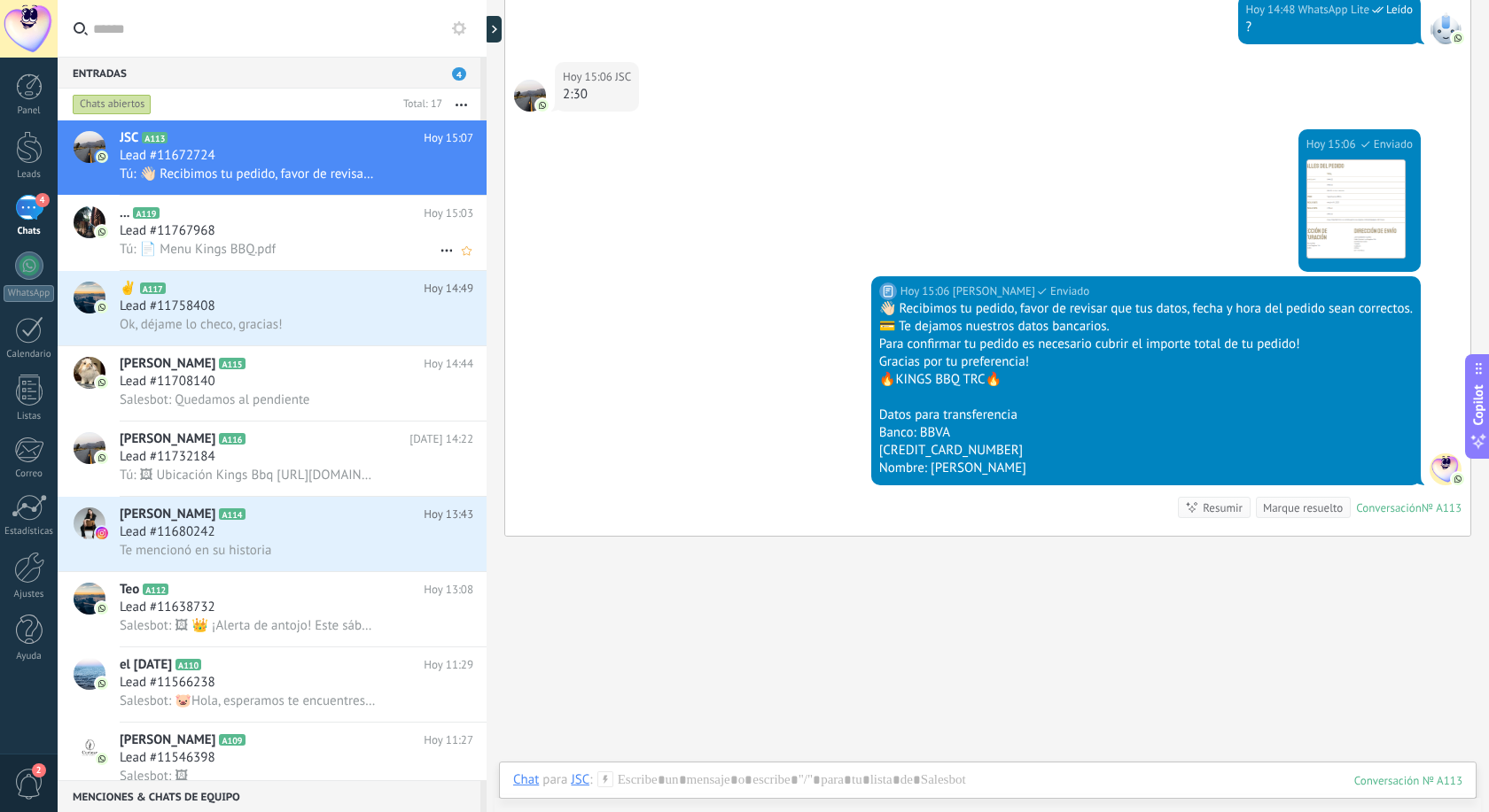
click at [268, 244] on span "Tú: 📄 Menu Kings BBQ.pdf" at bounding box center [197, 249] width 156 height 17
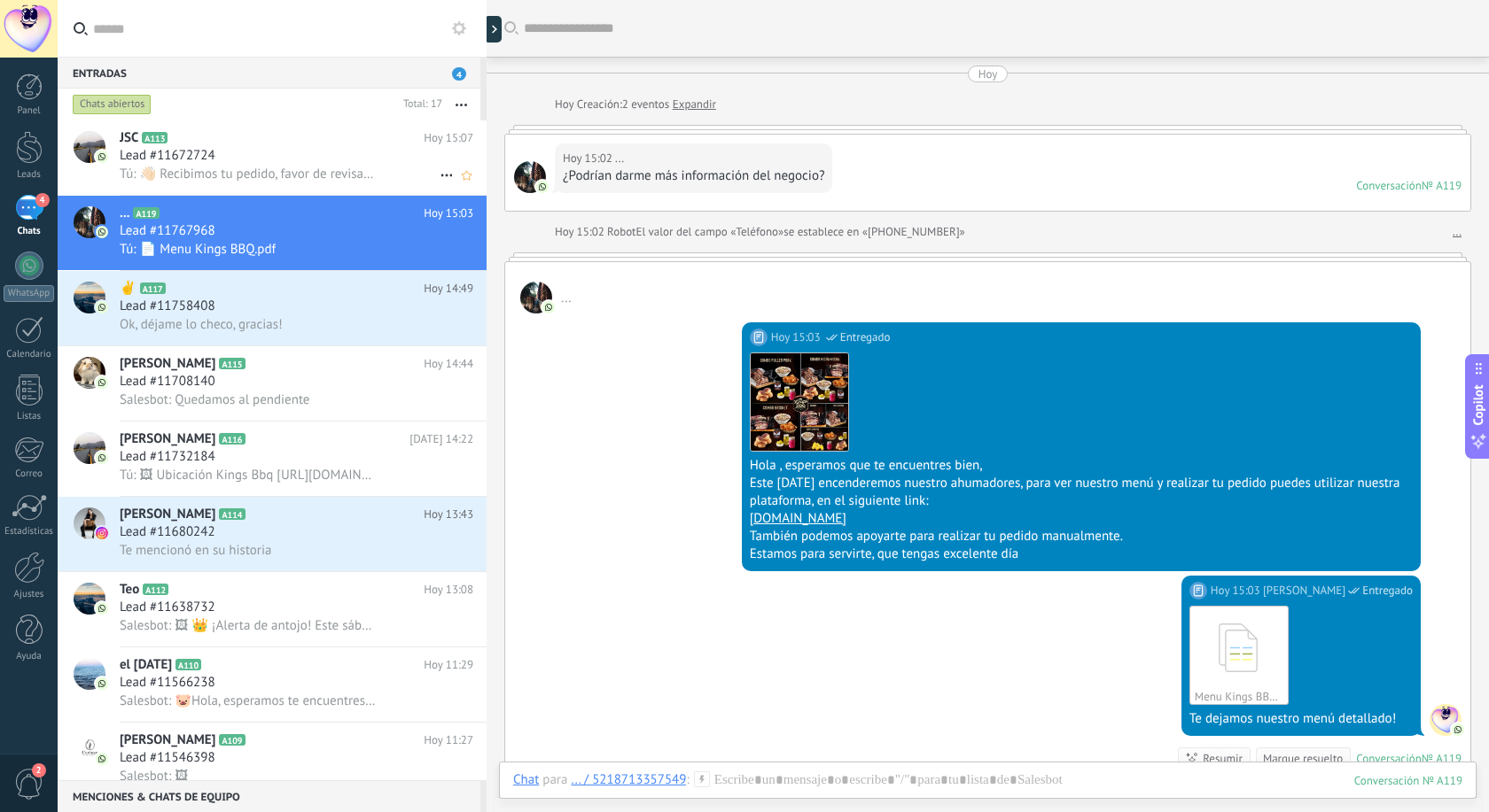
click at [266, 157] on div "Lead #11672724" at bounding box center [296, 156] width 354 height 18
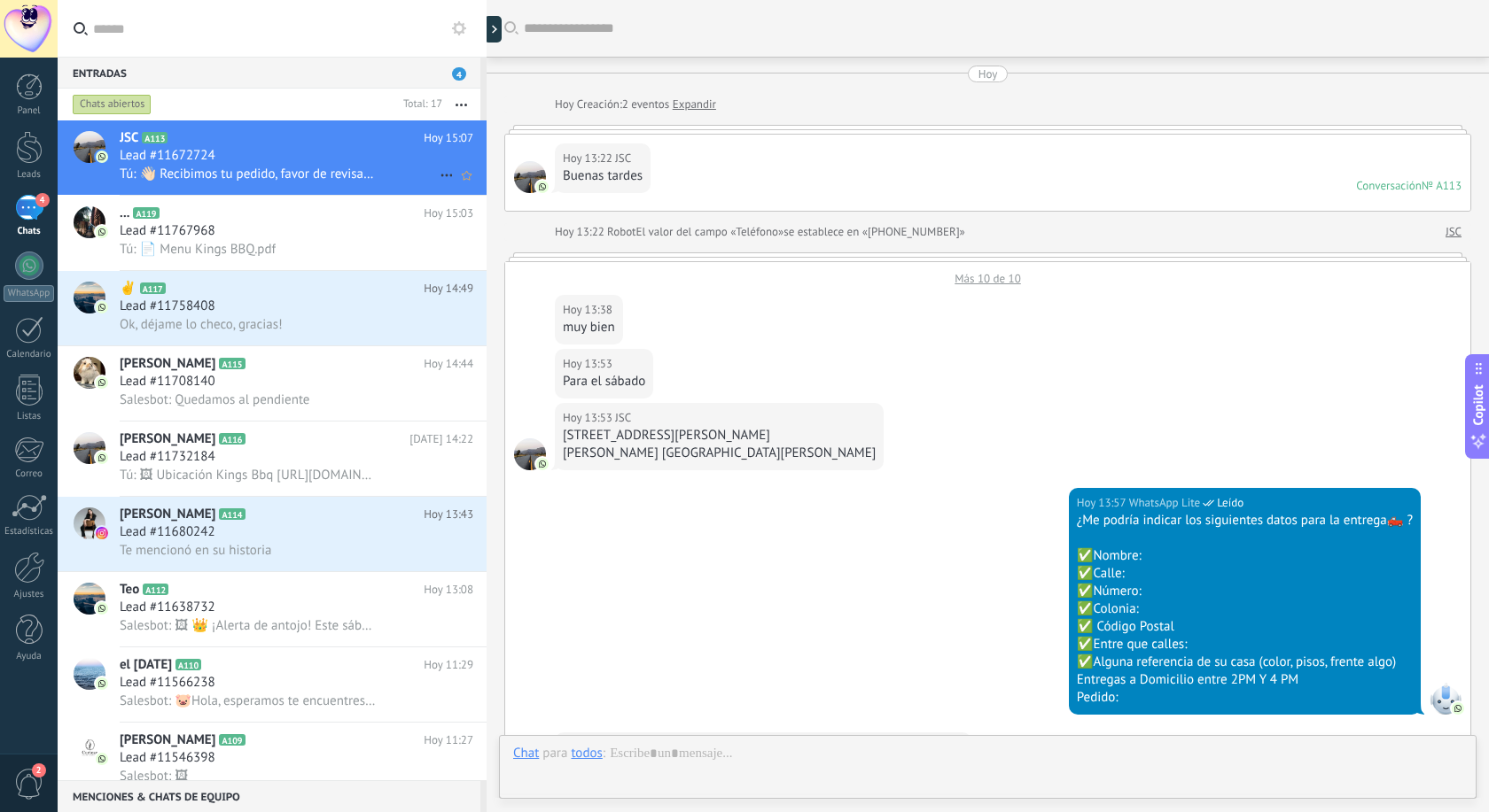
scroll to position [1013, 0]
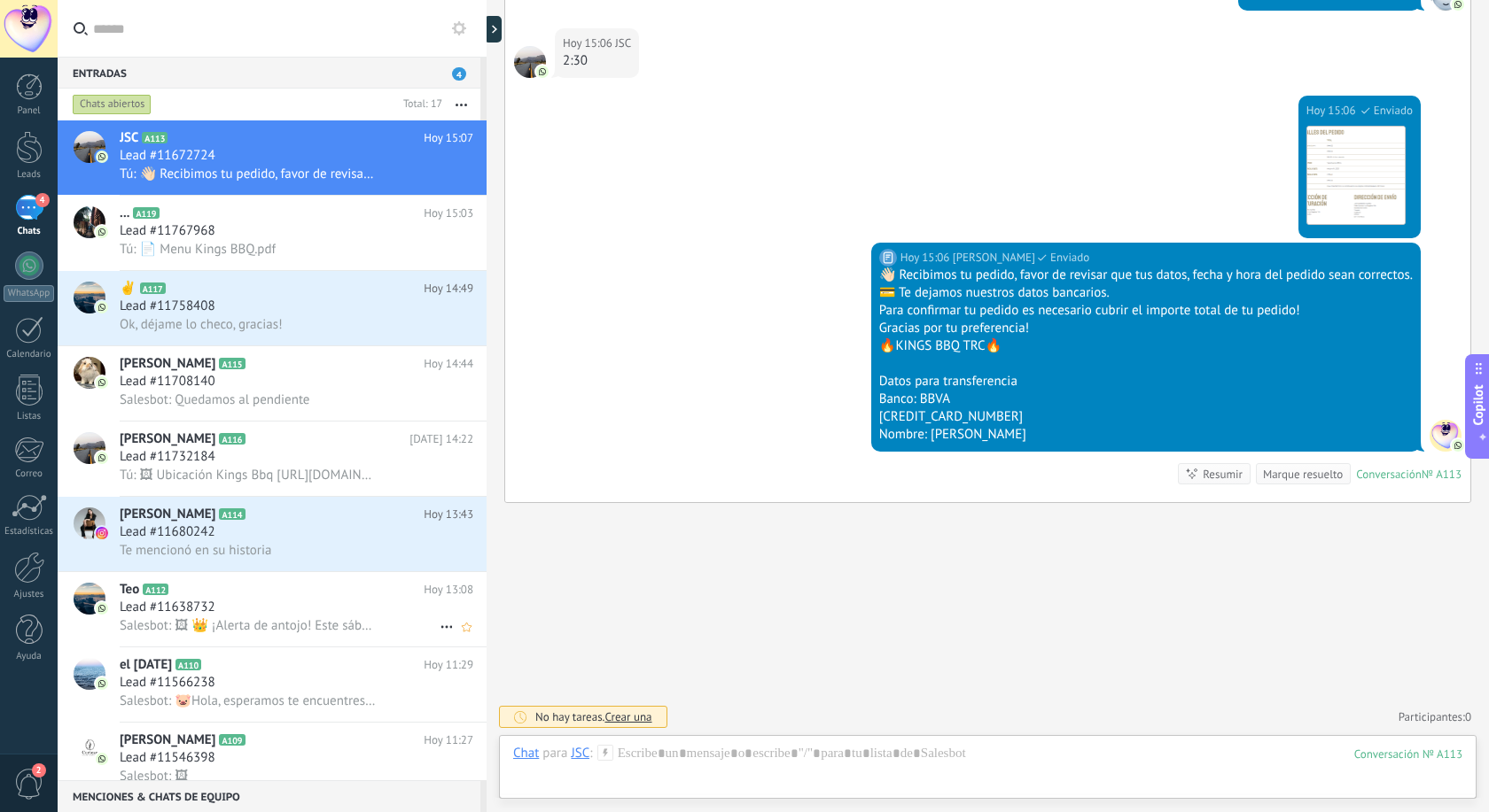
click at [187, 634] on h3 "Salesbot: 🖼 👑 ¡Alerta de antojo! Este sábado 11 de octubre vuelve el rey del BB…" at bounding box center [251, 627] width 265 height 18
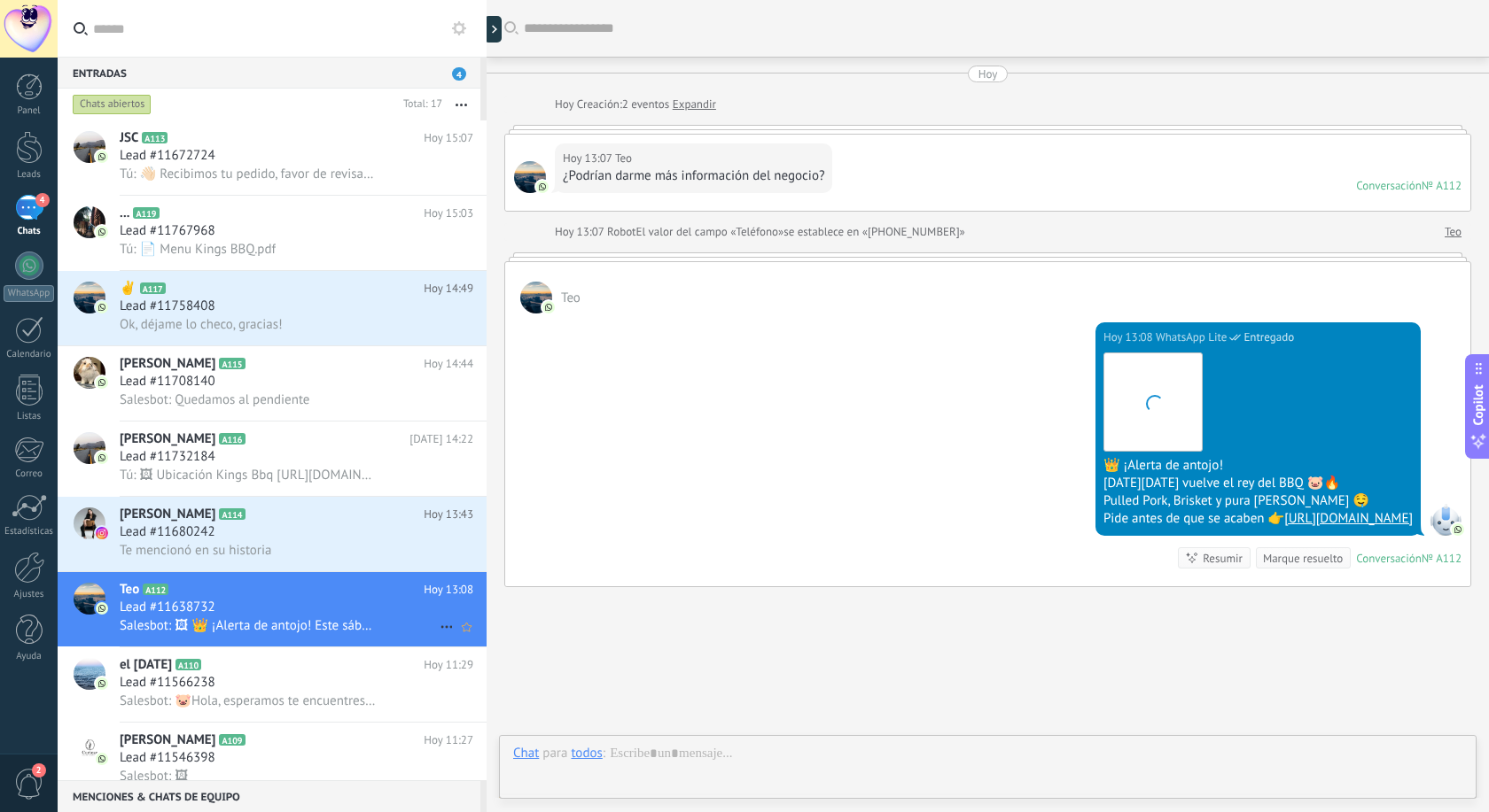
scroll to position [84, 0]
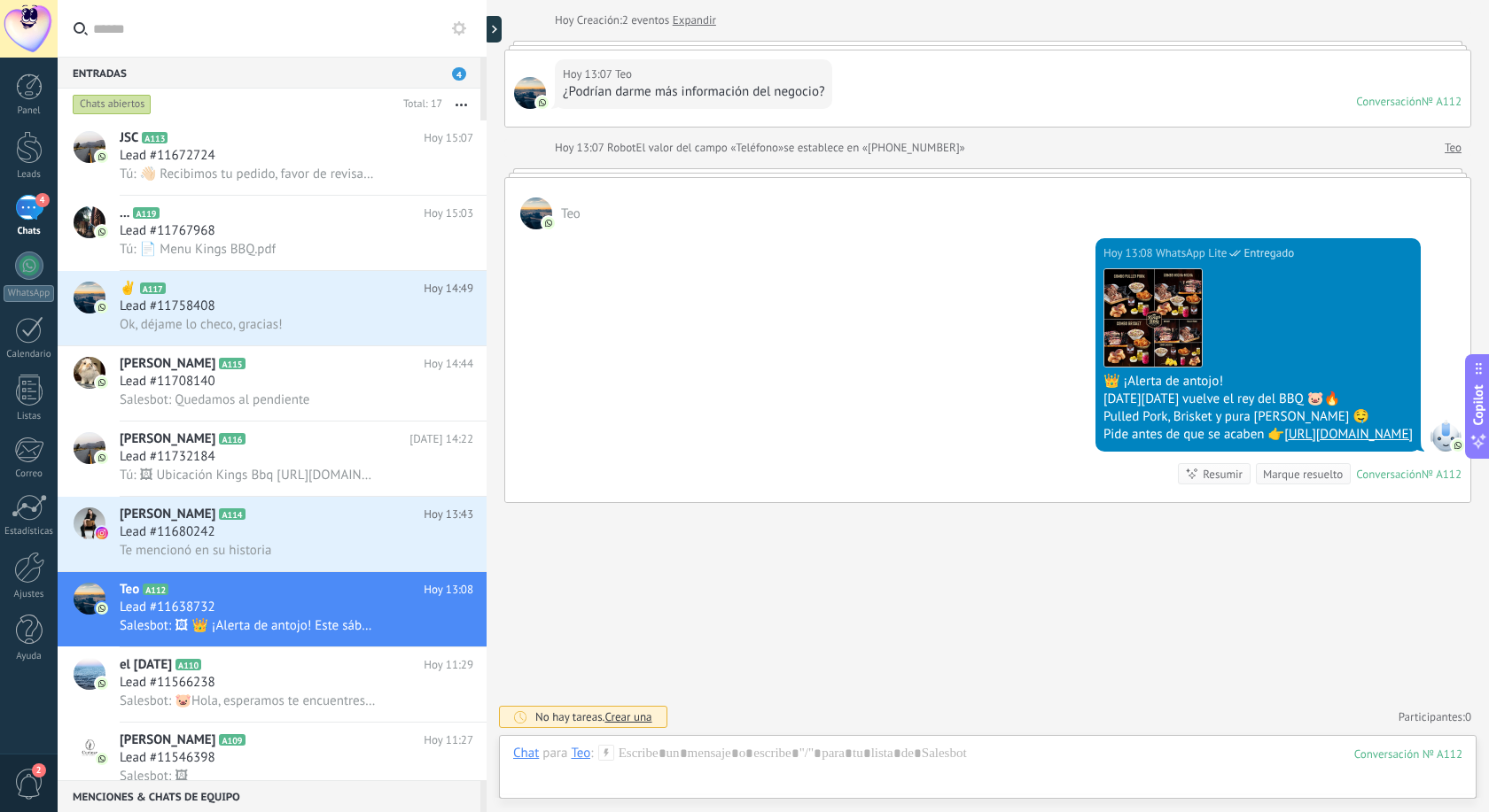
click at [924, 697] on div "Buscar Carga más Hoy Hoy Creación: 2 eventos Expandir Hoy 13:07 Teo ¿Podrían da…" at bounding box center [988, 364] width 1002 height 896
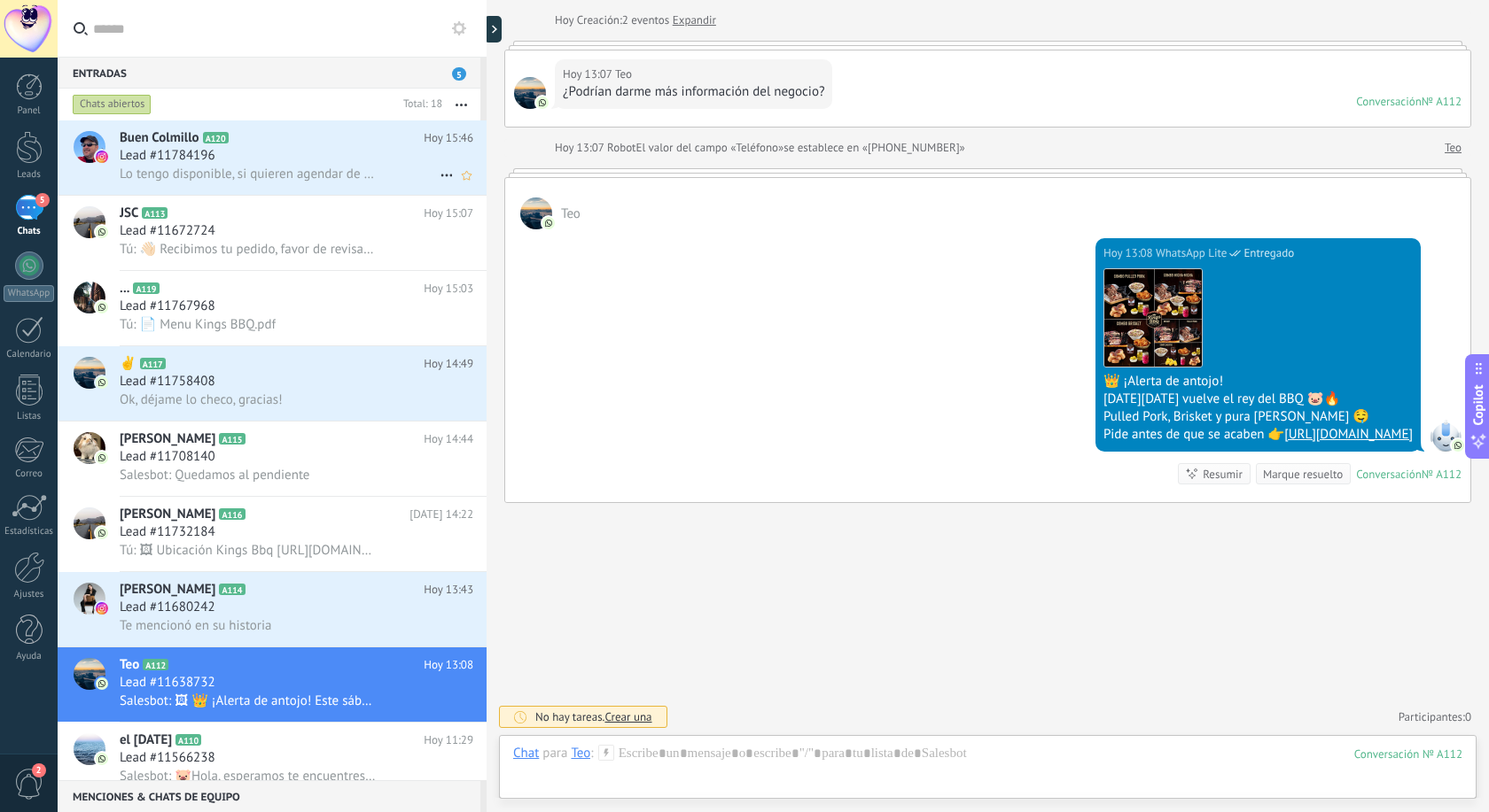
click at [279, 161] on div "Lead #11784196" at bounding box center [296, 156] width 354 height 18
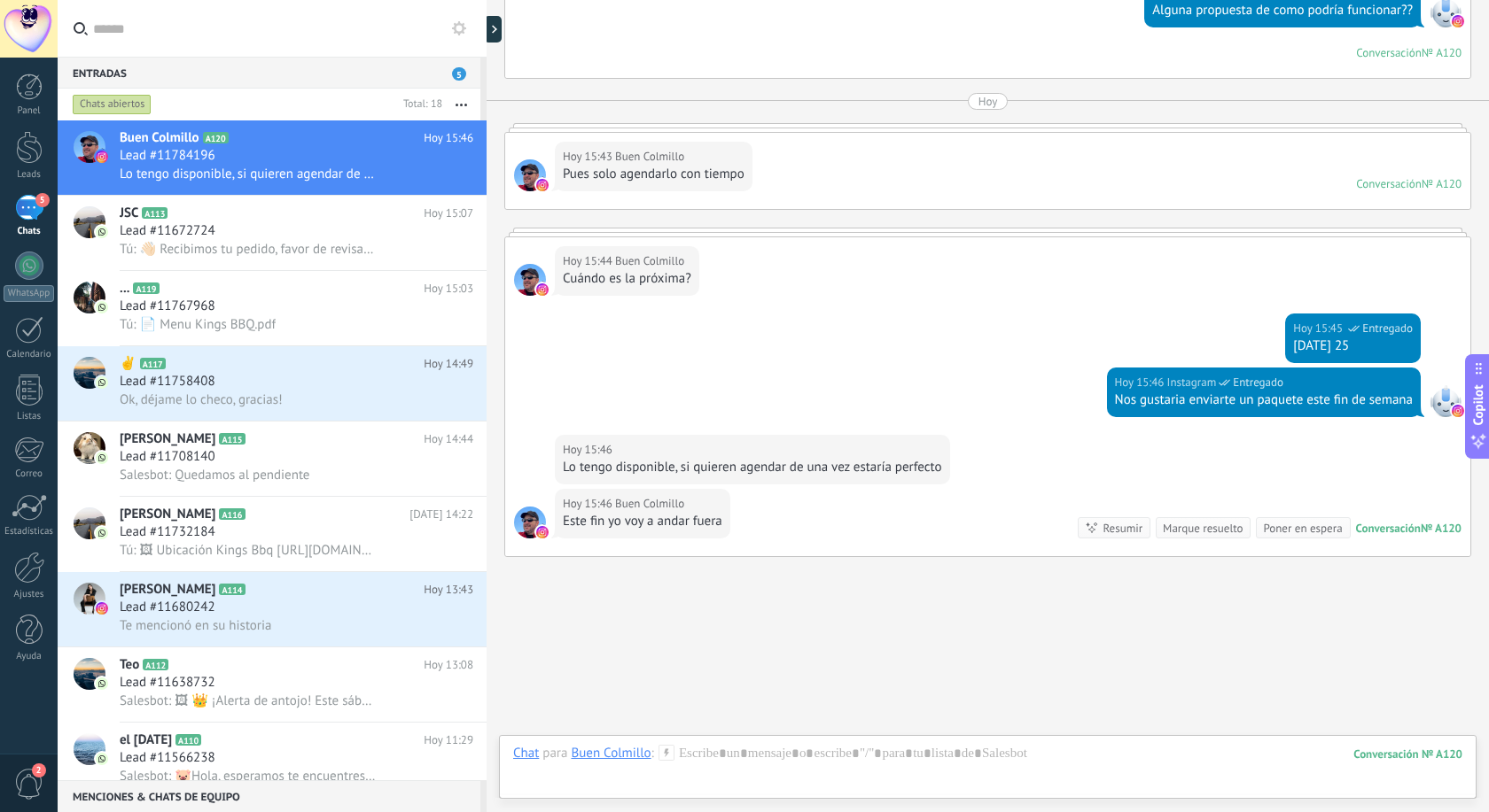
scroll to position [1028, 0]
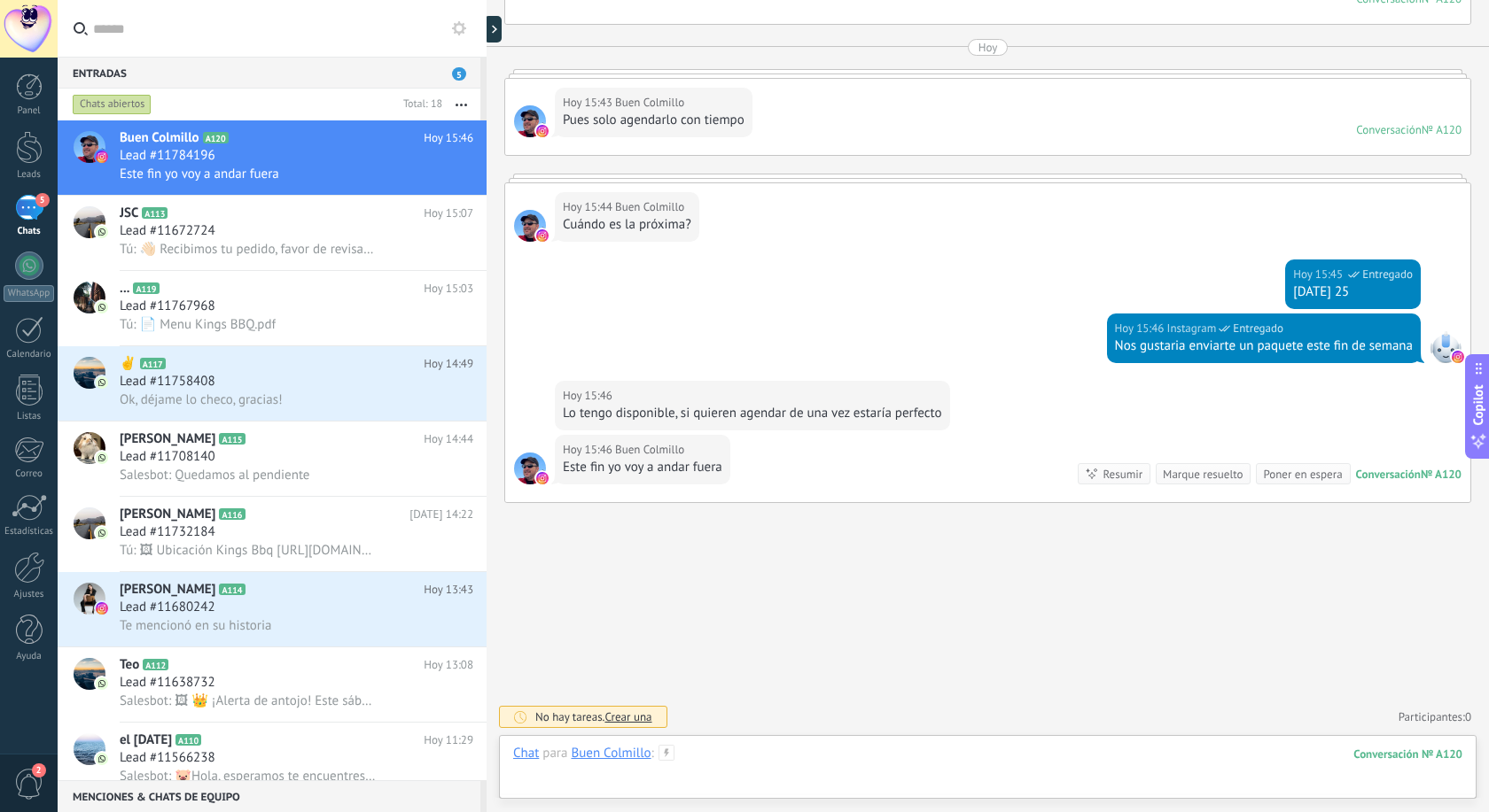
click at [734, 757] on div at bounding box center [987, 771] width 949 height 53
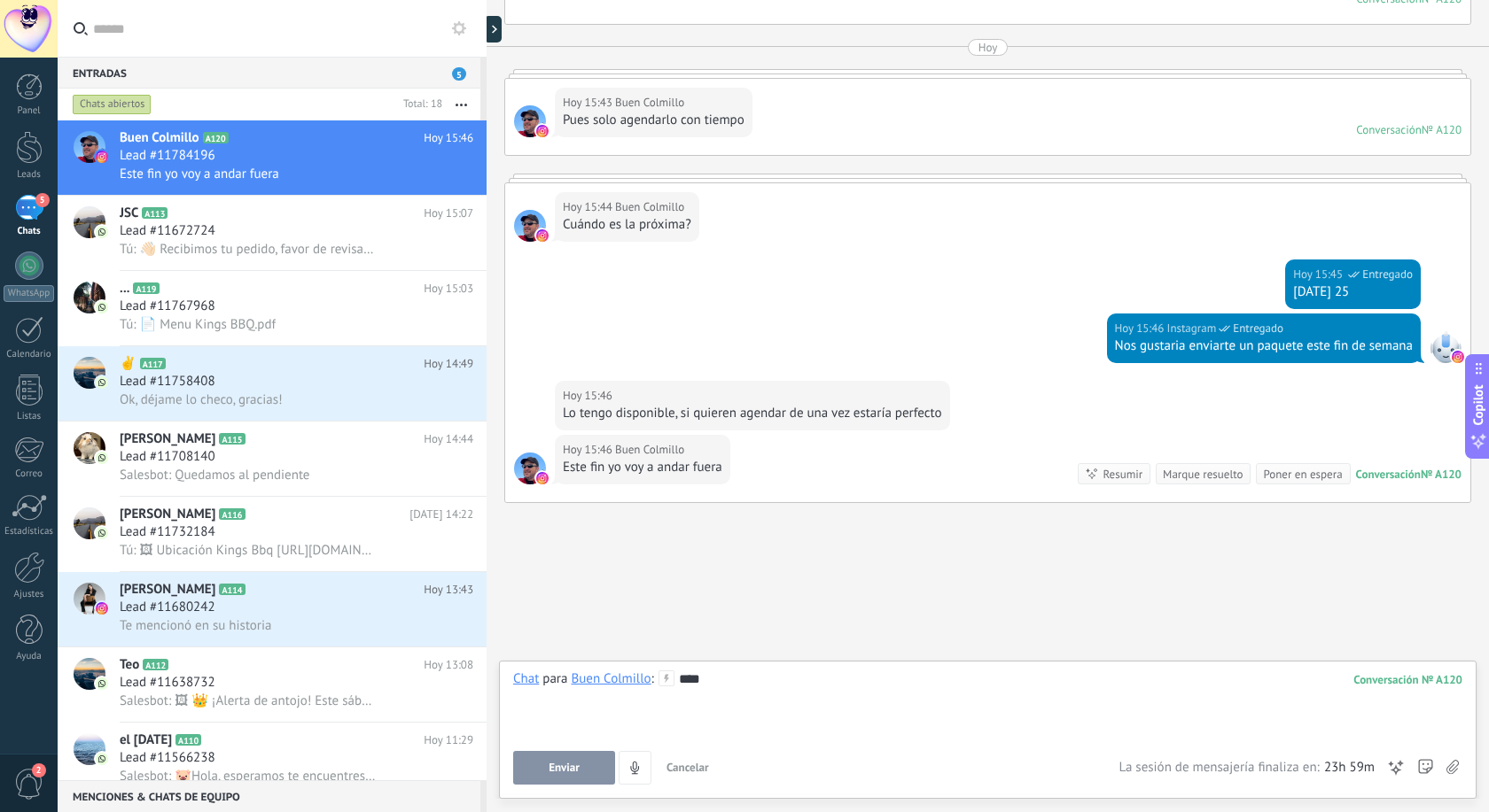
click at [557, 769] on span "Enviar" at bounding box center [564, 768] width 31 height 13
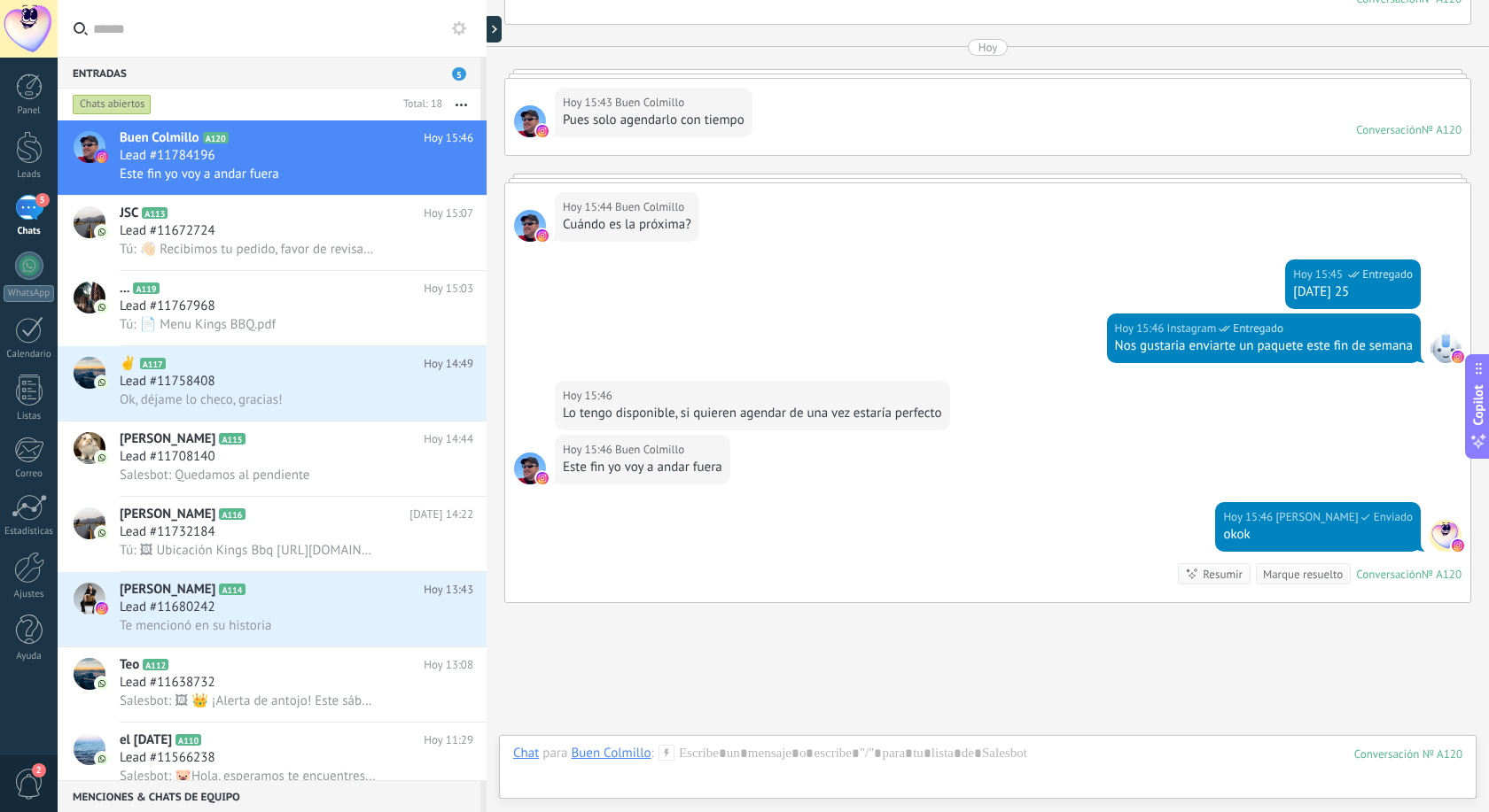
scroll to position [1128, 0]
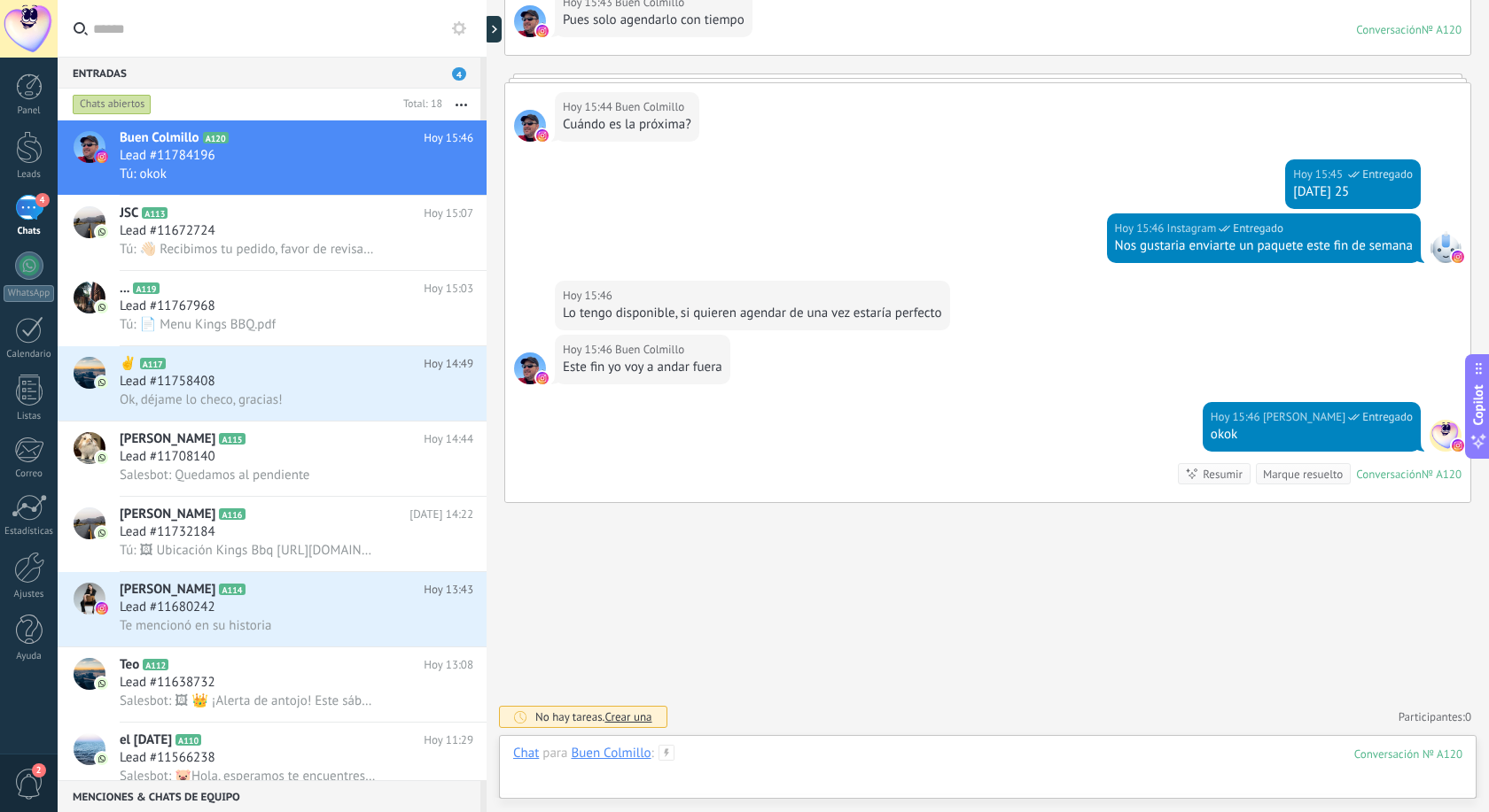
click at [723, 770] on div at bounding box center [987, 771] width 949 height 53
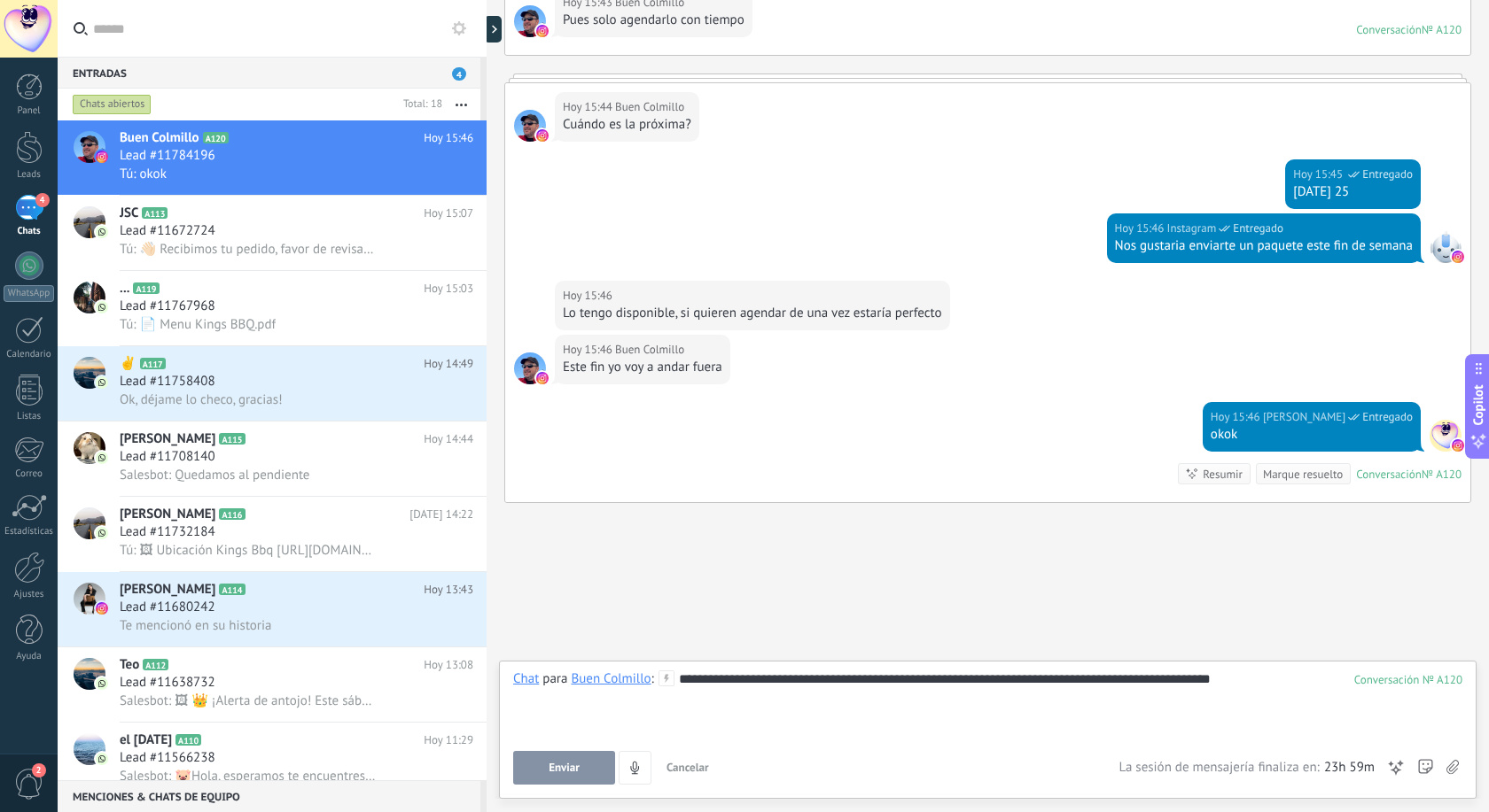
click at [590, 776] on button "Enviar" at bounding box center [564, 768] width 102 height 33
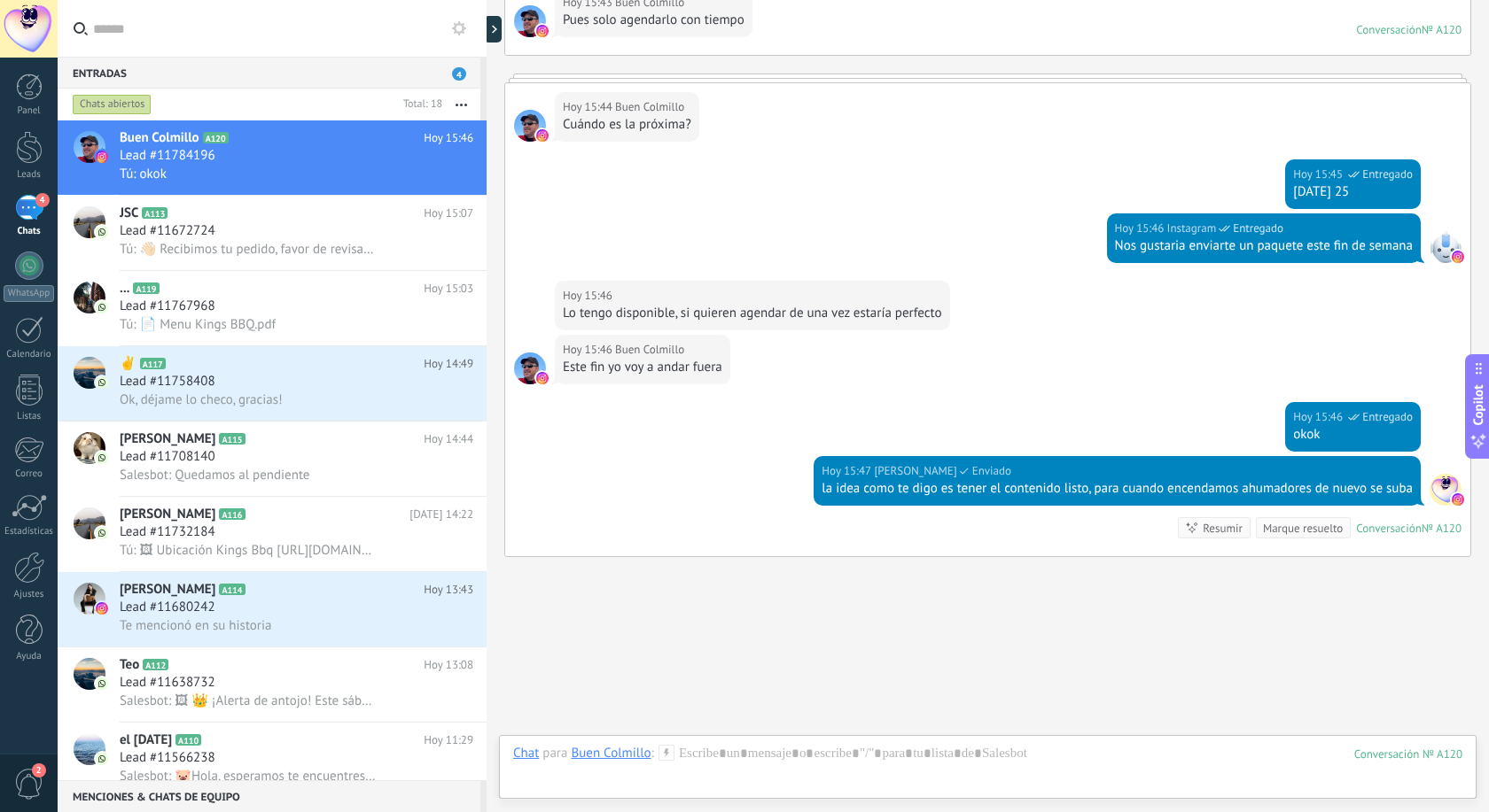
scroll to position [1183, 0]
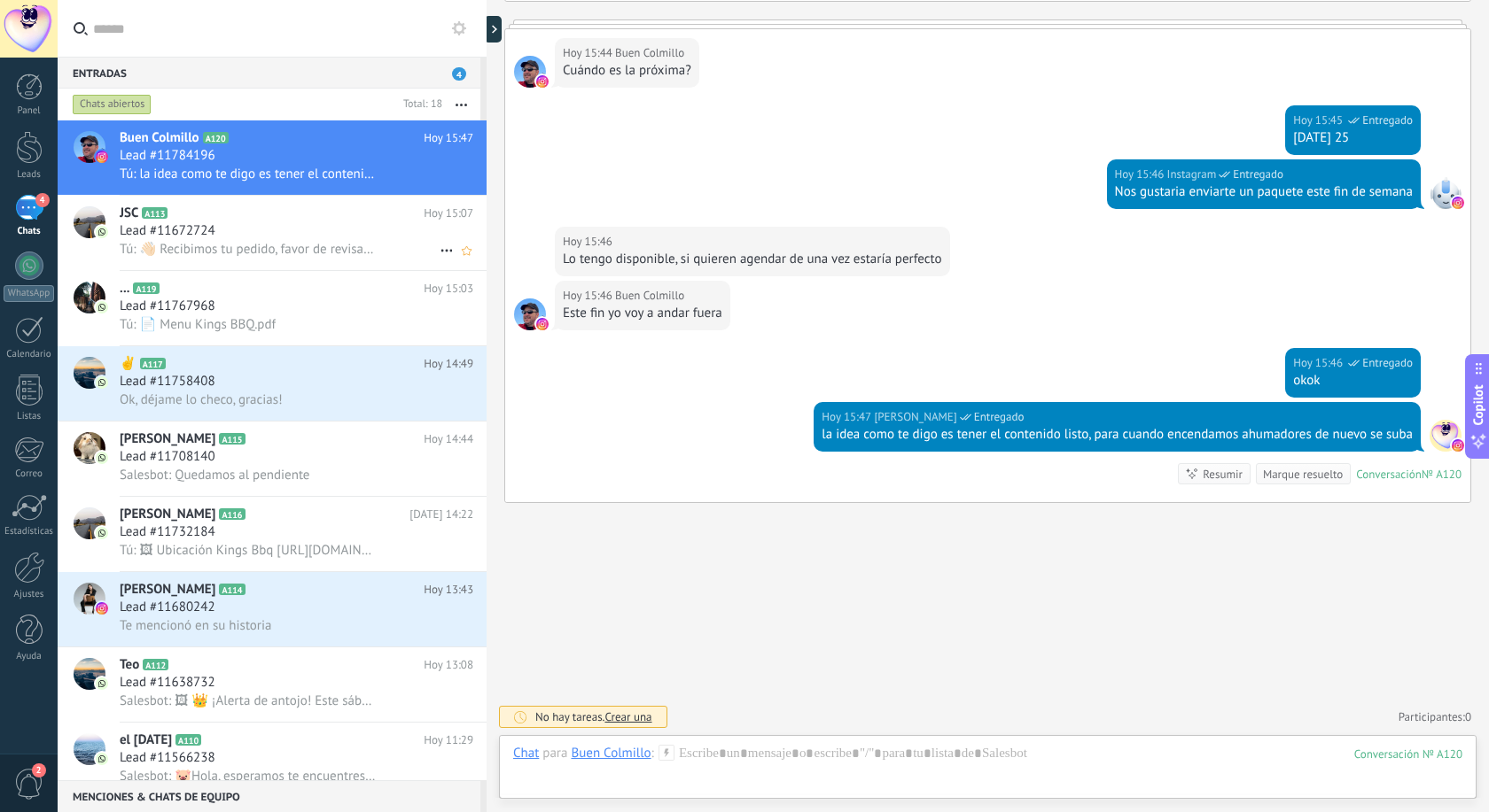
click at [232, 238] on div "Lead #11672724" at bounding box center [296, 231] width 354 height 18
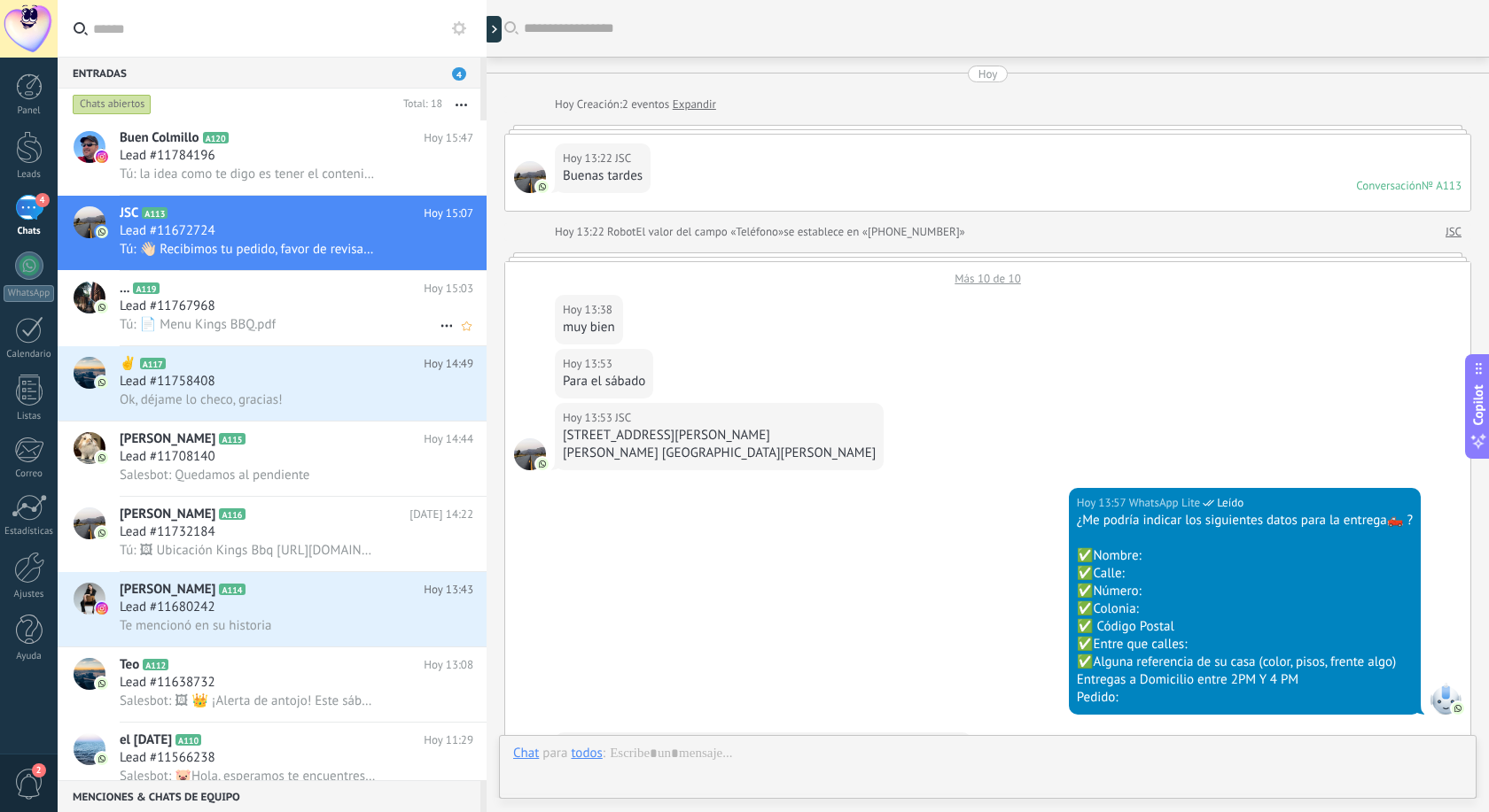
scroll to position [1013, 0]
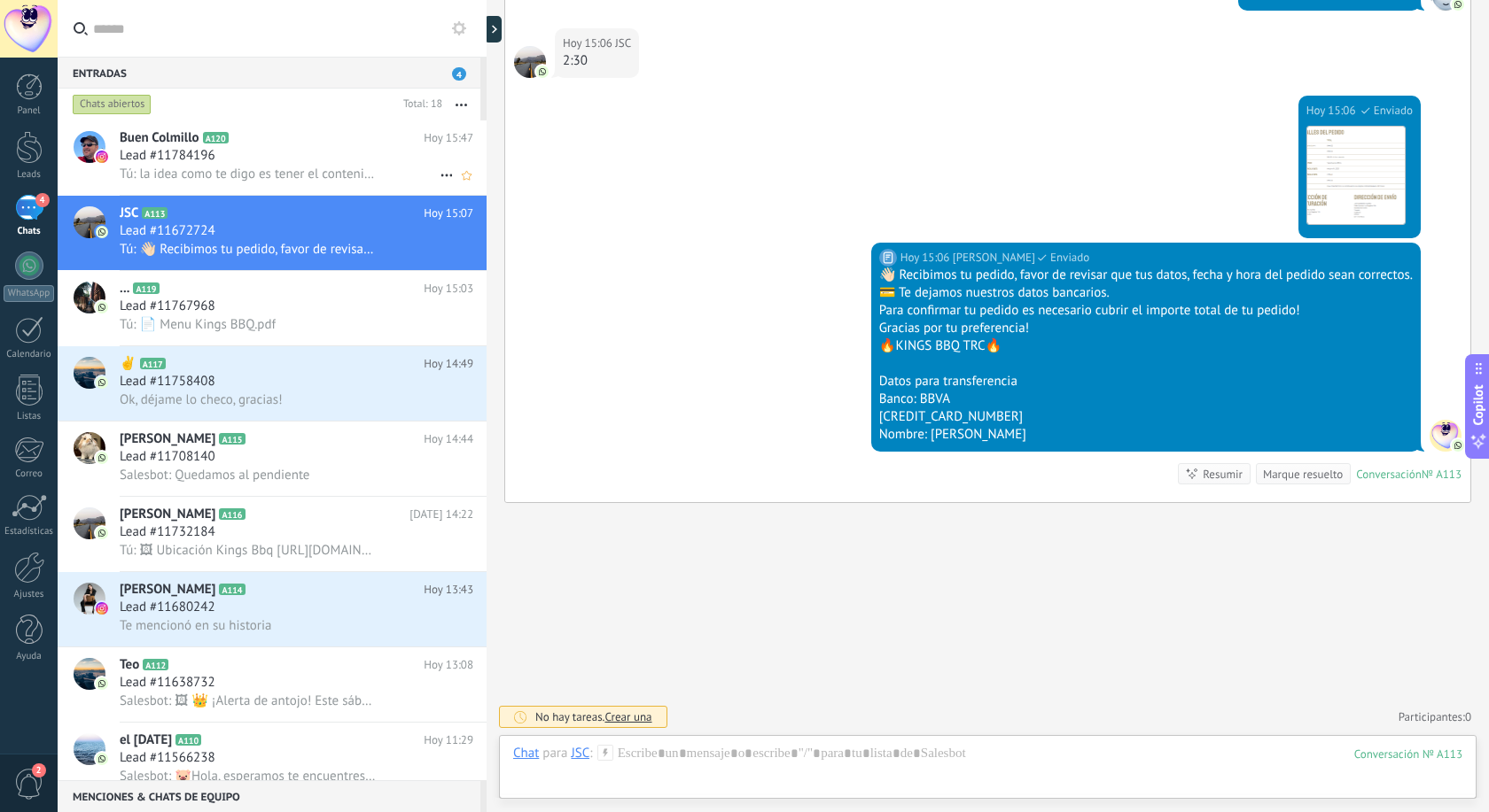
click at [251, 143] on icon at bounding box center [243, 138] width 18 height 18
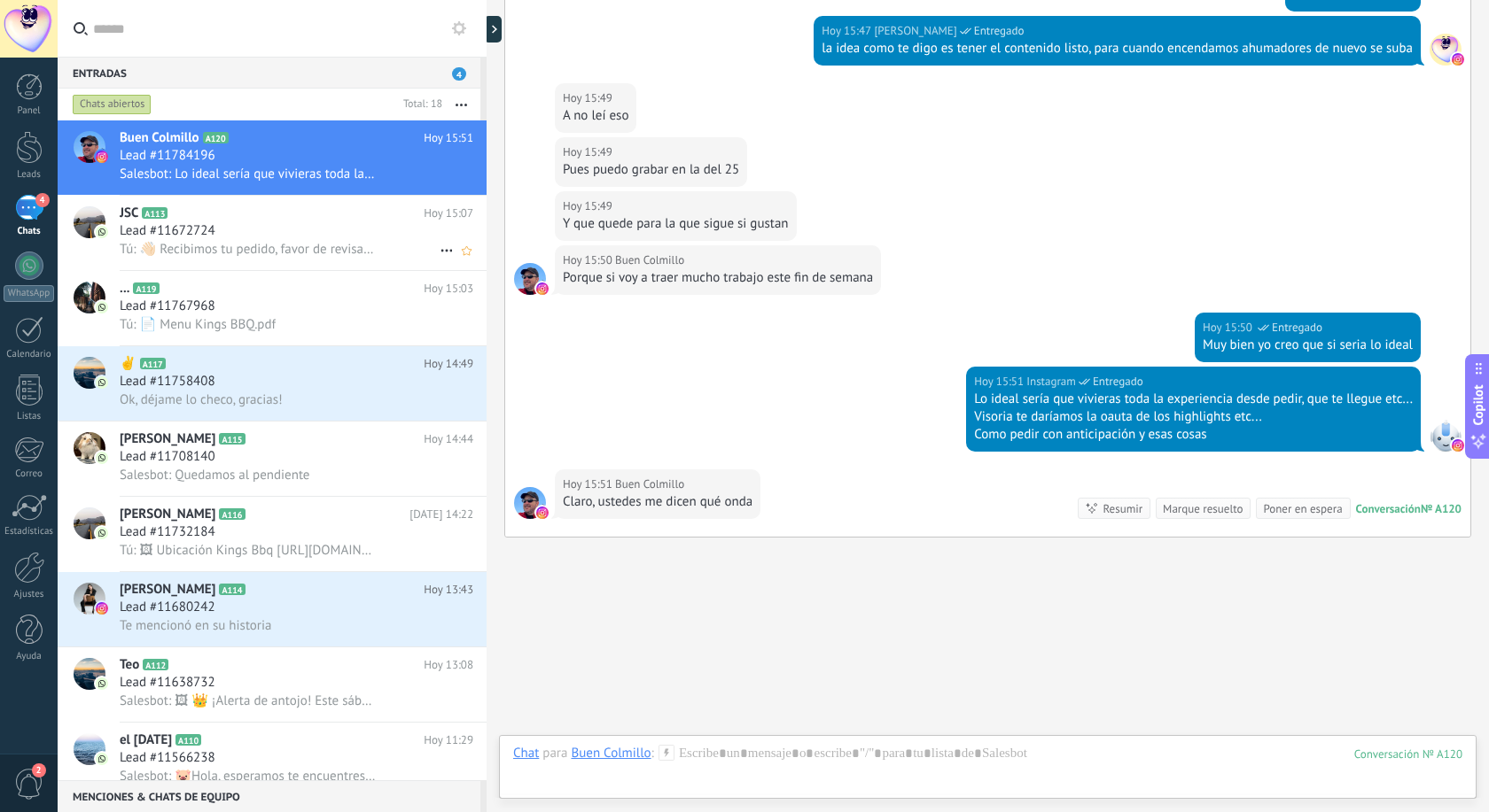
scroll to position [1603, 0]
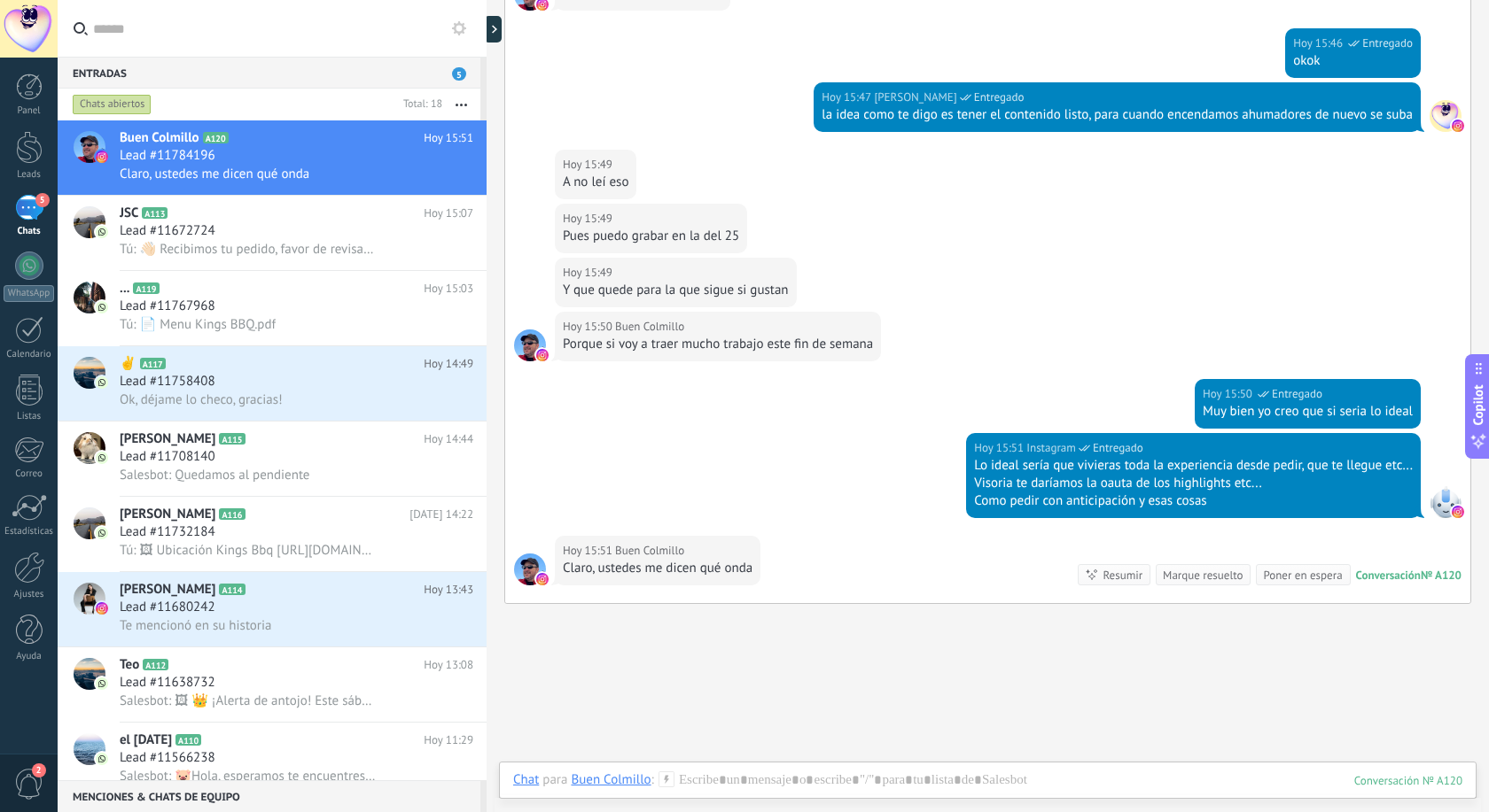
scroll to position [1402, 0]
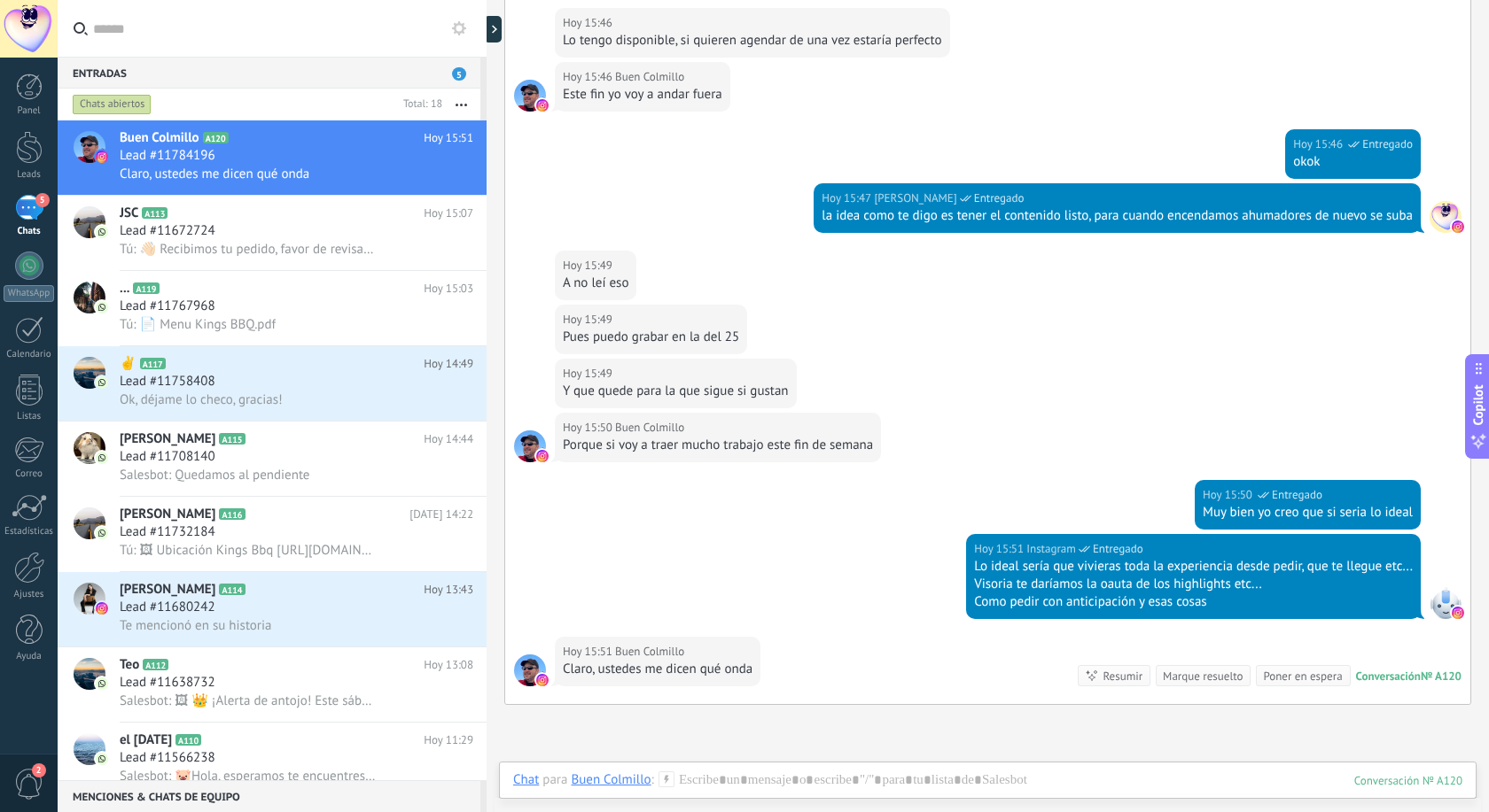
click at [1116, 566] on div "Lo ideal sería que vivieras toda la experiencia desde pedir, que te llegue etc.…" at bounding box center [1192, 567] width 439 height 18
click at [1009, 481] on div "Hoy 15:50 Instagram Entregado Muy bien yo creo que si seria lo ideal" at bounding box center [987, 507] width 965 height 54
click at [290, 234] on div "Lead #11672724" at bounding box center [296, 231] width 354 height 18
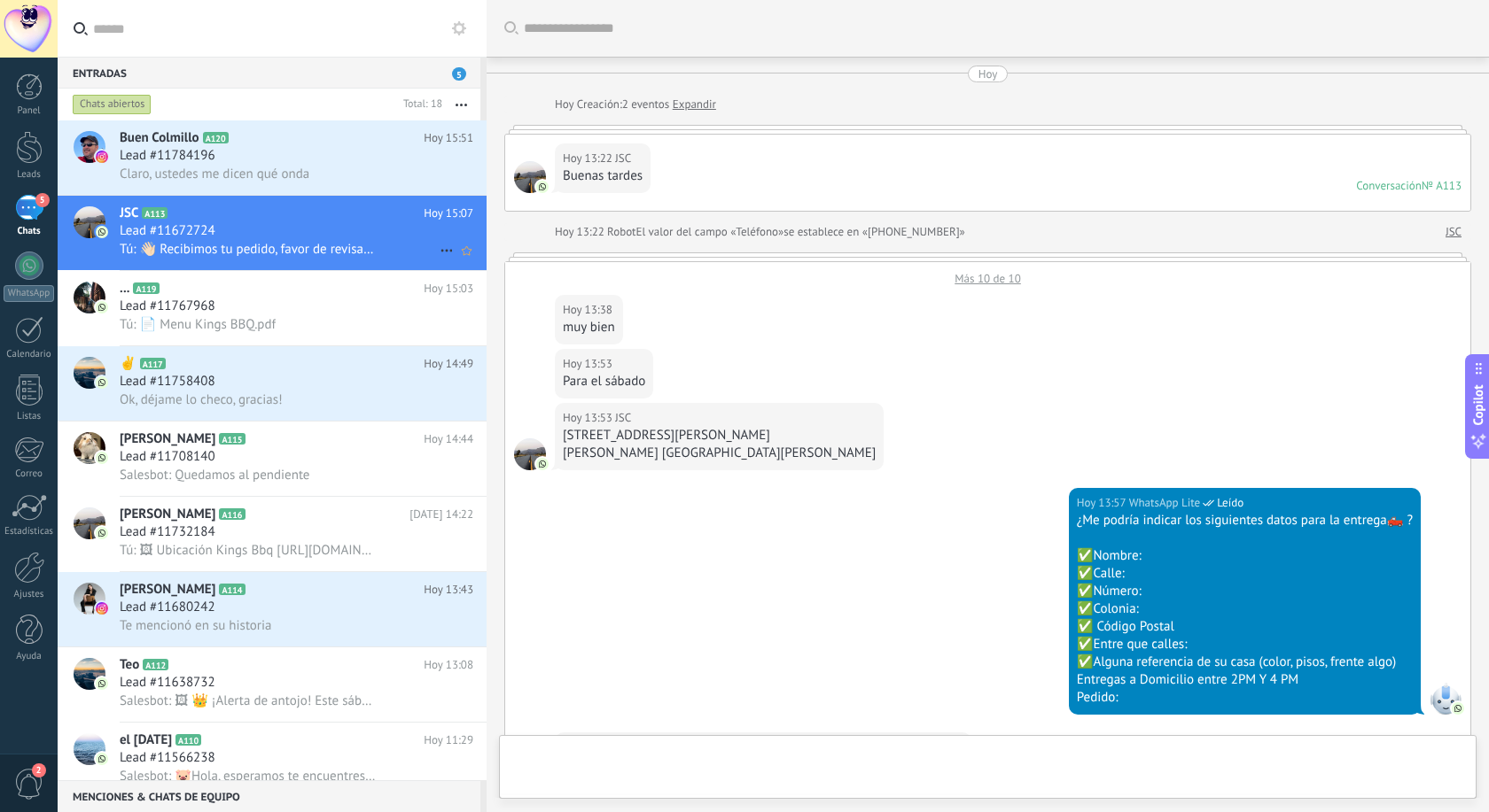
scroll to position [1013, 0]
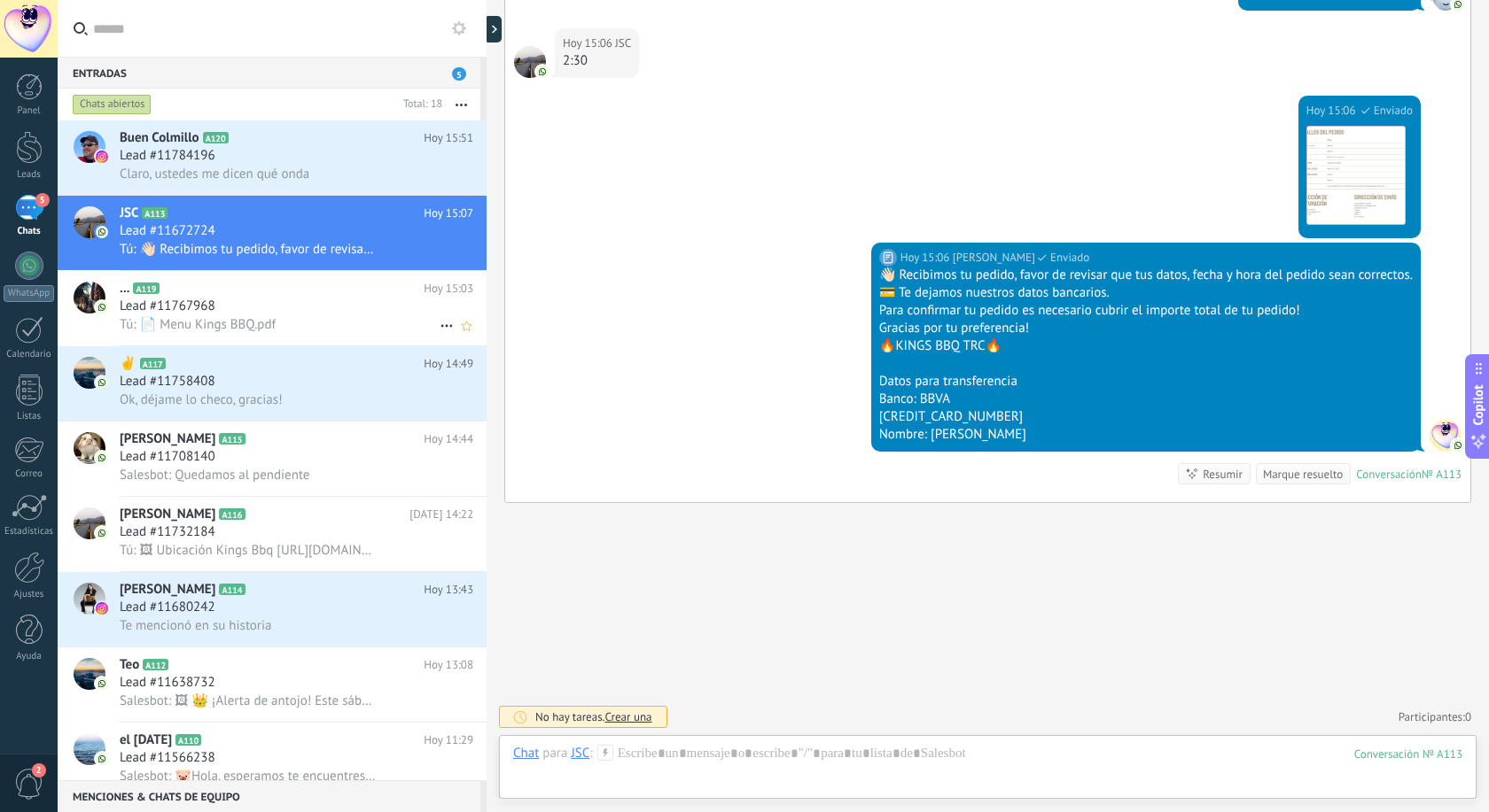
click at [240, 309] on div "Lead #11767968" at bounding box center [296, 307] width 354 height 18
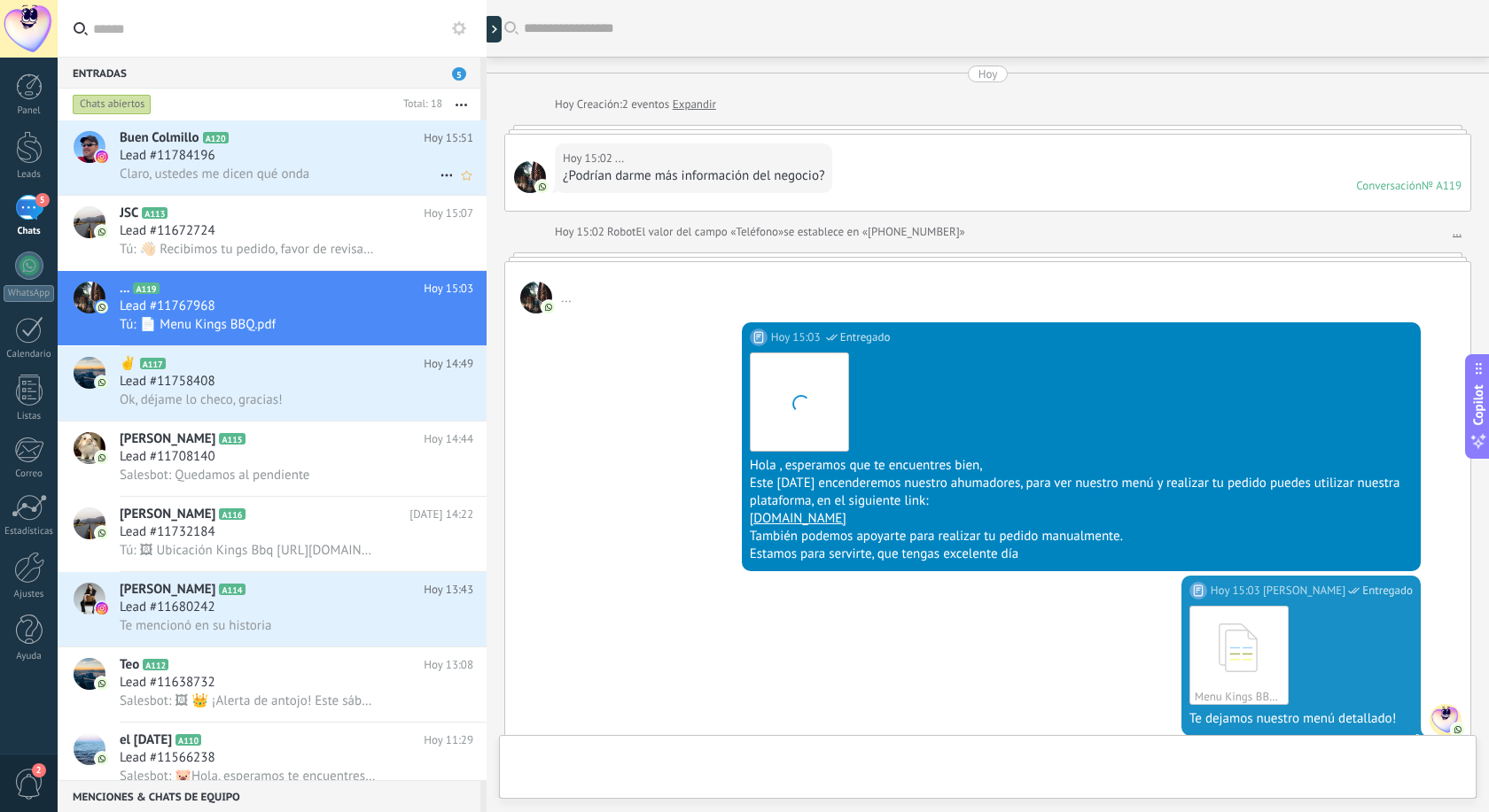
click at [258, 159] on div "Lead #11784196" at bounding box center [296, 156] width 354 height 18
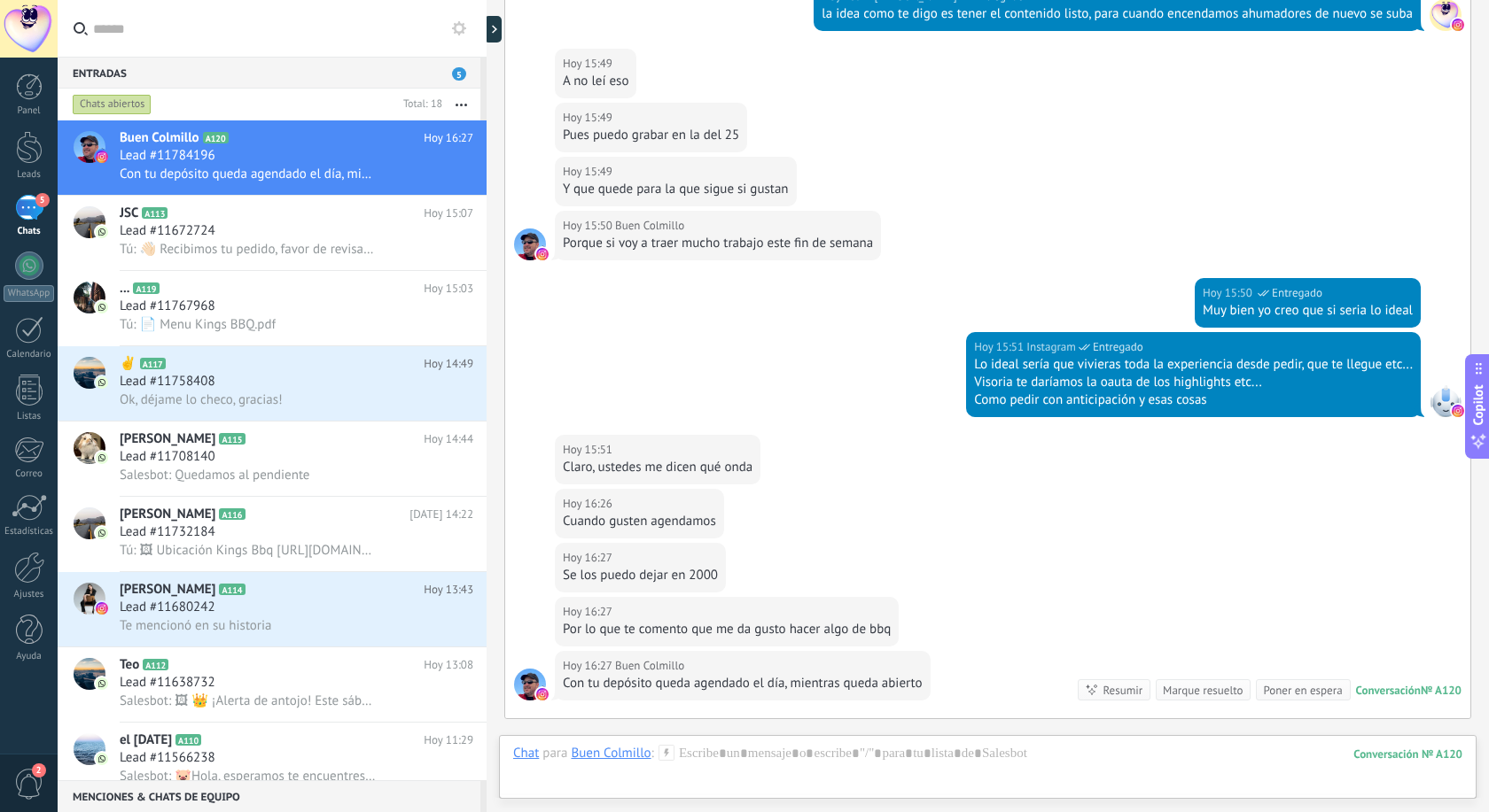
scroll to position [1600, 0]
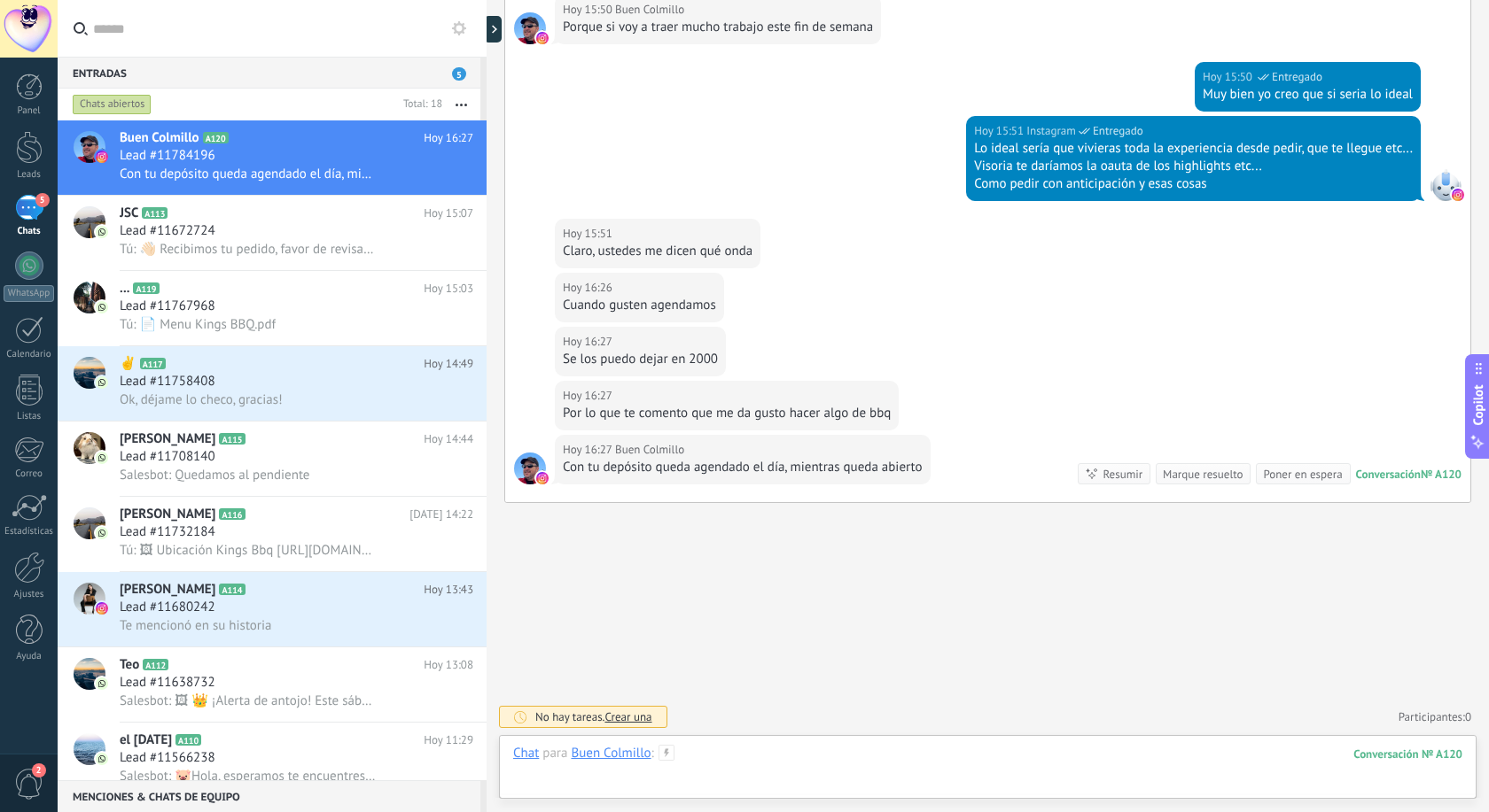
click at [793, 763] on div at bounding box center [987, 771] width 949 height 53
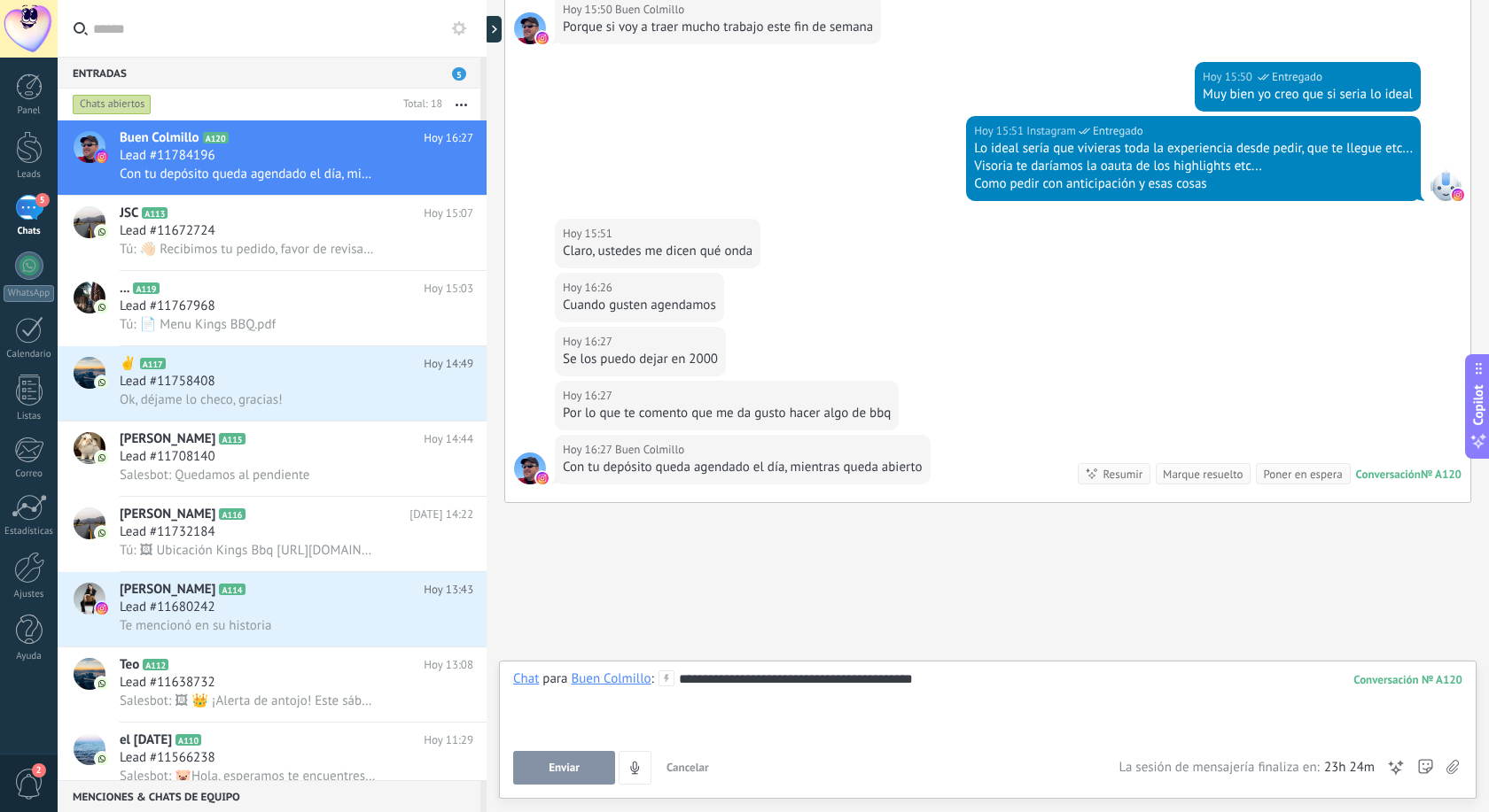
click at [754, 717] on div "**********" at bounding box center [987, 704] width 949 height 67
click at [609, 696] on div "**********" at bounding box center [987, 697] width 949 height 18
click at [848, 700] on div "**********" at bounding box center [987, 697] width 949 height 18
click at [574, 767] on span "Enviar" at bounding box center [564, 768] width 31 height 13
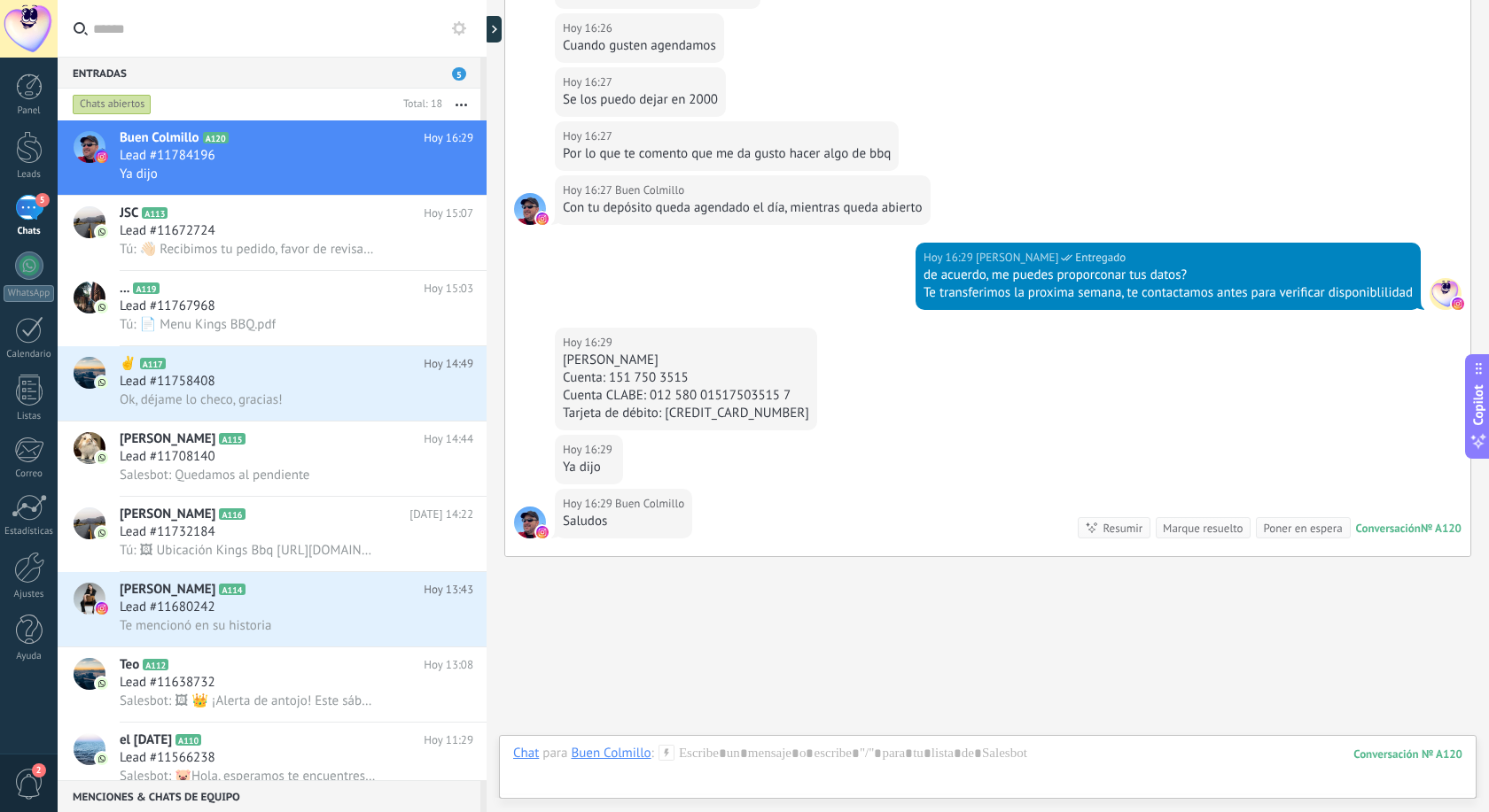
scroll to position [1914, 0]
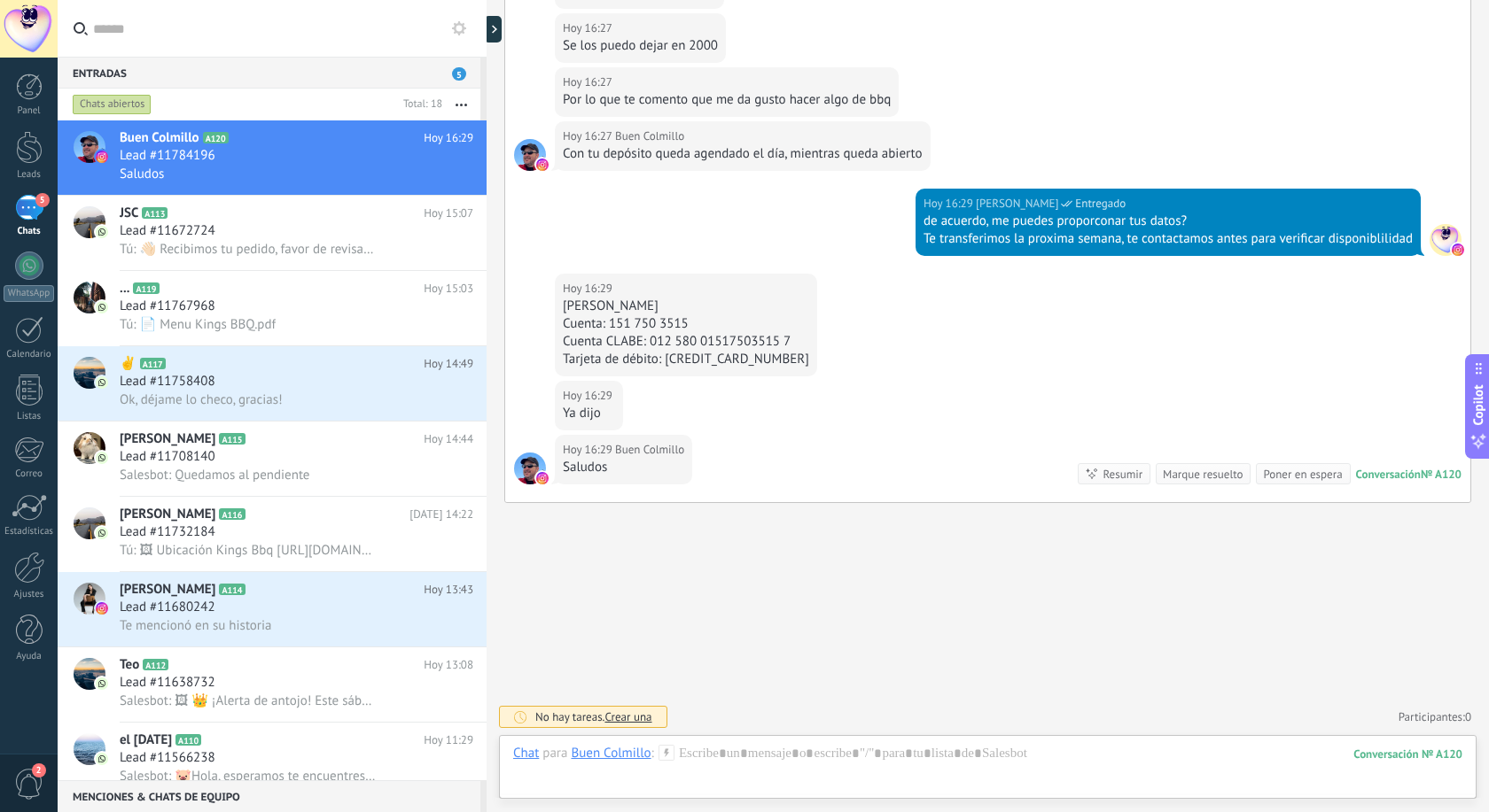
click at [206, 800] on div "Menciones & Chats de equipo 0" at bounding box center [269, 796] width 422 height 32
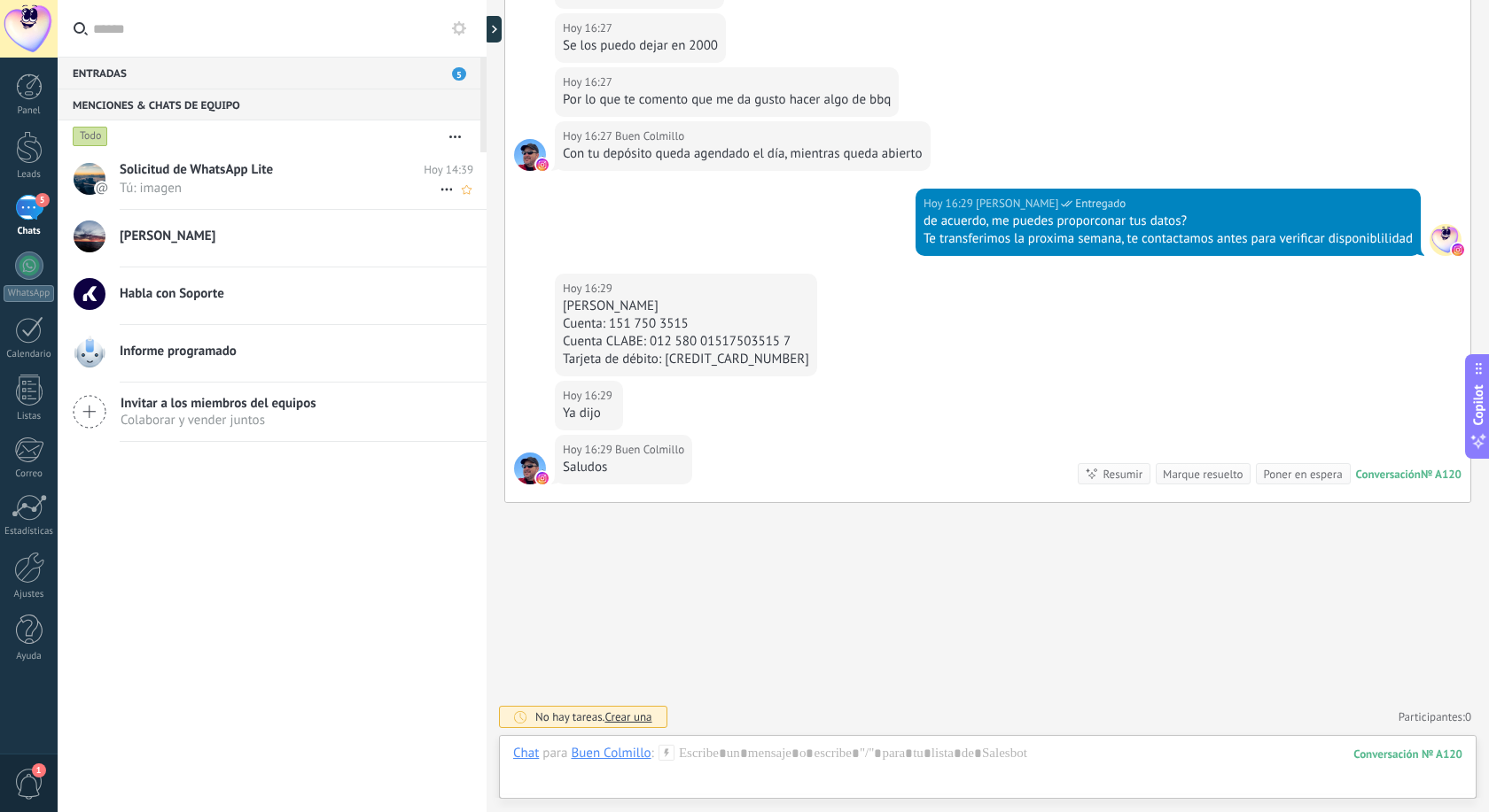
click at [232, 174] on span "Solicitud de WhatsApp Lite" at bounding box center [195, 170] width 153 height 18
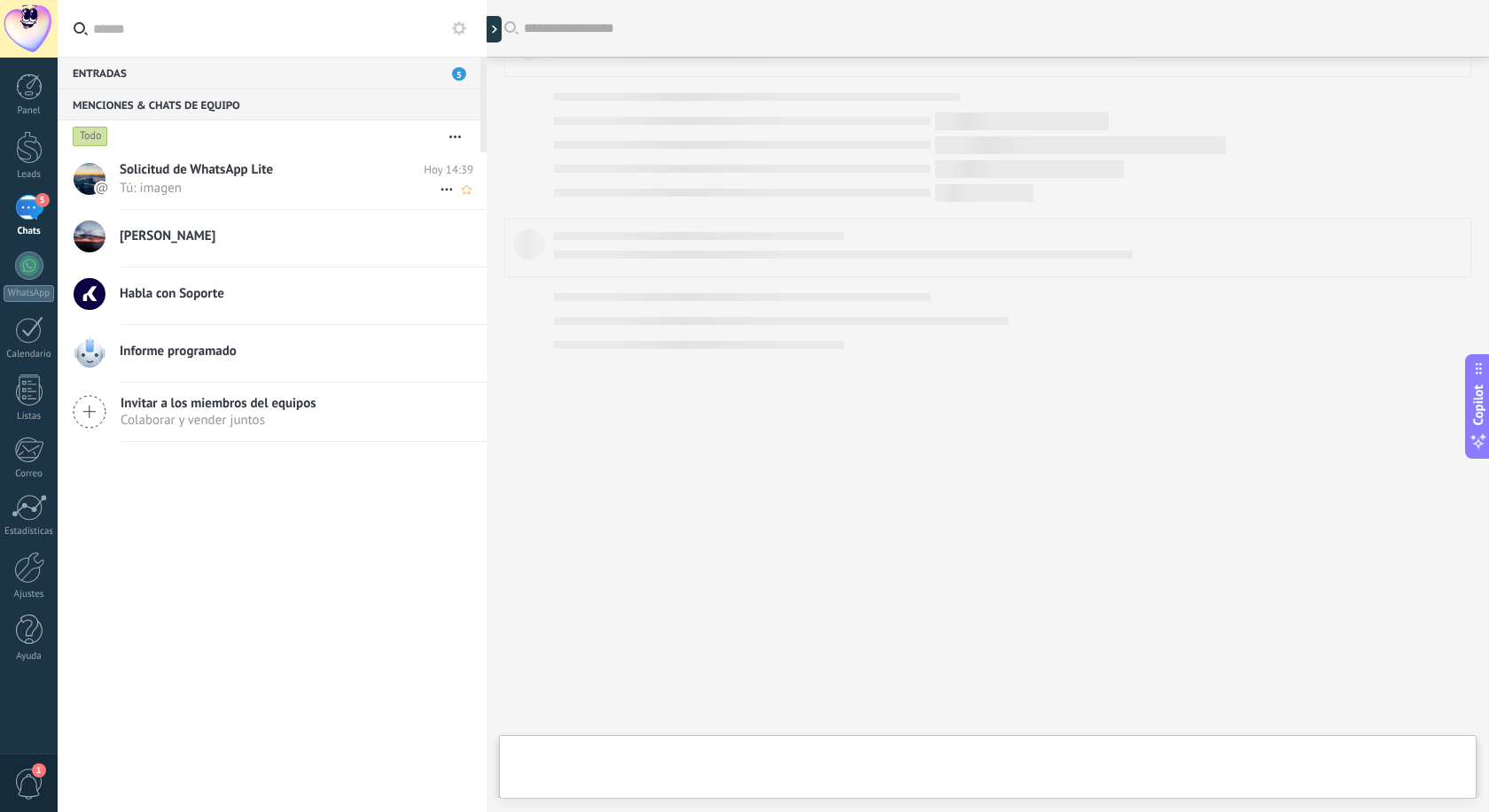
scroll to position [1274, 0]
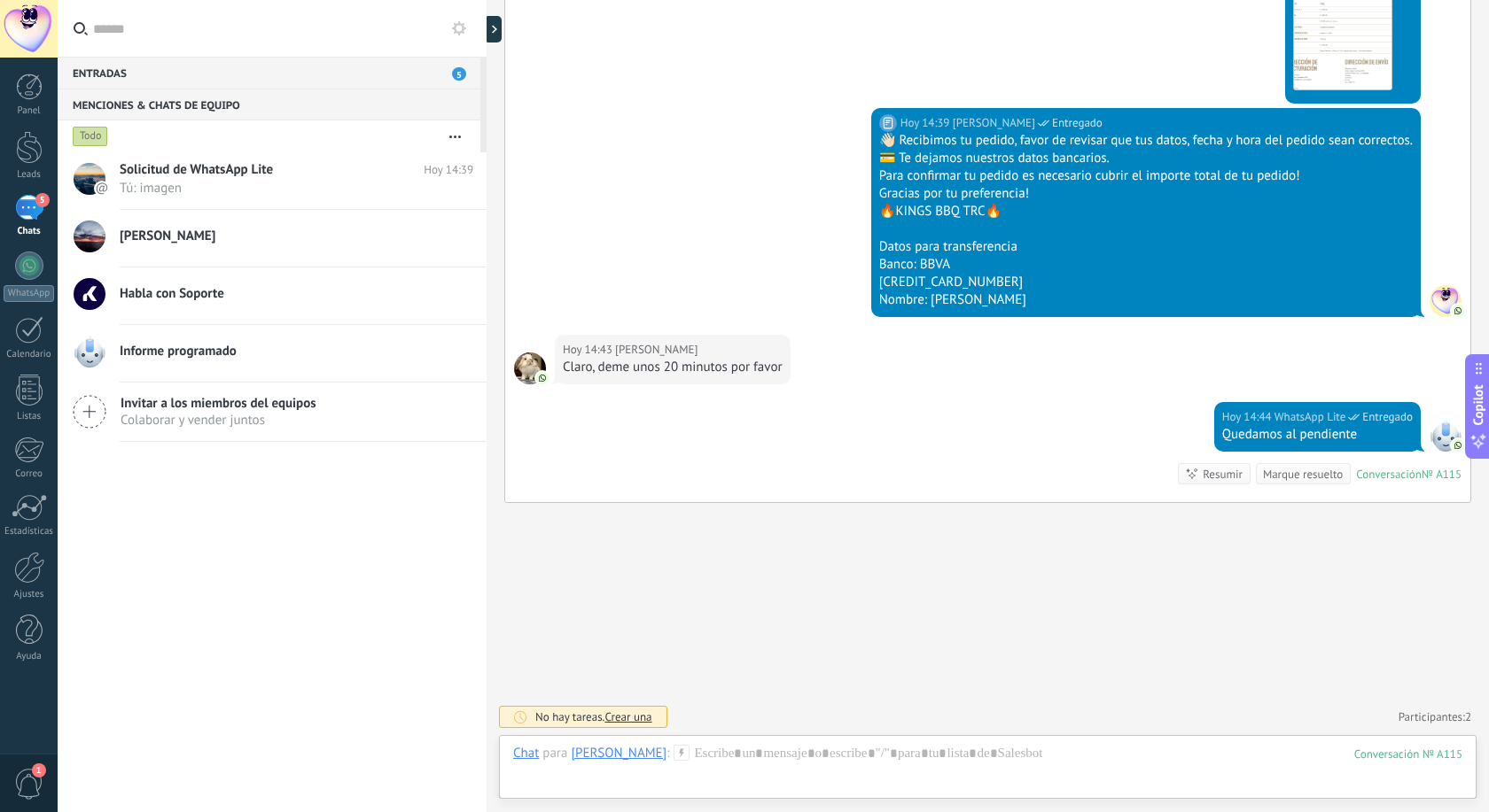
click at [236, 235] on h2 "Laura" at bounding box center [296, 237] width 354 height 18
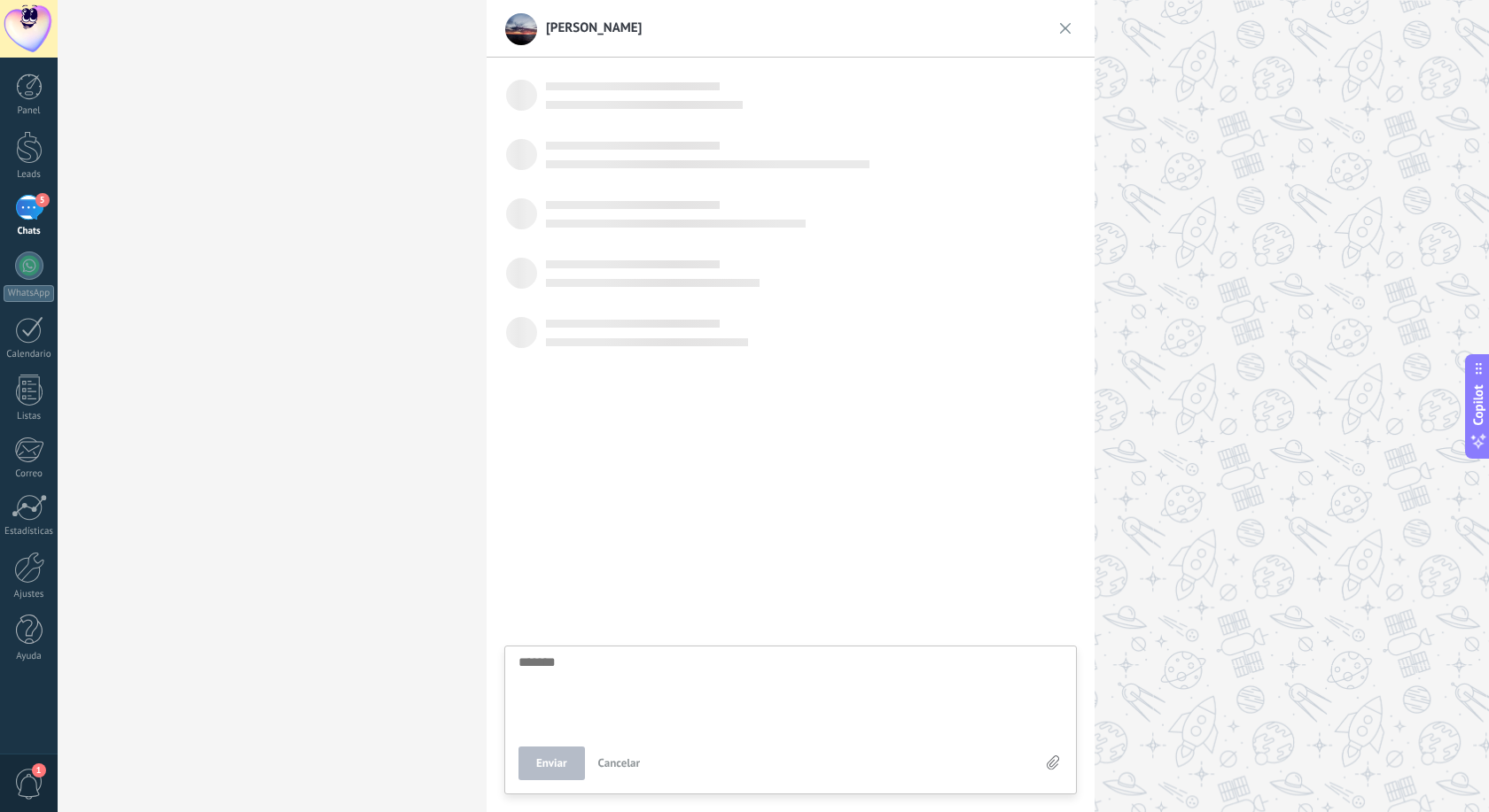
scroll to position [17, 0]
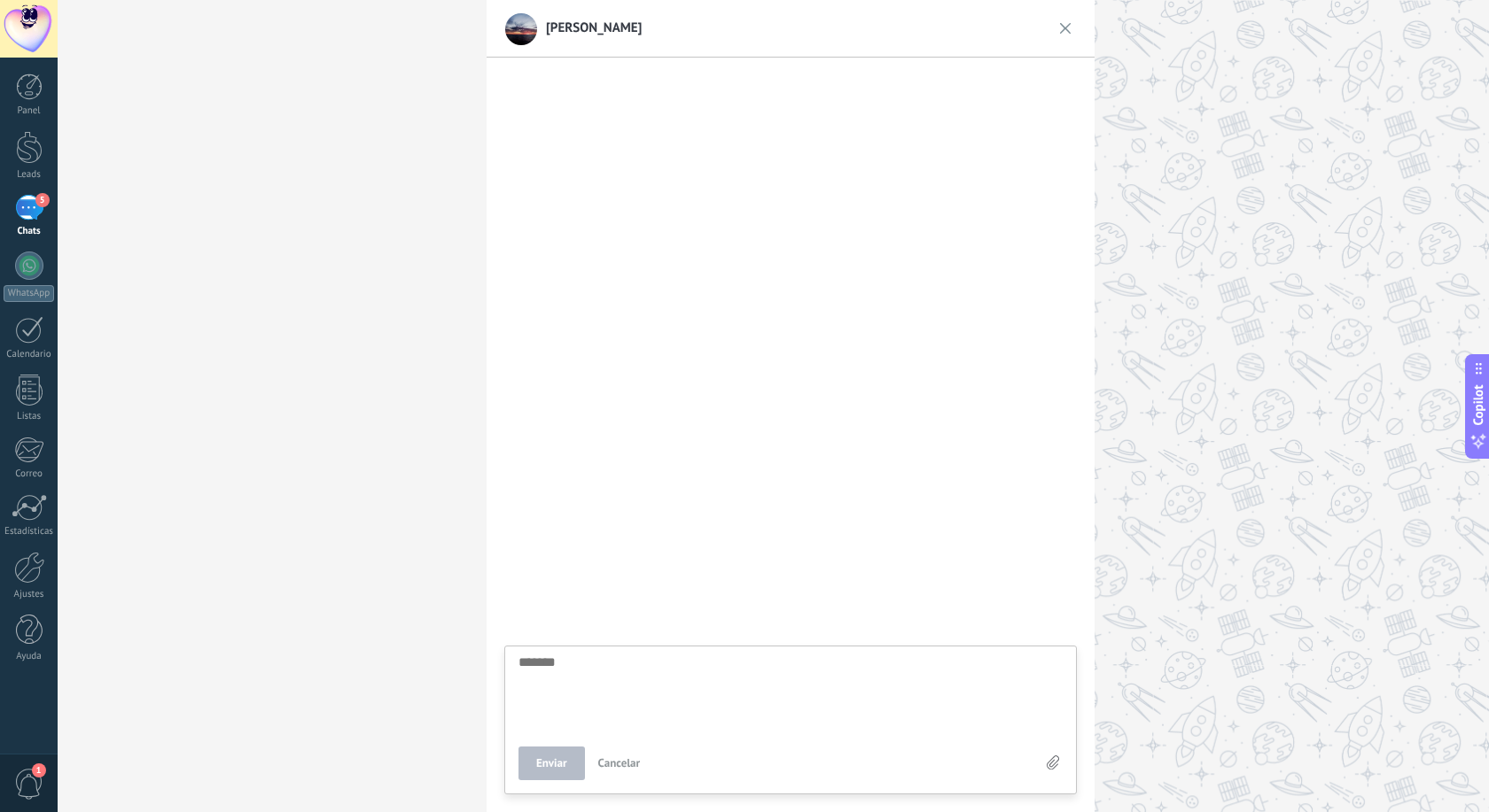
click at [1067, 24] on img at bounding box center [1065, 28] width 28 height 28
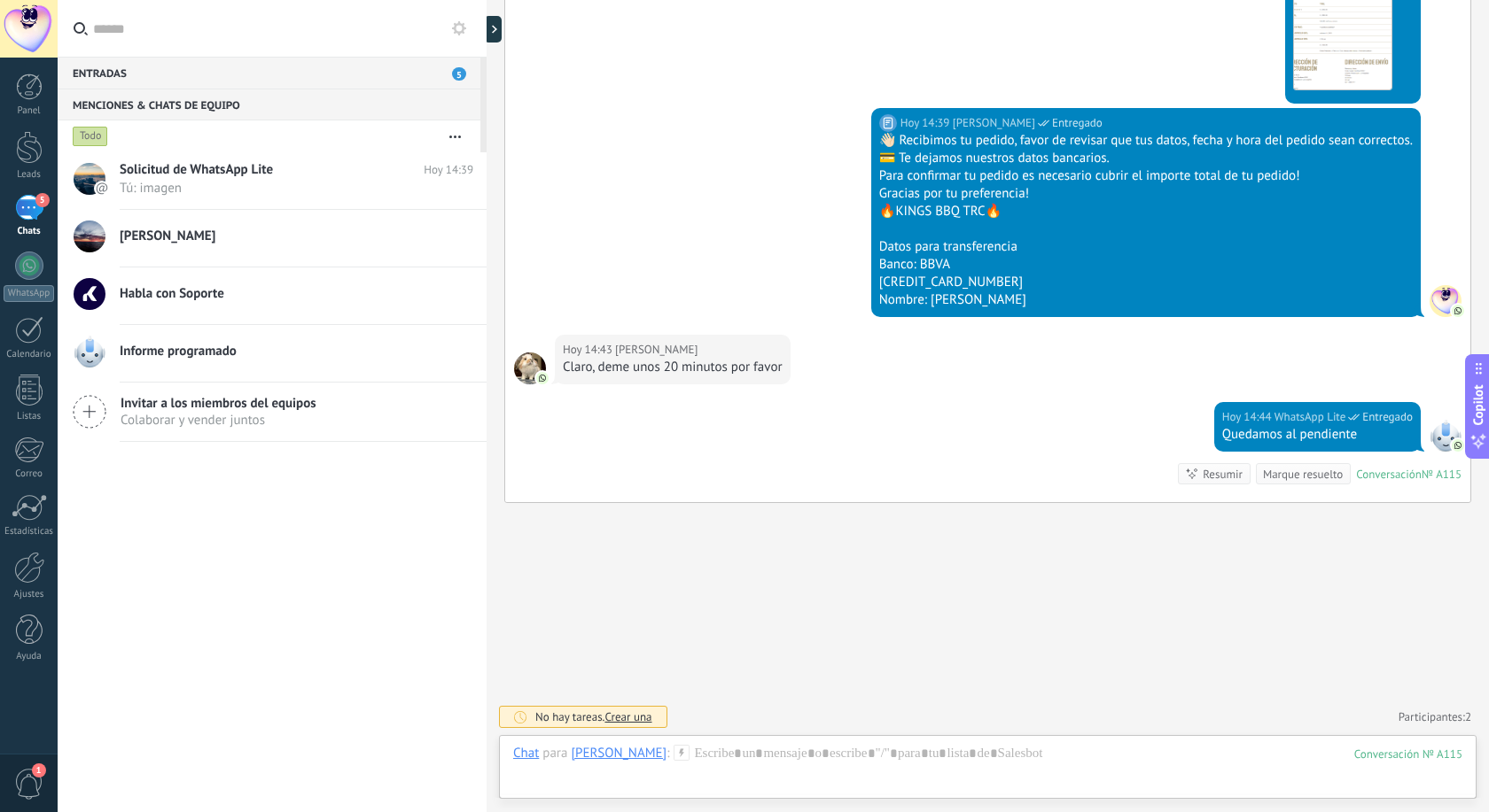
click at [36, 212] on div "5" at bounding box center [29, 207] width 28 height 25
click at [34, 272] on div at bounding box center [29, 265] width 28 height 28
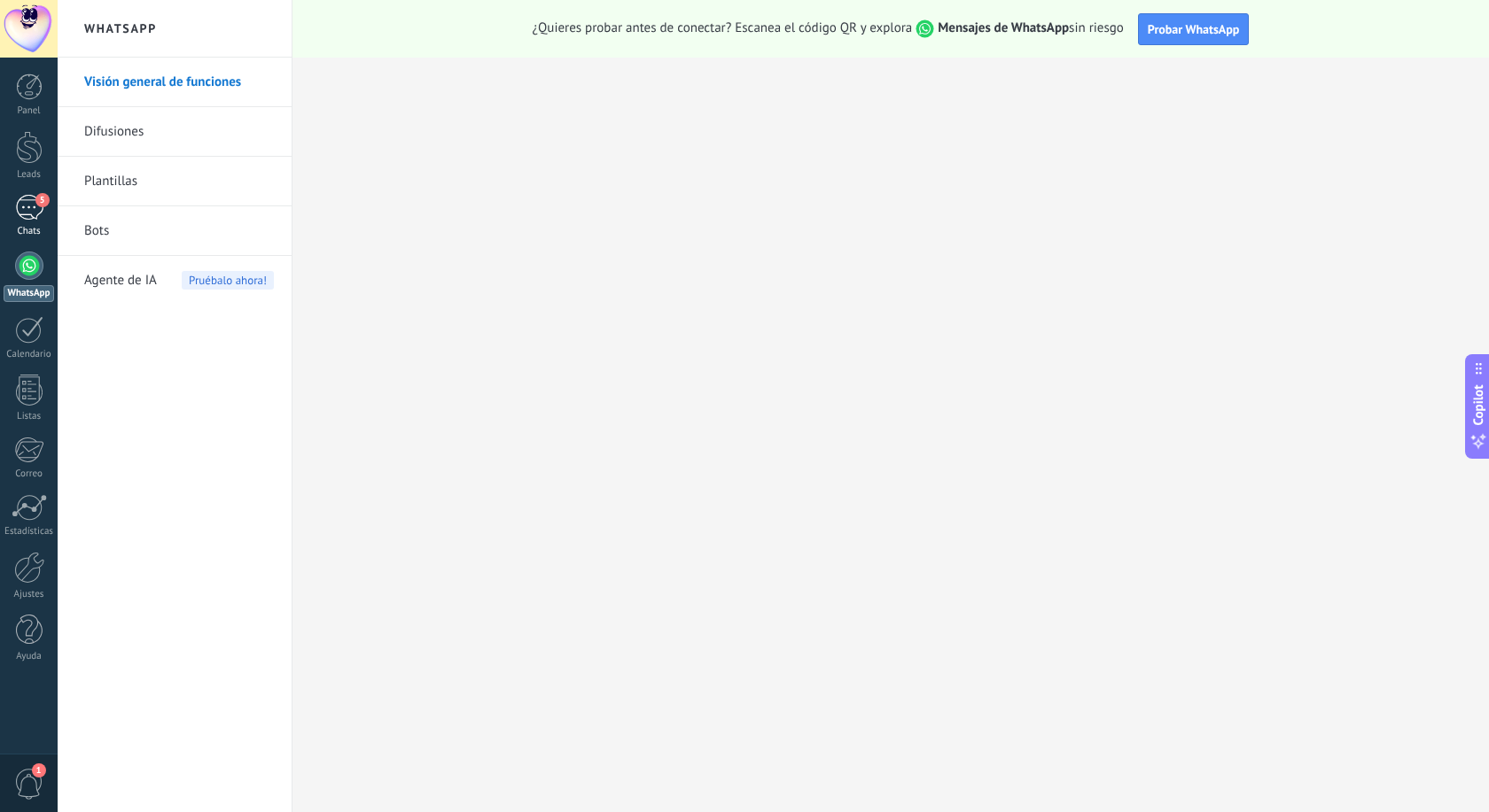
click at [30, 208] on div "5" at bounding box center [29, 207] width 28 height 25
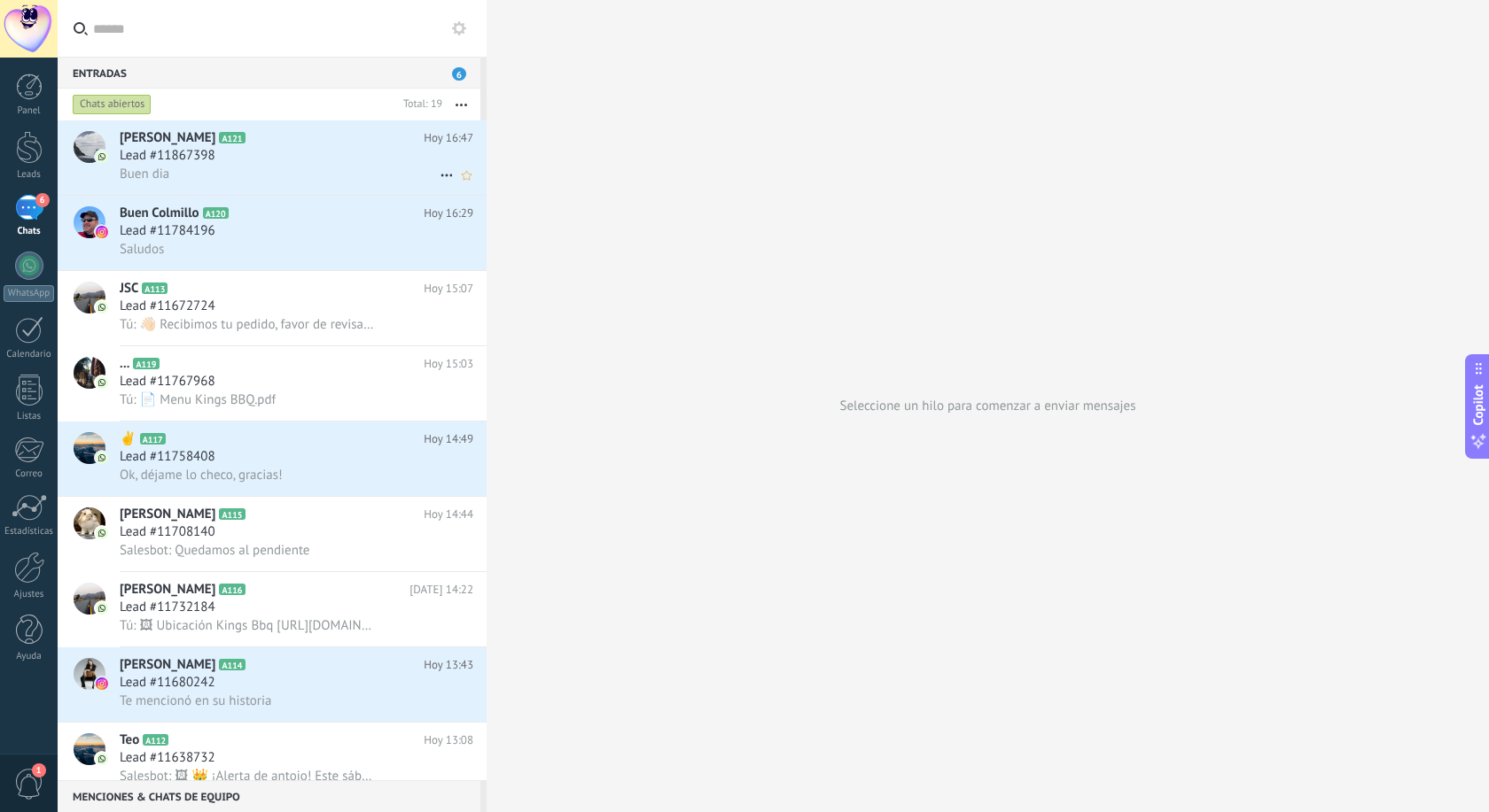
click at [239, 173] on div "Buen dia" at bounding box center [296, 174] width 354 height 19
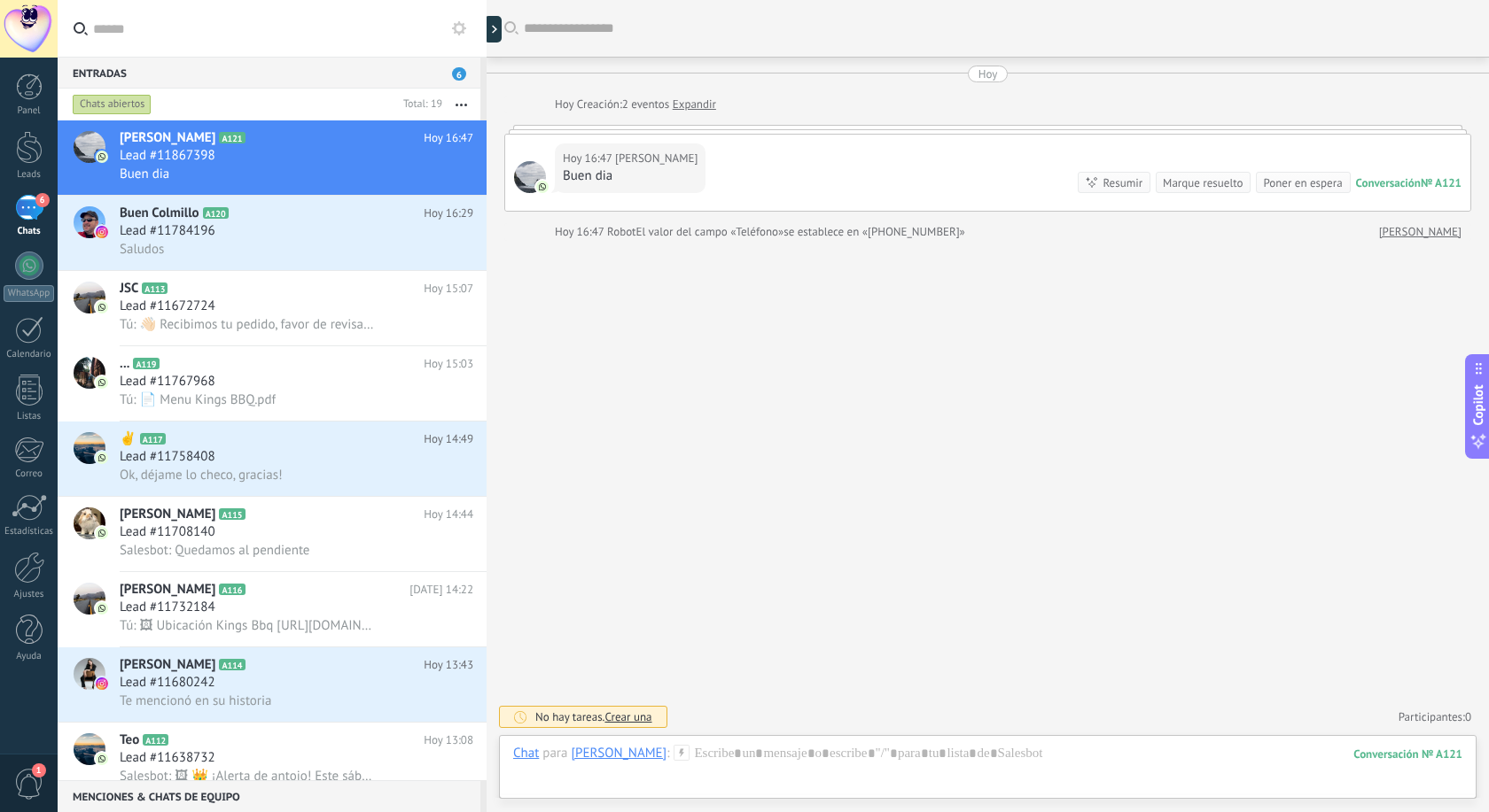
click at [738, 167] on div "[DATE] 16:47 [PERSON_NAME] dia Conversación № A121 Conversación № A121 Resumir …" at bounding box center [987, 173] width 965 height 76
click at [683, 770] on div at bounding box center [987, 771] width 949 height 53
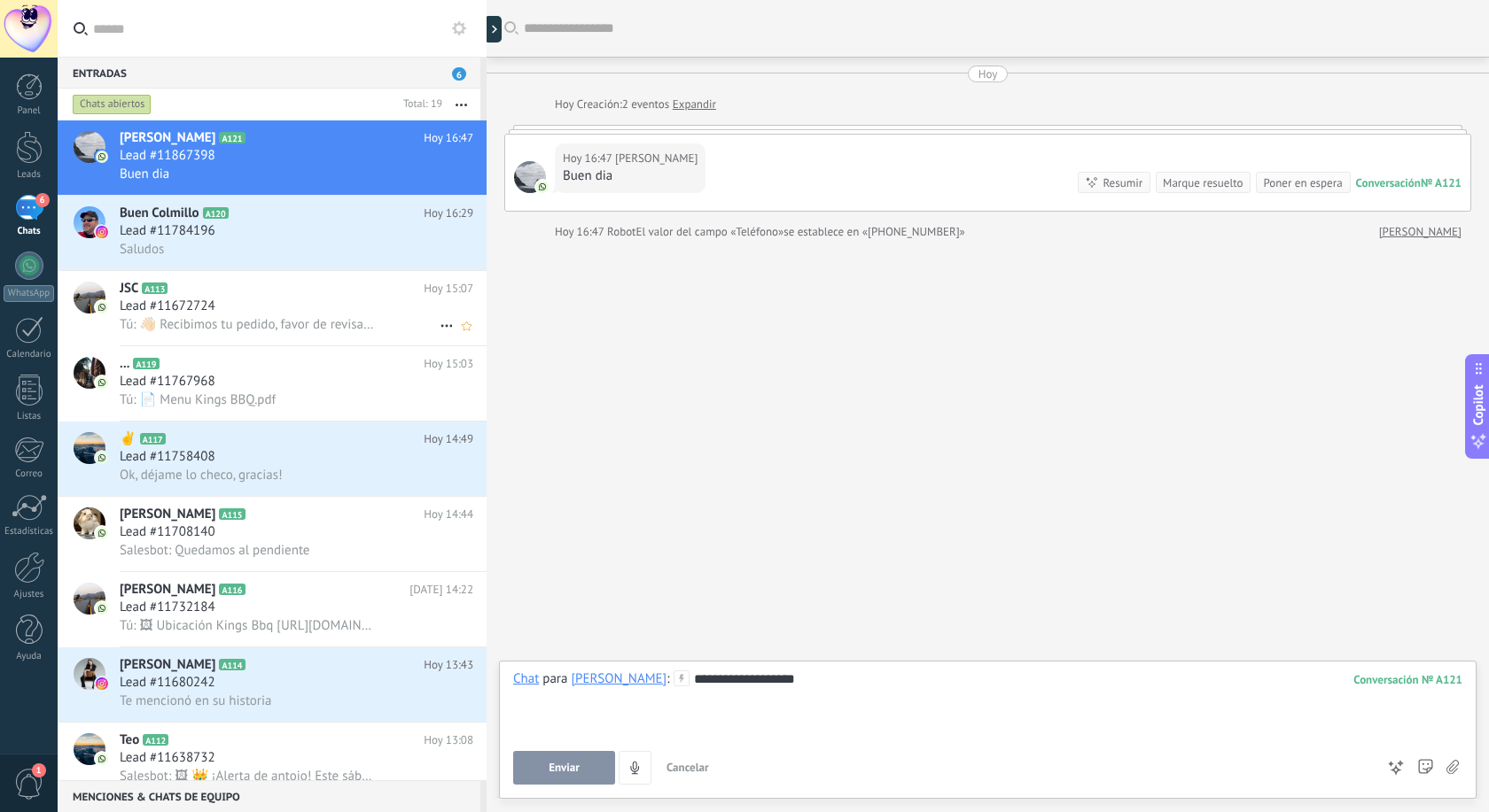
click at [289, 311] on div "Lead #11672724" at bounding box center [296, 307] width 354 height 18
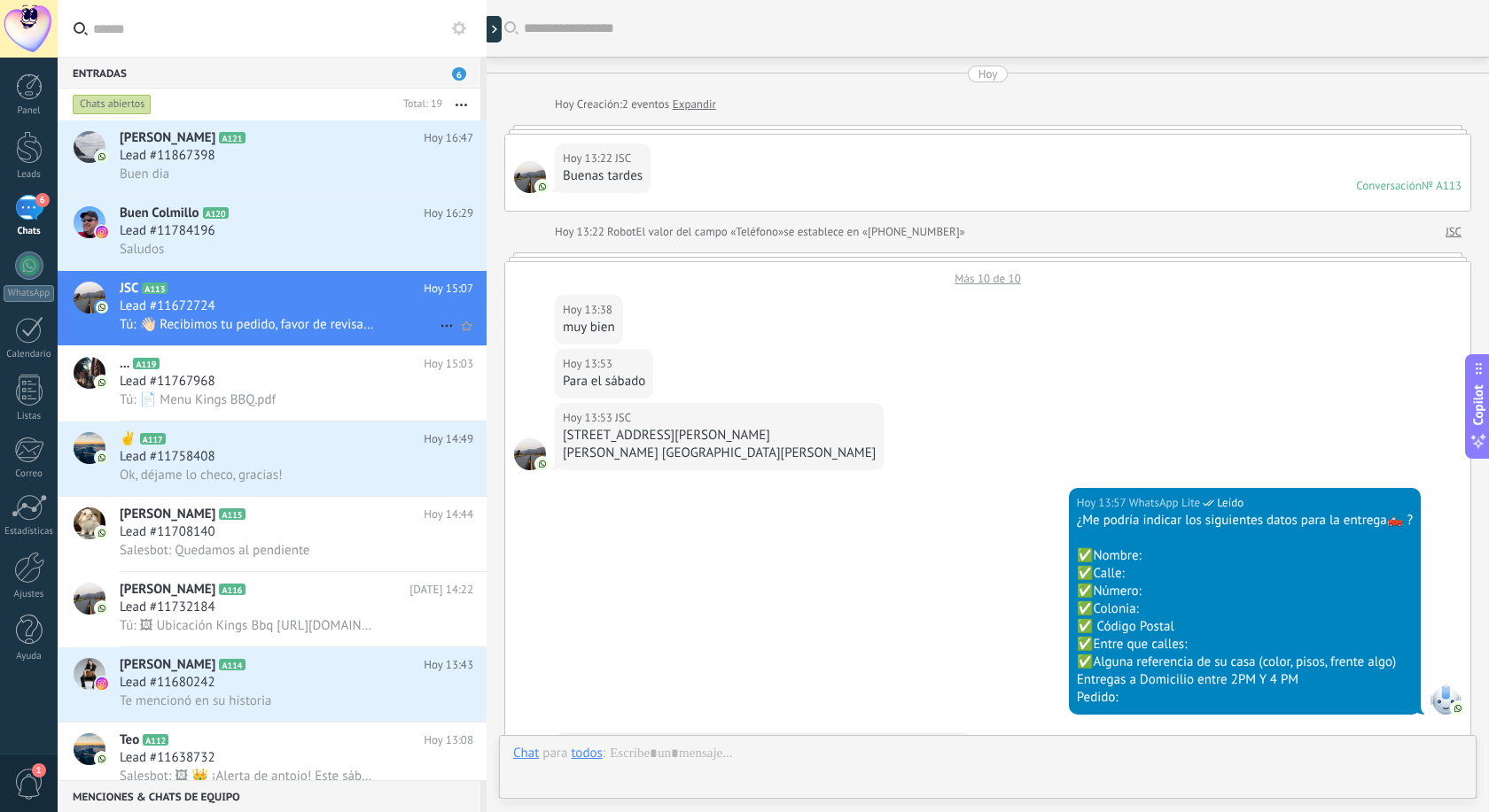
scroll to position [1013, 0]
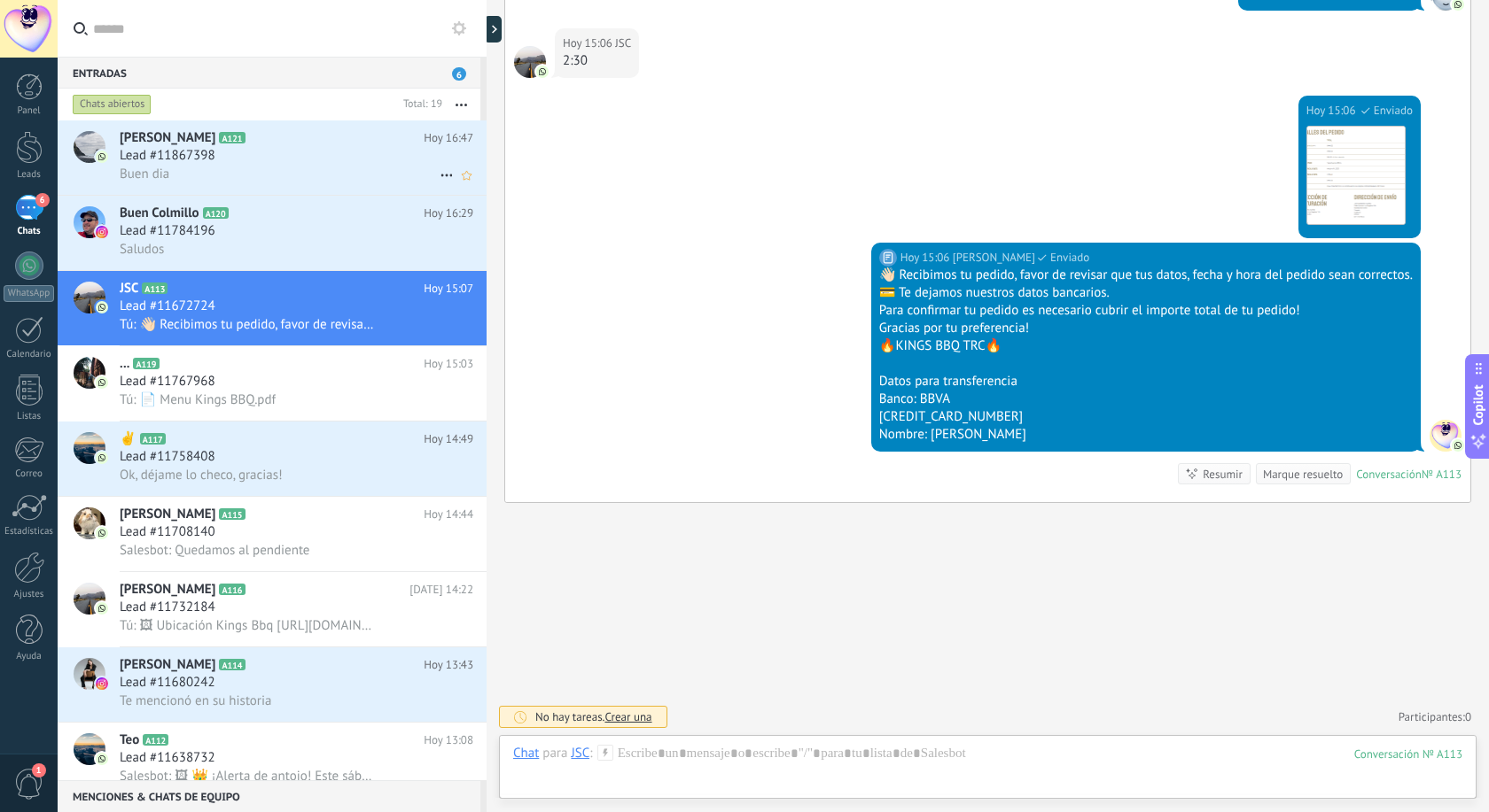
click at [262, 146] on h2 "[PERSON_NAME] A121" at bounding box center [271, 138] width 304 height 18
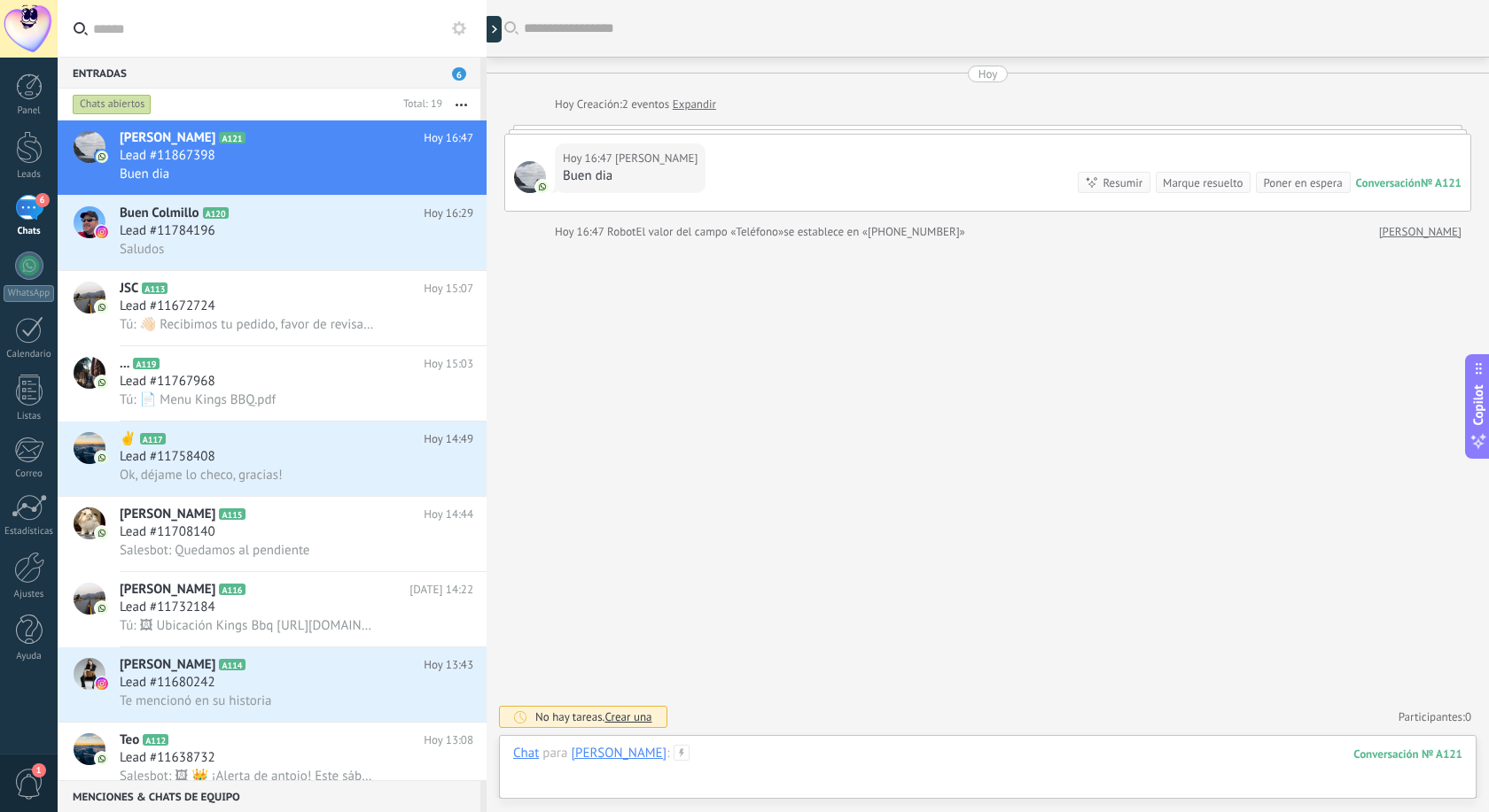
click at [671, 770] on div at bounding box center [987, 771] width 949 height 53
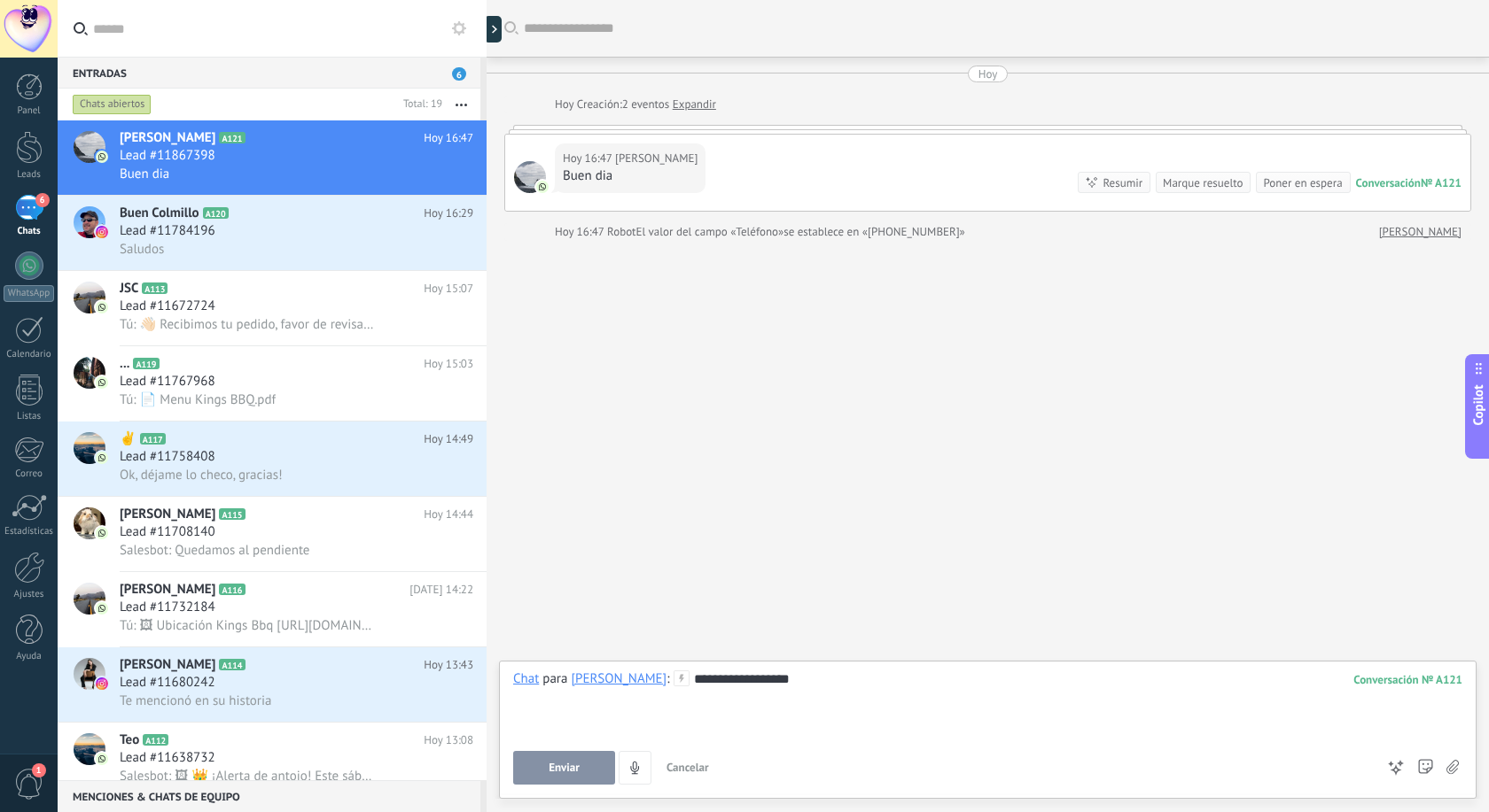
click at [555, 764] on button "Enviar" at bounding box center [564, 768] width 102 height 33
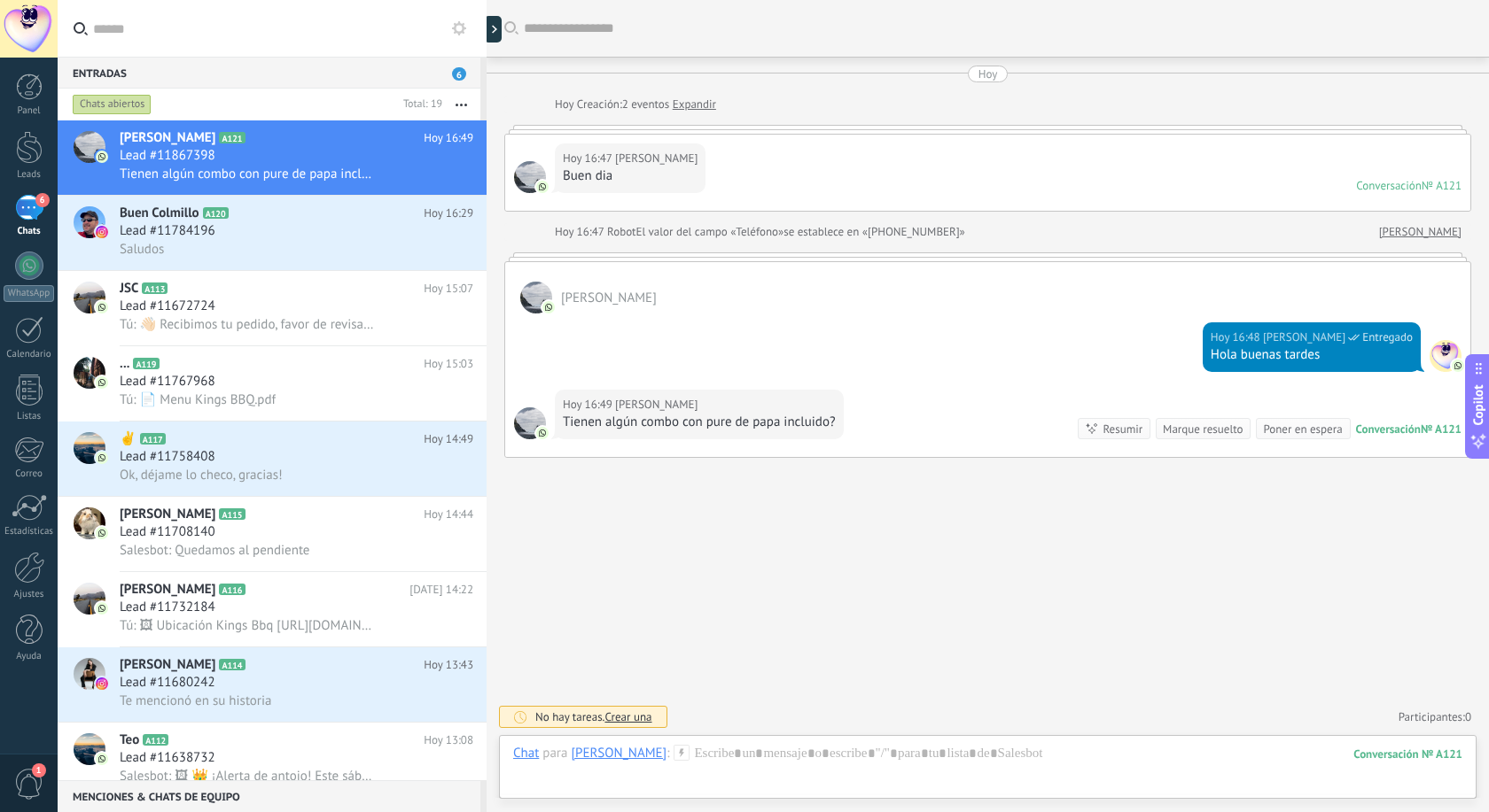
scroll to position [9, 0]
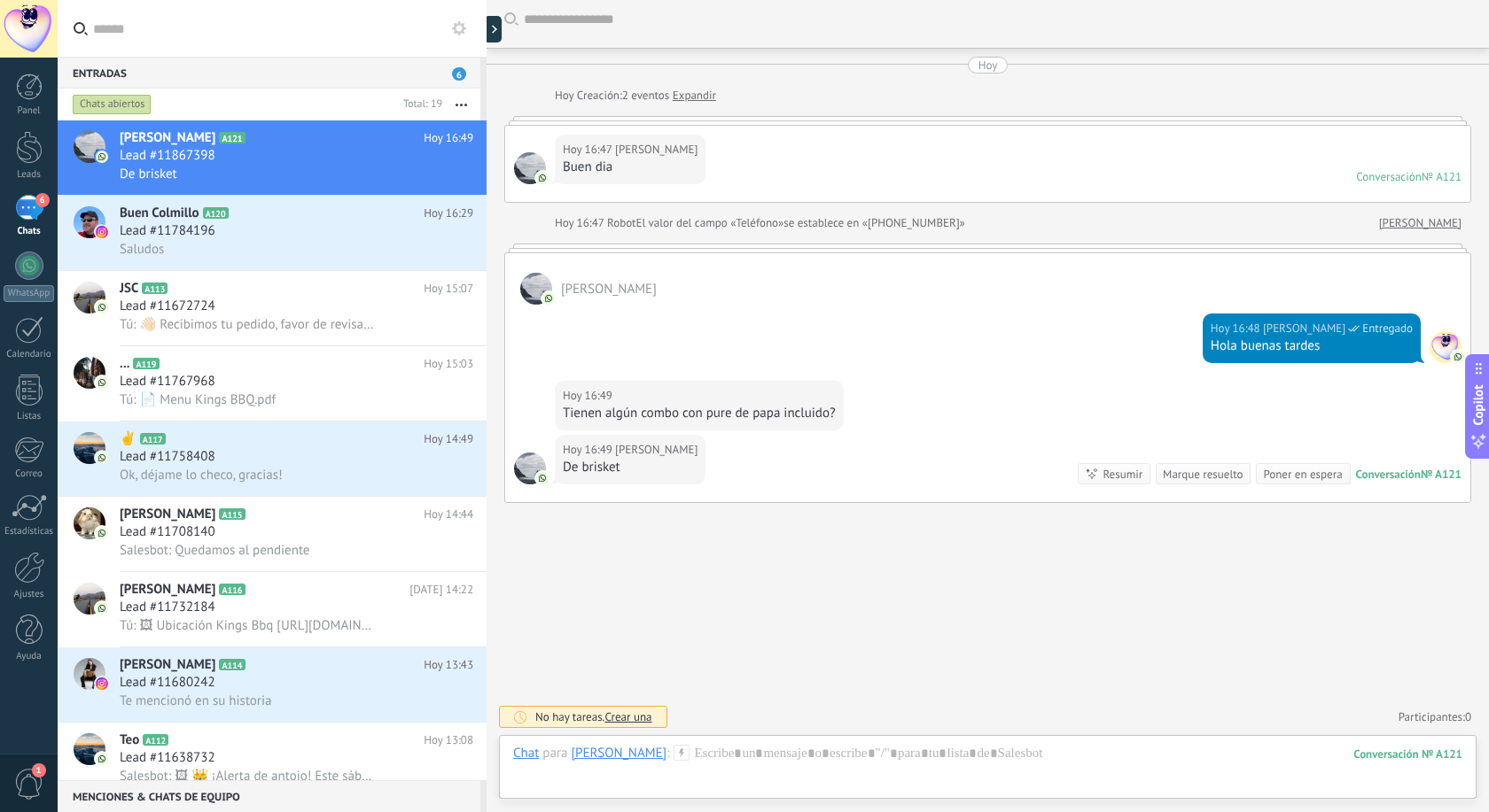
click at [659, 621] on div "Buscar Carga más [DATE] [DATE] Creación: 2 eventos Expandir [DATE] 16:47 [PERSO…" at bounding box center [988, 401] width 1002 height 821
click at [281, 165] on div "De brisket" at bounding box center [296, 174] width 354 height 19
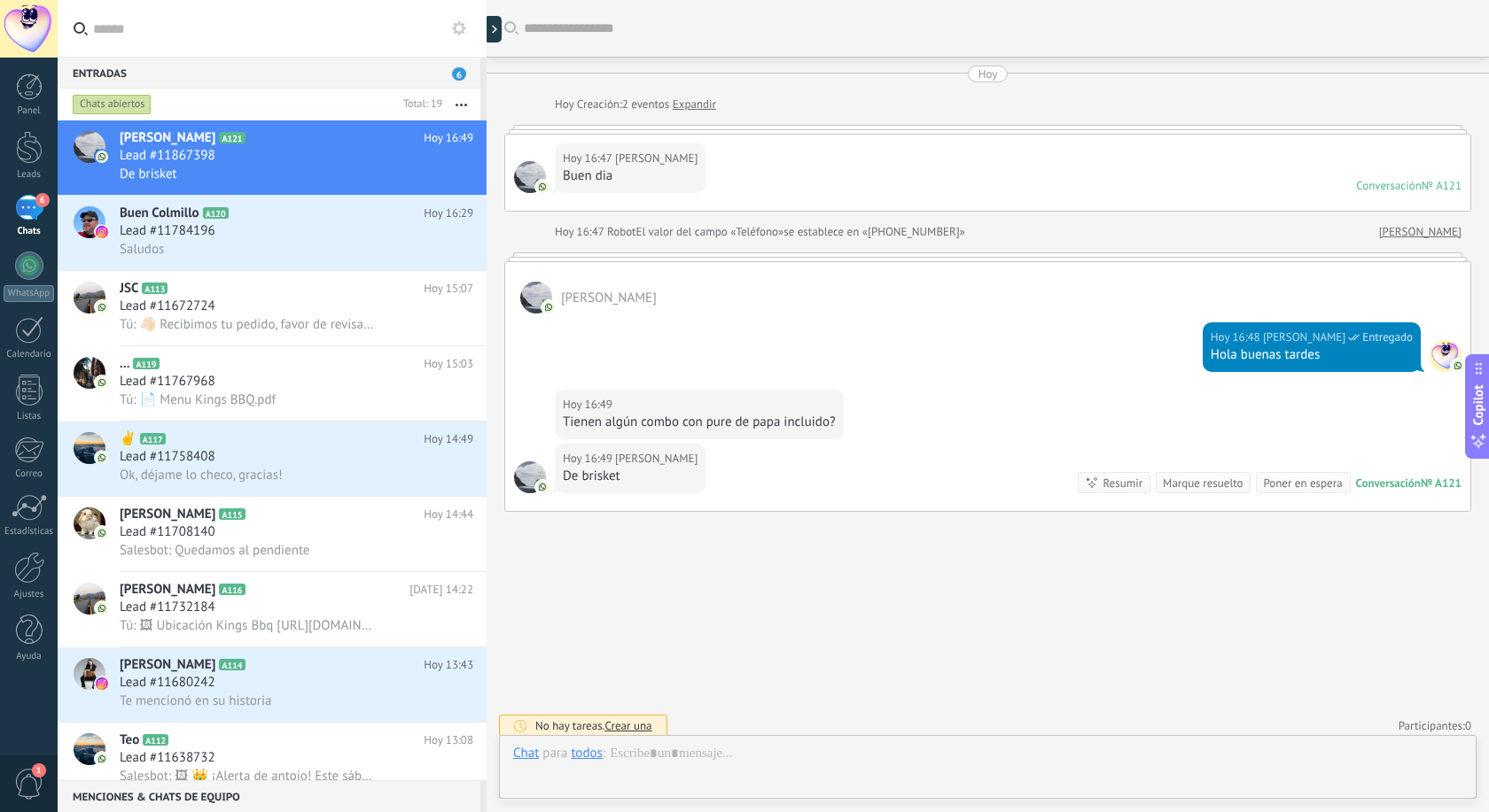
scroll to position [9, 0]
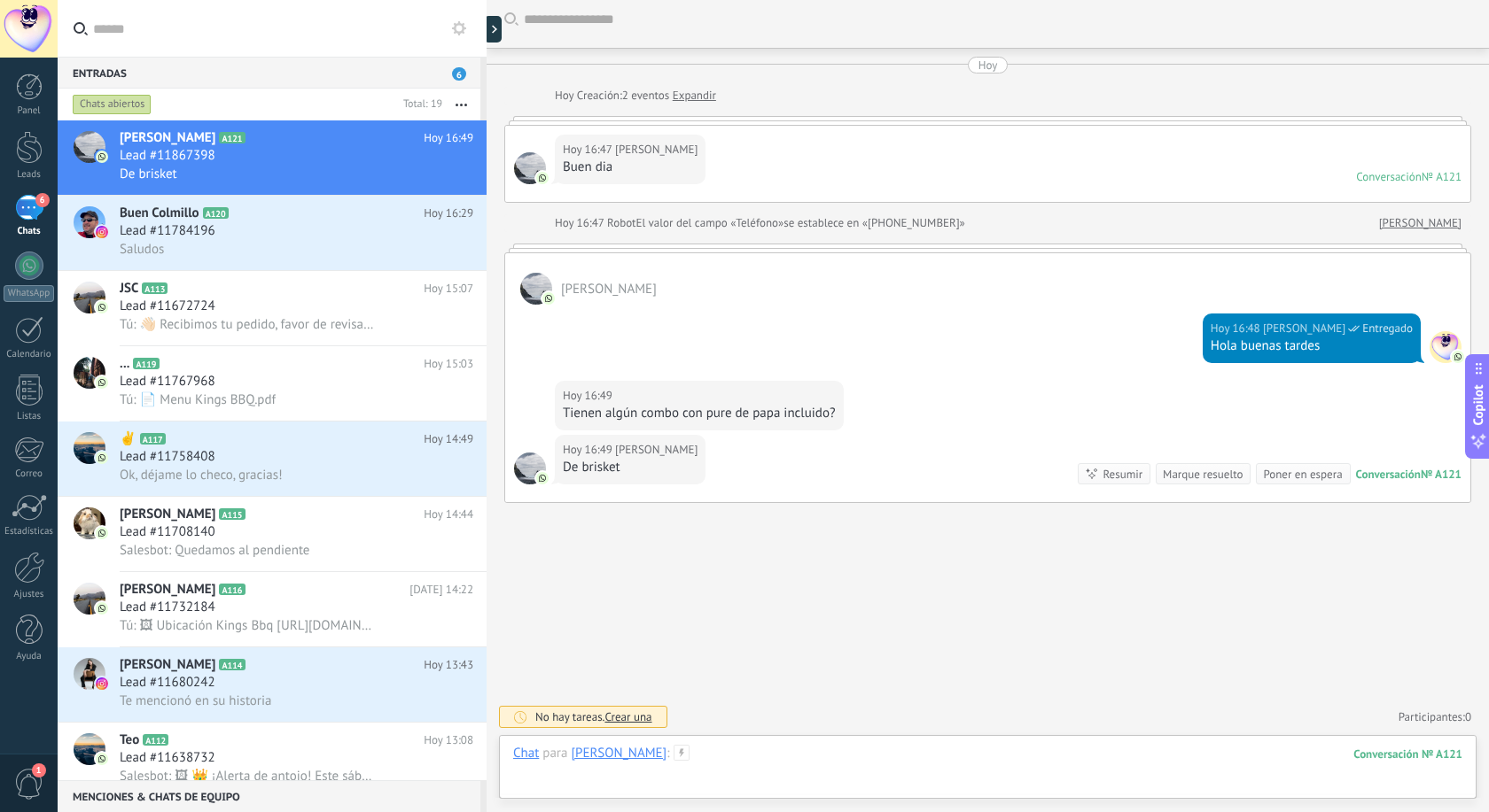
click at [719, 777] on div at bounding box center [987, 771] width 949 height 53
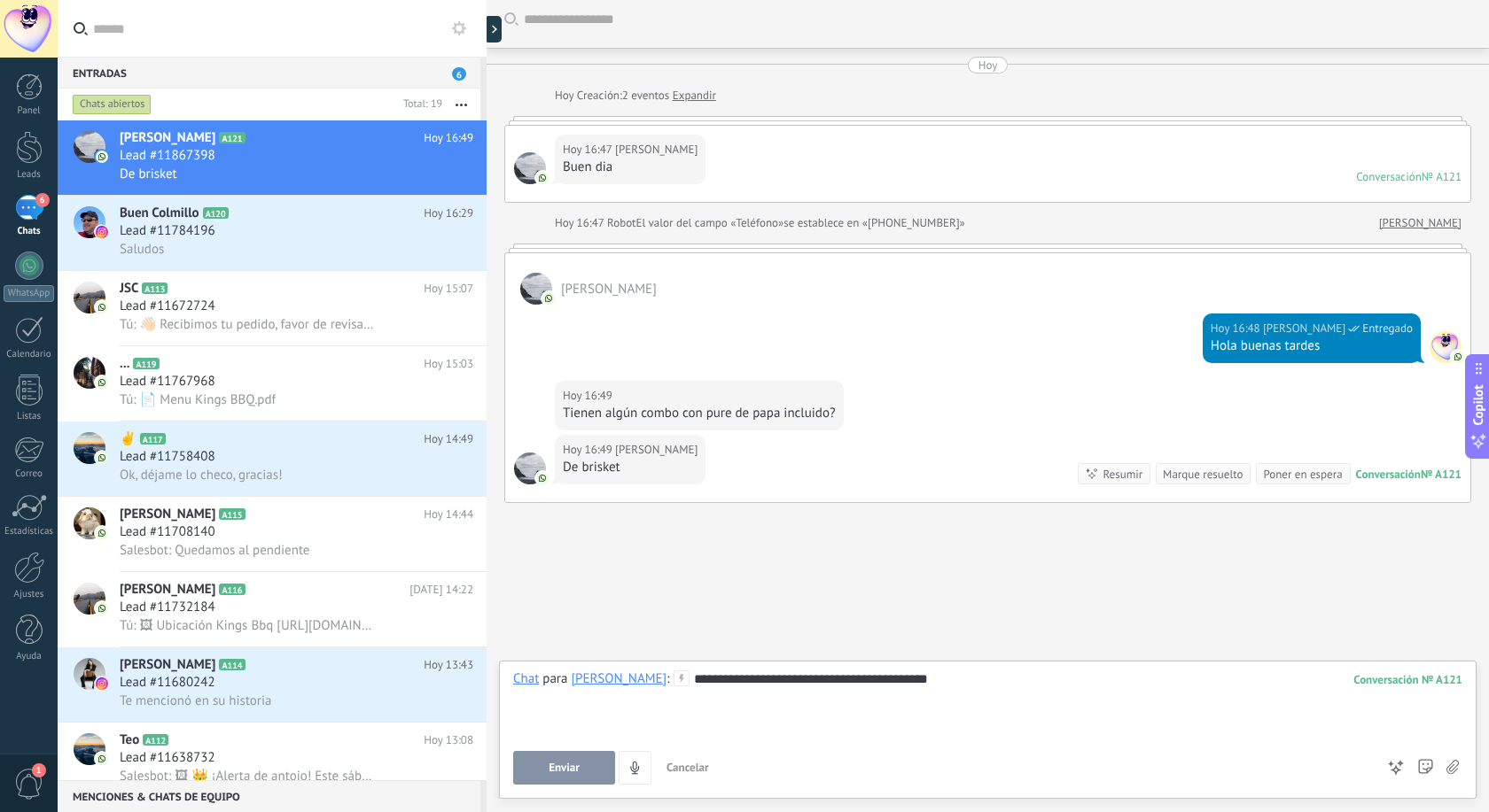
click at [584, 760] on button "Enviar" at bounding box center [564, 768] width 102 height 33
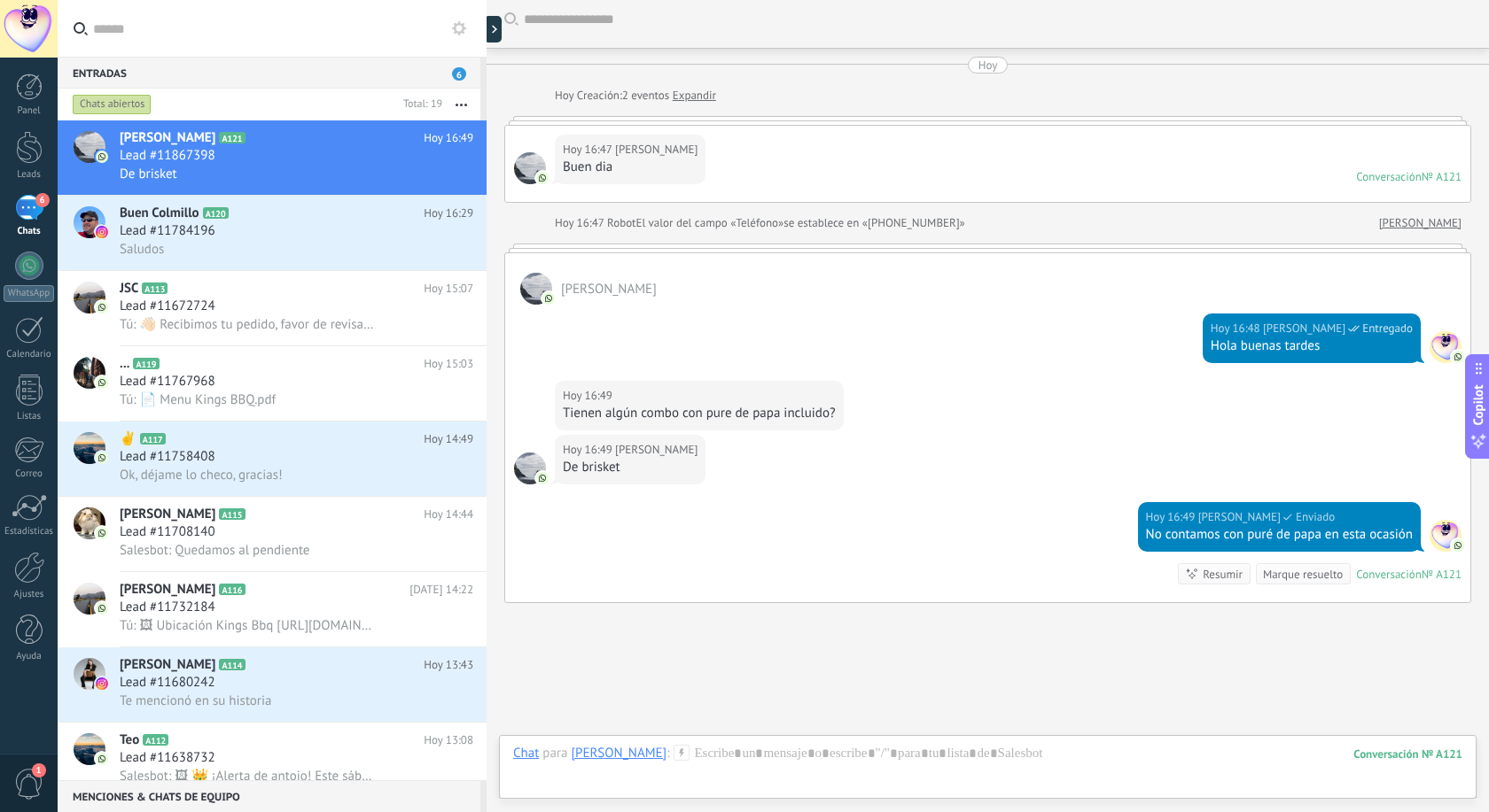
scroll to position [109, 0]
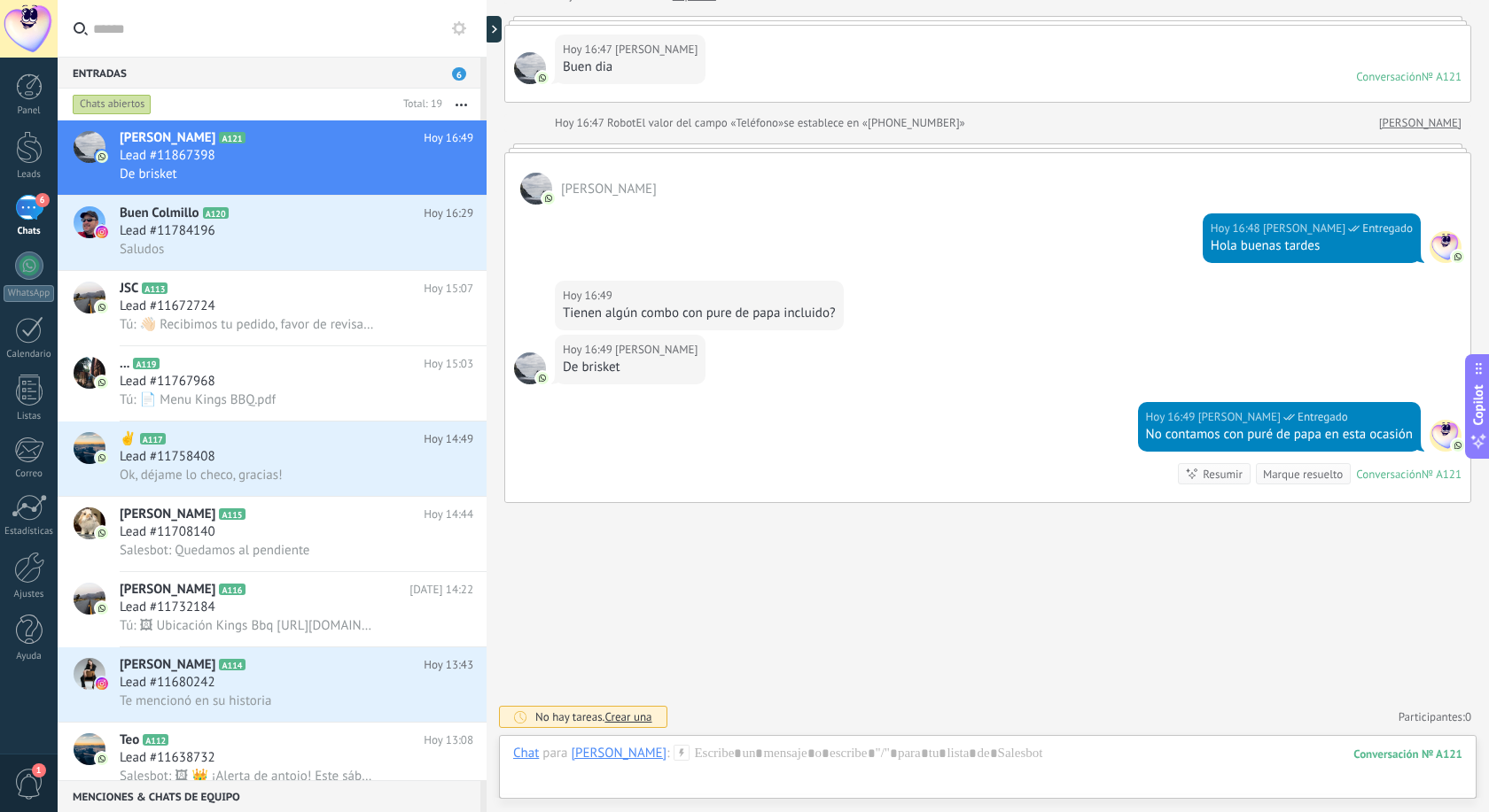
click at [674, 757] on icon at bounding box center [681, 753] width 16 height 16
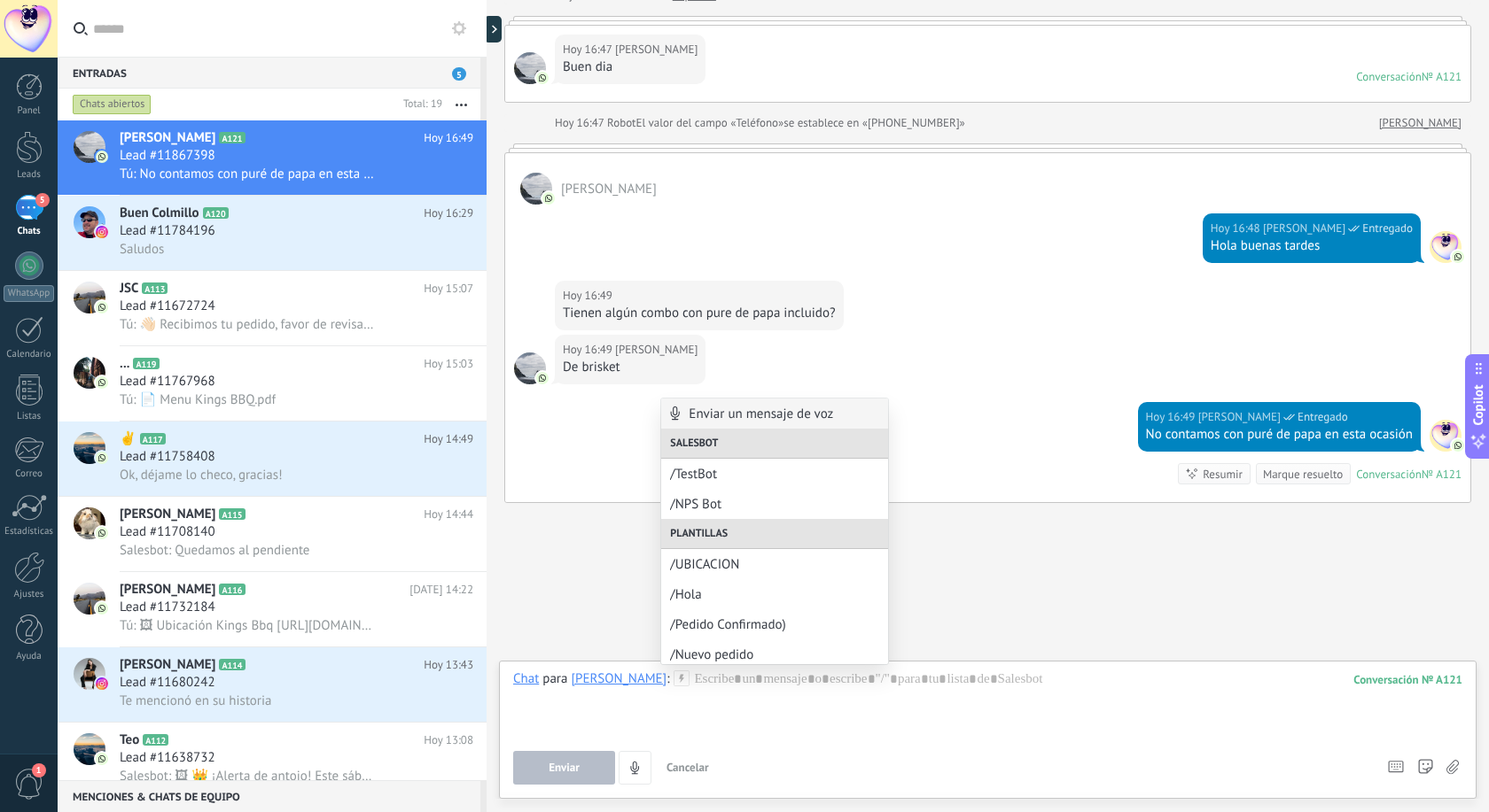
click at [966, 488] on div "[DATE] 16:49 [PERSON_NAME] No contamos con puré de papa en esta ocasión Convers…" at bounding box center [987, 452] width 965 height 100
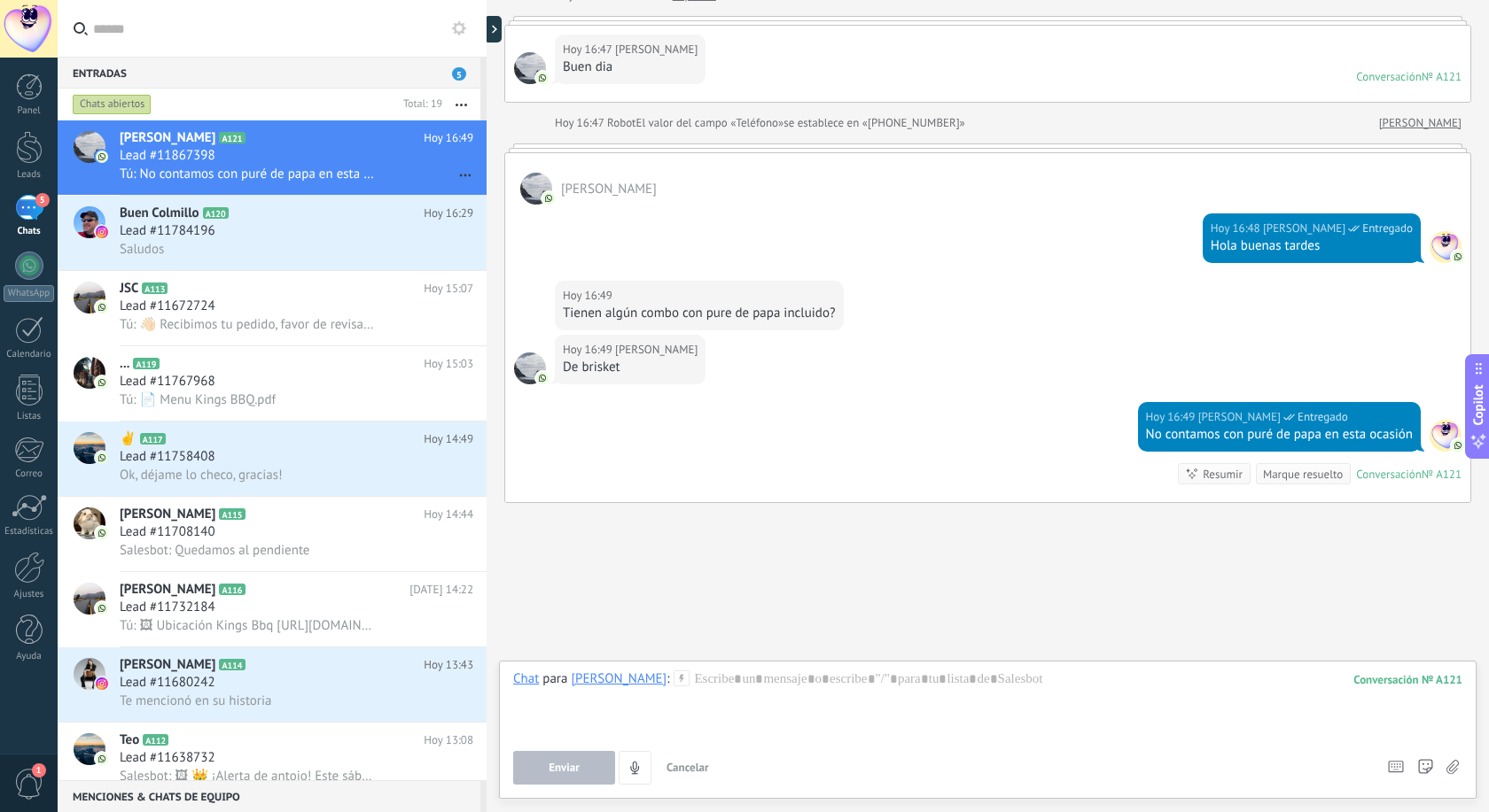
click at [677, 677] on icon at bounding box center [681, 679] width 16 height 16
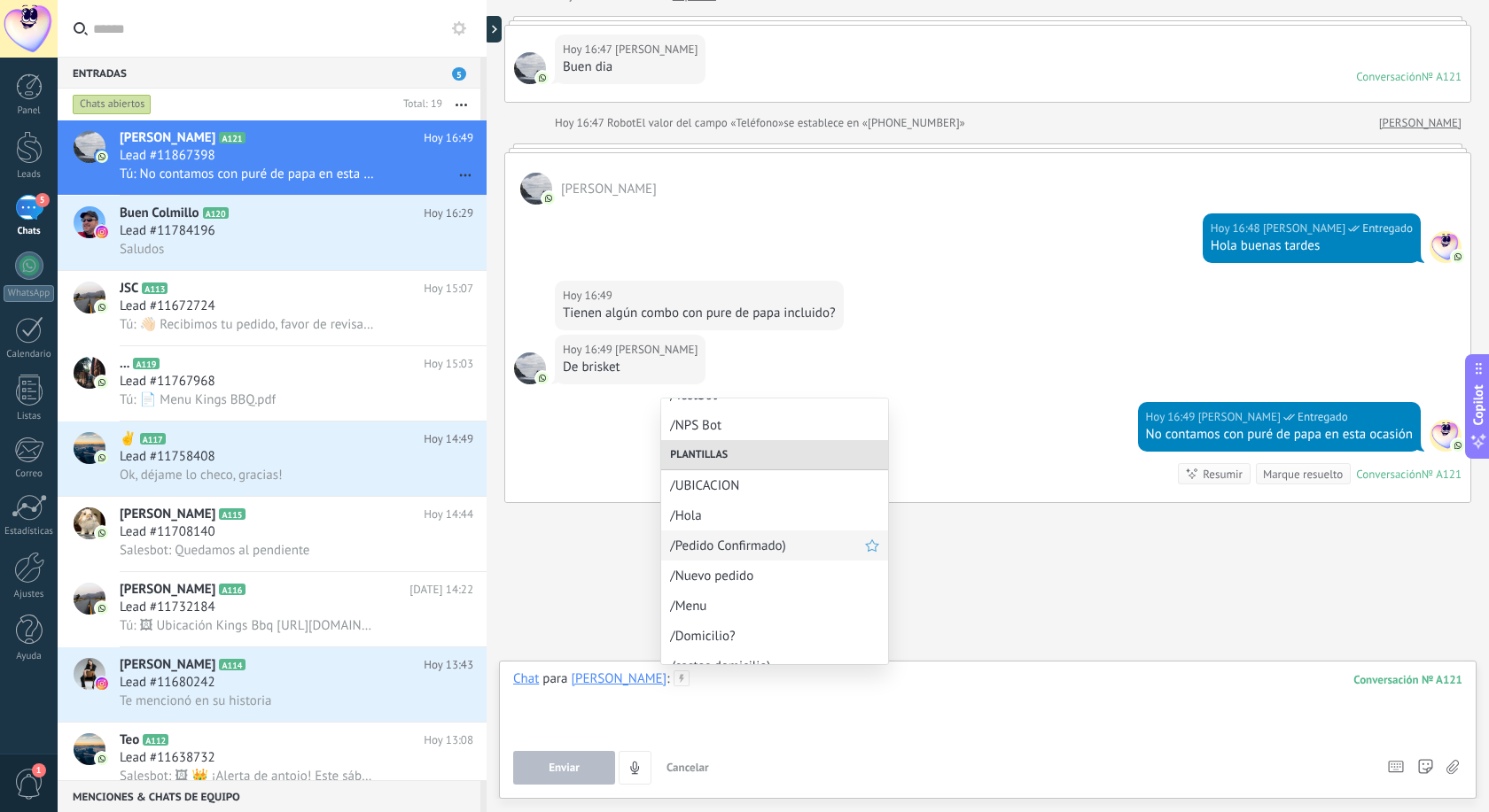
scroll to position [126, 0]
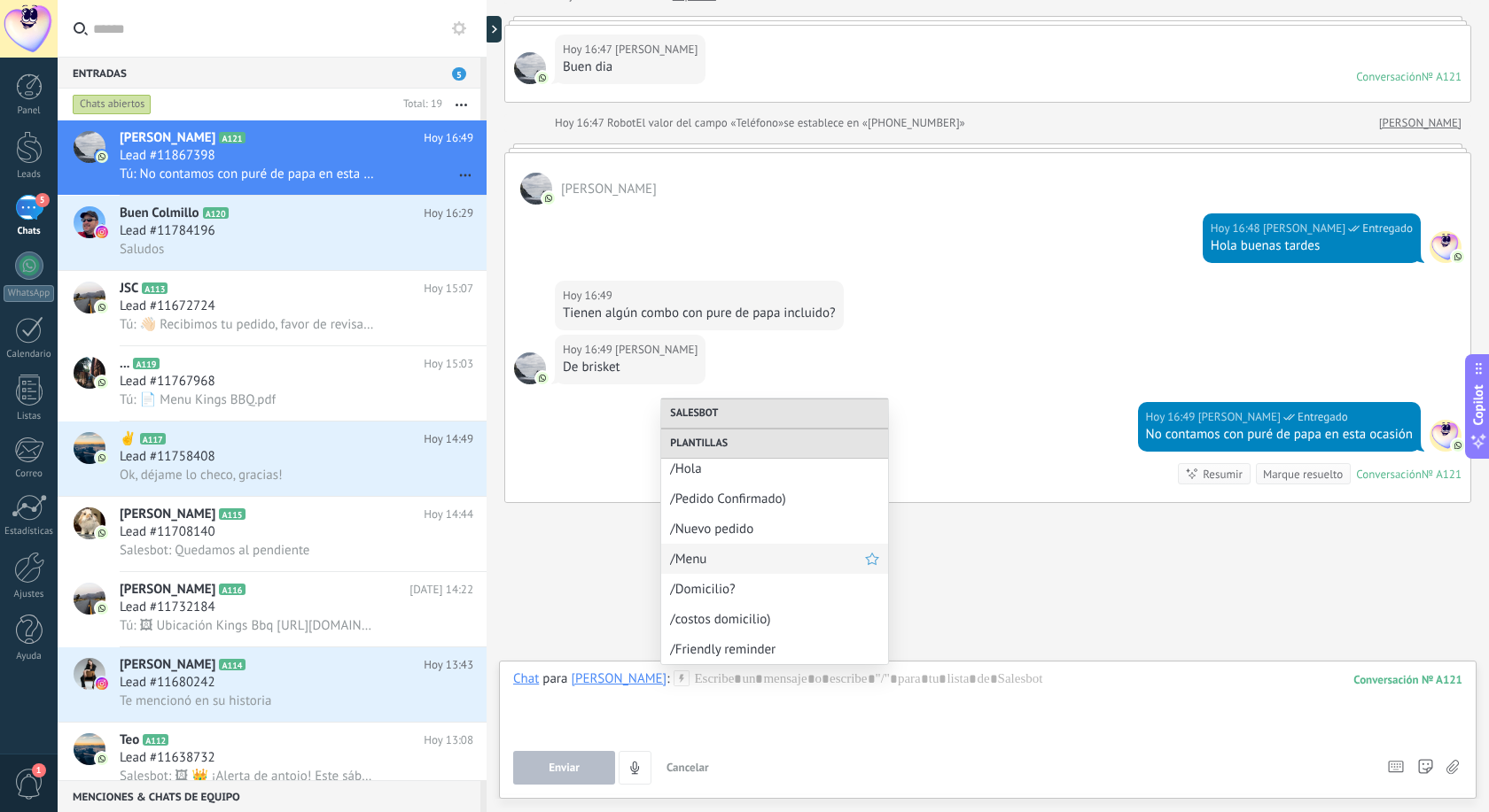
click at [725, 562] on span "/Menu" at bounding box center [767, 559] width 194 height 17
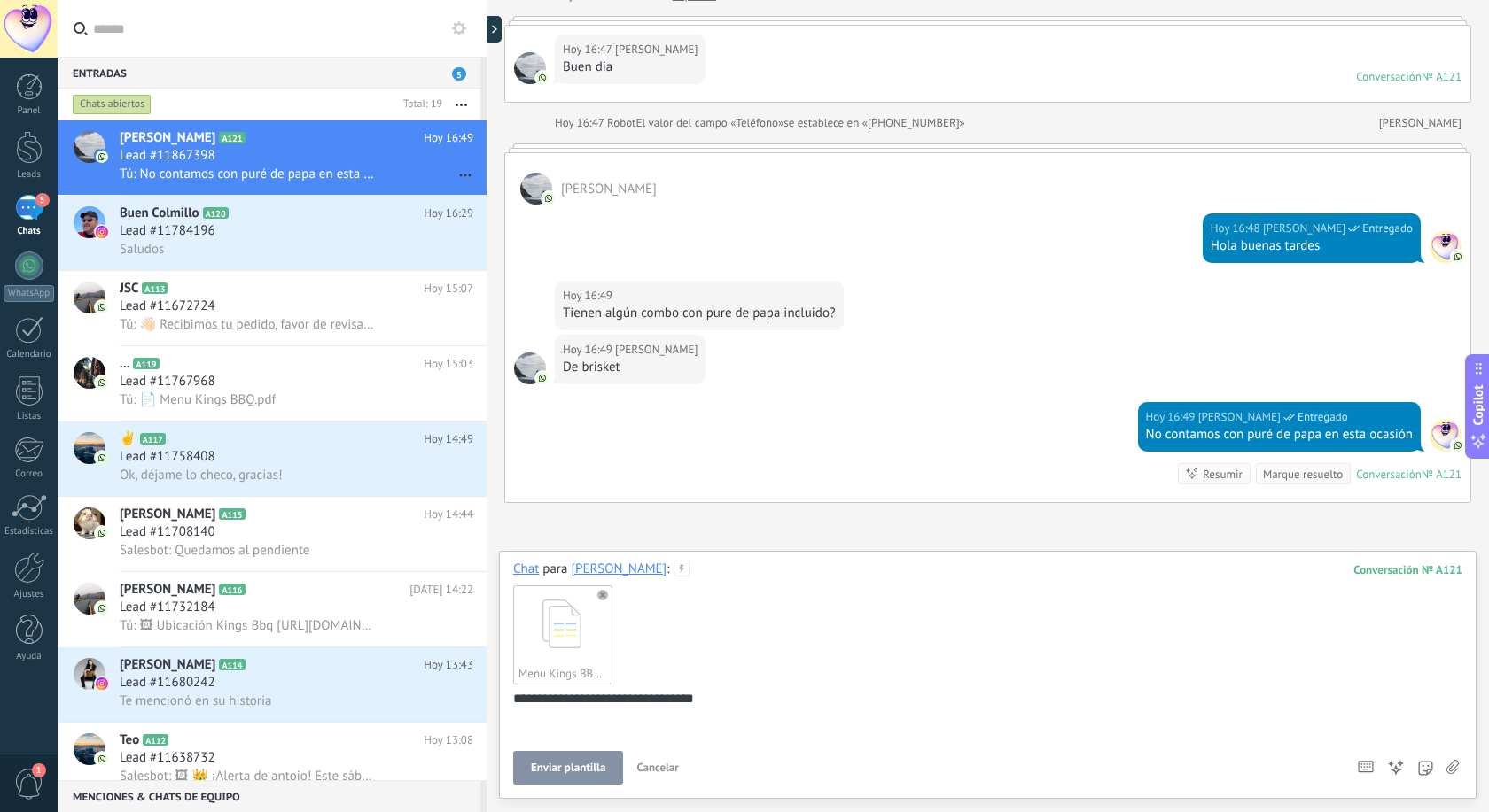
click at [605, 769] on span "Enviar plantilla" at bounding box center [568, 768] width 74 height 13
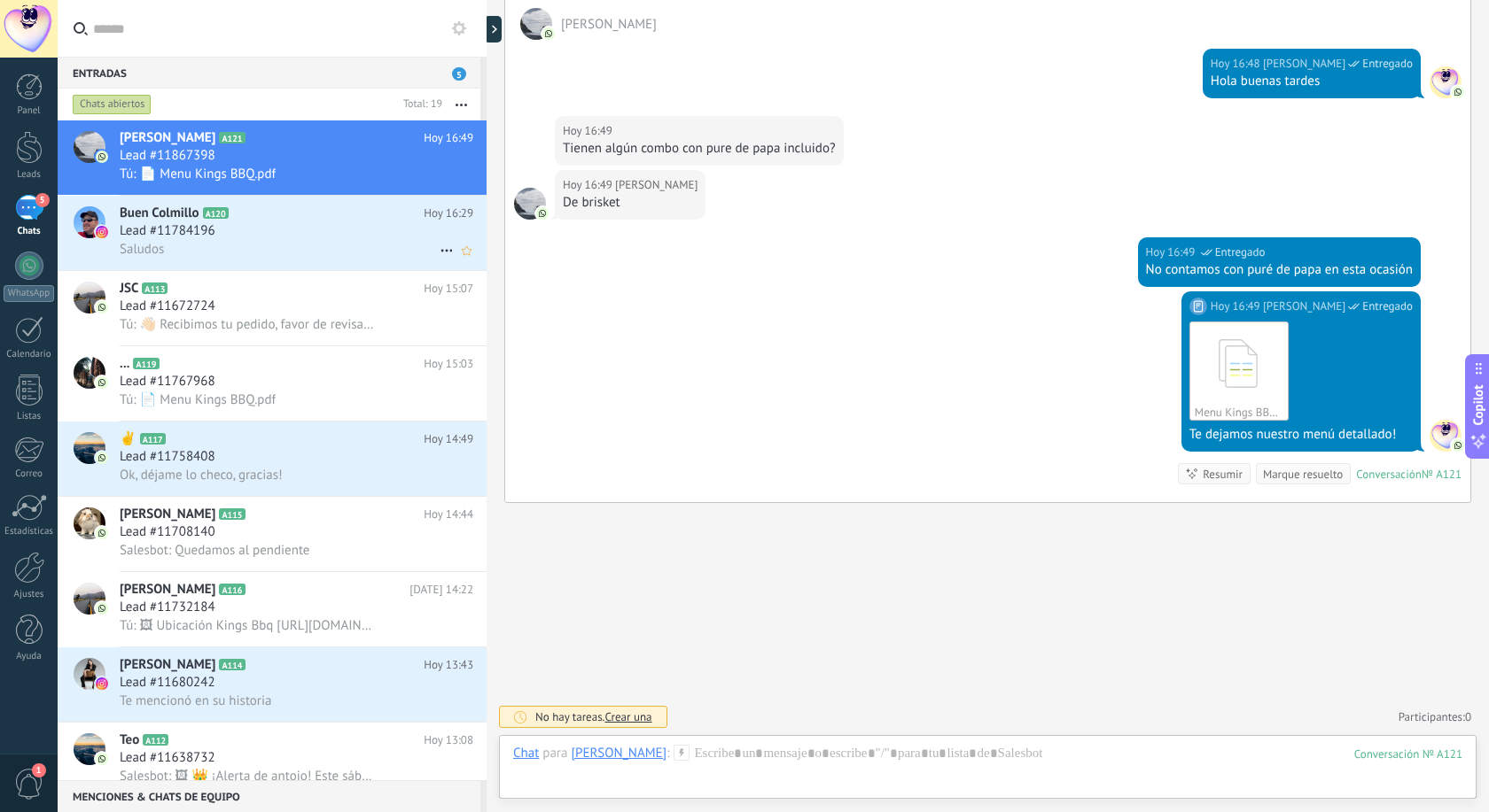
click at [268, 242] on div "Saludos" at bounding box center [296, 249] width 354 height 19
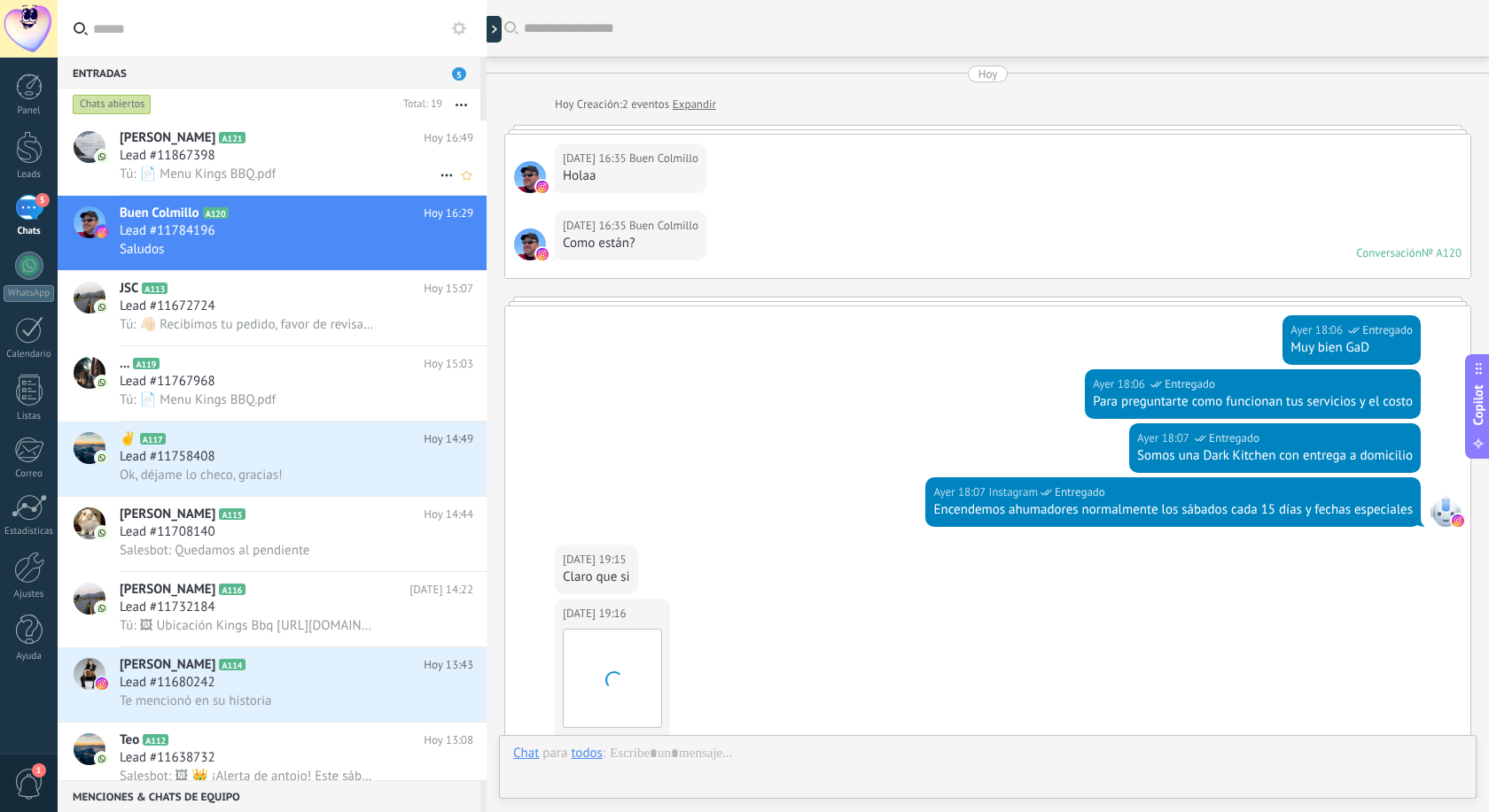
scroll to position [1442, 0]
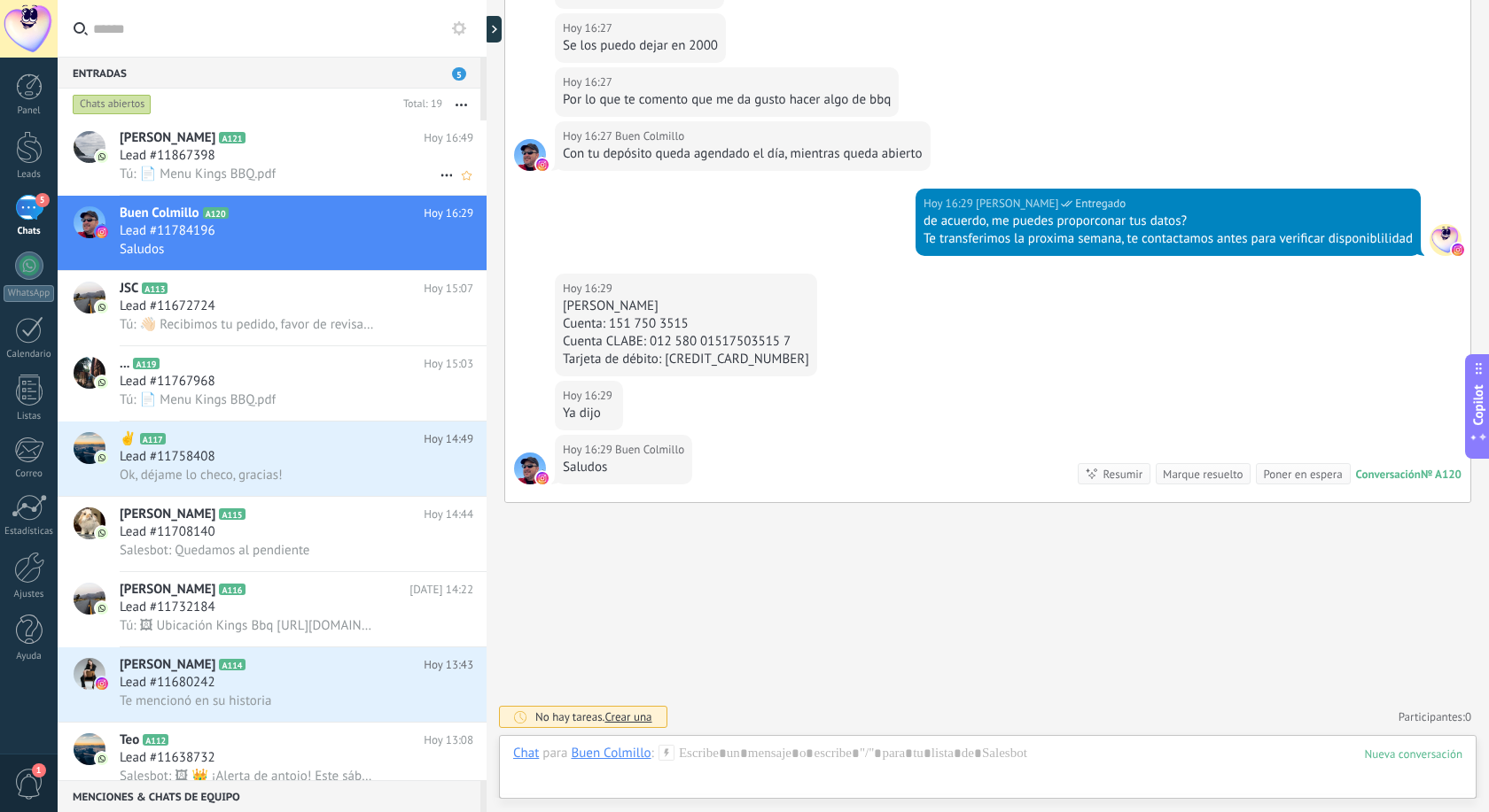
click at [257, 183] on h3 "Tú: 📄 Menu Kings BBQ.pdf" at bounding box center [202, 175] width 165 height 18
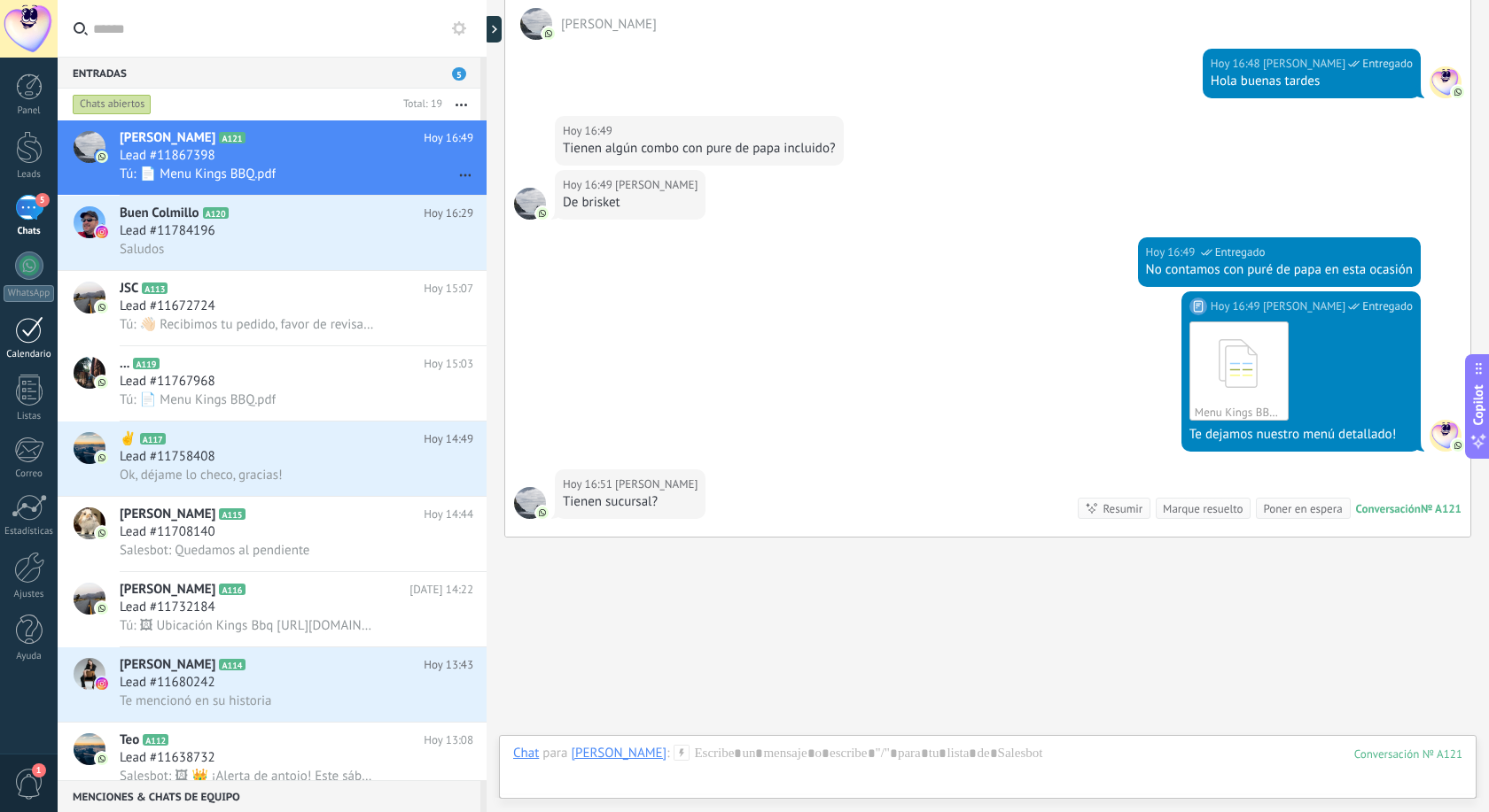
scroll to position [308, 0]
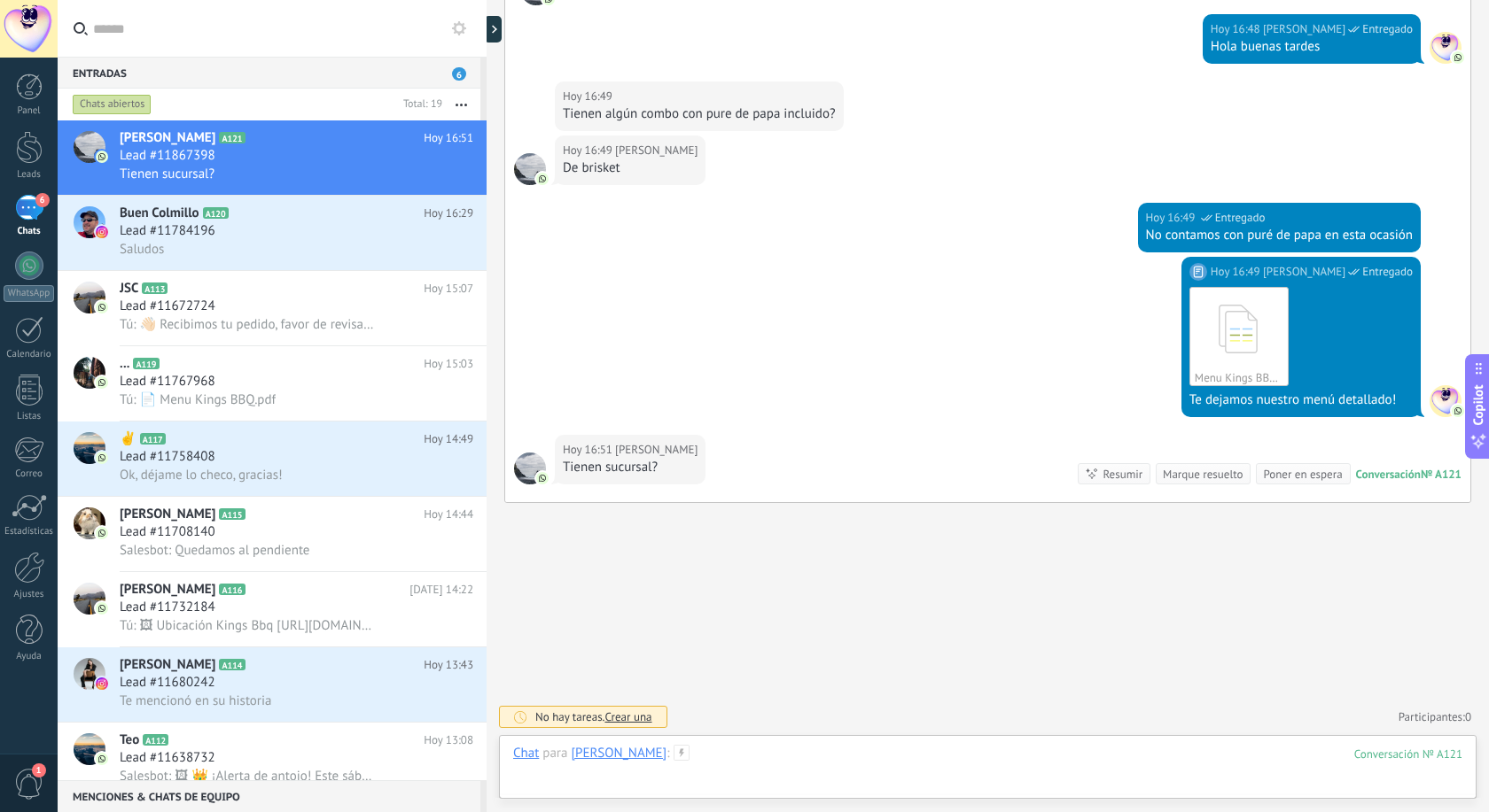
click at [740, 778] on div at bounding box center [987, 771] width 949 height 53
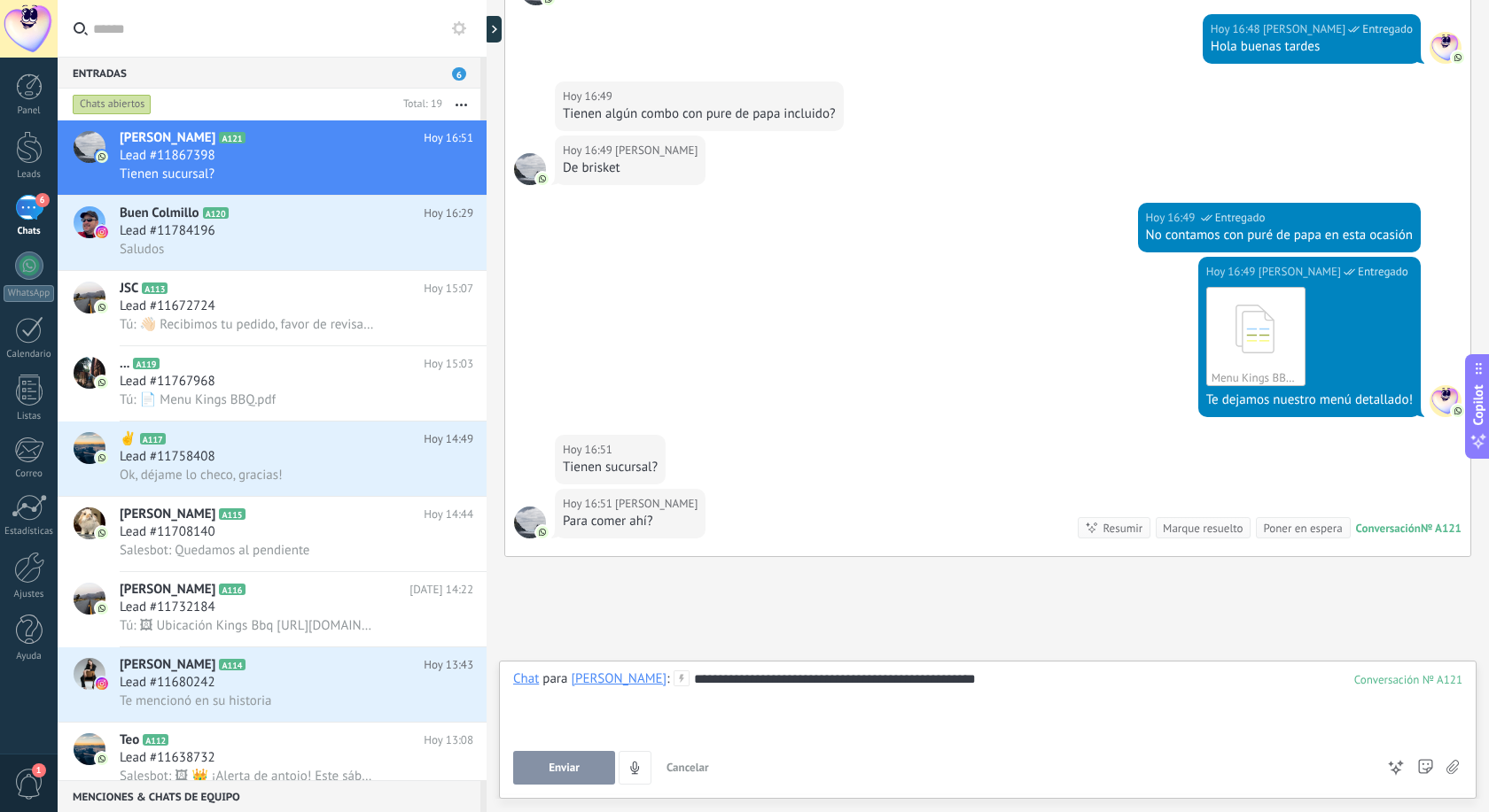
scroll to position [363, 0]
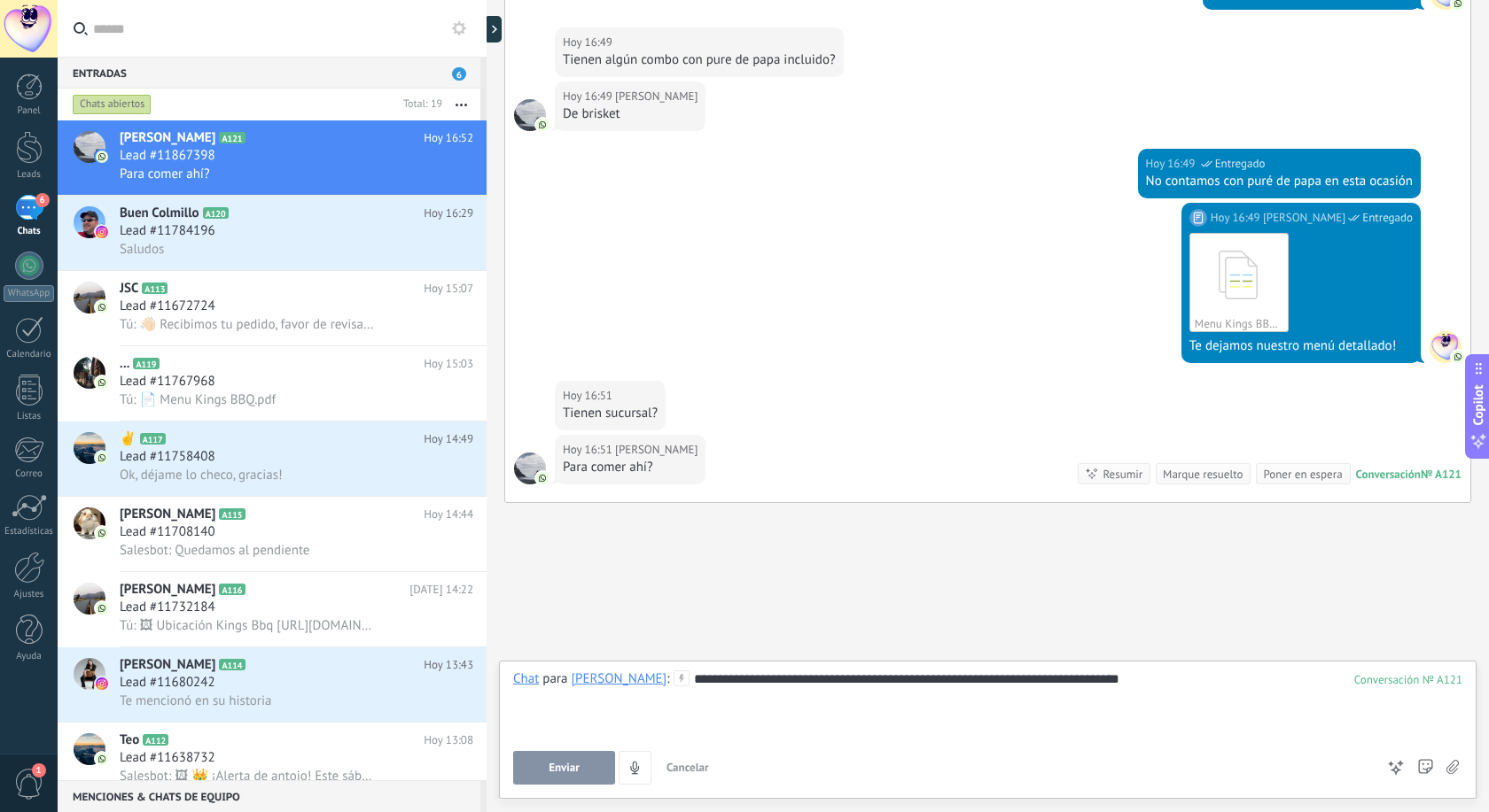
click at [594, 756] on button "Enviar" at bounding box center [564, 768] width 102 height 33
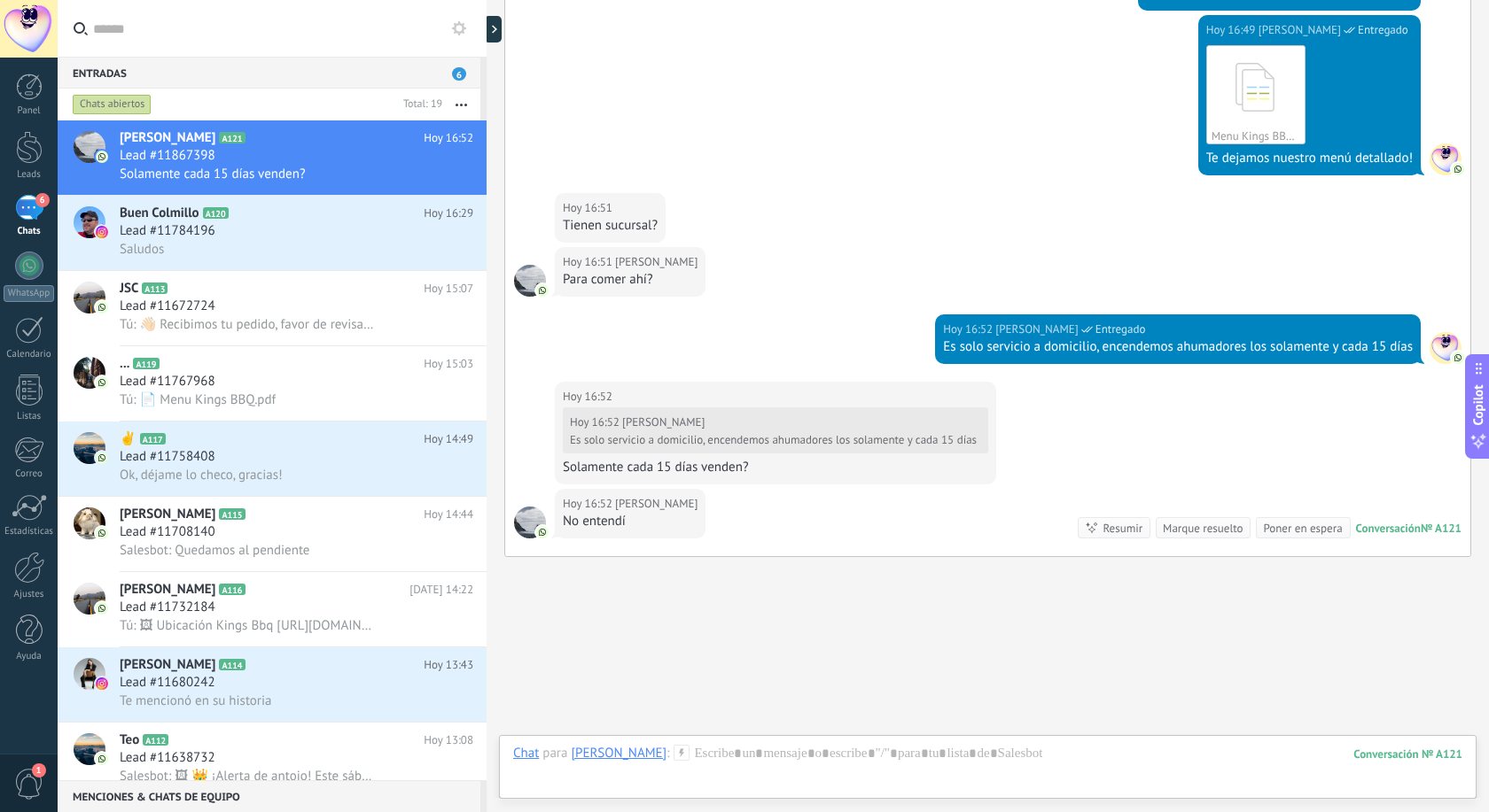
scroll to position [604, 0]
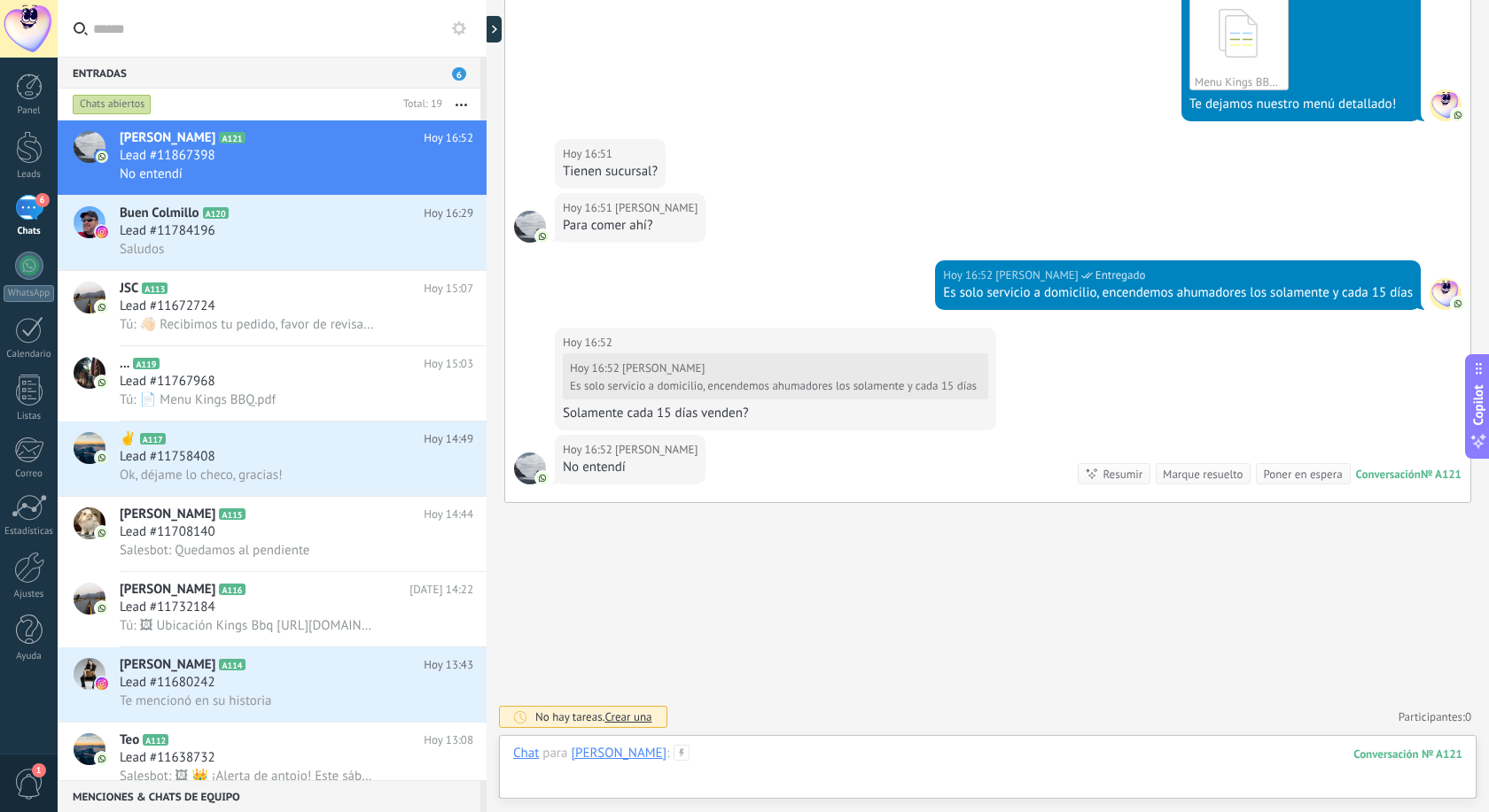
click at [753, 774] on div at bounding box center [987, 771] width 949 height 53
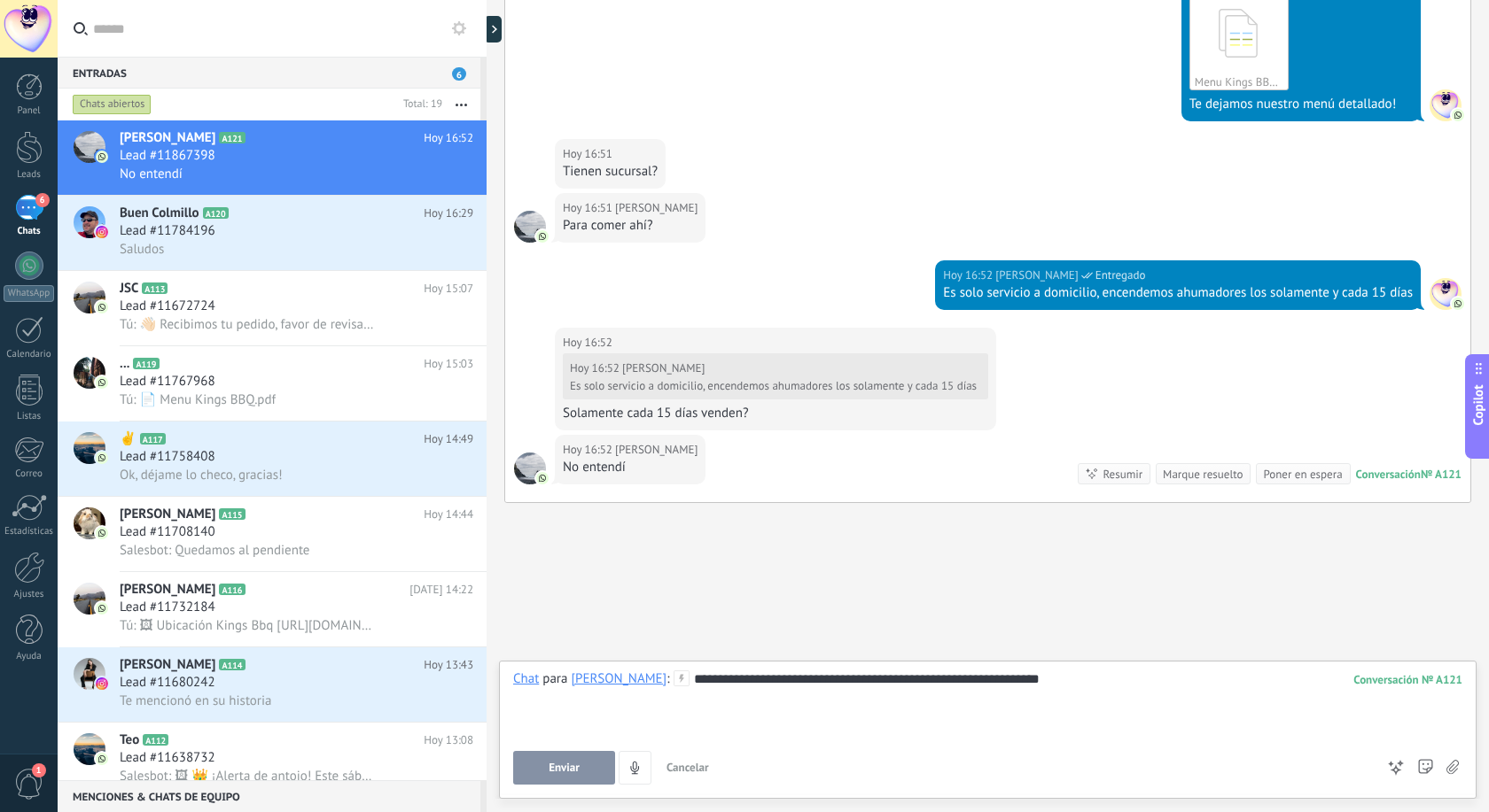
click at [552, 766] on span "Enviar" at bounding box center [564, 768] width 31 height 13
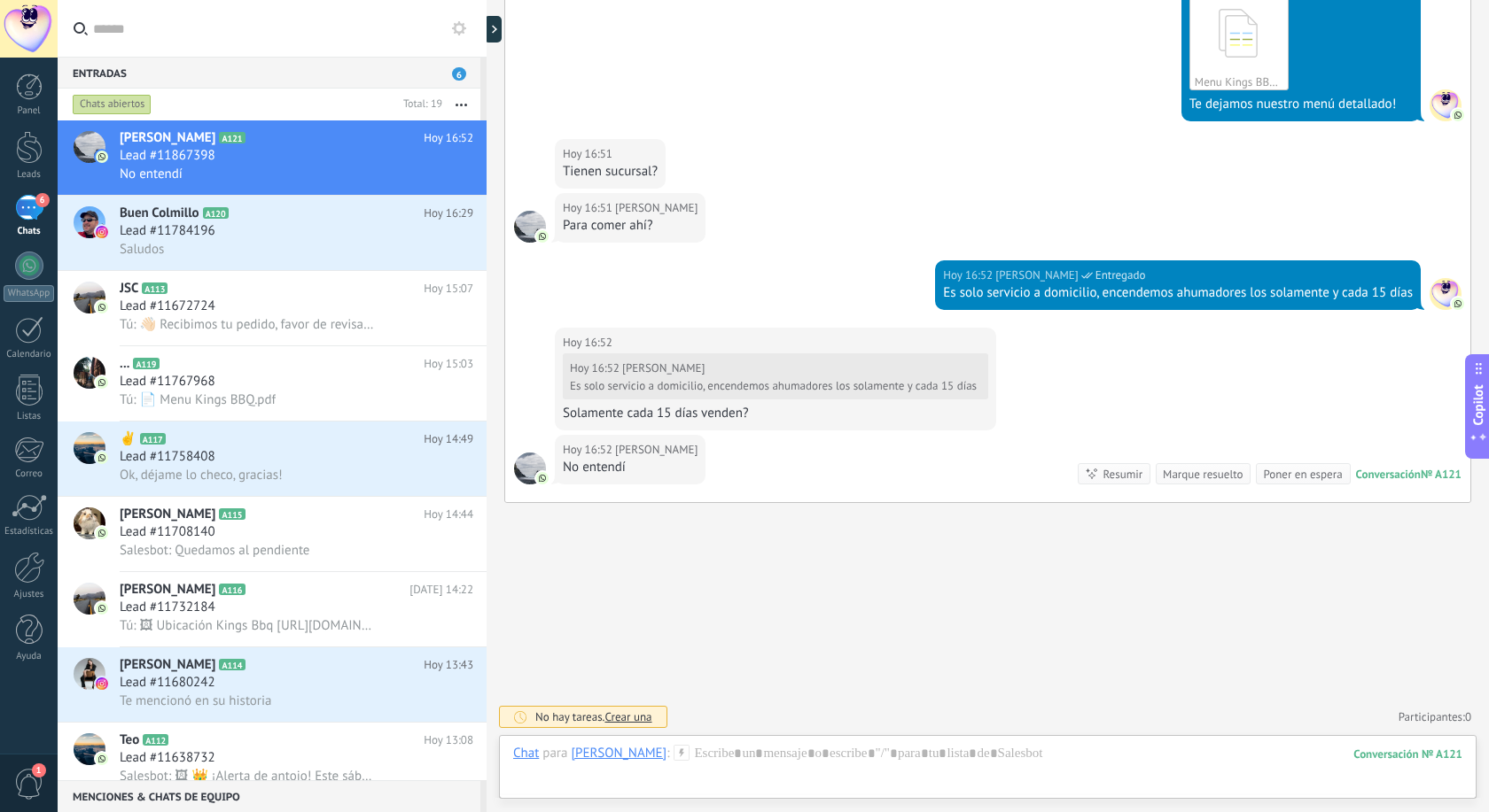
scroll to position [704, 0]
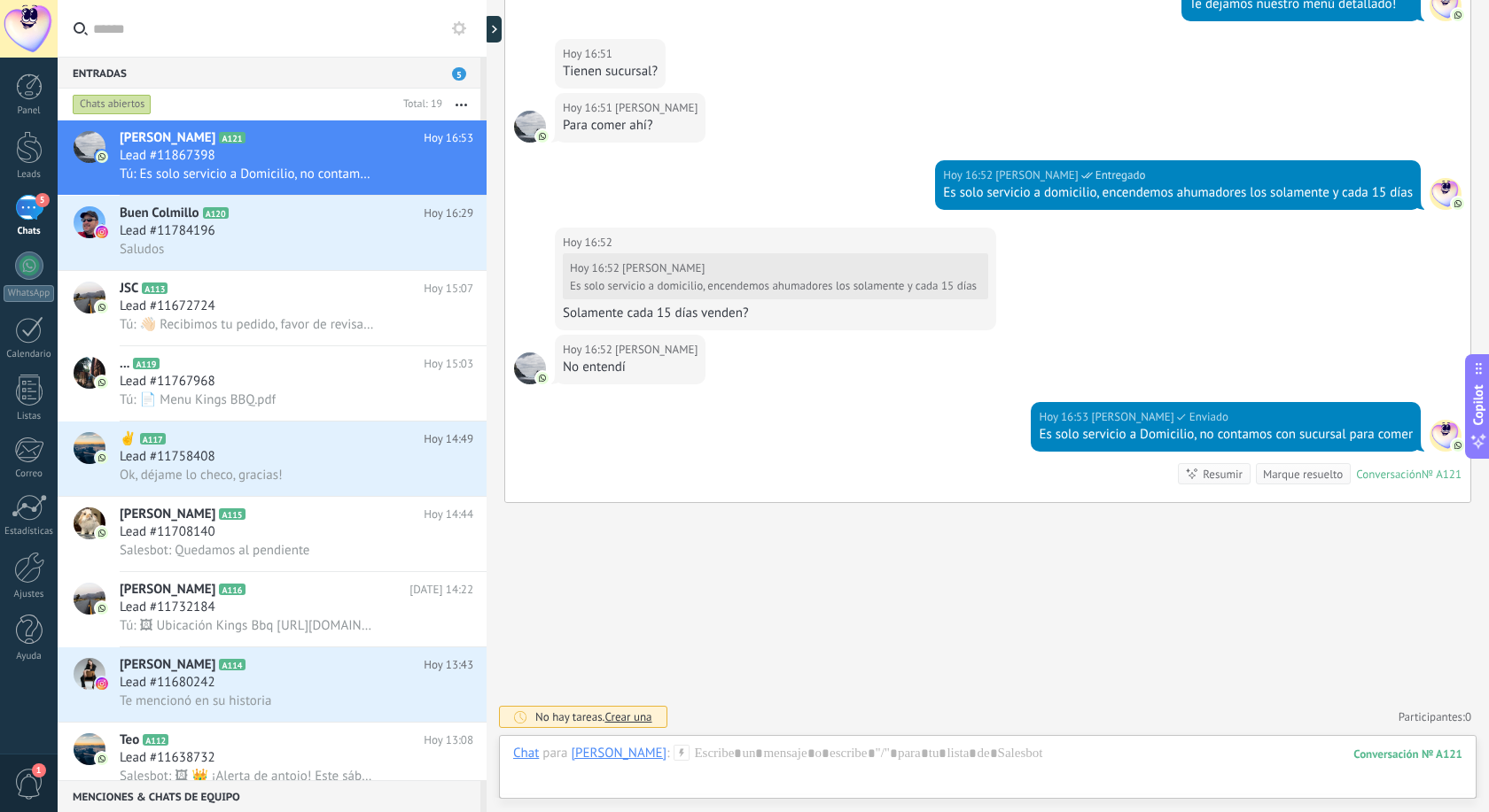
click at [713, 742] on div "Chat Correo Nota Tarea Chat para [PERSON_NAME] : 121 Enviar Cancelar Rastrear c…" at bounding box center [987, 767] width 977 height 64
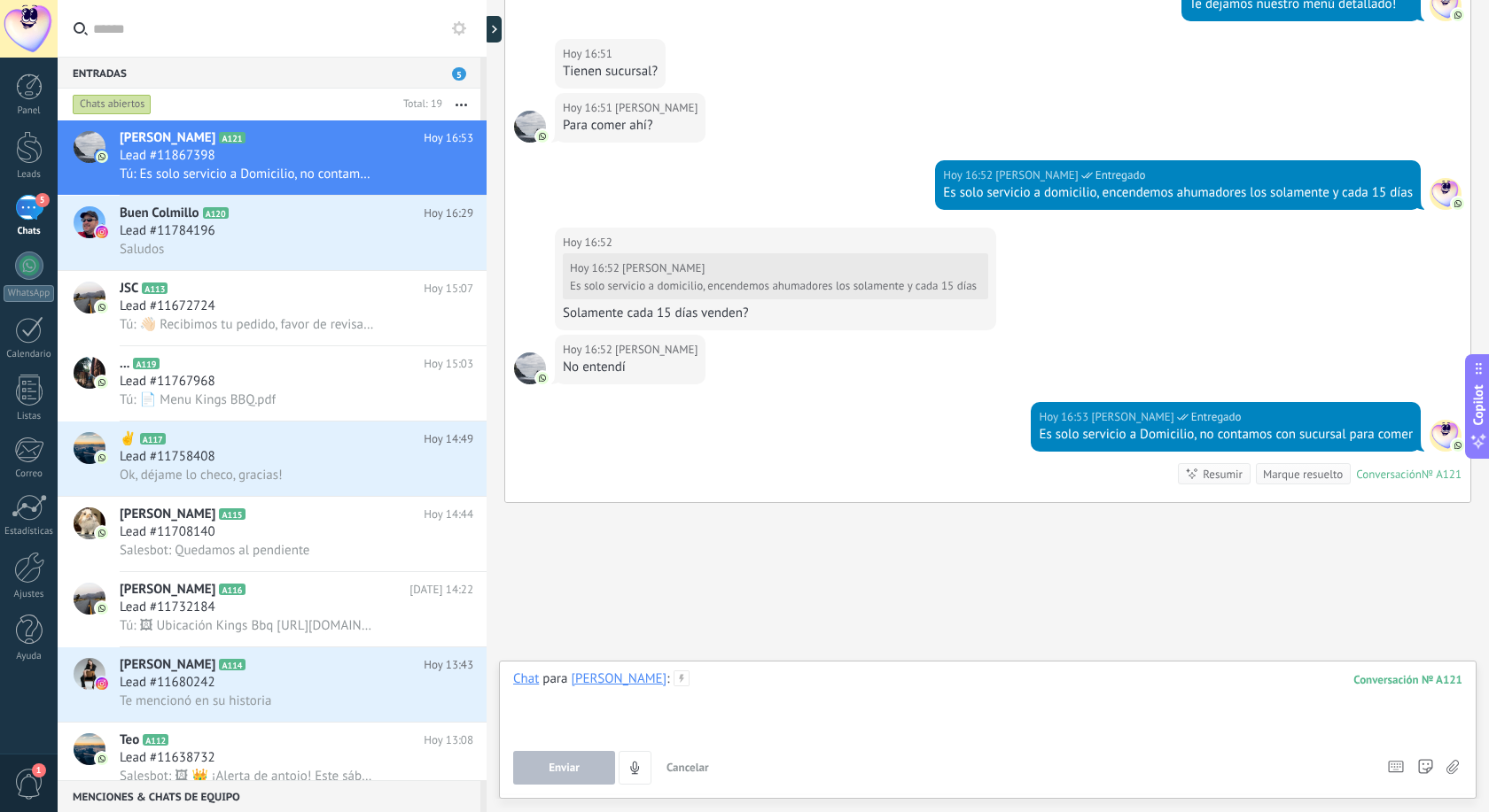
click at [749, 713] on div at bounding box center [987, 704] width 949 height 67
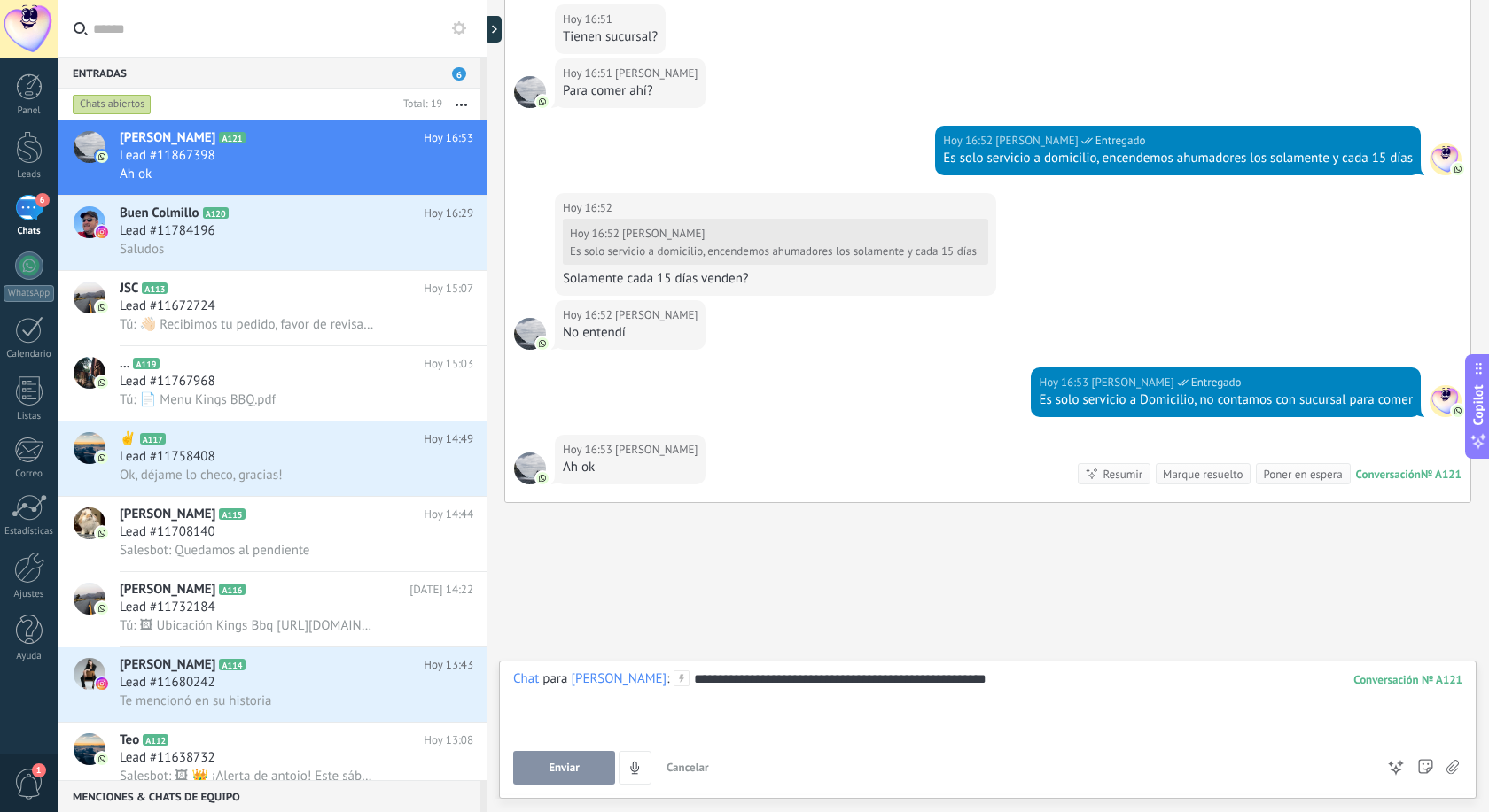
click at [942, 680] on div "**********" at bounding box center [987, 680] width 949 height 18
click at [574, 774] on span "Enviar" at bounding box center [564, 768] width 31 height 13
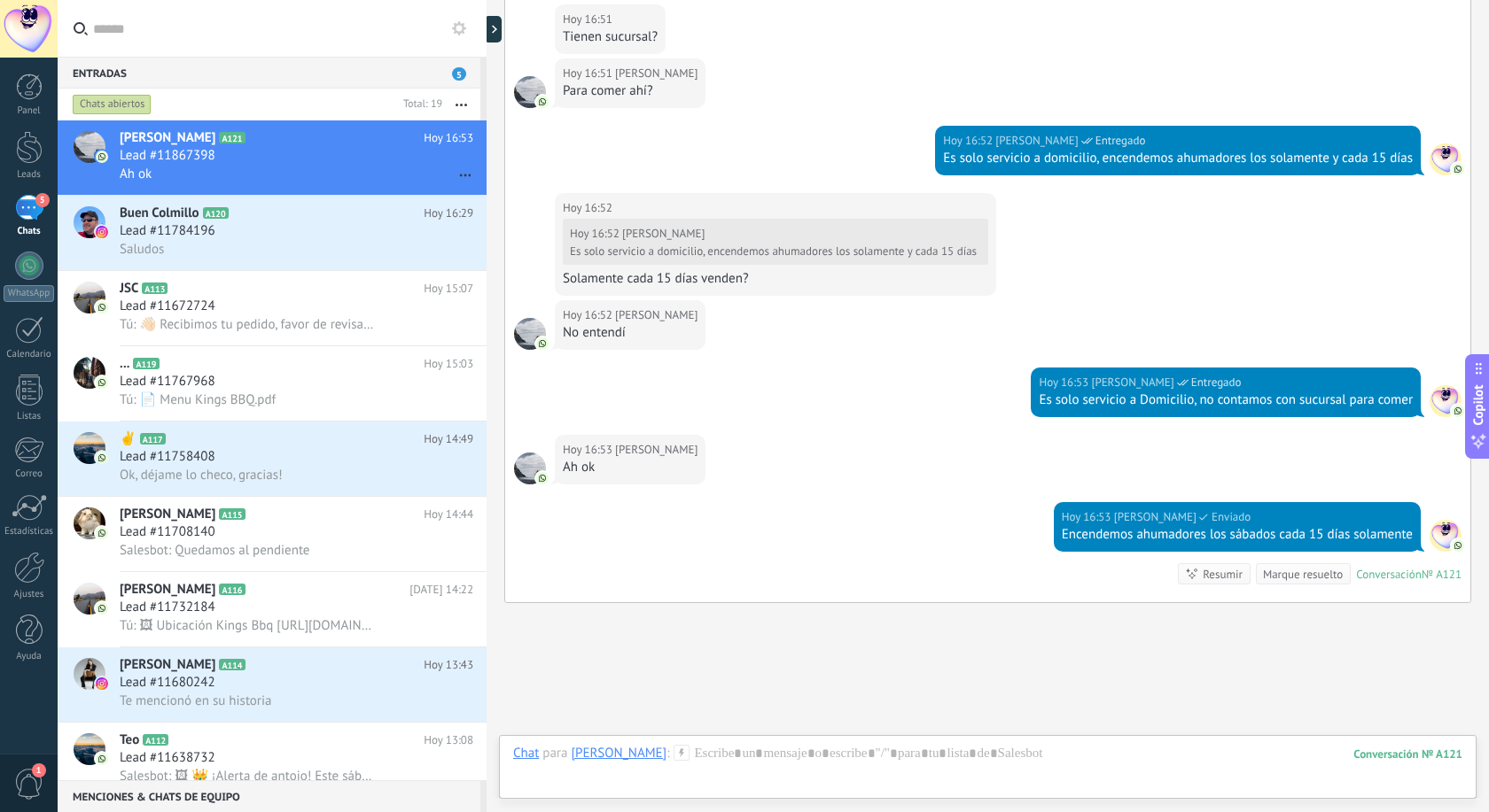
scroll to position [839, 0]
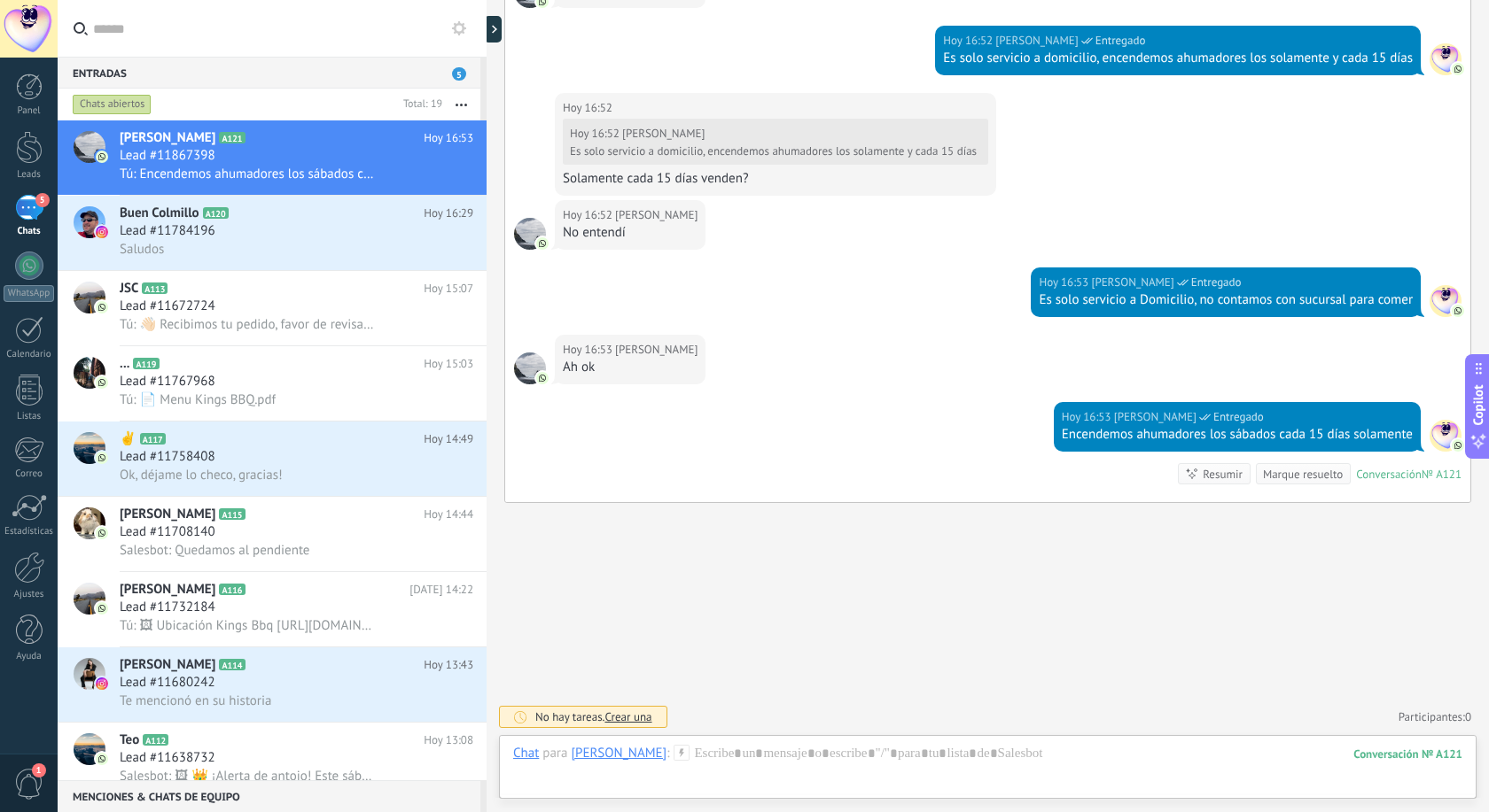
click at [295, 241] on div "Saludos" at bounding box center [296, 249] width 354 height 19
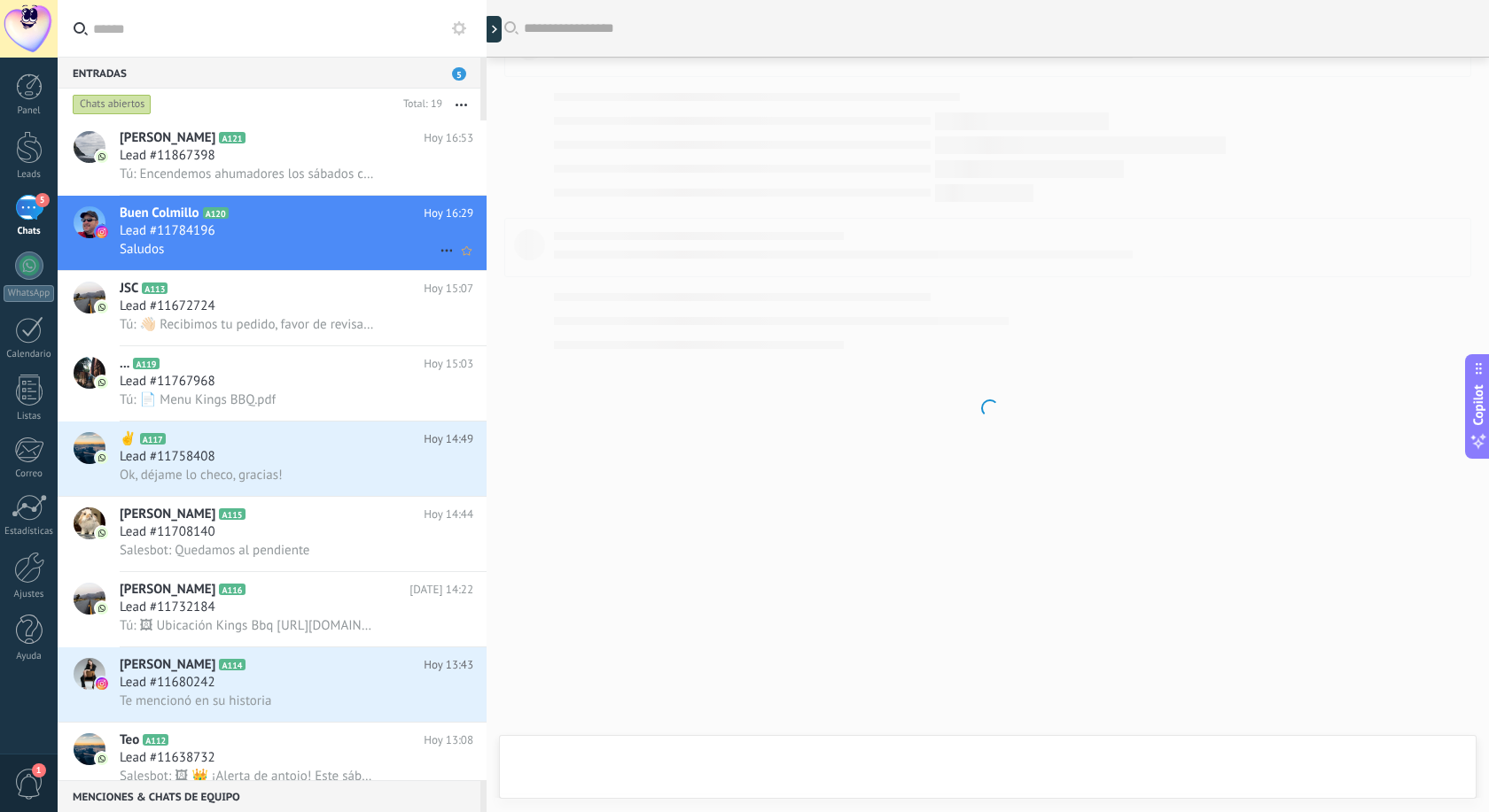
scroll to position [1442, 0]
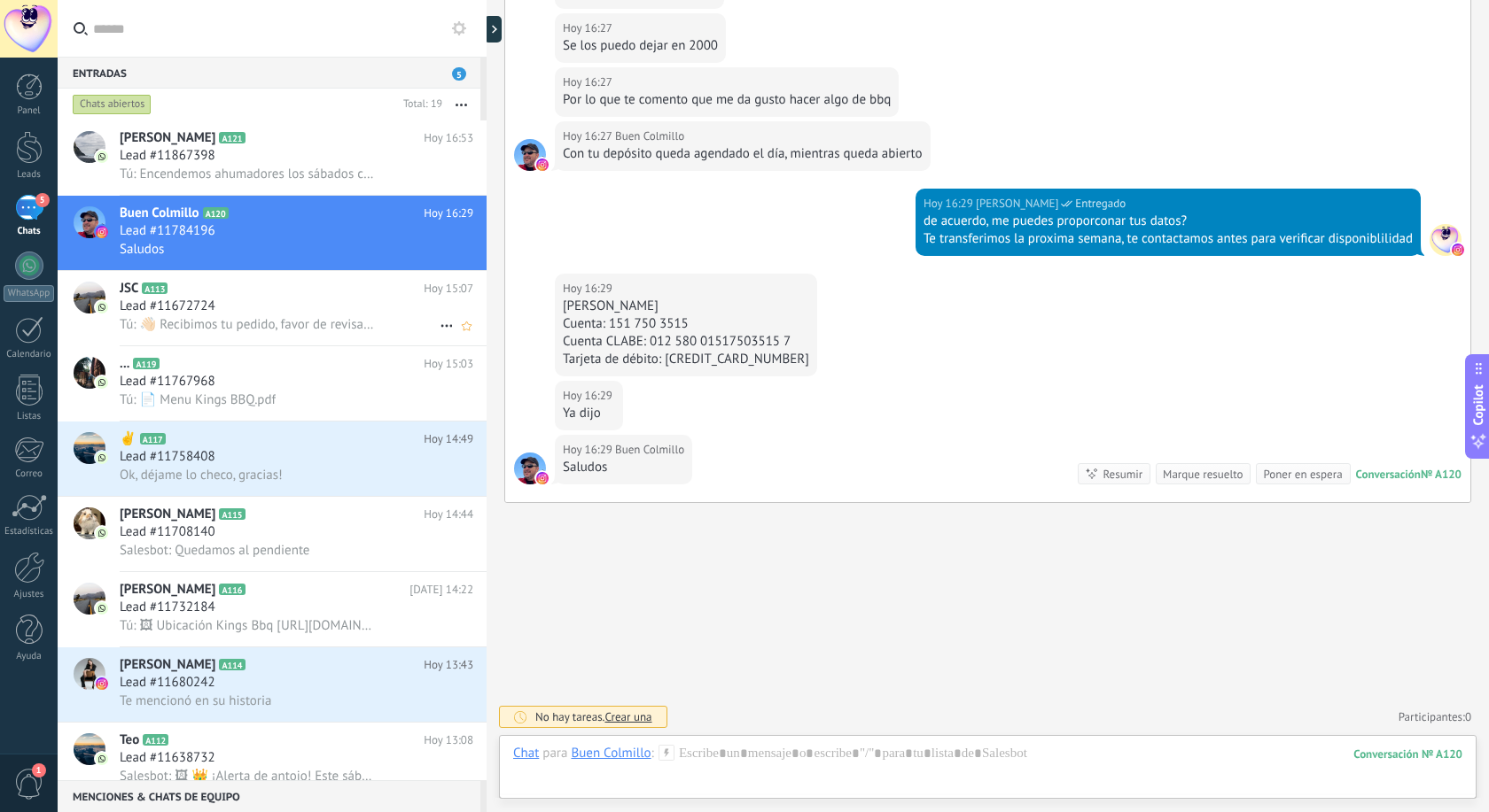
click at [262, 288] on h2 "JSC A113" at bounding box center [271, 289] width 304 height 18
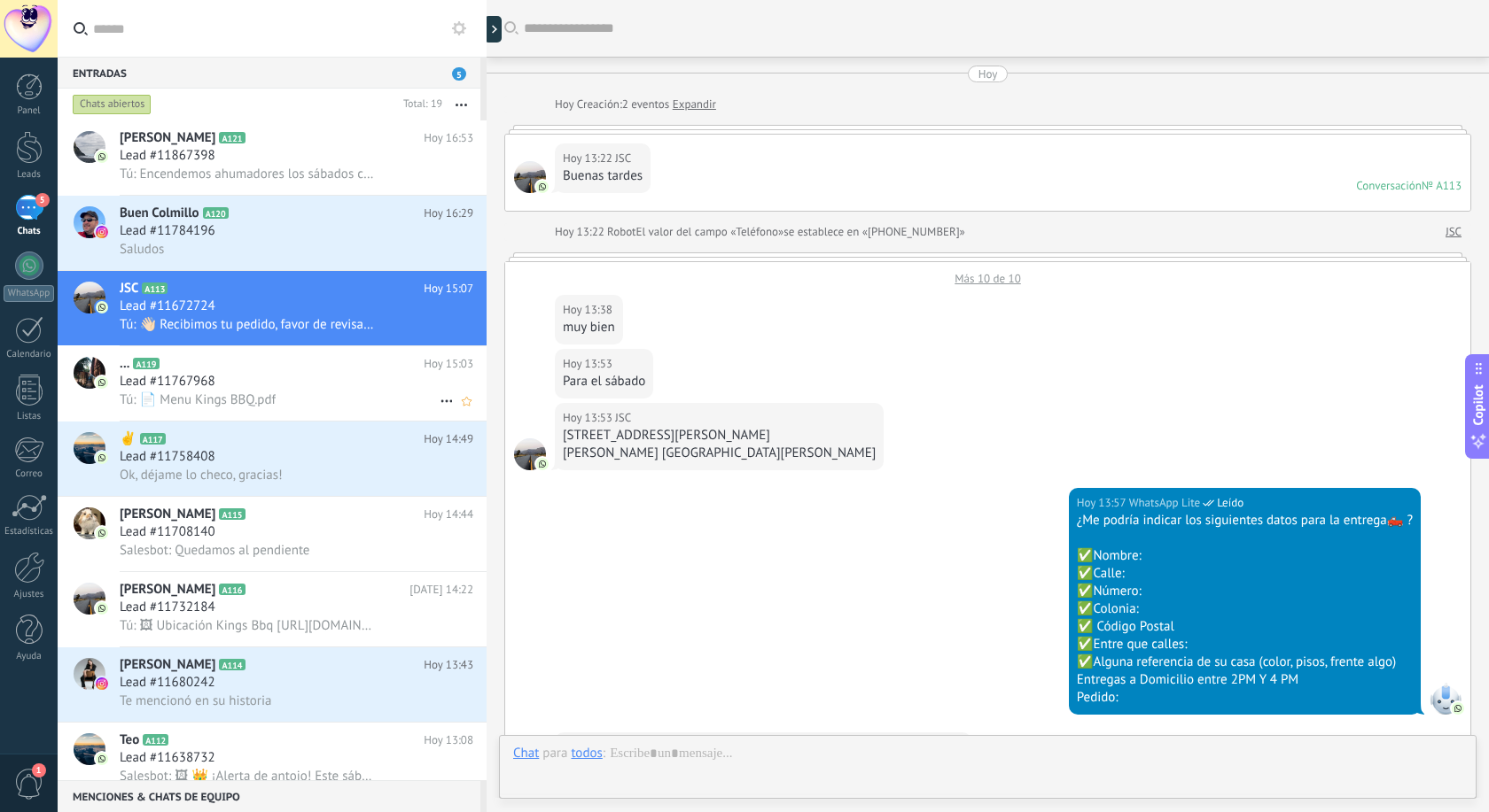
scroll to position [978, 0]
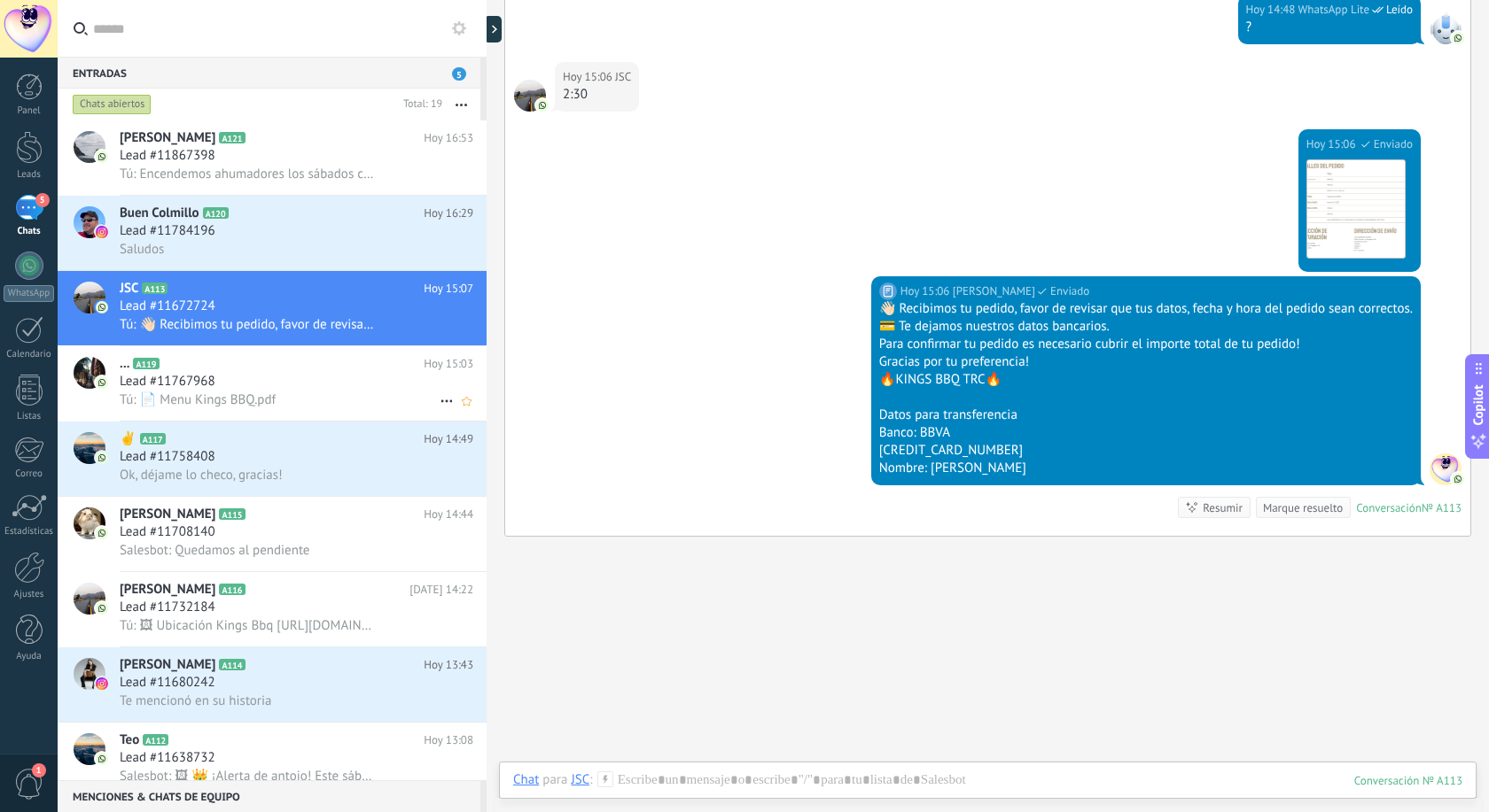
click at [253, 359] on h2 "... A119" at bounding box center [271, 364] width 304 height 18
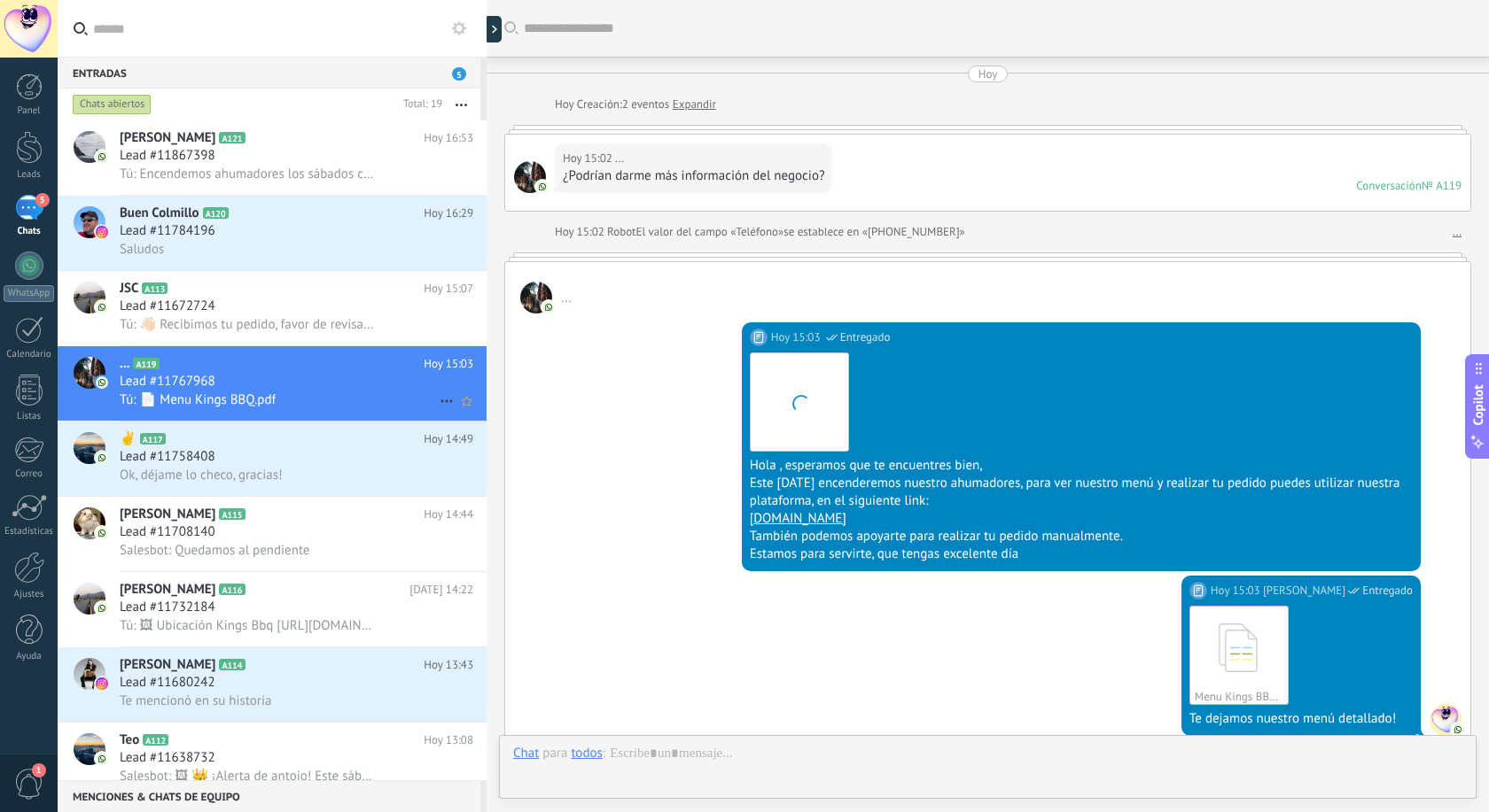
scroll to position [284, 0]
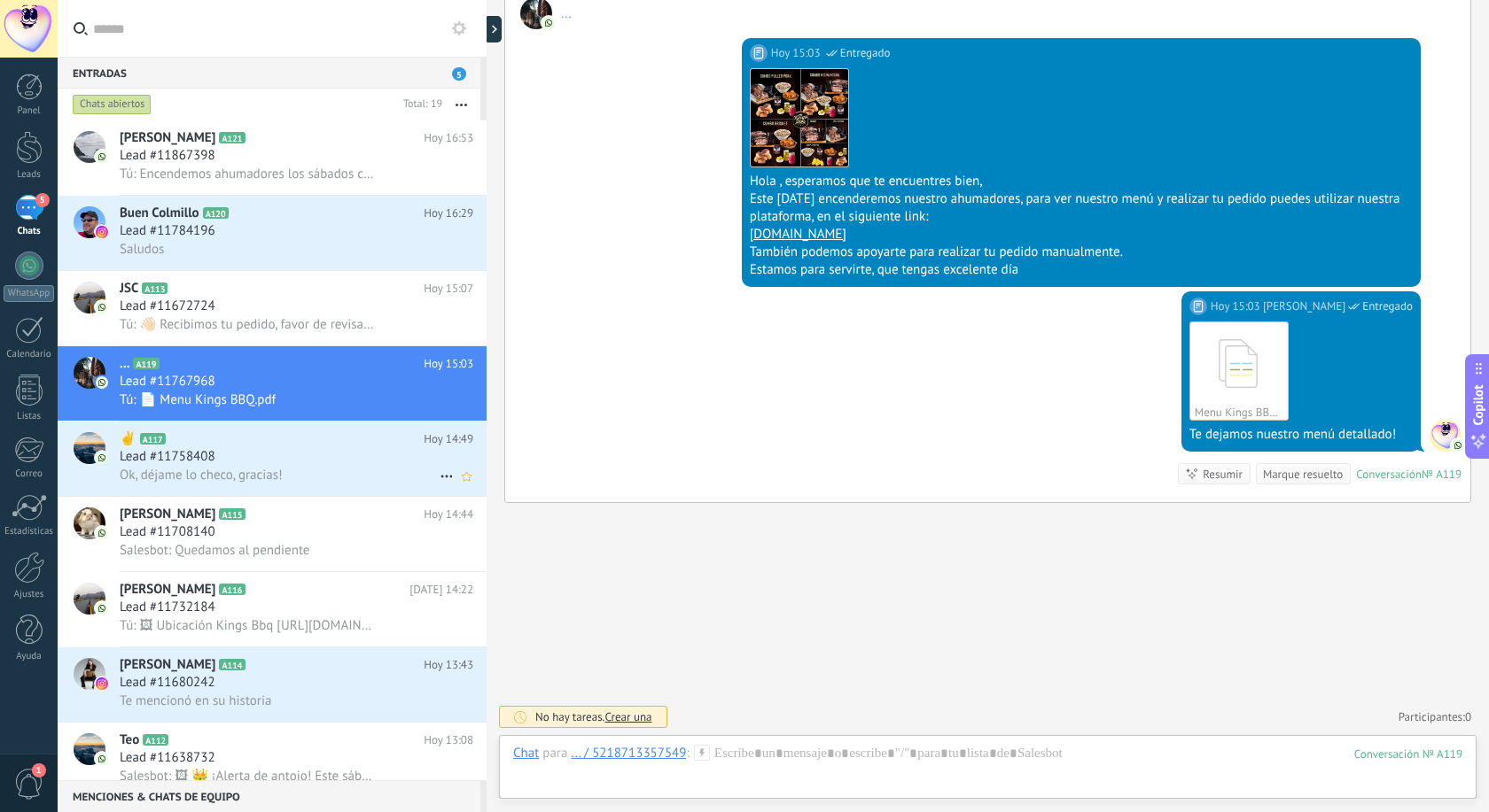
click at [252, 436] on h2 "✌️ A117" at bounding box center [271, 439] width 304 height 18
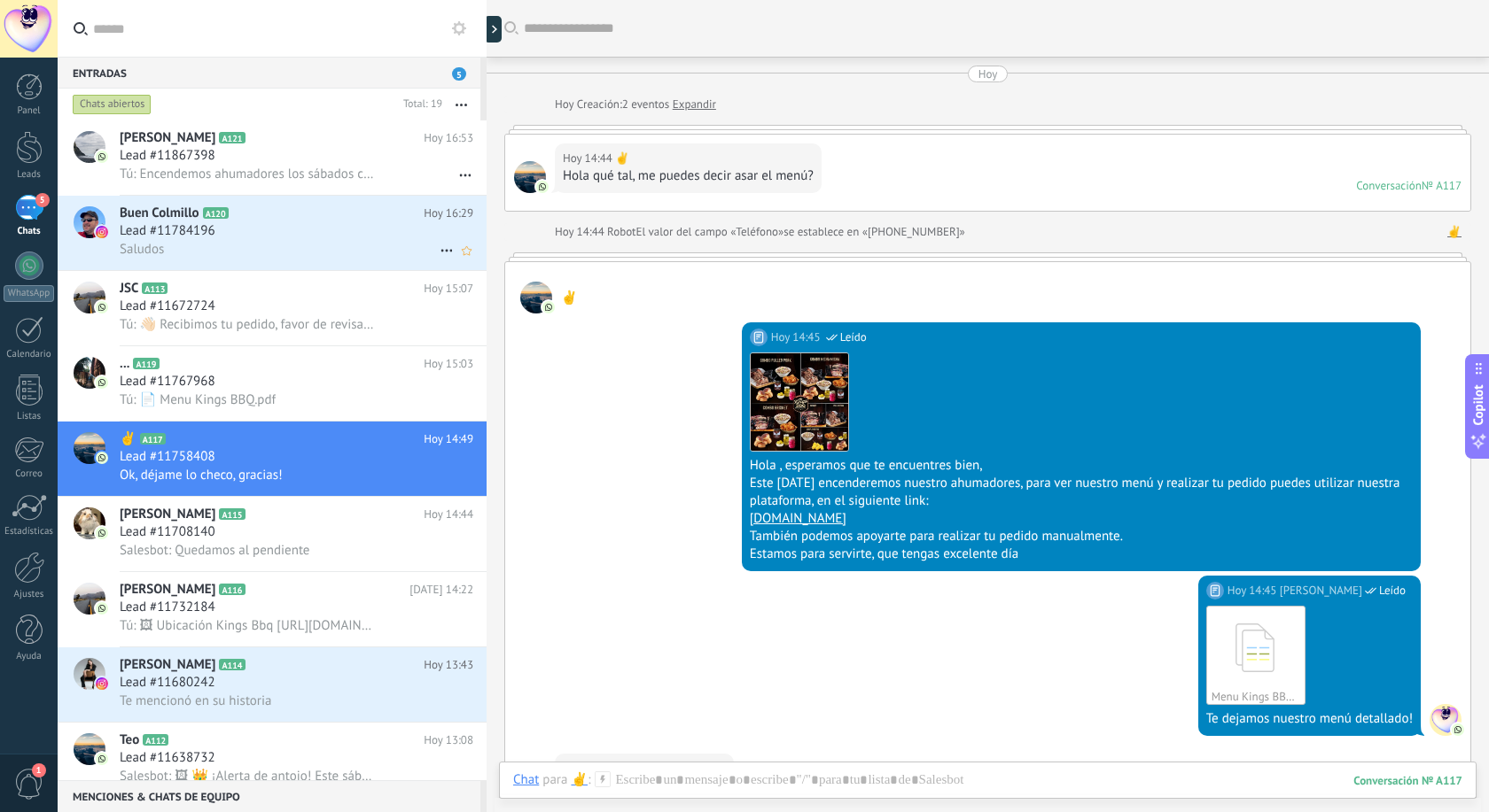
click at [270, 246] on div "Saludos" at bounding box center [296, 249] width 354 height 19
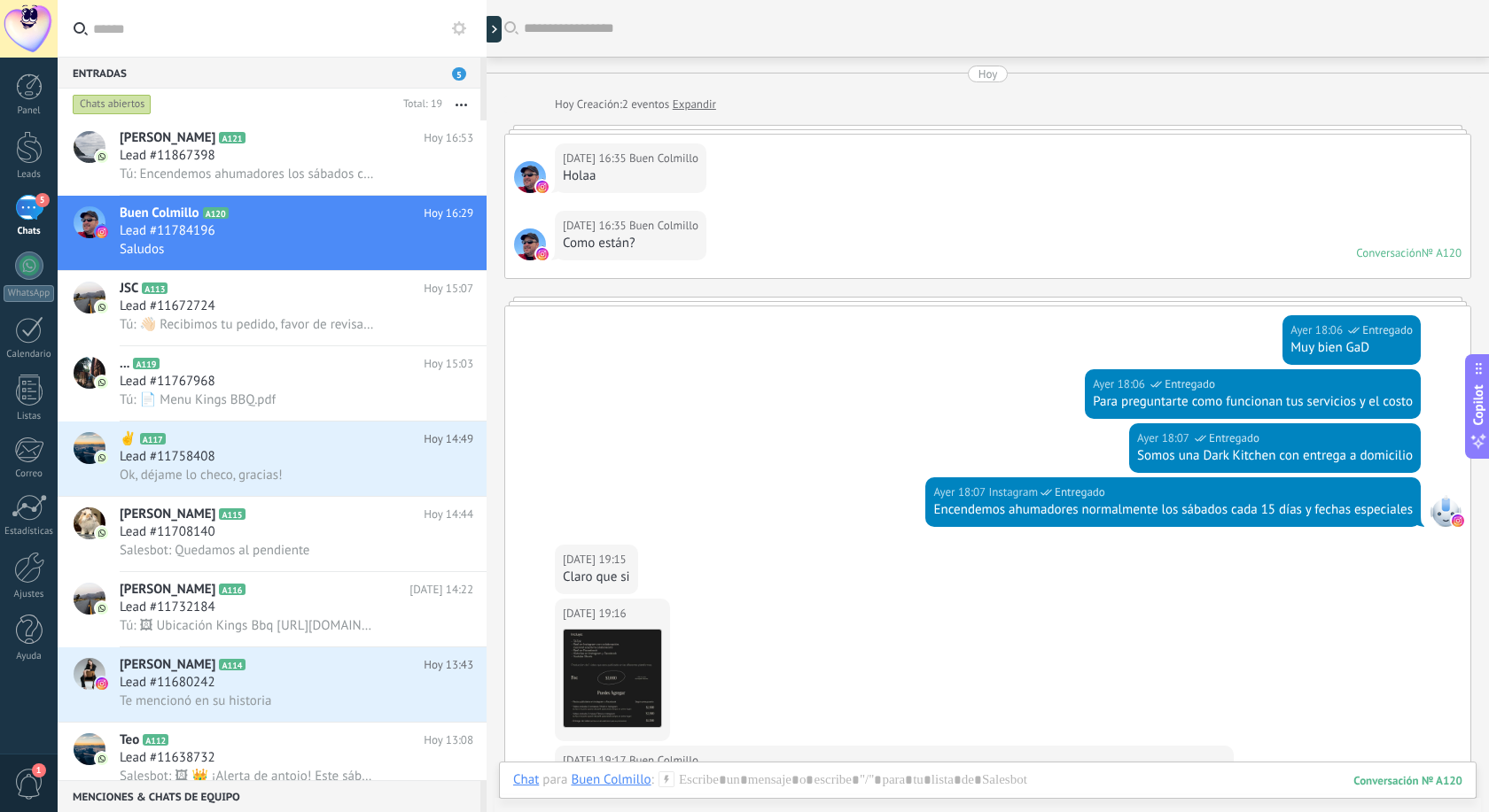
scroll to position [404, 0]
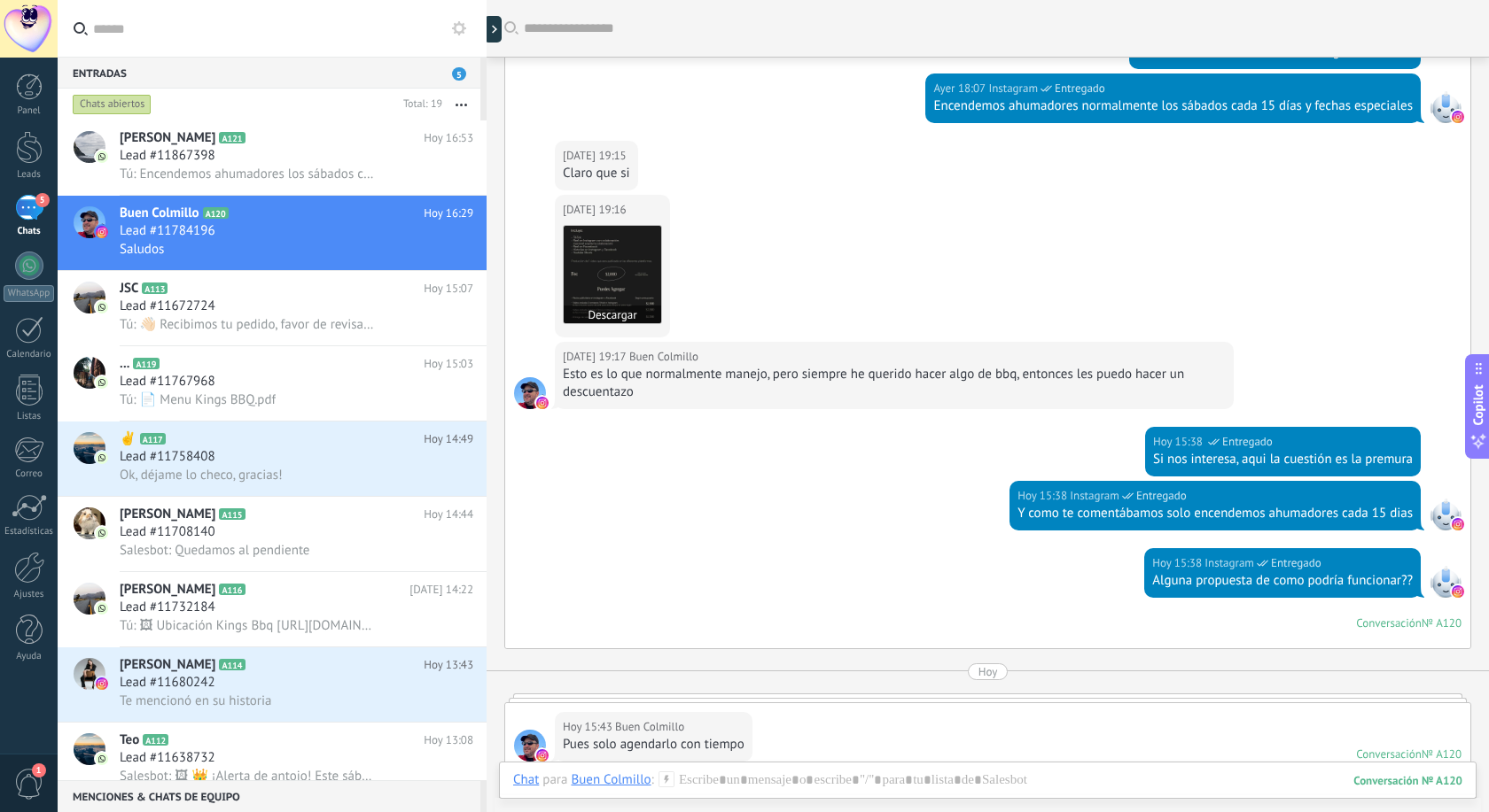
click at [595, 254] on img at bounding box center [612, 275] width 98 height 98
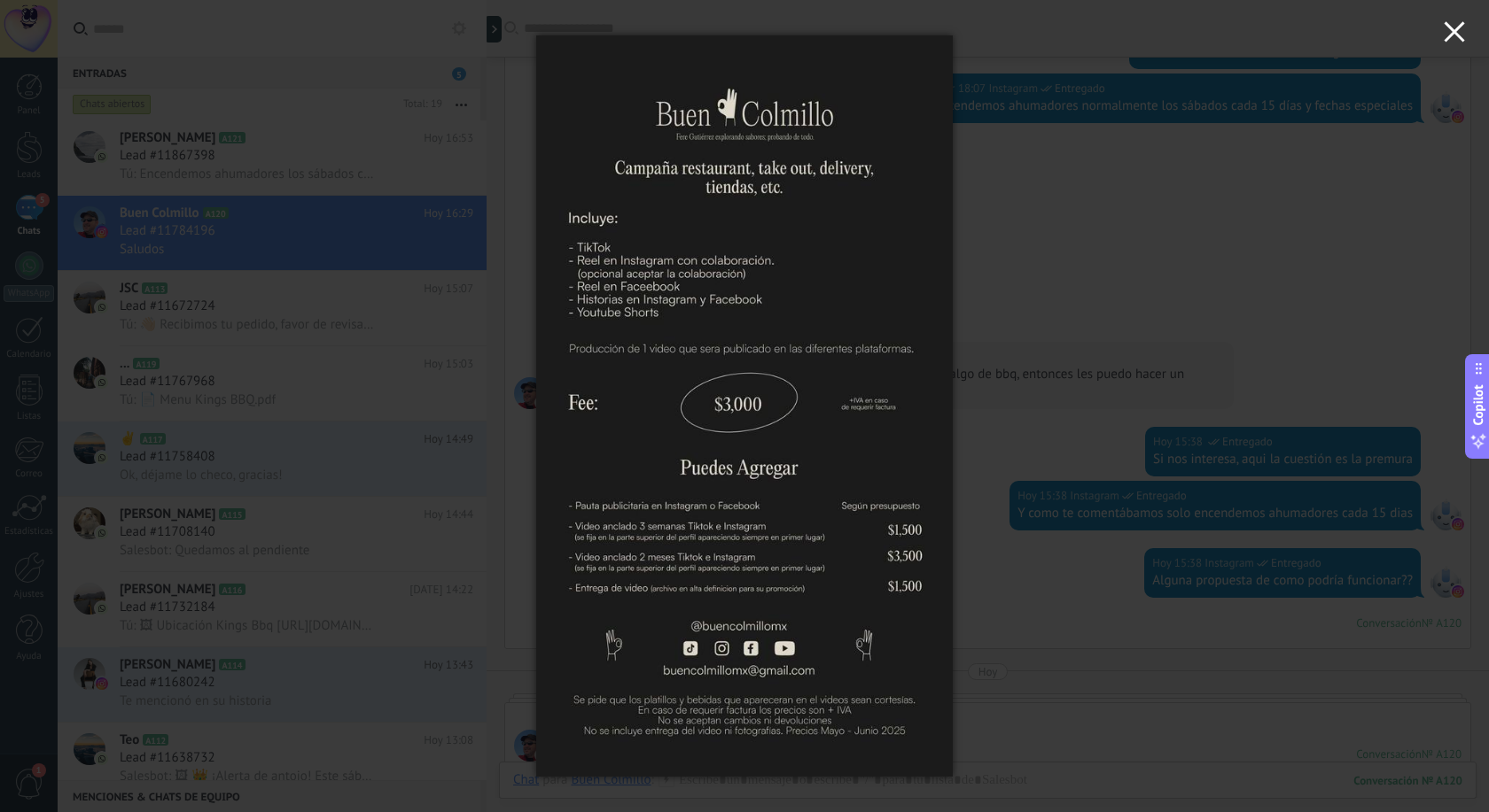
click at [1457, 37] on use "button" at bounding box center [1454, 32] width 21 height 21
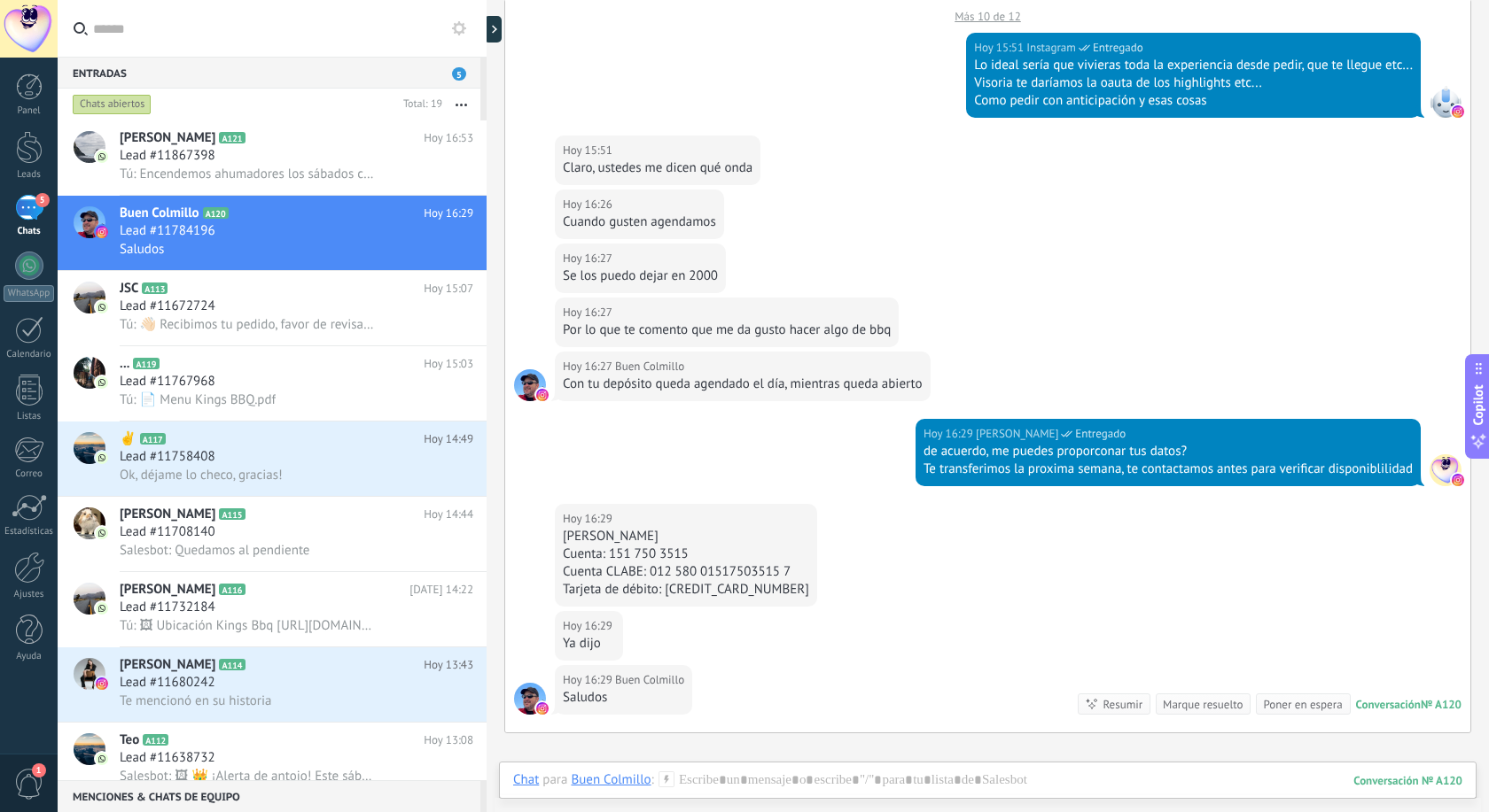
scroll to position [1442, 0]
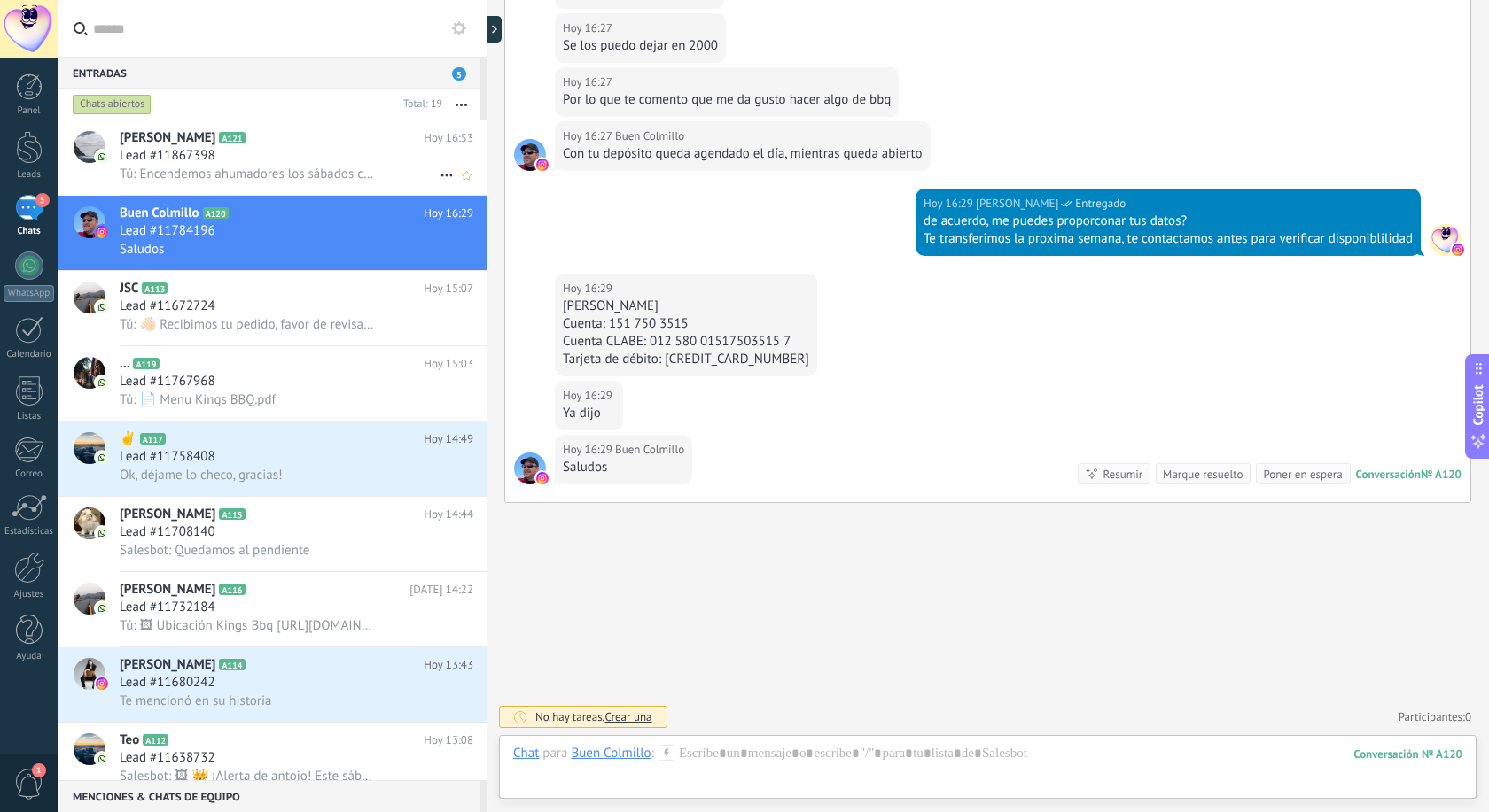
click at [258, 124] on div "Antonio Aguirre A121 Hoy 16:53 Lead #11867398 Tú: Encendemos ahumadores los sáb…" at bounding box center [303, 157] width 367 height 74
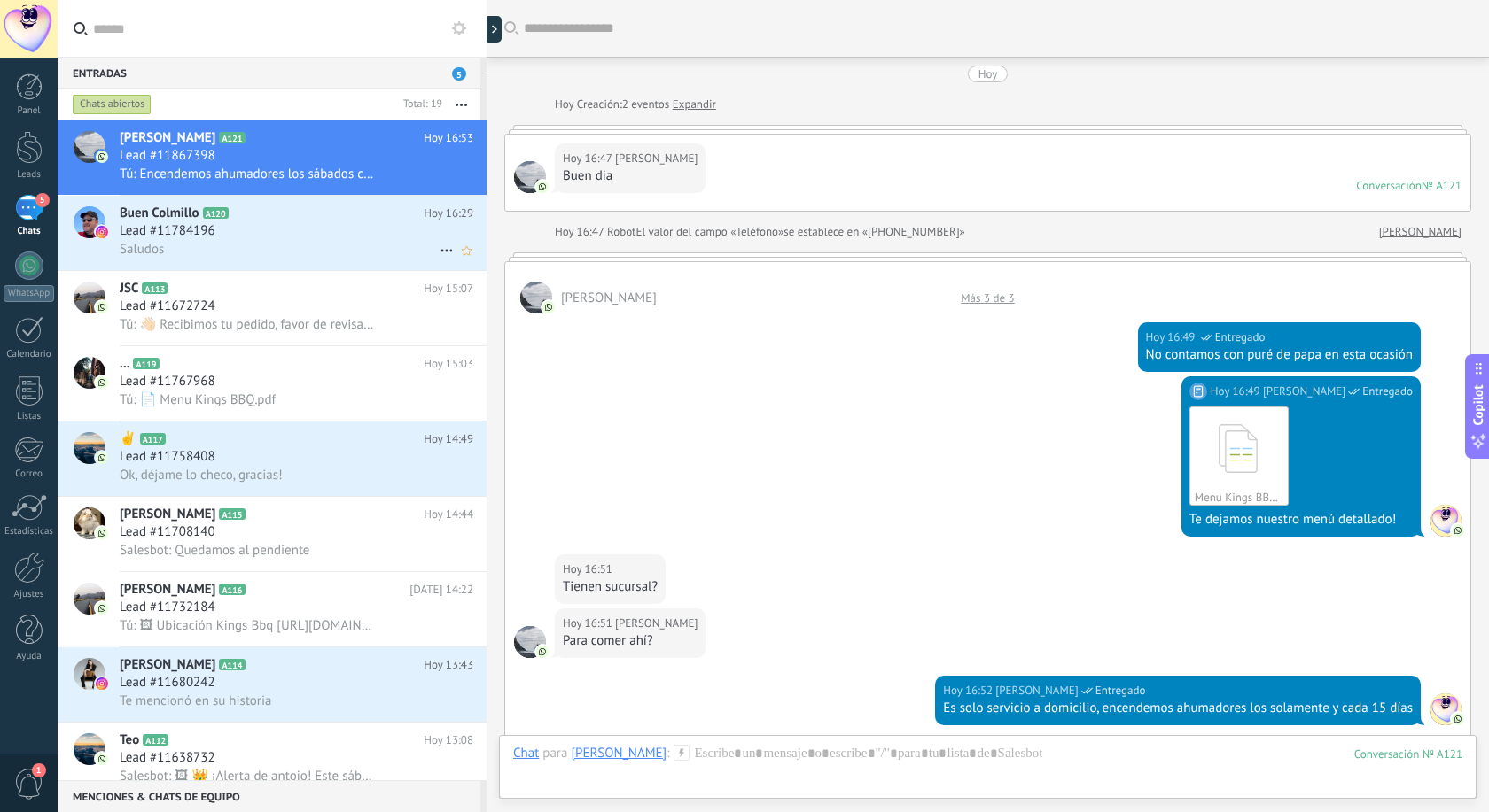
scroll to position [650, 0]
